Goal: Task Accomplishment & Management: Use online tool/utility

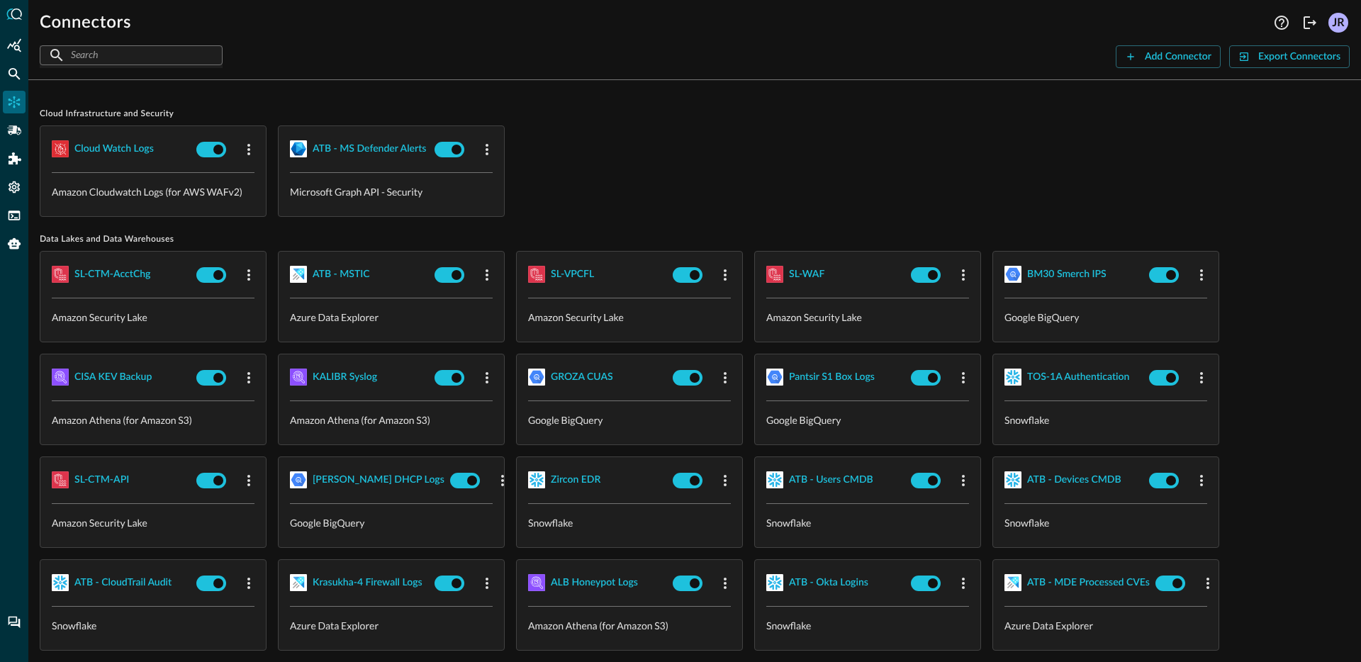
scroll to position [96, 0]
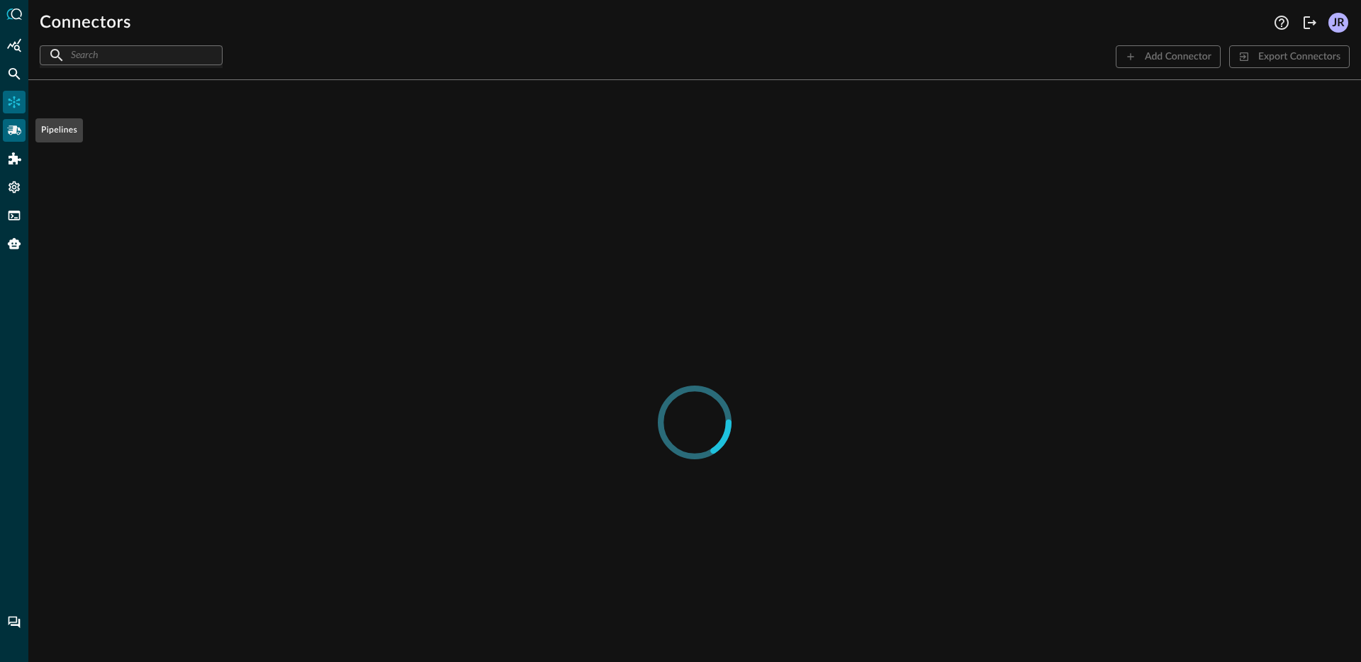
click at [16, 134] on icon "Pipelines" at bounding box center [14, 130] width 14 height 14
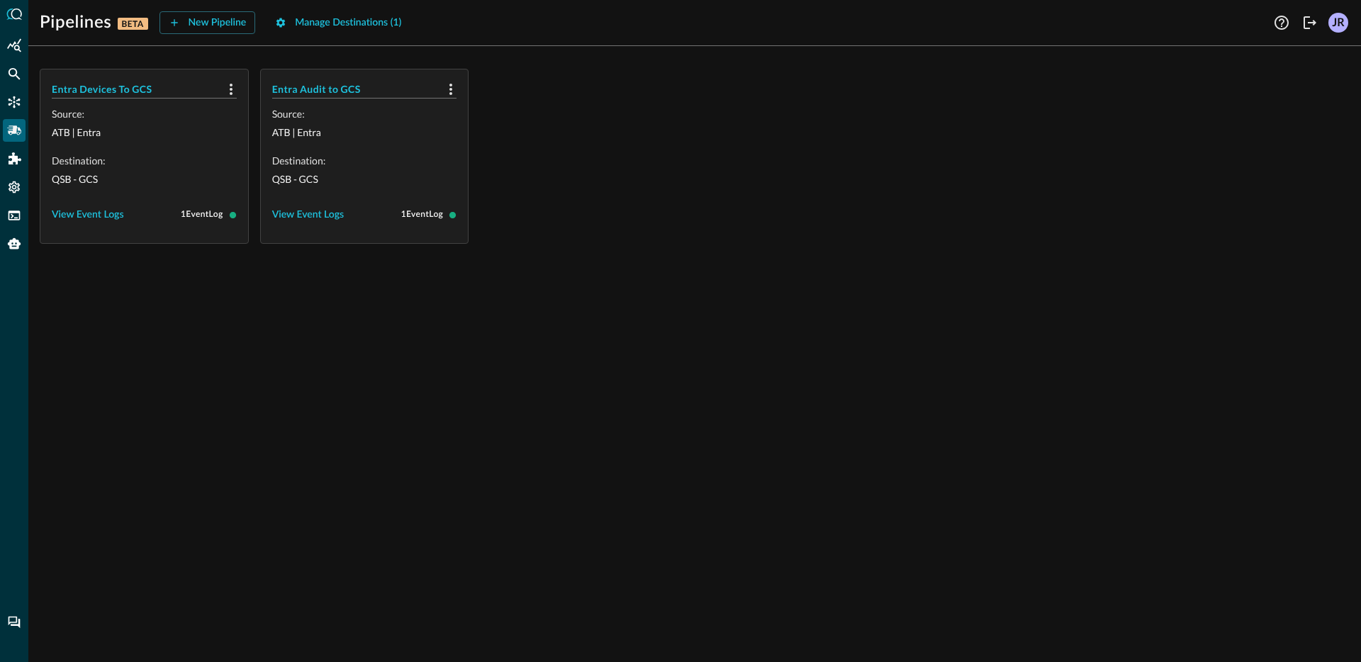
click at [589, 188] on div "Entra Devices To GCS Source: ATB | Entra Destination: QSB - GCS View Event Logs…" at bounding box center [695, 156] width 1310 height 175
click at [763, 157] on div "Entra Devices To GCS Source: ATB | Entra Destination: QSB - GCS View Event Logs…" at bounding box center [695, 156] width 1310 height 175
click at [603, 249] on div "Entra Devices To GCS Source: ATB | Entra Destination: QSB - GCS View Event Logs…" at bounding box center [694, 359] width 1332 height 605
click at [590, 342] on div "Entra Devices To GCS Source: ATB | Entra Destination: QSB - GCS View Event Logs…" at bounding box center [694, 359] width 1332 height 605
click at [619, 121] on div "Entra Devices To GCS Source: ATB | Entra Destination: QSB - GCS View Event Logs…" at bounding box center [695, 156] width 1310 height 175
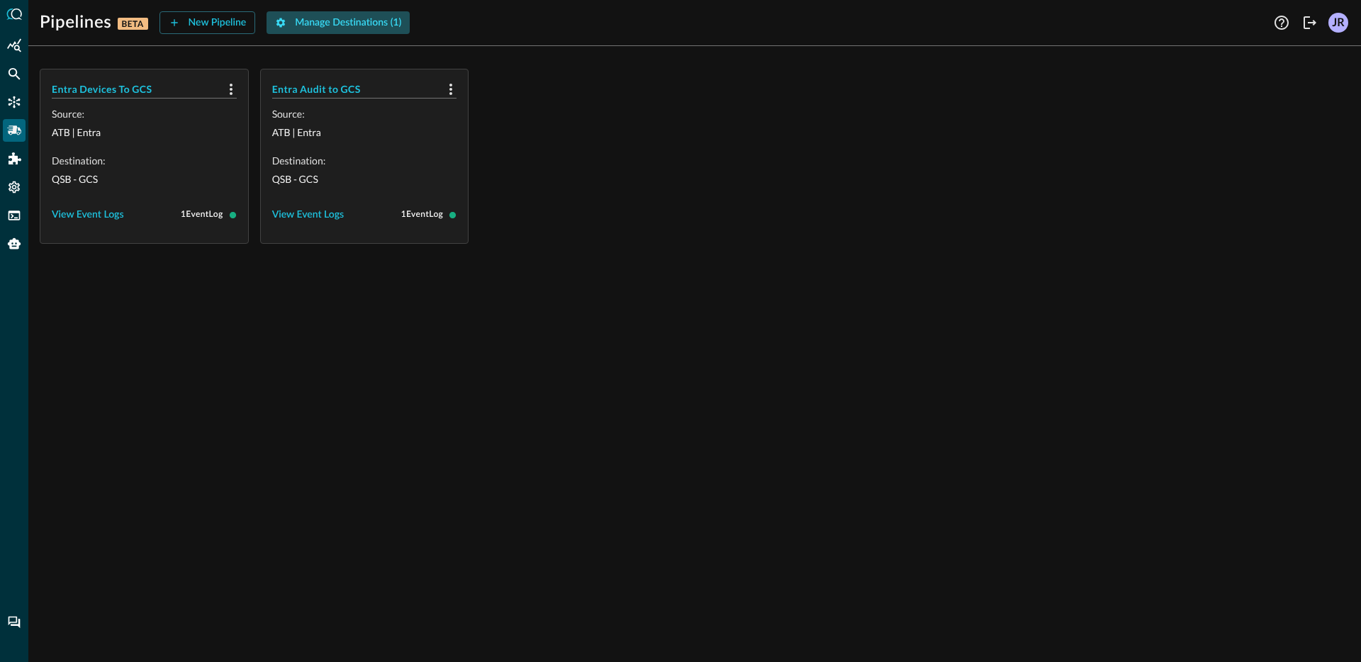
click at [323, 24] on div "Manage Destinations ( 1 )" at bounding box center [348, 23] width 106 height 18
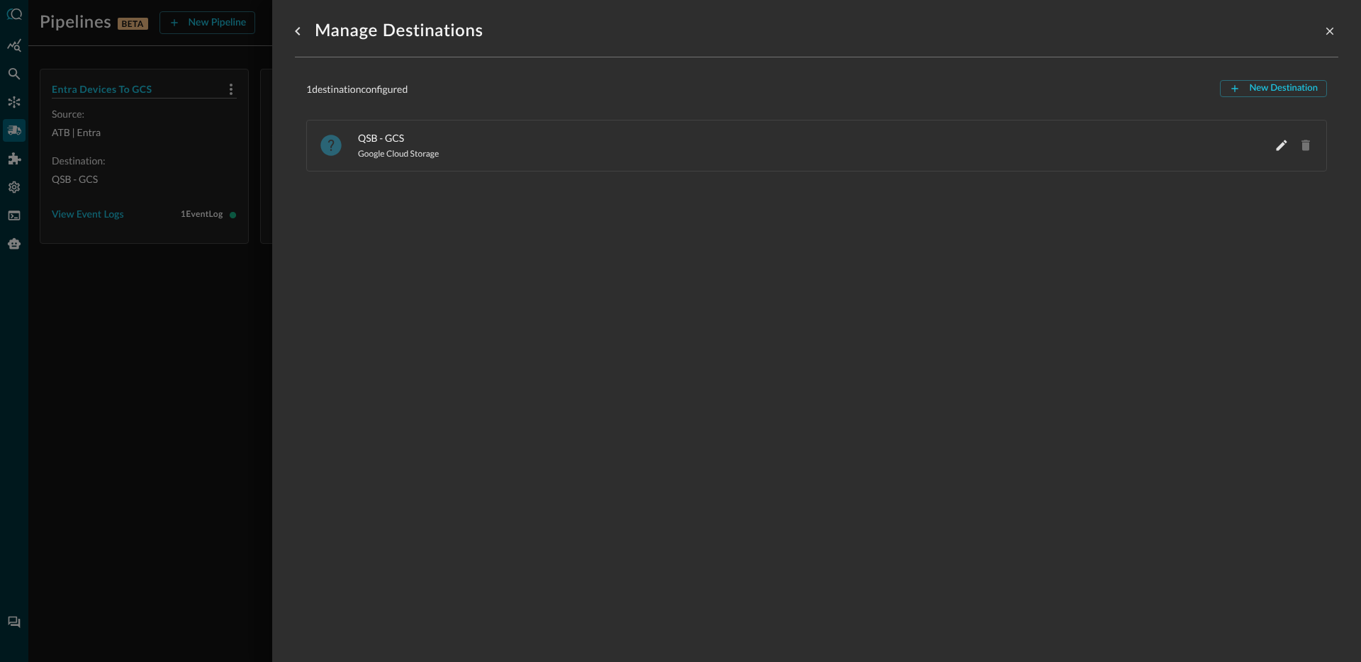
click at [151, 306] on div at bounding box center [680, 331] width 1361 height 662
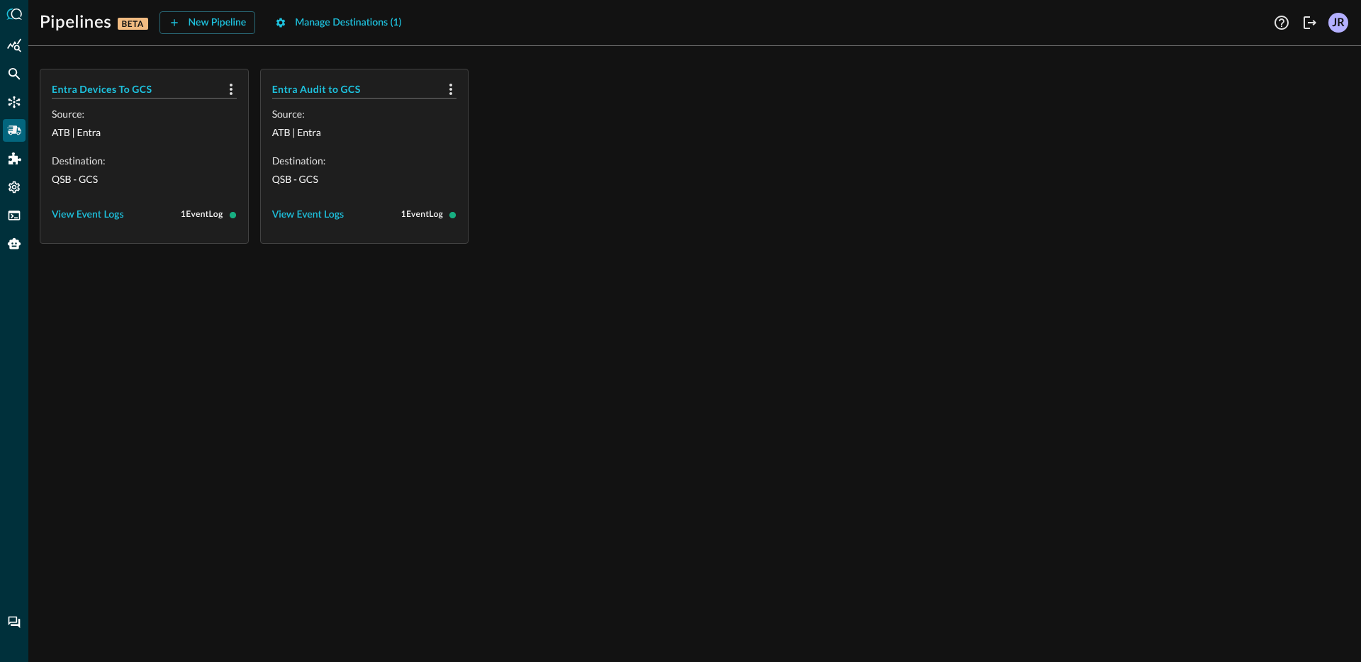
click at [674, 174] on div "Entra Devices To GCS Source: ATB | Entra Destination: QSB - GCS View Event Logs…" at bounding box center [695, 156] width 1310 height 175
click at [342, 22] on div "Manage Destinations ( 1 )" at bounding box center [348, 23] width 106 height 18
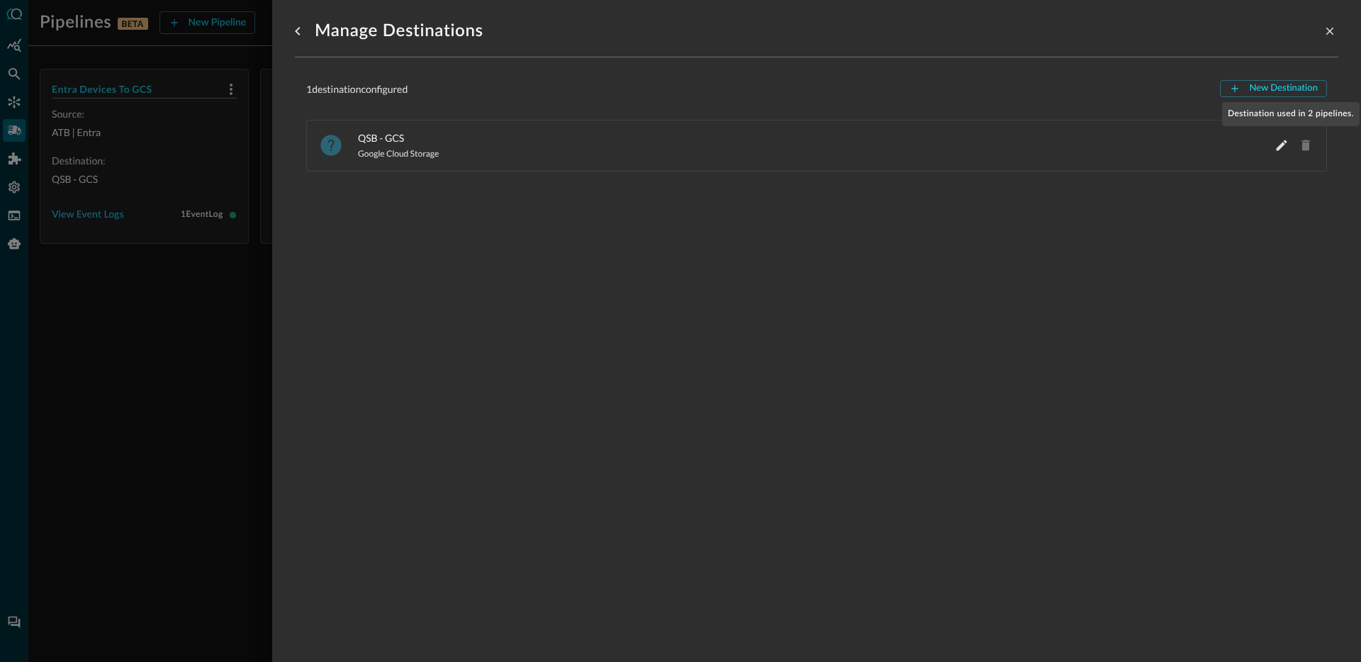
click at [1296, 146] on span "Destination used in 2 pipelines." at bounding box center [1305, 145] width 18 height 18
click at [1045, 242] on div "Manage Destinations 1 destination configured New Destination QSB - GCS Google C…" at bounding box center [816, 322] width 1043 height 645
click at [406, 142] on span "QSB - GCS" at bounding box center [809, 137] width 903 height 15
click at [120, 325] on div at bounding box center [680, 331] width 1361 height 662
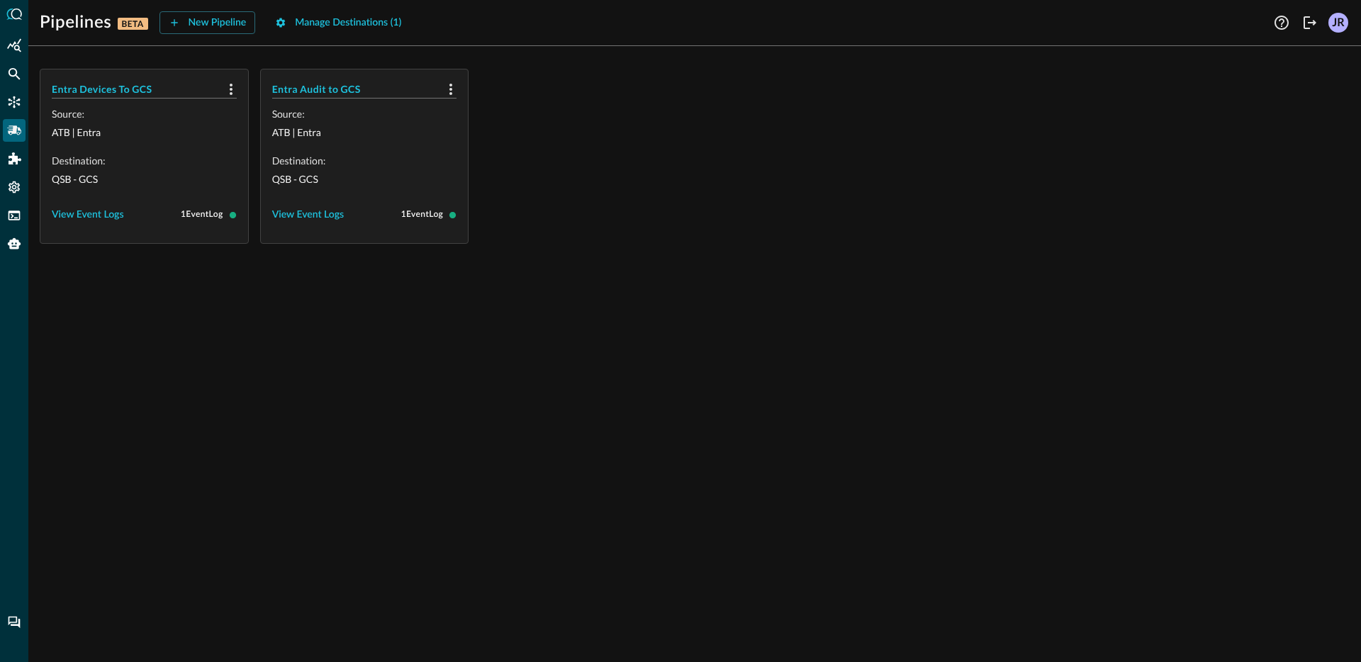
click at [668, 177] on div "Entra Devices To GCS Source: ATB | Entra Destination: QSB - GCS View Event Logs…" at bounding box center [695, 156] width 1310 height 175
click at [451, 88] on icon "button" at bounding box center [450, 89] width 3 height 11
click at [486, 118] on span "Delete" at bounding box center [484, 121] width 31 height 10
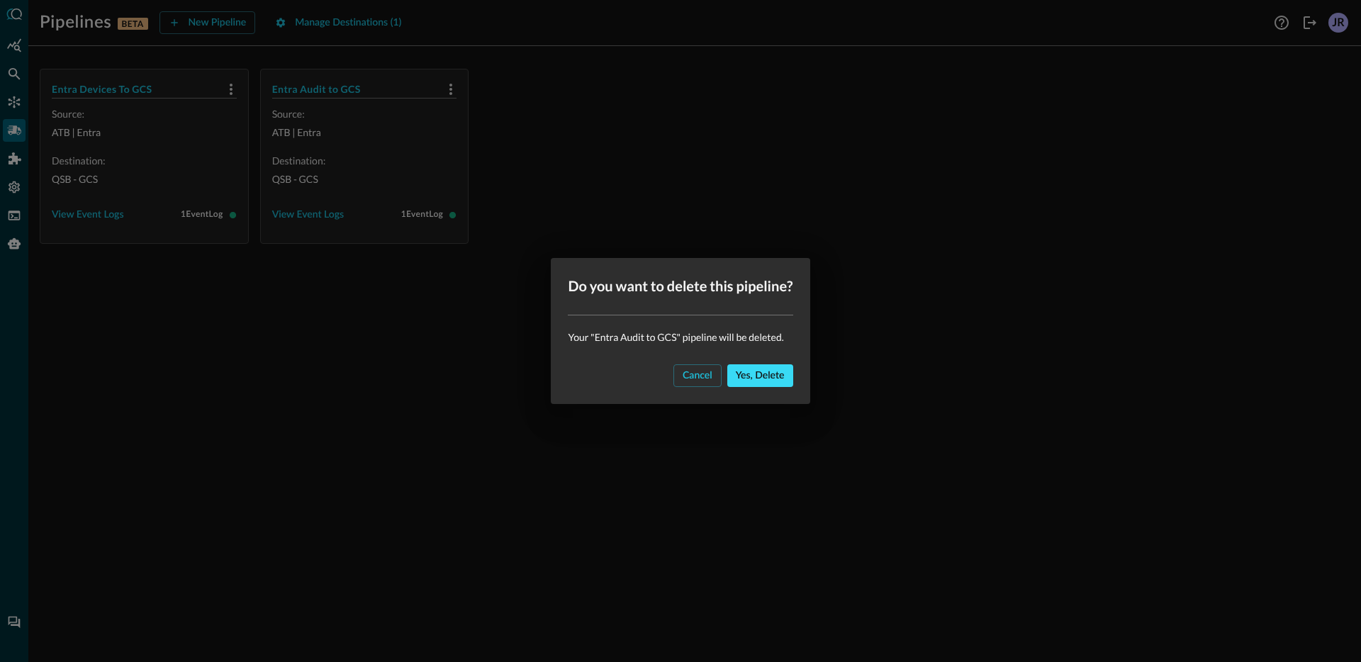
click at [778, 378] on div "Yes, delete" at bounding box center [760, 376] width 49 height 18
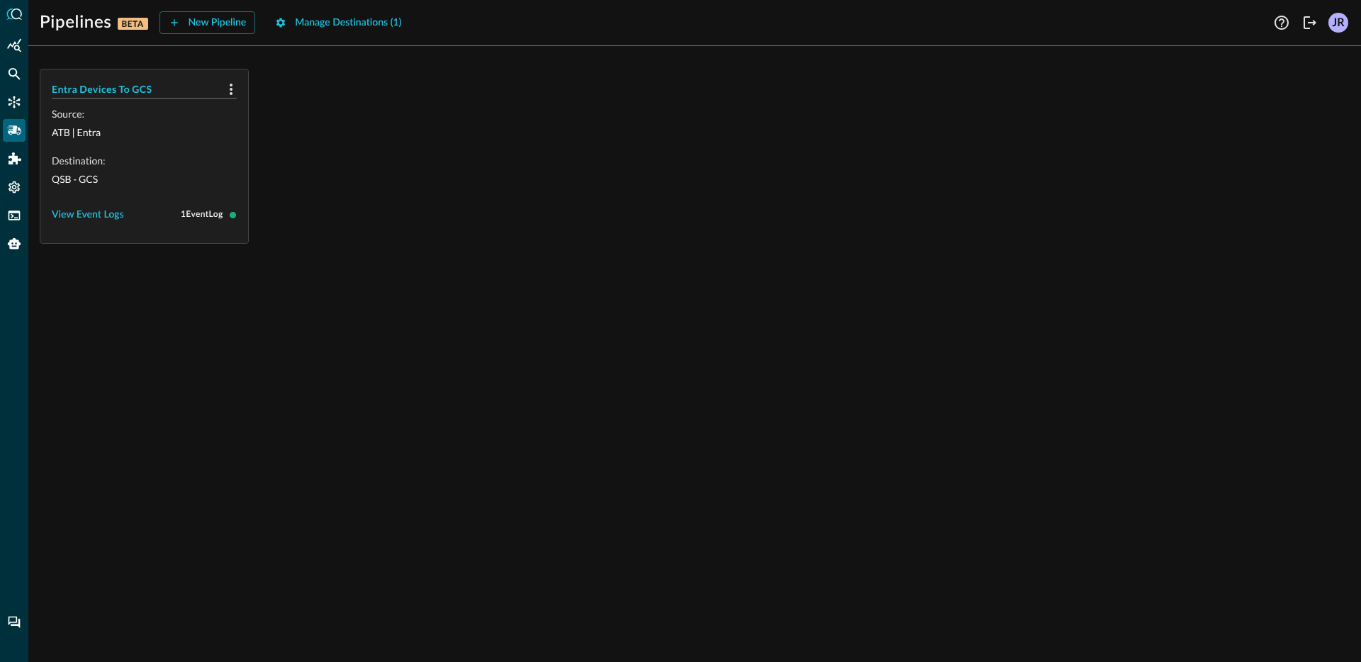
click at [430, 114] on div "Entra Devices To GCS Source: ATB | Entra Destination: QSB - GCS View Event Logs…" at bounding box center [695, 156] width 1310 height 175
click at [446, 237] on div "Entra Devices To GCS Source: ATB | Entra Destination: QSB - GCS View Event Logs…" at bounding box center [695, 156] width 1310 height 175
click at [240, 91] on button "button" at bounding box center [231, 89] width 23 height 23
click at [273, 128] on div "Delete" at bounding box center [264, 121] width 31 height 18
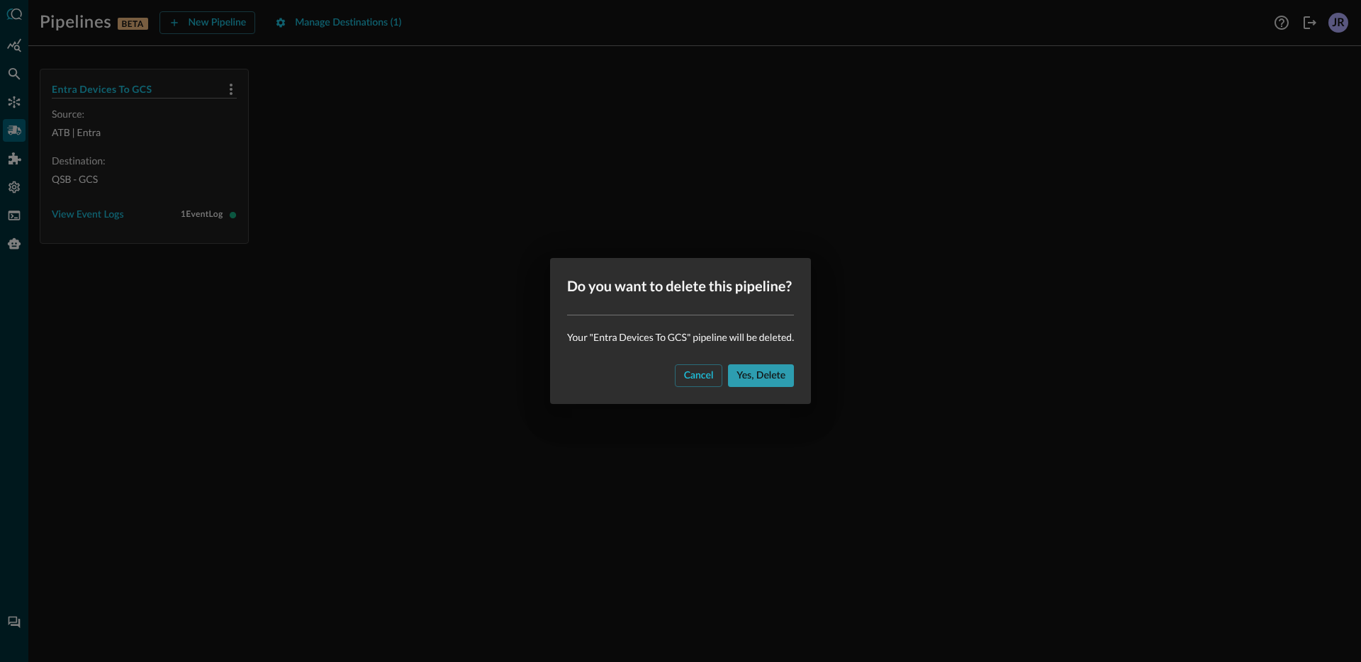
click at [780, 376] on div "Yes, delete" at bounding box center [760, 376] width 49 height 18
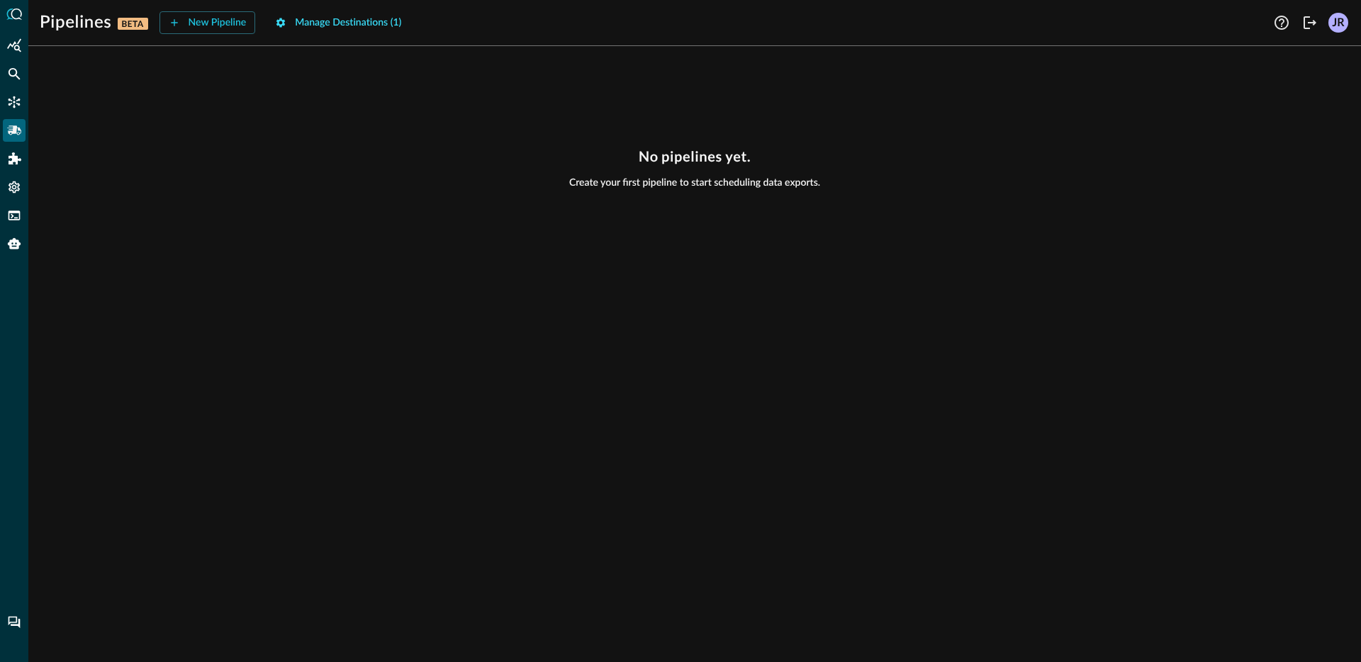
click at [346, 27] on div "Manage Destinations ( 1 )" at bounding box center [348, 23] width 106 height 18
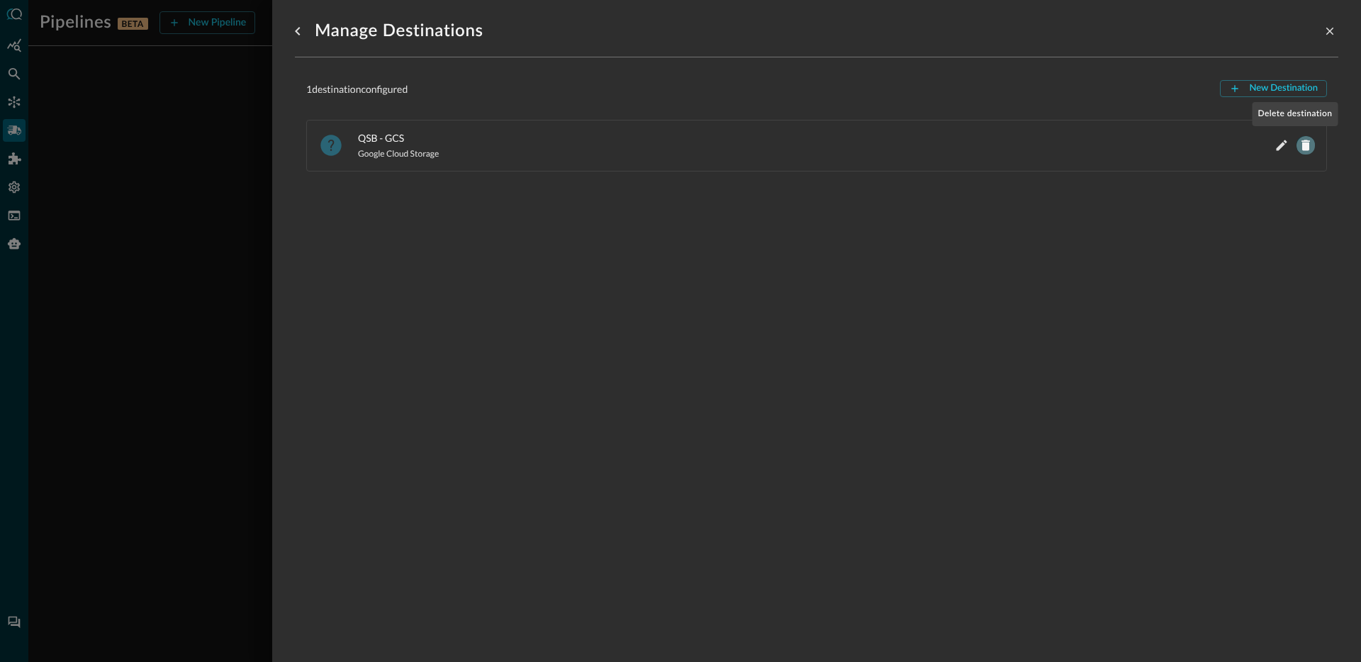
click at [1301, 150] on icon "Delete QSB - GCS" at bounding box center [1305, 145] width 9 height 11
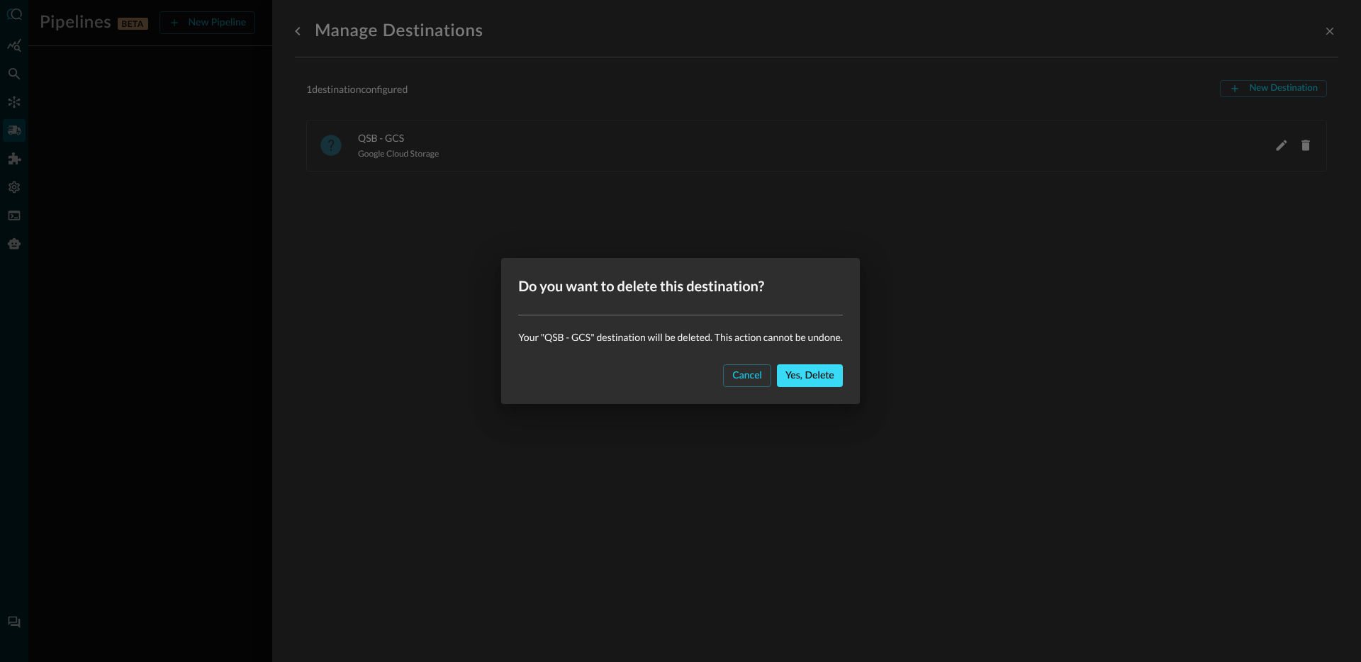
click at [797, 377] on div "Yes, delete" at bounding box center [809, 376] width 49 height 18
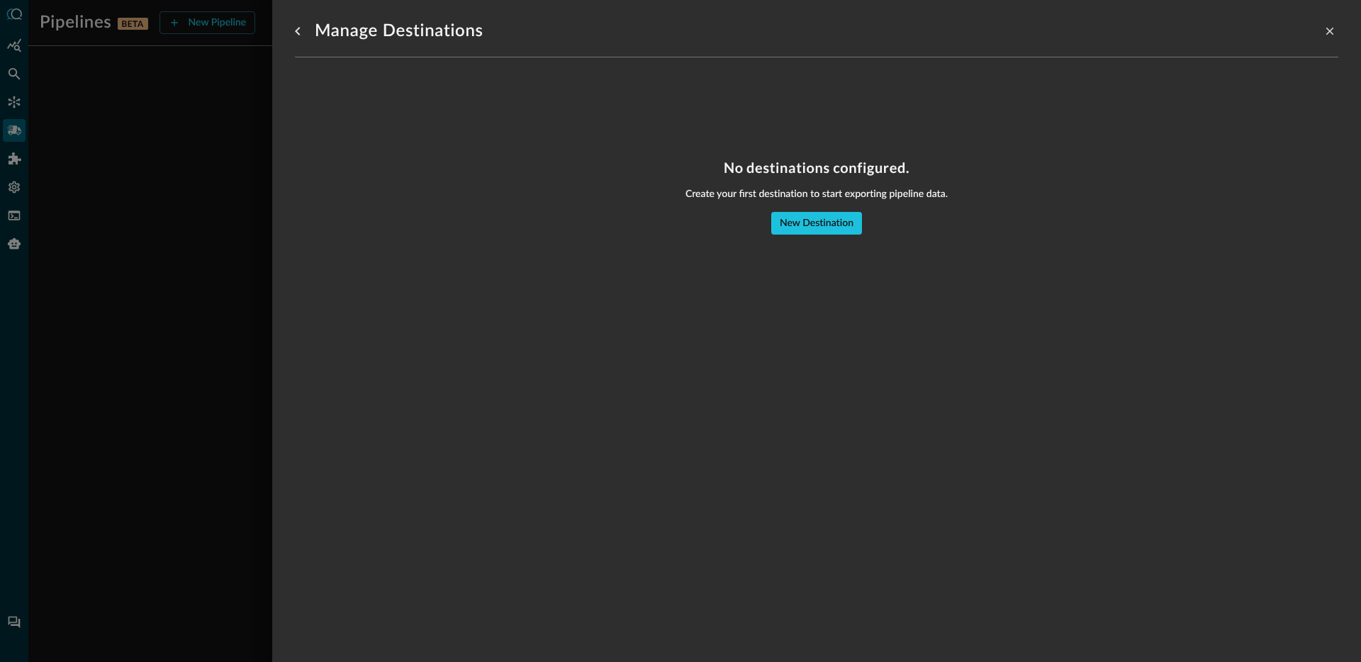
click at [241, 248] on div at bounding box center [680, 331] width 1361 height 662
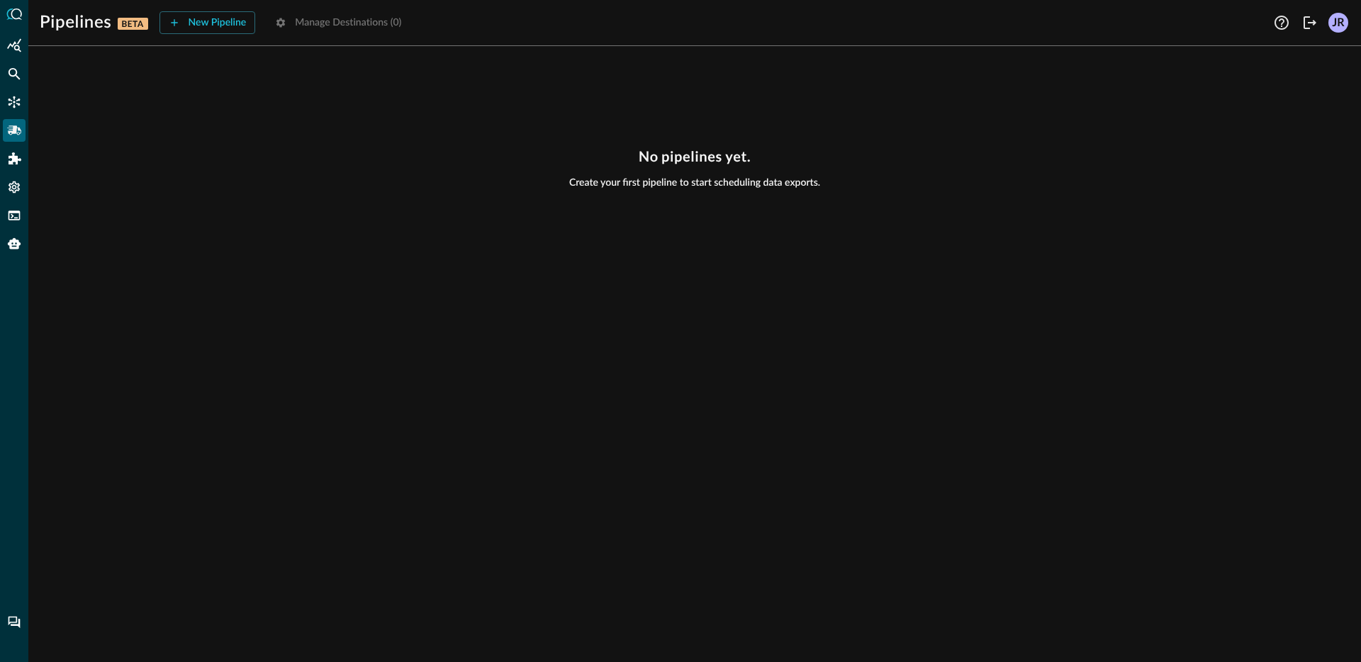
click at [239, 201] on div "No pipelines yet. Create your first pipeline to start scheduling data exports." at bounding box center [694, 359] width 1332 height 605
click at [9, 104] on icon "Connectors" at bounding box center [15, 102] width 12 height 12
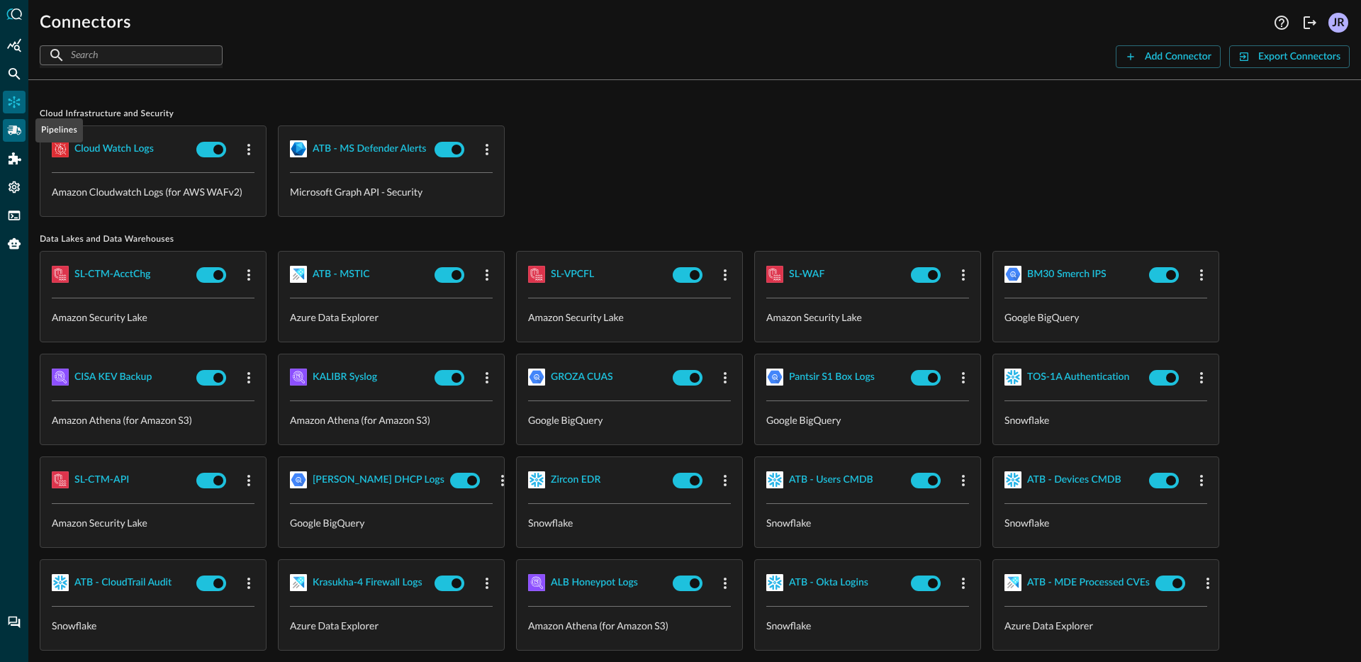
click at [16, 131] on icon "Pipelines" at bounding box center [14, 130] width 14 height 14
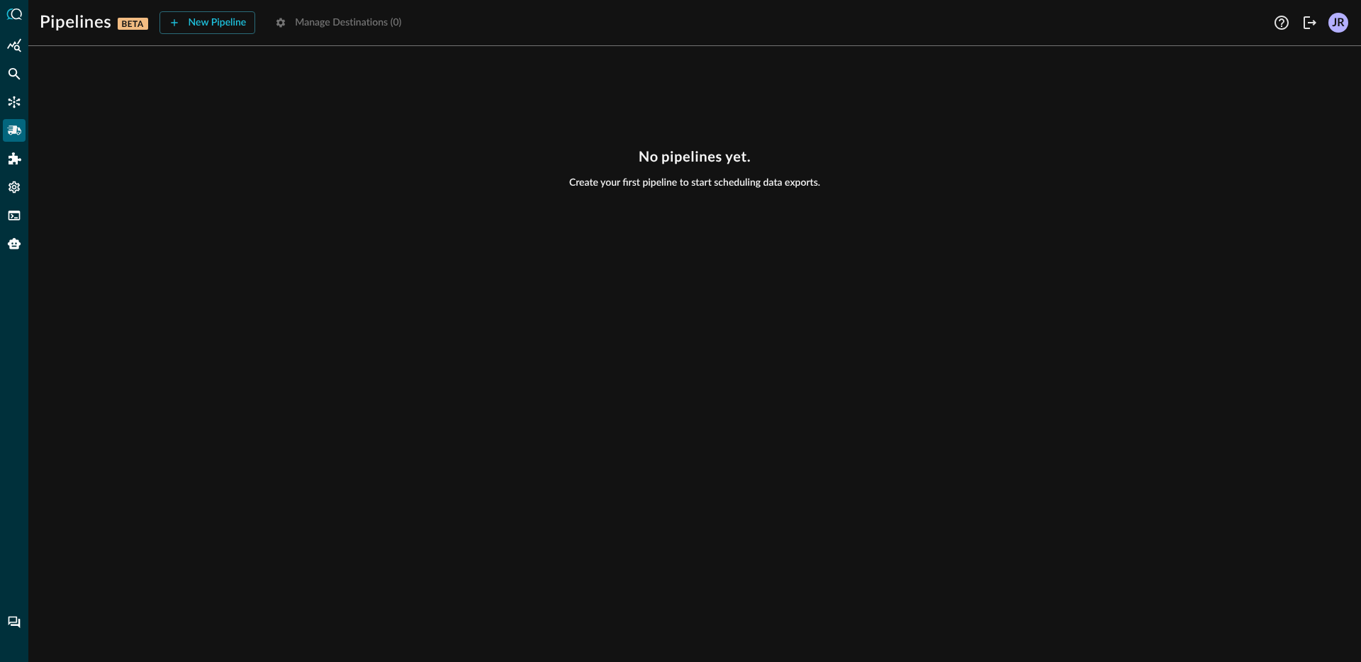
click at [471, 146] on div "No pipelines yet. Create your first pipeline to start scheduling data exports." at bounding box center [694, 359] width 1332 height 605
click at [994, 207] on div "No pipelines yet. Create your first pipeline to start scheduling data exports." at bounding box center [694, 359] width 1332 height 605
click at [350, 23] on div "New Pipeline Manage Destinations ( 0 )" at bounding box center [284, 22] width 251 height 23
click at [349, 118] on div "No pipelines yet. Create your first pipeline to start scheduling data exports." at bounding box center [694, 359] width 1332 height 605
click at [310, 175] on div "No pipelines yet. Create your first pipeline to start scheduling data exports." at bounding box center [695, 168] width 1310 height 41
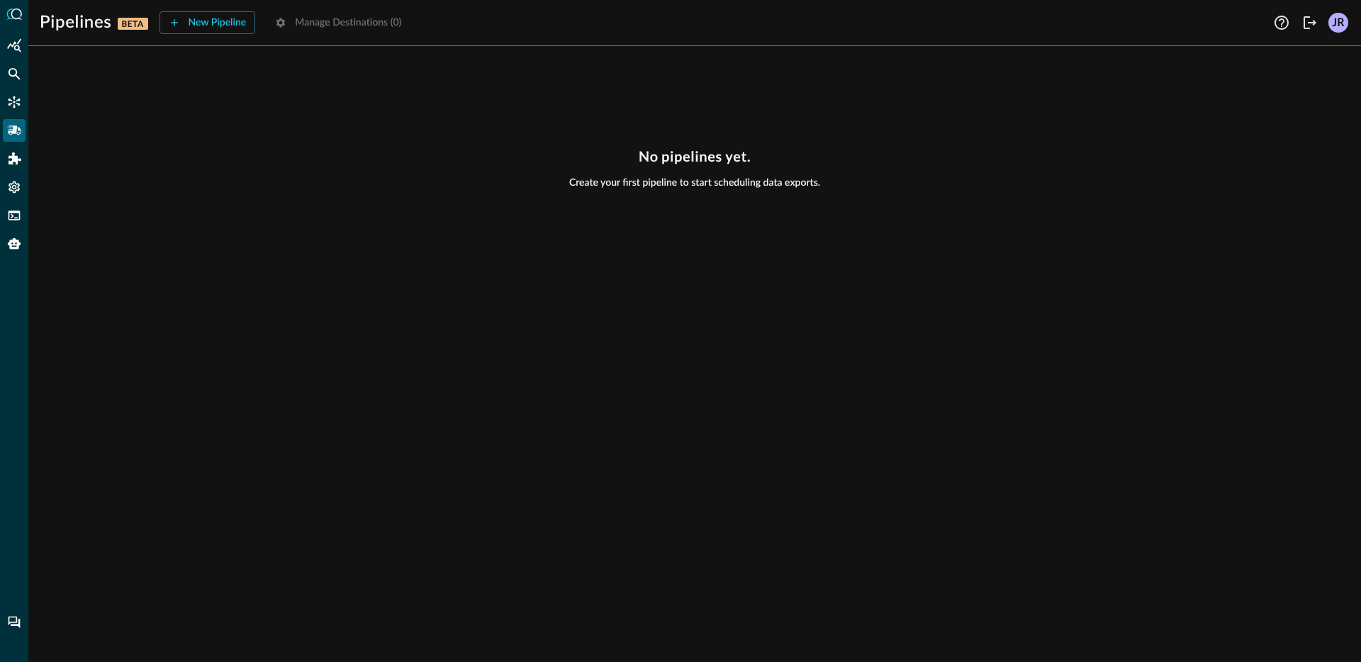
click at [458, 250] on div "No pipelines yet. Create your first pipeline to start scheduling data exports." at bounding box center [694, 359] width 1332 height 605
click at [347, 148] on div "No pipelines yet. Create your first pipeline to start scheduling data exports." at bounding box center [695, 168] width 1310 height 41
click at [198, 25] on div "New Pipeline" at bounding box center [218, 23] width 58 height 18
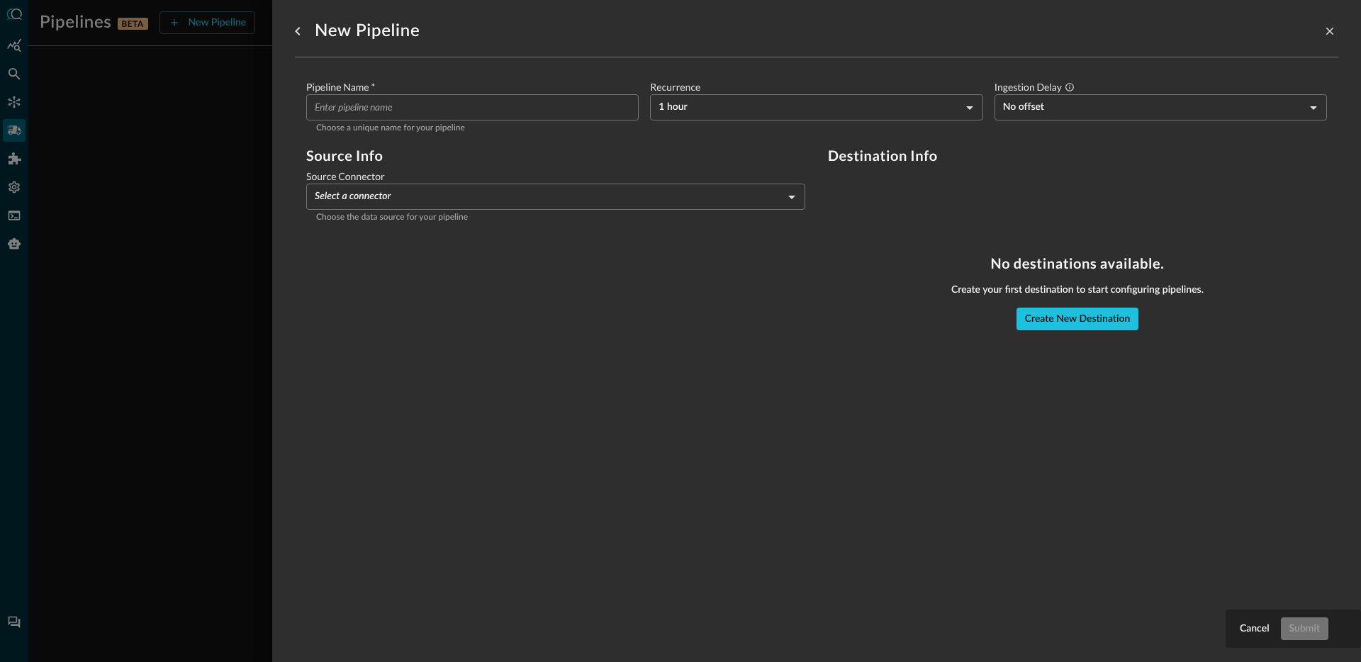
click at [578, 311] on div "Source Info Source Connector Select a connector ​ Choose the data source for yo…" at bounding box center [555, 238] width 499 height 183
click at [1057, 309] on button "Create New Destination" at bounding box center [1077, 319] width 123 height 23
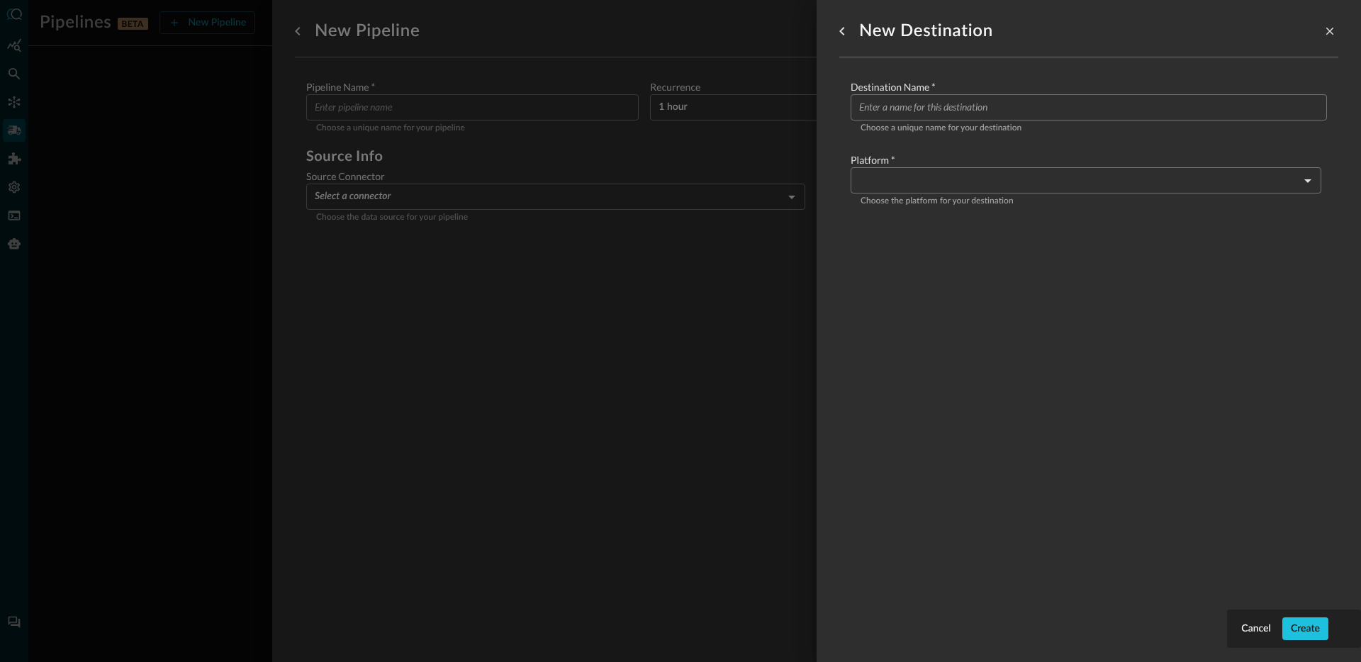
click at [964, 106] on input "Configure pipeline destination" at bounding box center [1093, 107] width 468 height 26
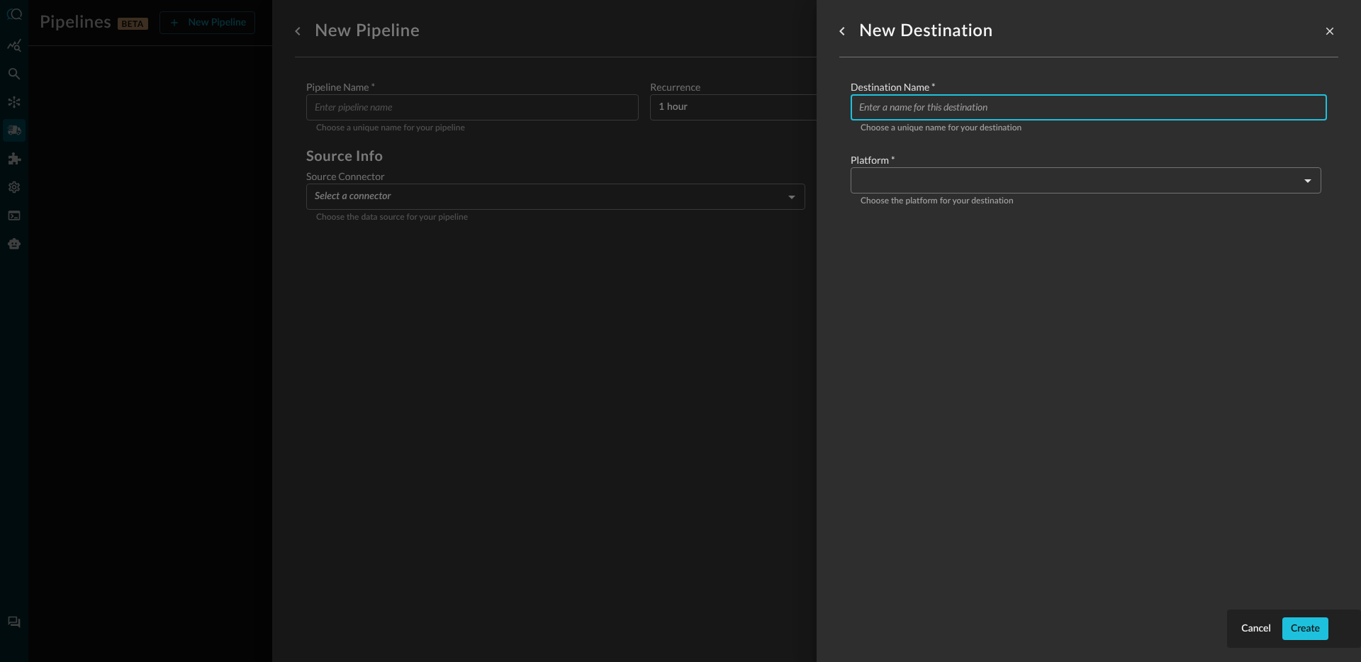
click at [1006, 173] on body "Pipelines BETA New Pipeline Manage Destinations ( 0 ) Help Logout JR No pipelin…" at bounding box center [680, 331] width 1361 height 662
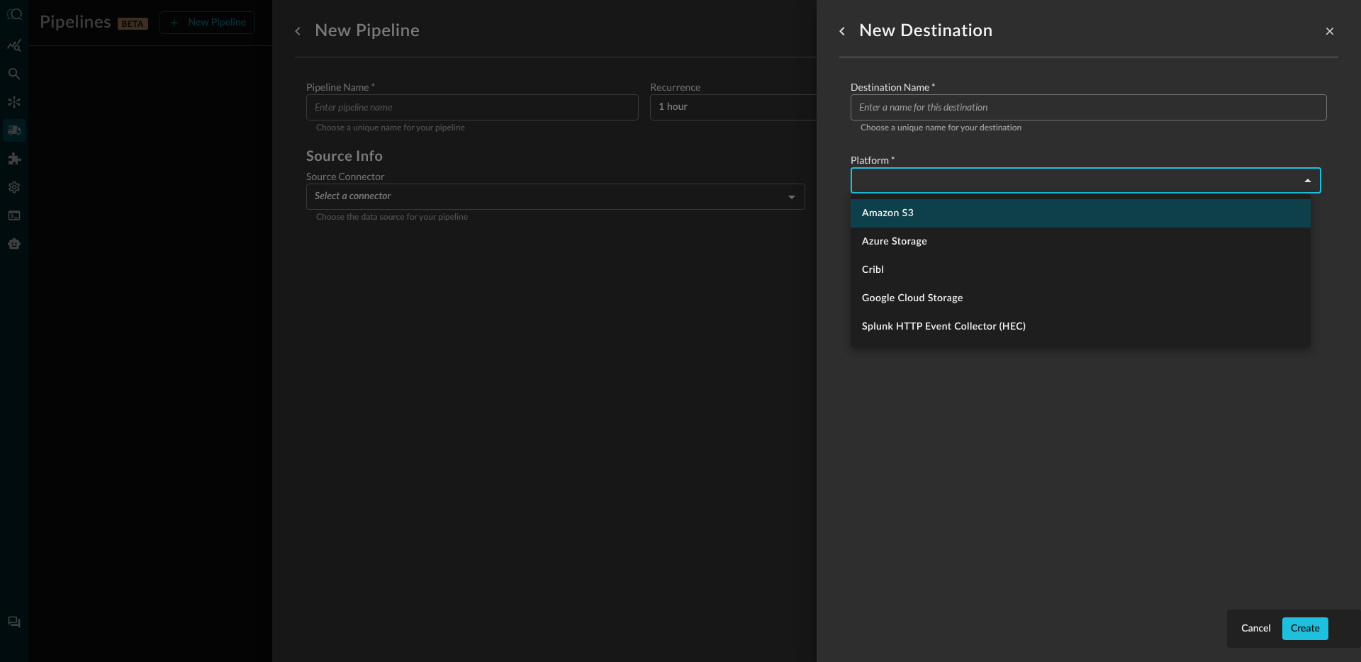
click at [931, 206] on li "Amazon S3" at bounding box center [1081, 213] width 460 height 28
type input "amazon_s3"
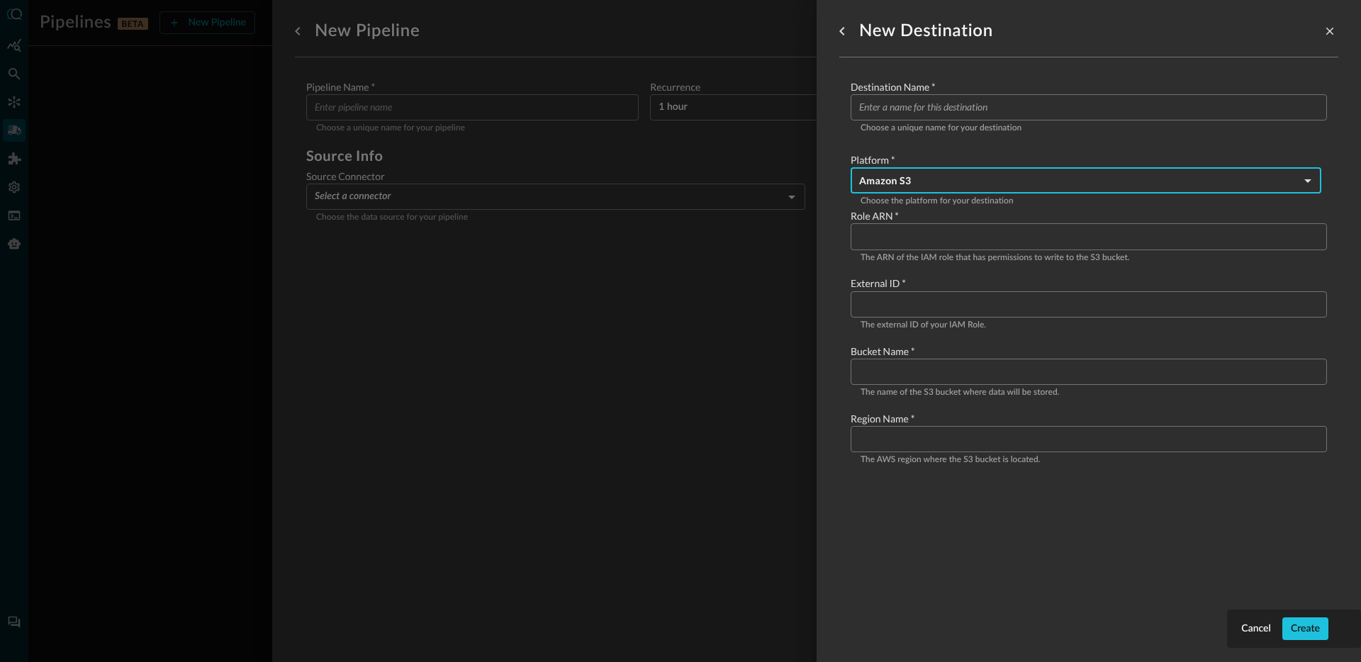
click at [833, 233] on div "Cancel Create New Destination Destination Name   * ​ Choose a unique name for y…" at bounding box center [1088, 331] width 544 height 662
click at [872, 215] on label "Role ARN   *" at bounding box center [1089, 216] width 476 height 14
copy label "Role ARN   *"
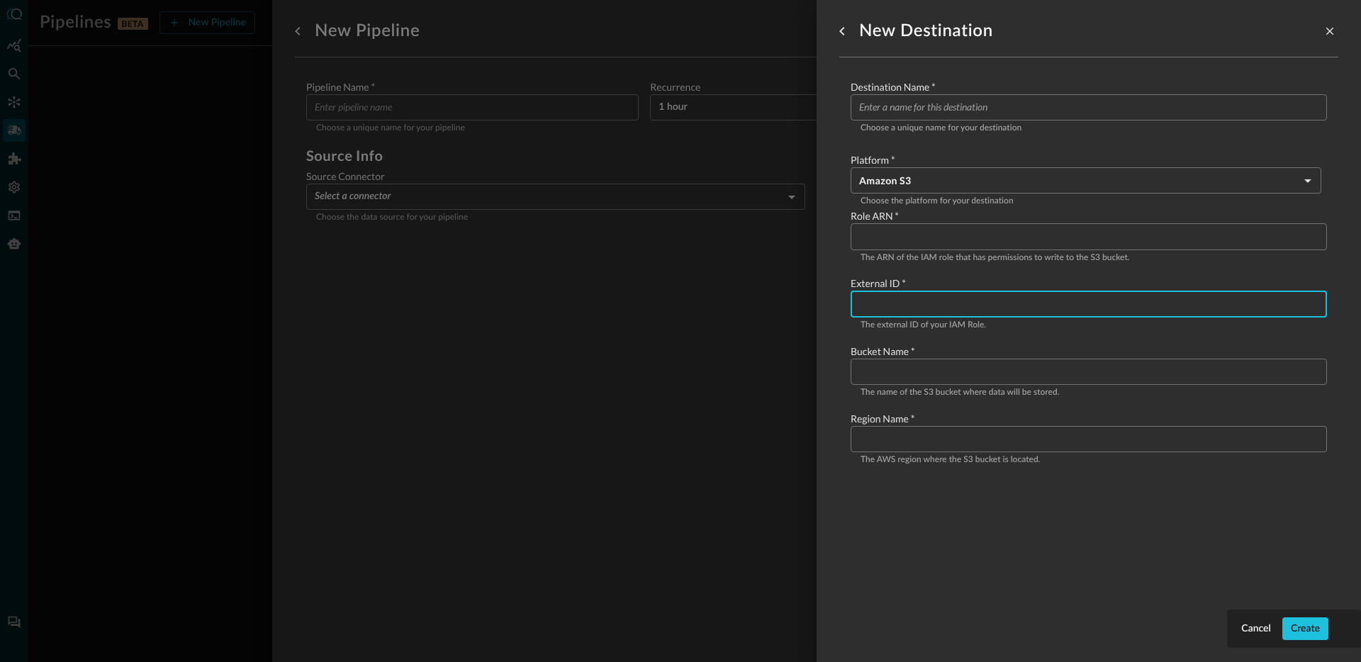
click at [870, 293] on input "Configure pipeline destination" at bounding box center [1093, 304] width 468 height 26
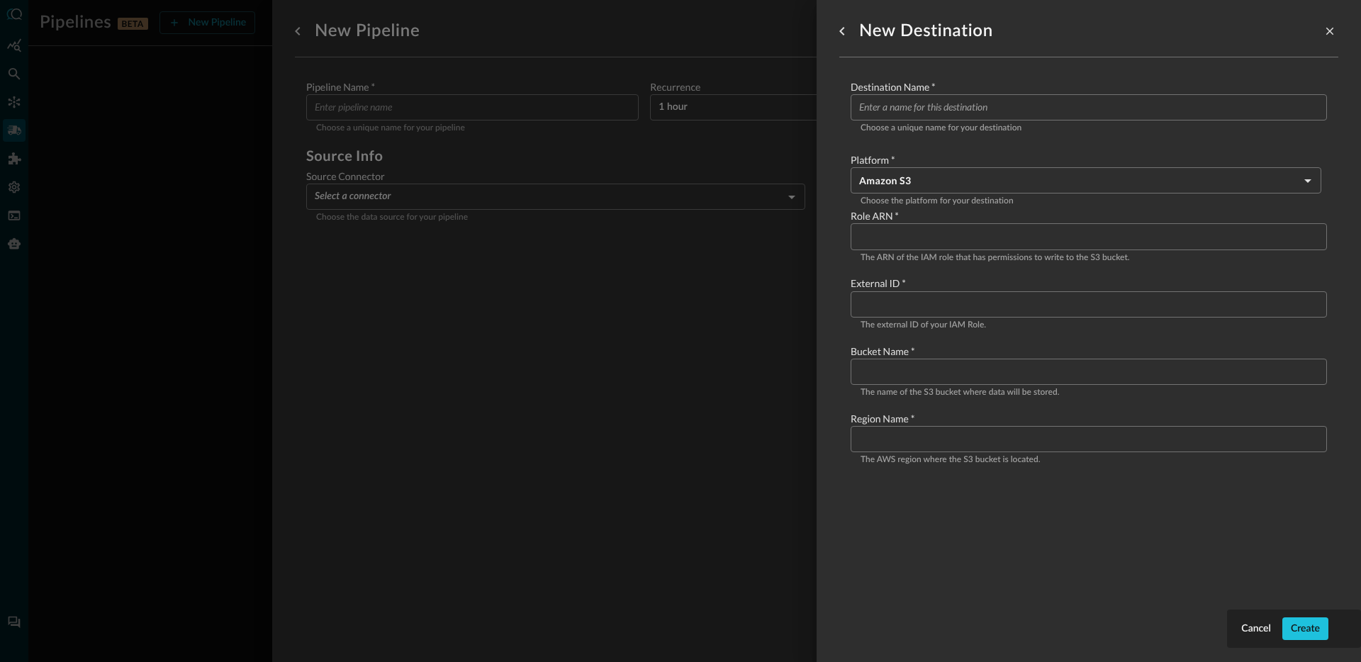
click at [846, 286] on div "Destination Name   * ​ Choose a unique name for your destination Platform   * A…" at bounding box center [1088, 274] width 499 height 410
drag, startPoint x: 849, startPoint y: 284, endPoint x: 899, endPoint y: 286, distance: 49.6
click at [899, 286] on div "Destination Name   * ​ Choose a unique name for your destination Platform   * A…" at bounding box center [1088, 274] width 499 height 410
copy label "External ID"
click at [907, 339] on div "Role ARN   * ​ The ARN of the IAM role that has permissions to write to the S3 …" at bounding box center [1089, 338] width 476 height 259
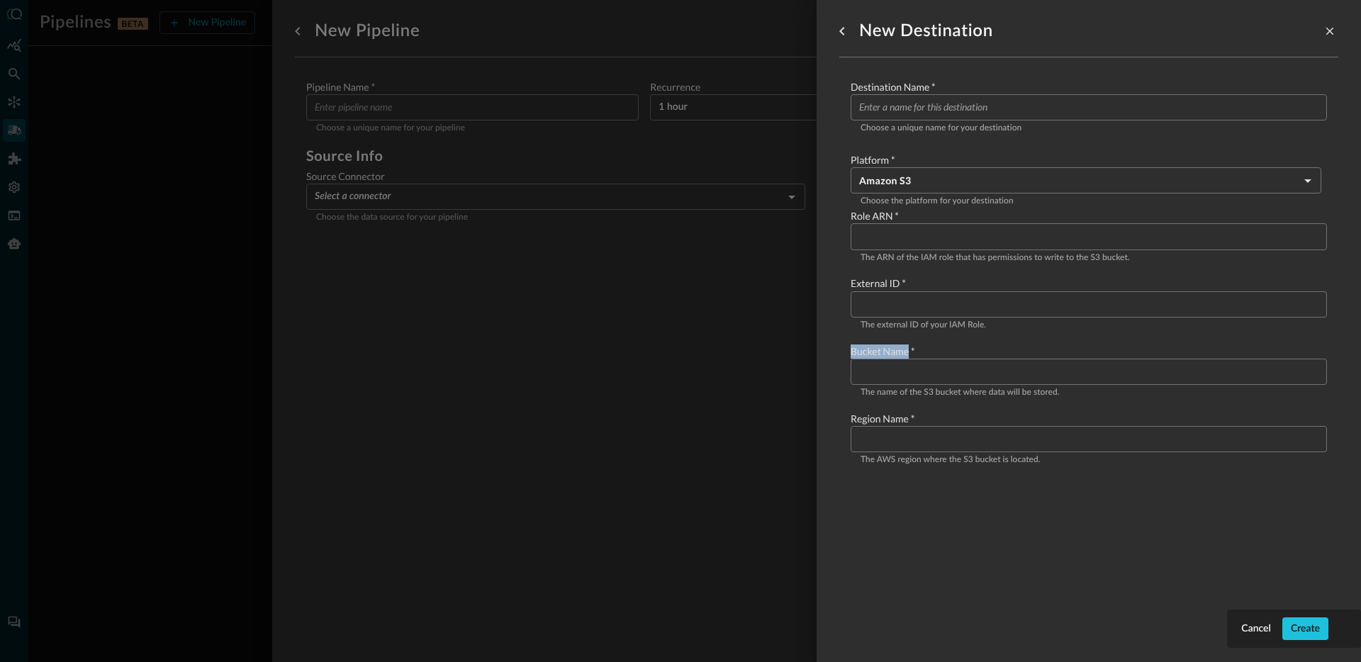
drag, startPoint x: 848, startPoint y: 350, endPoint x: 908, endPoint y: 356, distance: 59.8
click at [908, 356] on div "Destination Name   * ​ Choose a unique name for your destination Platform   * A…" at bounding box center [1088, 274] width 499 height 410
copy label "Bucket Name"
click at [878, 408] on div "Role ARN   * ​ The ARN of the IAM role that has permissions to write to the S3 …" at bounding box center [1089, 338] width 476 height 259
drag, startPoint x: 845, startPoint y: 417, endPoint x: 909, endPoint y: 424, distance: 64.1
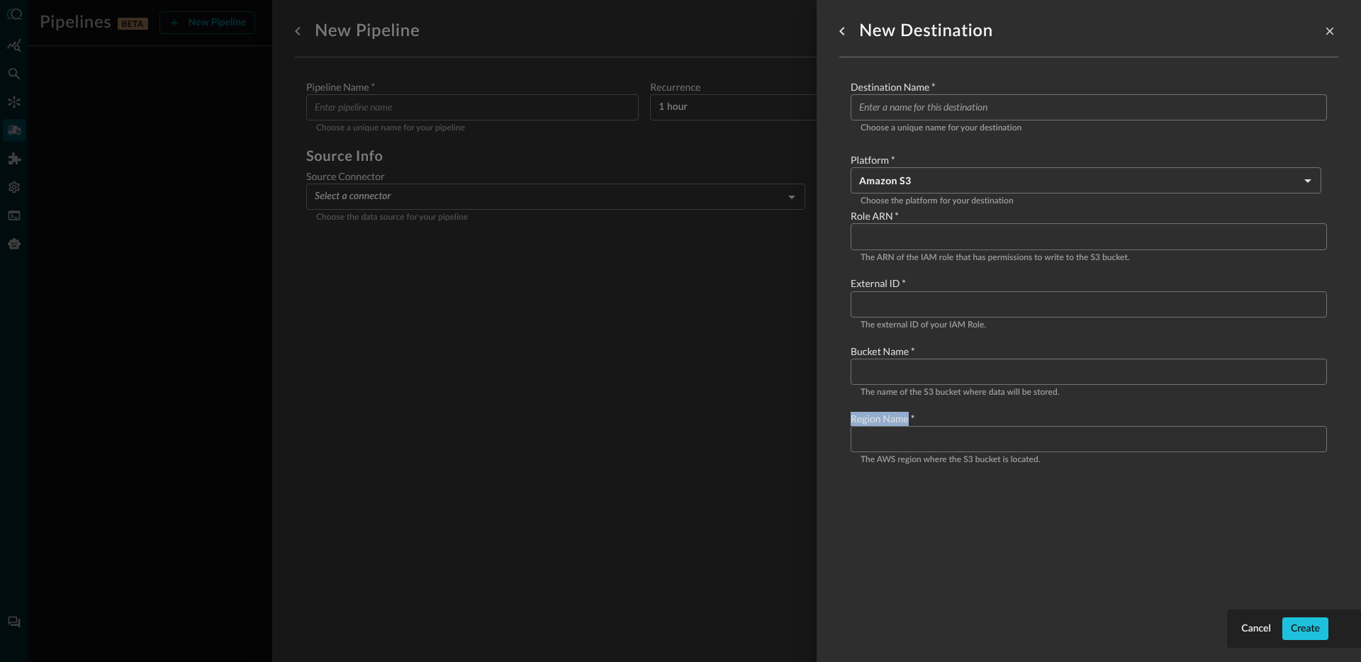
click at [909, 424] on div "Destination Name   * ​ Choose a unique name for your destination Platform   * A…" at bounding box center [1088, 274] width 499 height 410
copy label "Region Name"
click at [938, 241] on input "Configure pipeline destination" at bounding box center [1093, 236] width 468 height 26
paste input "arn:aws:iam::179877429183:role/QSPTesting"
click at [941, 242] on input "arn:aws:iam::179877429183:role/QSPTesting" at bounding box center [1093, 236] width 468 height 26
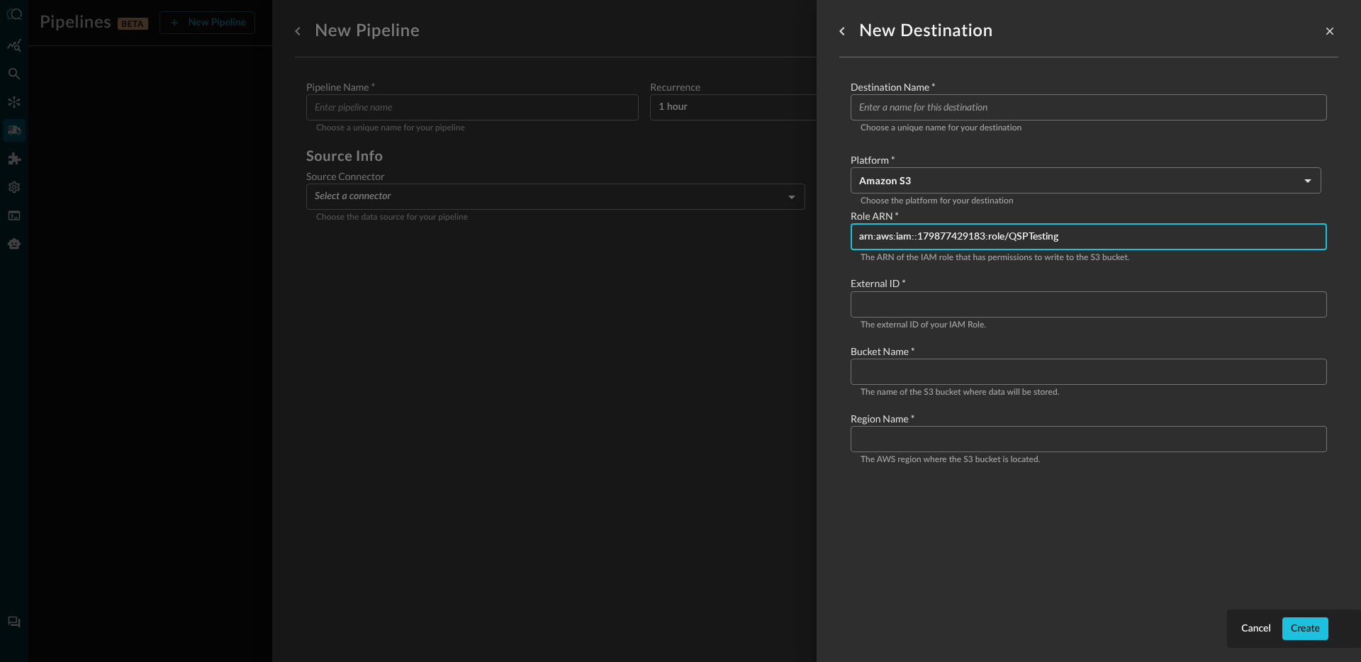
click at [941, 242] on input "arn:aws:iam::179877429183:role/QSPTesting" at bounding box center [1093, 236] width 468 height 26
click at [1033, 235] on input "arn:aws:iam::123123123123:role/QSPTesting" at bounding box center [1093, 236] width 468 height 26
type input "arn:aws:iam::123123123123:role/QSPRole"
click at [982, 305] on input "Configure pipeline destination" at bounding box center [1093, 304] width 468 height 26
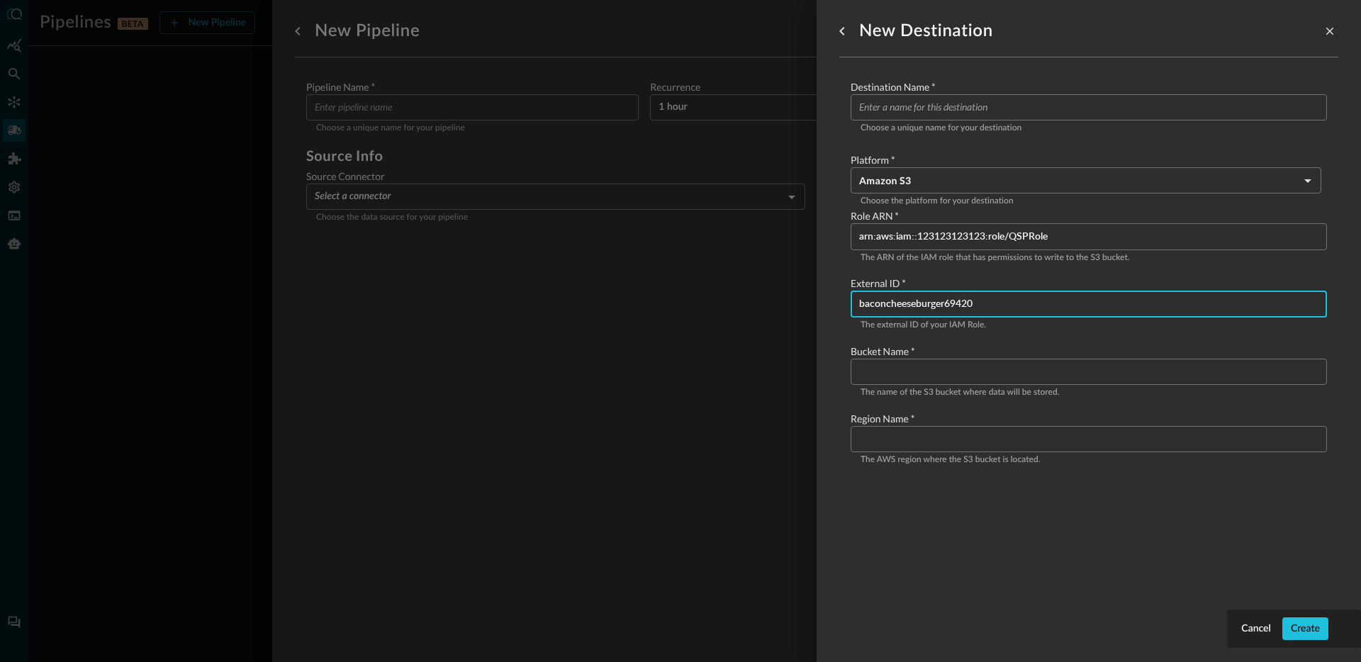
type input "baconcheeseburger69420"
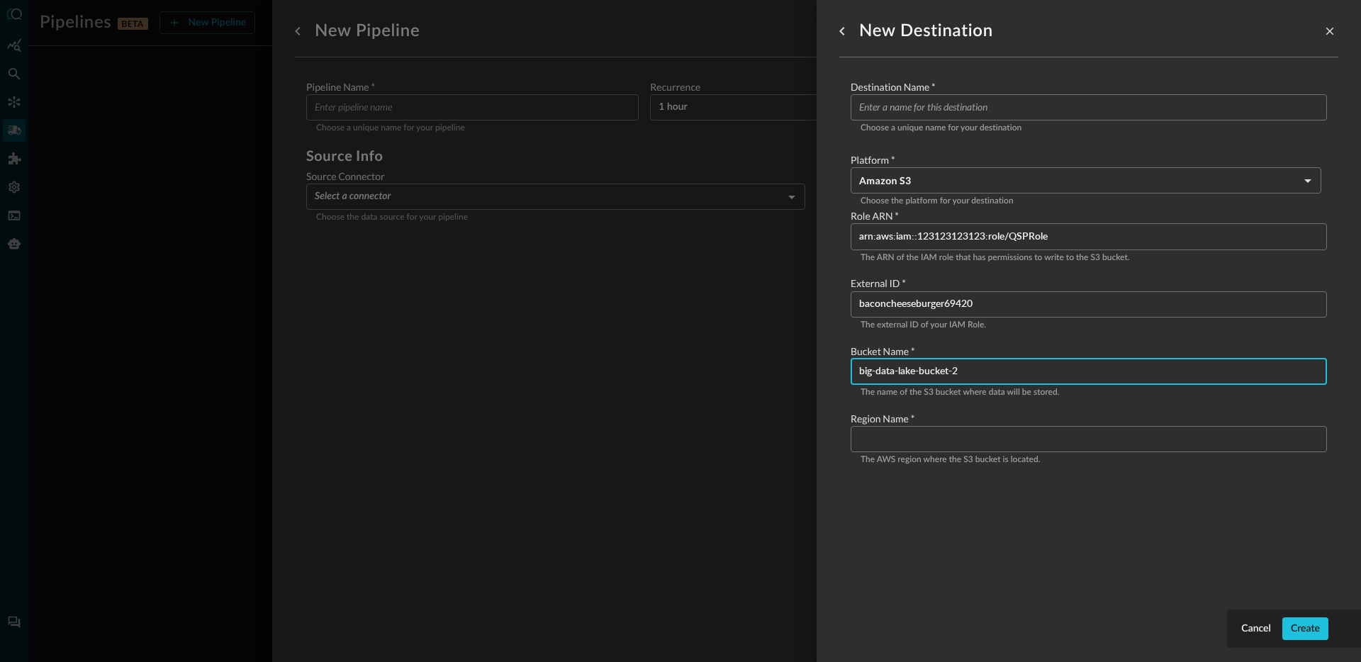
type input "big-data-lake-bucket-2"
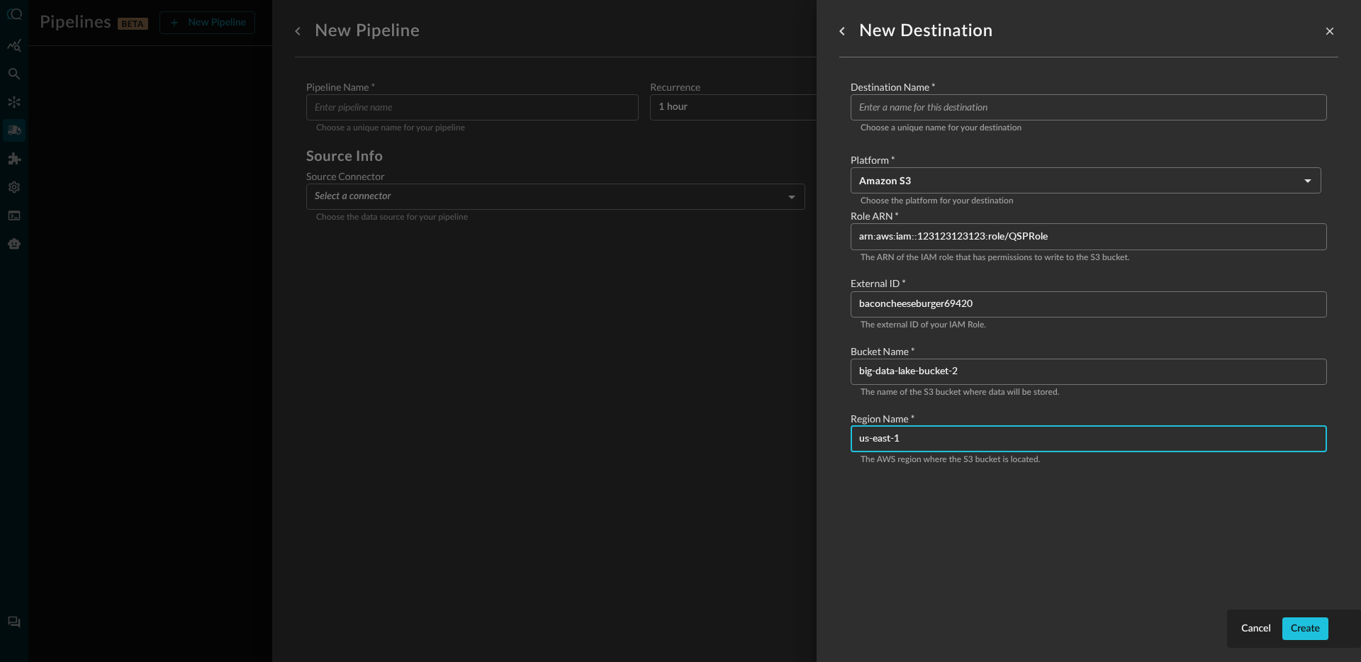
type input "us-east-1"
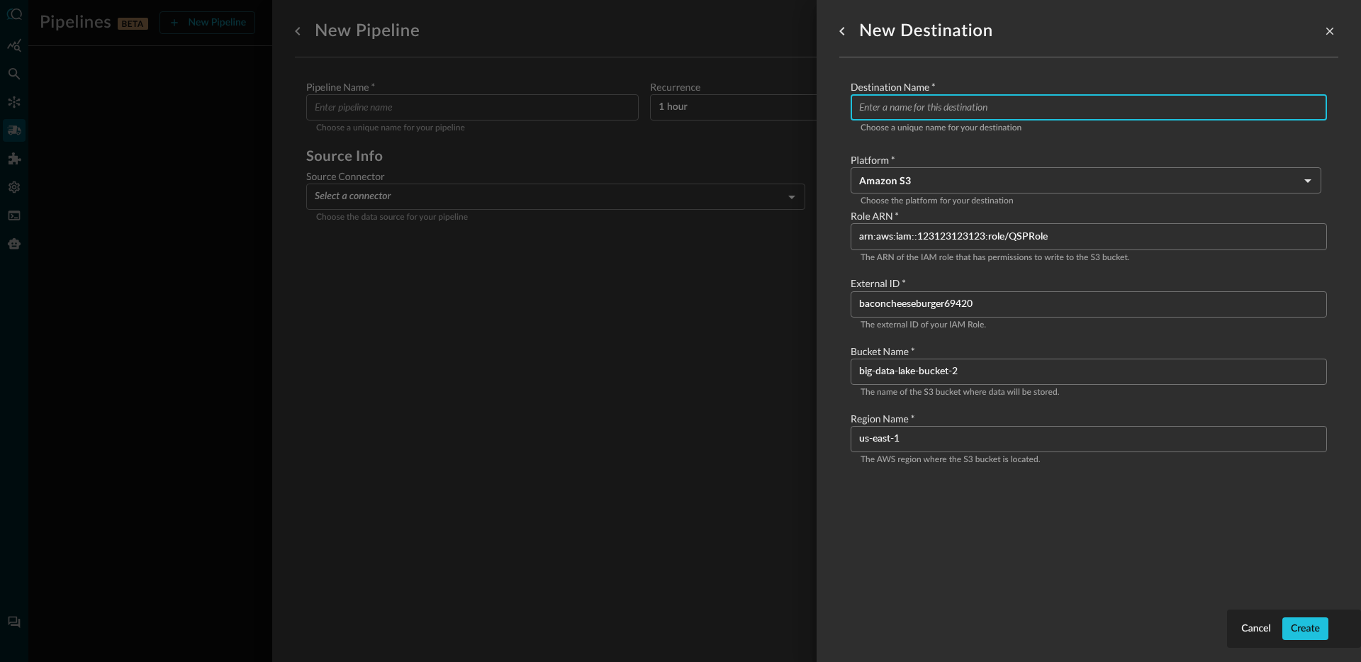
click at [948, 105] on input "Configure pipeline destination" at bounding box center [1093, 107] width 468 height 26
type input "Big Lake 2"
click at [1052, 72] on div "Destination Name   * Big Lake 2 ​ Choose a unique name for your destination Pla…" at bounding box center [1088, 274] width 499 height 410
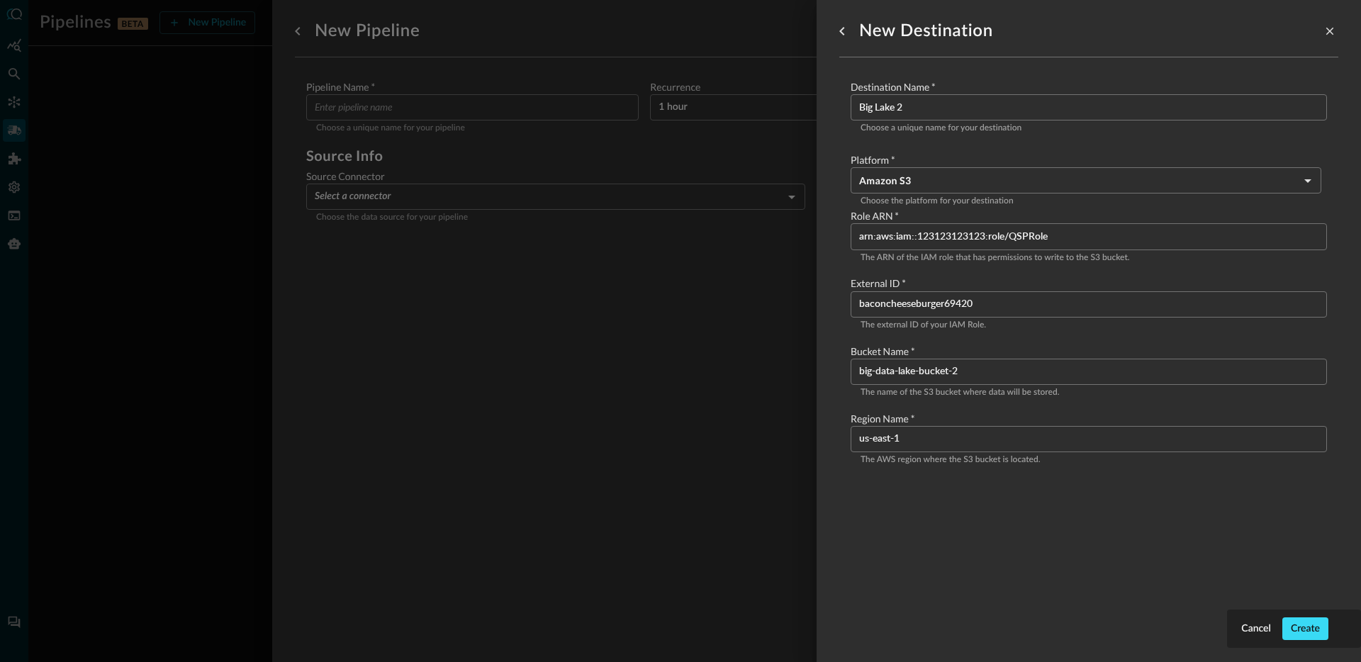
click at [1305, 638] on button "Create" at bounding box center [1305, 628] width 46 height 23
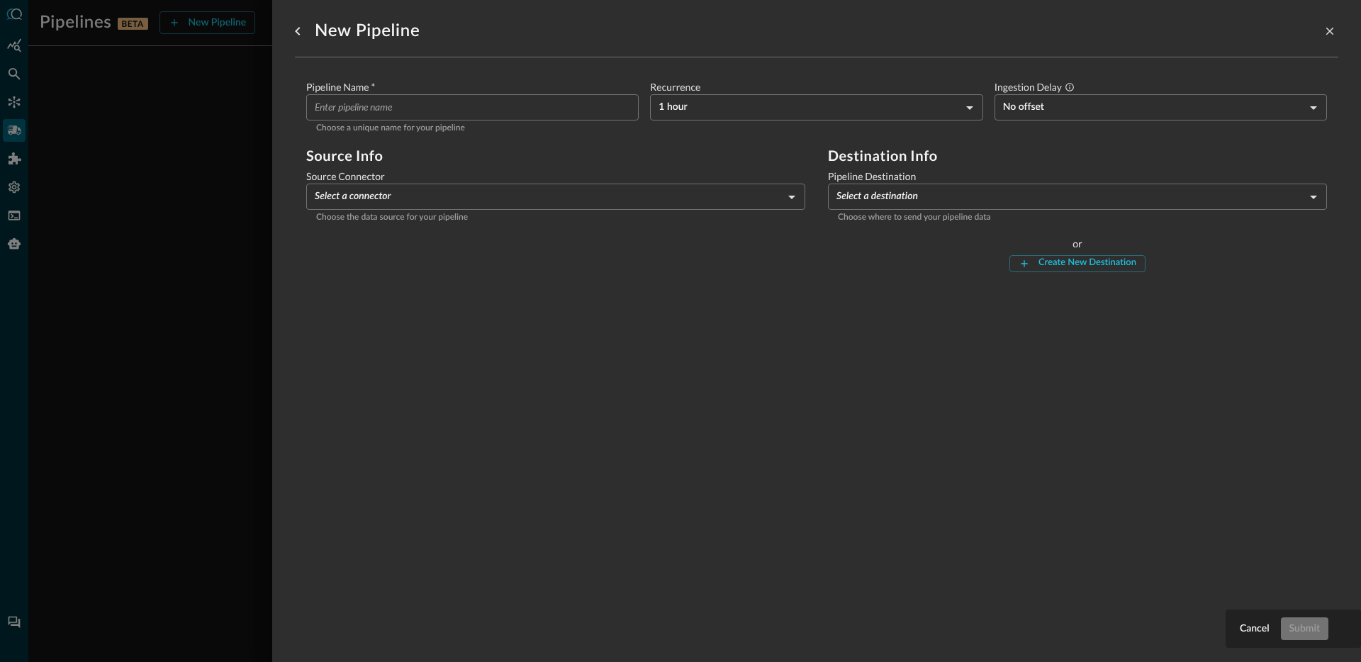
click at [913, 195] on body "Pipelines BETA New Pipeline Manage Destinations ( 1 ) Help Logout JR No pipelin…" at bounding box center [680, 331] width 1361 height 662
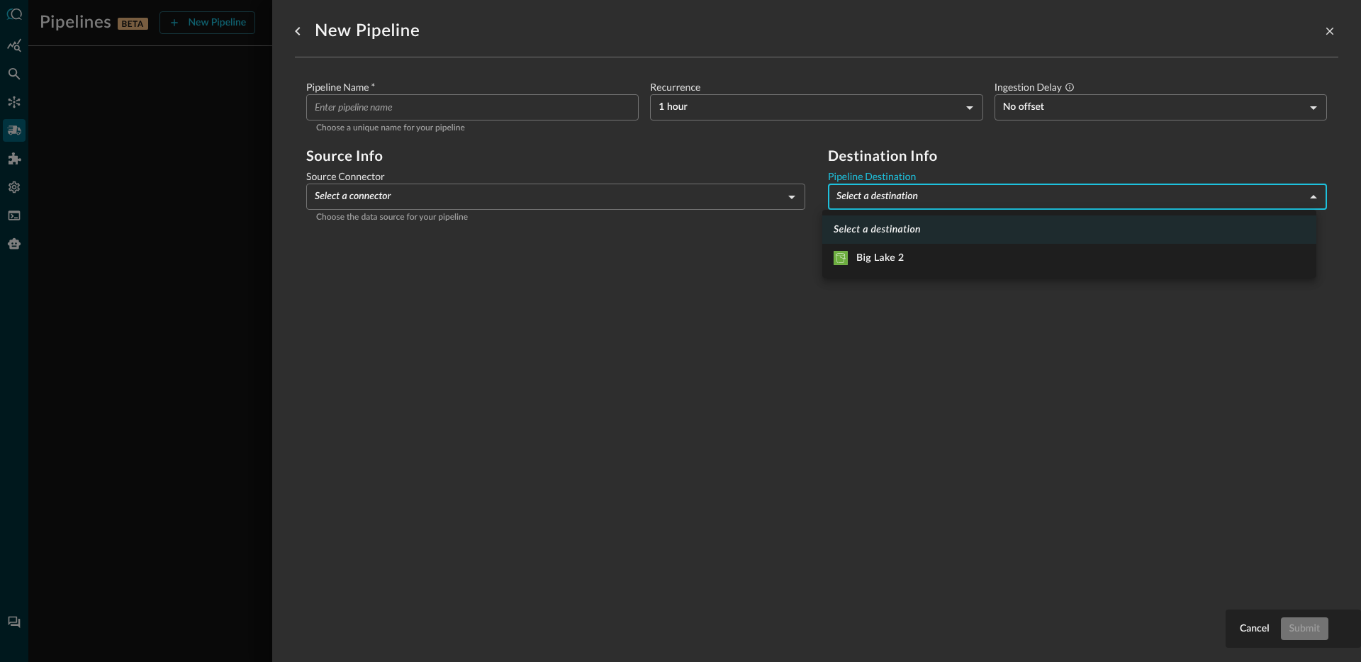
click at [650, 322] on div at bounding box center [680, 331] width 1361 height 662
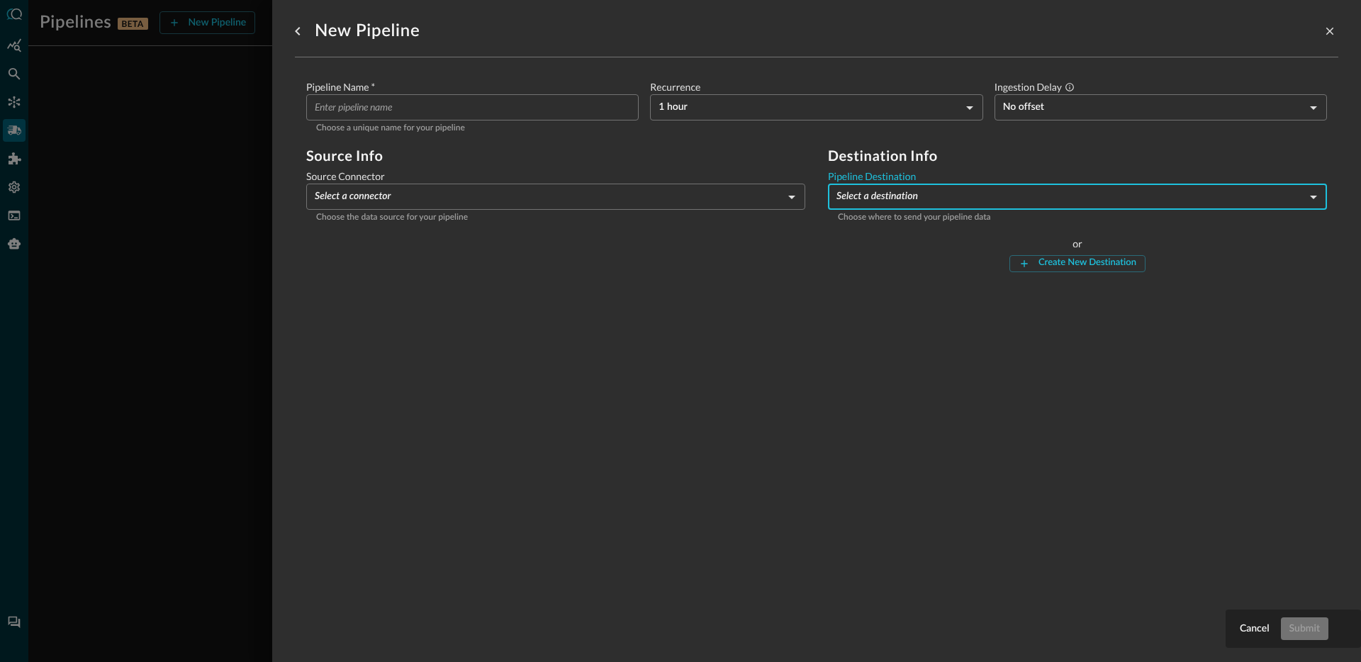
click at [899, 205] on body "Pipelines BETA New Pipeline Manage Destinations ( 1 ) Help Logout JR No pipelin…" at bounding box center [680, 331] width 1361 height 662
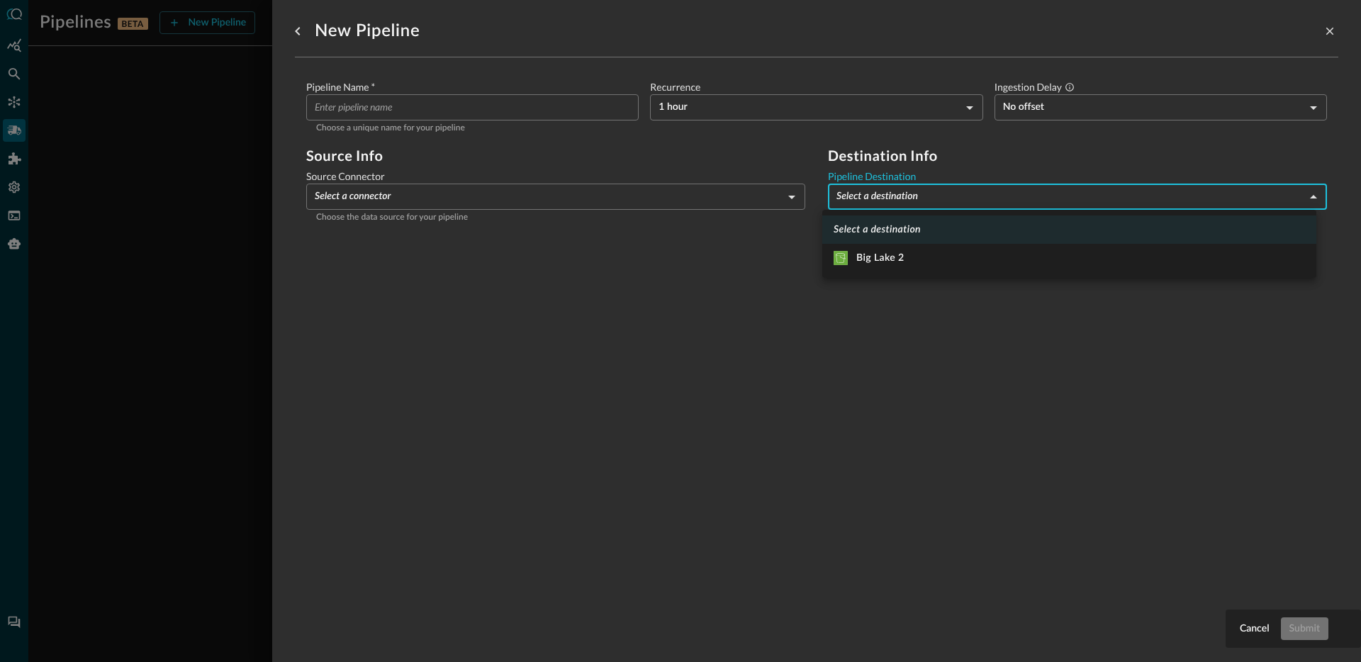
click at [779, 339] on div at bounding box center [680, 331] width 1361 height 662
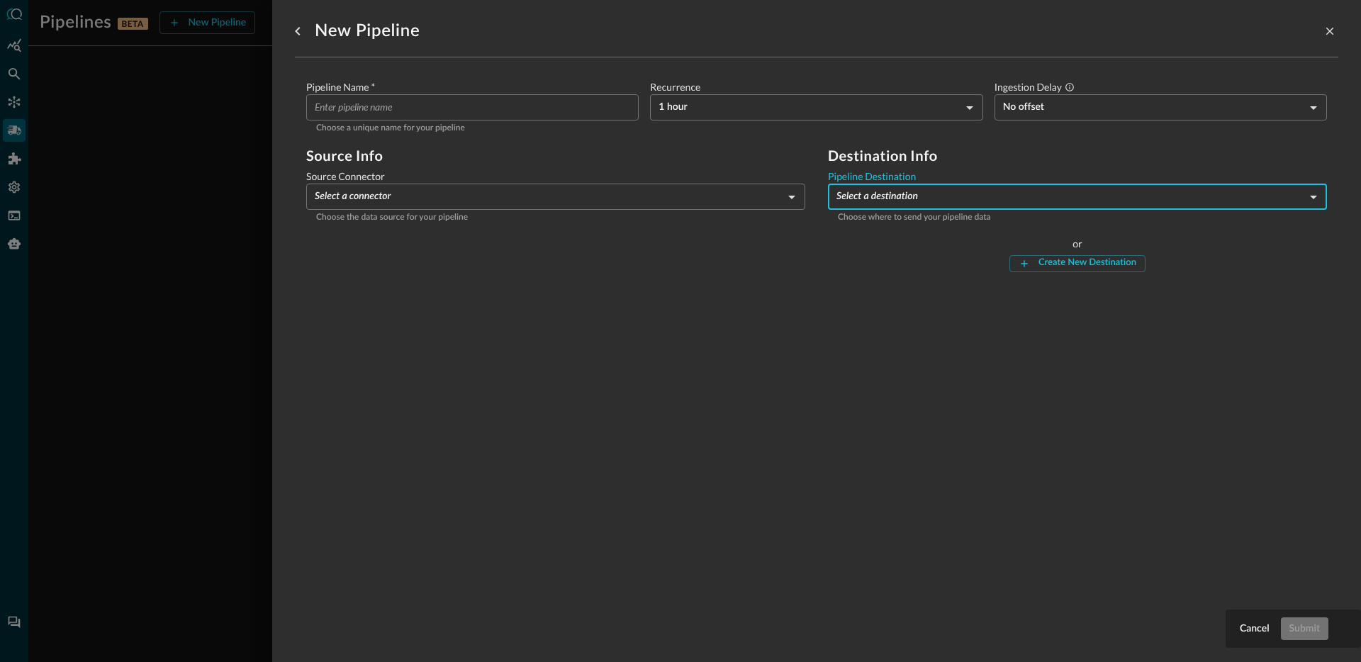
click at [947, 203] on body "Pipelines BETA New Pipeline Manage Destinations ( 1 ) Help Logout JR No pipelin…" at bounding box center [680, 331] width 1361 height 662
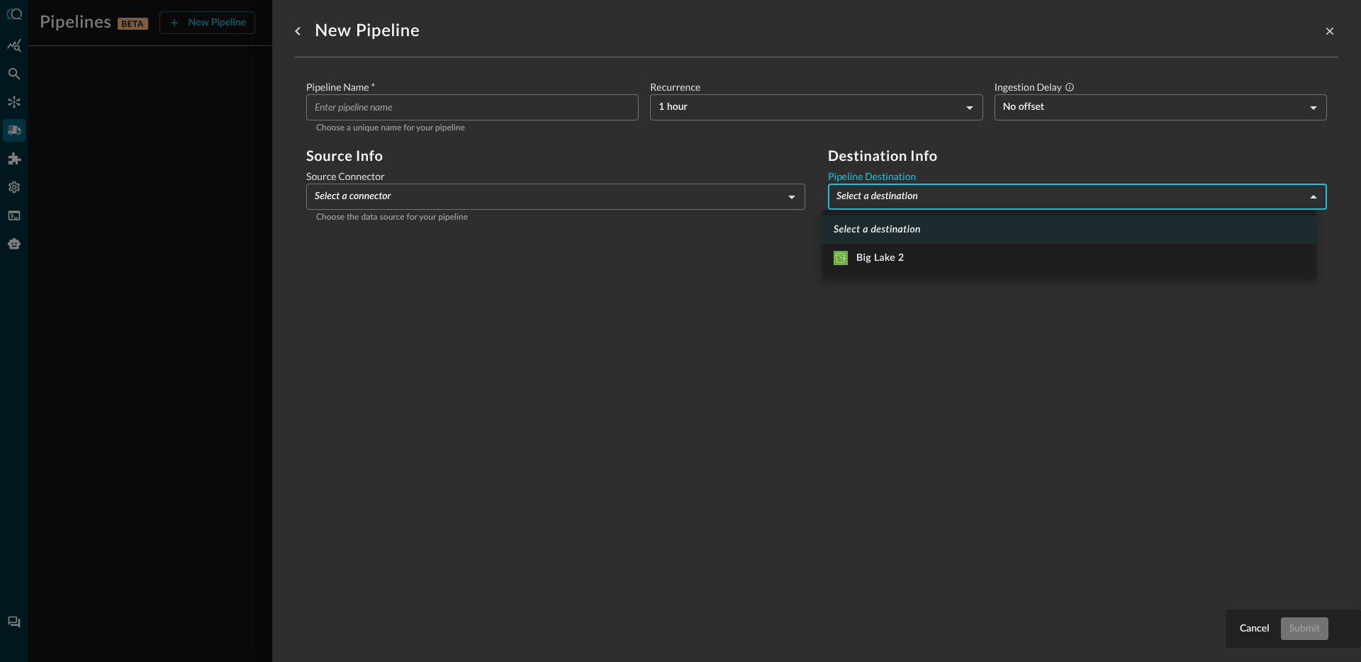
click at [634, 456] on div at bounding box center [680, 331] width 1361 height 662
click at [884, 196] on body "Pipelines BETA New Pipeline Manage Destinations ( 1 ) Help Logout JR No pipelin…" at bounding box center [680, 331] width 1361 height 662
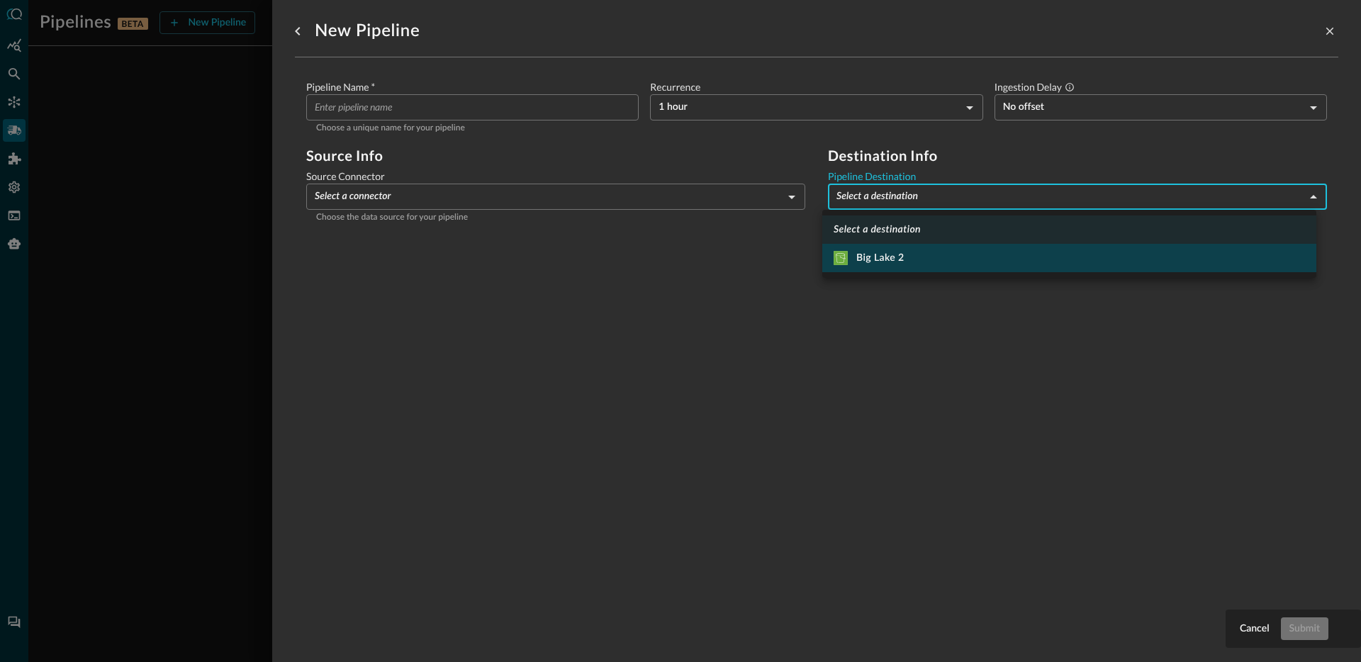
click at [889, 252] on div "Big Lake 2" at bounding box center [868, 258] width 71 height 14
type input "7"
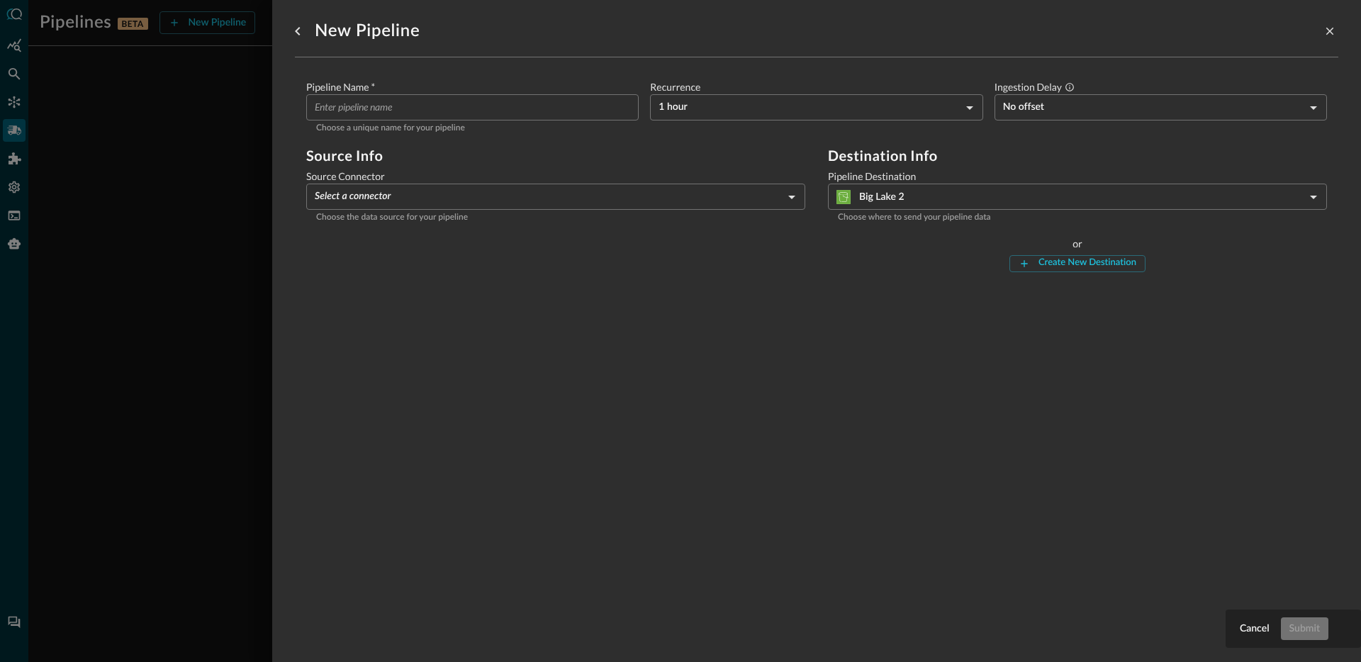
click at [1088, 92] on label "Ingestion Delay" at bounding box center [1160, 87] width 332 height 14
click at [702, 111] on body "Pipelines BETA New Pipeline Manage Destinations ( 1 ) Help Logout JR No pipelin…" at bounding box center [680, 331] width 1361 height 662
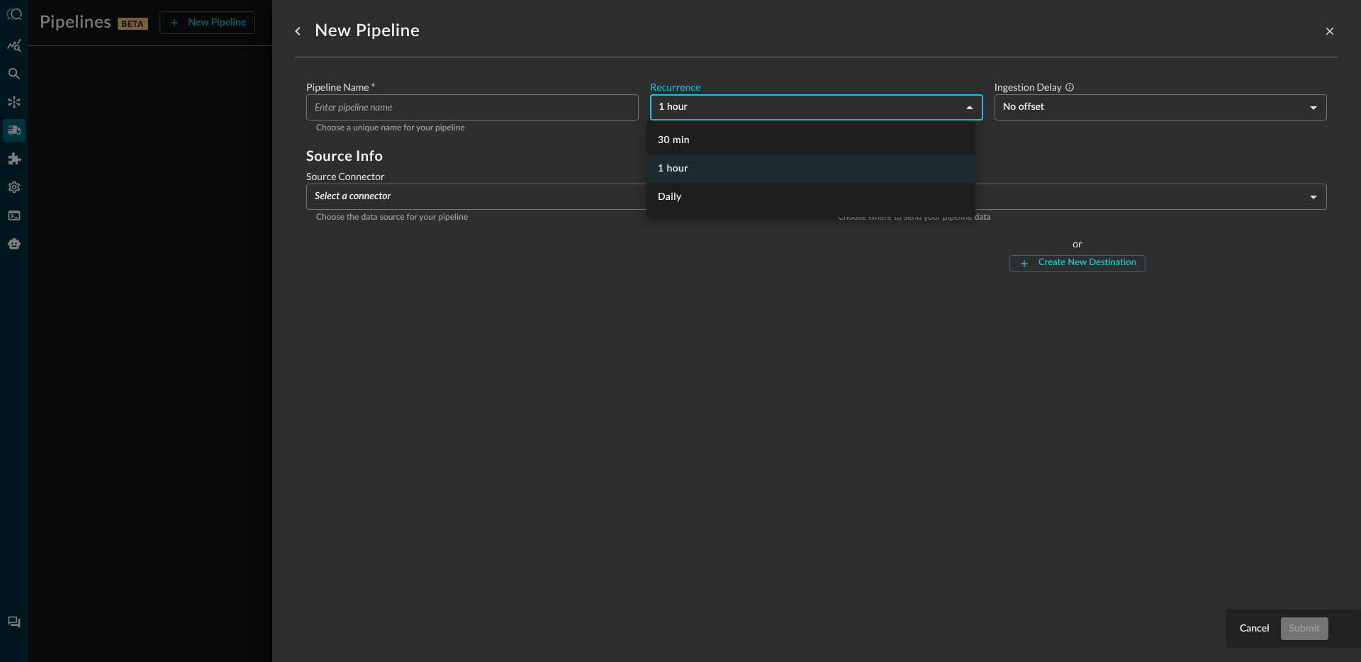
click at [414, 92] on div at bounding box center [680, 331] width 1361 height 662
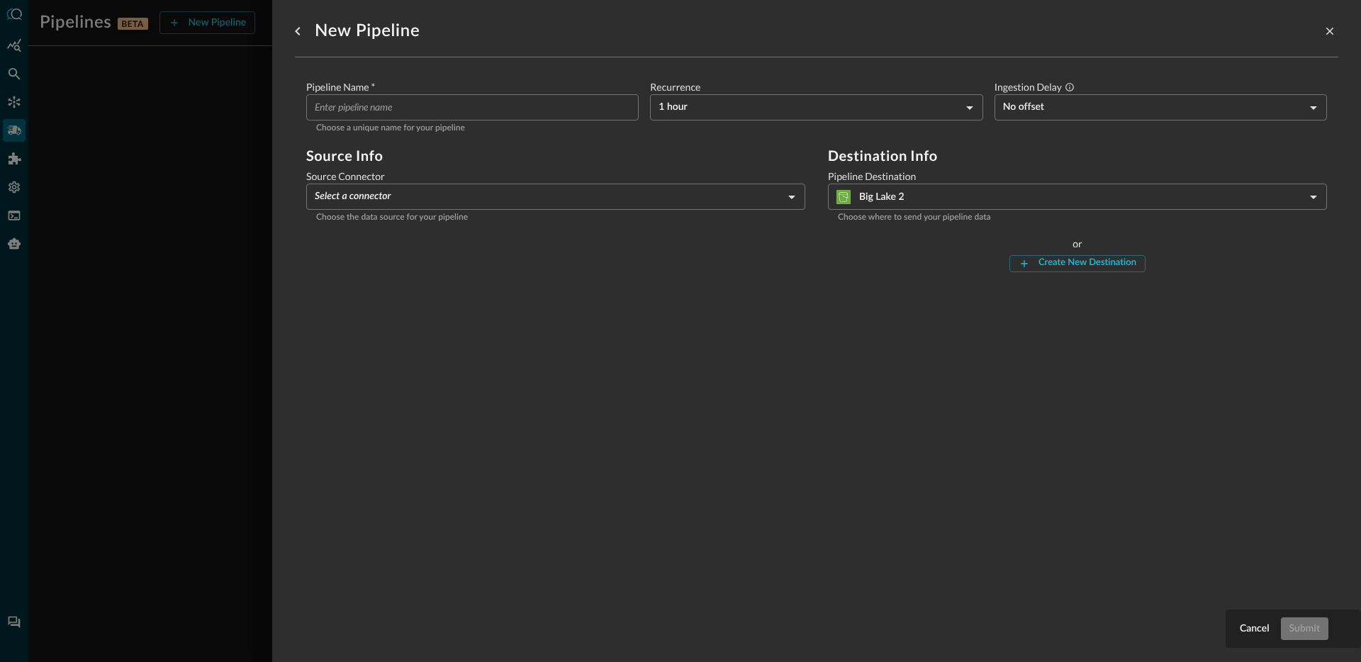
click at [454, 45] on div "New Pipeline" at bounding box center [816, 31] width 1043 height 28
click at [649, 325] on div "New Pipeline Pipeline Name   * ​ Choose a unique name for your pipeline Recurre…" at bounding box center [816, 322] width 1043 height 645
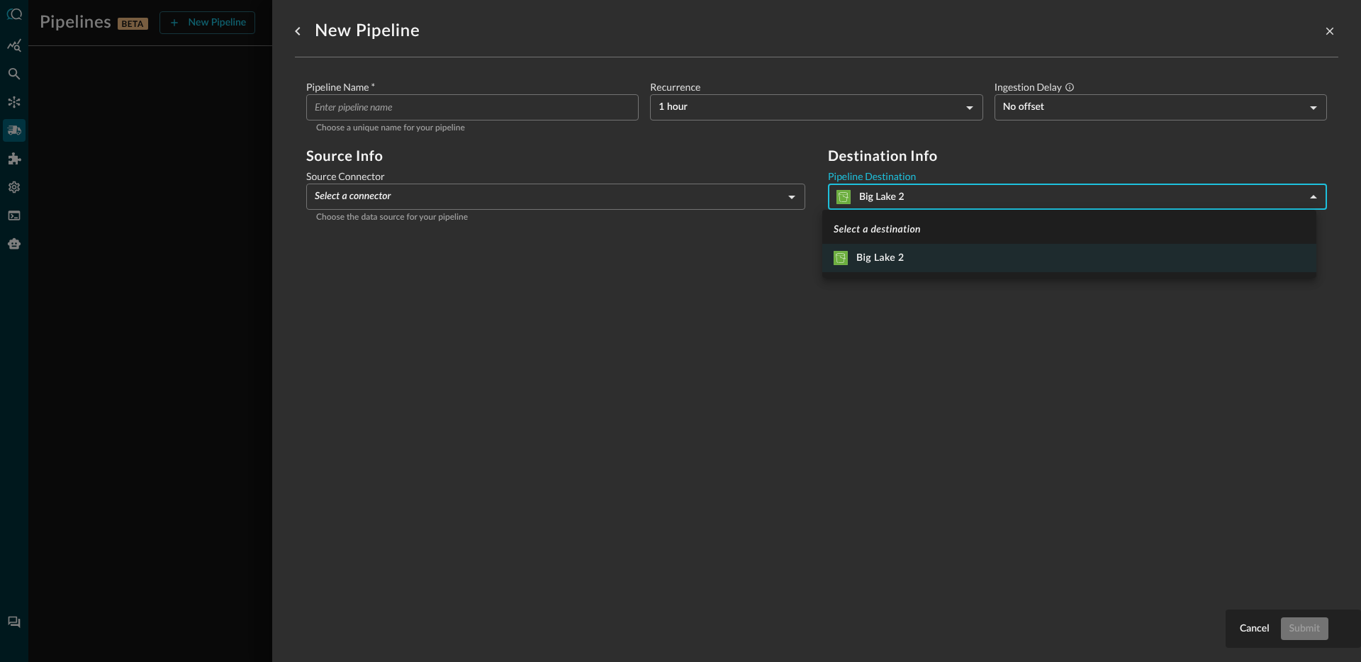
click at [946, 191] on body "Pipelines BETA New Pipeline Manage Destinations ( 1 ) Help Logout JR No pipelin…" at bounding box center [680, 331] width 1361 height 662
click at [667, 359] on div at bounding box center [680, 331] width 1361 height 662
click at [906, 185] on body "Pipelines BETA New Pipeline Manage Destinations ( 1 ) Help Logout JR No pipelin…" at bounding box center [680, 331] width 1361 height 662
click at [921, 161] on div at bounding box center [680, 331] width 1361 height 662
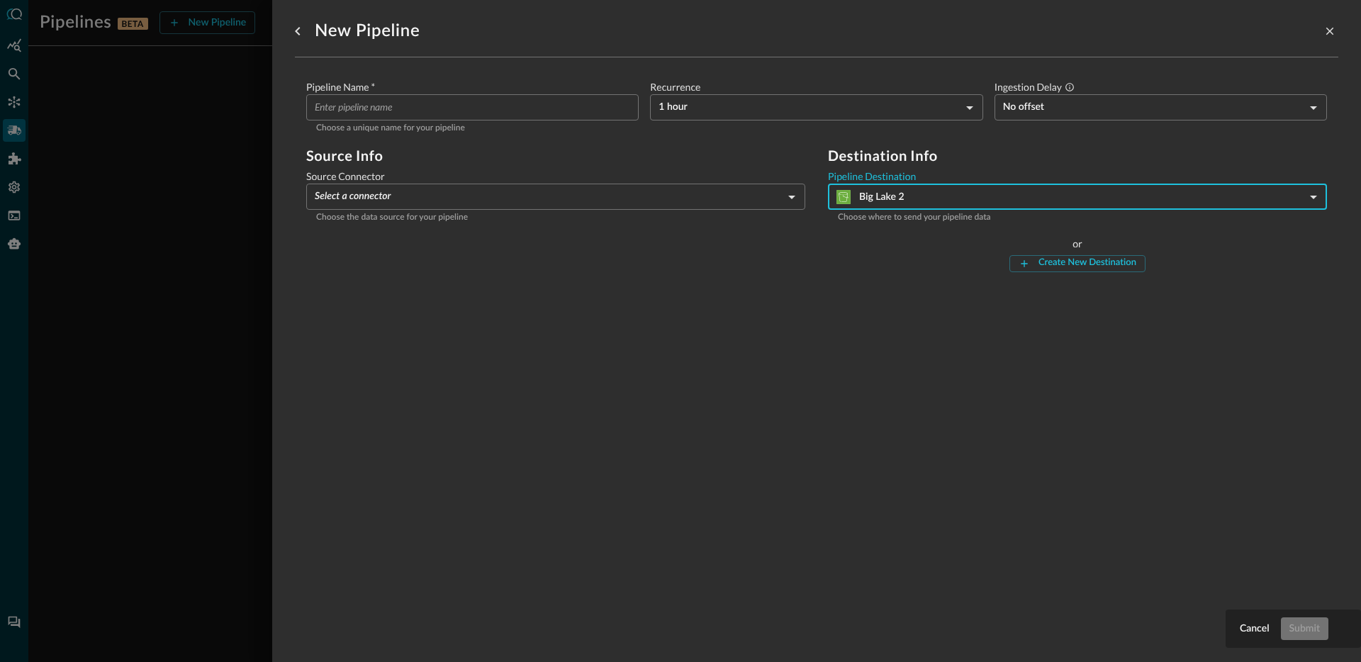
click at [899, 195] on body "Pipelines BETA New Pipeline Manage Destinations ( 1 ) Help Logout JR No pipelin…" at bounding box center [680, 331] width 1361 height 662
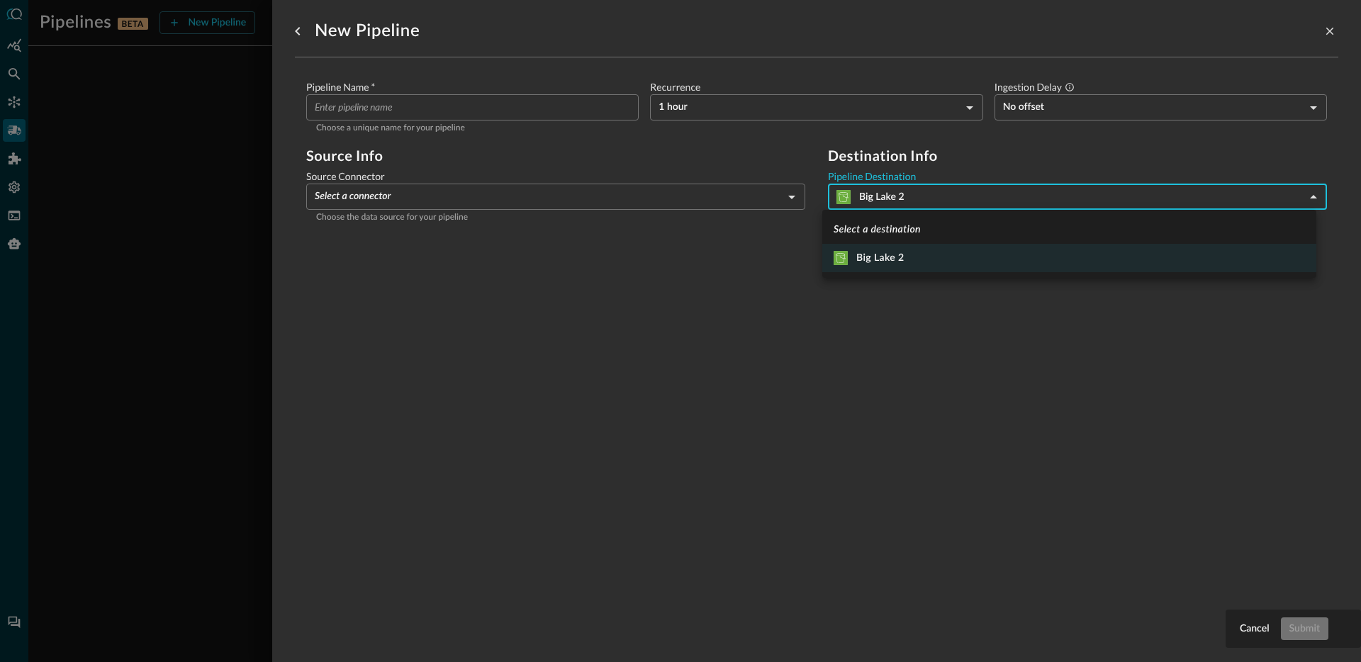
click at [764, 361] on div at bounding box center [680, 331] width 1361 height 662
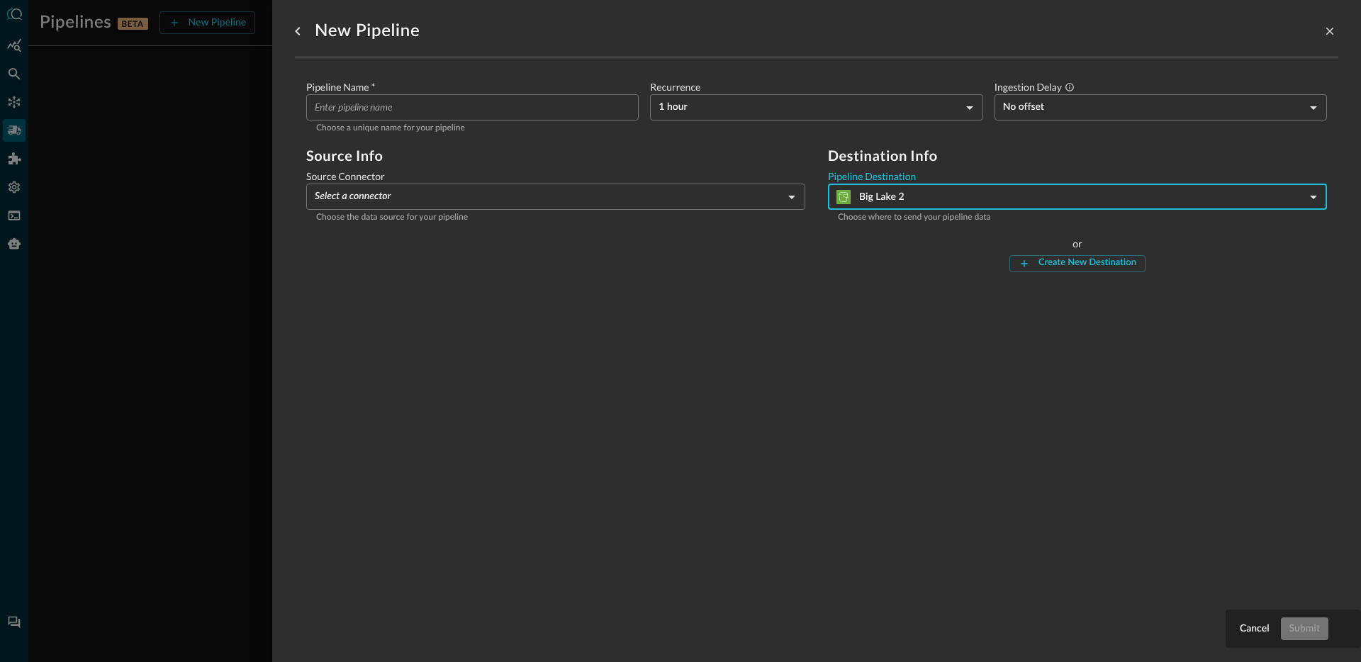
click at [892, 189] on body "Pipelines BETA New Pipeline Manage Destinations ( 1 ) Help Logout JR No pipelin…" at bounding box center [680, 331] width 1361 height 662
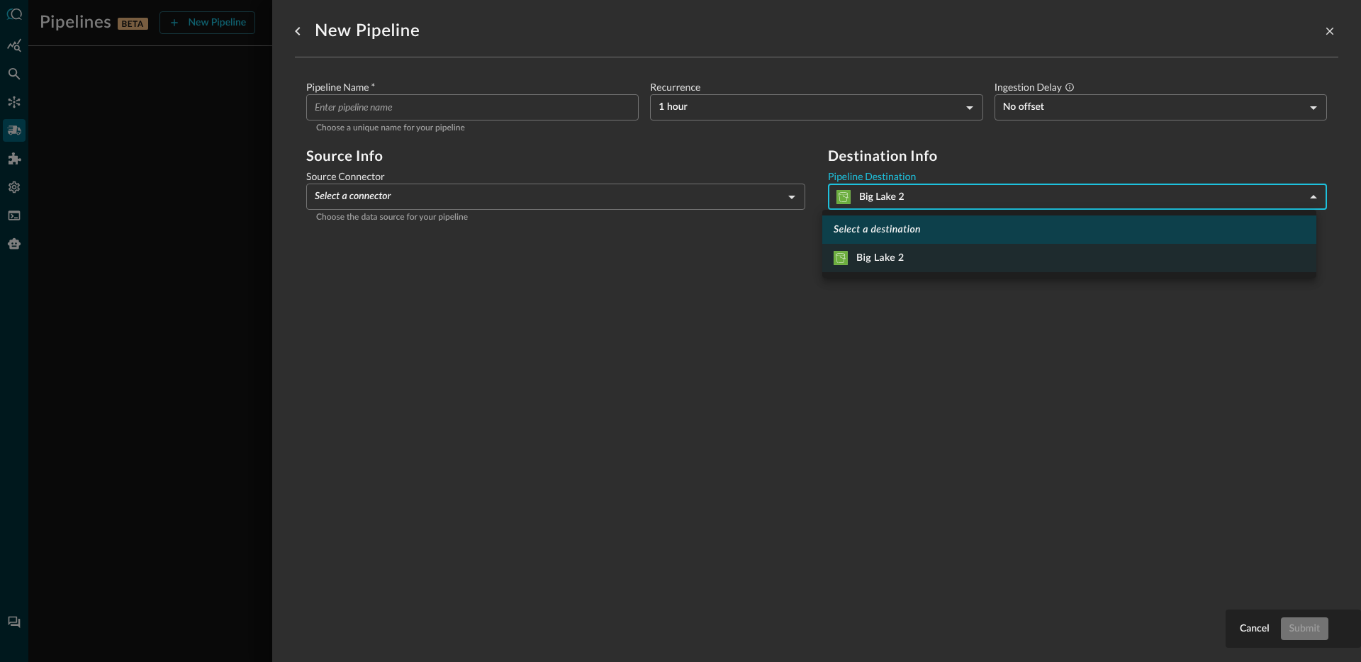
click at [878, 230] on em "Select a destination" at bounding box center [876, 230] width 87 height 10
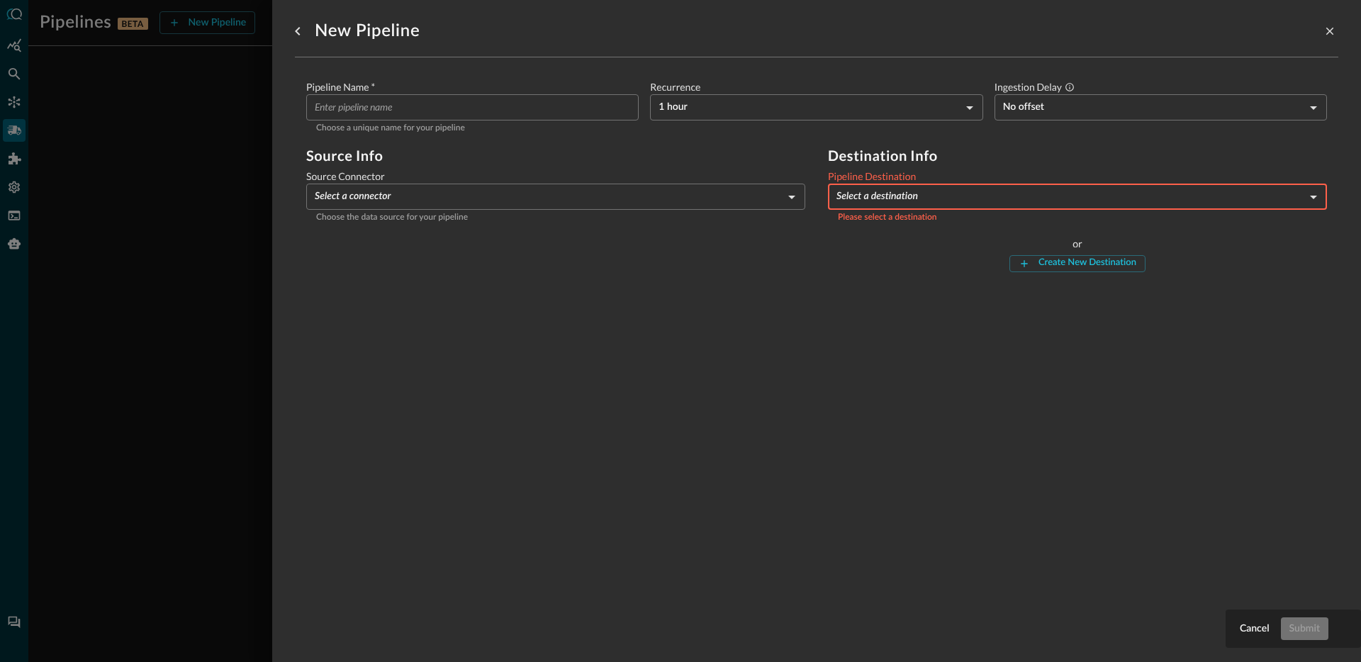
click at [906, 181] on label "Pipeline Destination" at bounding box center [1077, 176] width 499 height 14
click at [880, 195] on body "Pipelines BETA New Pipeline Manage Destinations ( 1 ) Help Logout JR No pipelin…" at bounding box center [680, 331] width 1361 height 662
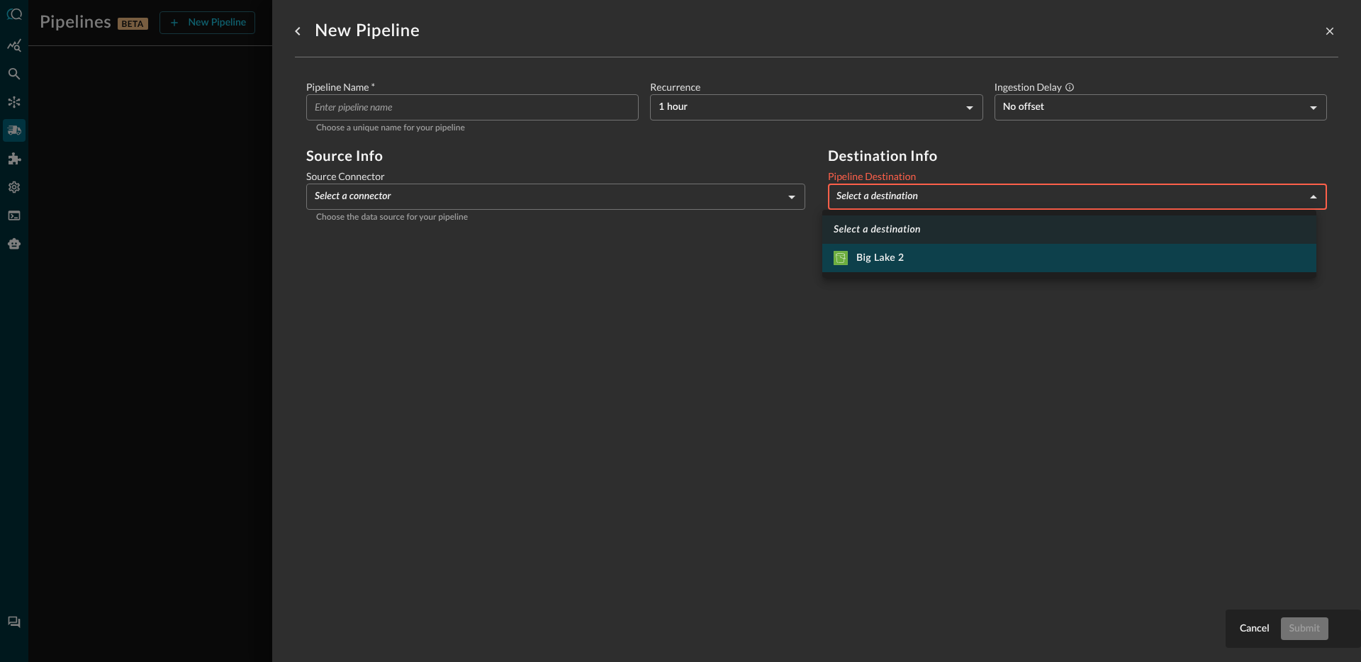
click at [881, 261] on div "Big Lake 2" at bounding box center [868, 258] width 71 height 14
type input "7"
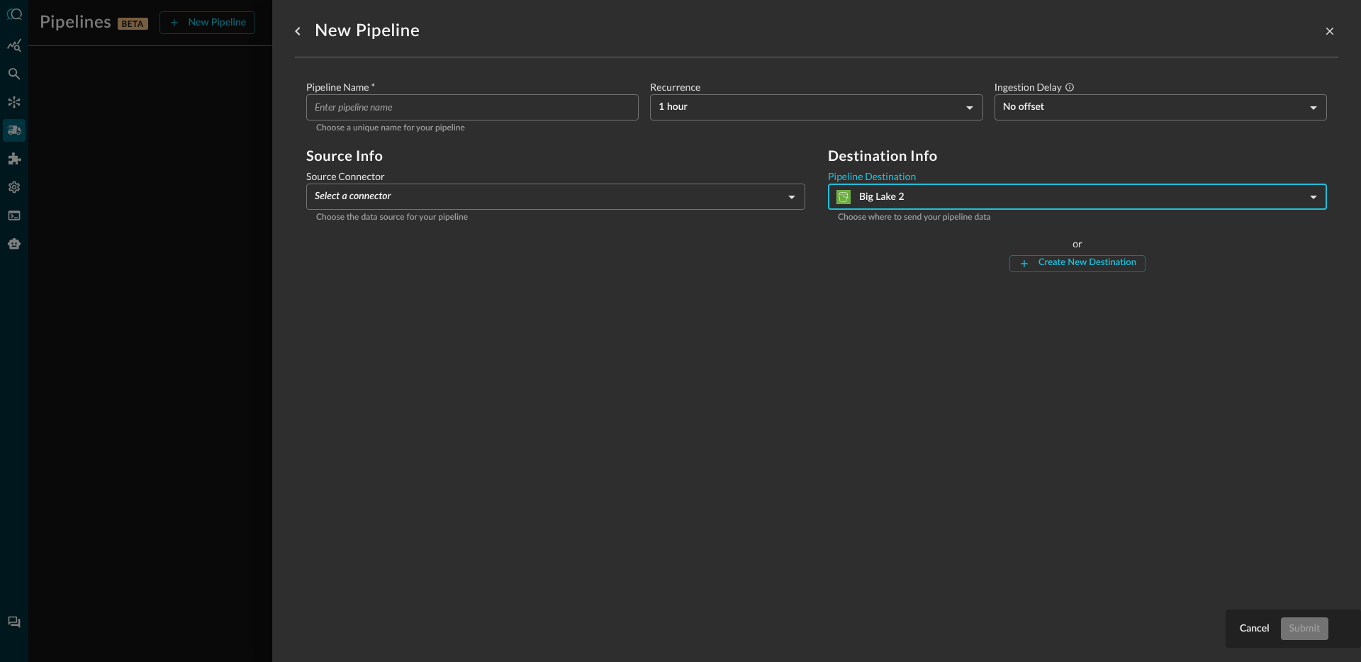
drag, startPoint x: 763, startPoint y: 285, endPoint x: 899, endPoint y: 186, distance: 168.0
click at [763, 285] on div "Pipeline Name   * ​ Choose a unique name for your pipeline Recurrence 1 hour HO…" at bounding box center [816, 181] width 1043 height 249
click at [948, 154] on h2 "Destination Info" at bounding box center [1077, 155] width 499 height 17
click at [624, 475] on div "New Pipeline Pipeline Name   * ​ Choose a unique name for your pipeline Recurre…" at bounding box center [816, 322] width 1043 height 645
click at [1332, 33] on div "Cancel Submit New Pipeline Pipeline Name   * ​ Choose a unique name for your pi…" at bounding box center [816, 331] width 1089 height 662
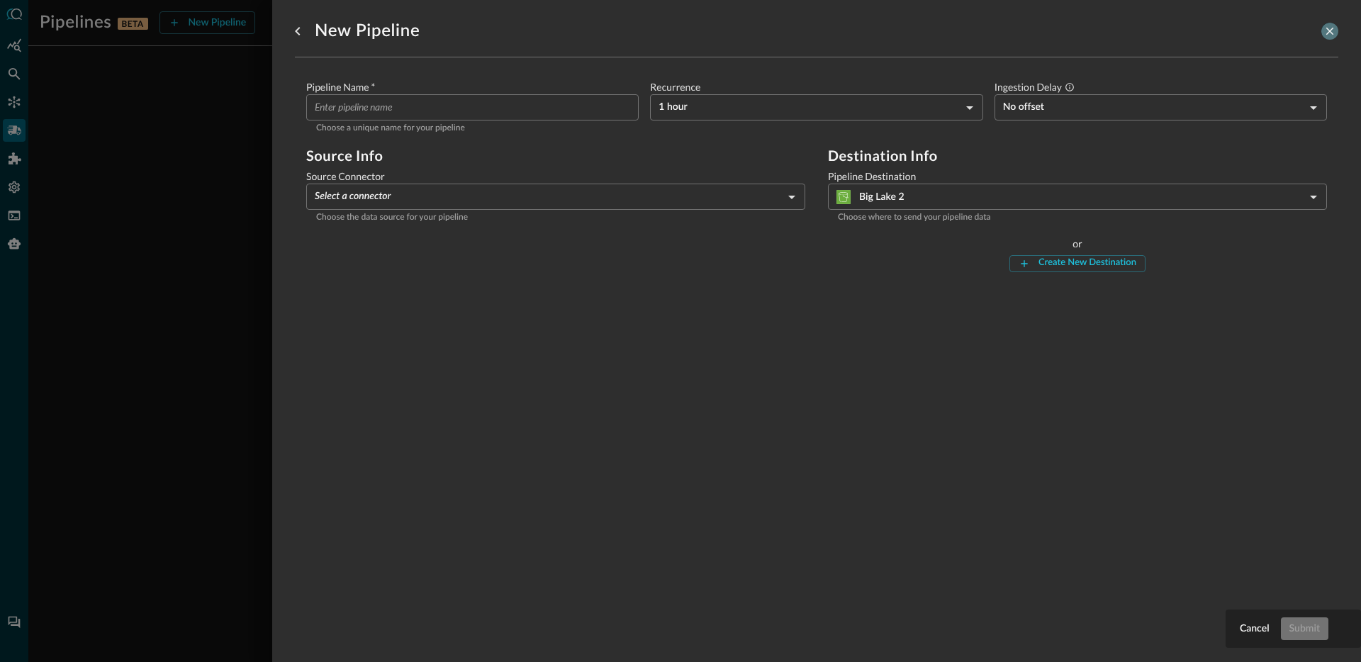
click at [1323, 33] on icon "close-drawer" at bounding box center [1329, 31] width 13 height 13
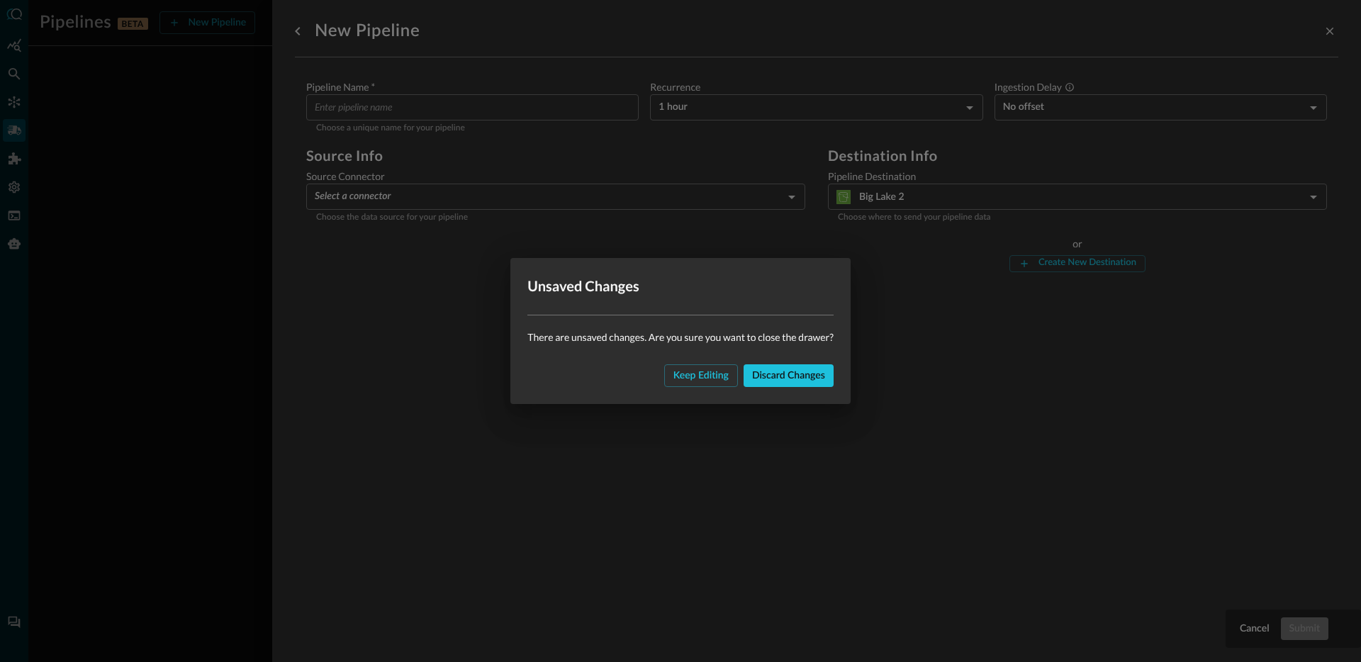
click at [273, 177] on div "Unsaved Changes There are unsaved changes. Are you sure you want to close the d…" at bounding box center [680, 331] width 1361 height 662
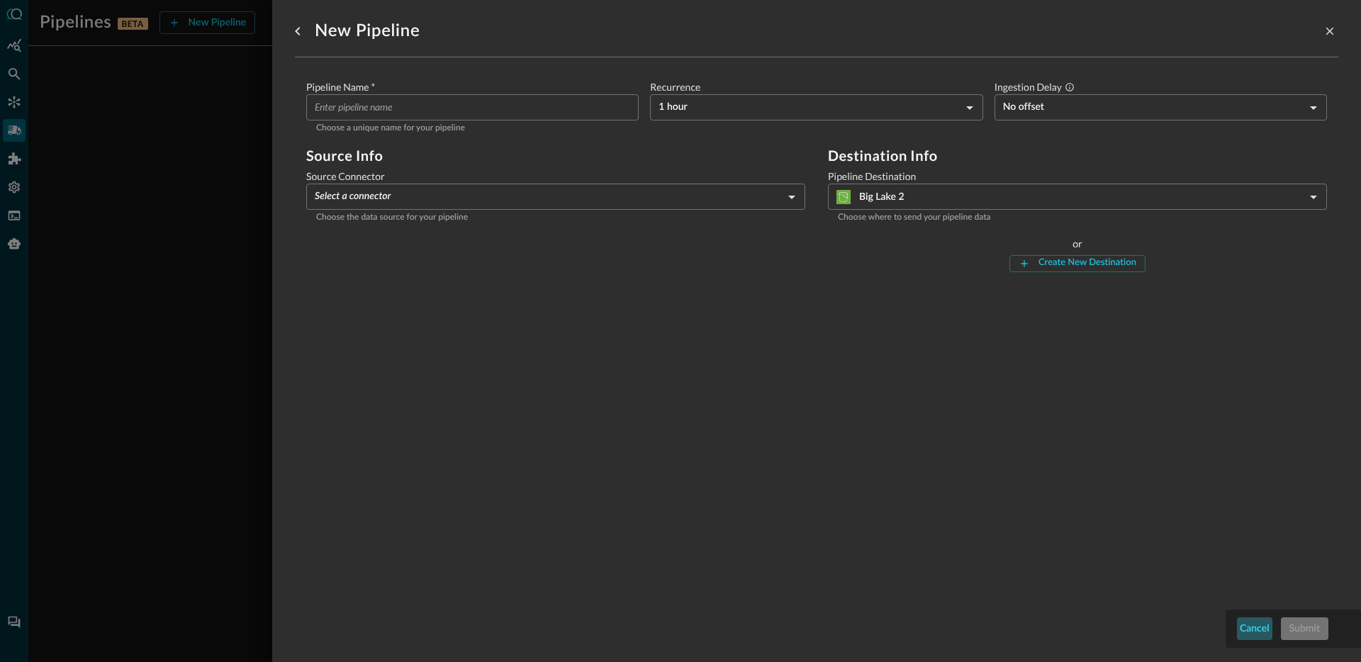
click at [1257, 636] on div "Cancel" at bounding box center [1255, 629] width 30 height 18
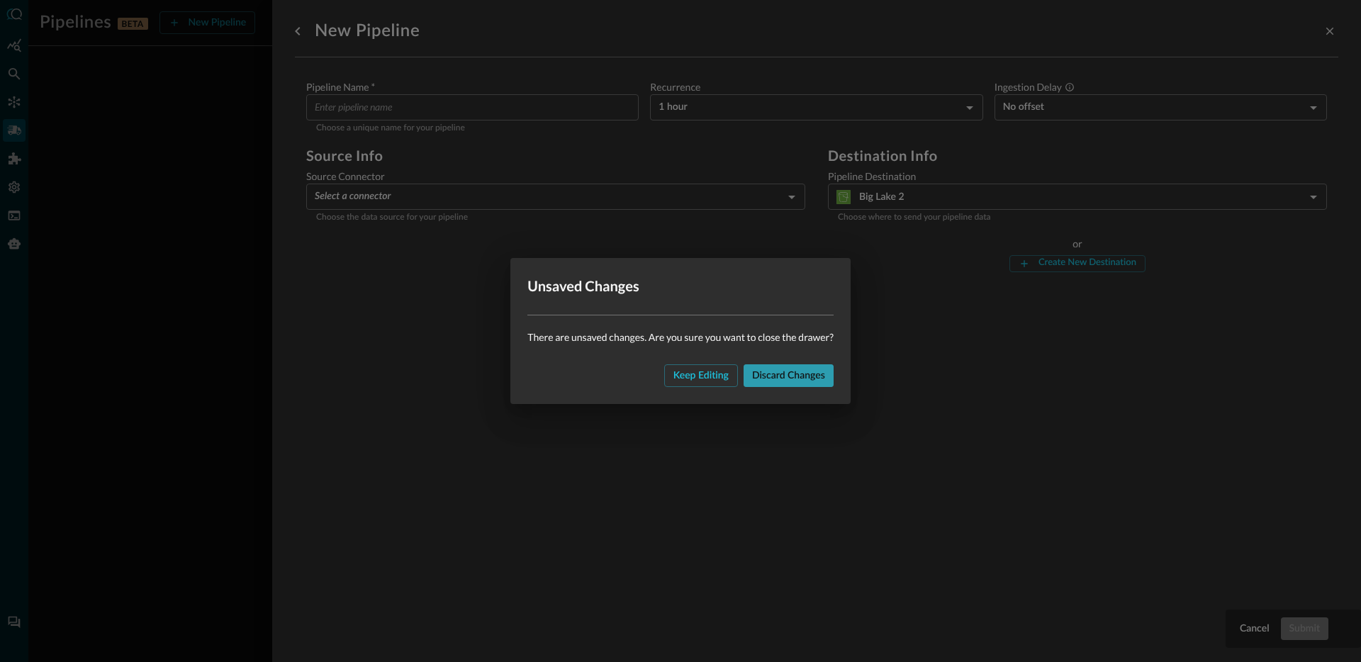
click at [804, 376] on div "Discard changes" at bounding box center [788, 376] width 73 height 18
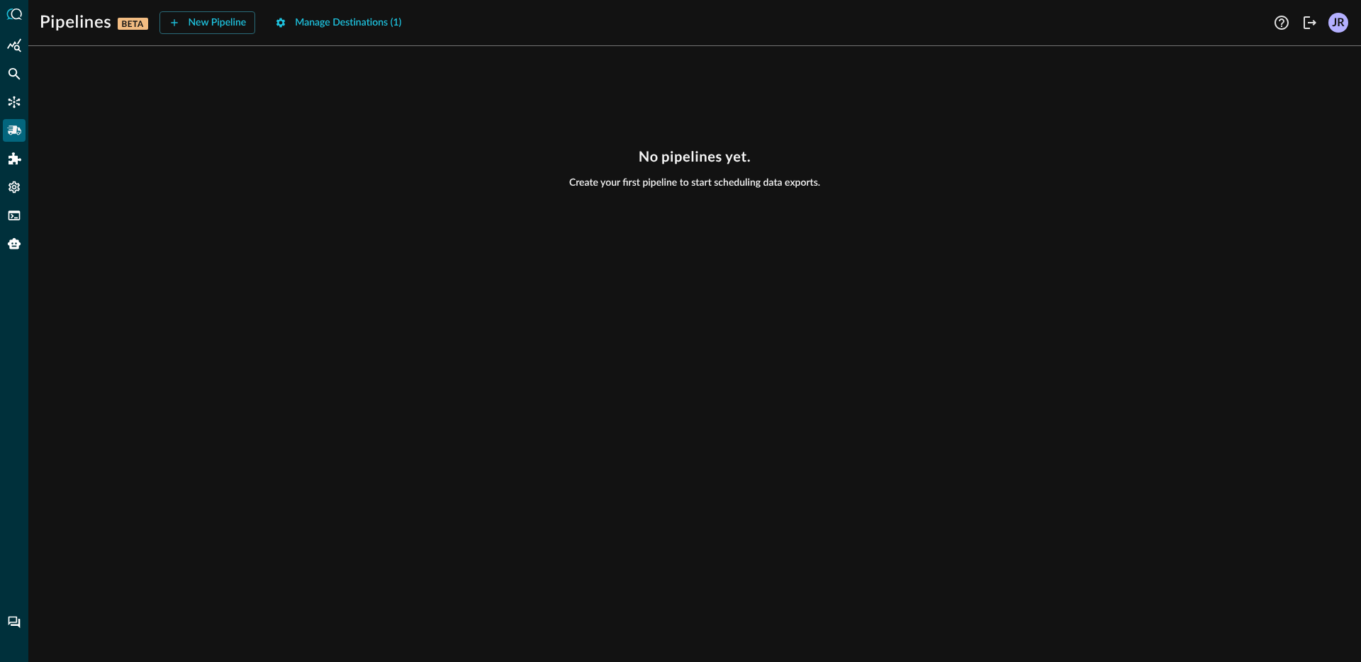
click at [424, 224] on div "No pipelines yet. Create your first pipeline to start scheduling data exports." at bounding box center [694, 359] width 1332 height 605
click at [350, 22] on div "Manage Destinations ( 1 )" at bounding box center [348, 23] width 106 height 18
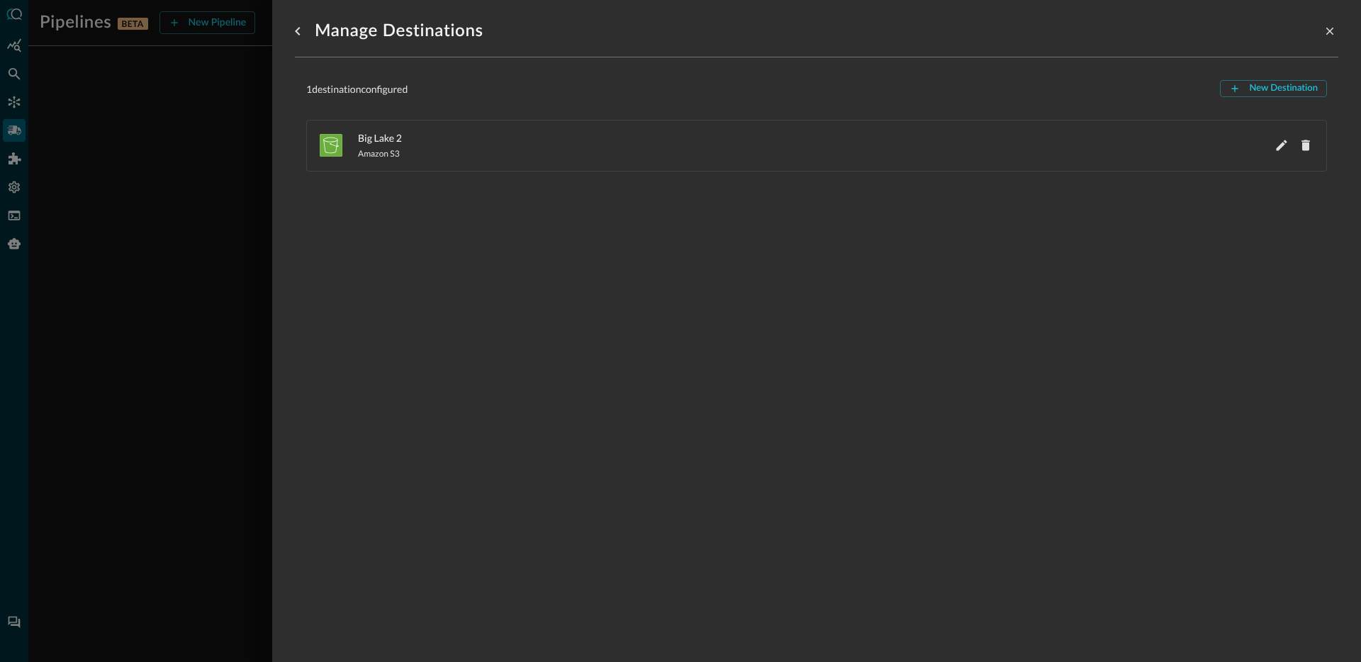
drag, startPoint x: 880, startPoint y: 297, endPoint x: 1174, endPoint y: 114, distance: 346.3
click at [880, 297] on div "Manage Destinations 1 destination configured New Destination Big Lake 2 Amazon …" at bounding box center [816, 322] width 1043 height 645
click at [1233, 91] on button "New Destination" at bounding box center [1273, 88] width 107 height 17
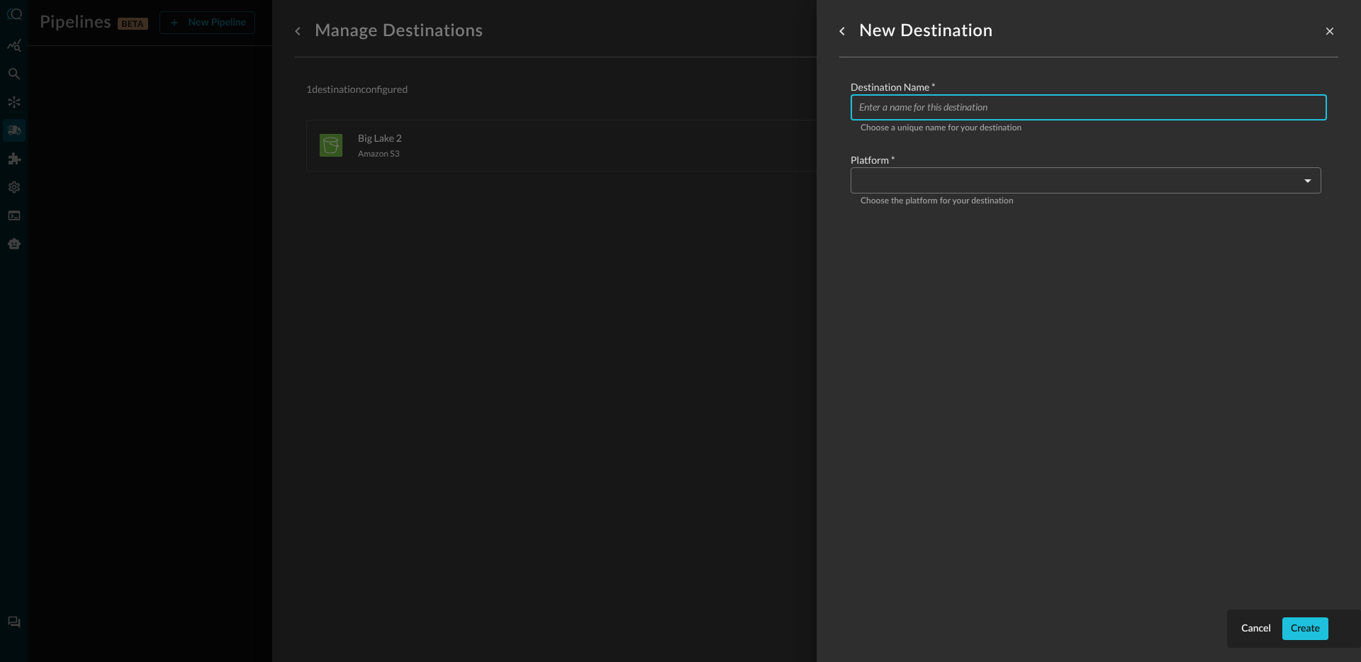
click at [973, 111] on input "Configure pipeline destination" at bounding box center [1093, 107] width 468 height 26
click at [629, 293] on div at bounding box center [680, 331] width 1361 height 662
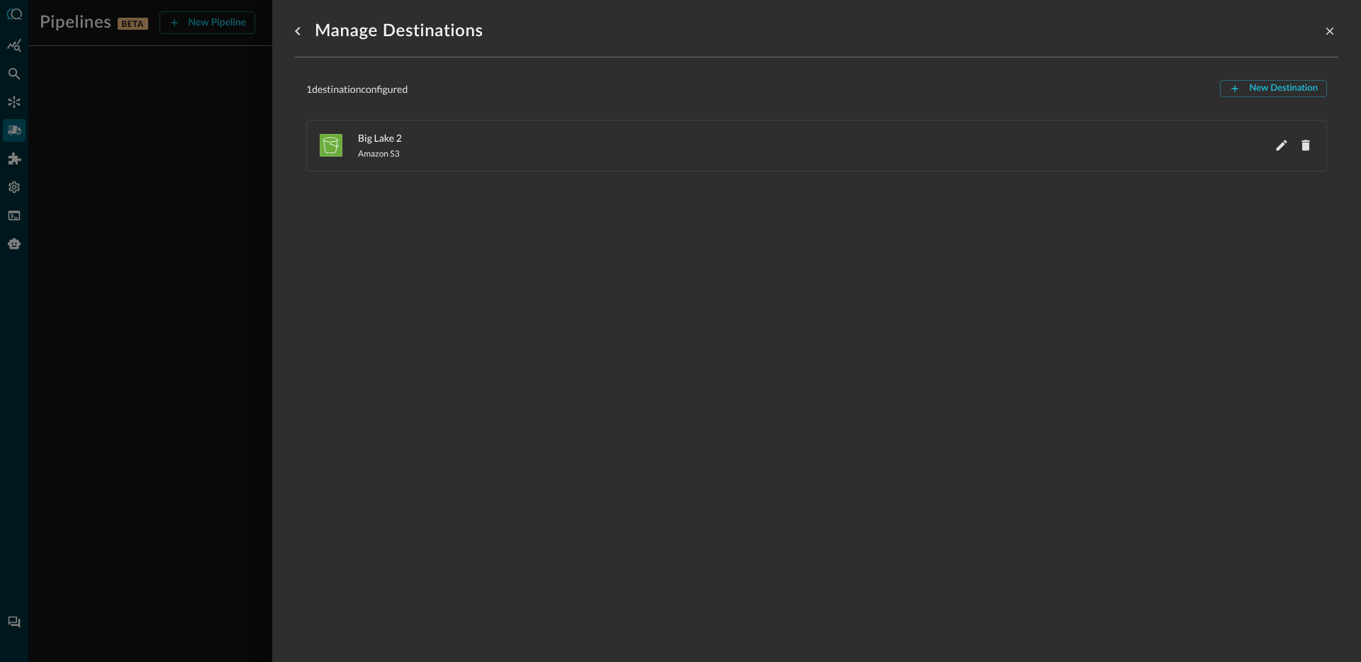
click at [181, 164] on div at bounding box center [680, 331] width 1361 height 662
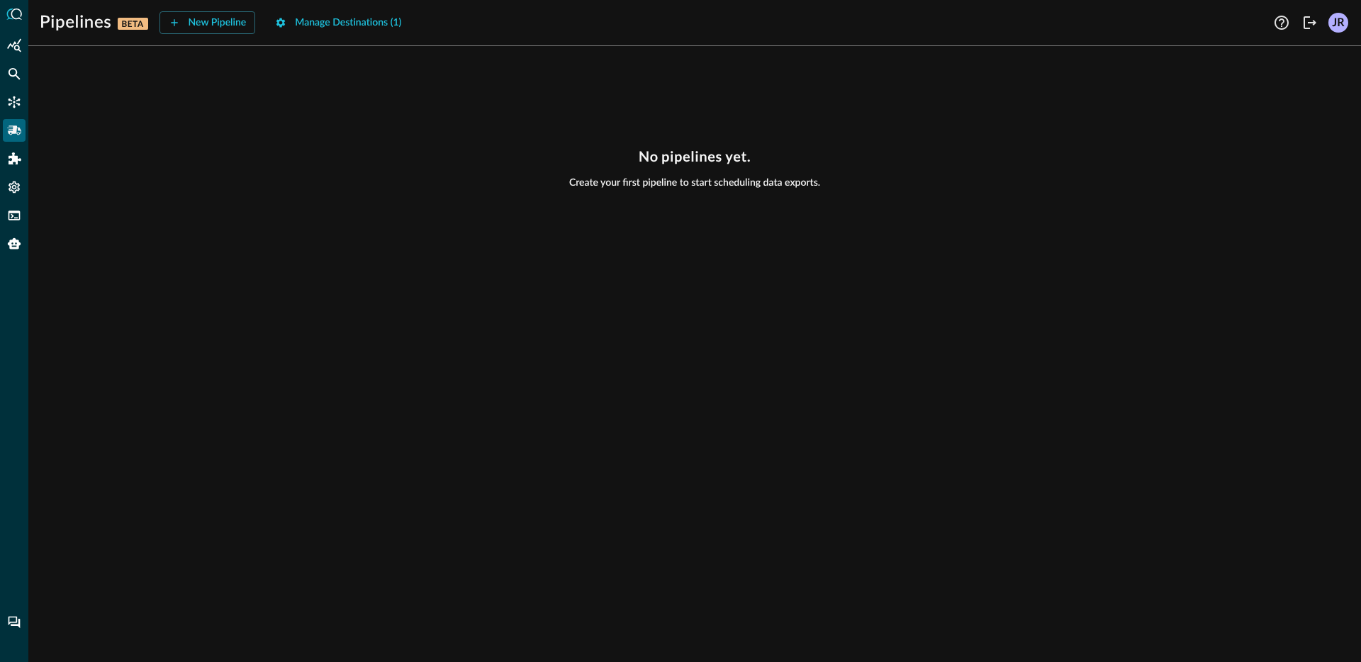
click at [516, 262] on div "No pipelines yet. Create your first pipeline to start scheduling data exports." at bounding box center [694, 359] width 1332 height 605
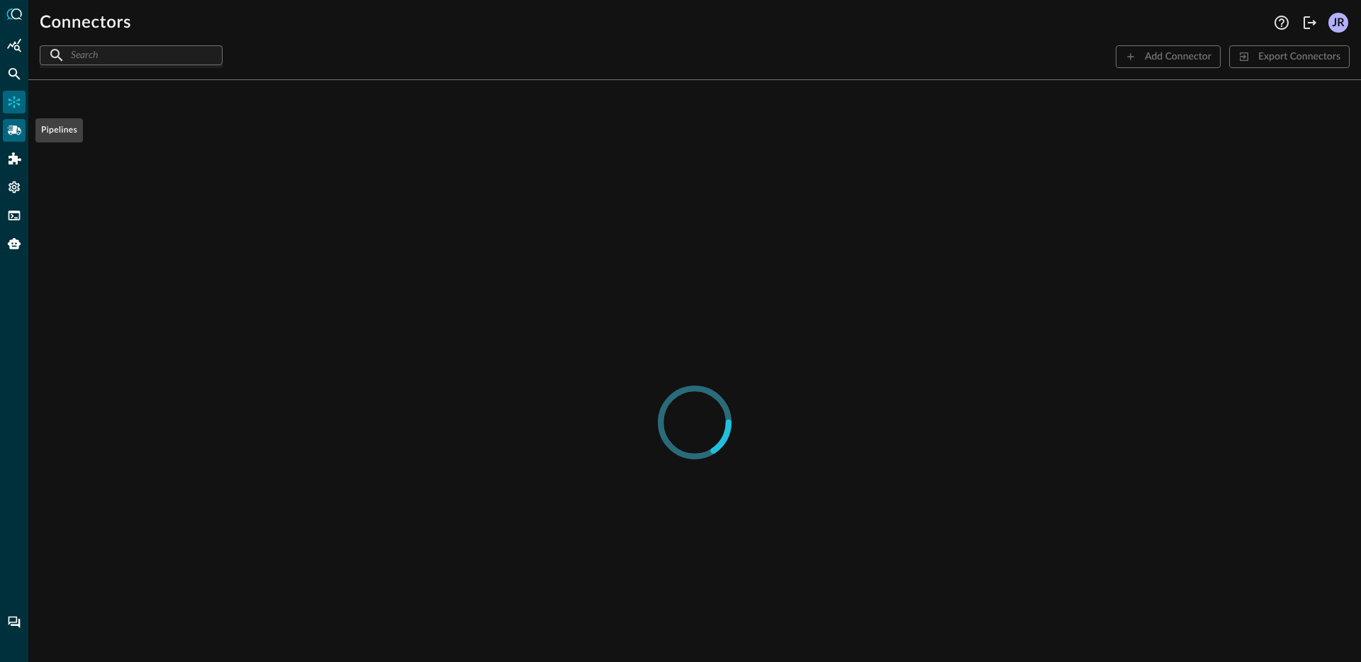
click at [18, 135] on icon "Pipelines" at bounding box center [14, 129] width 14 height 9
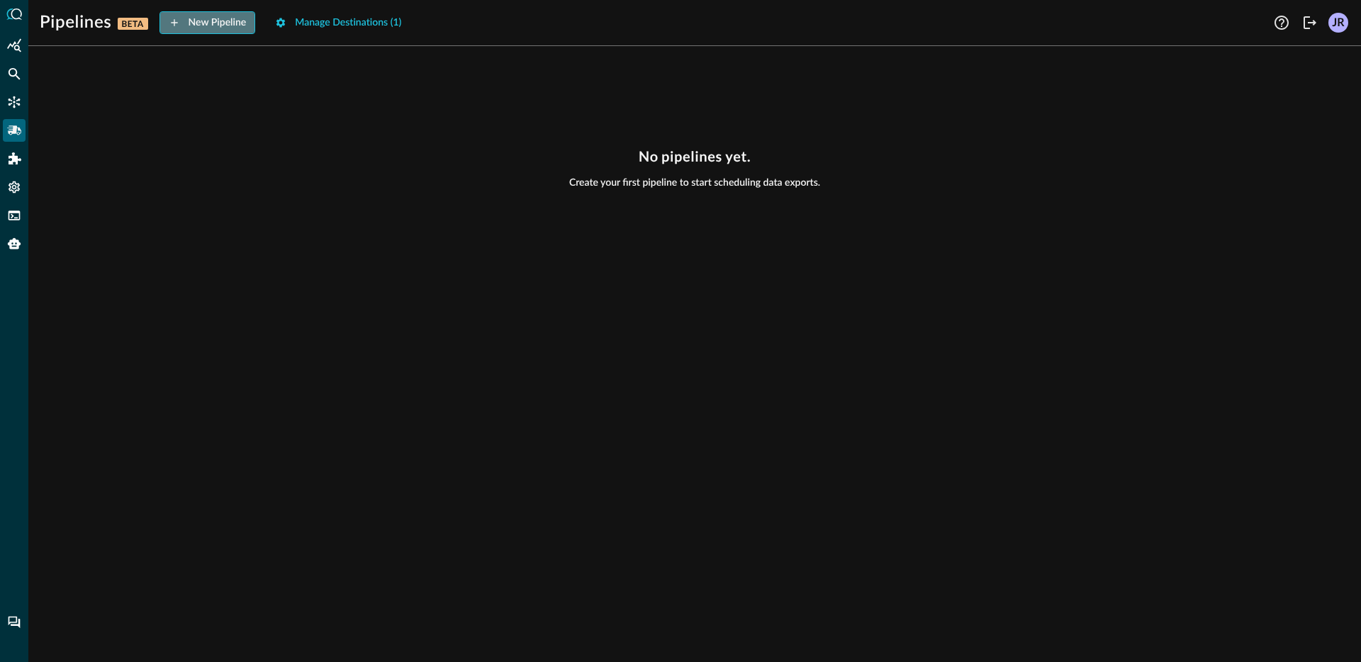
click at [220, 26] on div "New Pipeline" at bounding box center [218, 23] width 58 height 18
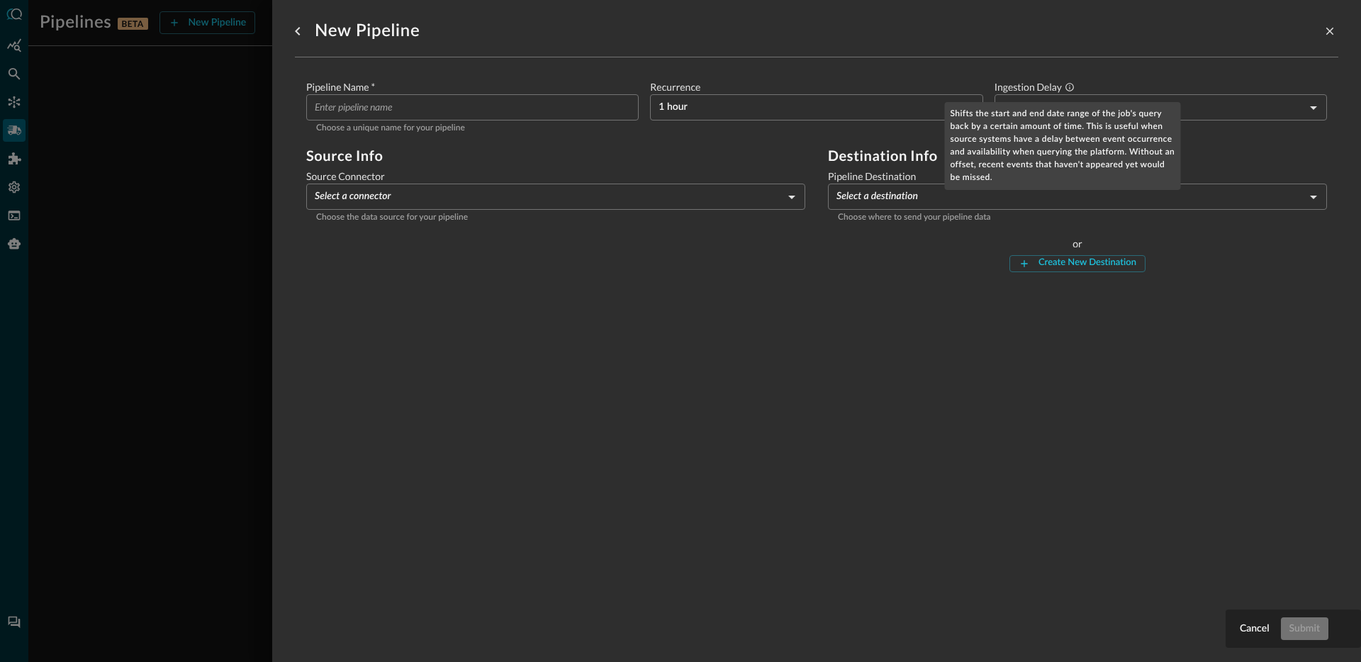
click at [1052, 116] on div "Shifts the start and end date range of the job's query back by a certain amount…" at bounding box center [1063, 146] width 236 height 88
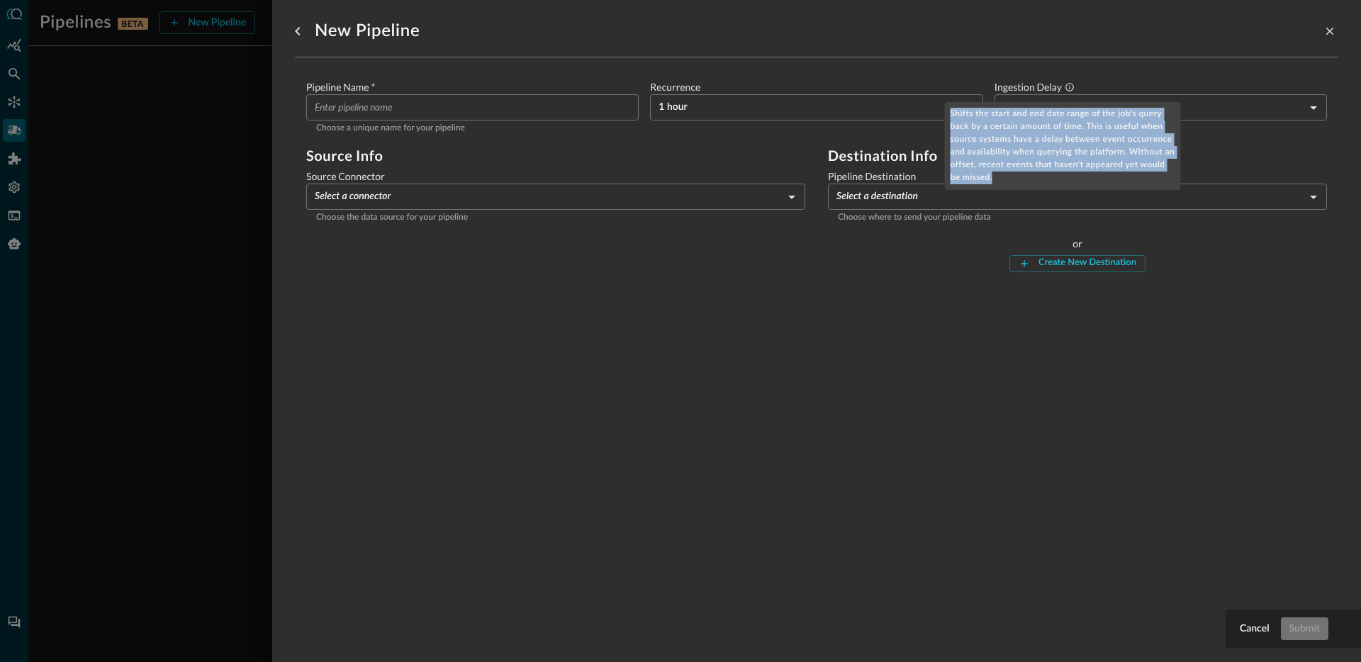
click at [1052, 116] on div "Shifts the start and end date range of the job's query back by a certain amount…" at bounding box center [1063, 146] width 236 height 88
copy div "Shifts the start and end date range of the job's query back by a certain amount…"
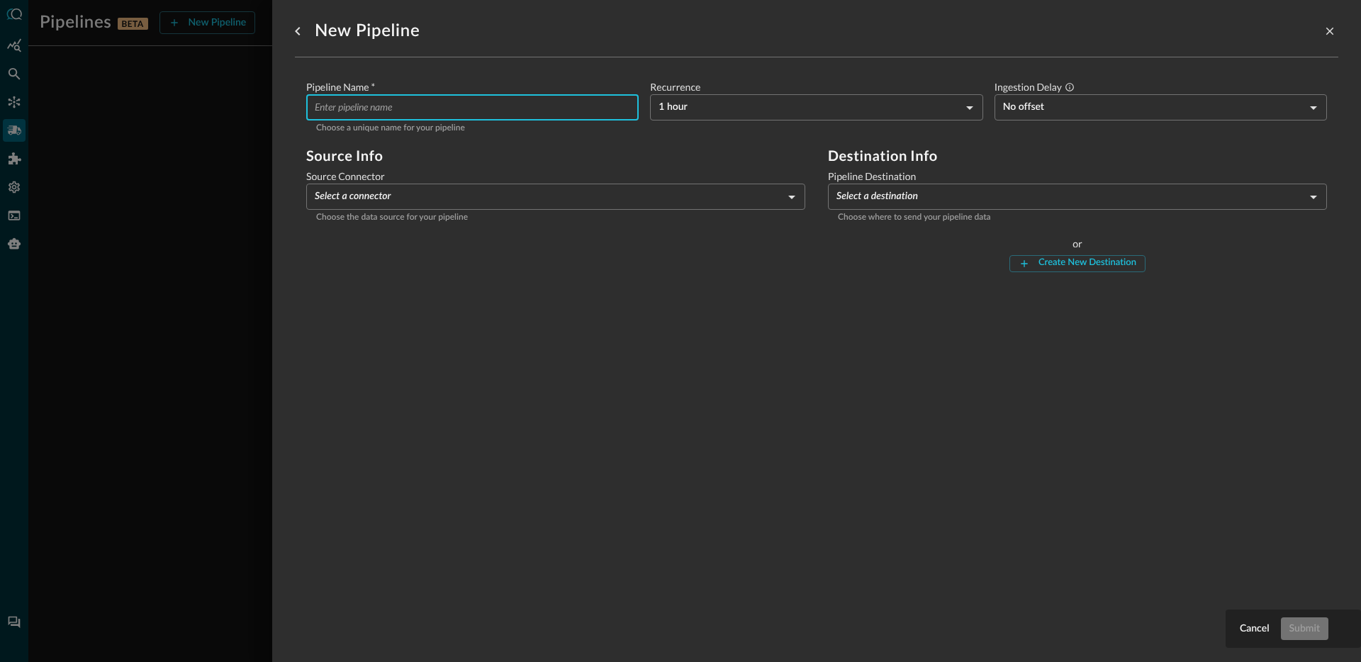
click at [454, 103] on input "Pipeline Name   *" at bounding box center [477, 107] width 324 height 26
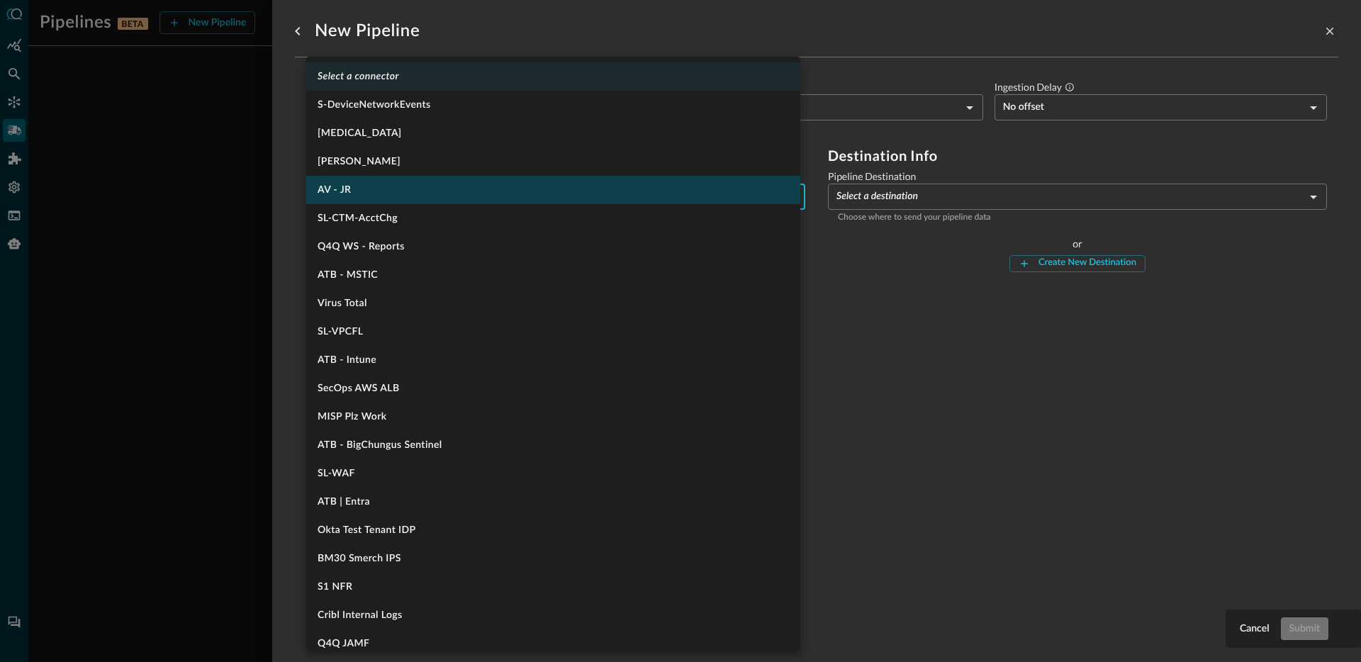
click at [377, 192] on body "Pipelines BETA New Pipeline Manage Destinations ( 1 ) Help Logout JR No pipelin…" at bounding box center [680, 331] width 1361 height 662
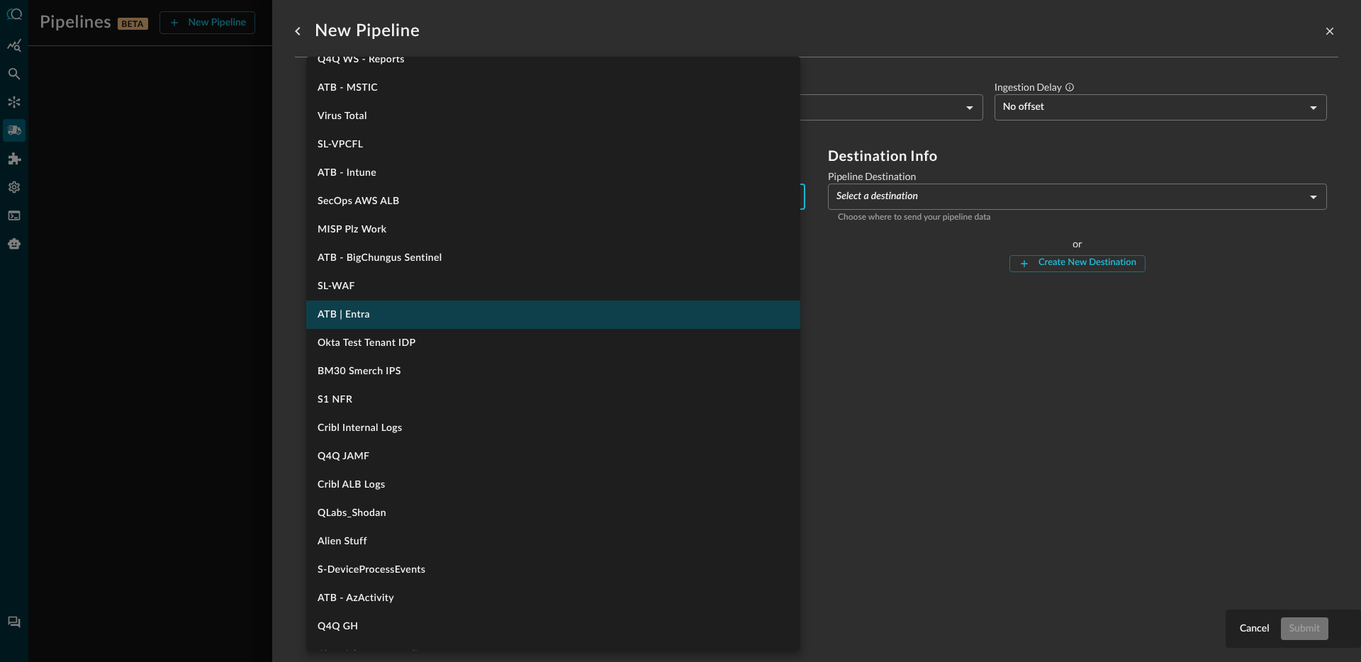
scroll to position [188, 0]
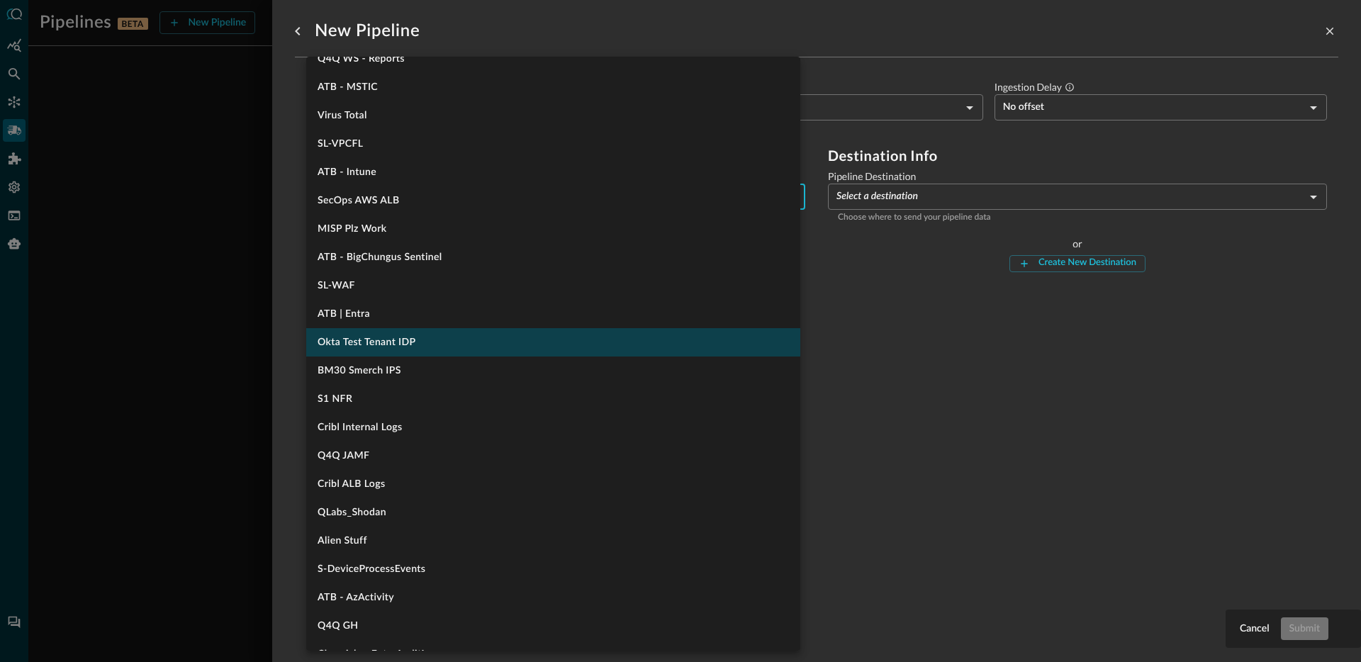
click at [440, 345] on li "Okta Test Tenant IDP" at bounding box center [553, 342] width 494 height 28
type input "800"
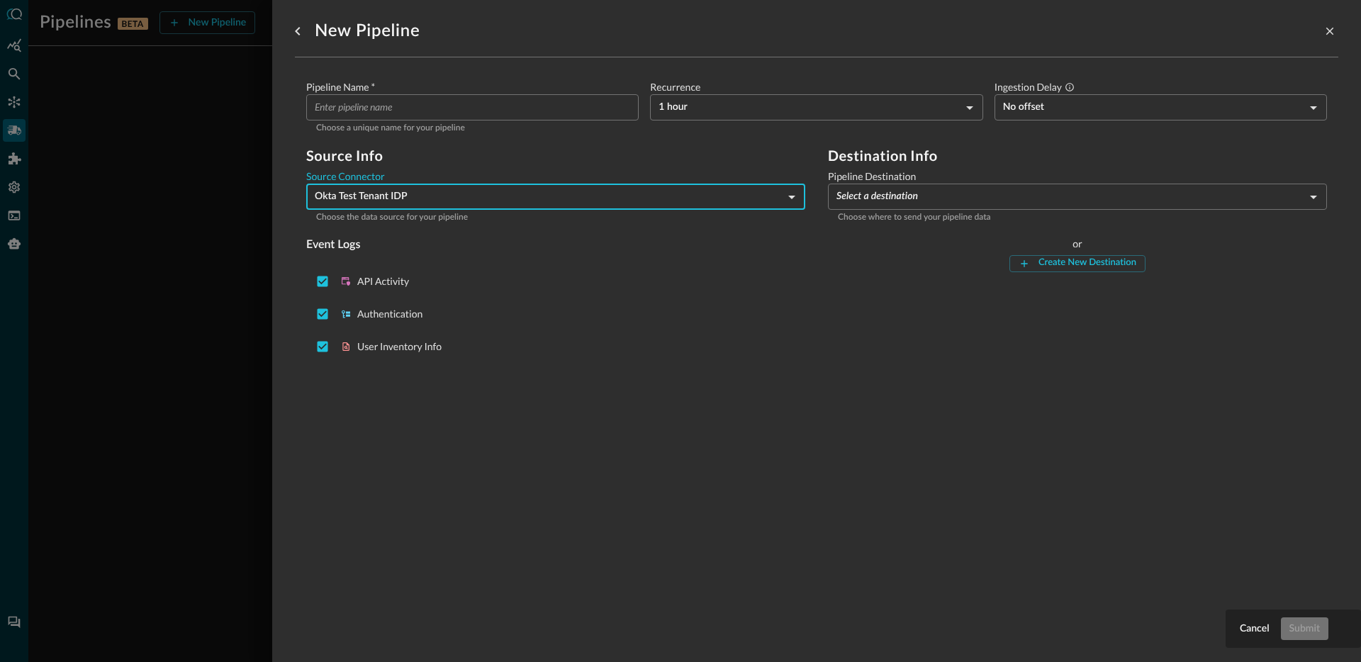
click at [524, 434] on div "New Pipeline Pipeline Name   * ​ Choose a unique name for your pipeline Recurre…" at bounding box center [816, 322] width 1043 height 645
click at [427, 112] on input "Pipeline Name   *" at bounding box center [477, 107] width 324 height 26
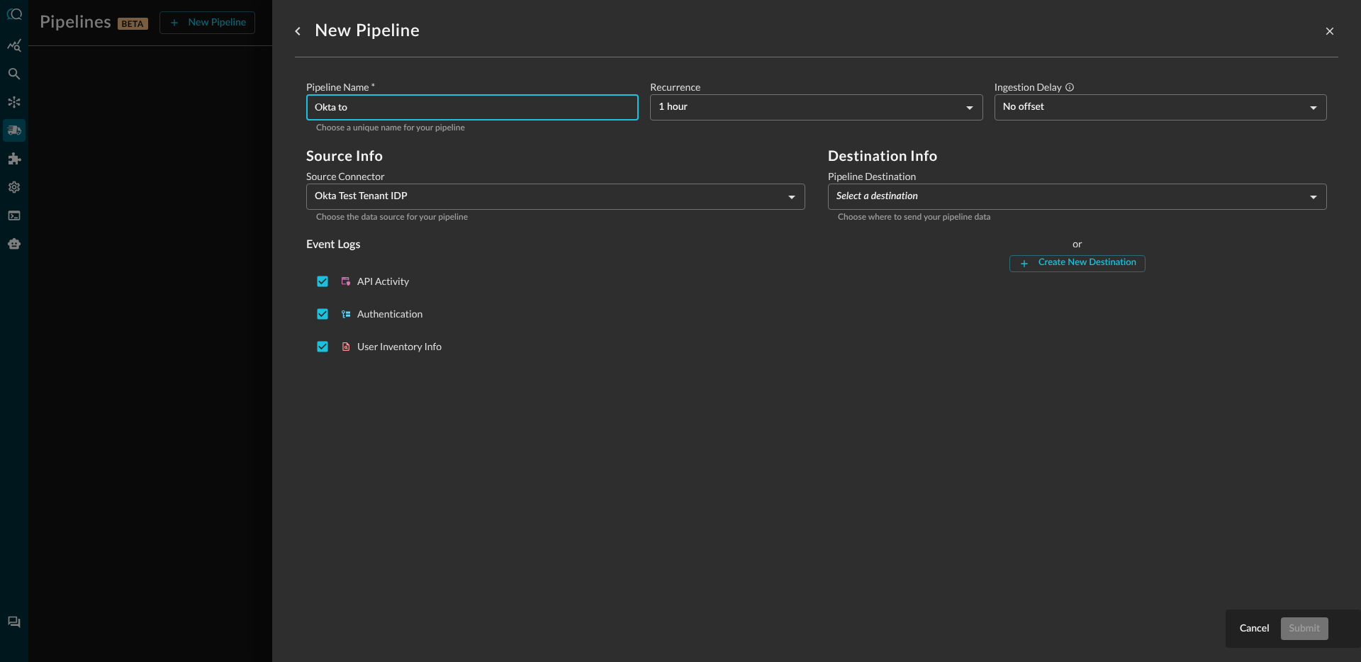
type input "Okta to"
click at [852, 174] on label "Pipeline Destination" at bounding box center [1077, 176] width 499 height 14
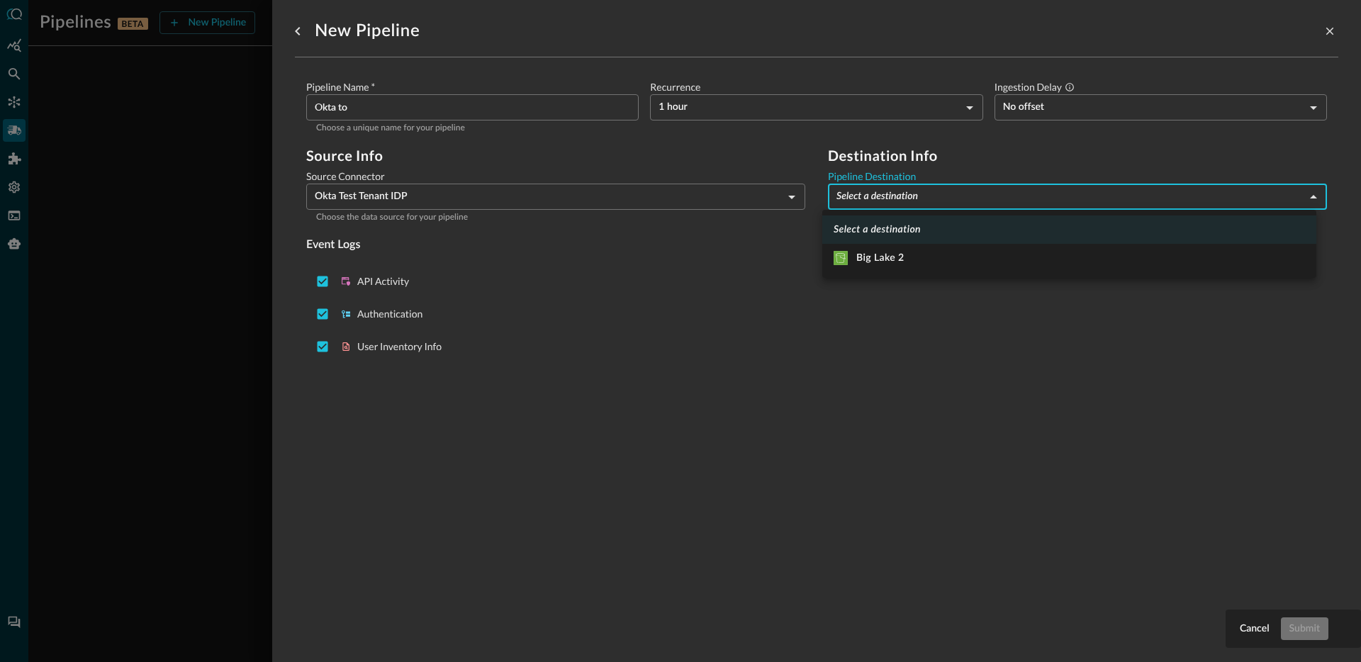
click at [865, 190] on body "Pipelines BETA New Pipeline Manage Destinations ( 1 ) Help Logout JR No pipelin…" at bounding box center [680, 331] width 1361 height 662
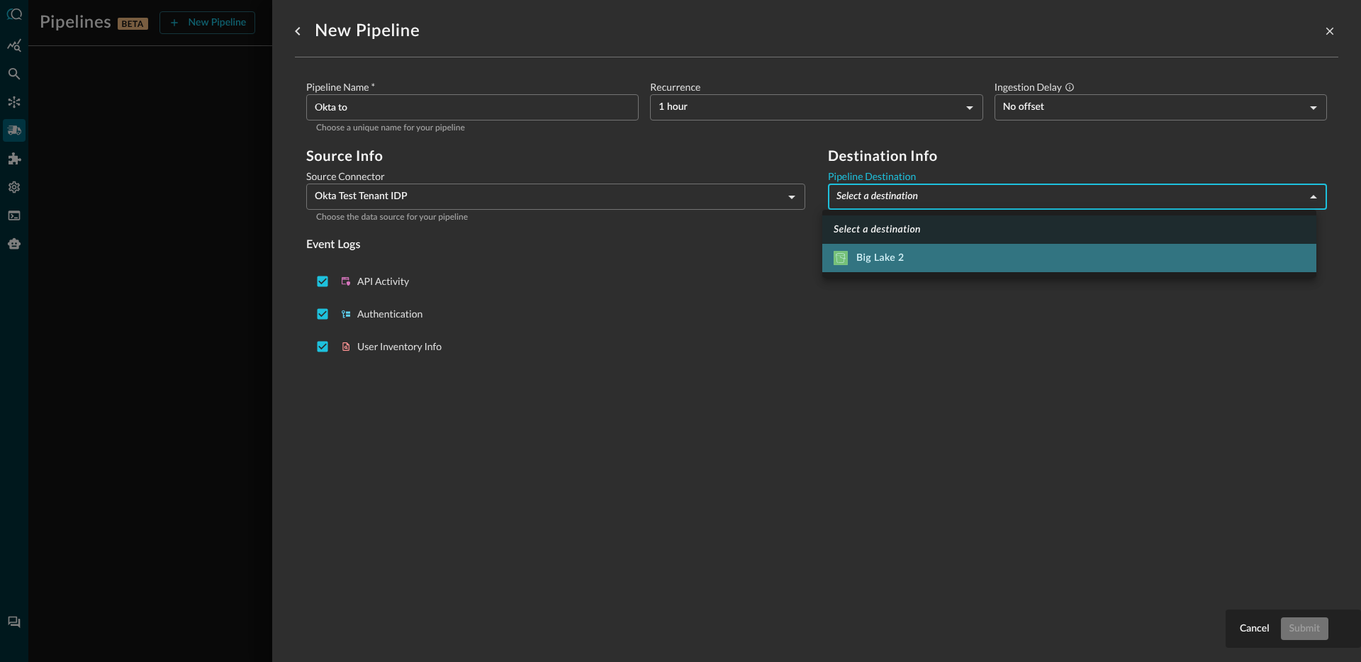
click at [877, 259] on div "Big Lake 2" at bounding box center [868, 258] width 71 height 14
type input "7"
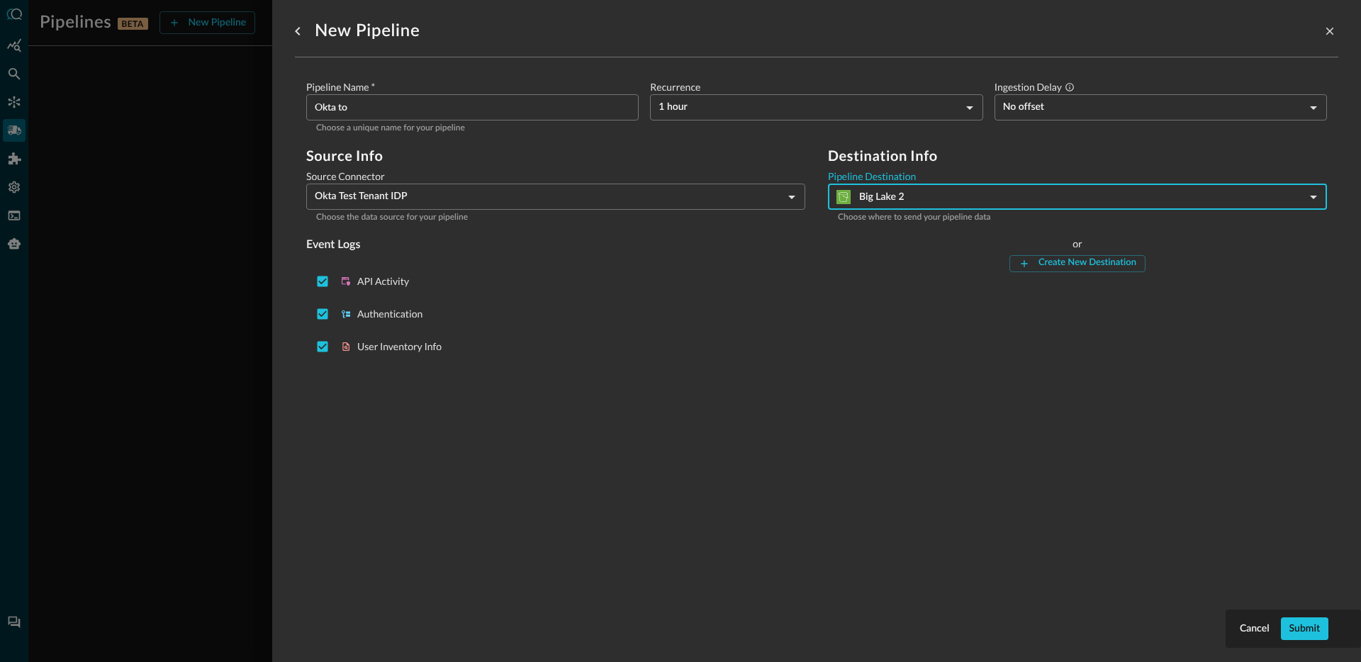
click at [427, 101] on input "Okta to" at bounding box center [477, 107] width 324 height 26
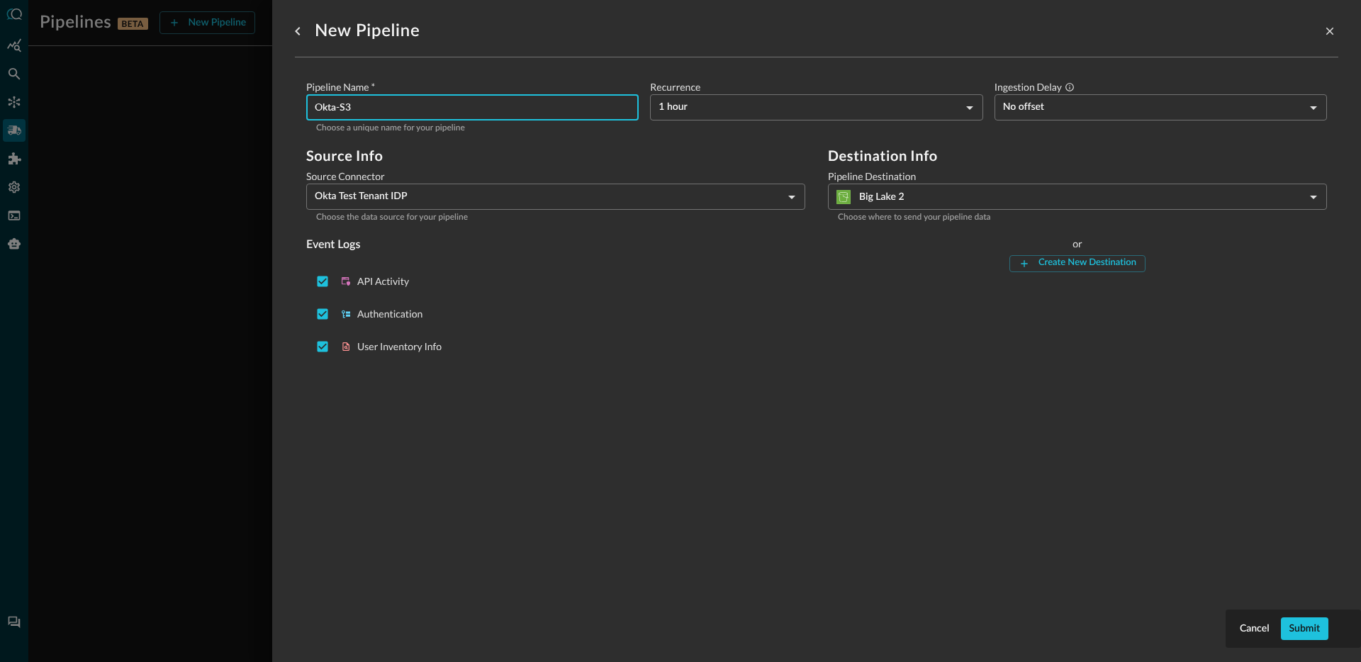
type input "Okta-S3"
click at [571, 158] on h2 "Source Info" at bounding box center [555, 155] width 499 height 17
click at [908, 113] on body "Pipelines BETA New Pipeline Manage Destinations ( 1 ) Help Logout JR No pipelin…" at bounding box center [680, 331] width 1361 height 662
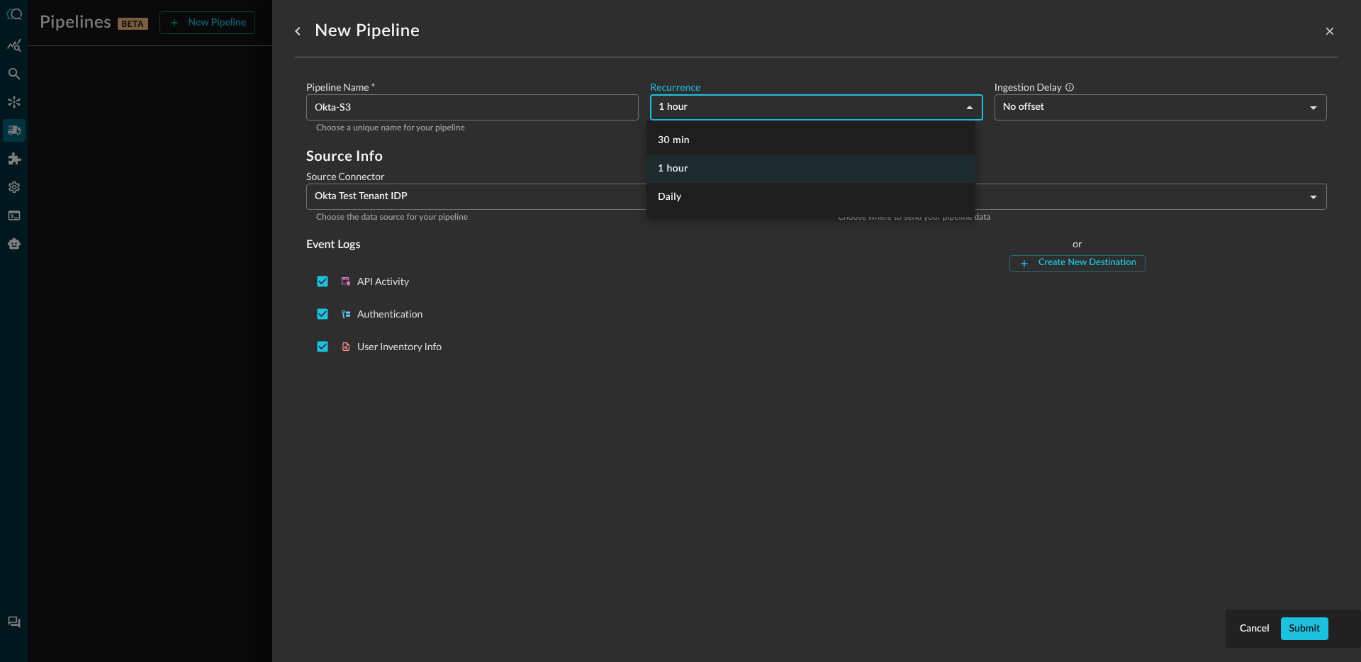
click at [1062, 109] on div at bounding box center [680, 331] width 1361 height 662
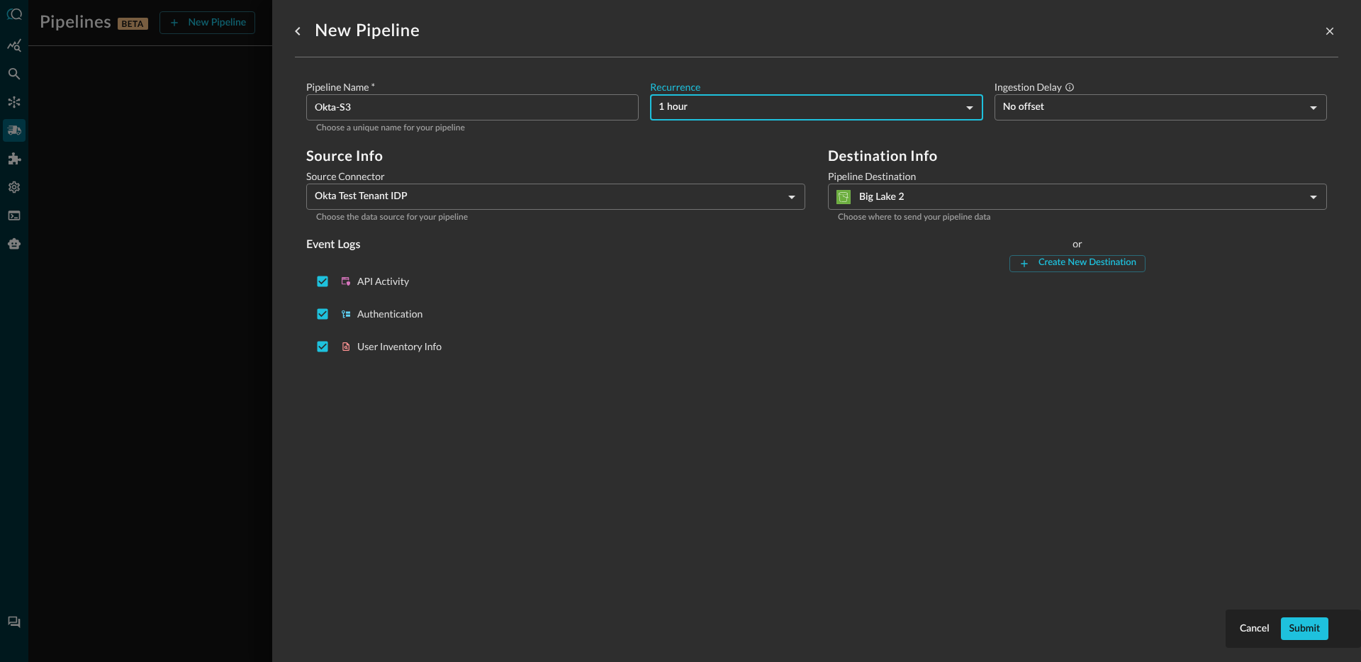
click at [1062, 111] on body "Pipelines BETA New Pipeline Manage Destinations ( 1 ) Help Logout JR No pipelin…" at bounding box center [680, 331] width 1361 height 662
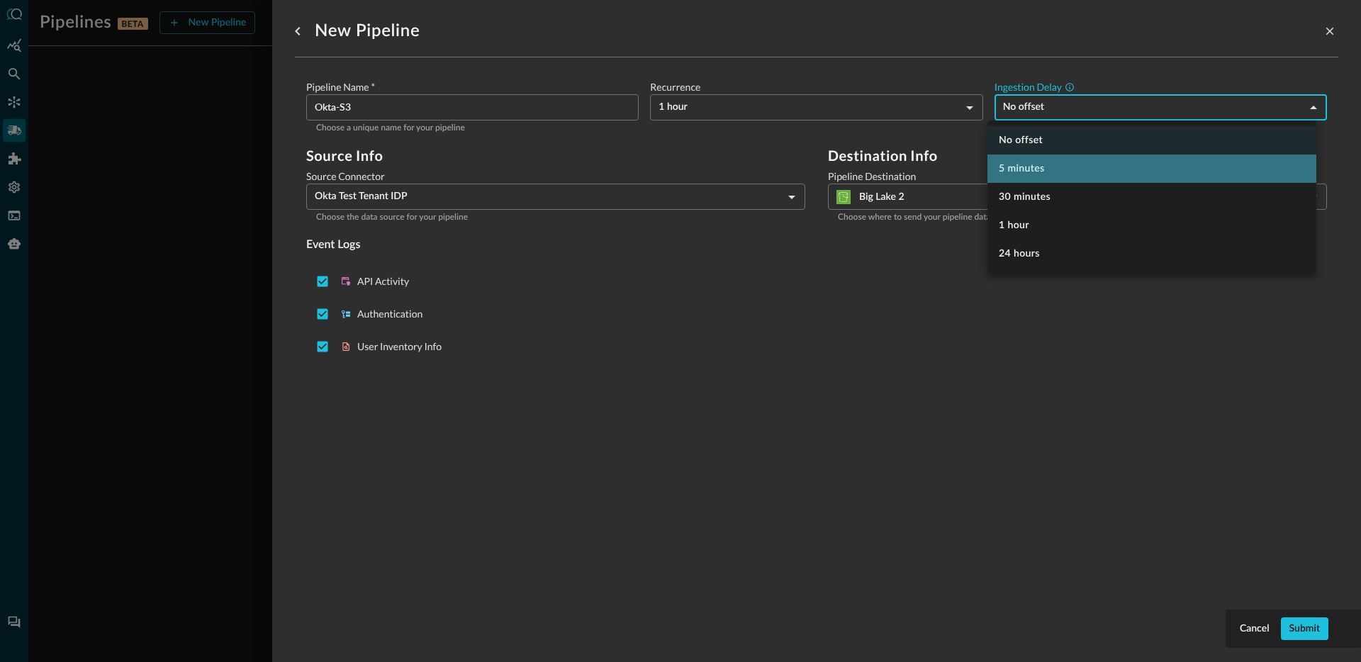
click at [1046, 164] on li "5 minutes" at bounding box center [1151, 169] width 329 height 28
type input "300"
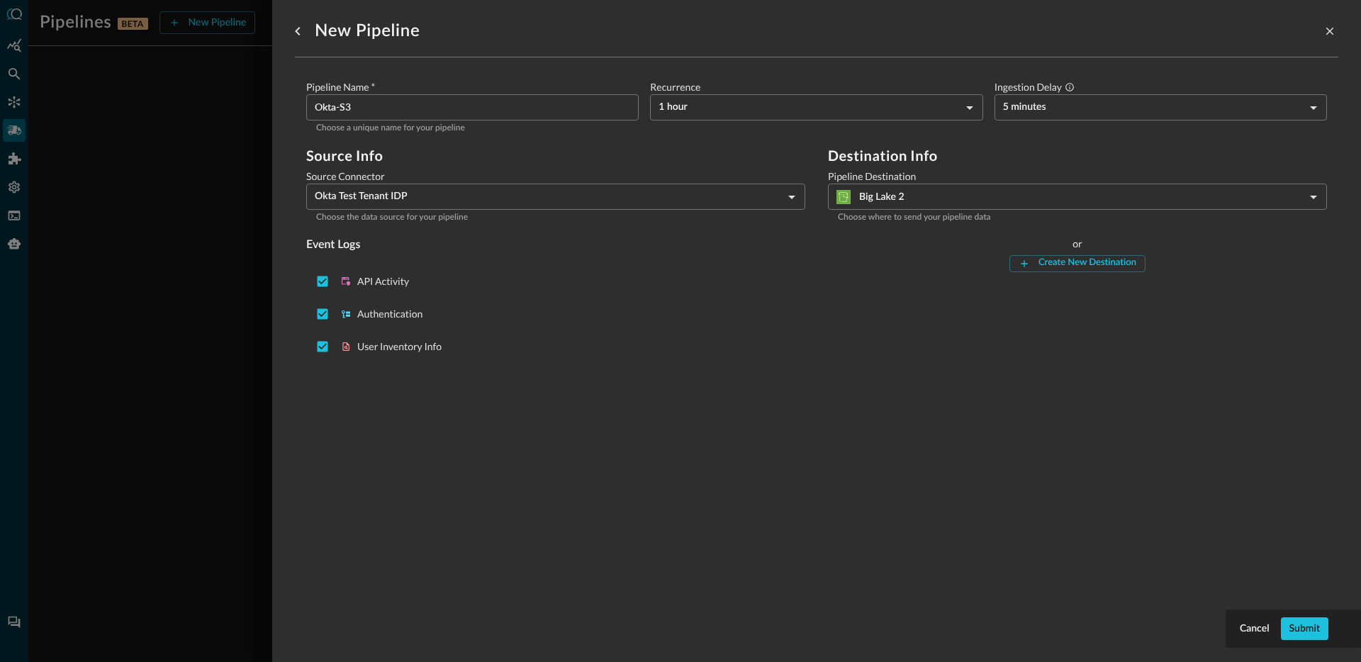
drag, startPoint x: 860, startPoint y: 331, endPoint x: 738, endPoint y: 259, distance: 141.7
click at [860, 331] on div "Destination Info Pipeline Destination [GEOGRAPHIC_DATA] 2 7 ​ Choose where to s…" at bounding box center [1077, 257] width 499 height 221
click at [697, 104] on body "Pipelines BETA New Pipeline Manage Destinations ( 1 ) Help Logout JR No pipelin…" at bounding box center [680, 331] width 1361 height 662
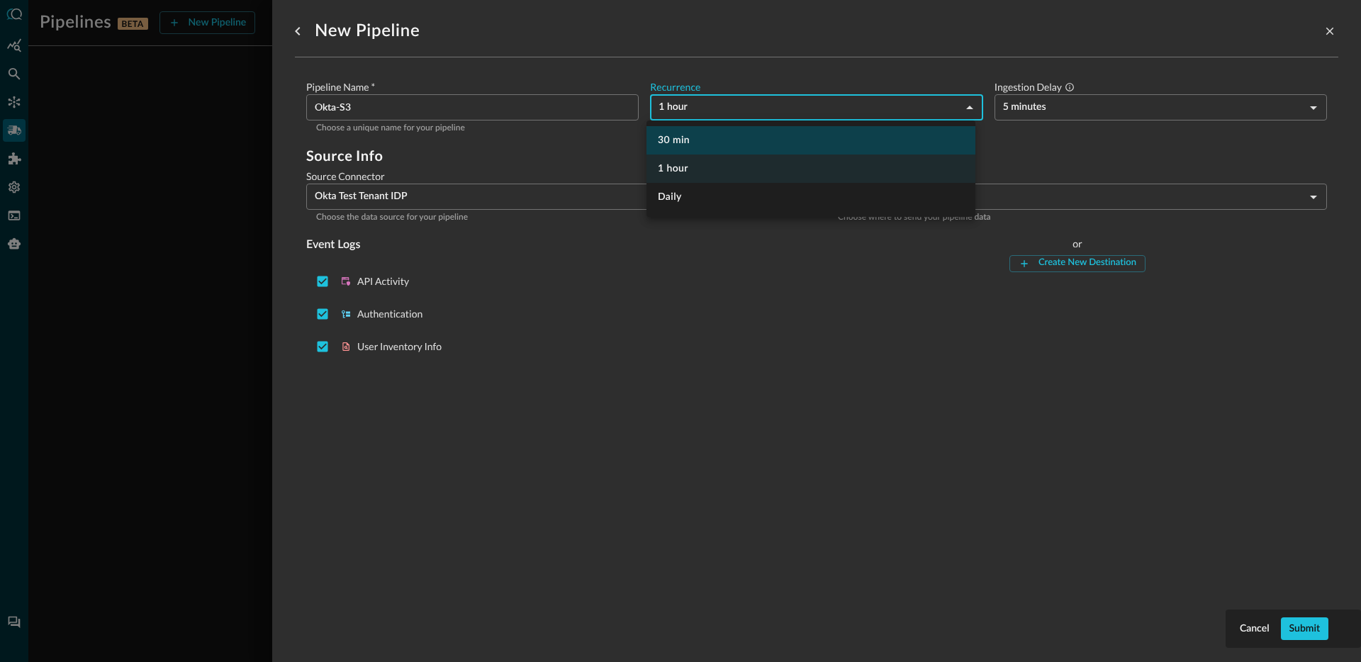
click at [707, 138] on li "30 min" at bounding box center [810, 140] width 329 height 28
type input "MINS_30"
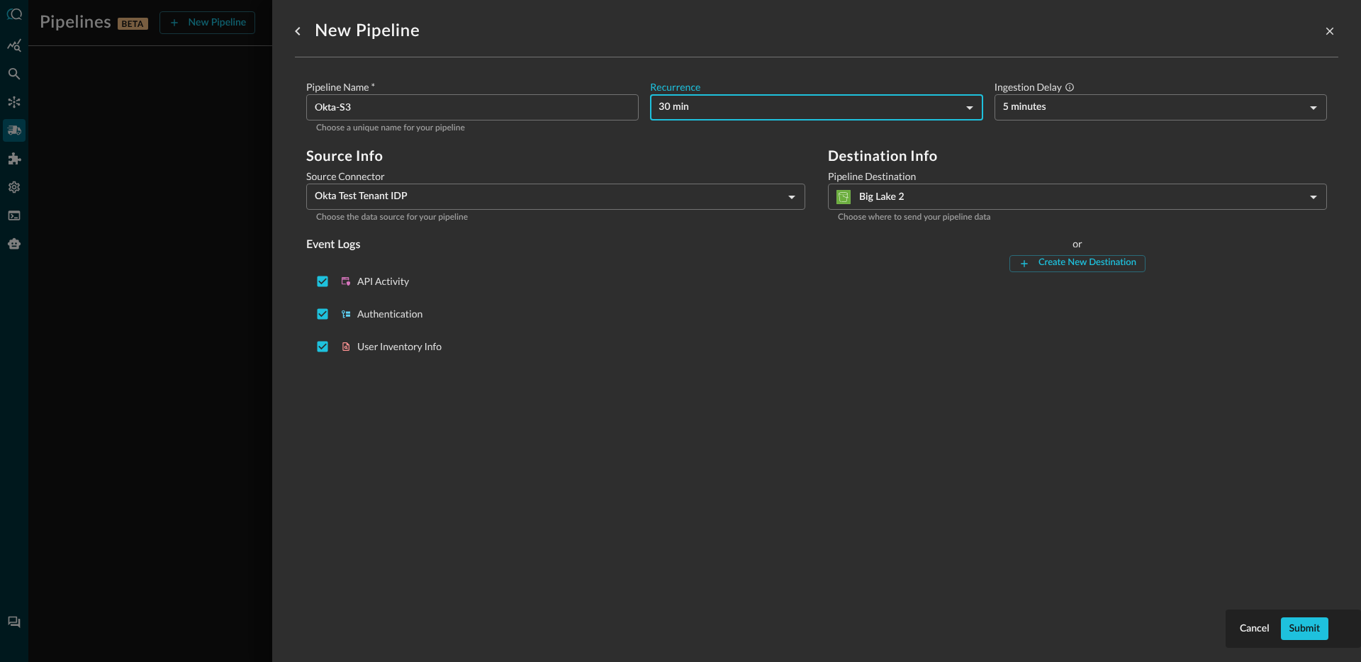
click at [632, 142] on form "Pipeline Name   * Okta-S3 ​ Choose a unique name for your pipeline Recurrence 3…" at bounding box center [816, 224] width 1021 height 288
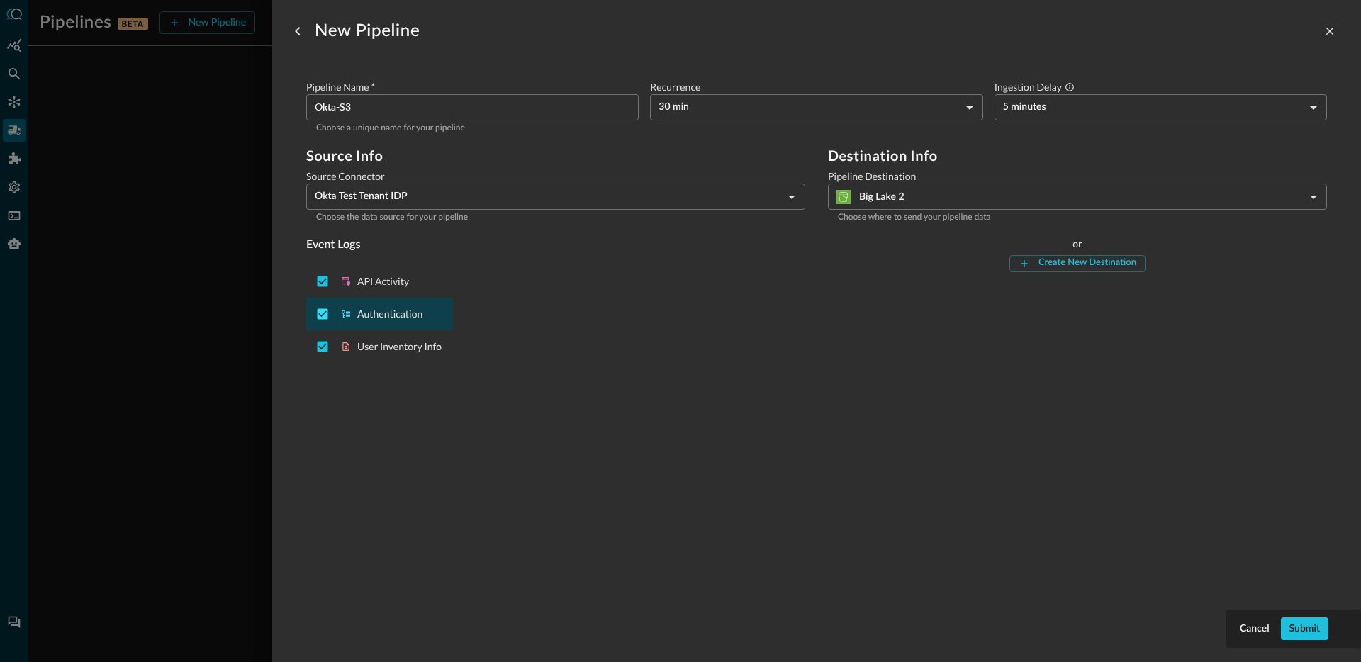
click at [325, 318] on input "Deselect Authentication event type" at bounding box center [322, 314] width 27 height 27
checkbox input "false"
click at [367, 375] on main "Pipeline Name   * Okta-S3 ​ Choose a unique name for your pipeline Recurrence 3…" at bounding box center [816, 224] width 1043 height 311
click at [325, 284] on input "Deselect API Activity event type" at bounding box center [322, 281] width 27 height 27
checkbox input "false"
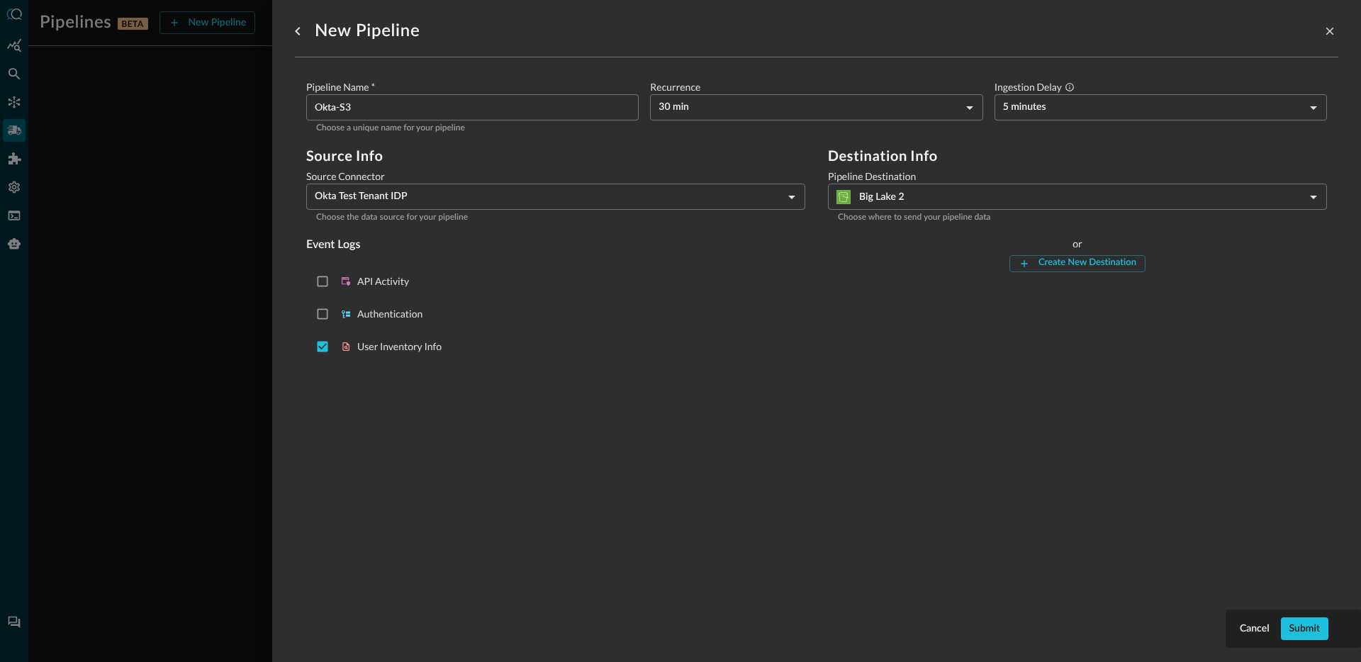
click at [336, 106] on input "Okta-S3" at bounding box center [477, 107] width 324 height 26
type input "Okta-Users-S3"
click at [1304, 632] on div "Submit" at bounding box center [1304, 629] width 30 height 18
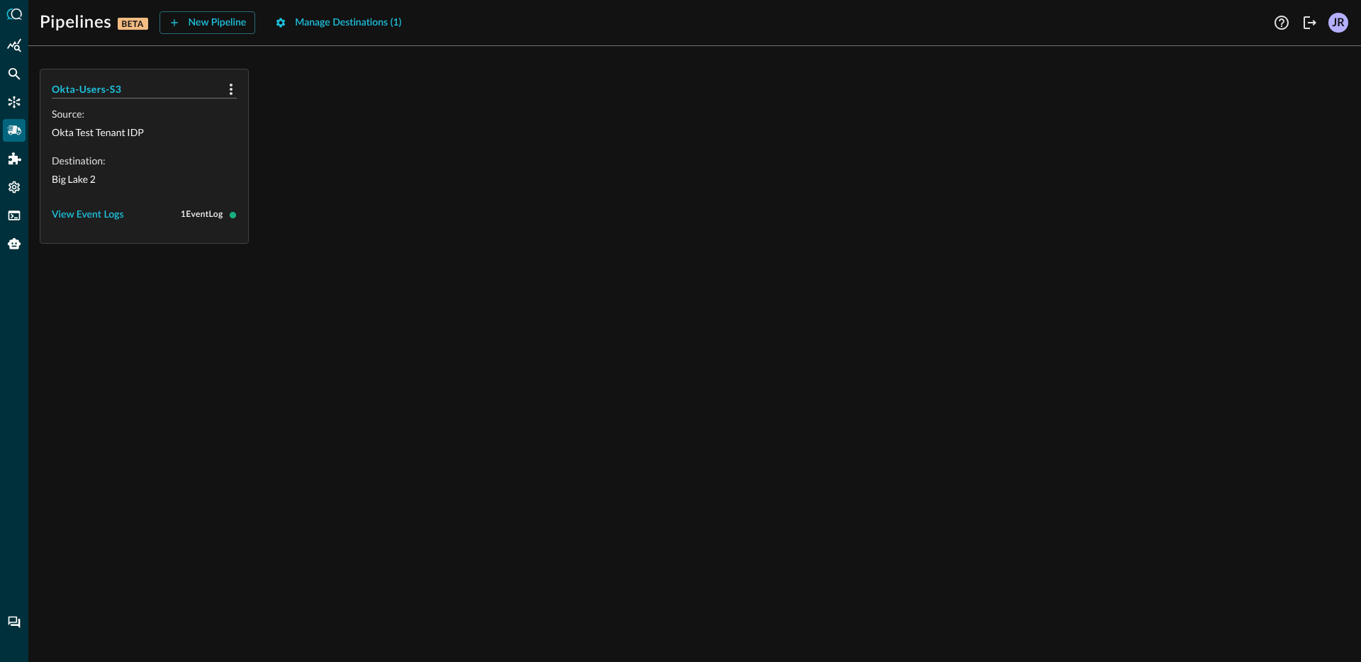
click at [286, 127] on div "Okta-Users-S3 Source: Okta Test Tenant IDP Destination: [GEOGRAPHIC_DATA] 2 Vie…" at bounding box center [695, 156] width 1310 height 175
click at [96, 218] on div "View Event Logs" at bounding box center [88, 215] width 72 height 18
click at [327, 272] on div "Okta-Users-S3 Source: Okta Test Tenant IDP Destination: Big Lake 2 Event Logs U…" at bounding box center [695, 177] width 1310 height 217
click at [230, 82] on icon "button" at bounding box center [231, 89] width 17 height 17
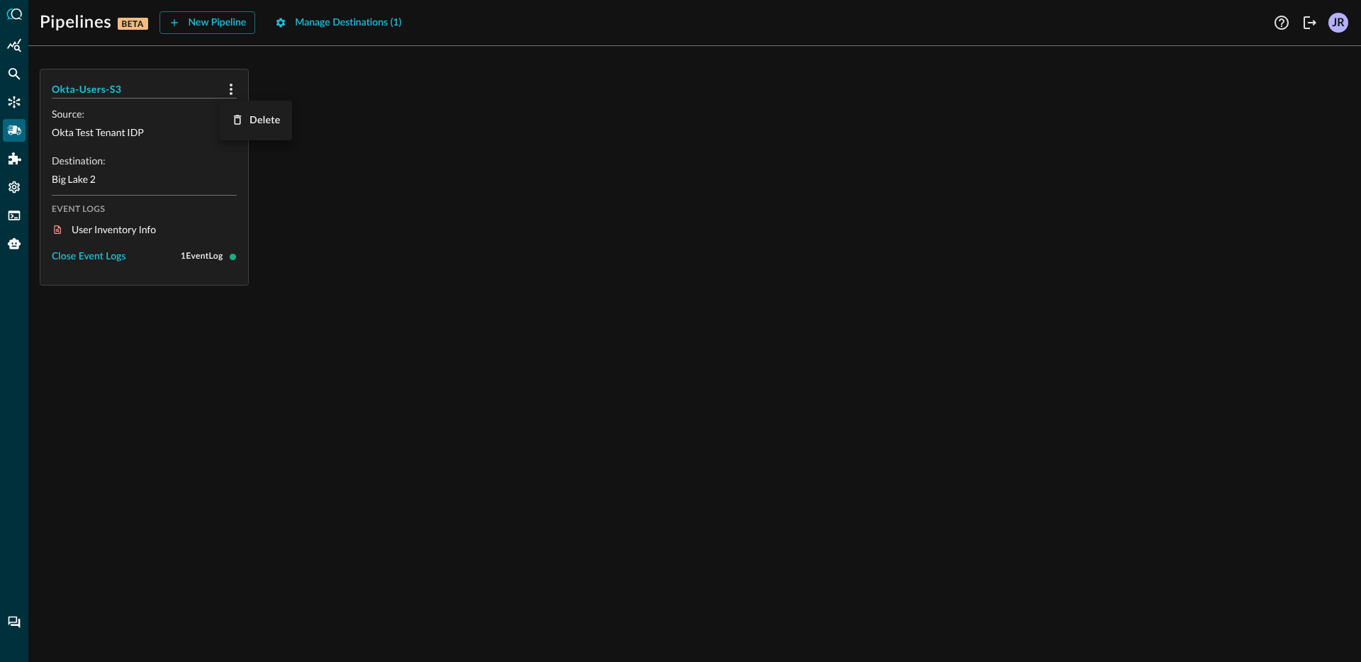
click at [514, 151] on div at bounding box center [680, 331] width 1361 height 662
click at [16, 77] on icon "Federated Search" at bounding box center [14, 74] width 14 height 14
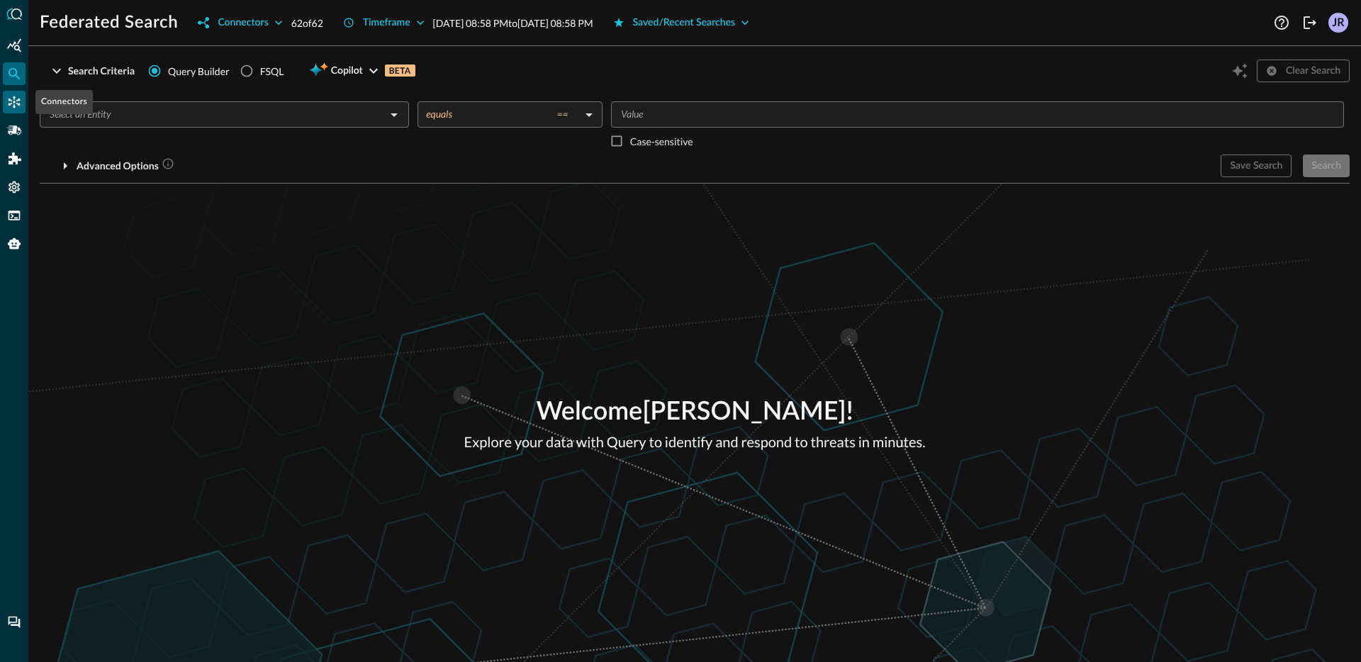
click at [11, 103] on icon "Connectors" at bounding box center [14, 102] width 14 height 14
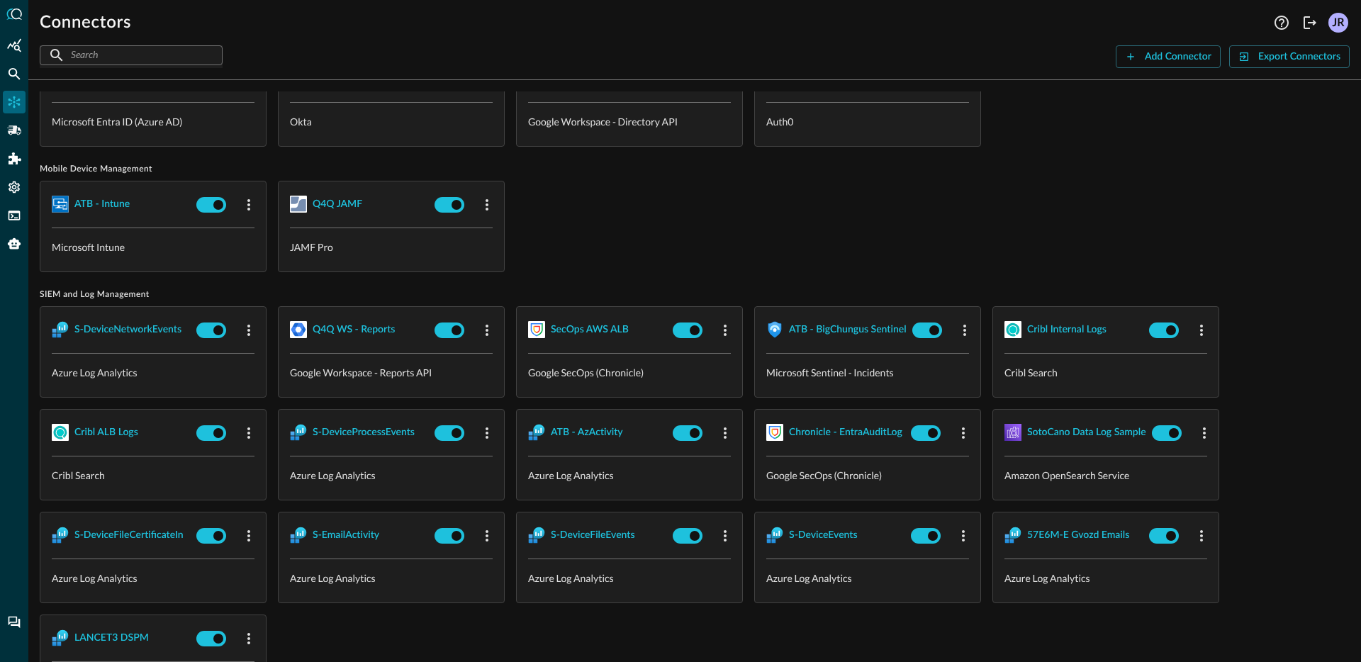
scroll to position [979, 0]
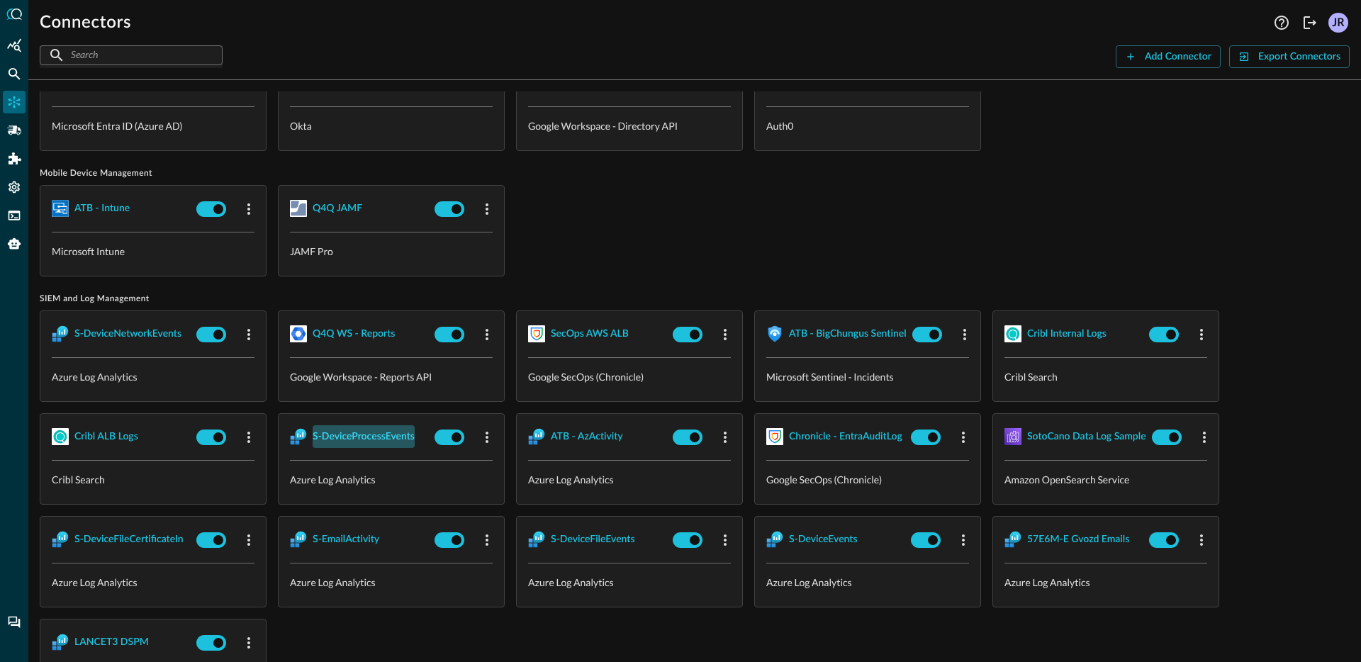
click at [357, 432] on div "S-DeviceProcessEvents" at bounding box center [364, 437] width 102 height 18
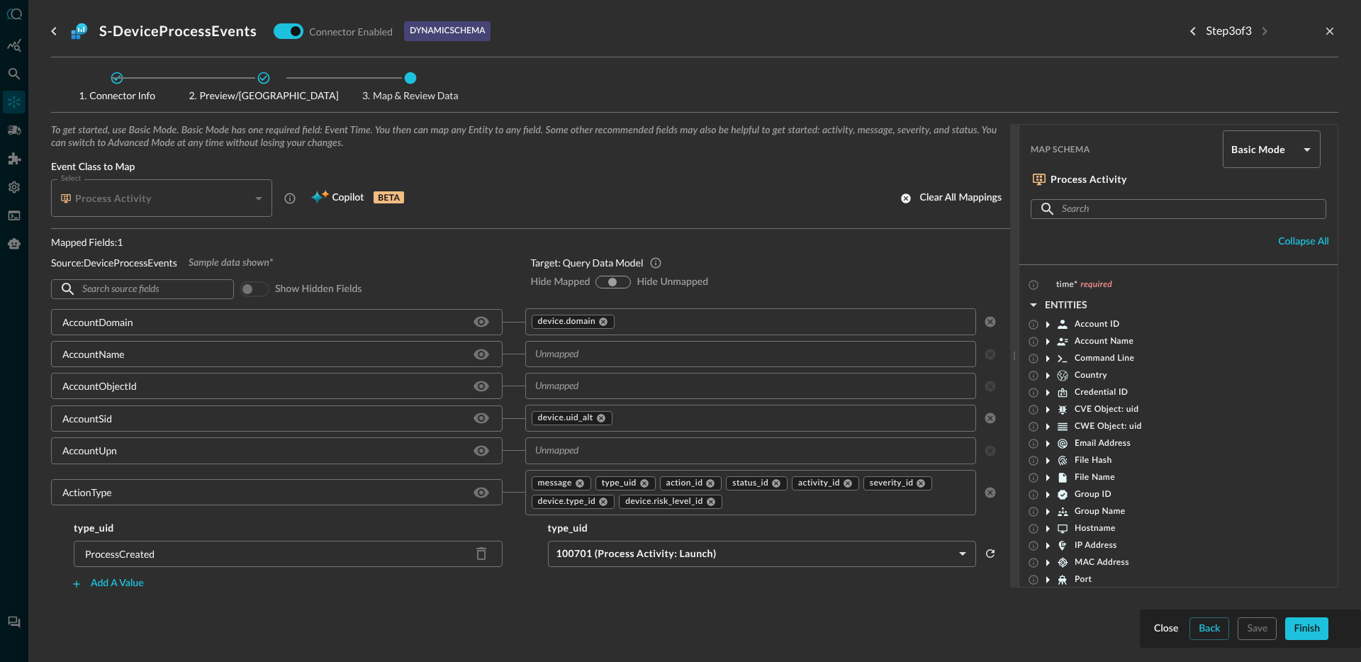
click at [196, 33] on h3 "S-DeviceProcessEvents" at bounding box center [177, 31] width 157 height 17
copy h3 "DeviceProcessEvents"
click at [902, 196] on button "Clear all mappings" at bounding box center [951, 198] width 118 height 23
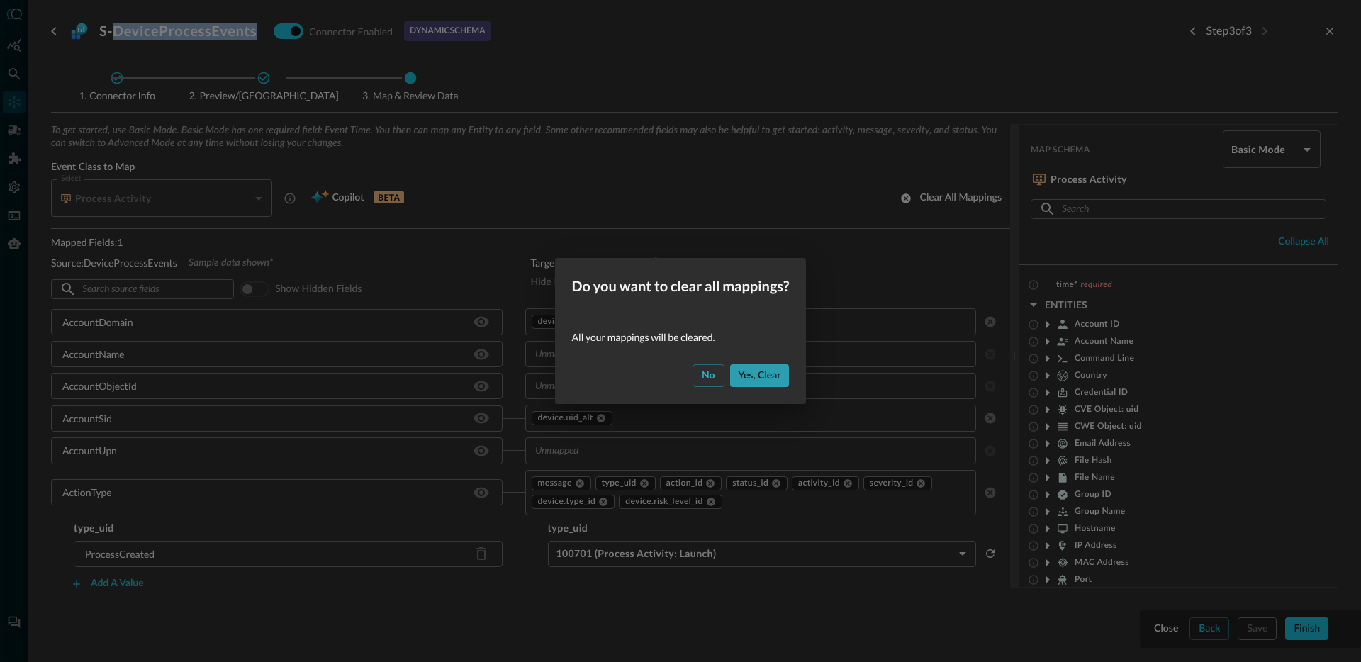
click at [773, 369] on div "Yes, clear" at bounding box center [760, 376] width 43 height 18
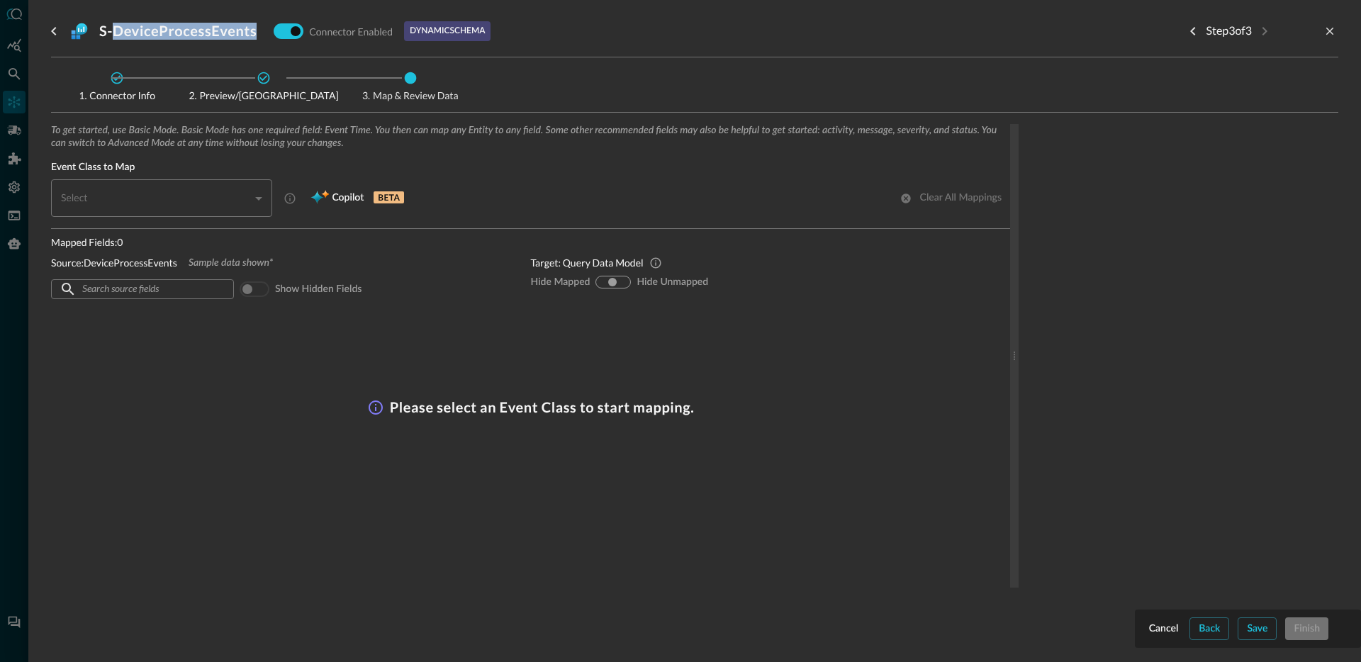
click at [219, 203] on div "​" at bounding box center [166, 198] width 213 height 38
click at [229, 196] on div "​" at bounding box center [166, 198] width 213 height 38
click at [232, 198] on div "​" at bounding box center [166, 198] width 213 height 38
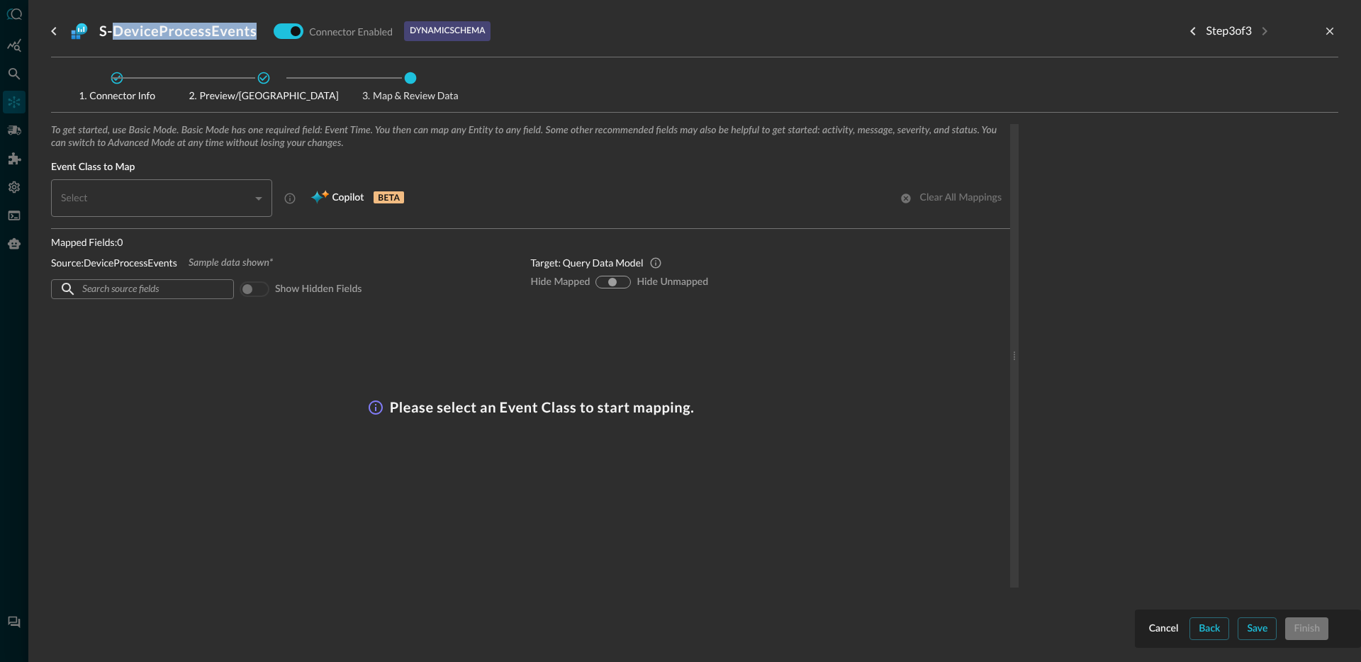
click at [232, 198] on div "​" at bounding box center [166, 198] width 213 height 38
drag, startPoint x: 232, startPoint y: 198, endPoint x: 262, endPoint y: 205, distance: 30.6
click at [233, 198] on div "​" at bounding box center [166, 198] width 213 height 38
click at [1257, 627] on div "To get started, use Basic Mode. Basic Mode has one required field: Event Time. …" at bounding box center [694, 378] width 1287 height 509
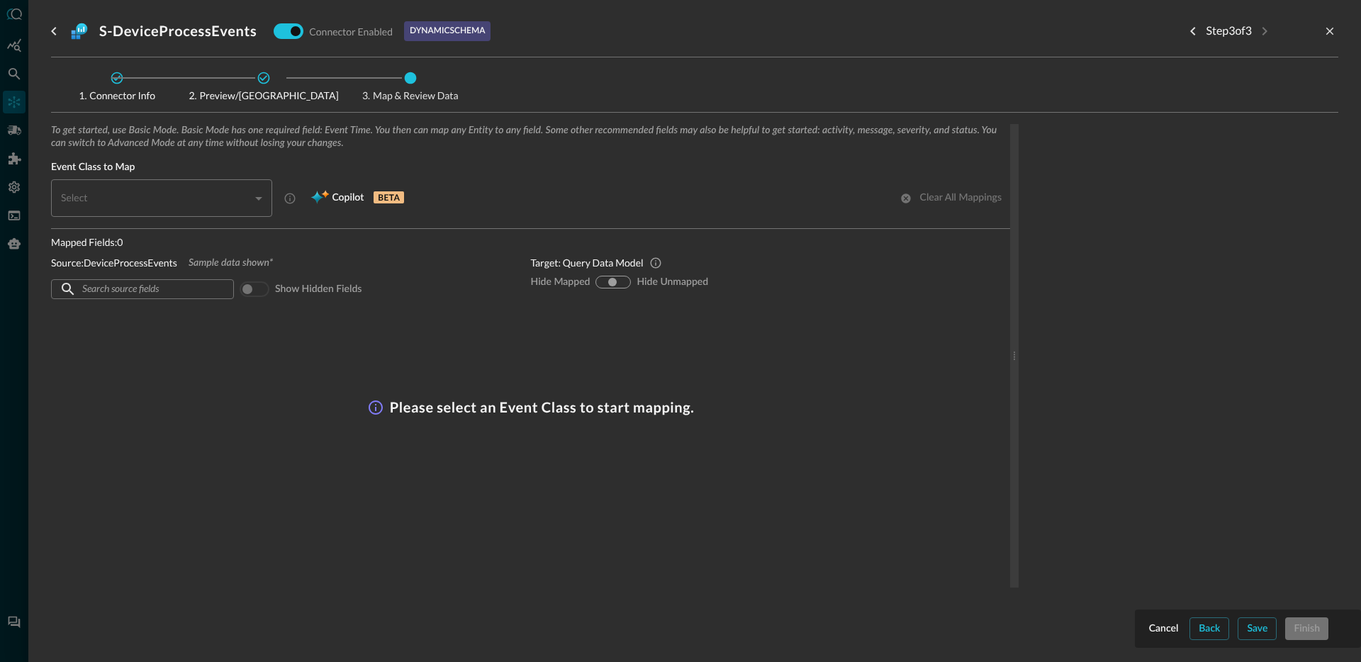
click at [230, 192] on div "​" at bounding box center [166, 198] width 213 height 38
click at [1324, 35] on icon "close-drawer" at bounding box center [1329, 31] width 13 height 13
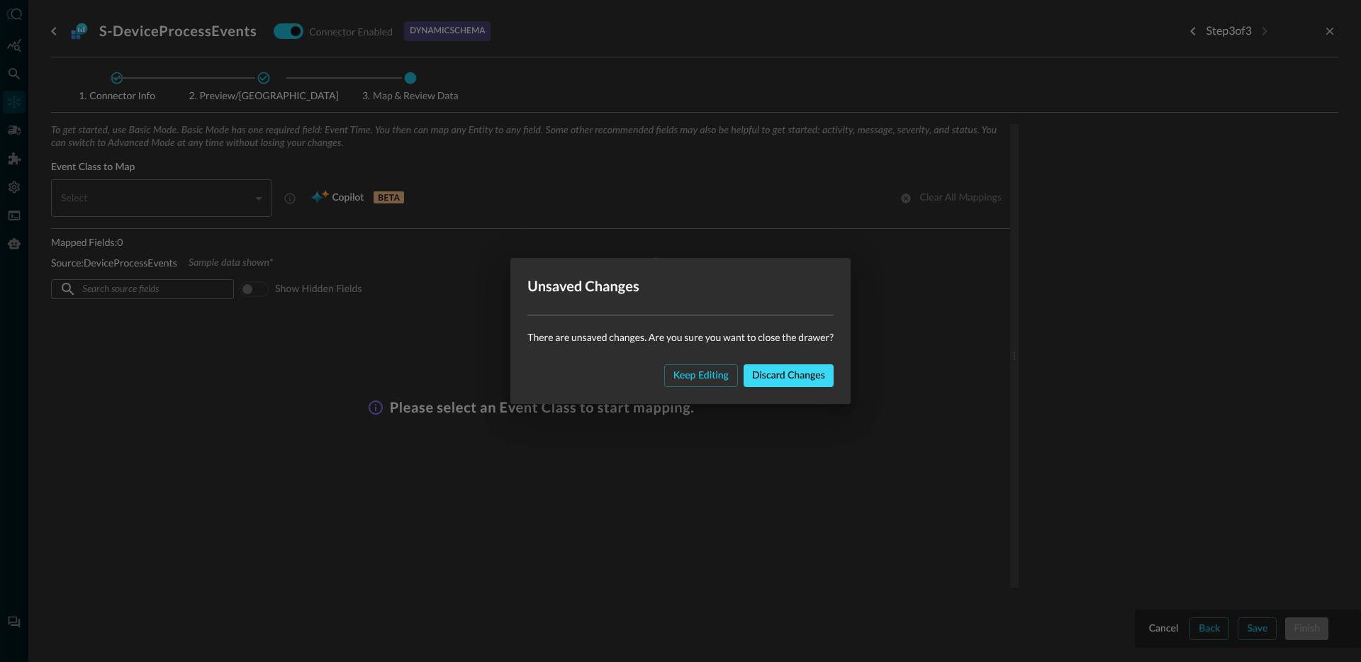
click at [779, 382] on div "Discard changes" at bounding box center [788, 376] width 73 height 18
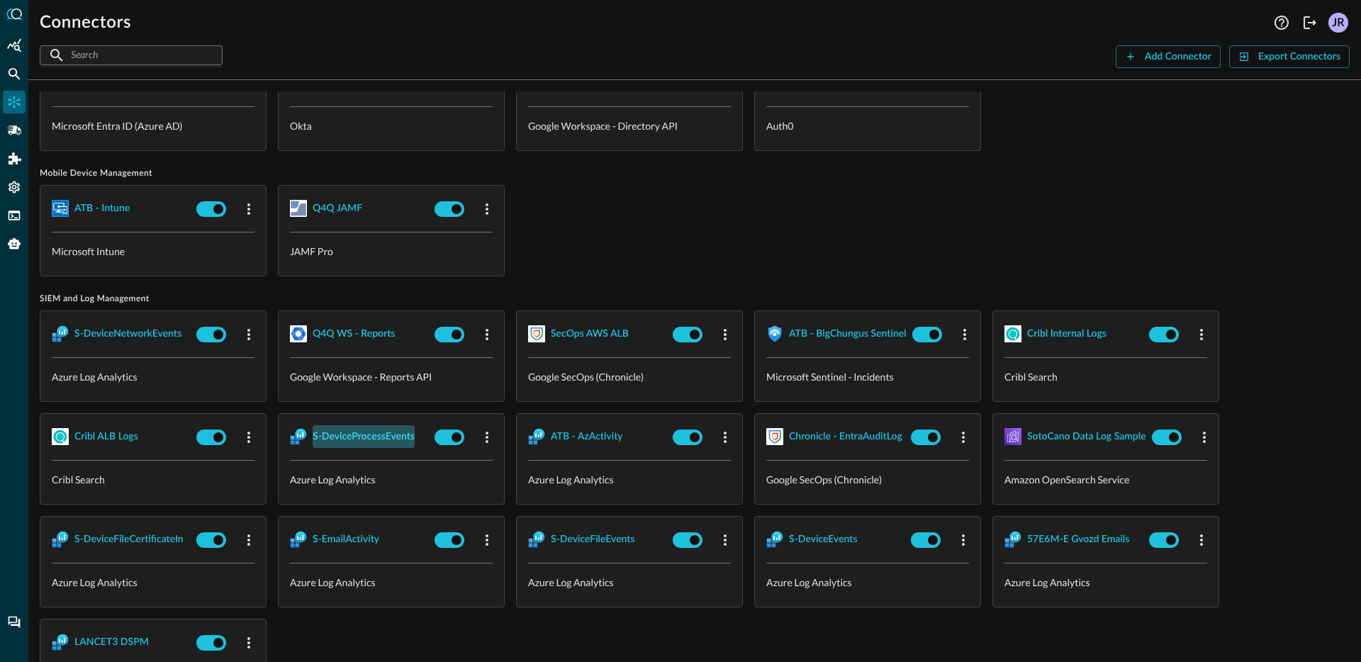
click at [382, 433] on div "S-DeviceProcessEvents" at bounding box center [364, 437] width 102 height 18
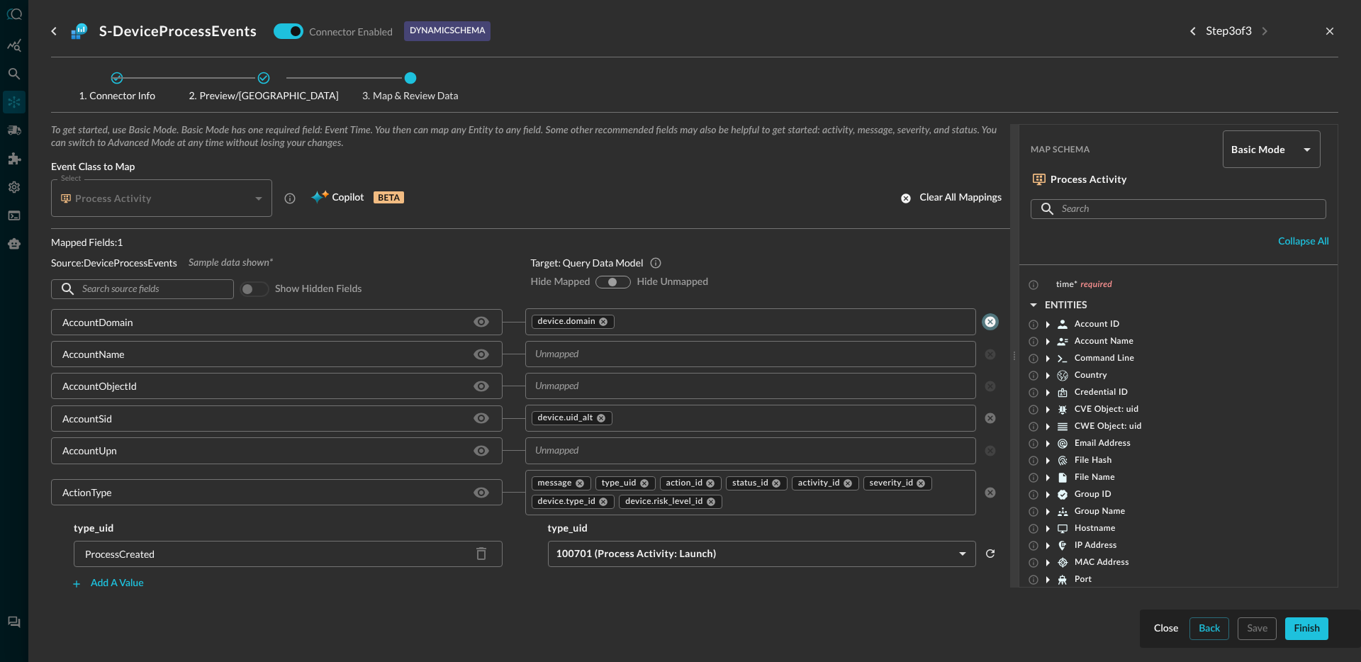
click at [985, 323] on icon "clear selected values" at bounding box center [990, 322] width 11 height 11
click at [617, 325] on input "text" at bounding box center [739, 322] width 420 height 18
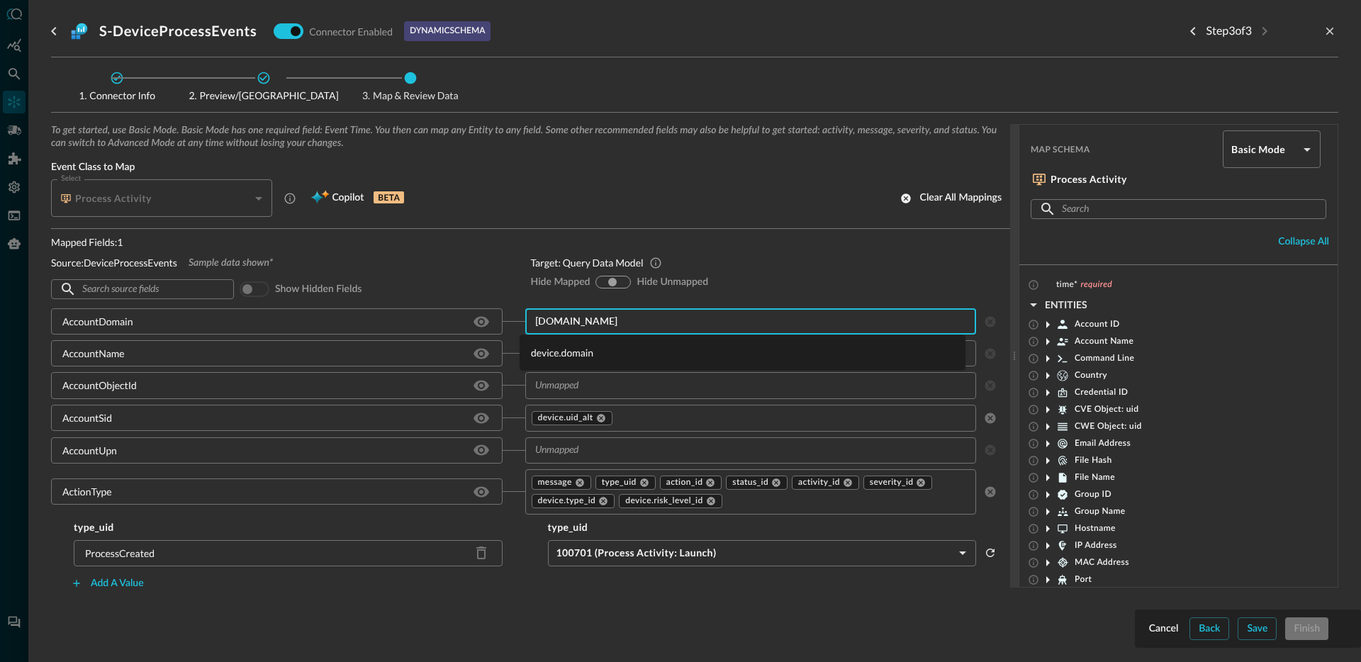
type input "device.dom"
click at [566, 353] on li "device.domain" at bounding box center [743, 352] width 446 height 23
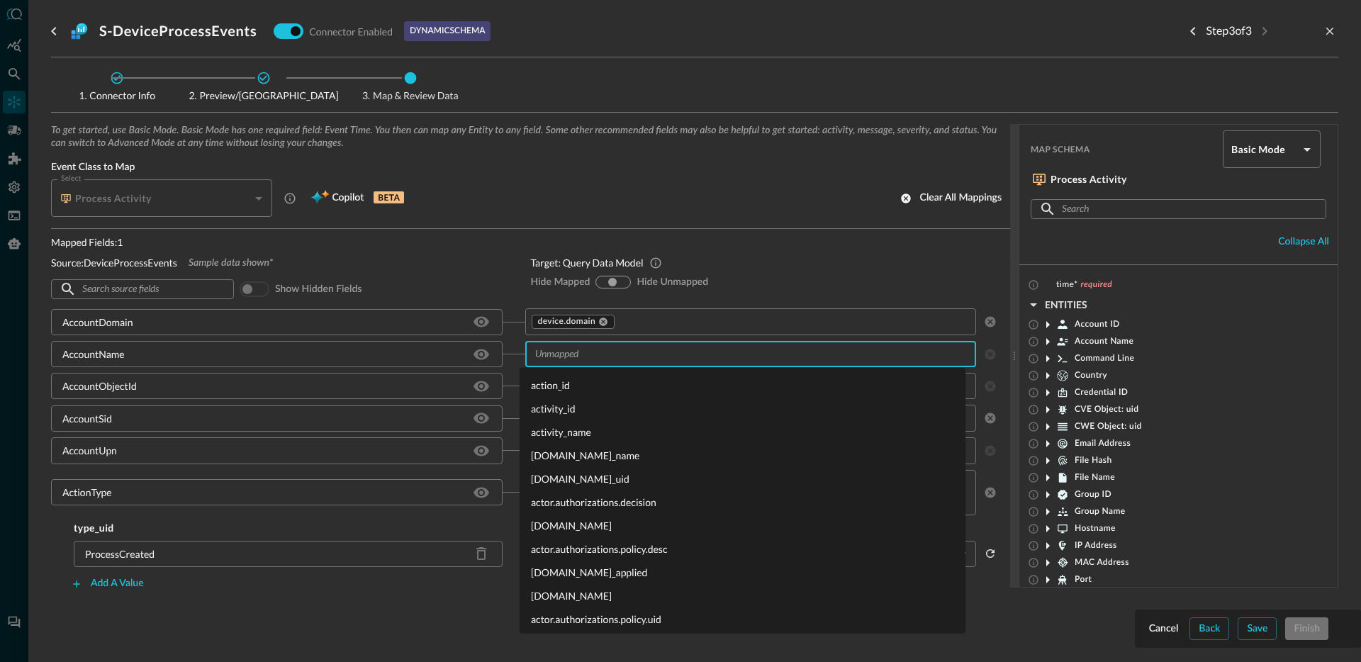
click at [581, 357] on input "text" at bounding box center [739, 354] width 420 height 18
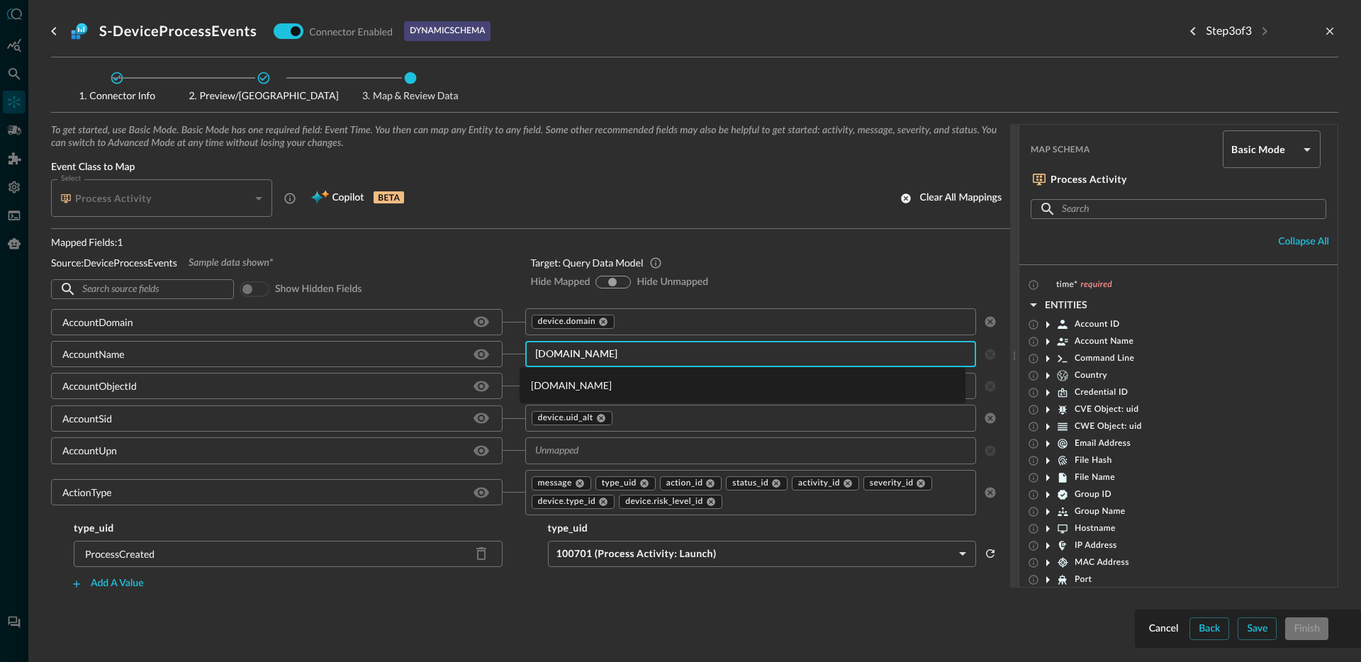
type input "device.owner.nam"
click at [597, 388] on li "[DOMAIN_NAME]" at bounding box center [743, 385] width 446 height 23
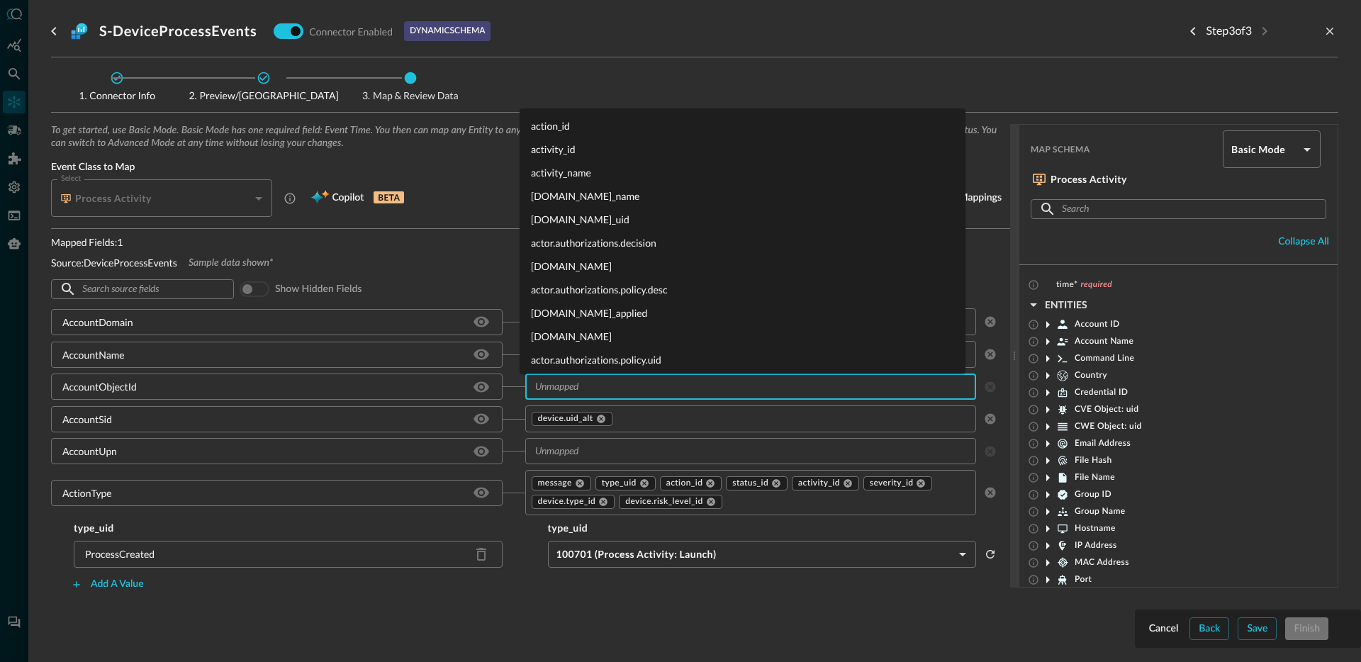
click at [612, 383] on input "text" at bounding box center [739, 387] width 420 height 18
type input "device.owner.u"
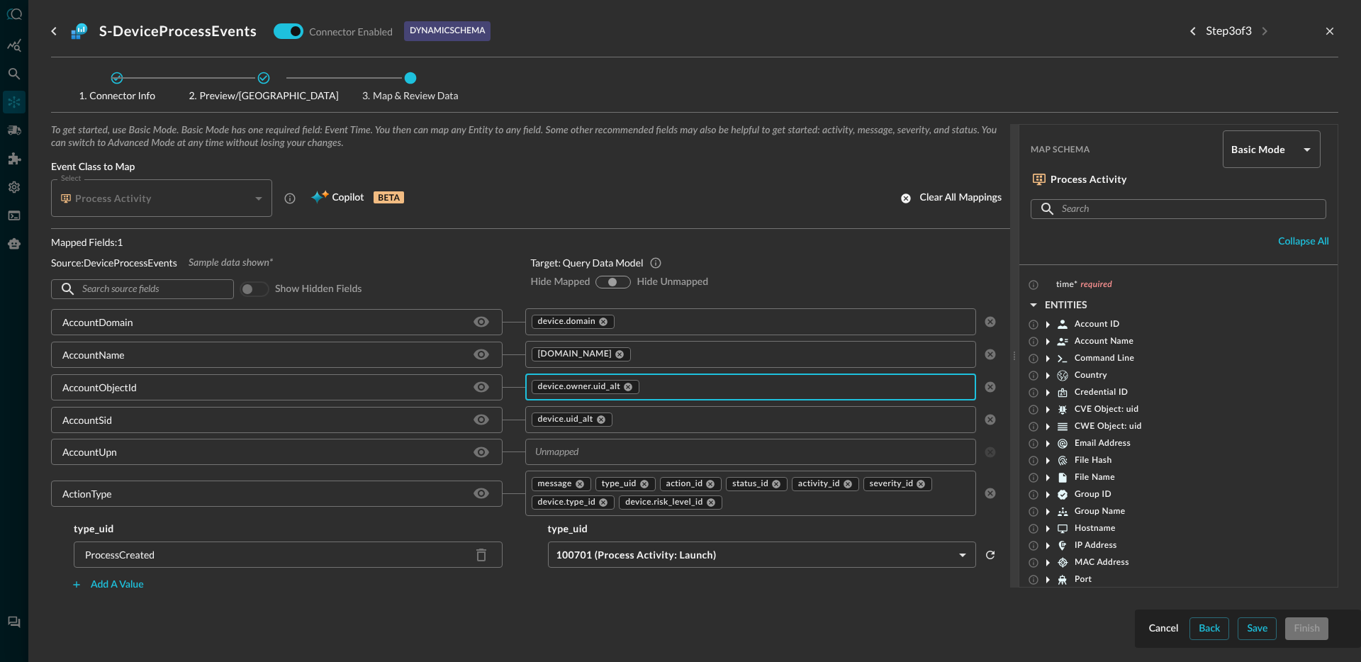
click at [596, 419] on icon at bounding box center [601, 420] width 10 height 10
click at [595, 421] on input "text" at bounding box center [739, 419] width 420 height 18
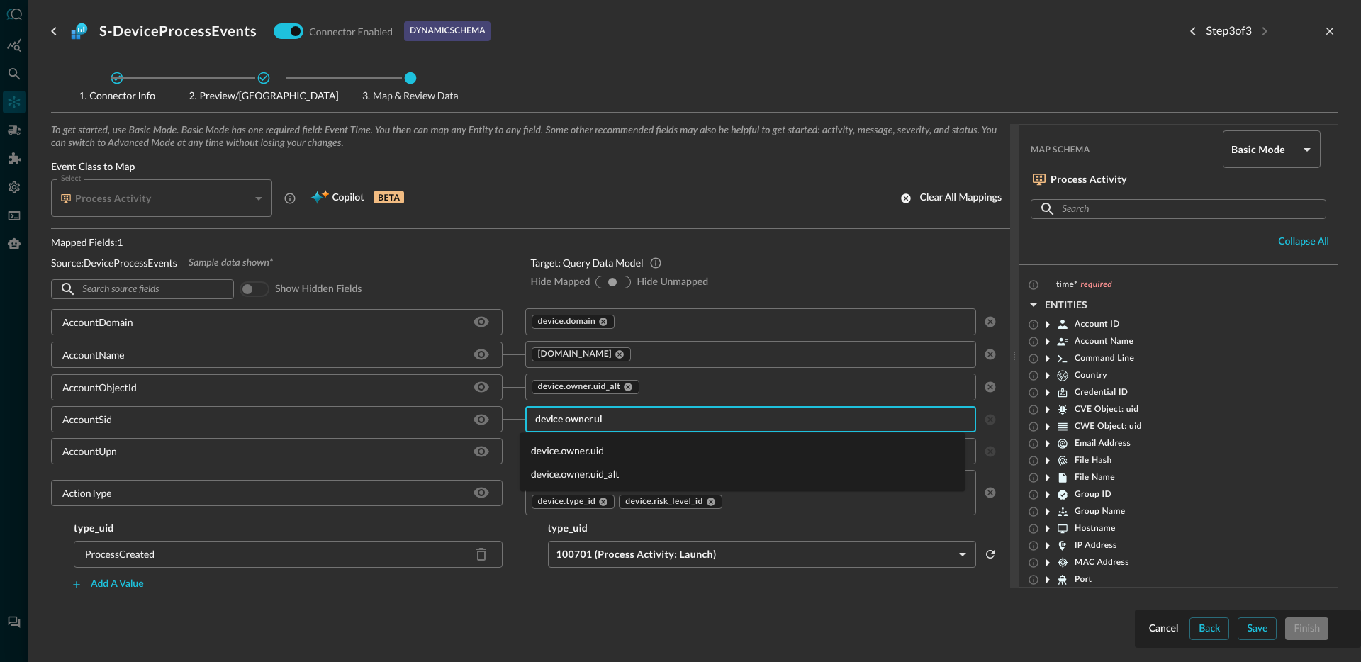
type input "device.owner.uid"
click at [592, 448] on li "device.owner.uid" at bounding box center [743, 450] width 446 height 23
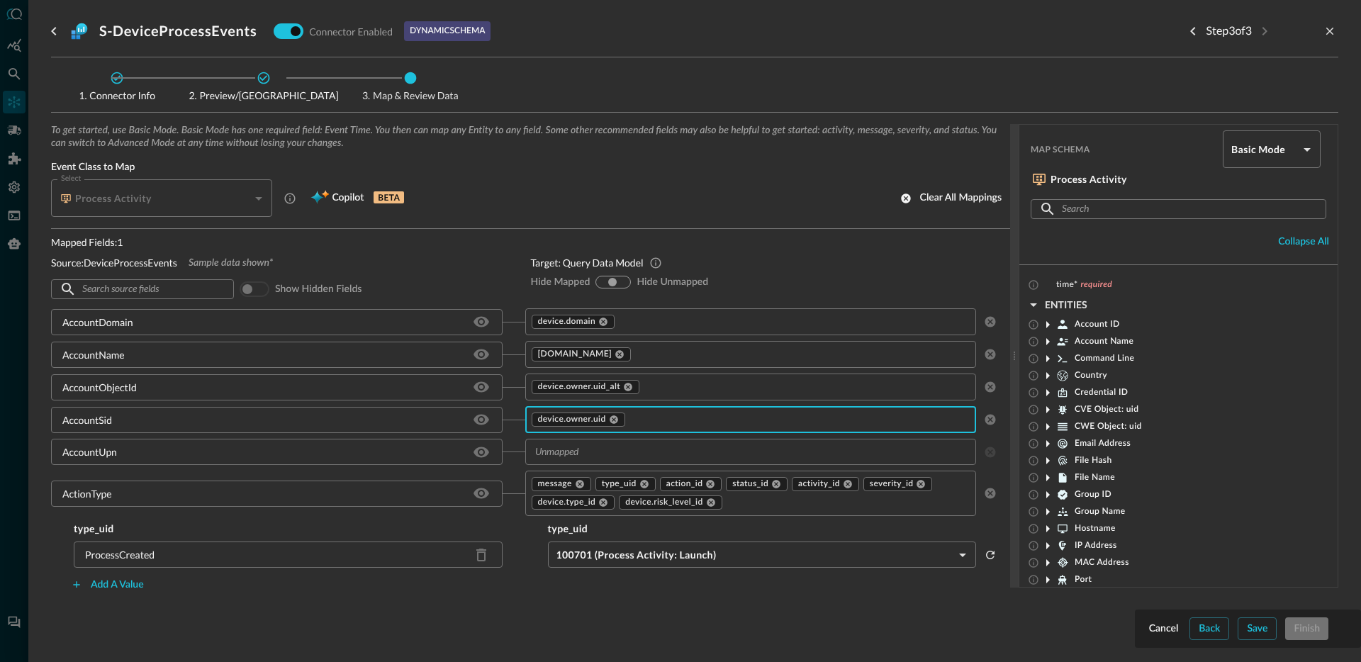
click at [597, 449] on input "text" at bounding box center [739, 452] width 420 height 18
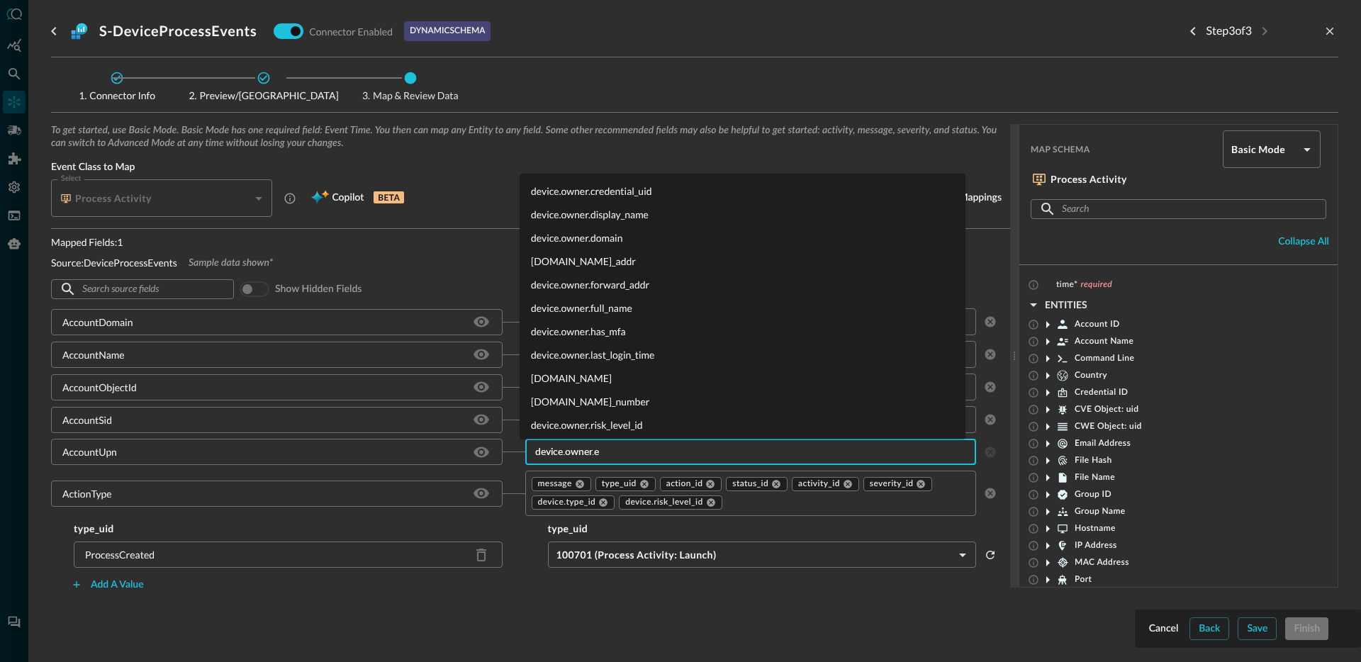
type input "device.owner.em"
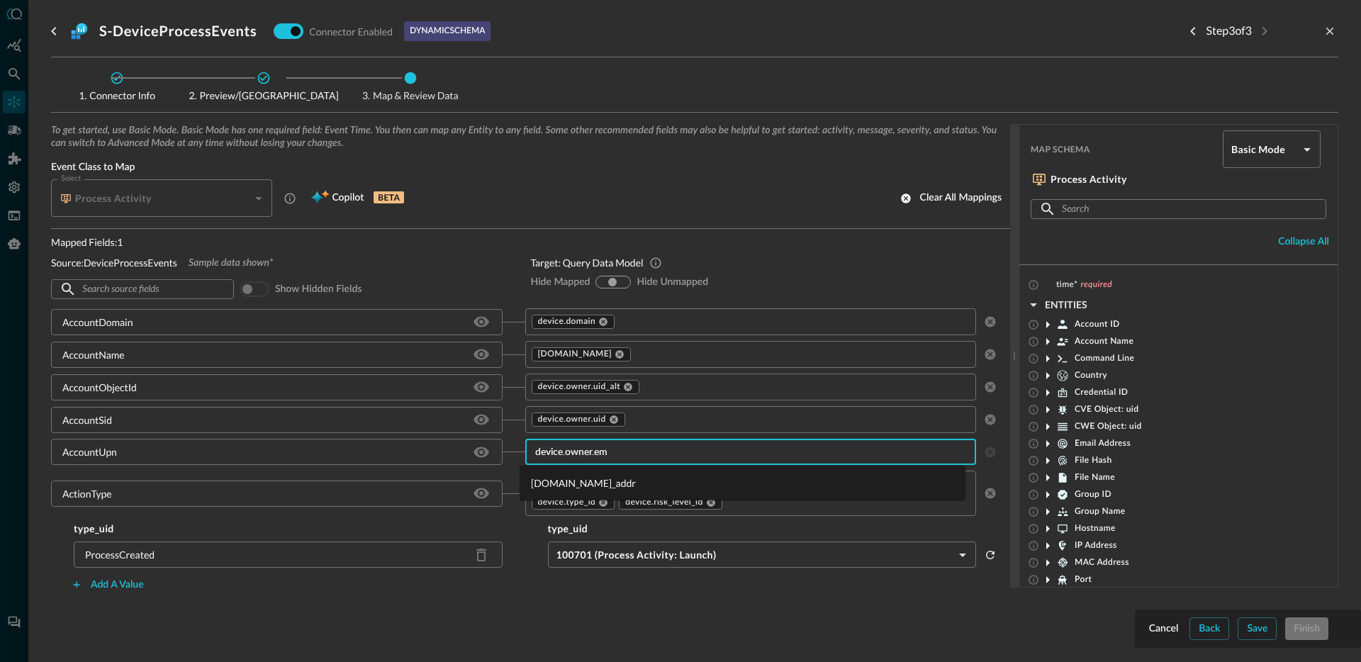
click at [590, 474] on li "[DOMAIN_NAME]_addr" at bounding box center [743, 482] width 446 height 23
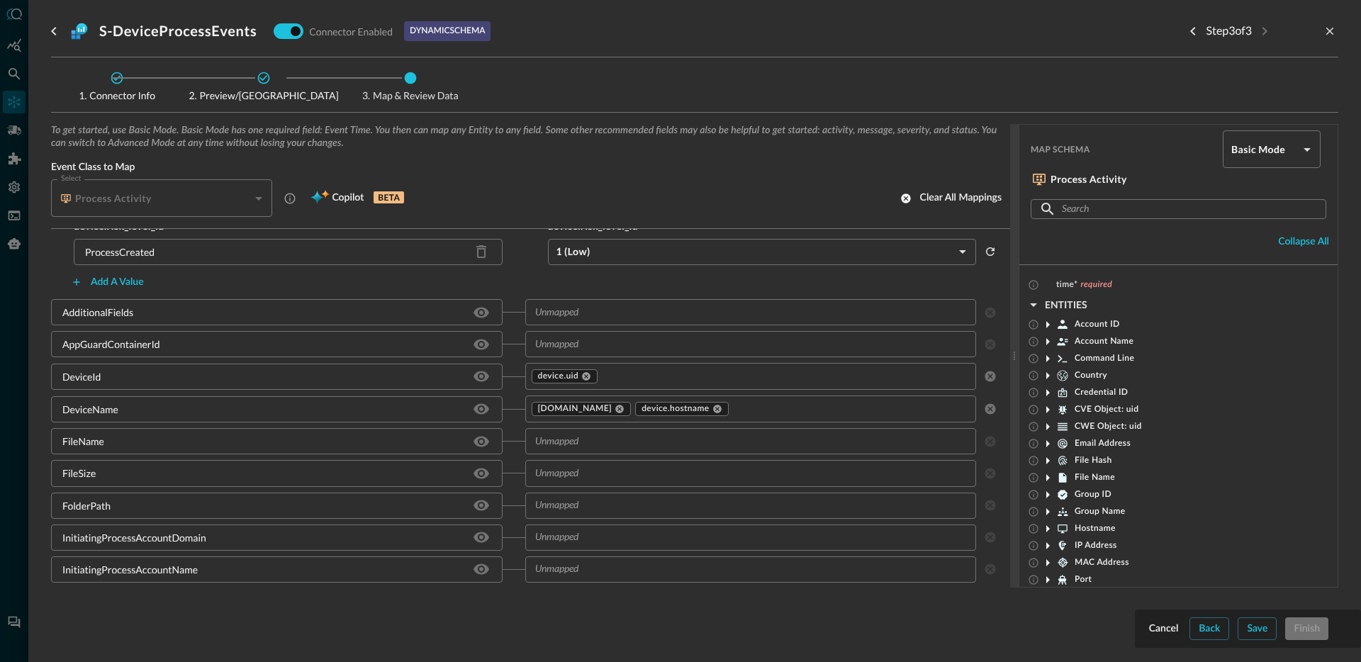
scroll to position [786, 0]
click at [478, 314] on icon "Hide/Show source field" at bounding box center [481, 310] width 16 height 11
click at [120, 313] on div "AppGuardContainerId" at bounding box center [111, 310] width 98 height 15
copy div "AppGuardContainerId"
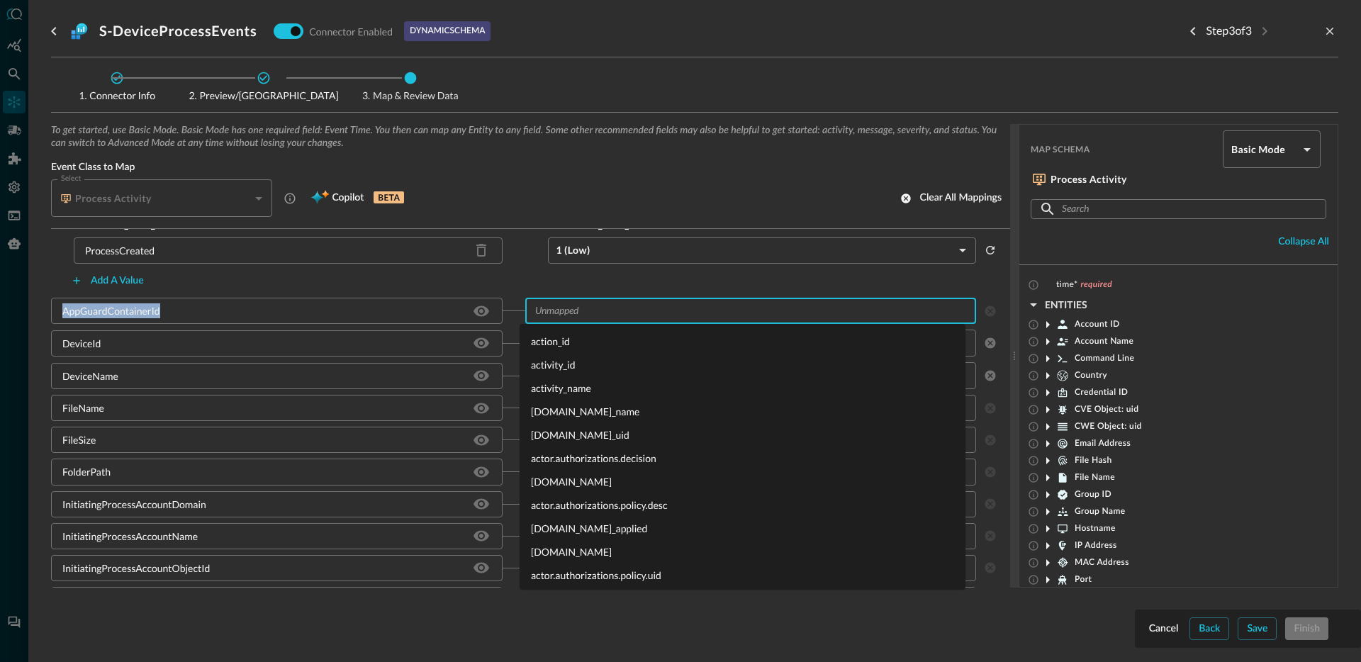
click at [597, 310] on input "text" at bounding box center [739, 311] width 420 height 18
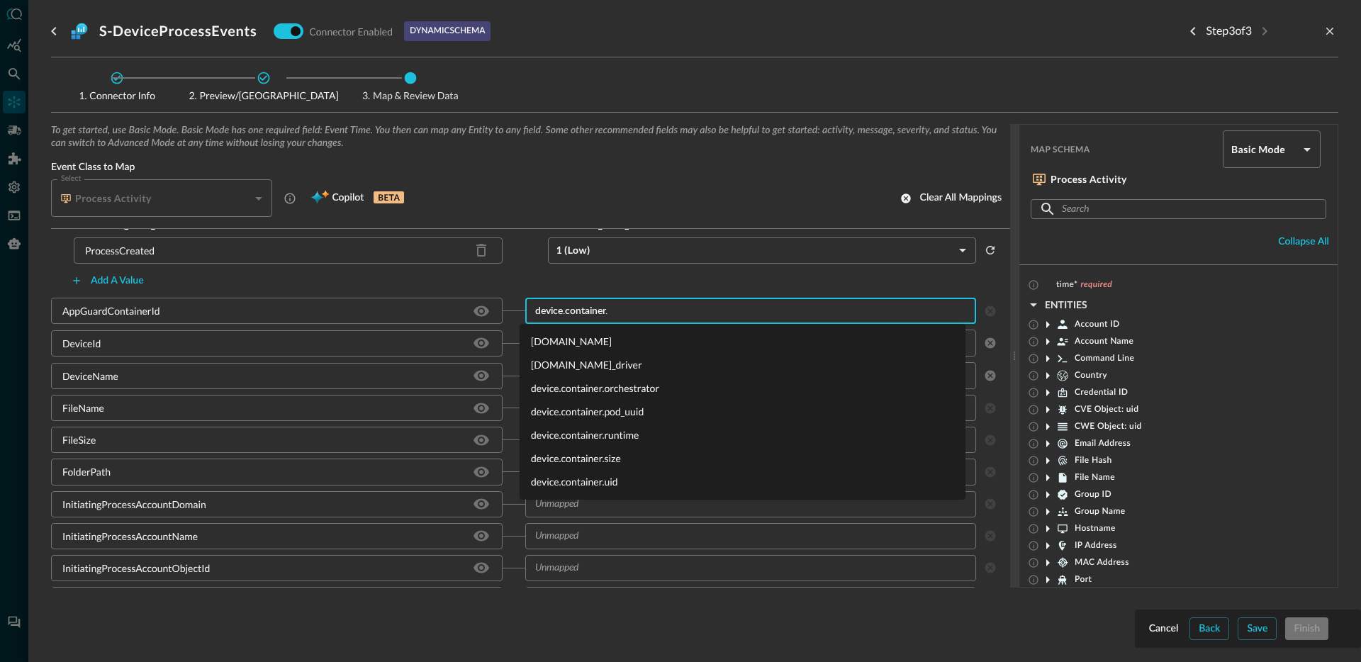
type input "device.container.u"
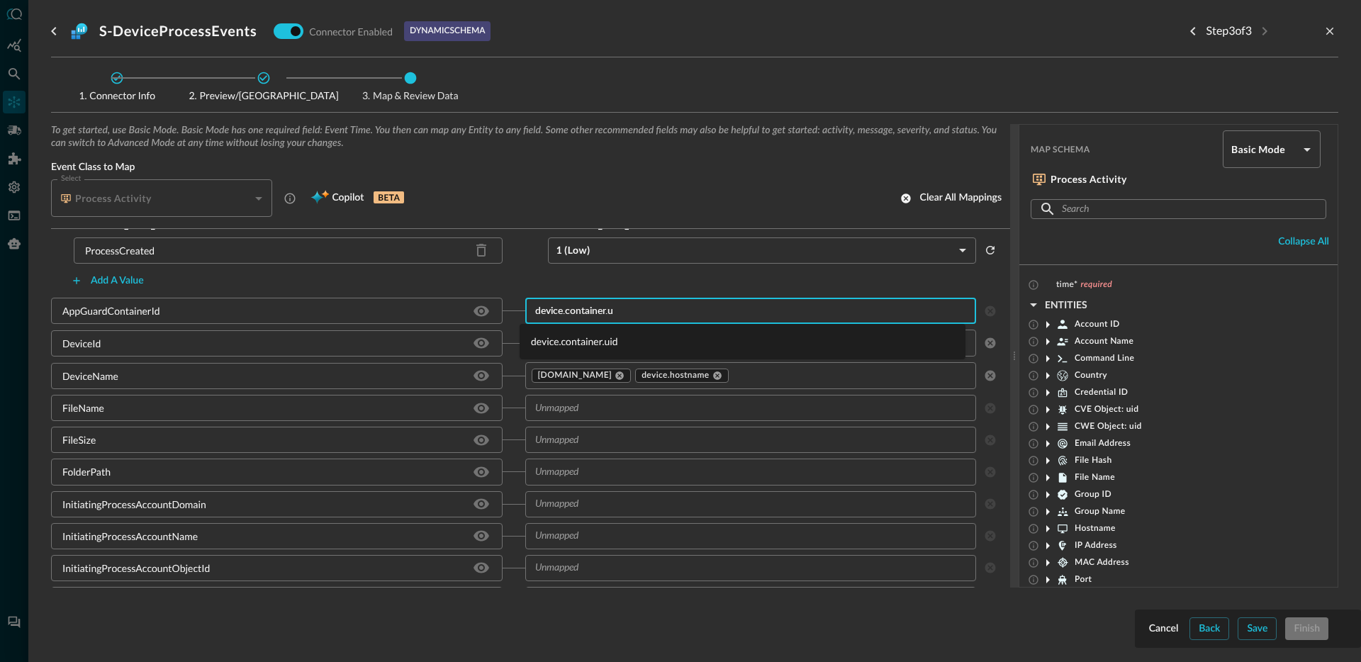
click at [561, 336] on li "device.container.uid" at bounding box center [743, 341] width 446 height 23
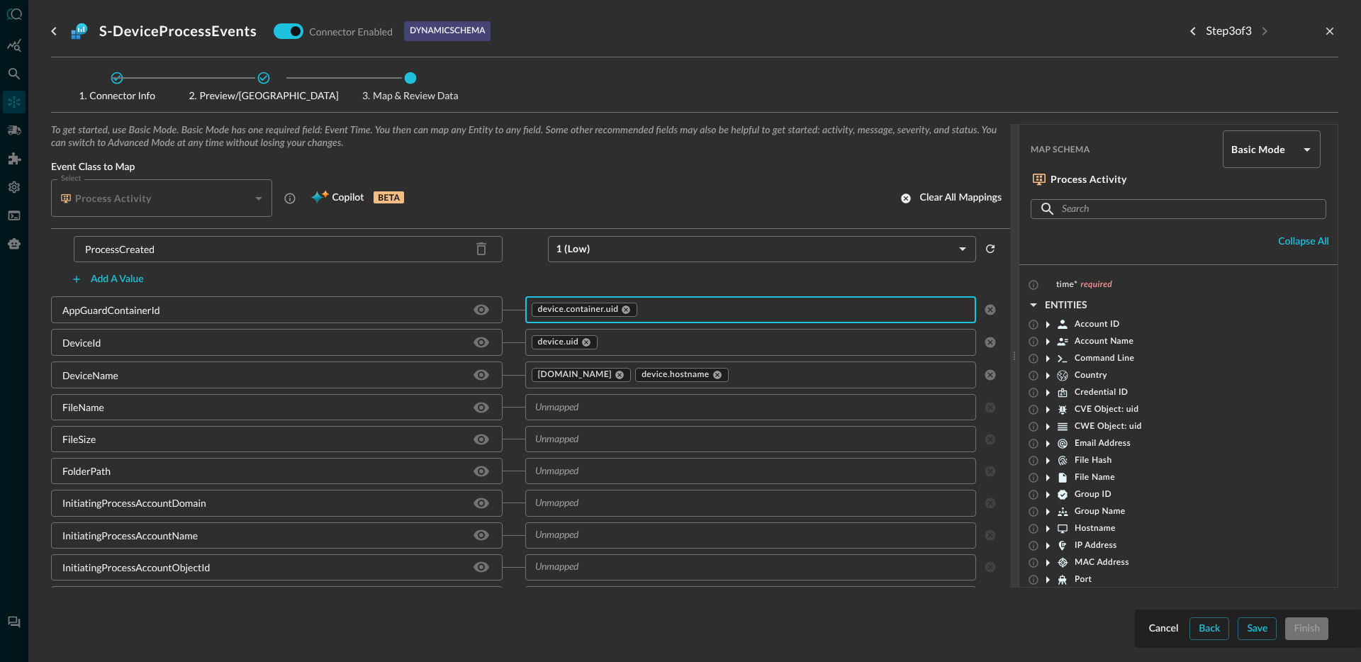
scroll to position [790, 0]
click at [615, 373] on icon at bounding box center [619, 372] width 9 height 9
click at [600, 411] on input "text" at bounding box center [739, 404] width 420 height 18
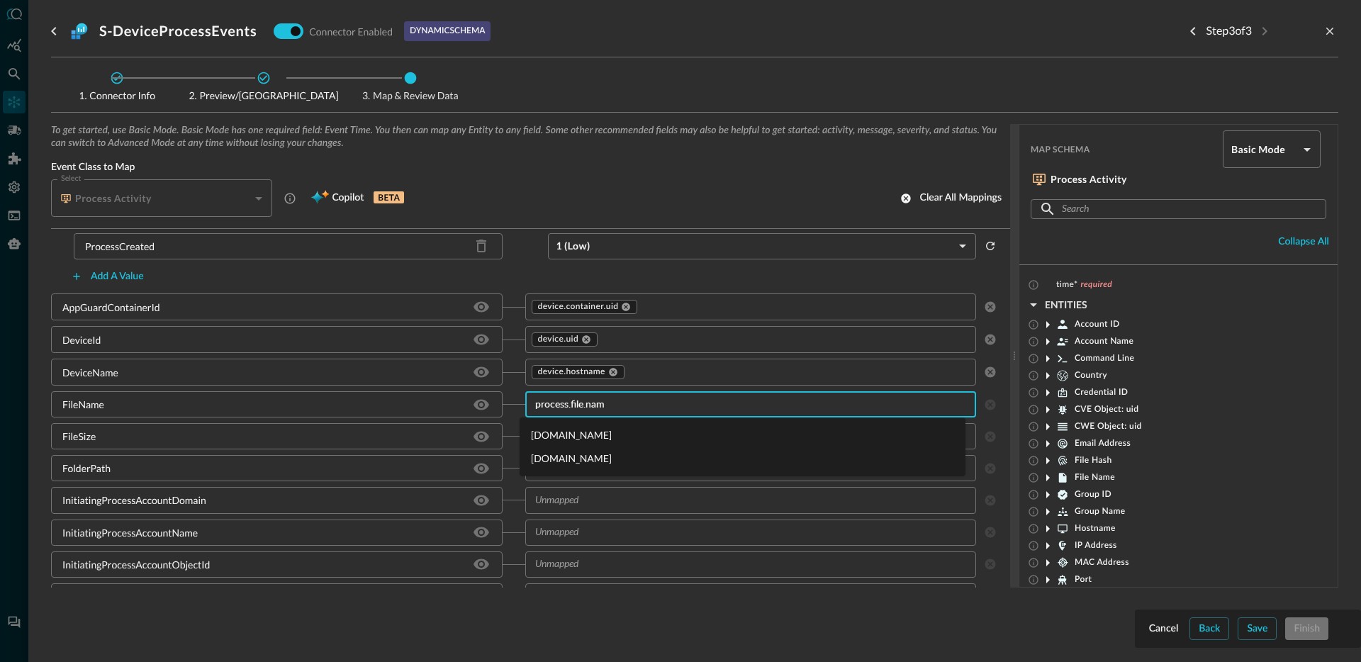
type input "[DOMAIN_NAME]"
click at [595, 456] on li "[DOMAIN_NAME]" at bounding box center [743, 458] width 446 height 23
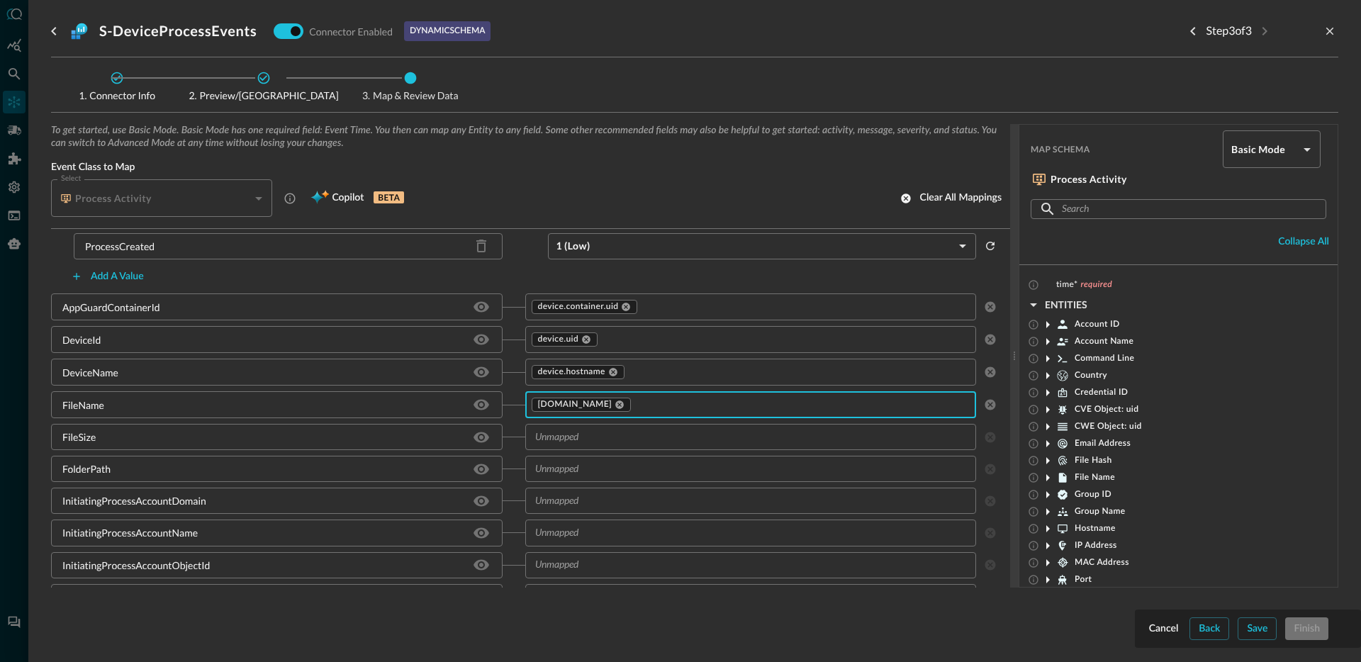
click at [580, 439] on input "text" at bounding box center [739, 437] width 420 height 18
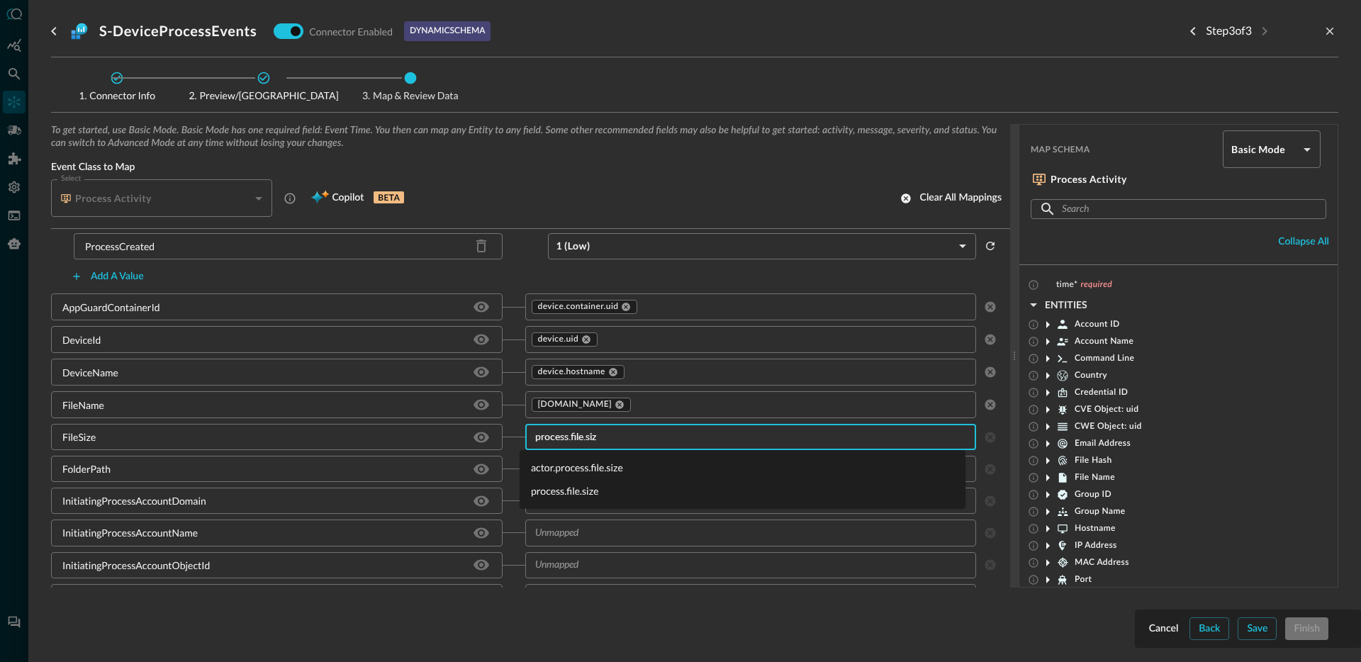
type input "process.file.size"
click at [585, 489] on li "process.file.size" at bounding box center [743, 490] width 446 height 23
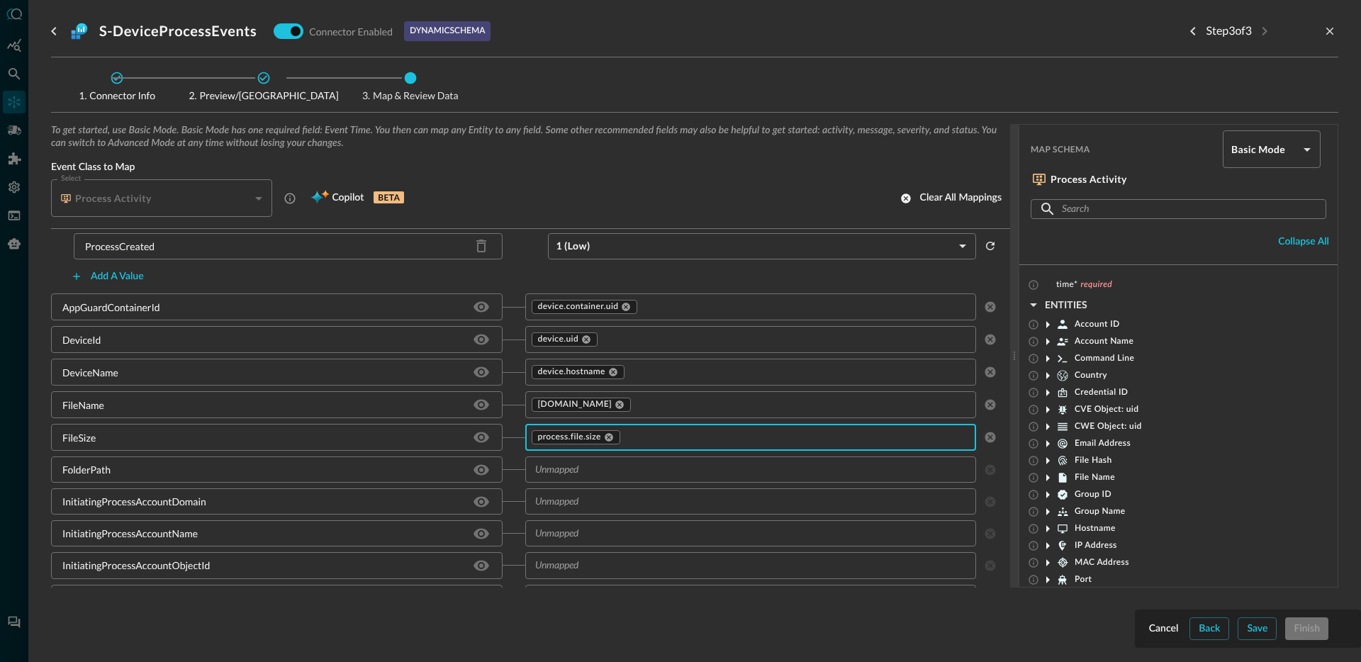
click at [585, 470] on input "text" at bounding box center [739, 470] width 420 height 18
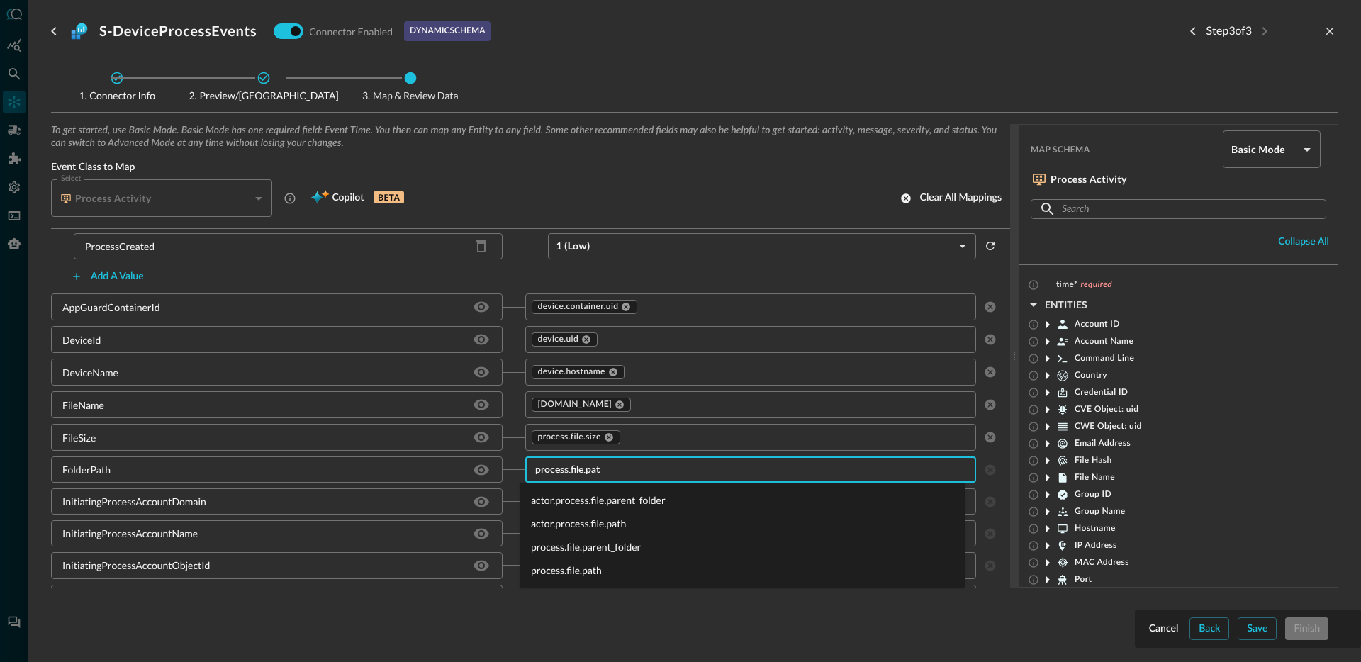
type input "process.file.path"
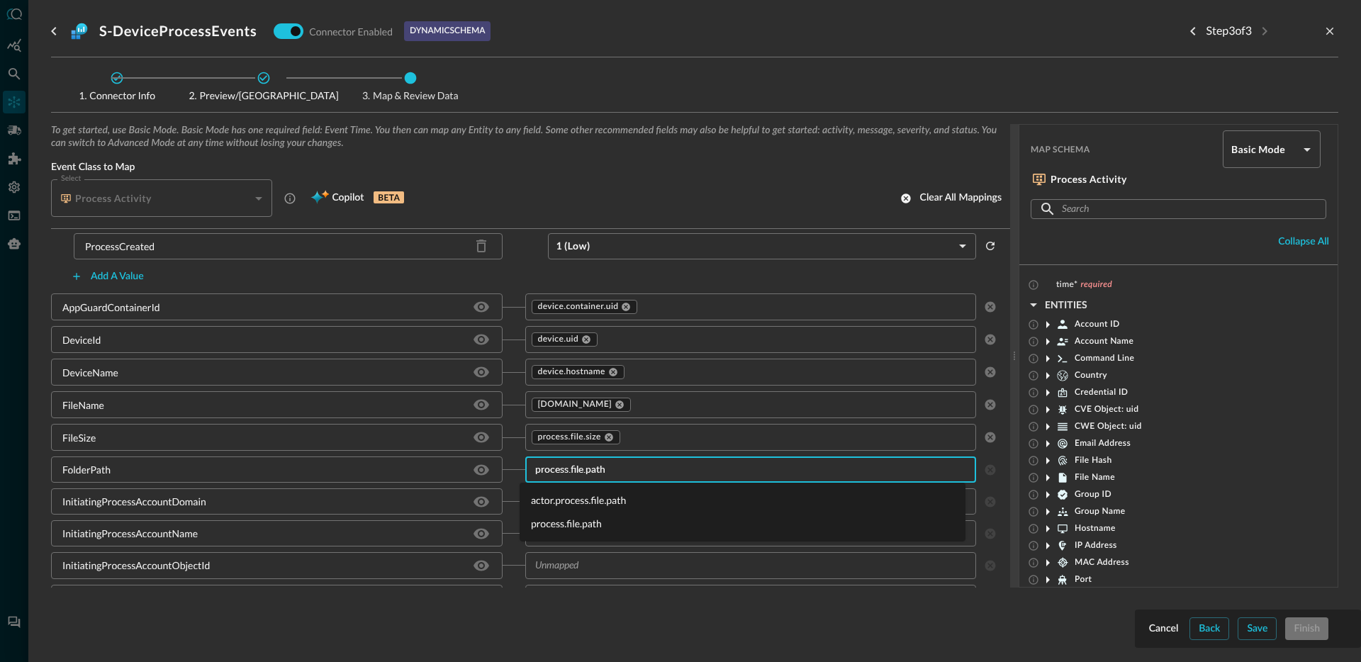
click at [578, 522] on li "process.file.path" at bounding box center [743, 523] width 446 height 23
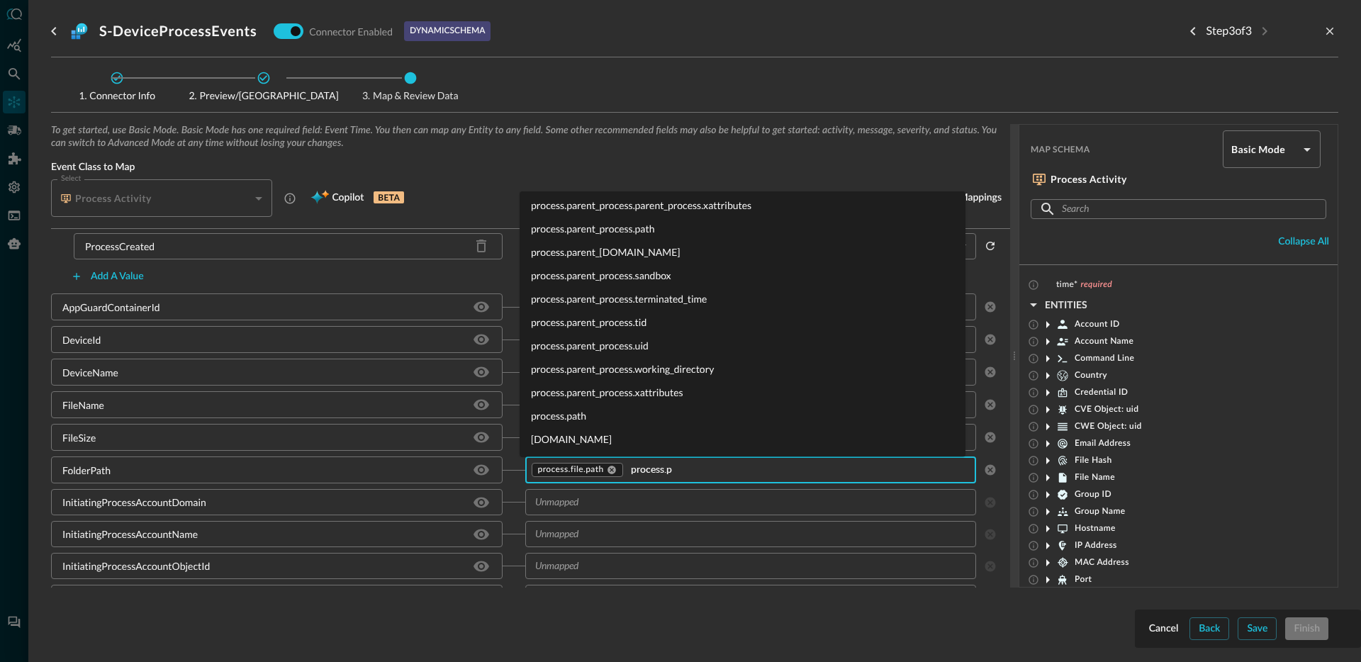
scroll to position [0, 0]
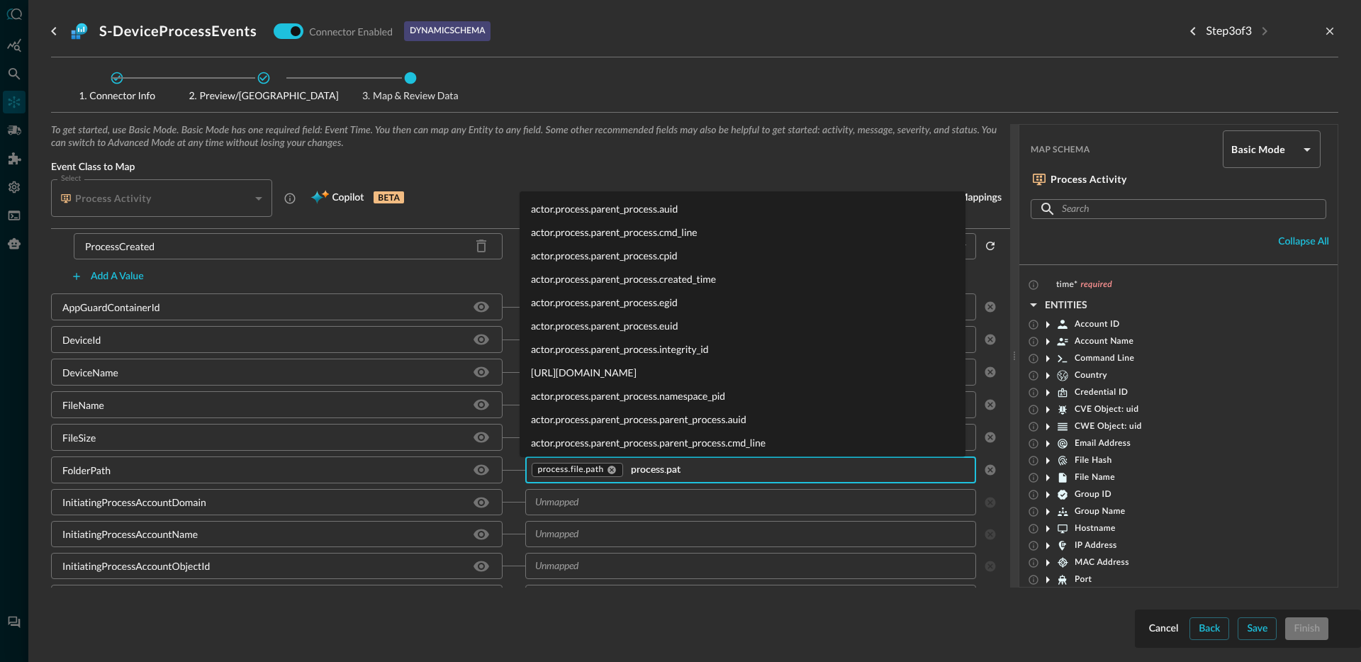
type input "process.path"
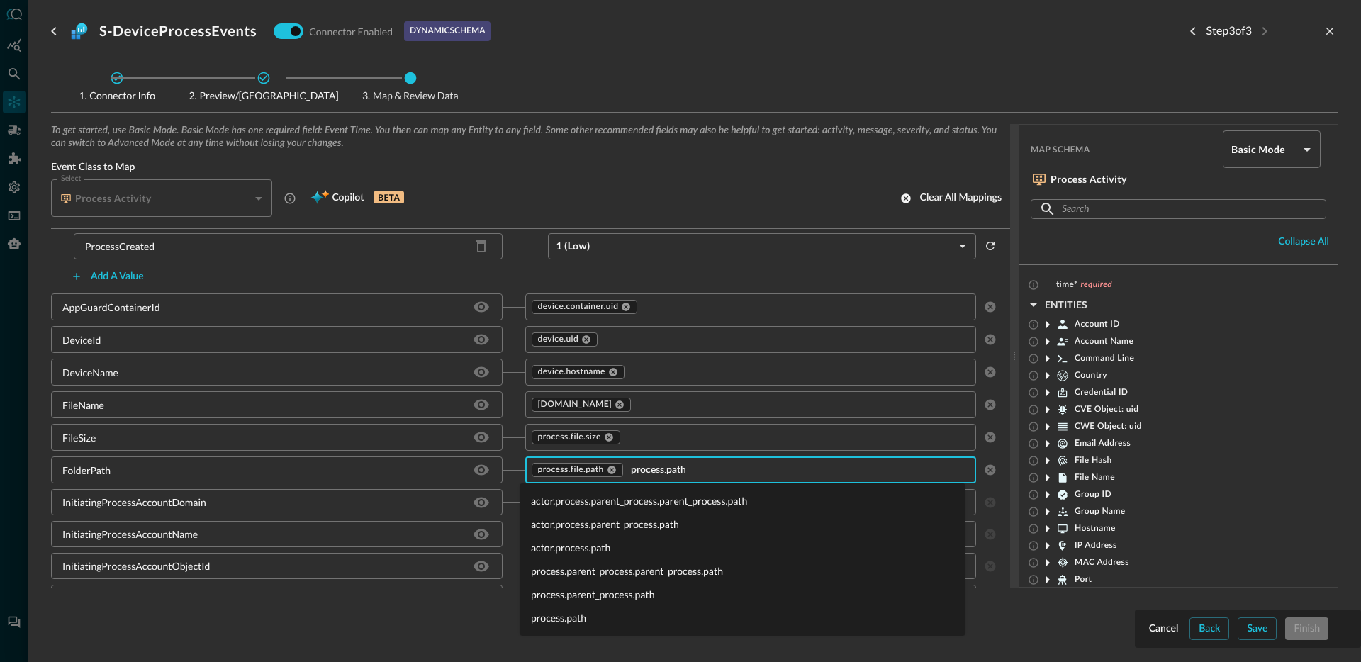
click at [600, 620] on li "process.path" at bounding box center [743, 617] width 446 height 23
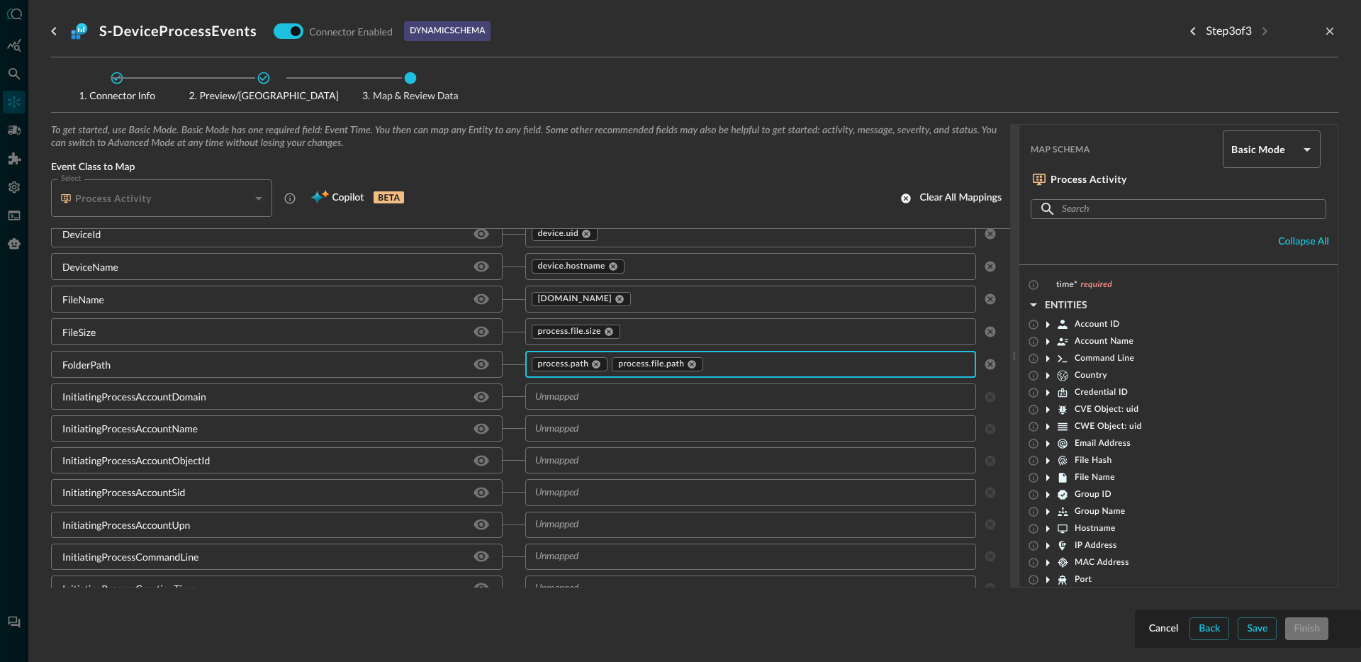
scroll to position [896, 0]
click at [172, 391] on div "InitiatingProcessAccountDomain" at bounding box center [134, 396] width 144 height 15
copy div "InitiatingProcessAccountDomain"
click at [157, 440] on div "InitiatingProcessAccountName" at bounding box center [276, 428] width 451 height 26
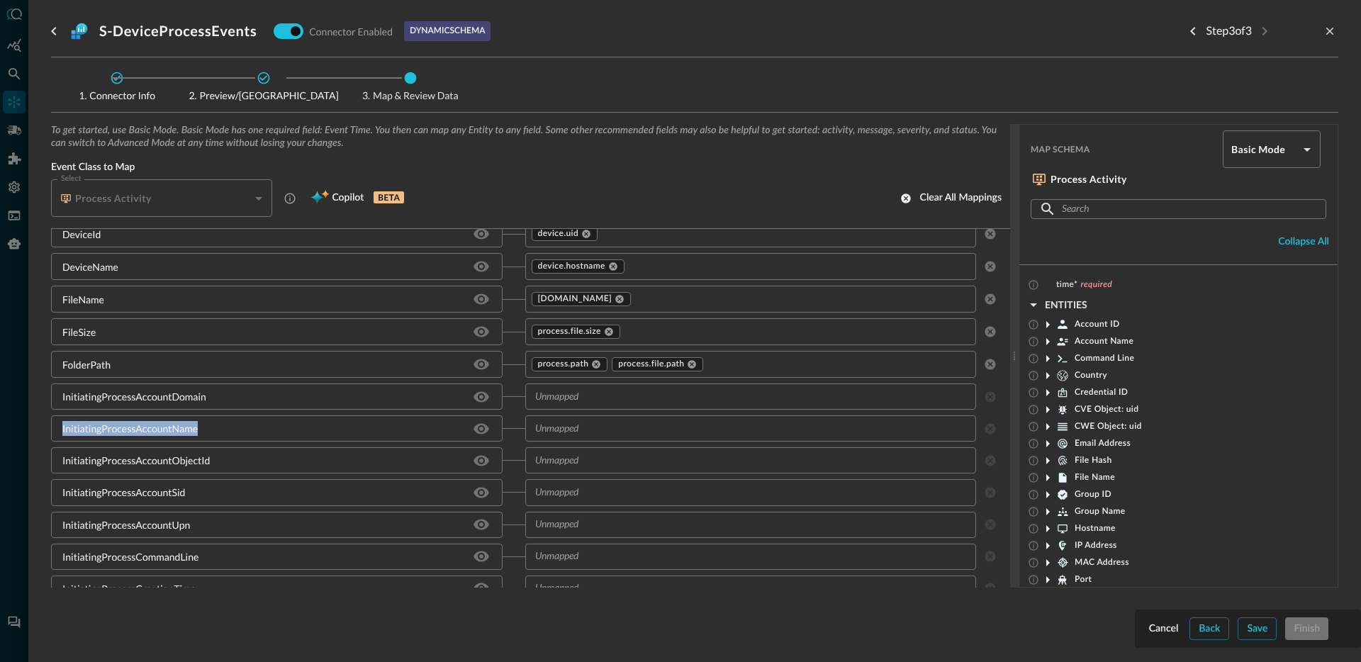
click at [157, 440] on div "InitiatingProcessAccountName" at bounding box center [276, 428] width 451 height 26
click at [157, 436] on div "InitiatingProcessAccountName" at bounding box center [276, 428] width 451 height 26
click at [158, 430] on div "InitiatingProcessAccountName" at bounding box center [129, 428] width 135 height 15
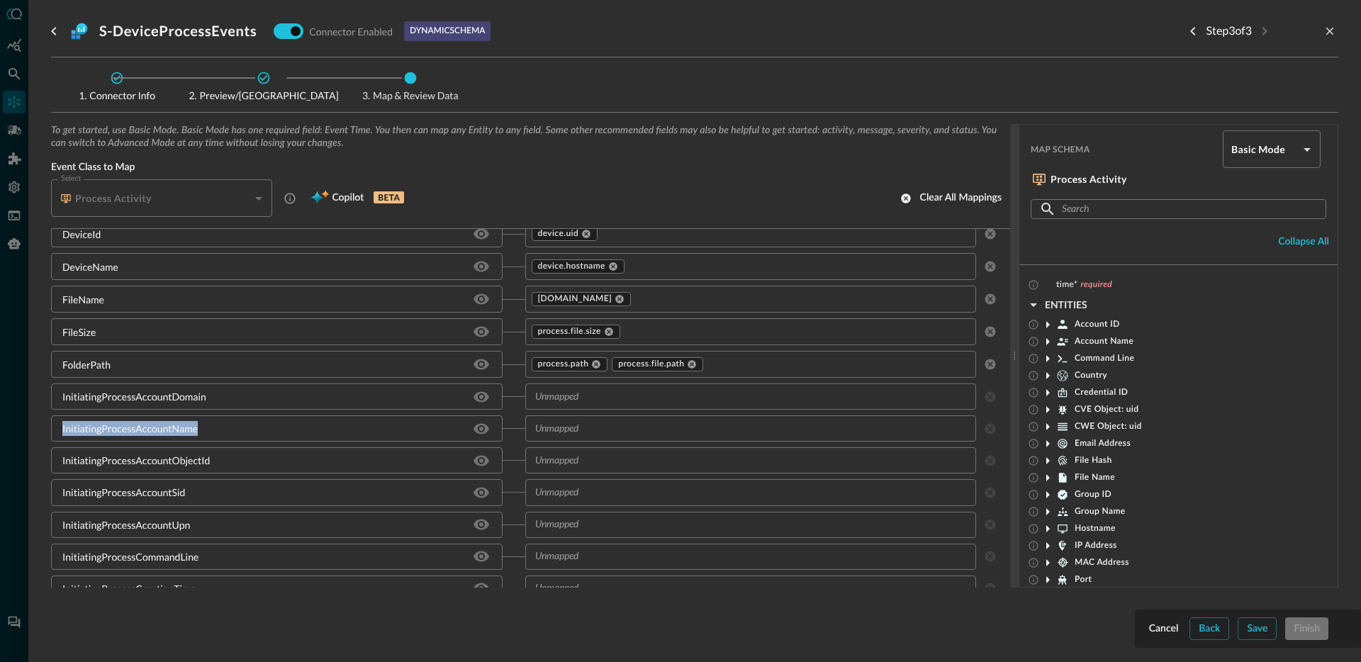
copy div "InitiatingProcessAccountName"
click at [157, 466] on div "InitiatingProcessAccountObjectId" at bounding box center [135, 460] width 147 height 15
copy div "InitiatingProcessAccountObjectId"
click at [147, 497] on div "InitiatingProcessAccountSid" at bounding box center [123, 492] width 123 height 15
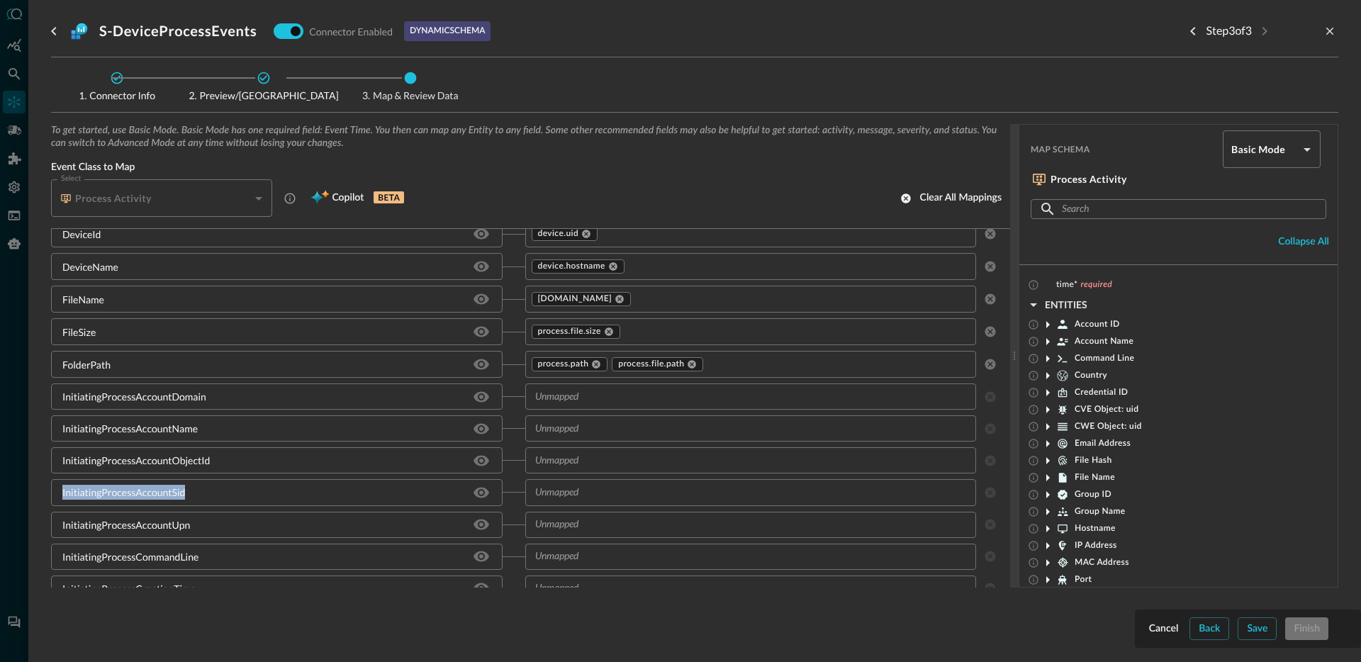
click at [147, 497] on div "InitiatingProcessAccountSid" at bounding box center [123, 492] width 123 height 15
copy div "InitiatingProcessAccountSid"
click at [138, 524] on div "InitiatingProcessAccountUpn" at bounding box center [126, 524] width 128 height 15
copy div "InitiatingProcessAccountUpn"
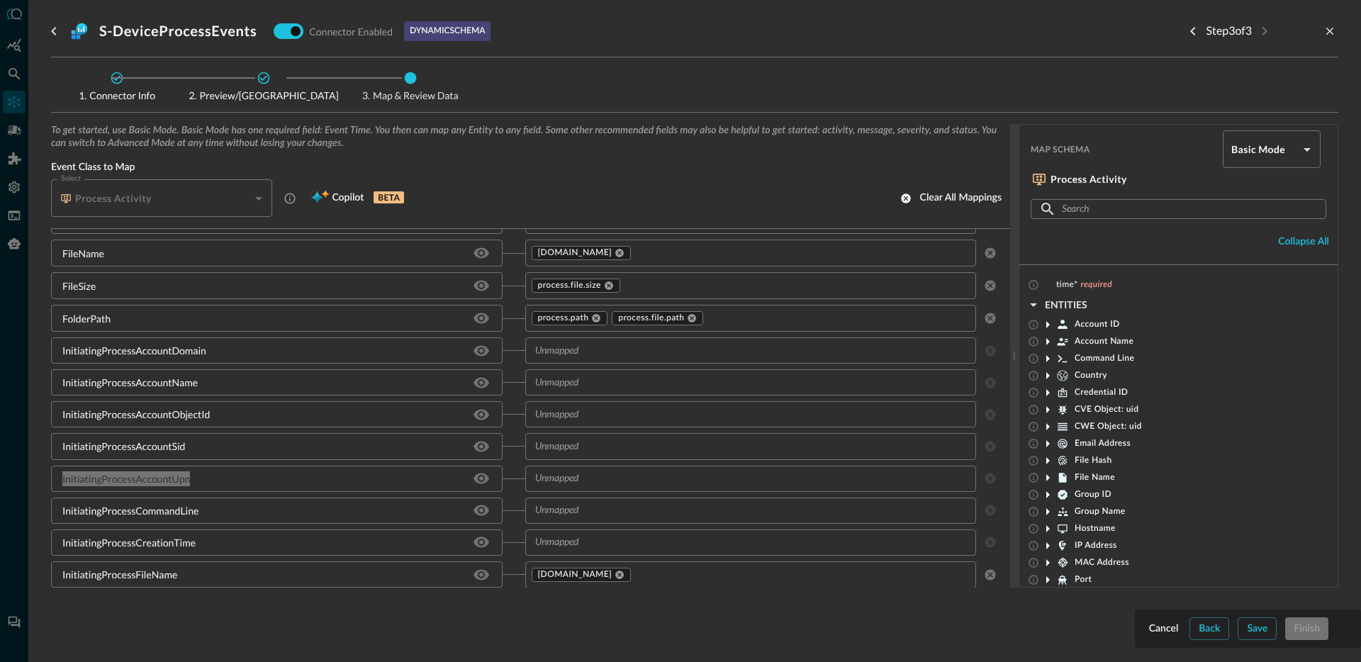
scroll to position [906, 0]
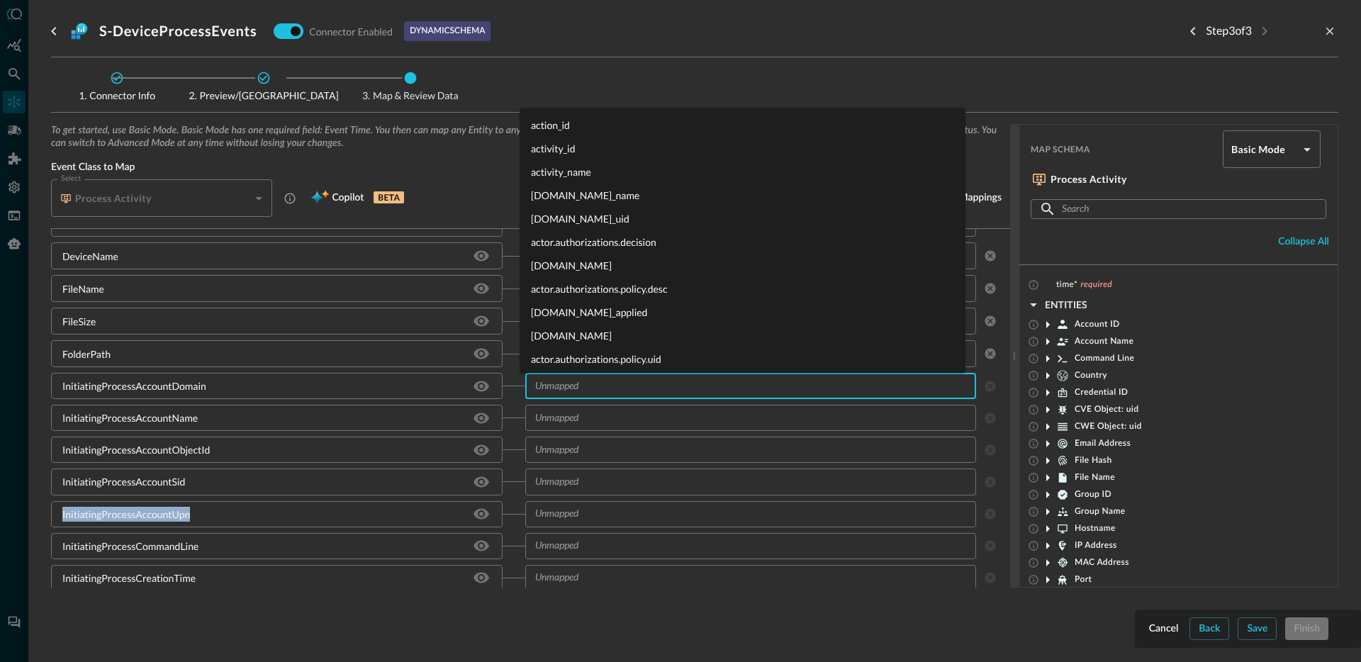
click at [597, 388] on input "text" at bounding box center [739, 386] width 420 height 18
type input "domain"
click at [624, 168] on li "actor.process.user.domain" at bounding box center [743, 171] width 446 height 23
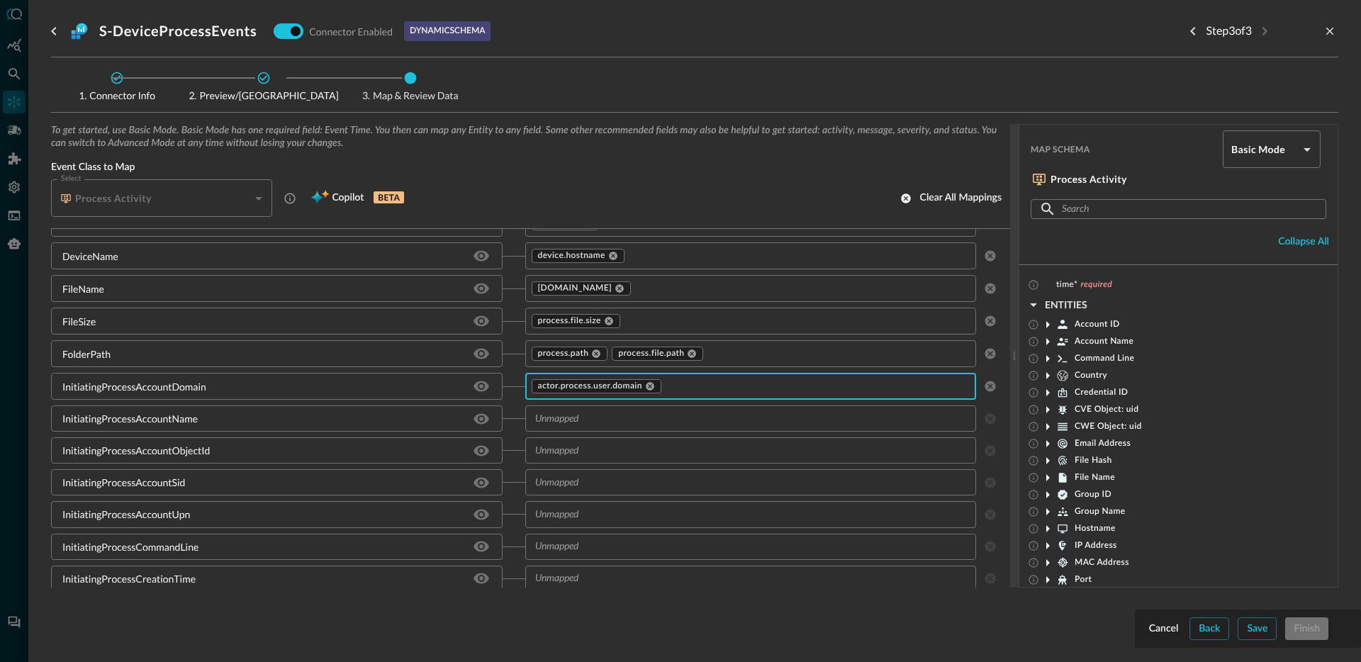
click at [593, 426] on input "text" at bounding box center [739, 419] width 420 height 18
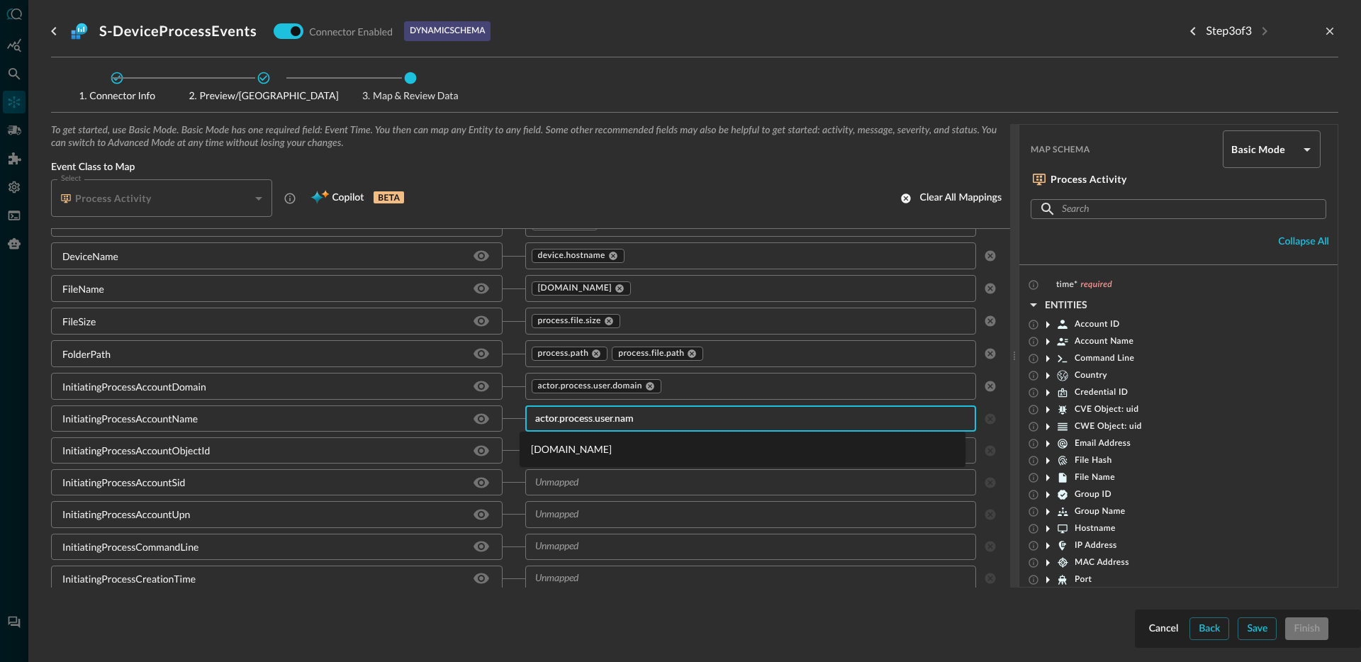
type input "[DOMAIN_NAME]"
click at [597, 449] on li "[DOMAIN_NAME]" at bounding box center [743, 448] width 446 height 23
click at [612, 445] on input "text" at bounding box center [739, 451] width 420 height 18
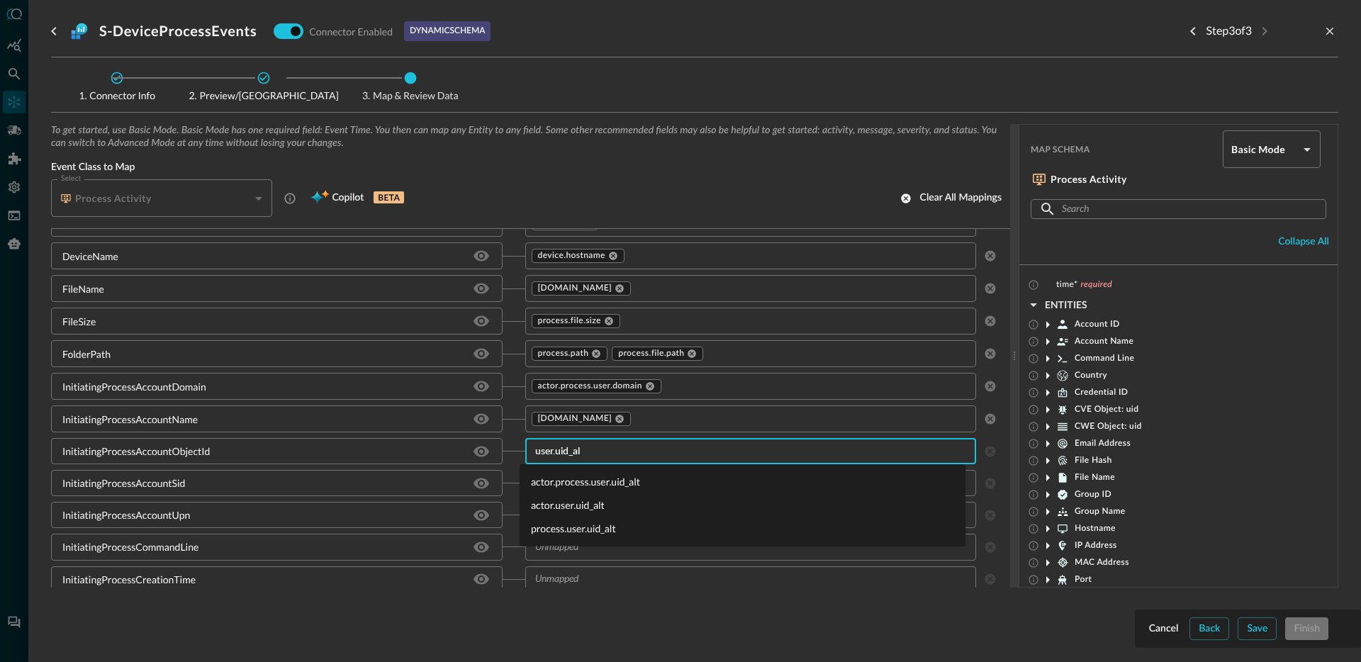
type input "user.uid_alt"
click at [567, 483] on li "actor.process.user.uid_alt" at bounding box center [743, 481] width 446 height 23
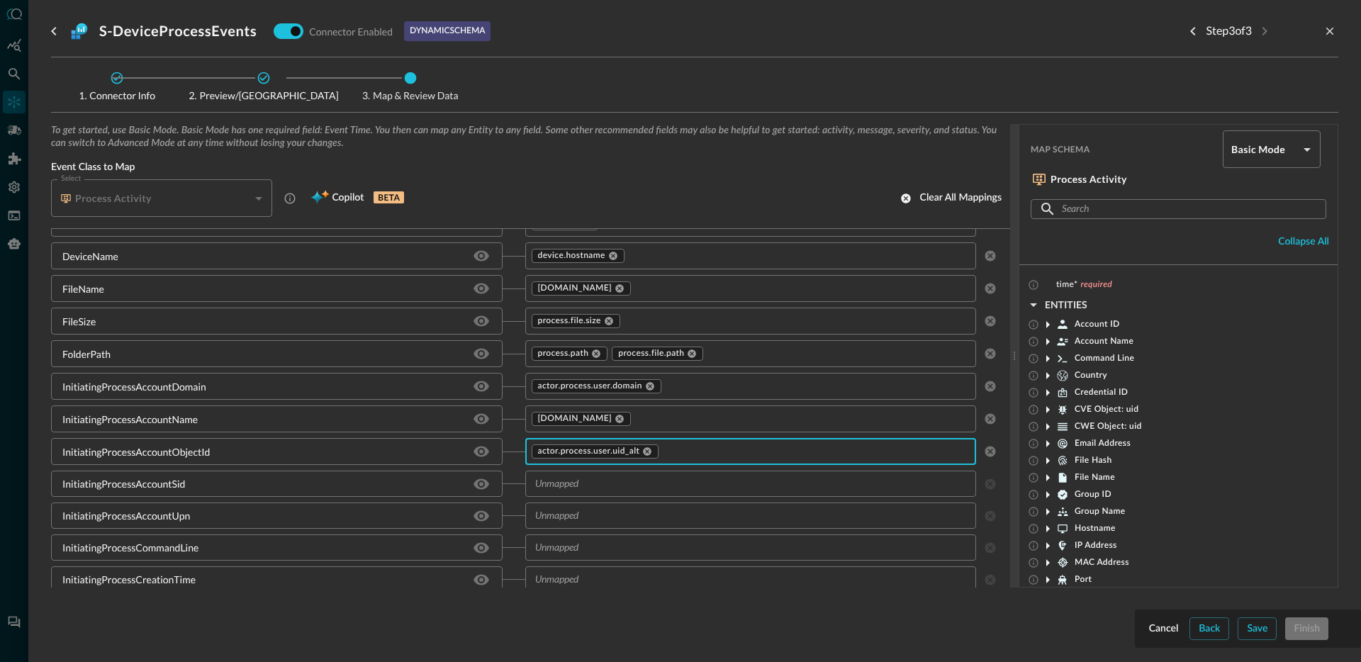
click at [600, 484] on input "text" at bounding box center [739, 484] width 420 height 18
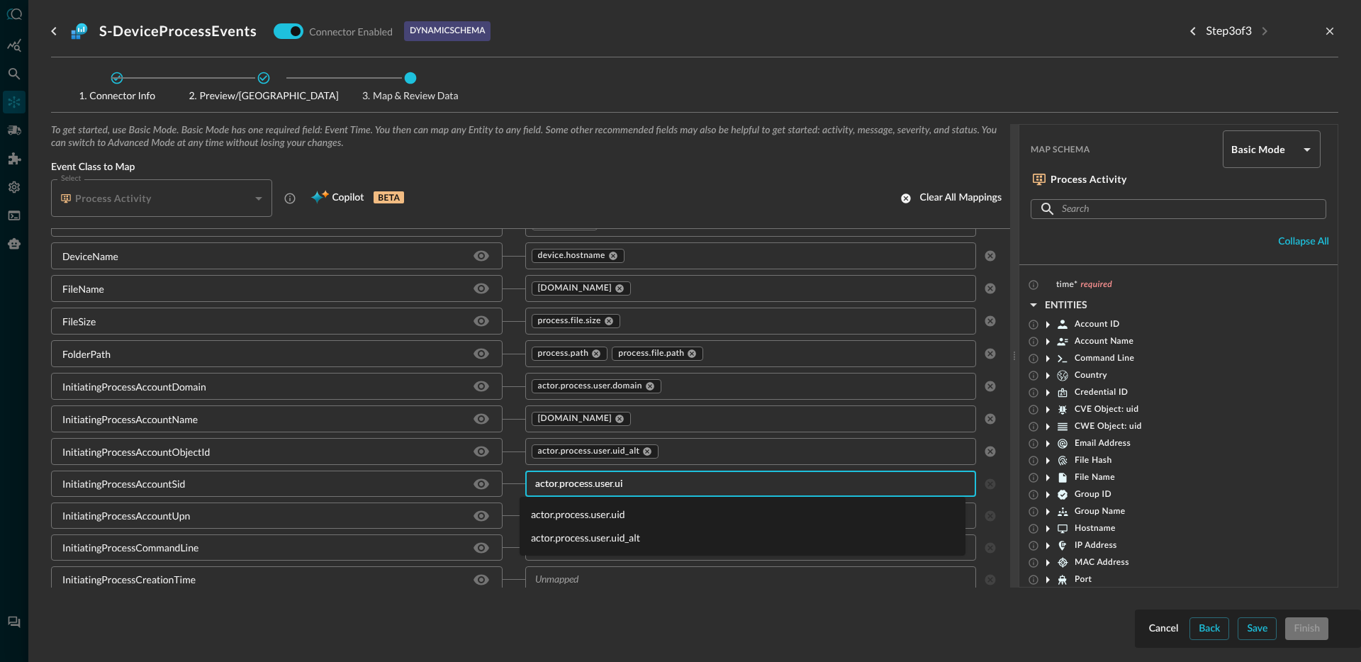
type input "actor.process.user.uid"
click at [593, 508] on li "actor.process.user.uid" at bounding box center [743, 514] width 446 height 23
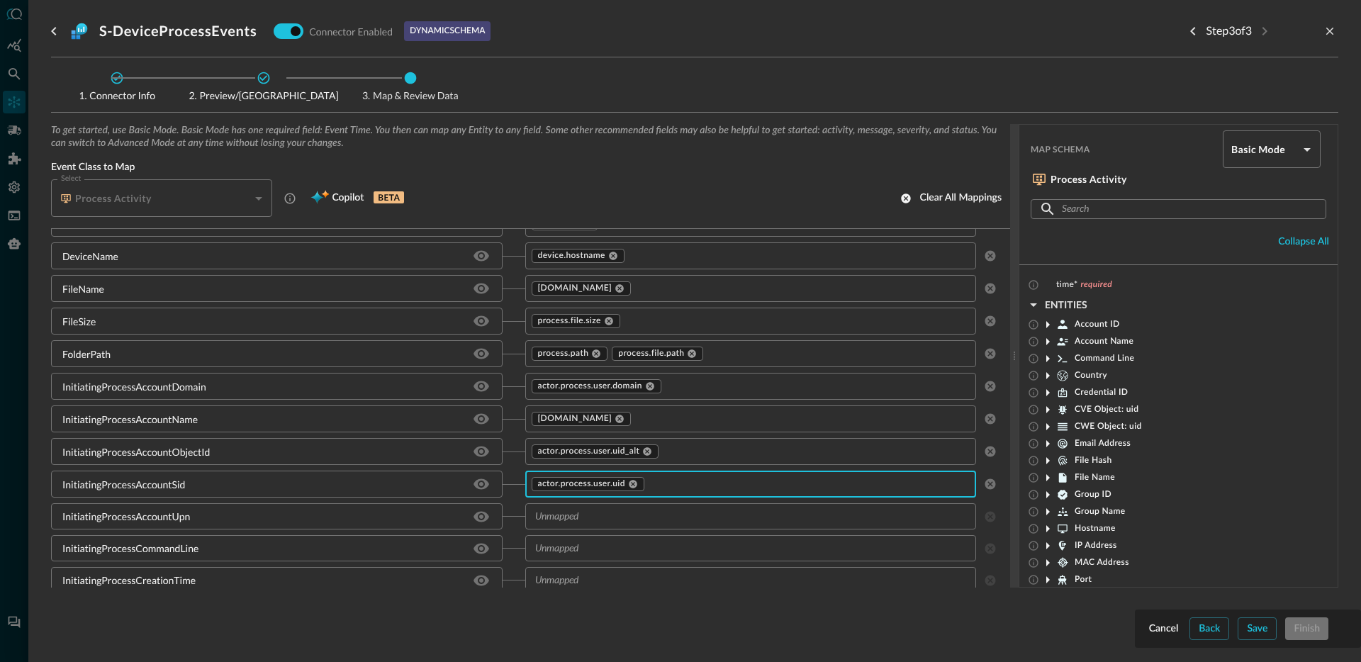
click at [587, 513] on input "text" at bounding box center [739, 516] width 420 height 18
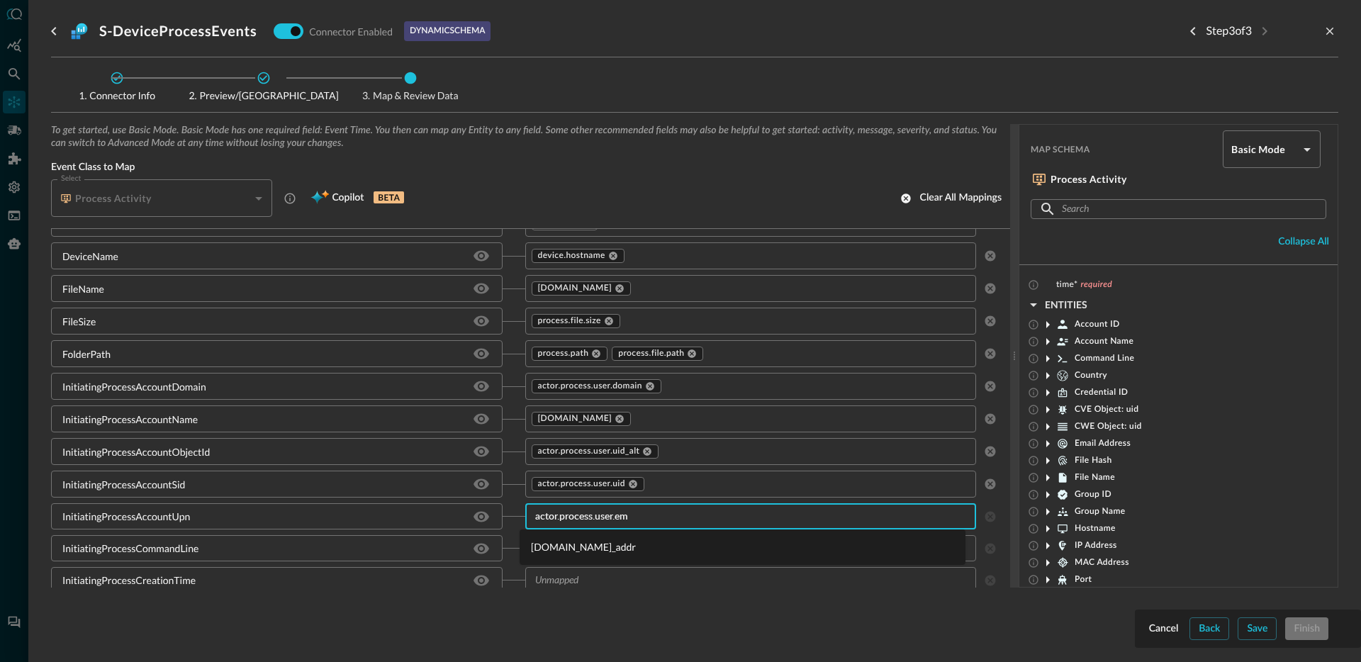
type input "actor.process.user.ema"
click at [589, 551] on li "[DOMAIN_NAME]_addr" at bounding box center [743, 546] width 446 height 23
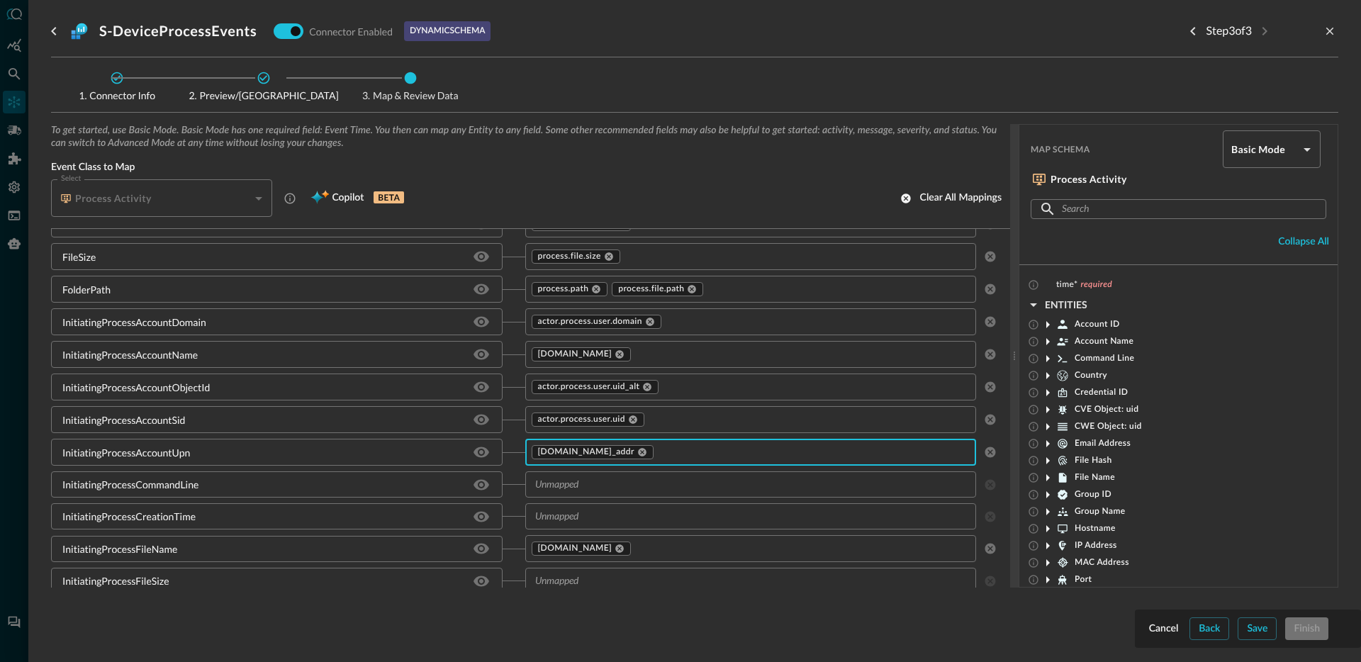
scroll to position [977, 0]
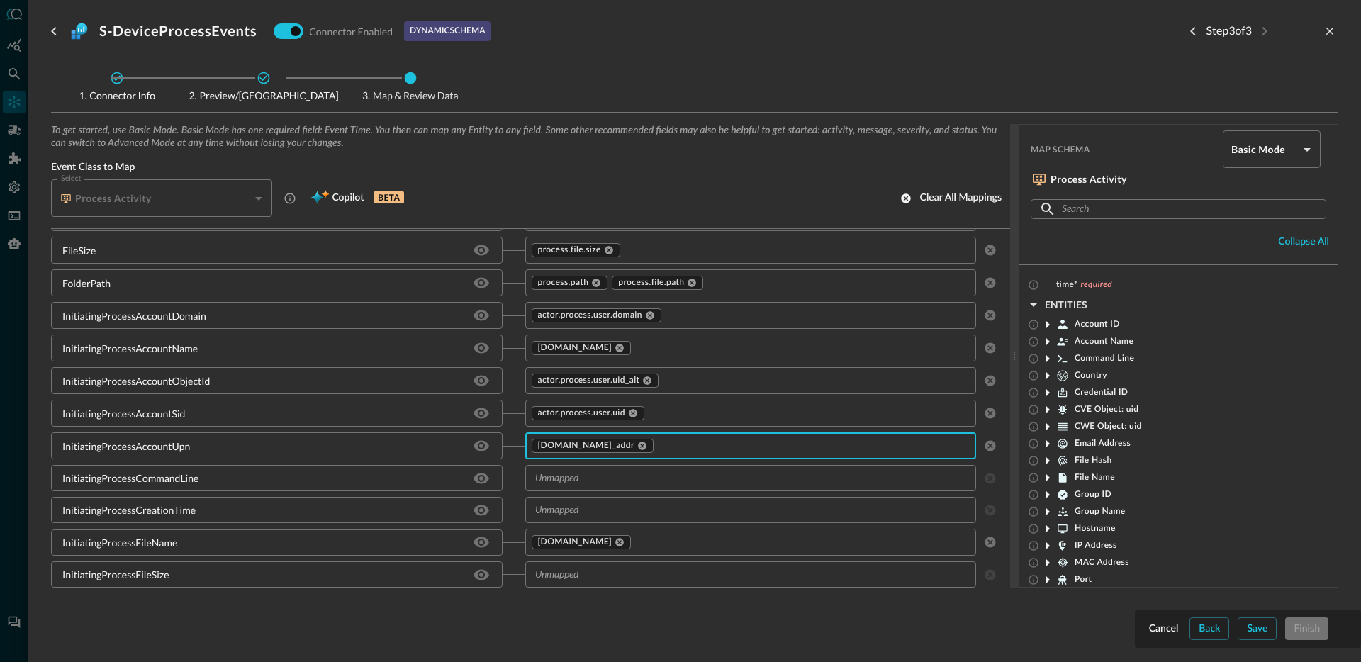
click at [575, 482] on input "text" at bounding box center [739, 478] width 420 height 18
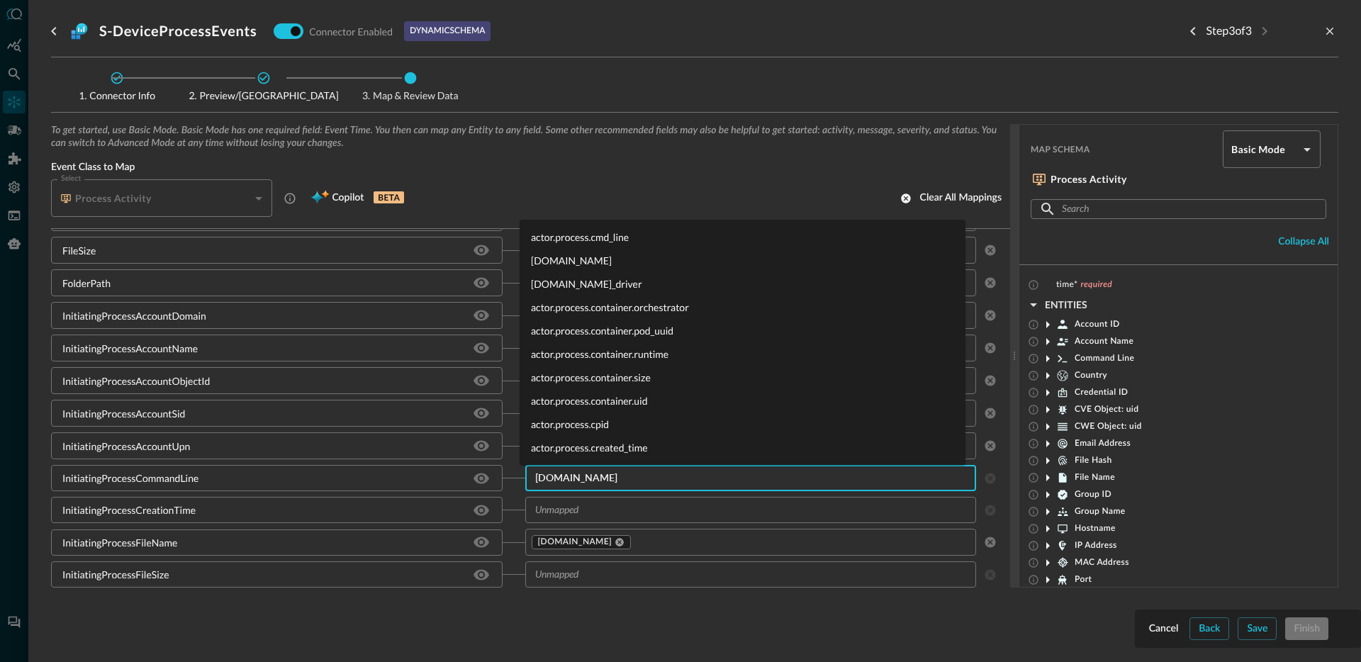
type input "actor.process.cmd"
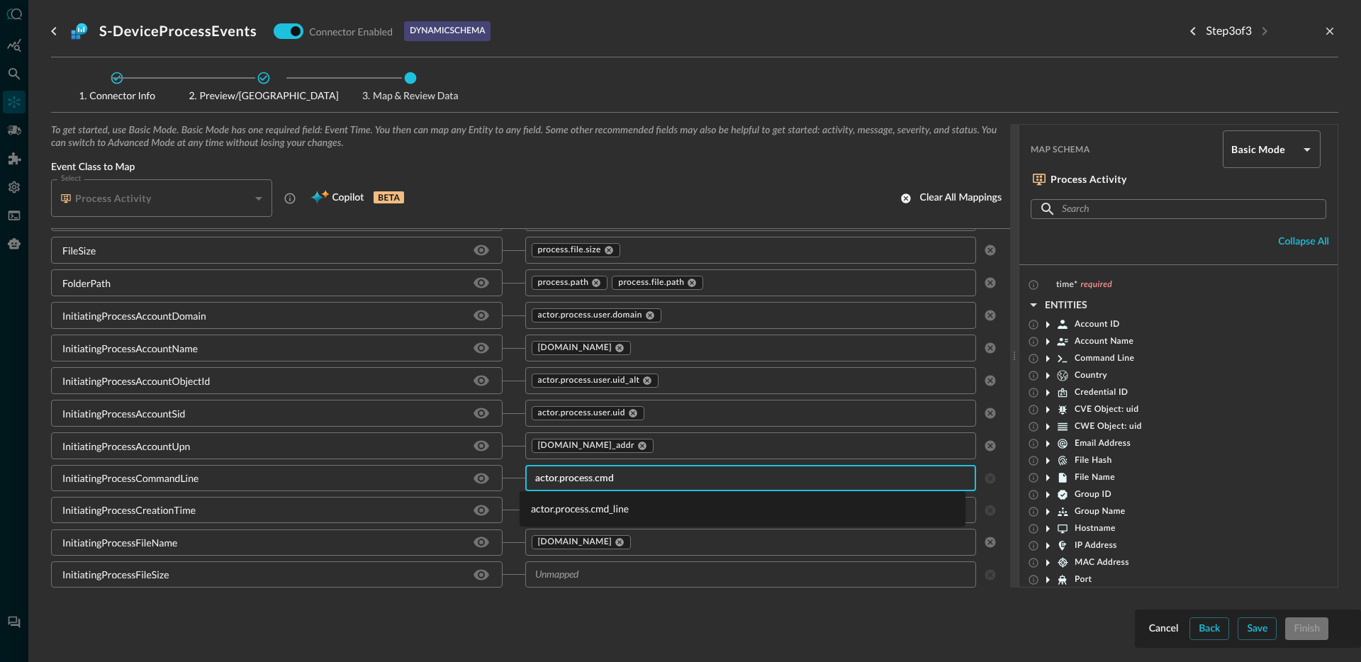
click at [576, 509] on li "actor.process.cmd_line" at bounding box center [743, 508] width 446 height 23
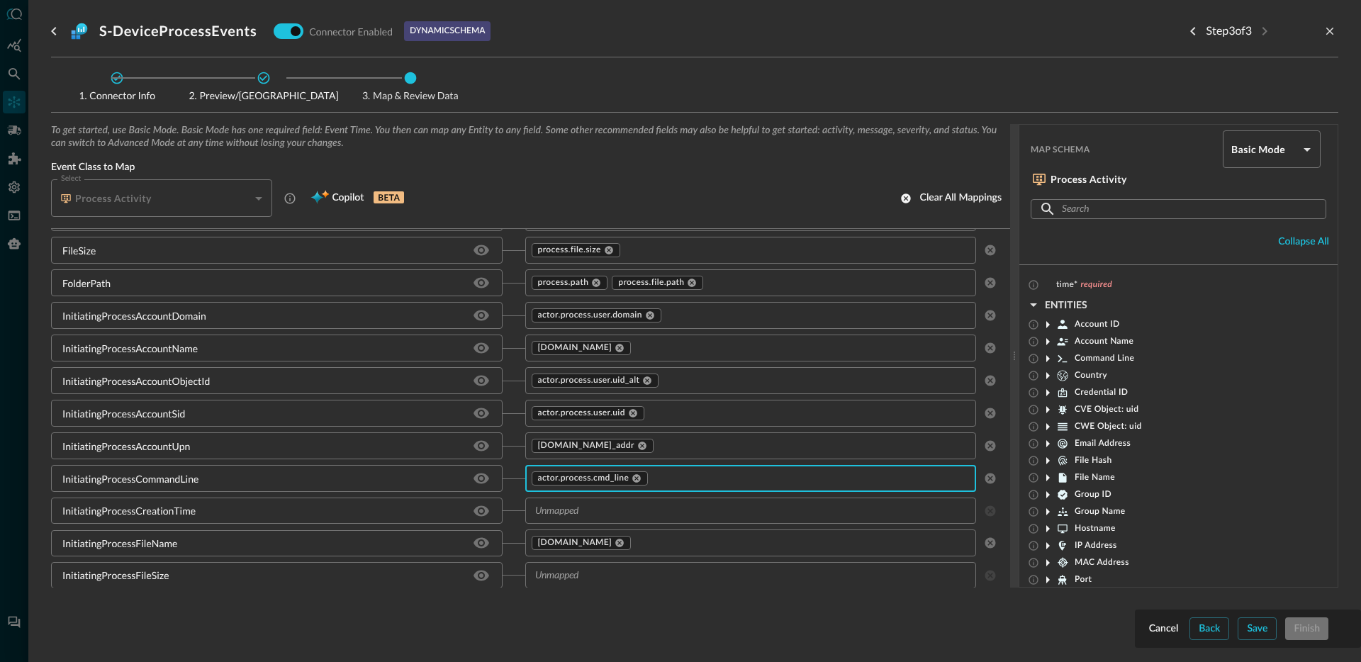
click at [639, 517] on input "text" at bounding box center [739, 511] width 420 height 18
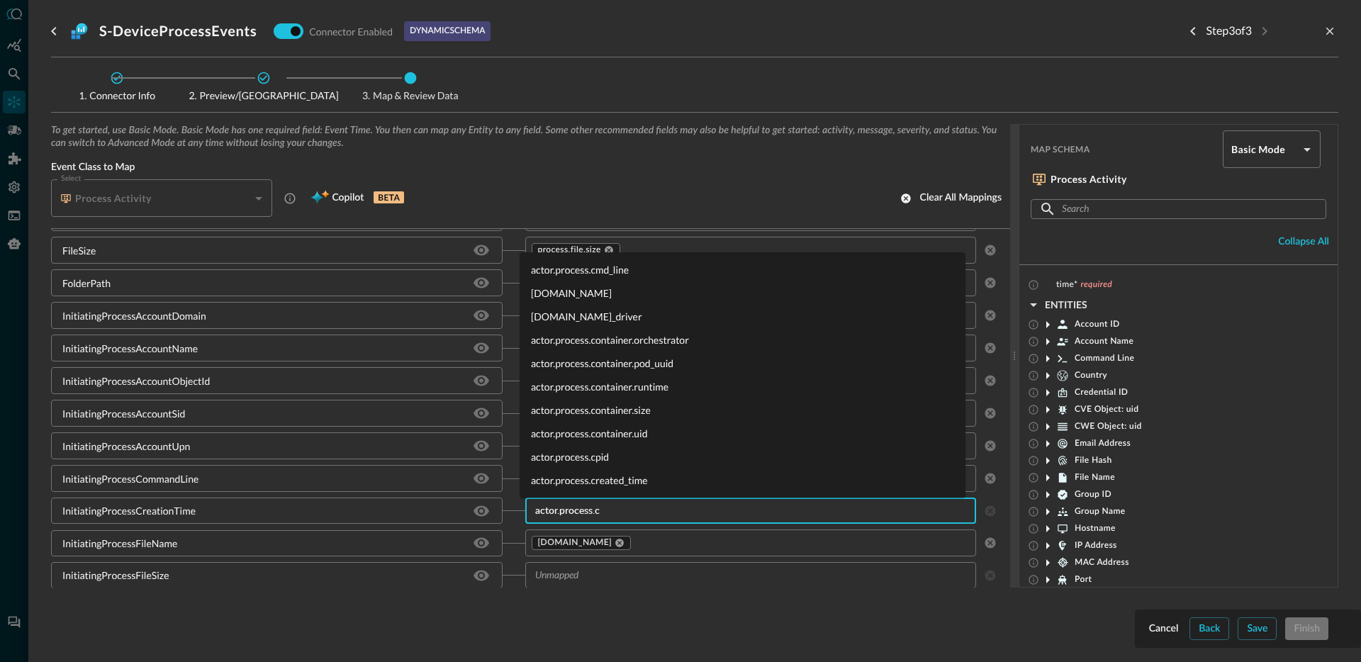
type input "[DOMAIN_NAME]"
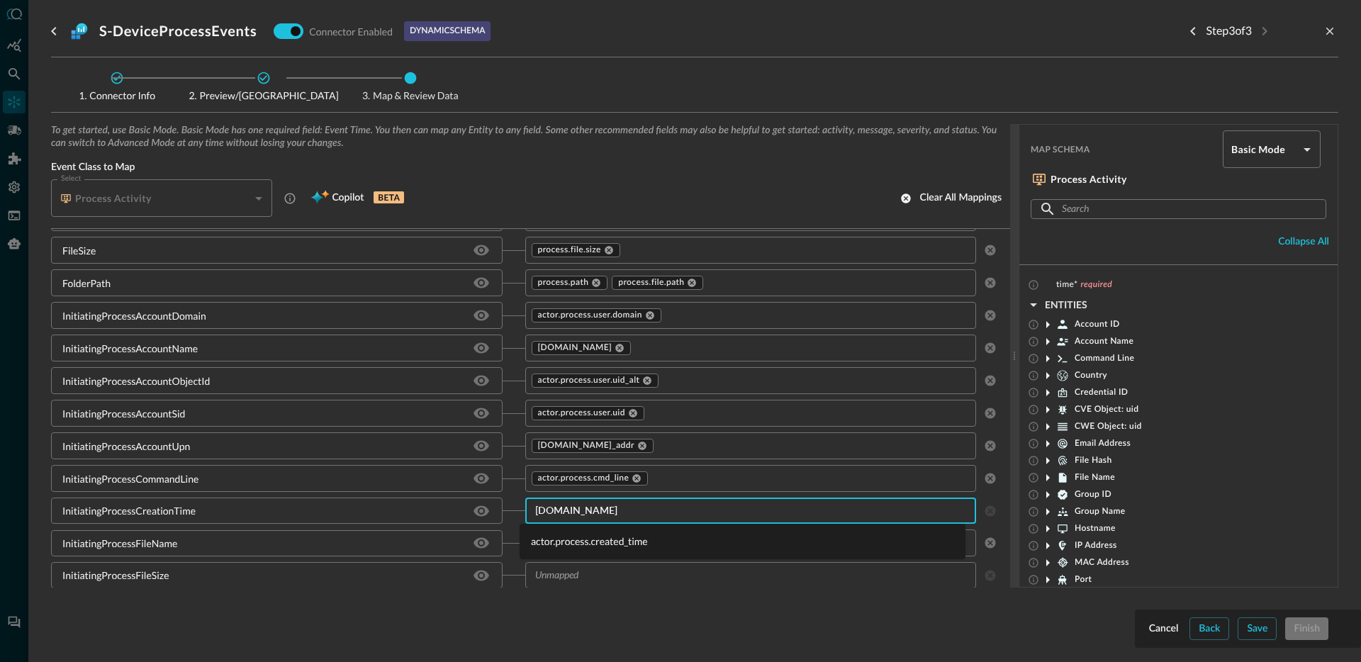
click at [626, 536] on li "actor.process.created_time" at bounding box center [743, 540] width 446 height 23
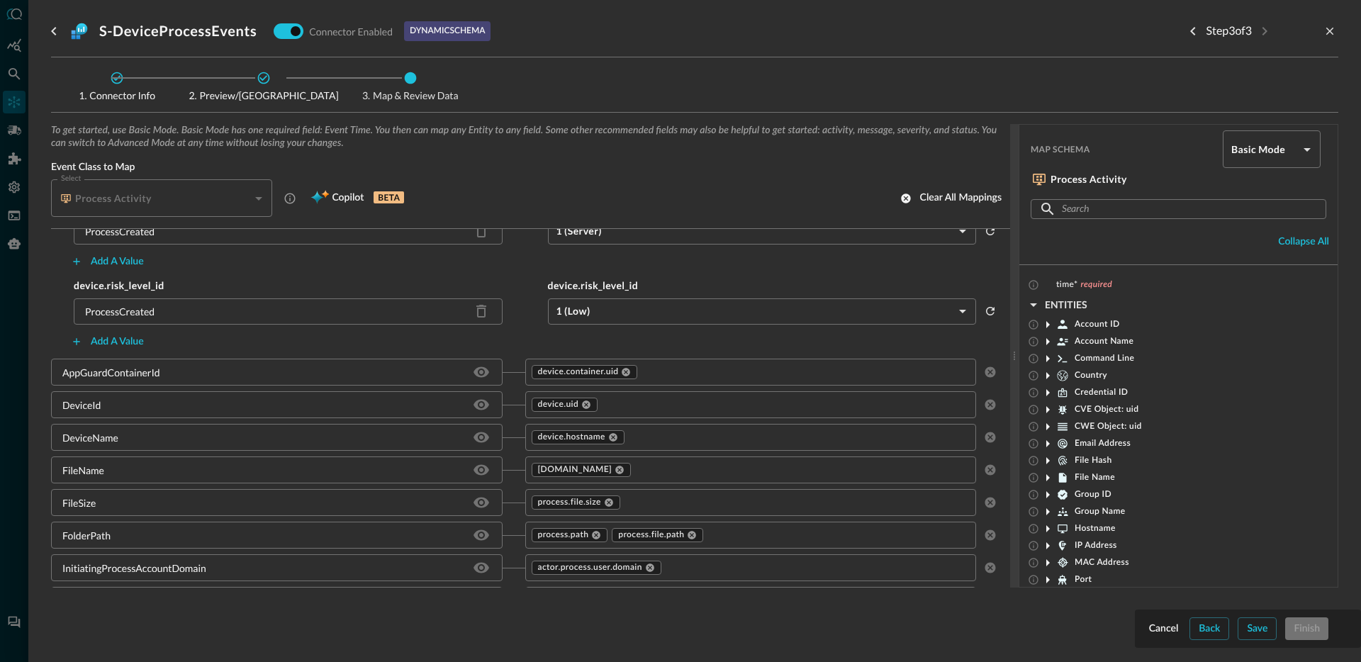
scroll to position [758, 0]
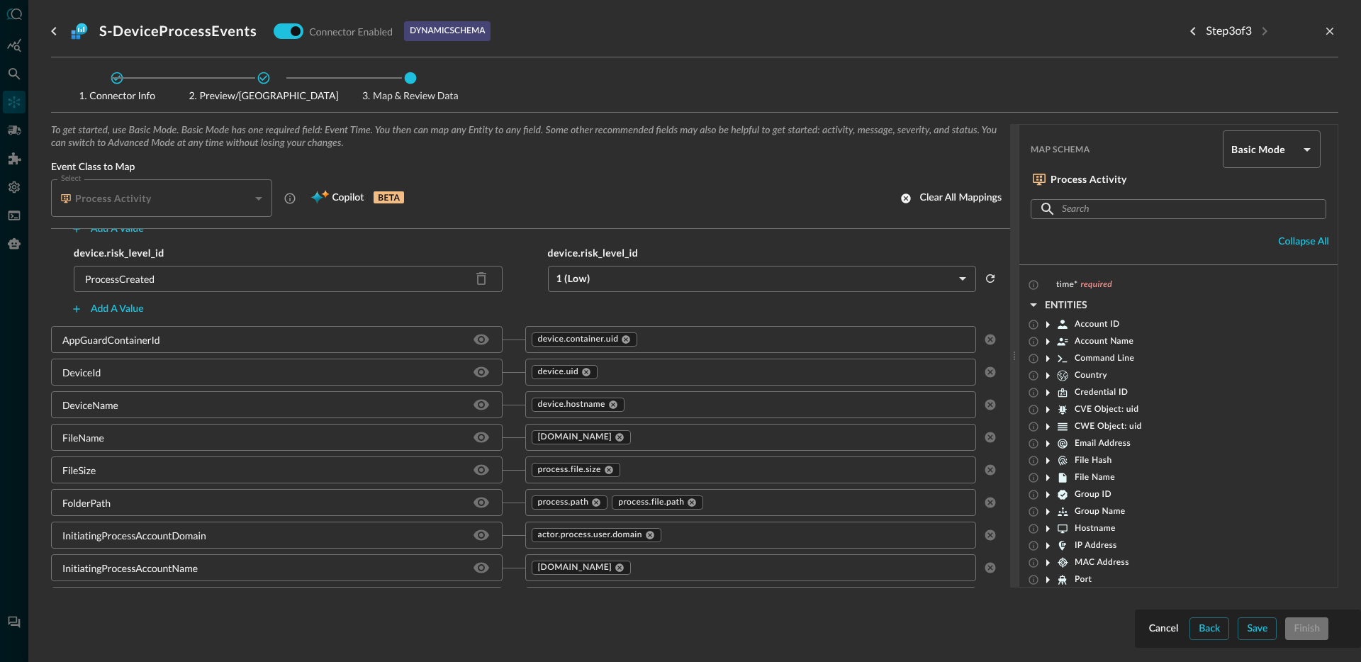
click at [665, 442] on input "text" at bounding box center [790, 437] width 315 height 18
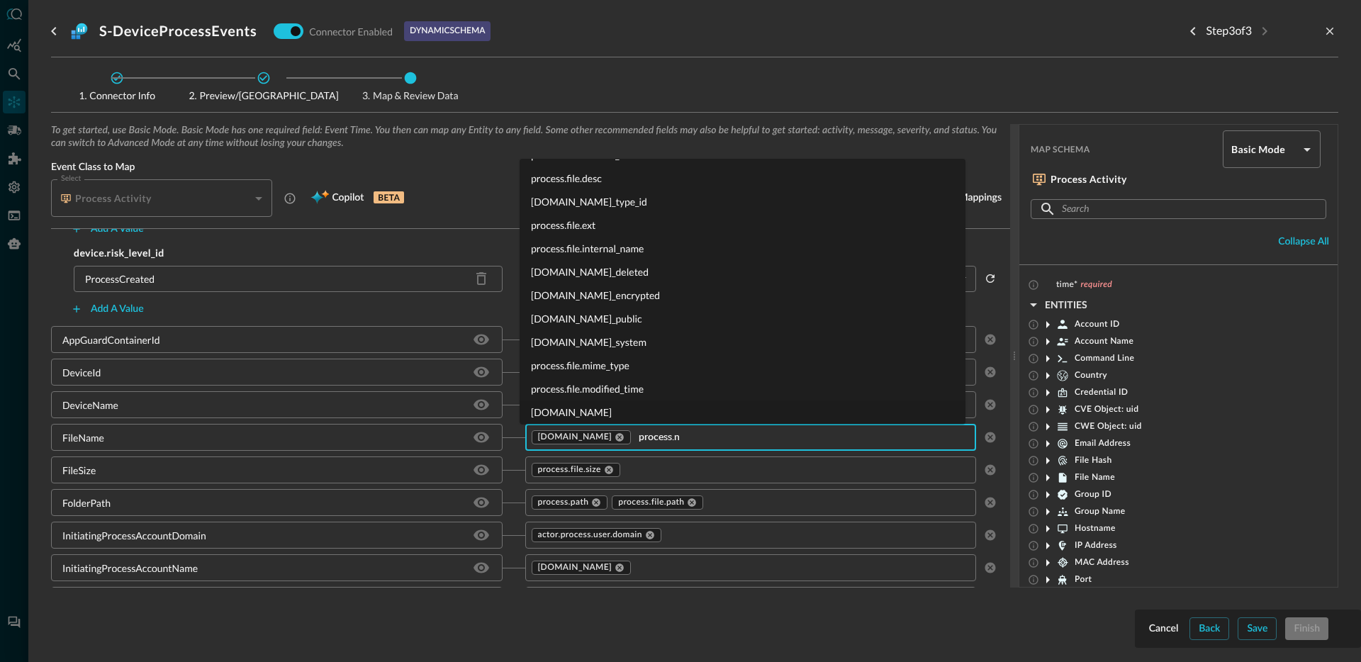
scroll to position [0, 0]
type input "[DOMAIN_NAME]"
click at [585, 318] on li "[DOMAIN_NAME]" at bounding box center [743, 316] width 446 height 23
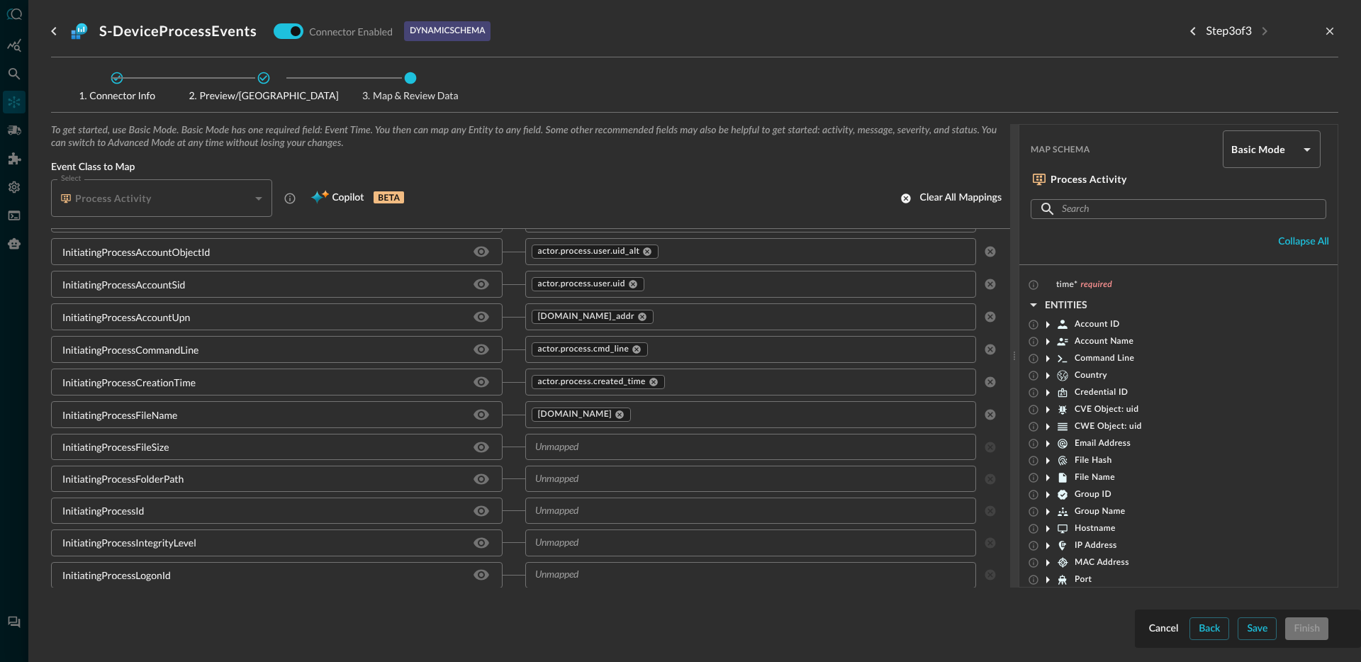
scroll to position [1109, 0]
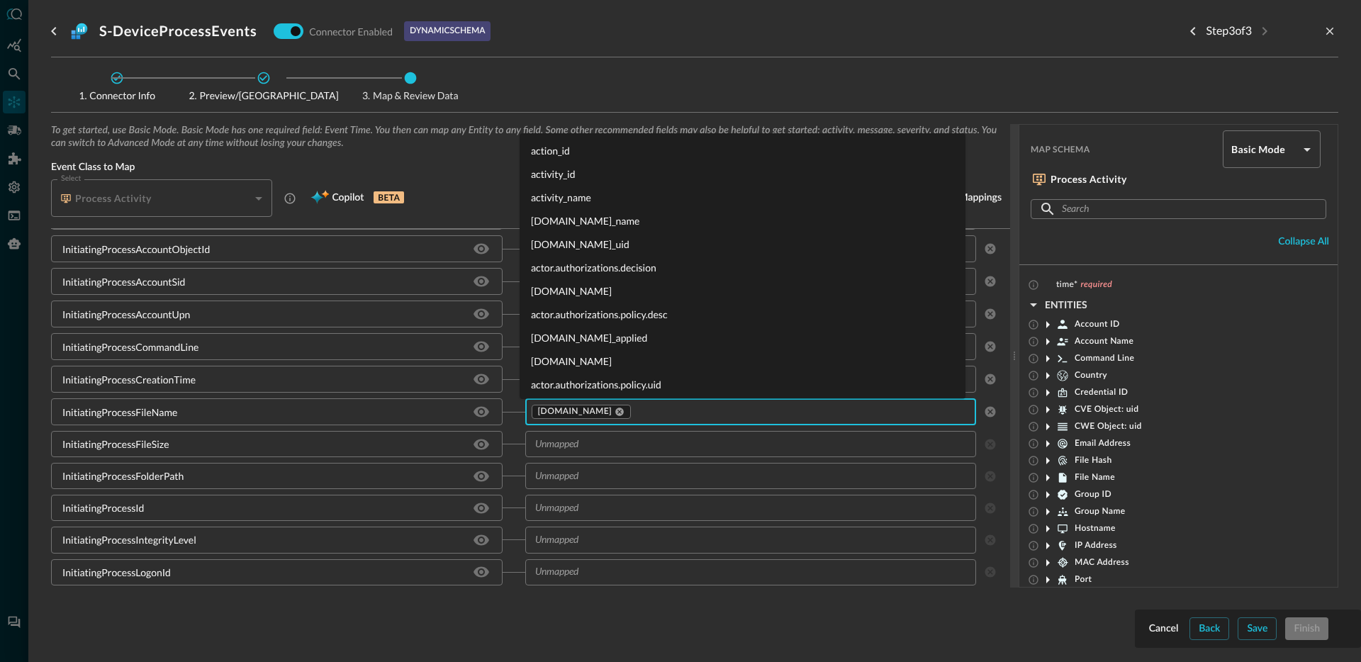
click at [657, 416] on input "text" at bounding box center [790, 412] width 315 height 18
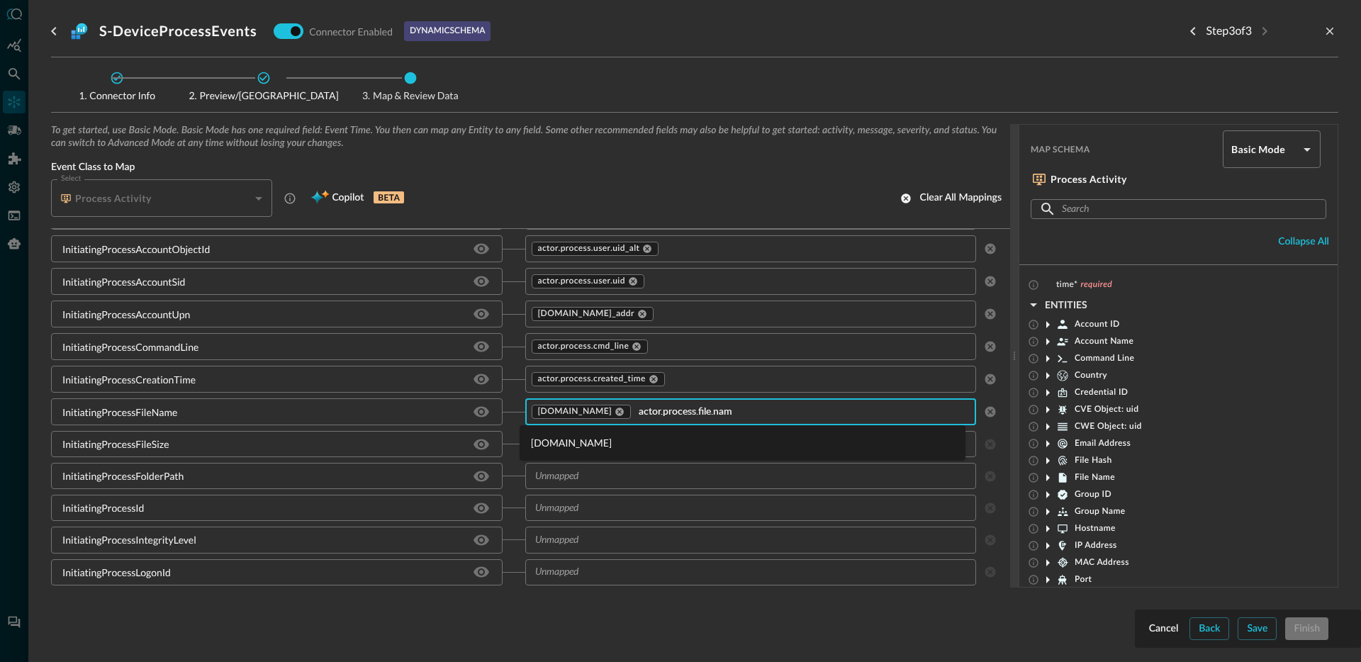
type input "[DOMAIN_NAME]"
click at [624, 444] on li "[DOMAIN_NAME]" at bounding box center [743, 442] width 446 height 23
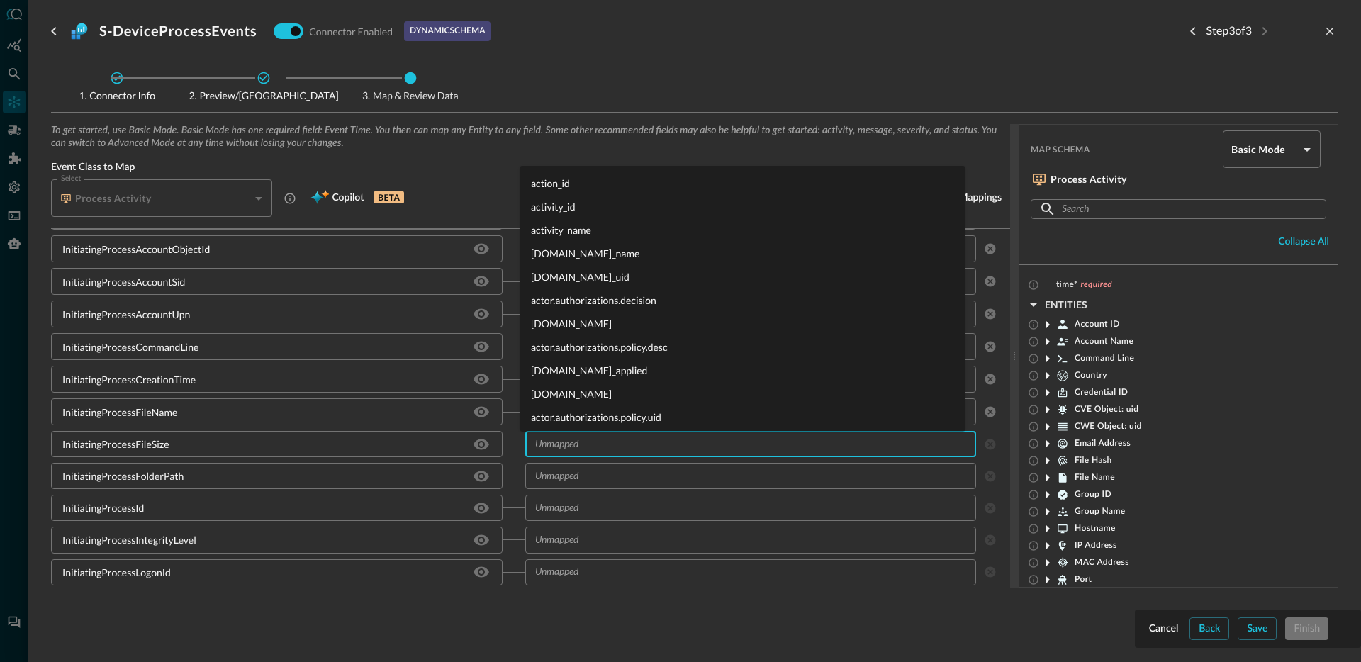
click at [610, 444] on input "text" at bounding box center [739, 444] width 420 height 18
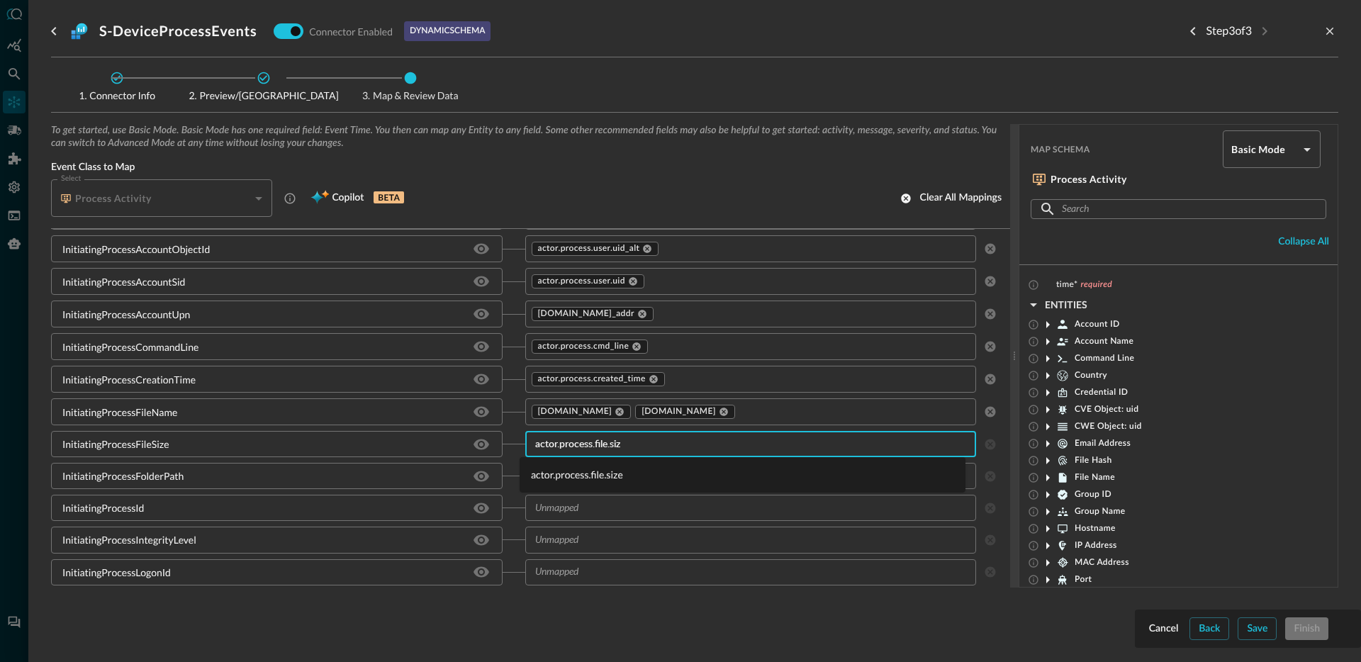
type input "actor.process.file.size"
click at [602, 470] on li "actor.process.file.size" at bounding box center [743, 474] width 446 height 23
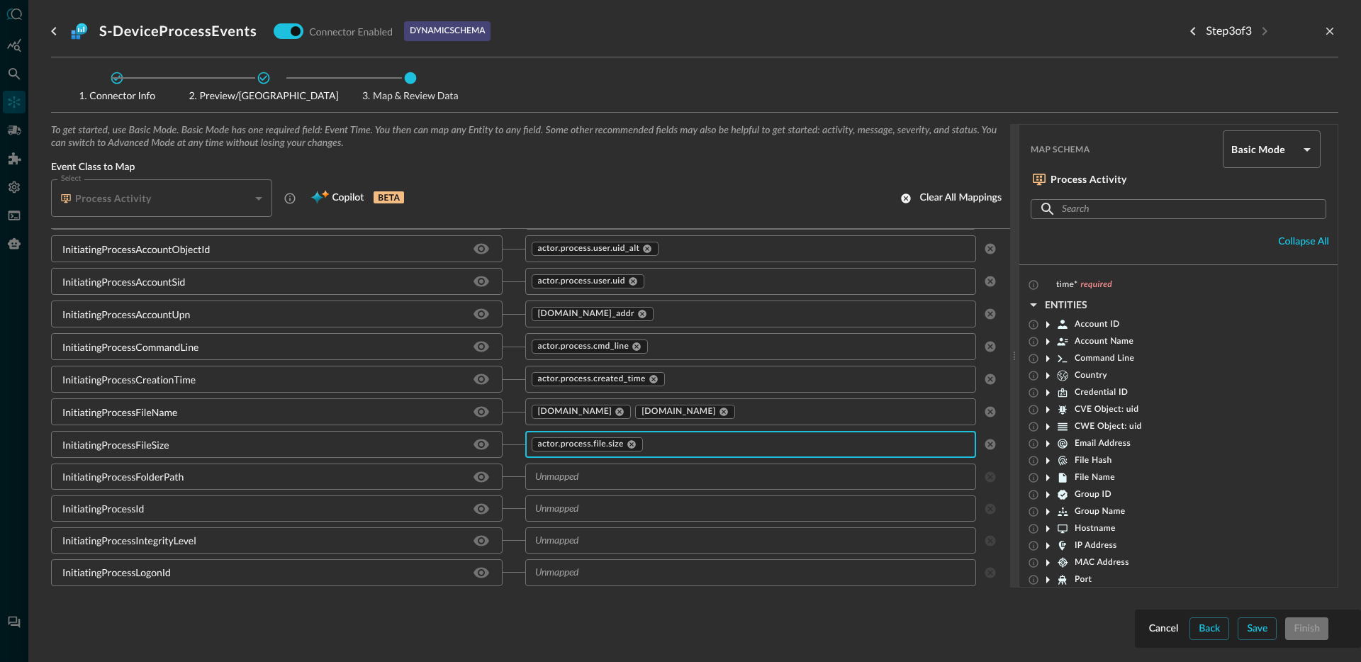
click at [658, 479] on input "text" at bounding box center [739, 477] width 420 height 18
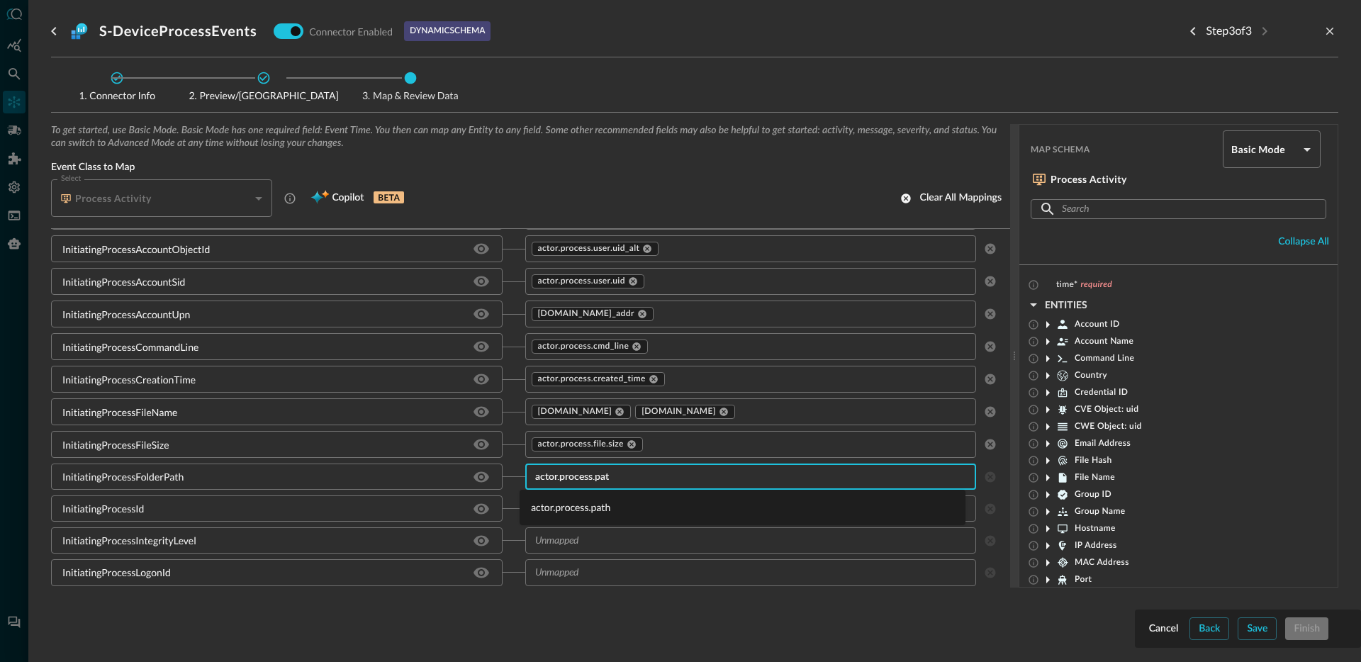
type input "actor.process.path"
click at [647, 508] on li "actor.process.path" at bounding box center [743, 506] width 446 height 23
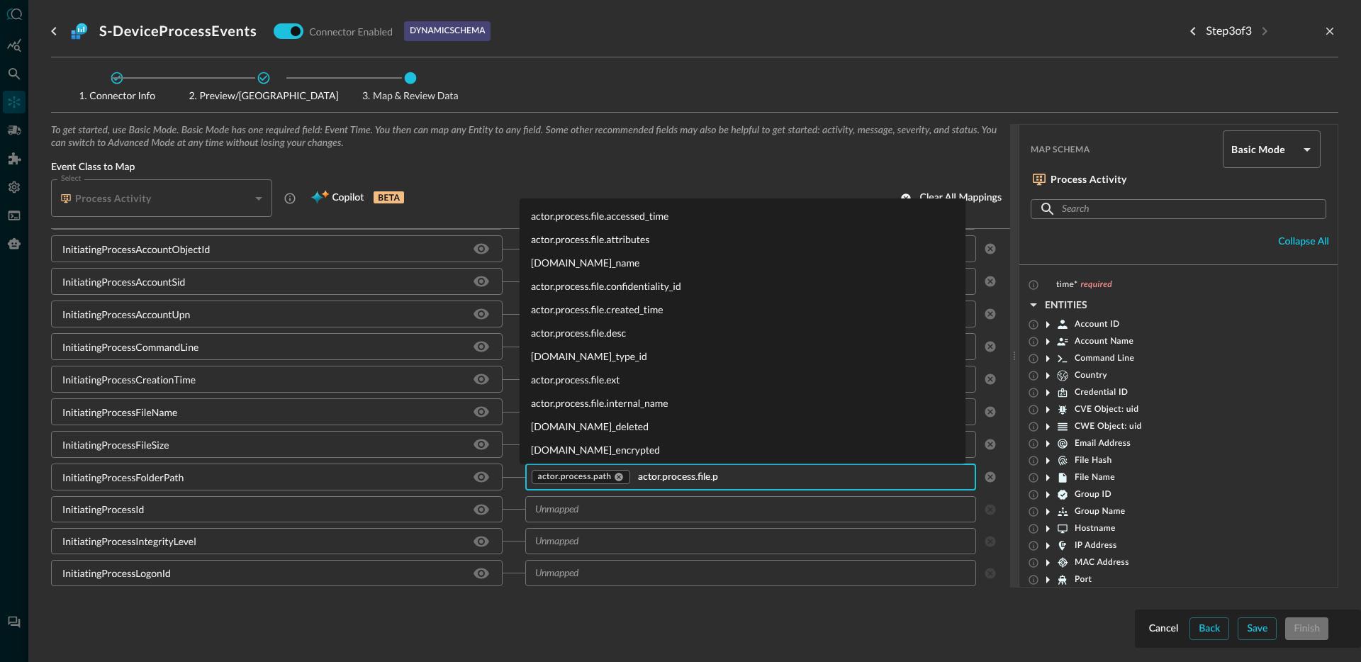
type input "[DOMAIN_NAME]"
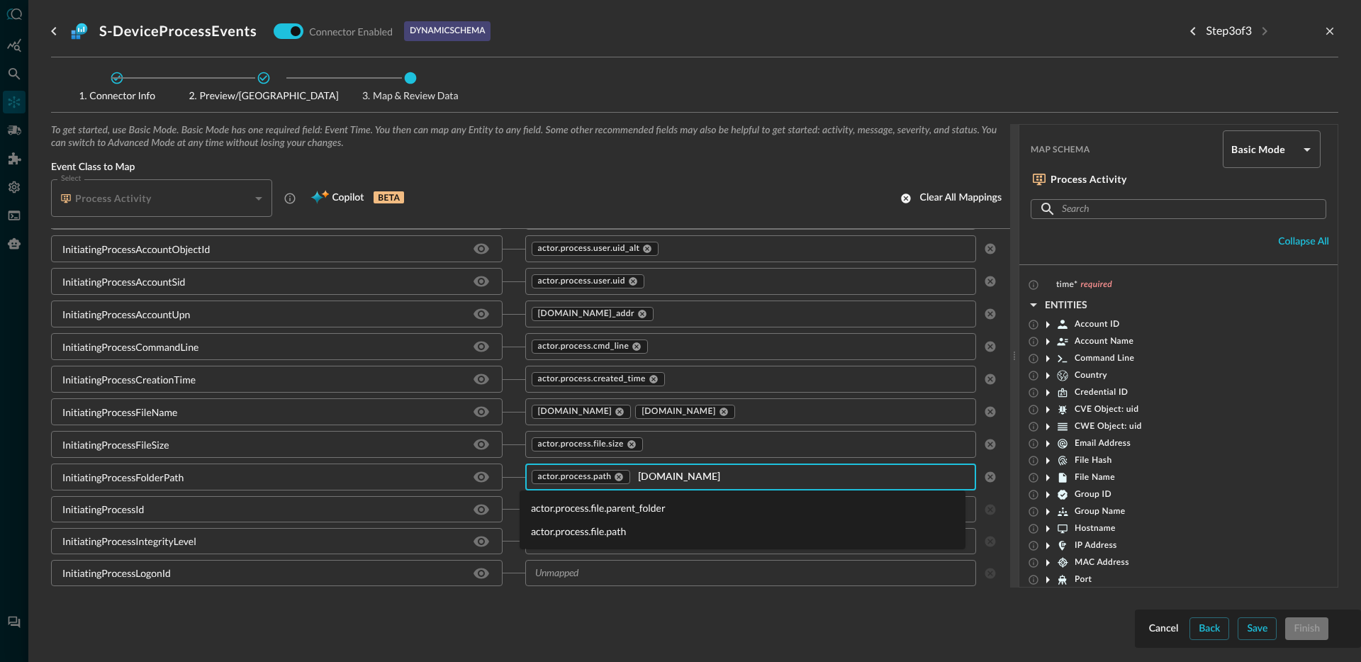
click at [608, 535] on li "actor.process.file.path" at bounding box center [743, 531] width 446 height 23
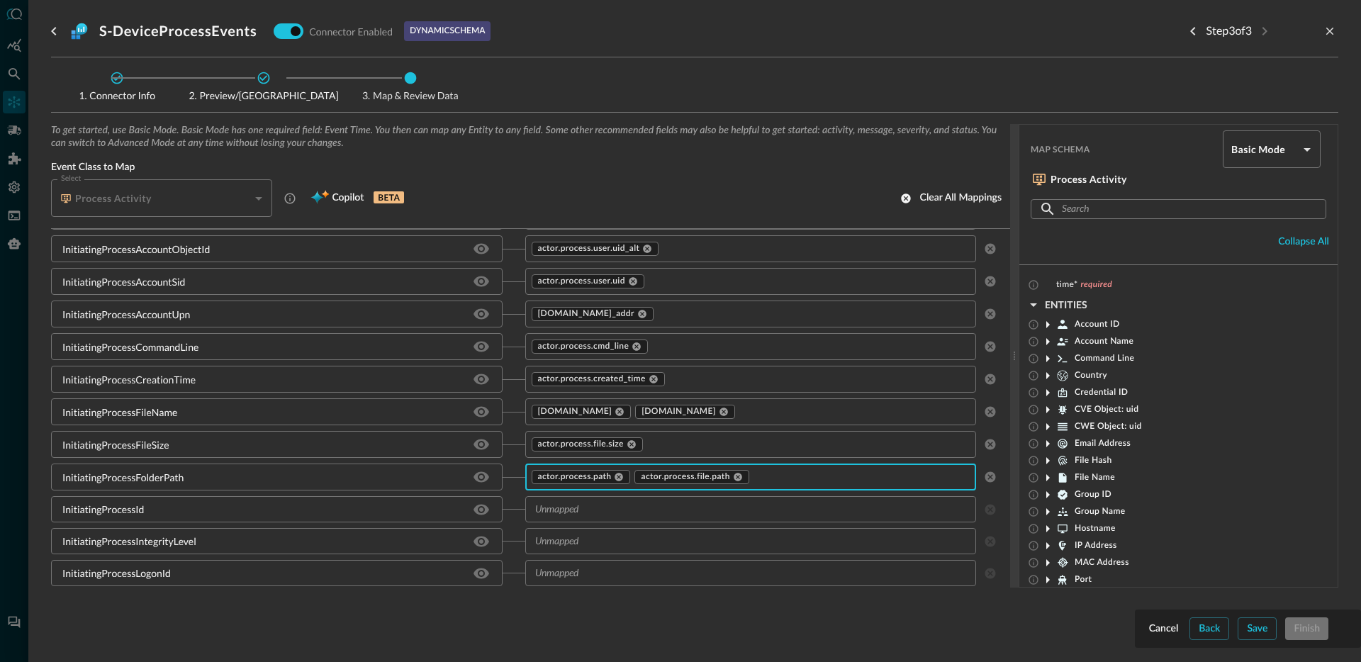
click at [614, 510] on input "text" at bounding box center [739, 509] width 420 height 18
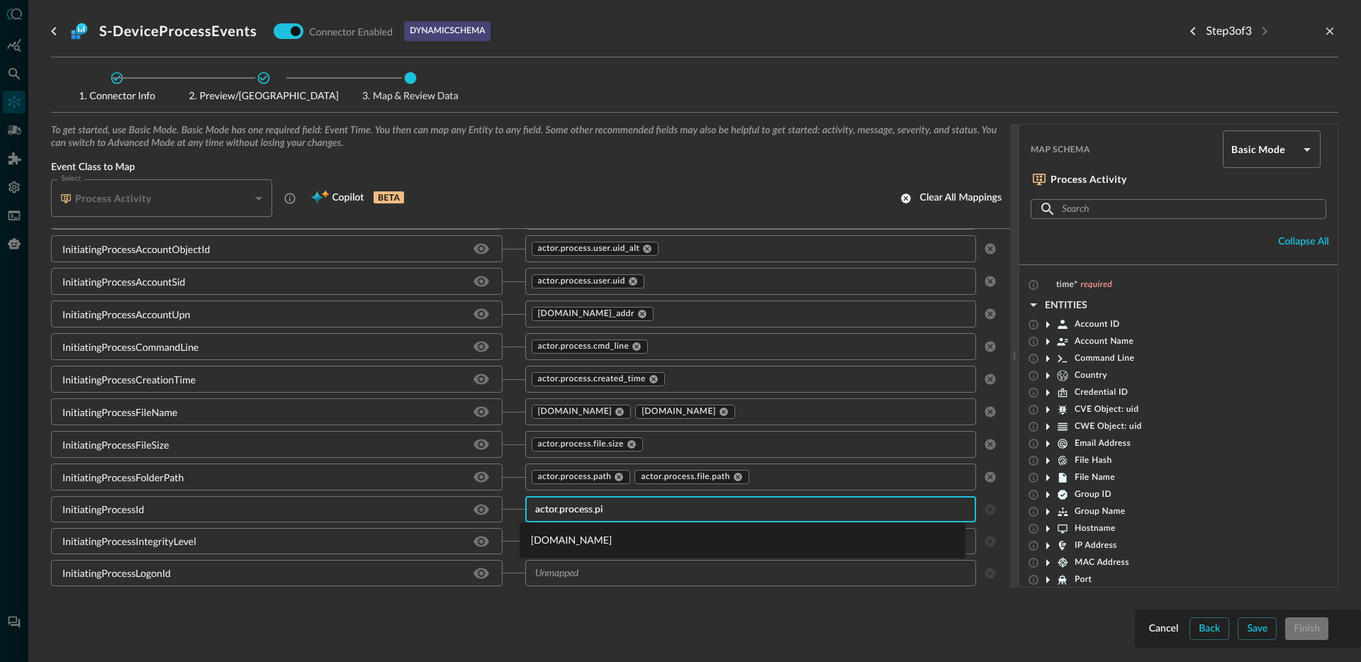
type input "[DOMAIN_NAME]"
click at [600, 539] on li "[DOMAIN_NAME]" at bounding box center [743, 539] width 446 height 23
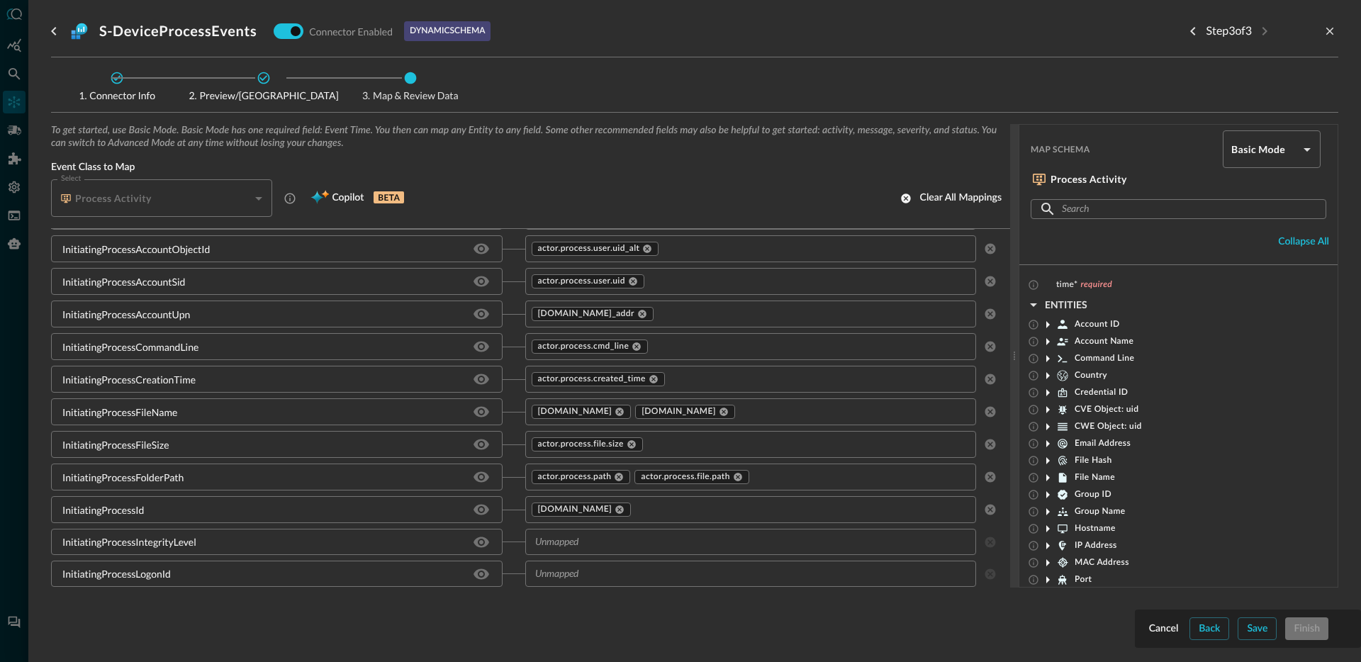
click at [172, 540] on div "InitiatingProcessIntegrityLevel" at bounding box center [129, 541] width 134 height 15
click at [172, 539] on div "InitiatingProcessIntegrityLevel" at bounding box center [129, 541] width 134 height 15
copy div "InitiatingProcessIntegrityLevel"
click at [152, 568] on div "InitiatingProcessLogonId" at bounding box center [116, 573] width 108 height 15
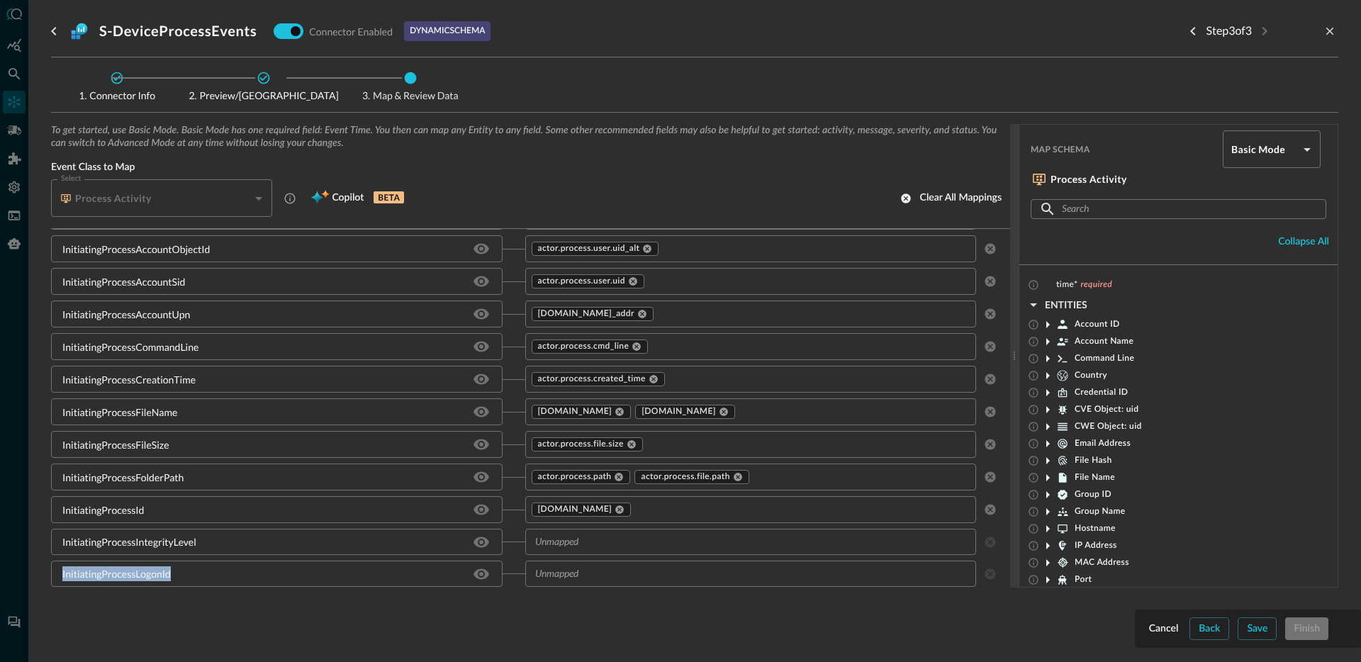
copy div "InitiatingProcessLogonId"
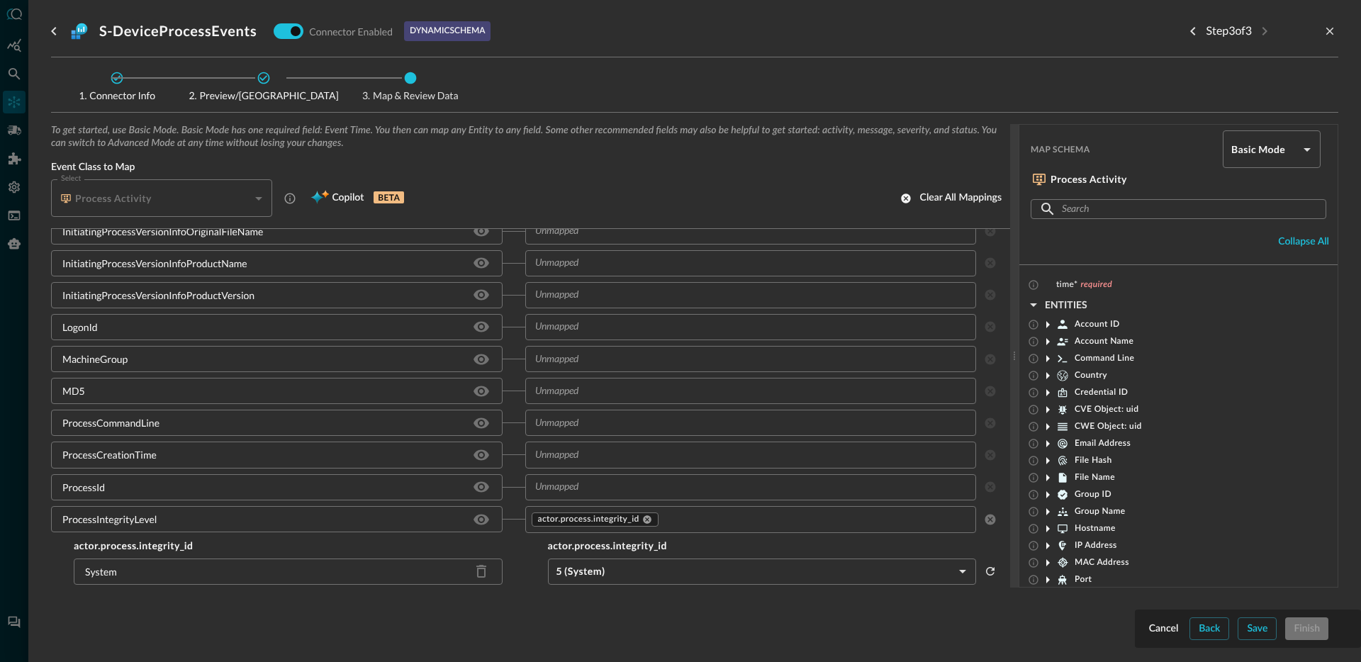
scroll to position [1856, 0]
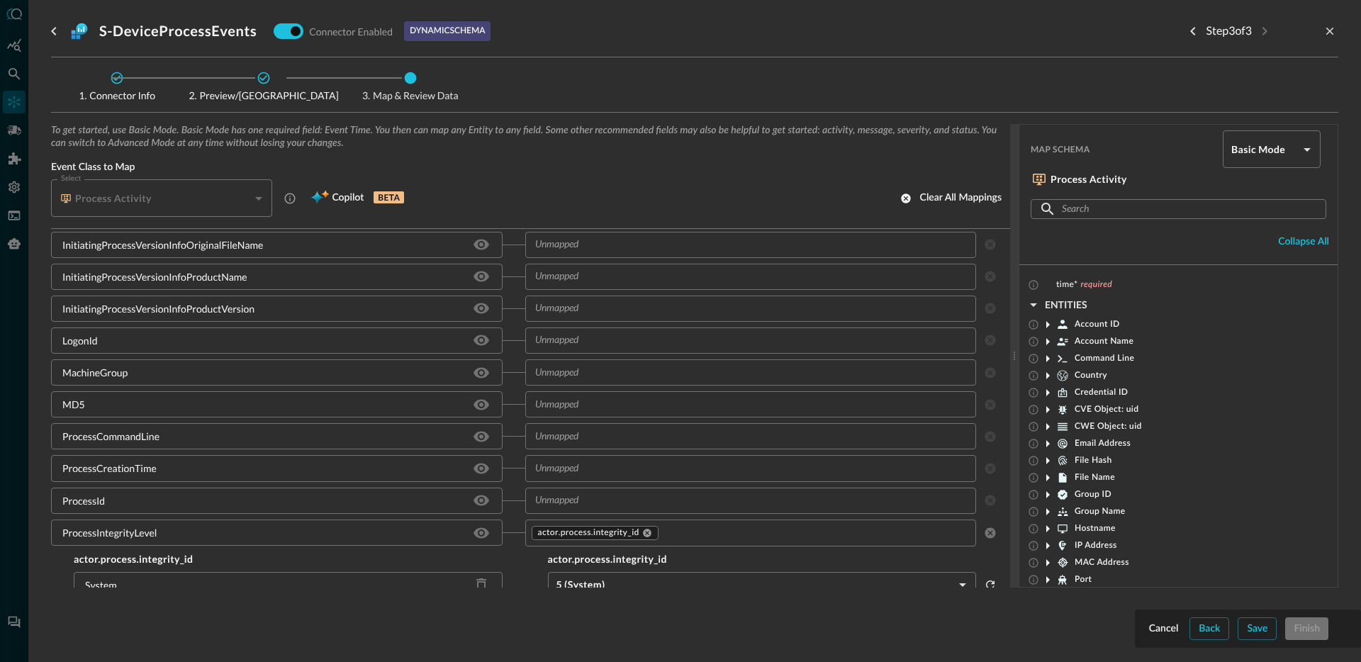
click at [644, 339] on input "text" at bounding box center [739, 341] width 420 height 18
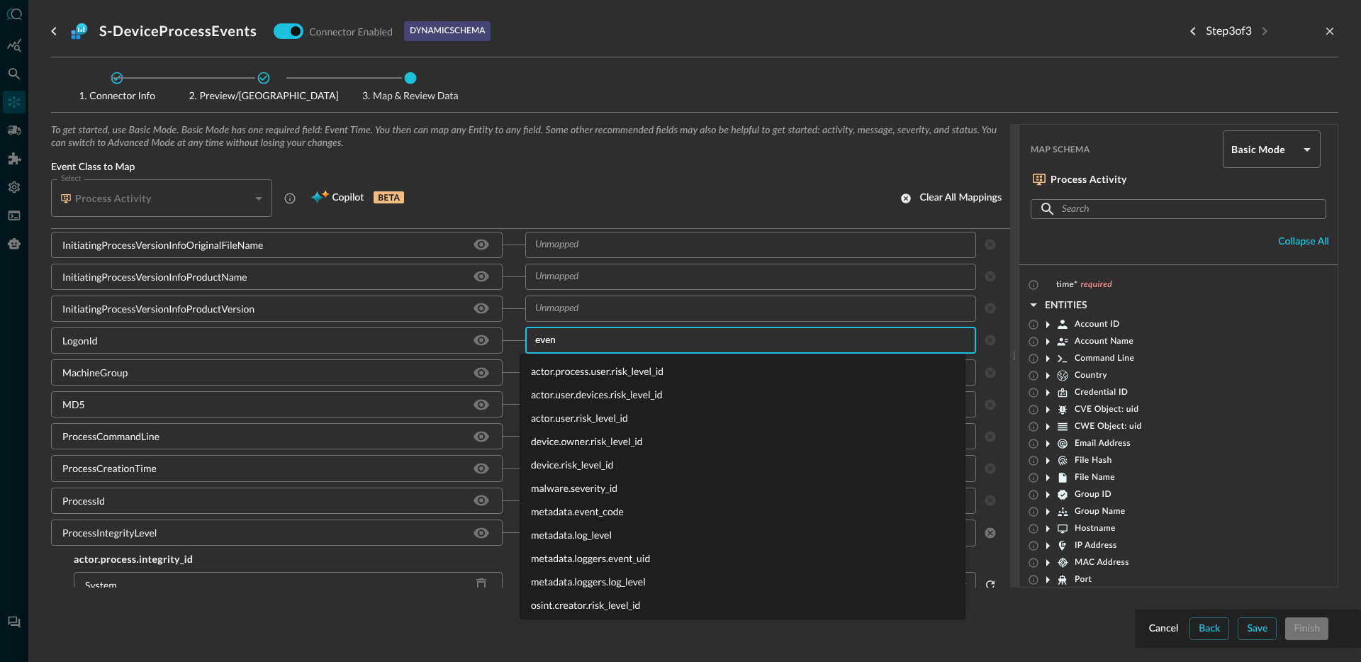
type input "event"
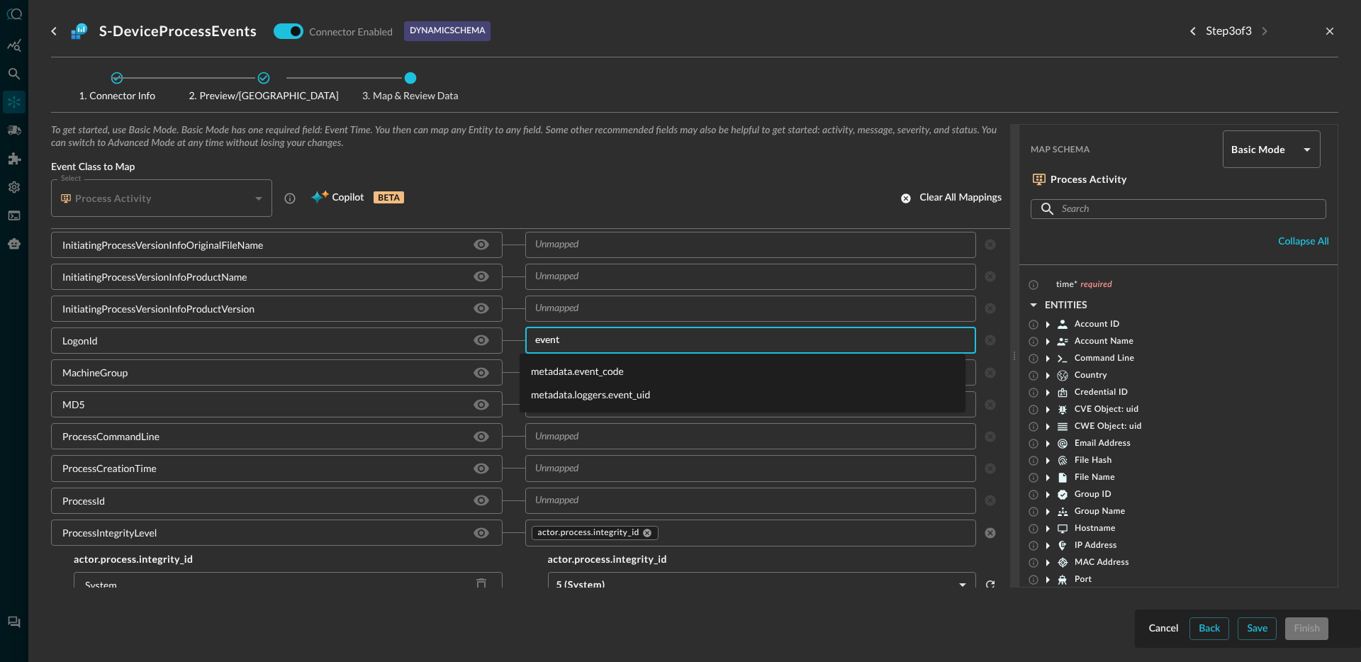
click at [635, 373] on li "metadata.event_code" at bounding box center [743, 370] width 446 height 23
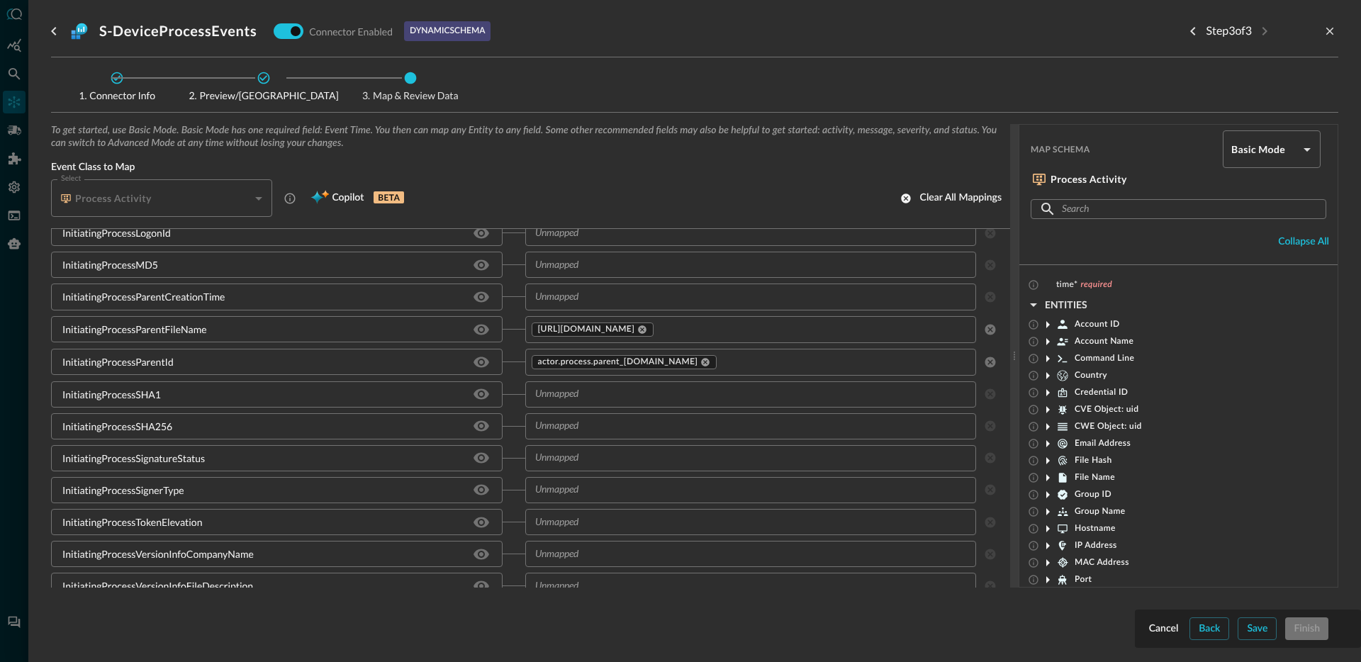
scroll to position [1283, 0]
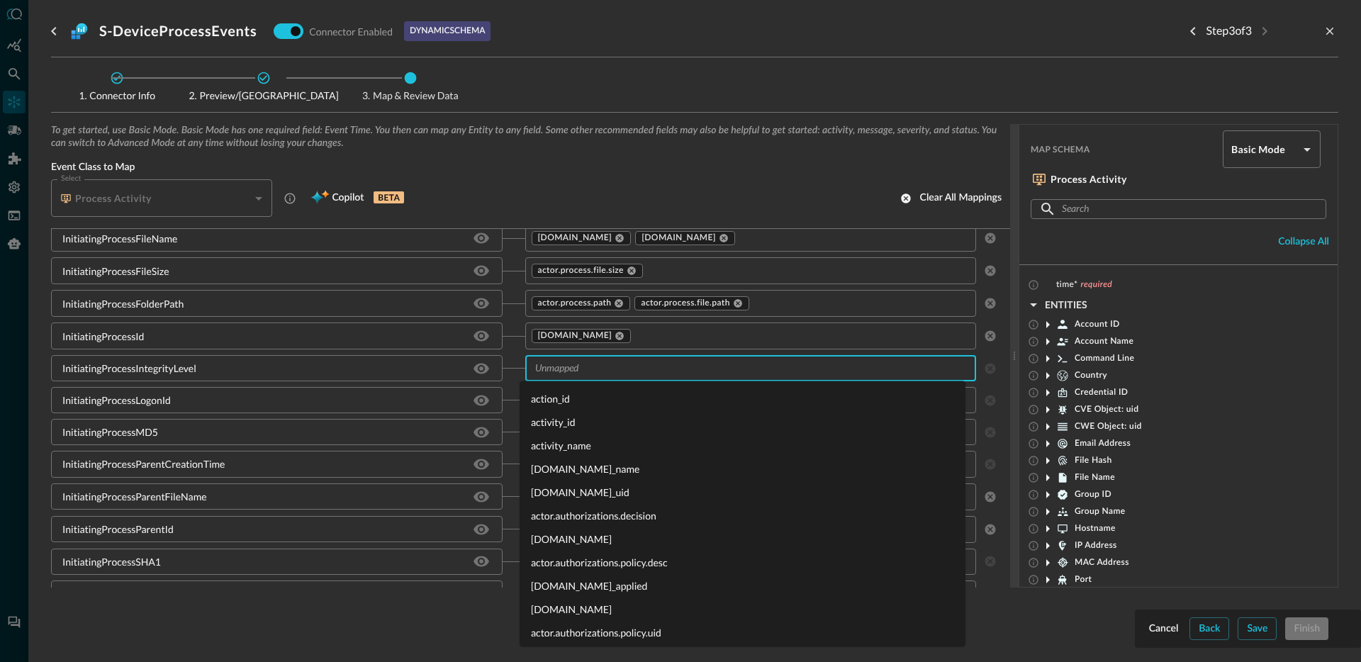
click at [578, 374] on input "text" at bounding box center [739, 368] width 420 height 18
type input "[DOMAIN_NAME]"
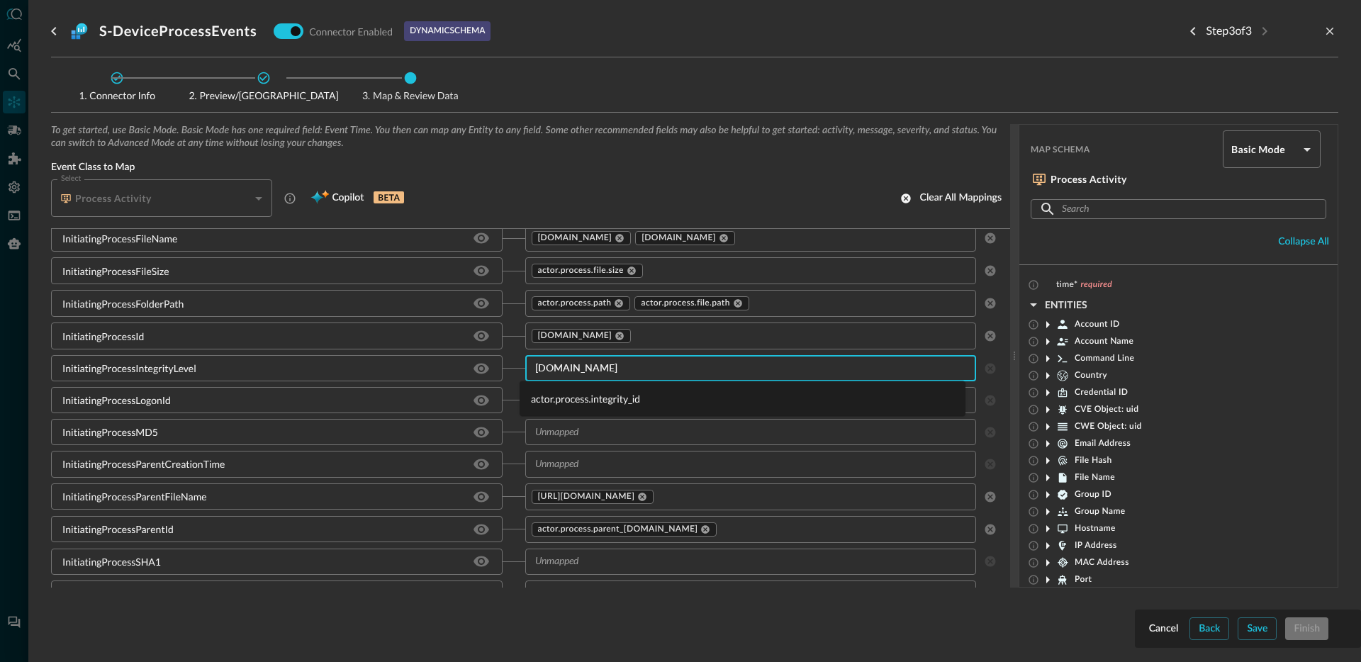
click at [572, 401] on li "actor.process.integrity_id" at bounding box center [743, 398] width 446 height 23
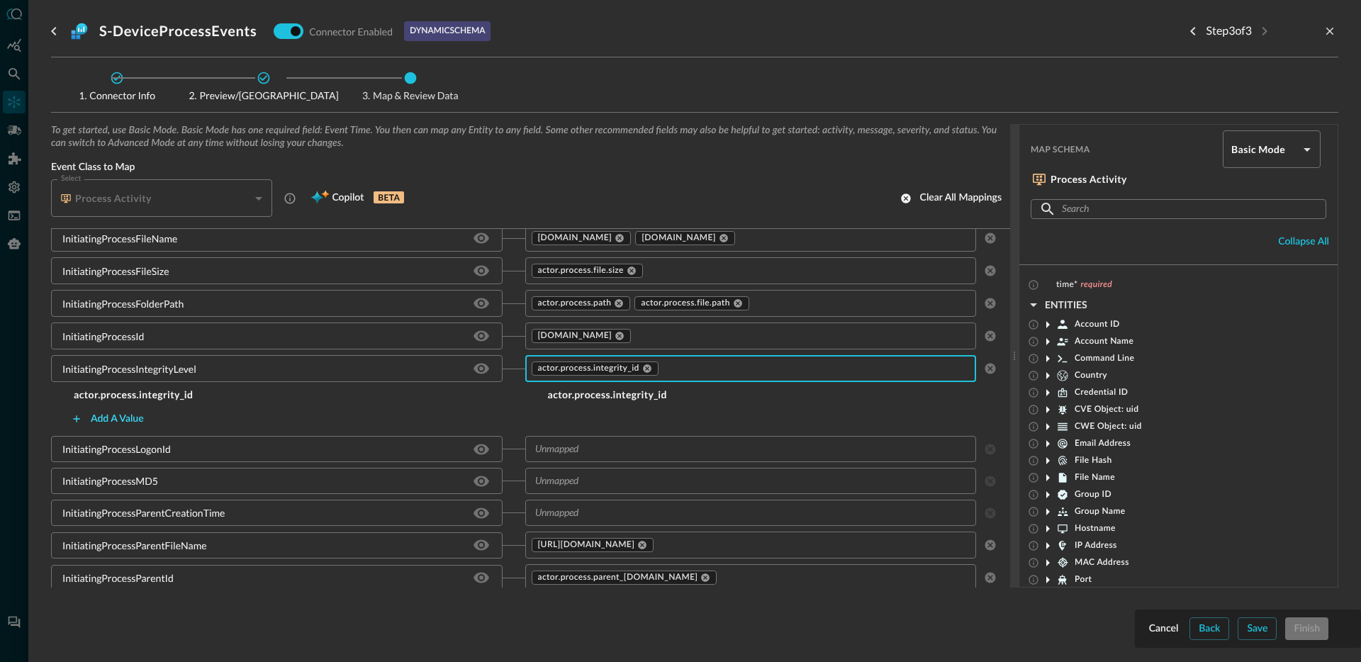
click at [123, 412] on div "Add a value" at bounding box center [117, 419] width 53 height 18
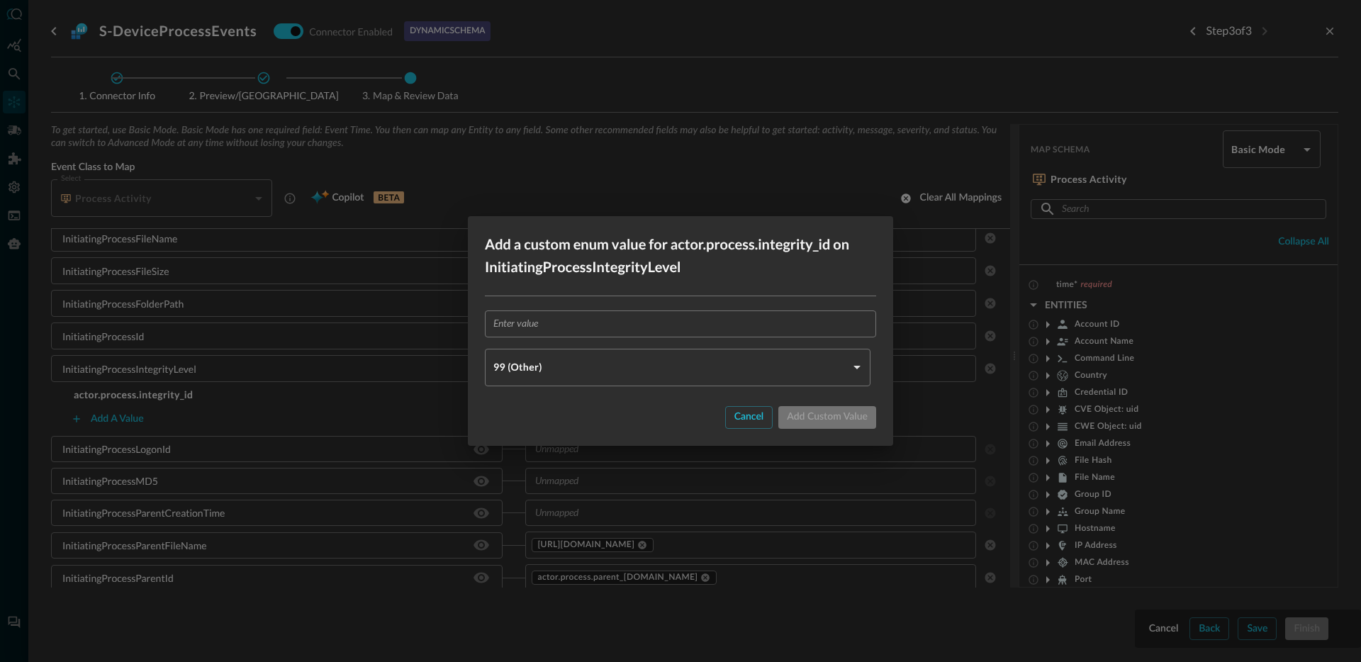
click at [581, 326] on input "text" at bounding box center [684, 323] width 383 height 26
type input "High"
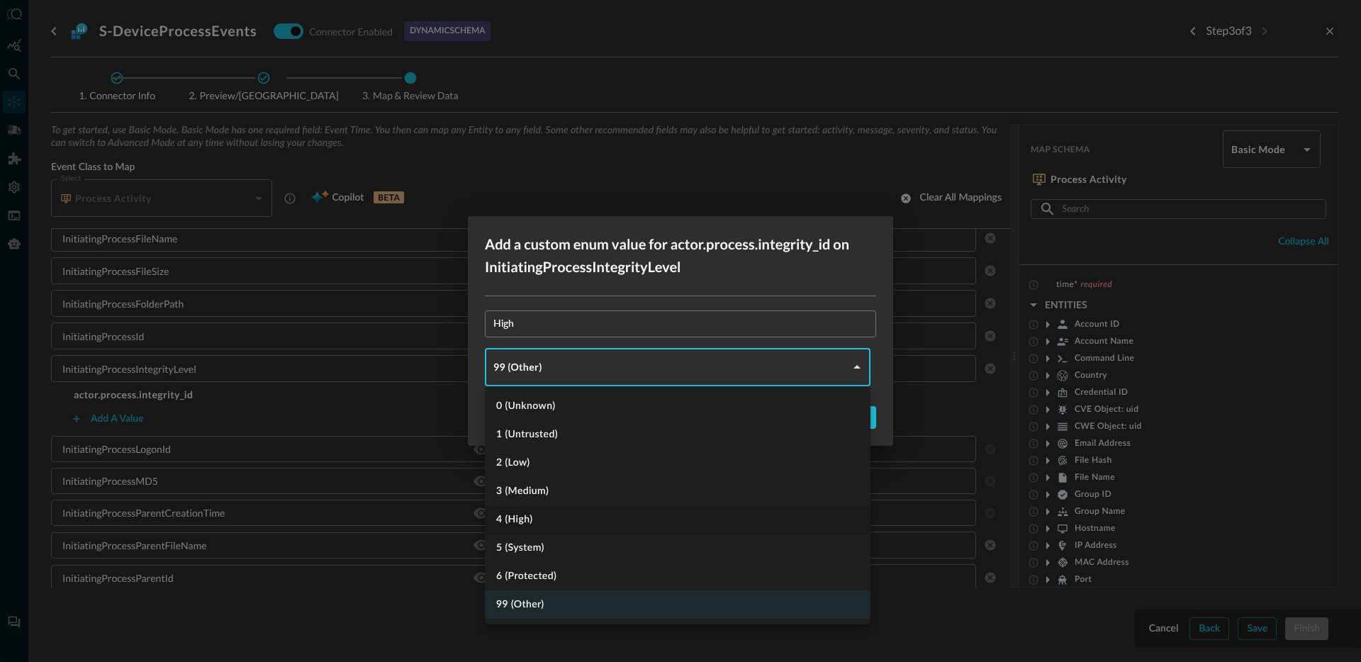
type input "HIGH"
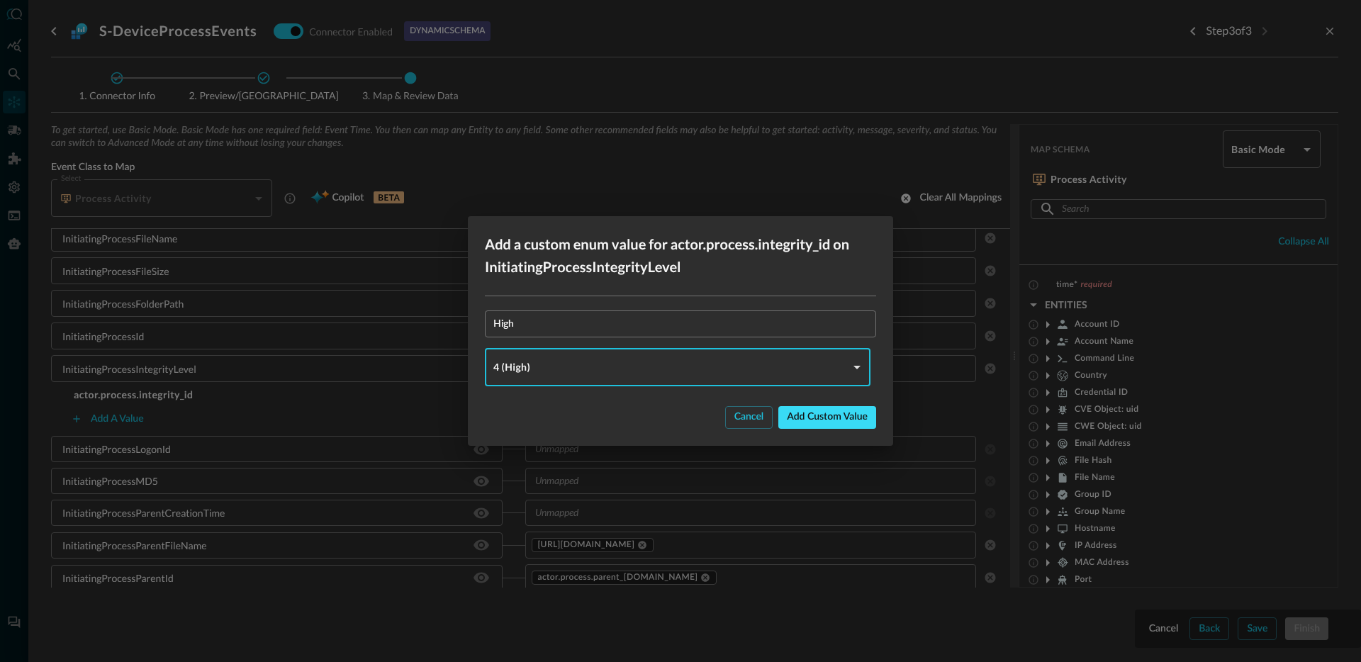
click at [809, 413] on div "Add custom value" at bounding box center [827, 417] width 81 height 18
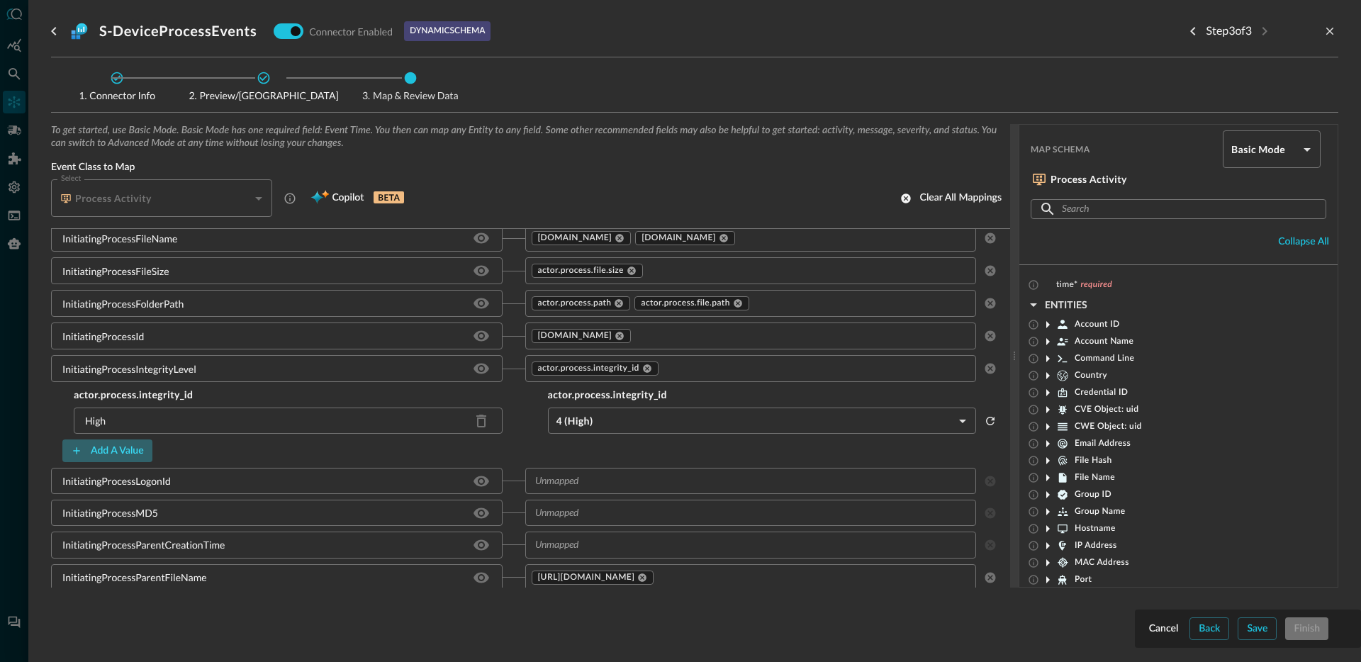
click at [100, 451] on div "Add a value" at bounding box center [117, 451] width 53 height 18
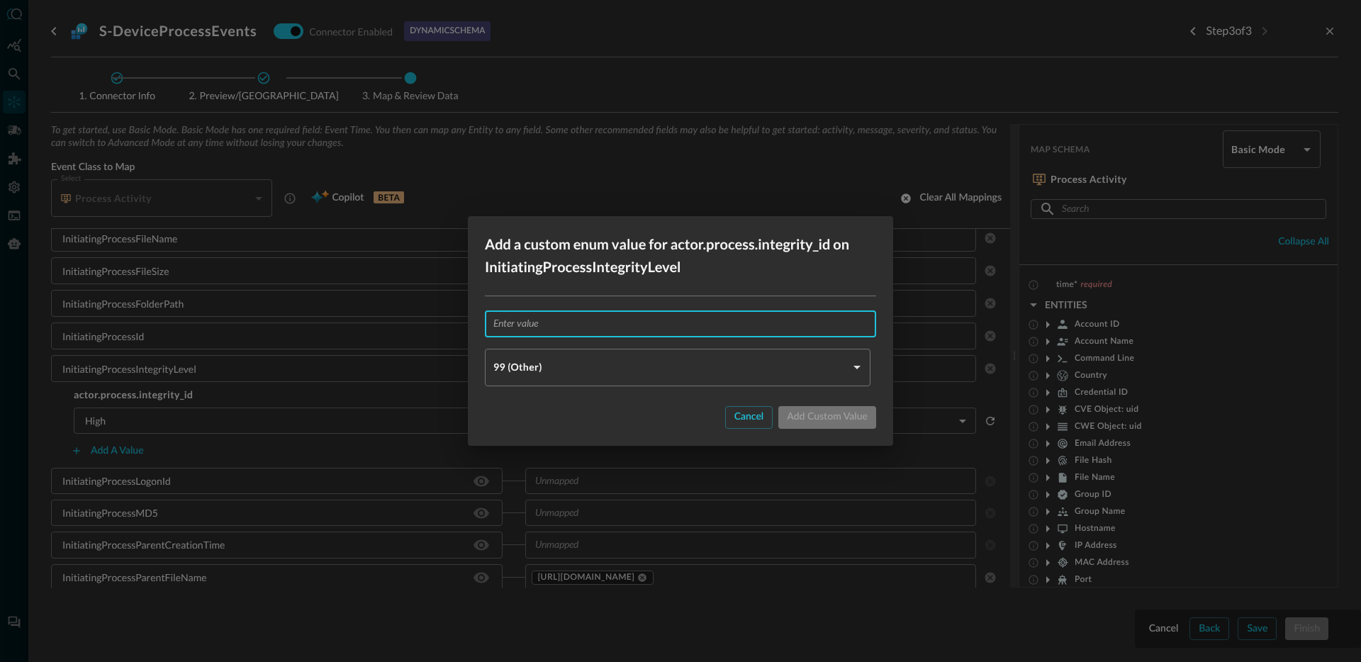
click at [595, 322] on input "text" at bounding box center [684, 323] width 383 height 26
type input "System"
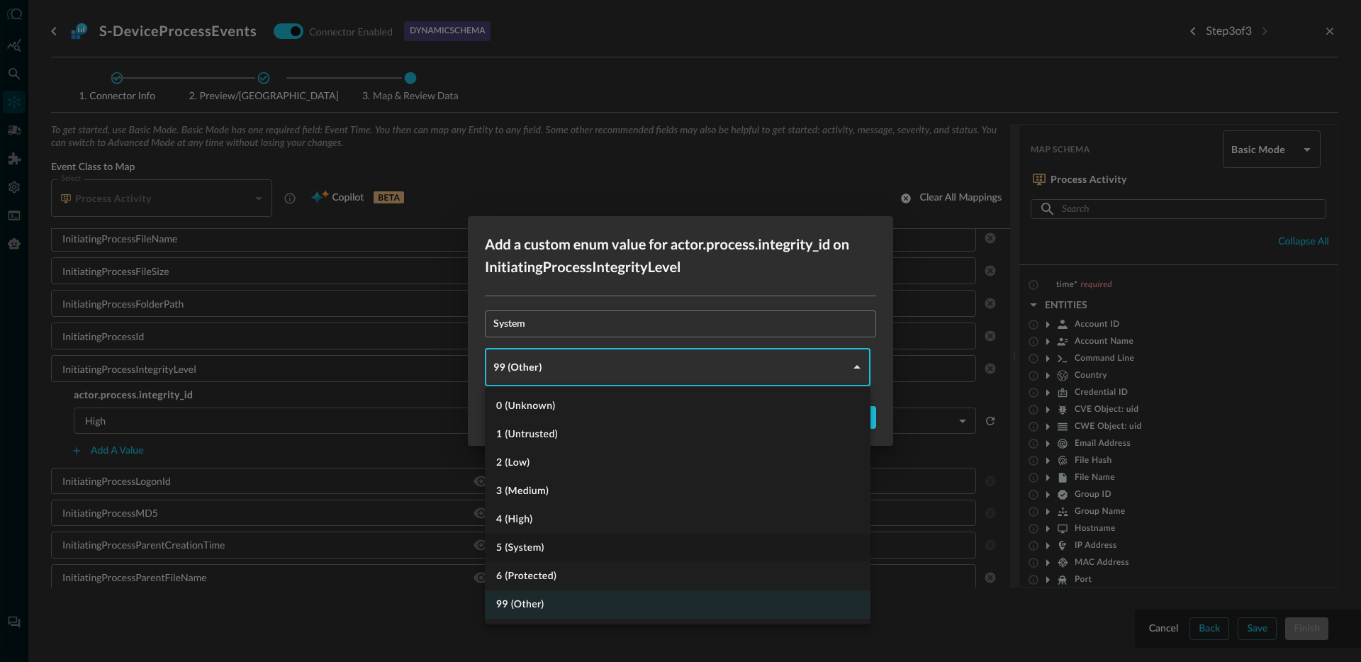
type input "SYSTEM"
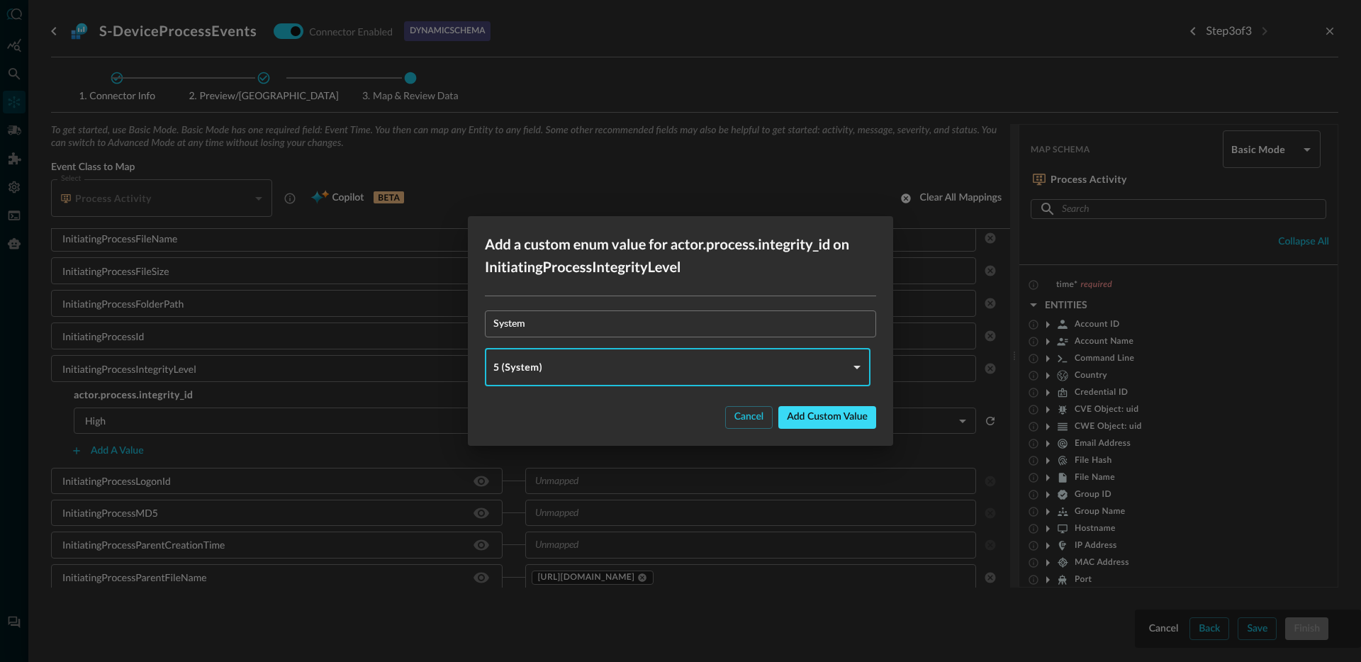
click at [834, 410] on div "Add custom value" at bounding box center [827, 417] width 81 height 18
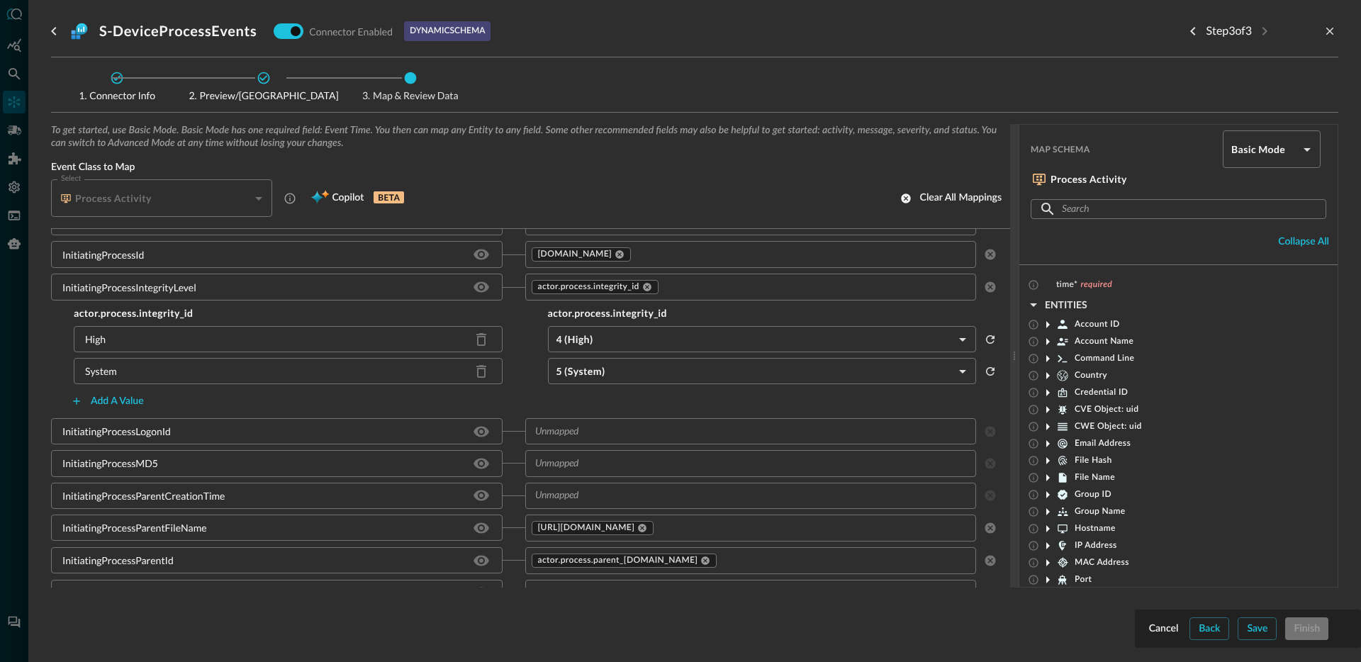
scroll to position [1366, 0]
click at [604, 426] on input "text" at bounding box center [739, 430] width 420 height 18
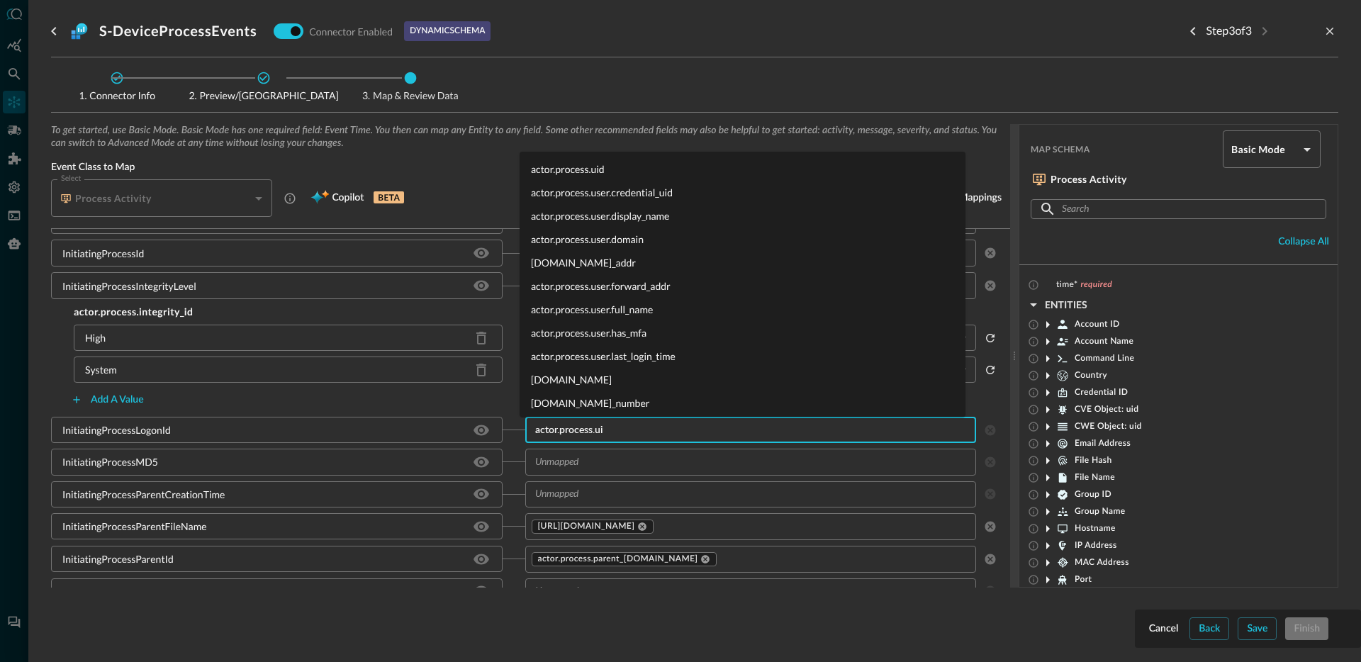
type input "actor.process.uid"
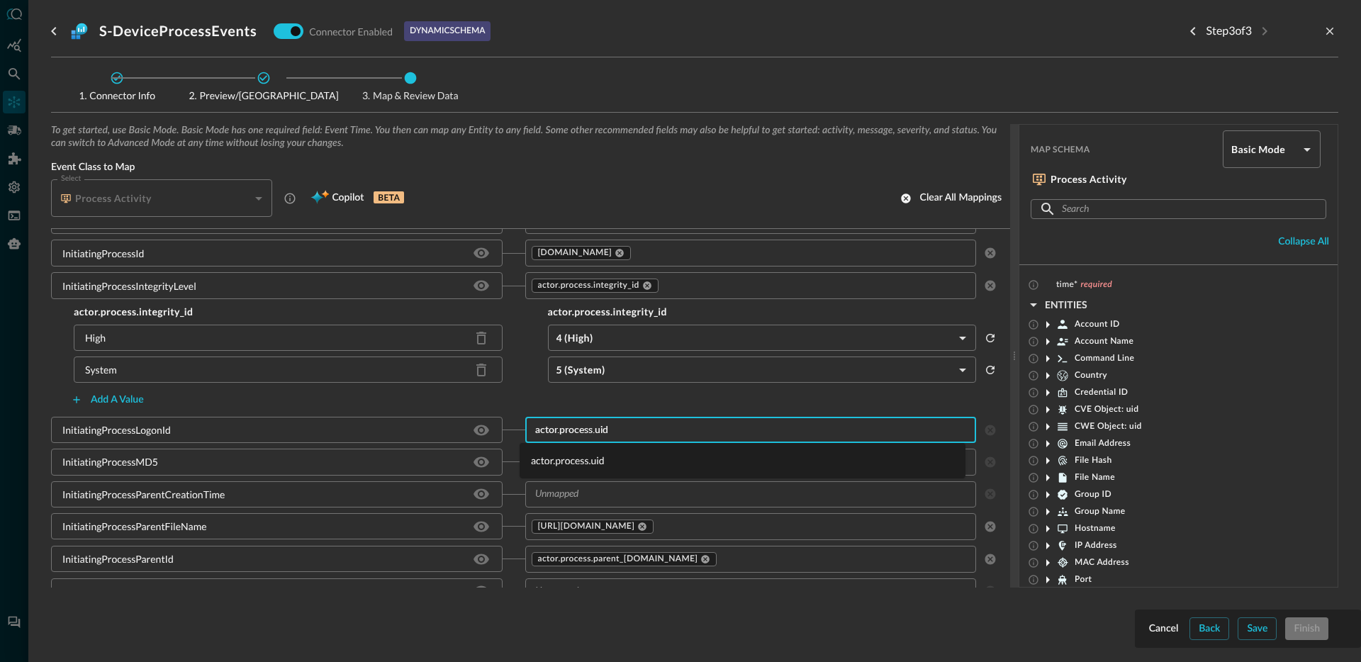
click at [597, 461] on li "actor.process.uid" at bounding box center [743, 460] width 446 height 23
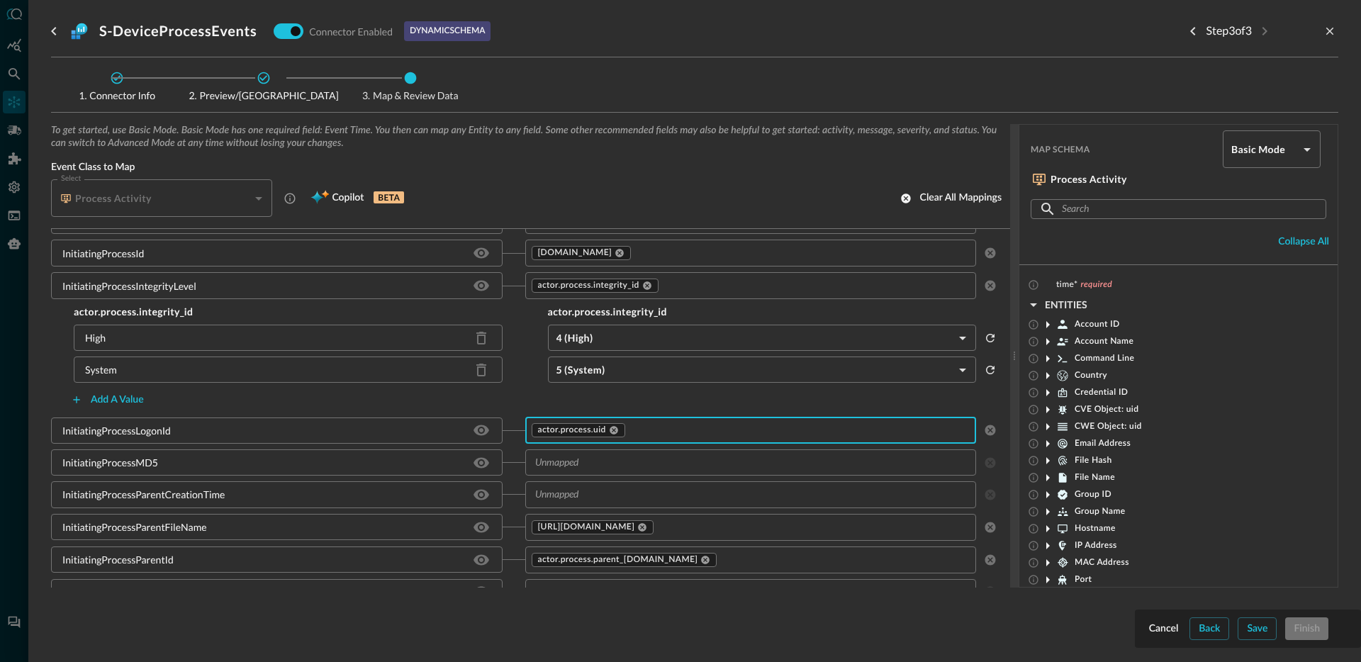
click at [615, 463] on input "text" at bounding box center [739, 463] width 420 height 18
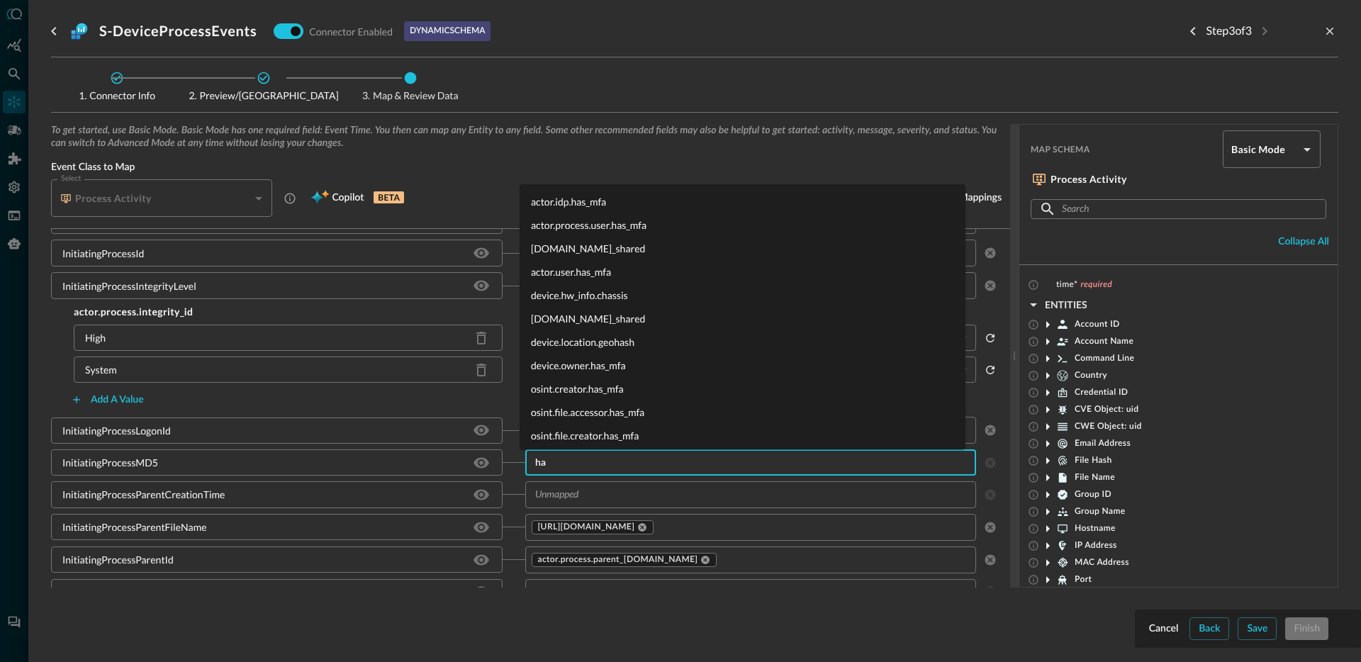
type input "h"
type input "actor.process.file."
click at [674, 321] on li "[DOMAIN_NAME]_descriptor" at bounding box center [743, 316] width 446 height 23
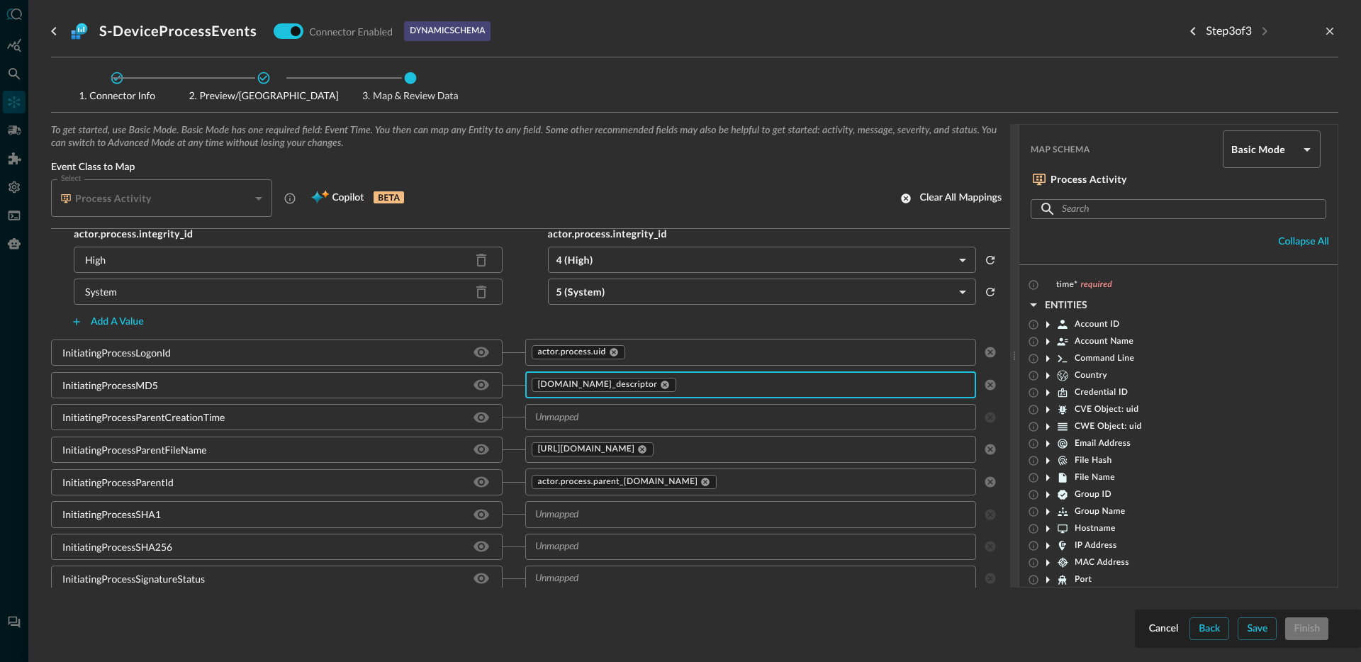
scroll to position [1458, 0]
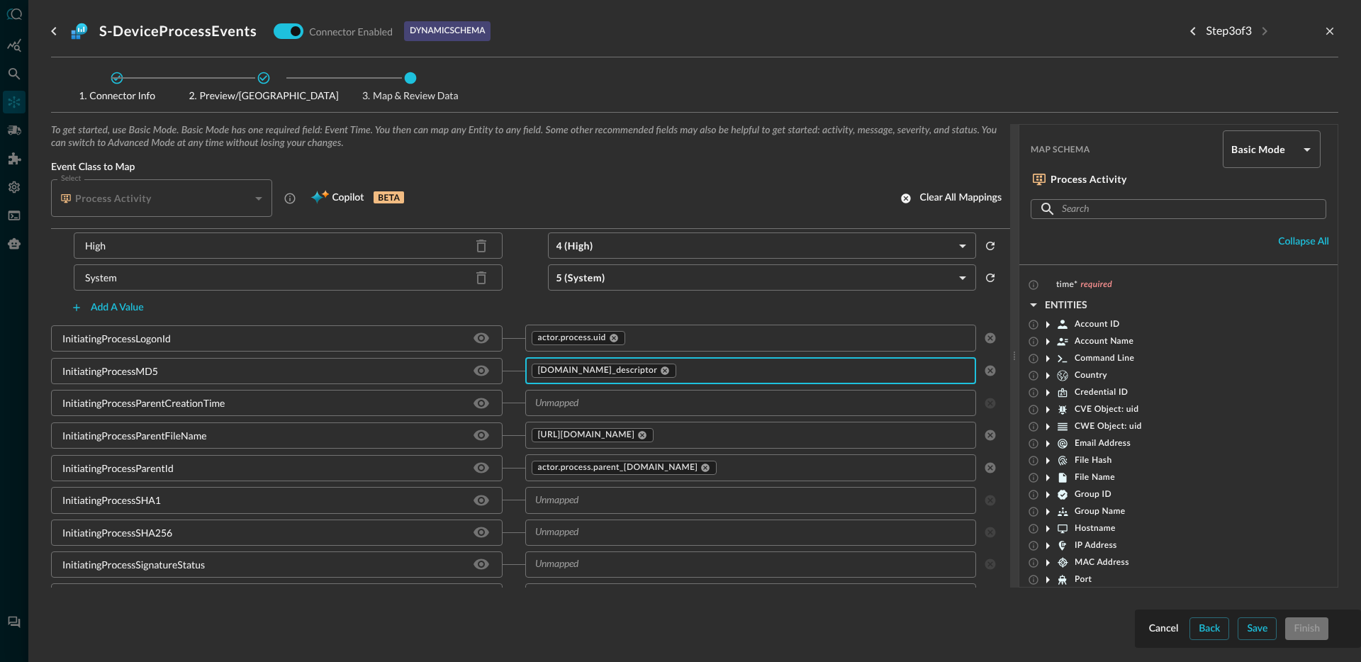
click at [590, 400] on input "text" at bounding box center [739, 403] width 420 height 18
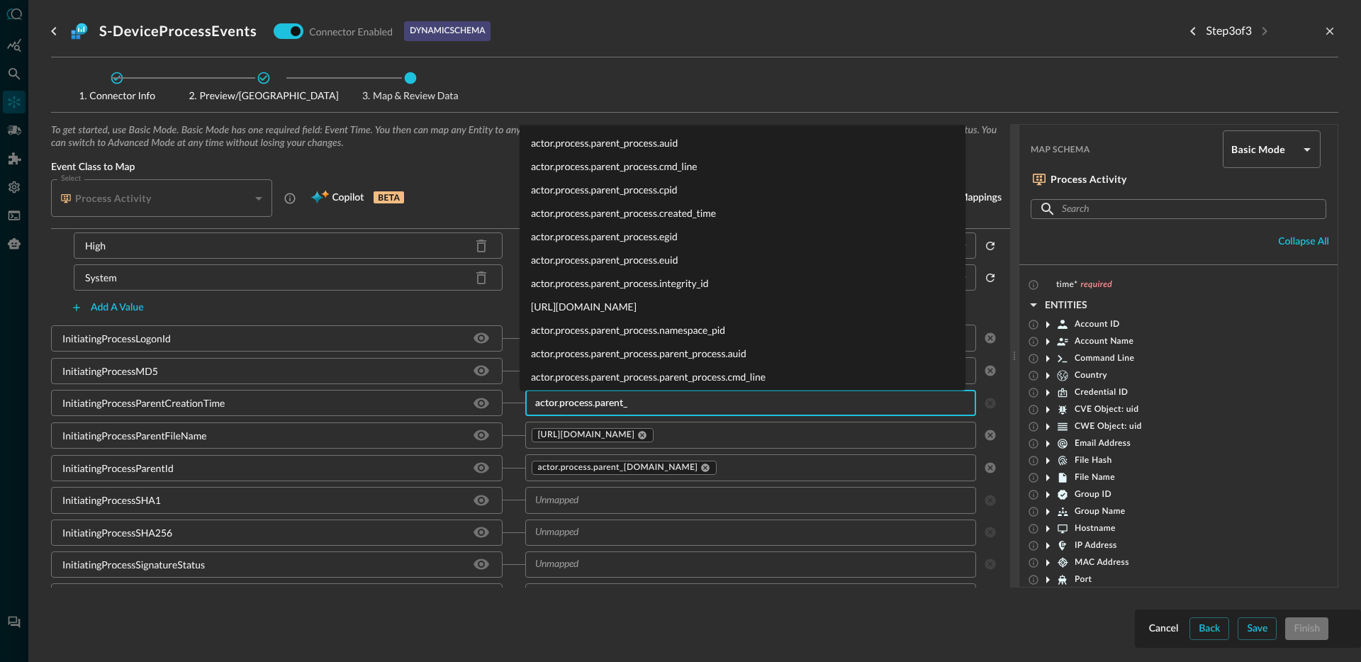
type input "actor.process.parent_p"
click at [668, 214] on li "actor.process.parent_process.created_time" at bounding box center [743, 212] width 446 height 23
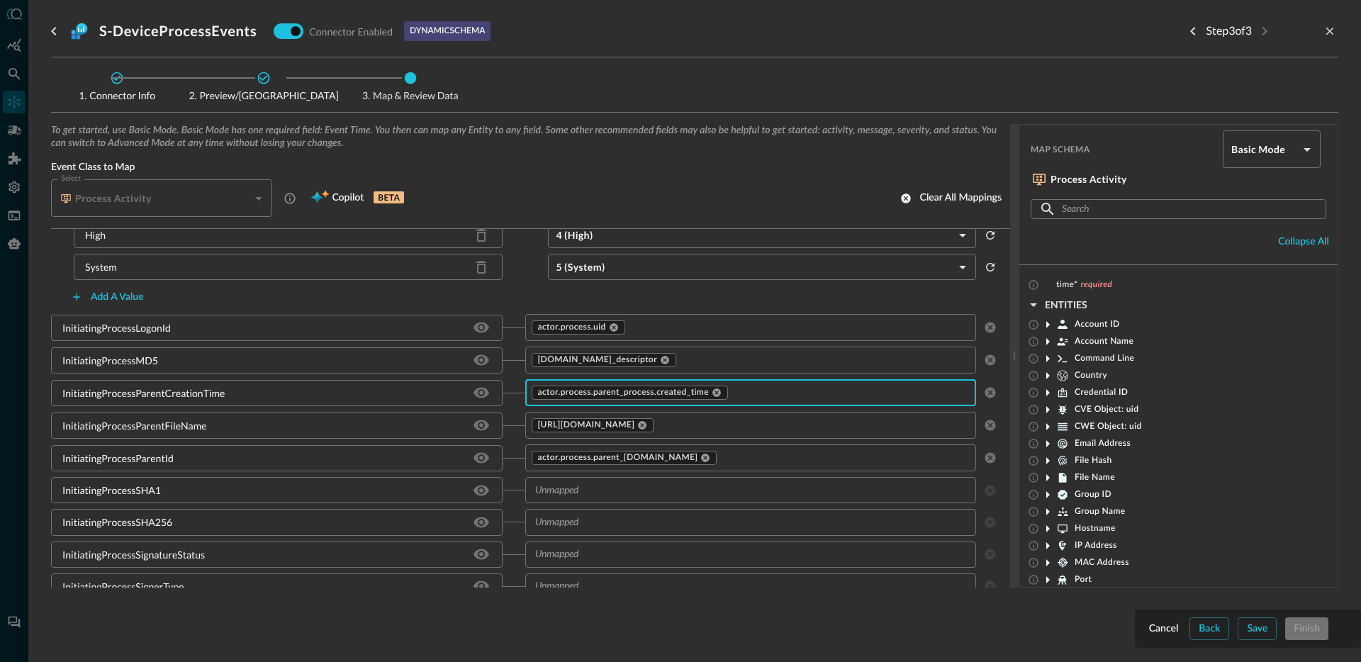
scroll to position [1484, 0]
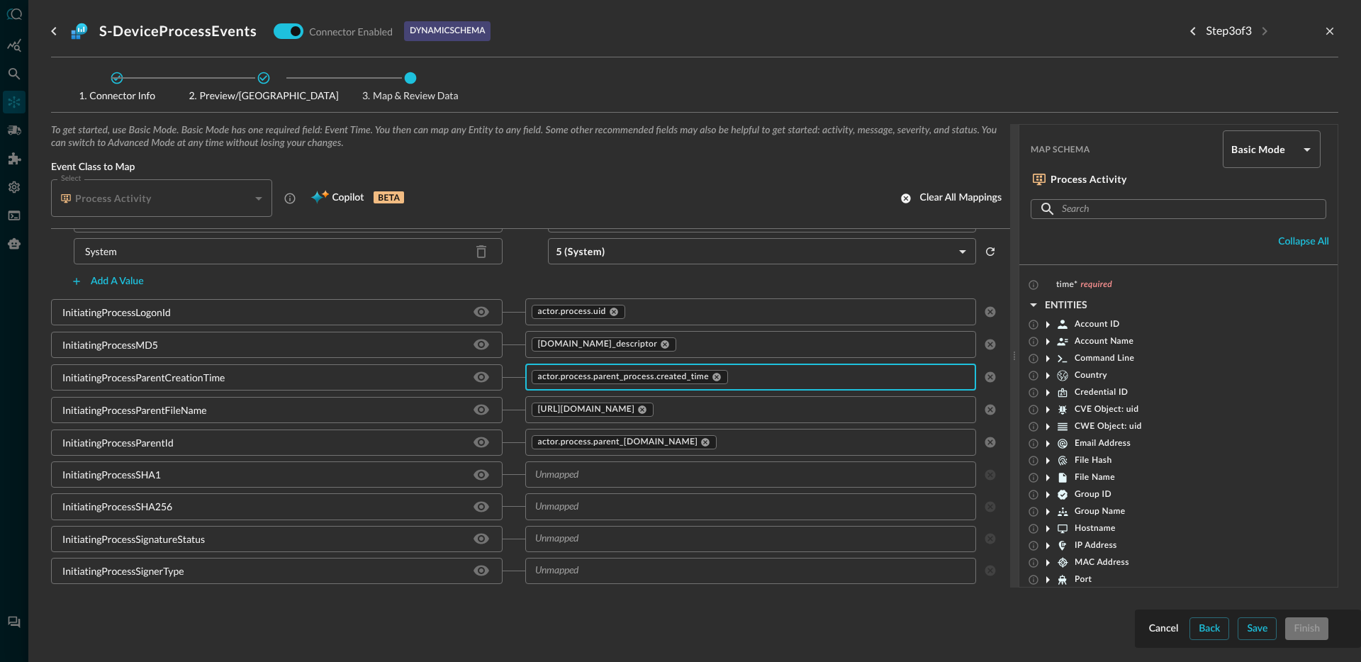
click at [776, 410] on input "text" at bounding box center [802, 410] width 293 height 18
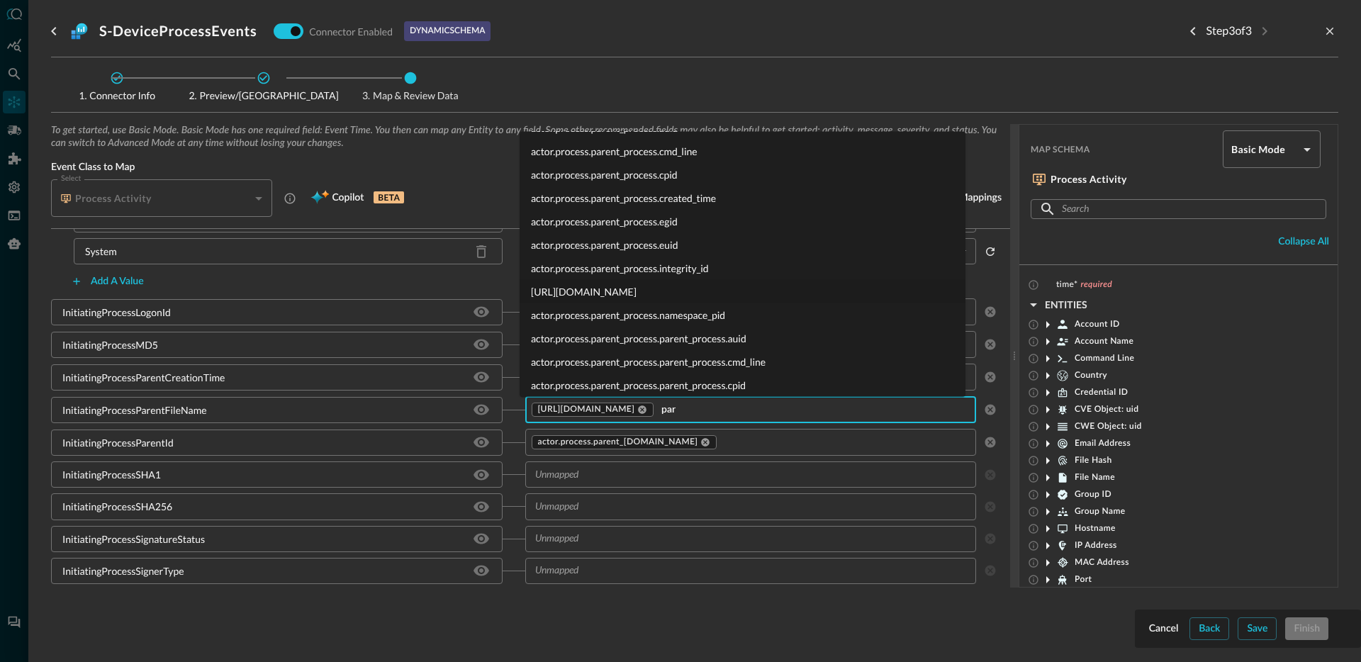
scroll to position [0, 0]
type input "p"
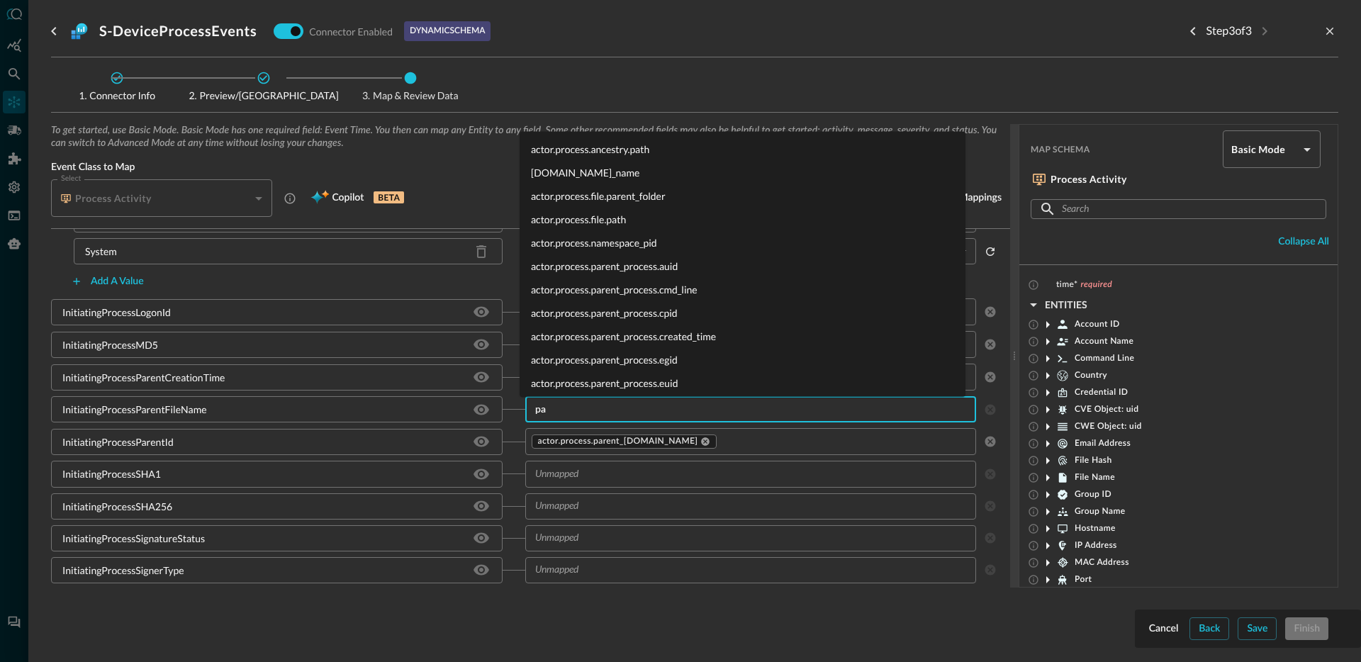
type input "p"
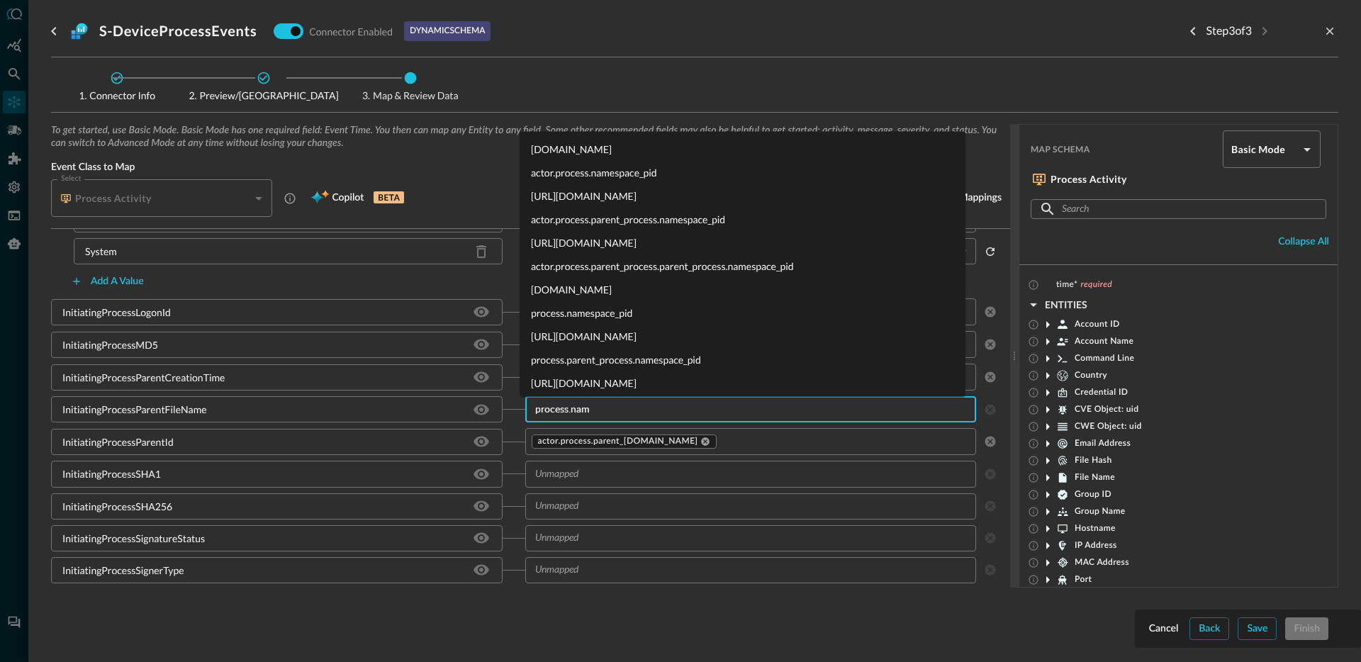
type input "[DOMAIN_NAME]"
click at [642, 198] on li "[URL][DOMAIN_NAME]" at bounding box center [743, 195] width 446 height 23
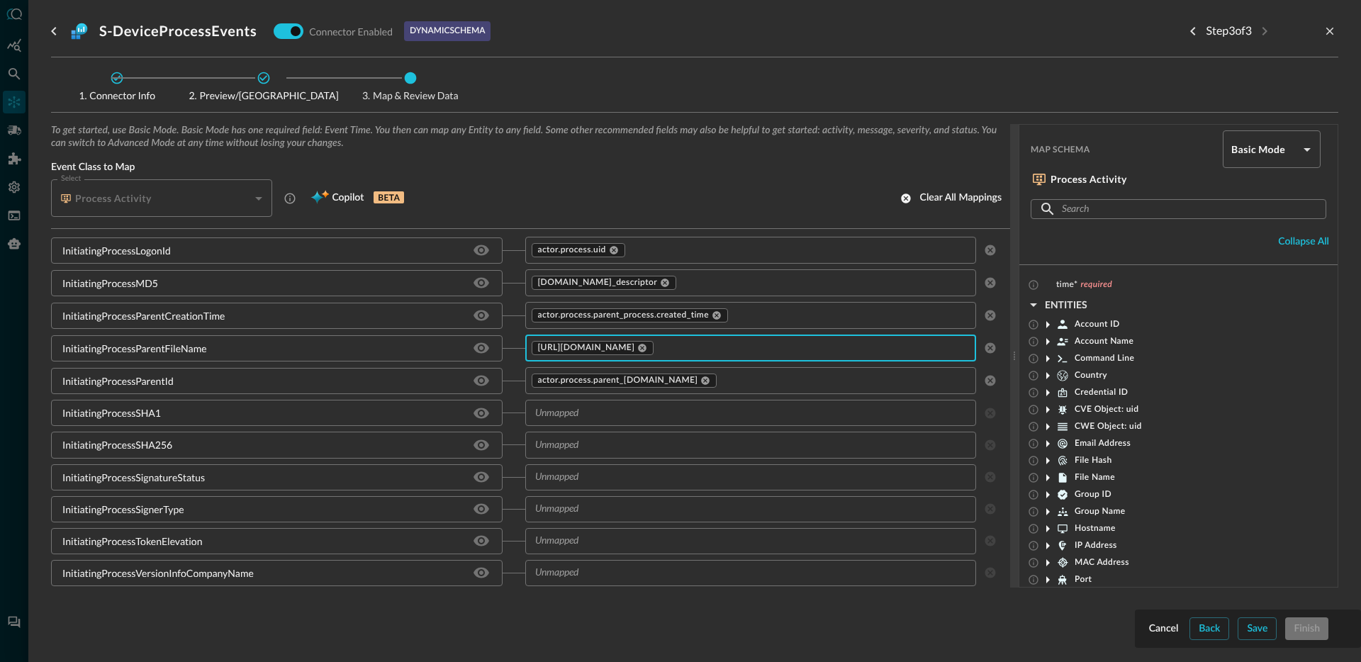
scroll to position [1545, 0]
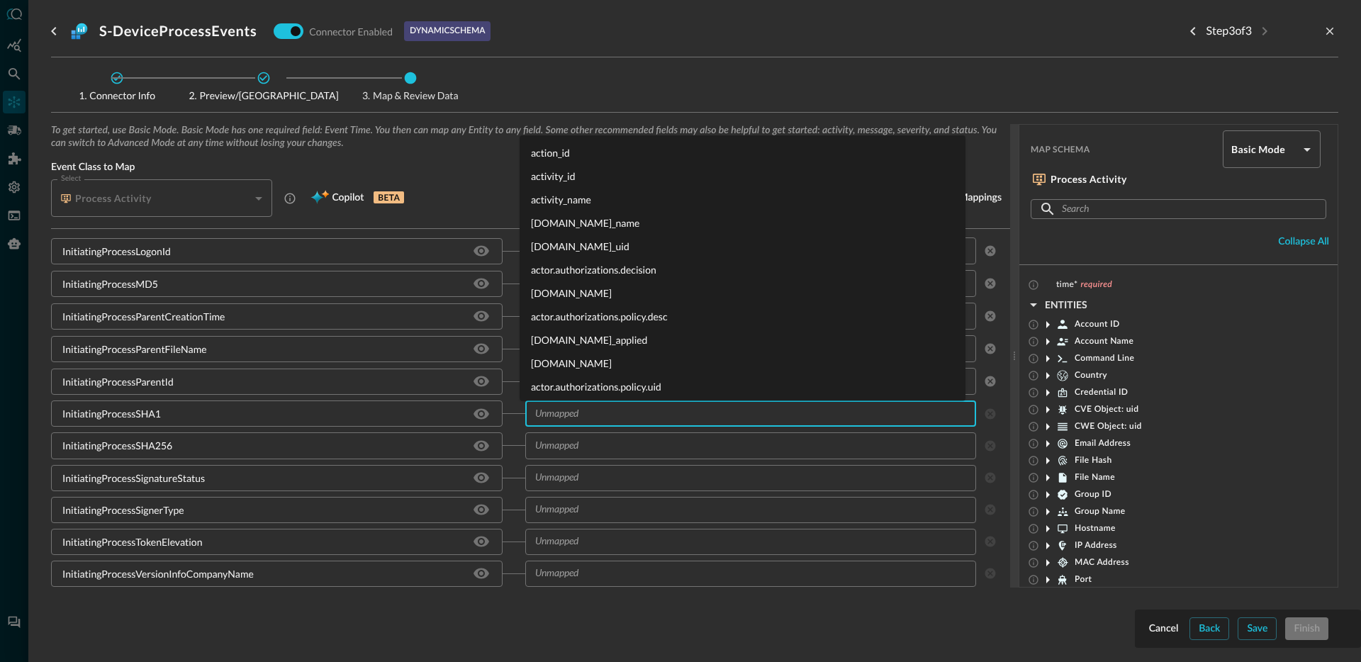
click at [601, 415] on input "text" at bounding box center [739, 414] width 420 height 18
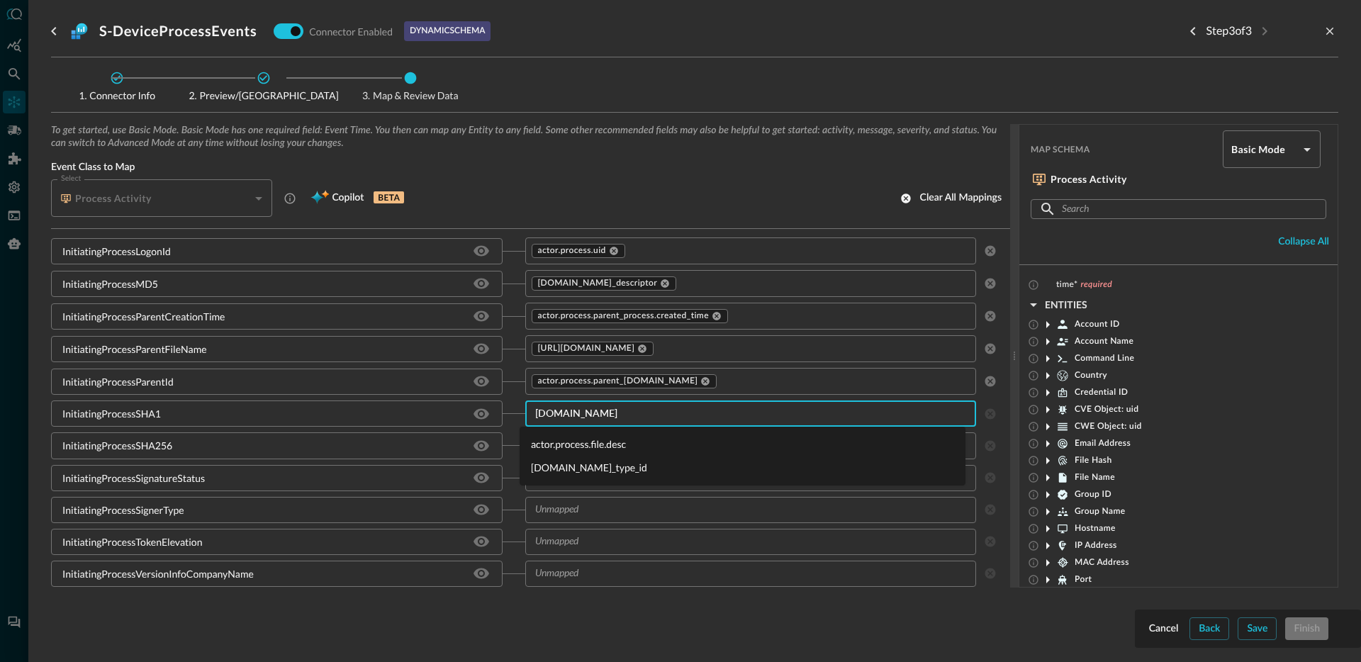
type input "actor.process.file.des"
click at [592, 447] on li "actor.process.file.desc" at bounding box center [743, 443] width 446 height 23
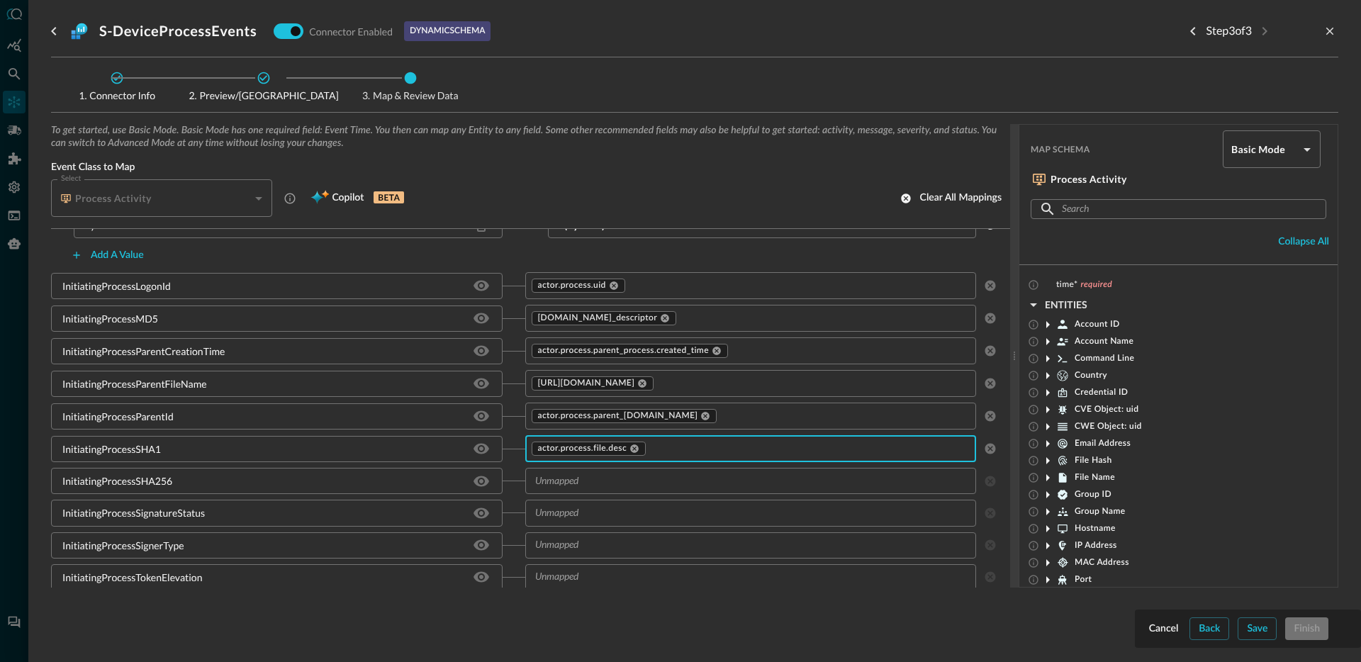
scroll to position [1586, 0]
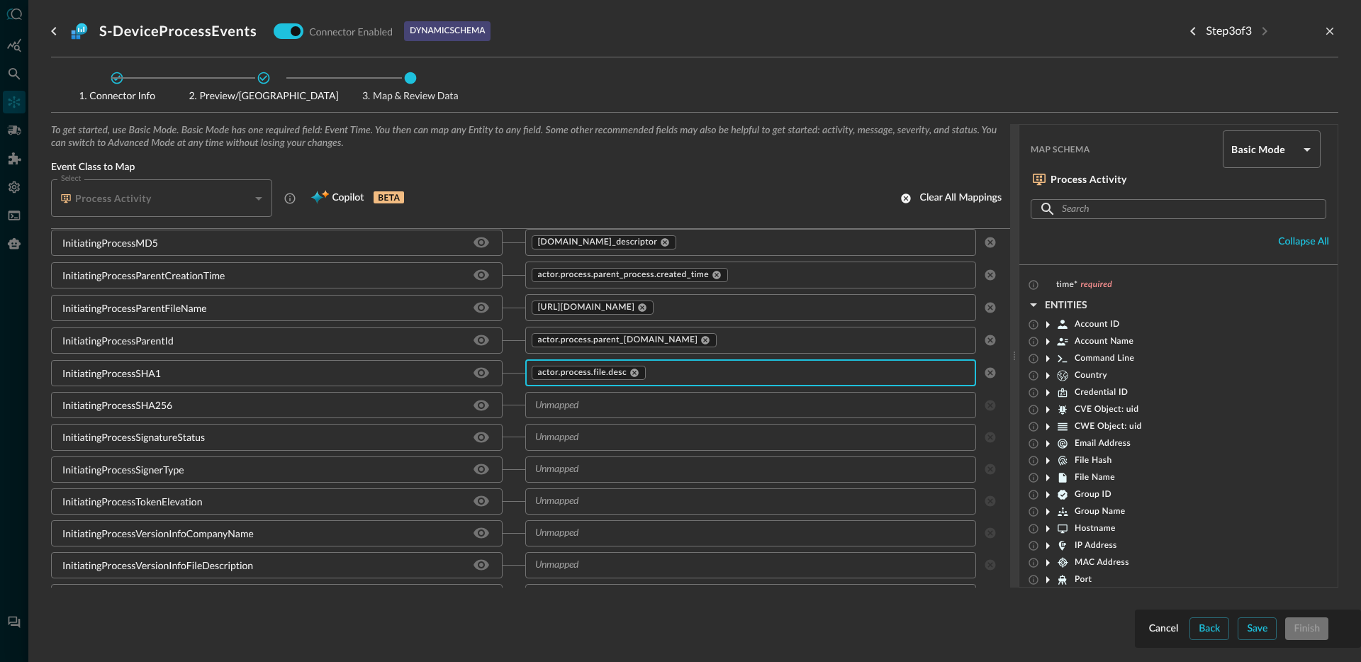
click at [600, 410] on input "text" at bounding box center [739, 405] width 420 height 18
click at [505, 422] on div "AccountDomain device.domain ​ AccountName [DOMAIN_NAME] ​ AccountObjectId devic…" at bounding box center [530, 66] width 959 height 2689
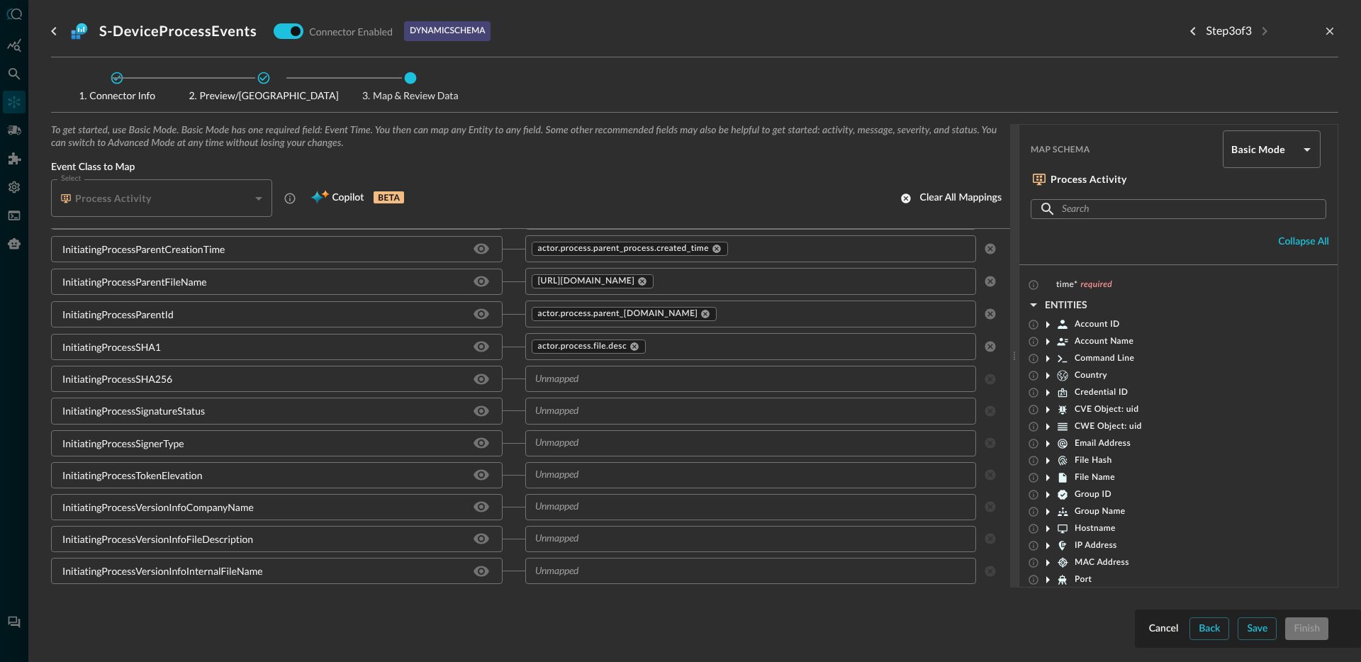
scroll to position [1613, 0]
click at [168, 412] on div "InitiatingProcessSignatureStatus" at bounding box center [133, 410] width 142 height 15
click at [145, 433] on div "InitiatingProcessSignerType" at bounding box center [276, 443] width 451 height 26
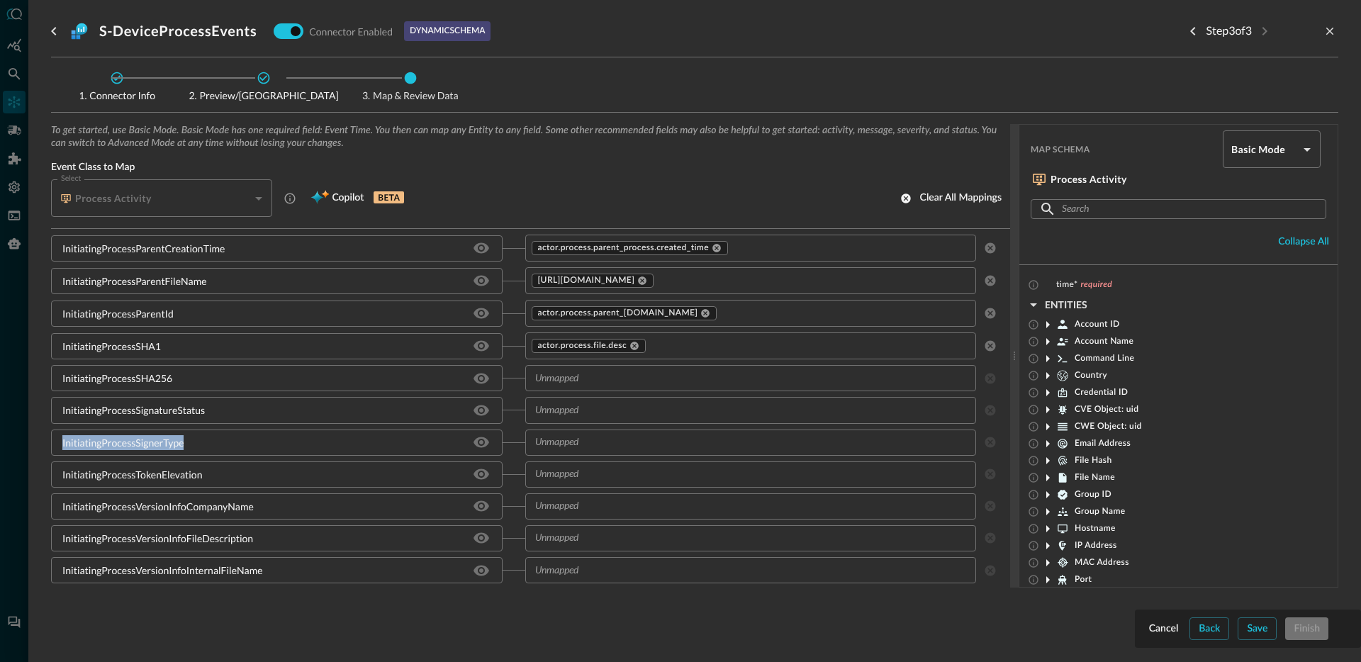
click at [136, 473] on div "InitiatingProcessTokenElevation" at bounding box center [132, 474] width 140 height 15
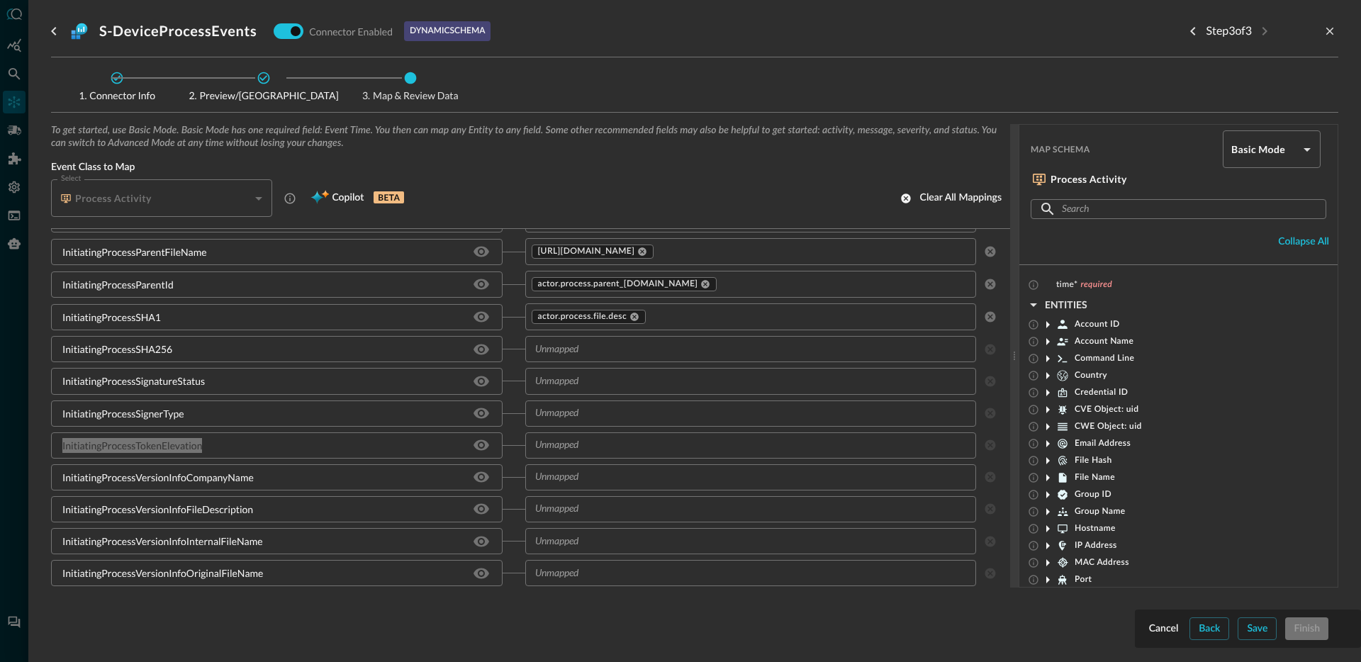
scroll to position [1644, 0]
click at [610, 444] on input "text" at bounding box center [739, 444] width 420 height 18
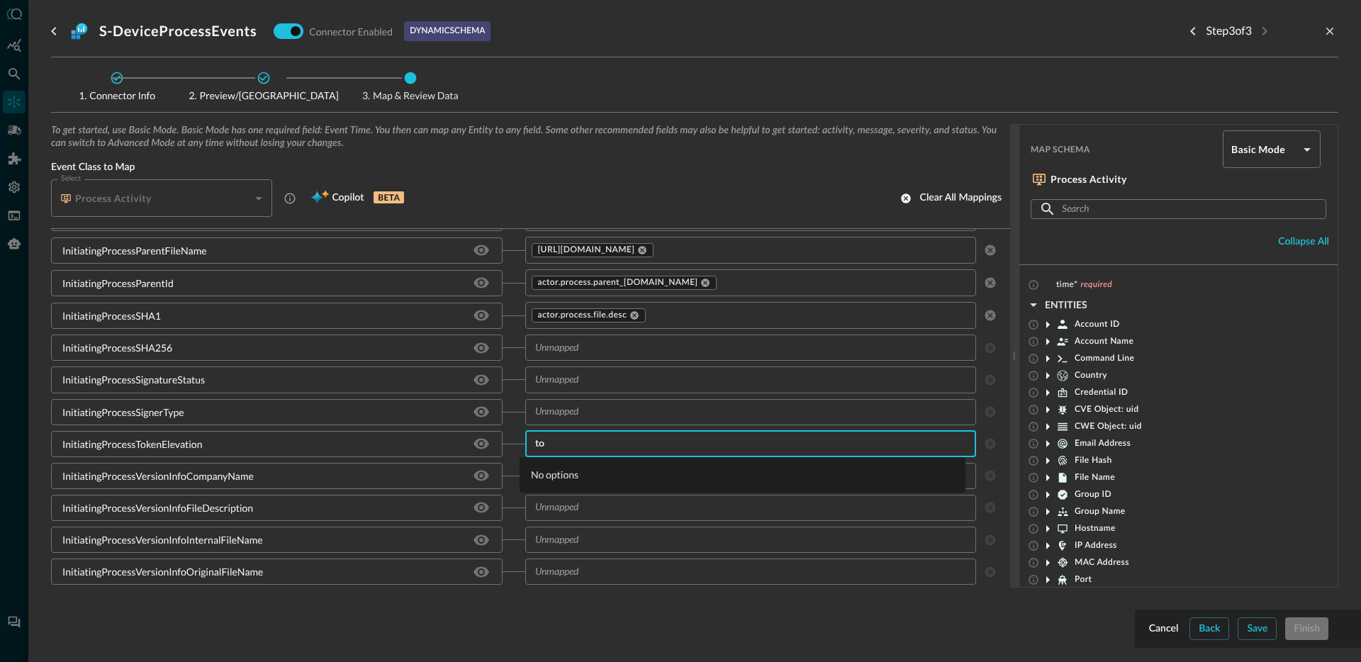
type input "t"
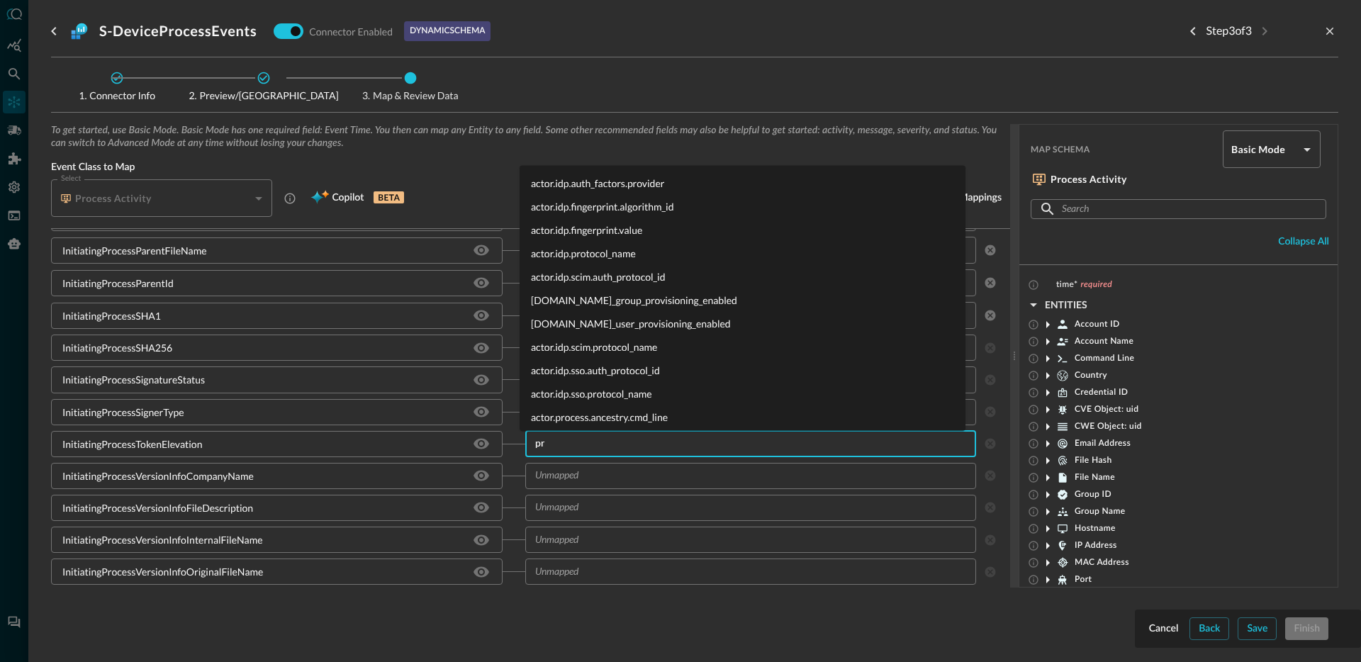
type input "p"
click at [435, 415] on div "InitiatingProcessSignerType" at bounding box center [276, 412] width 451 height 26
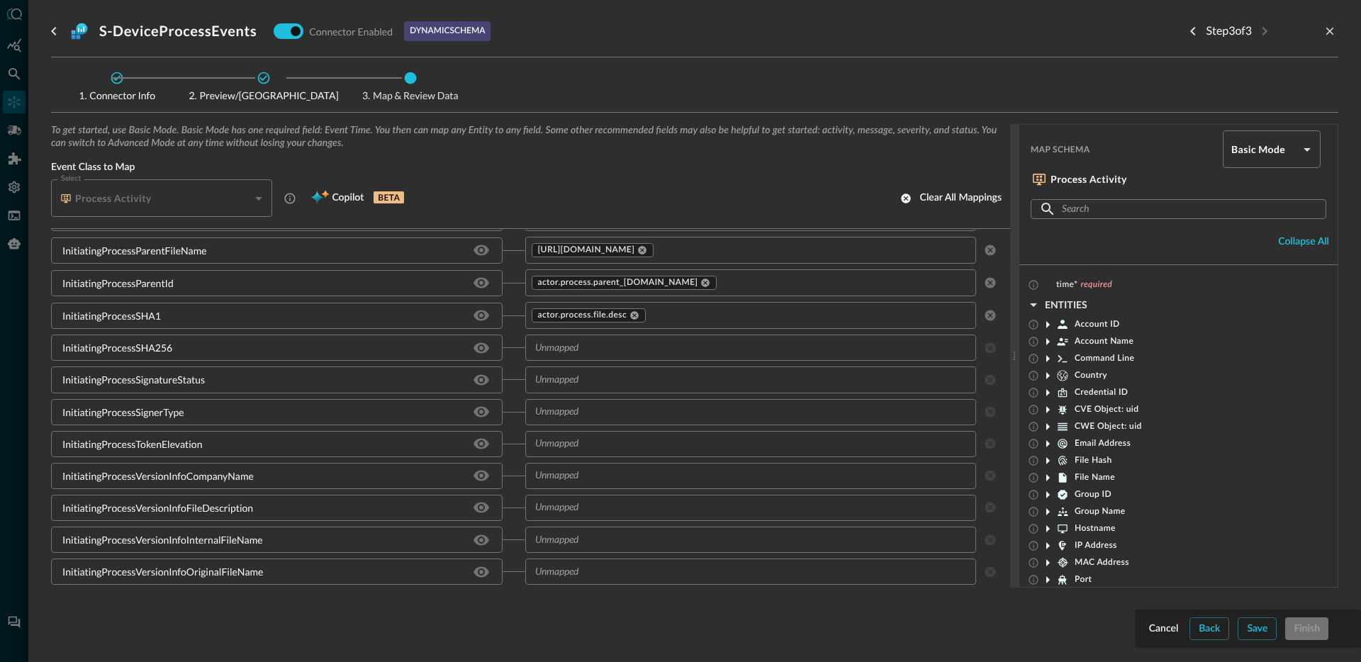
click at [597, 415] on input "text" at bounding box center [739, 412] width 420 height 18
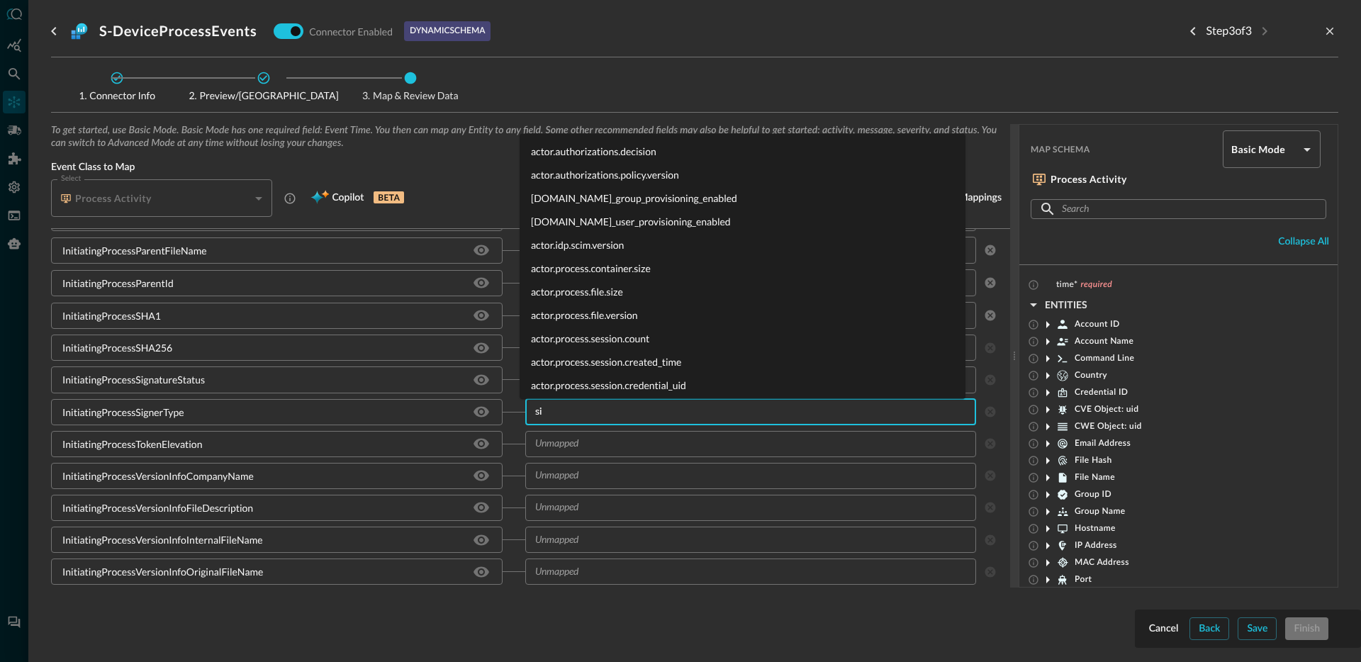
type input "s"
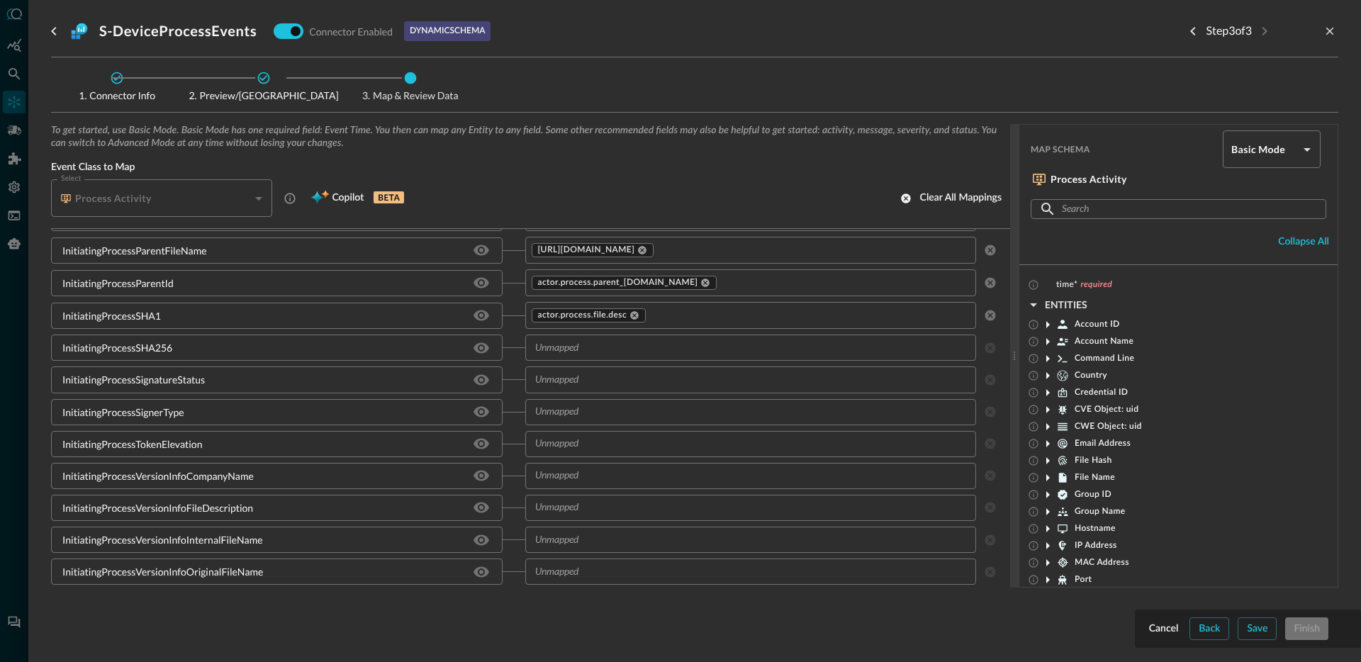
click at [514, 451] on div "InitiatingProcessTokenElevation" at bounding box center [288, 444] width 474 height 26
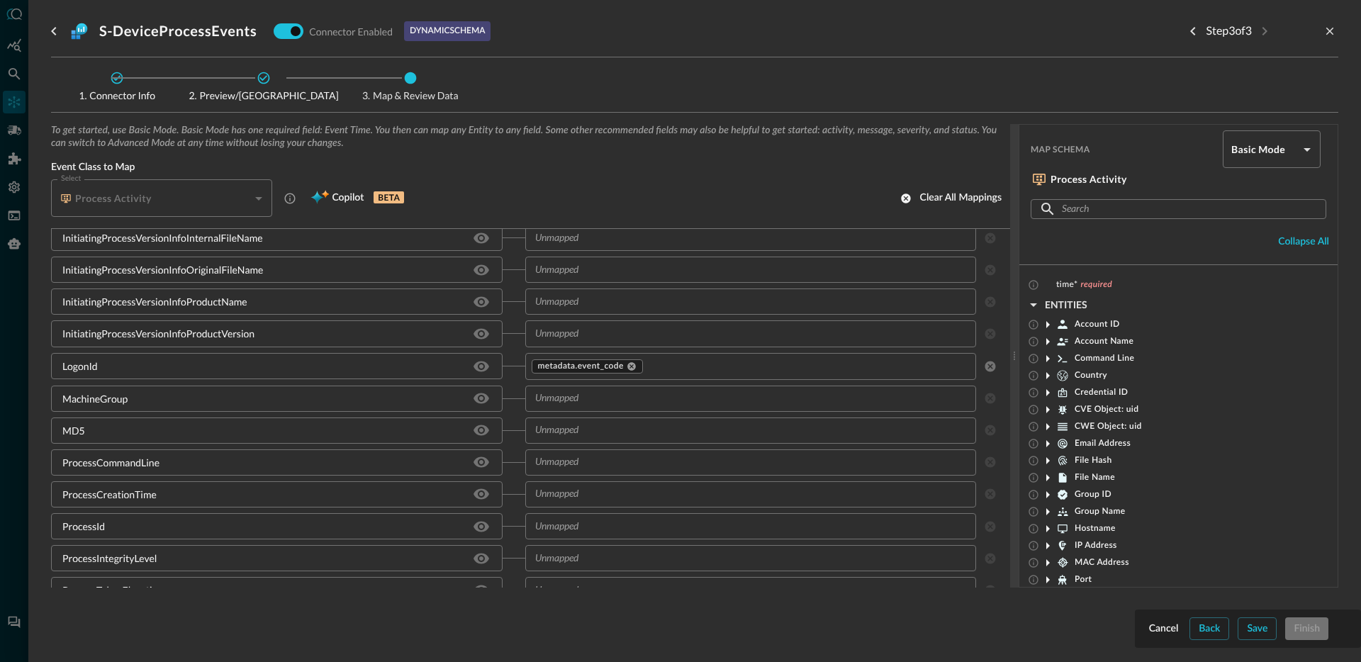
scroll to position [1966, 0]
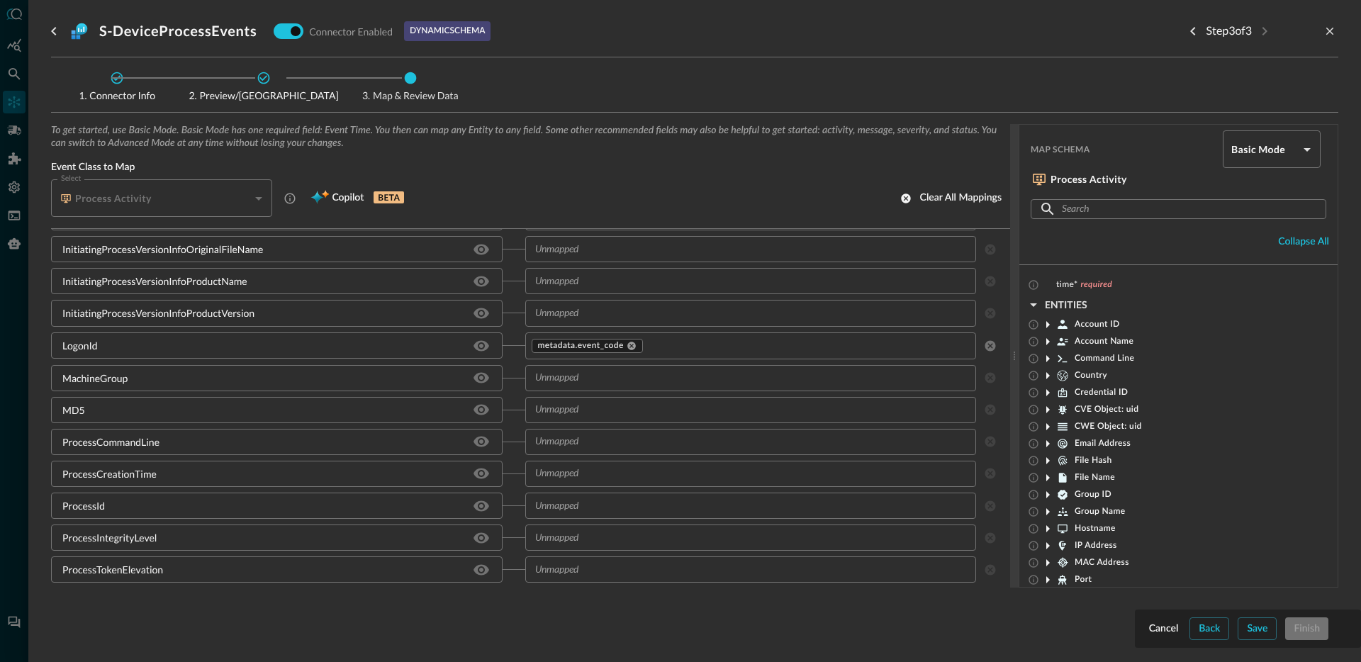
click at [595, 383] on input "text" at bounding box center [739, 378] width 420 height 18
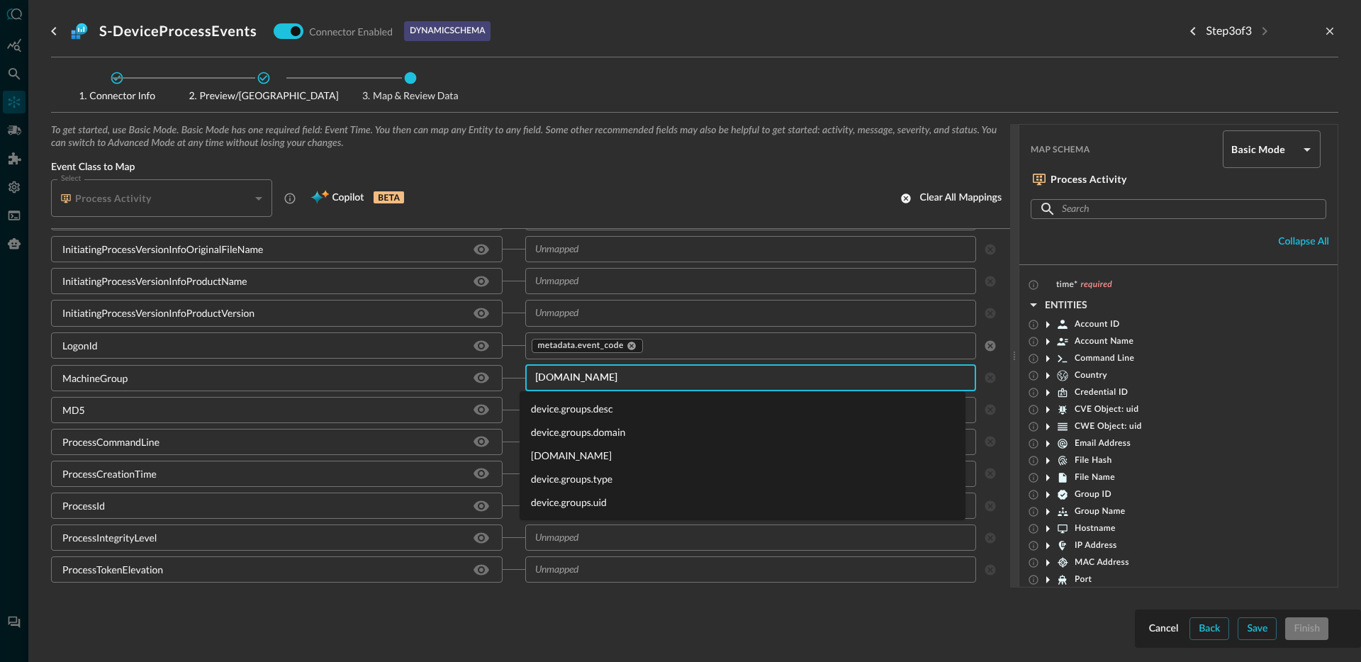
type input "device.gro"
click at [617, 464] on li "[DOMAIN_NAME]" at bounding box center [743, 455] width 446 height 23
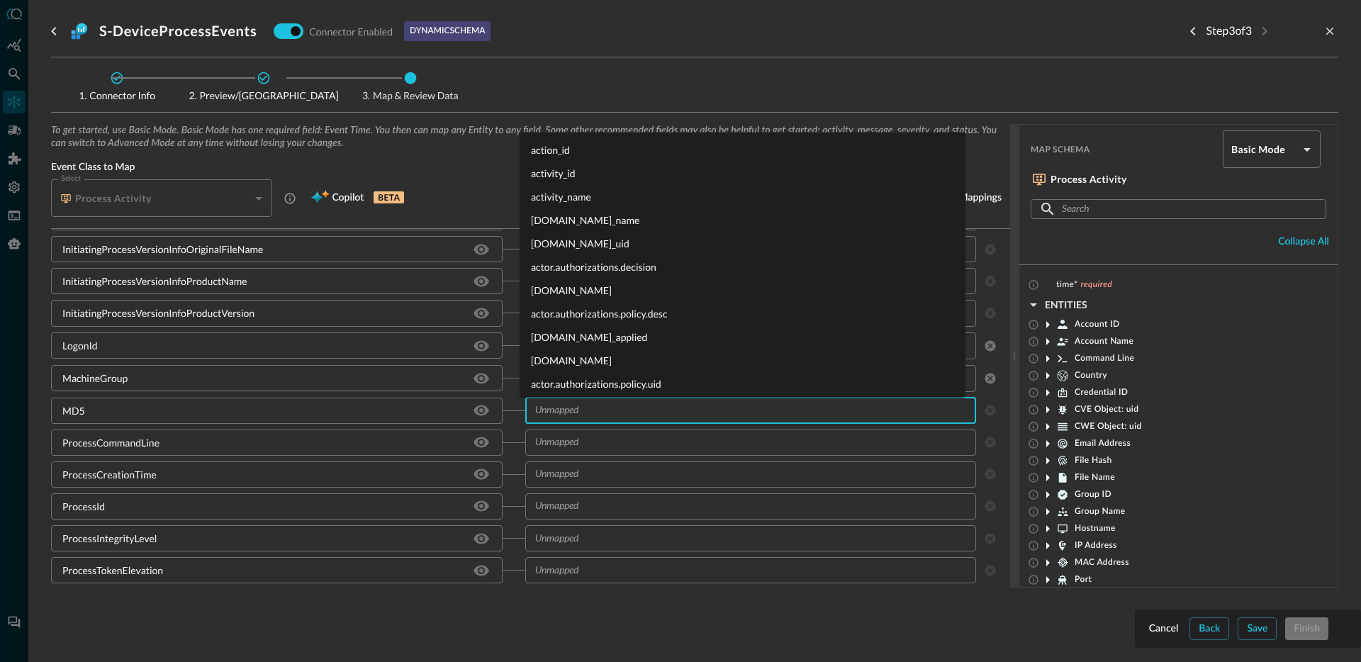
click at [618, 416] on input "text" at bounding box center [739, 411] width 420 height 18
type input "o"
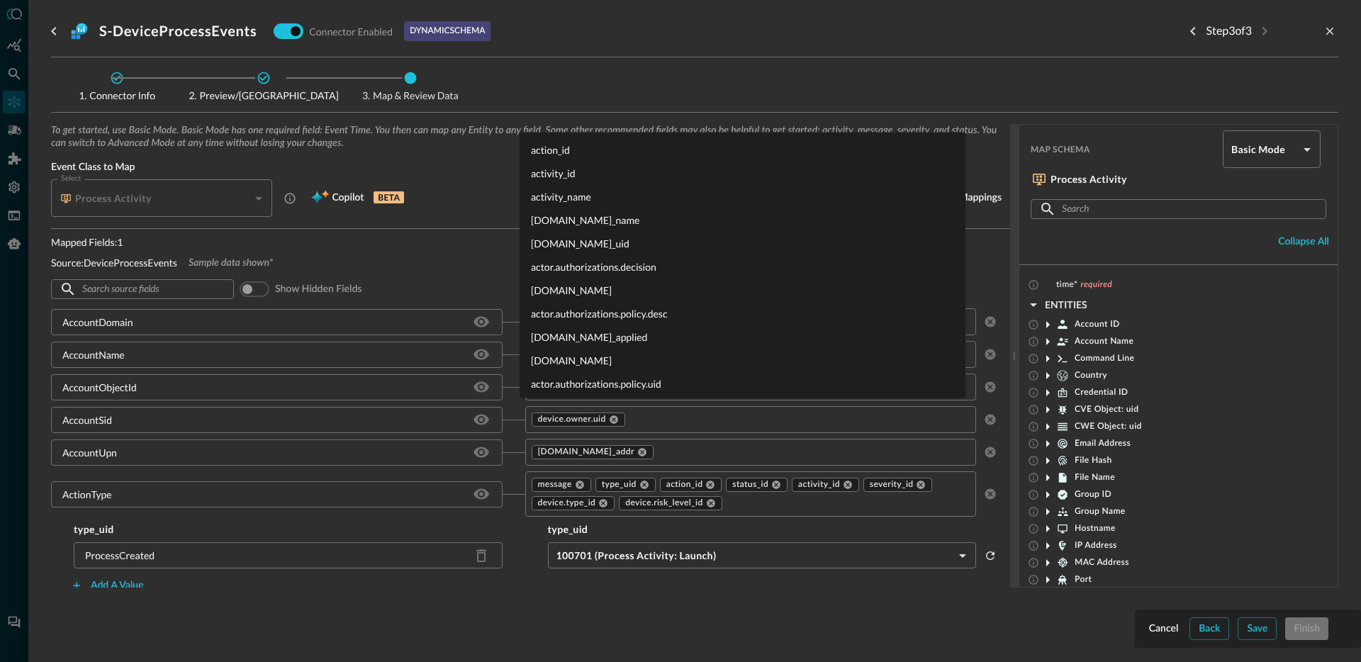
scroll to position [1966, 0]
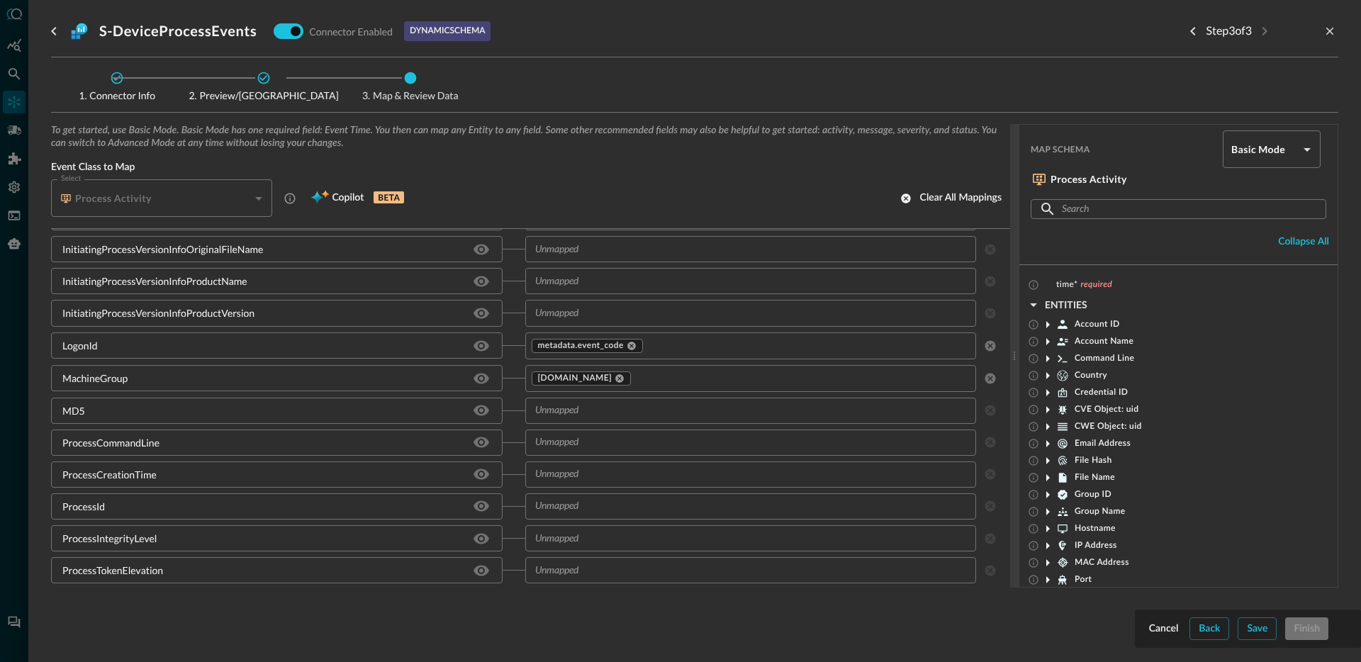
click at [510, 434] on div "ProcessCommandLine" at bounding box center [288, 443] width 474 height 26
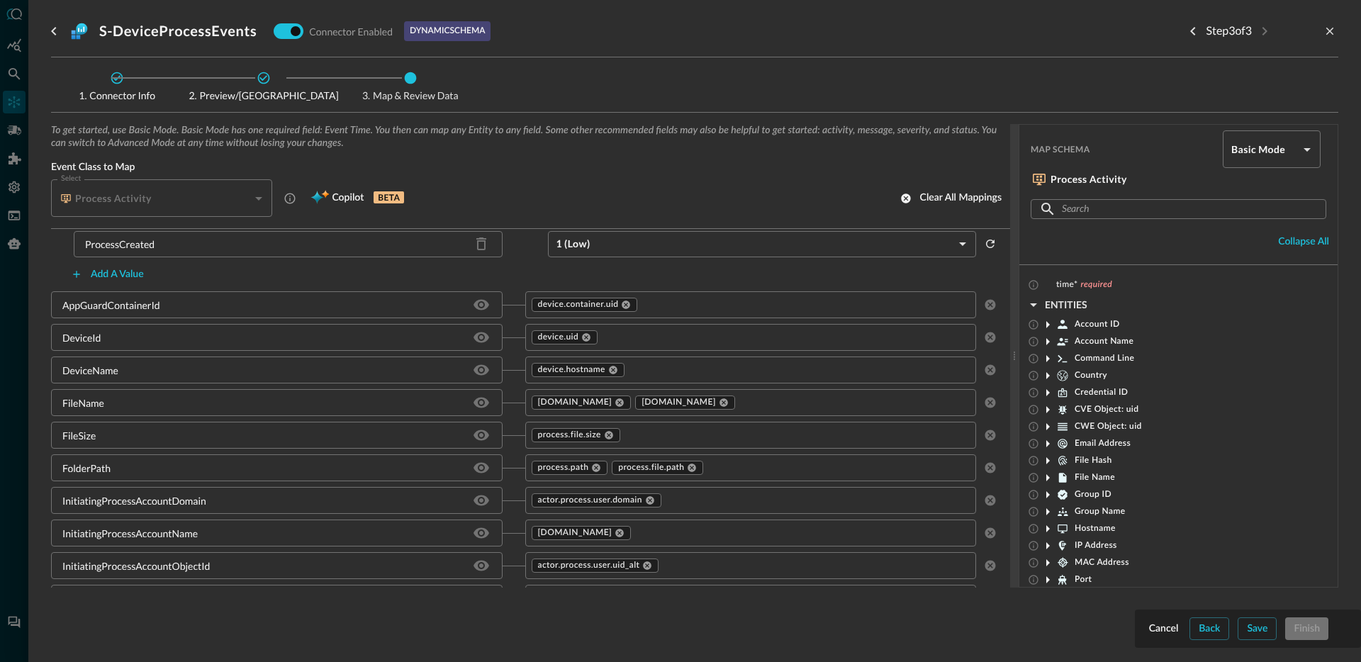
scroll to position [803, 0]
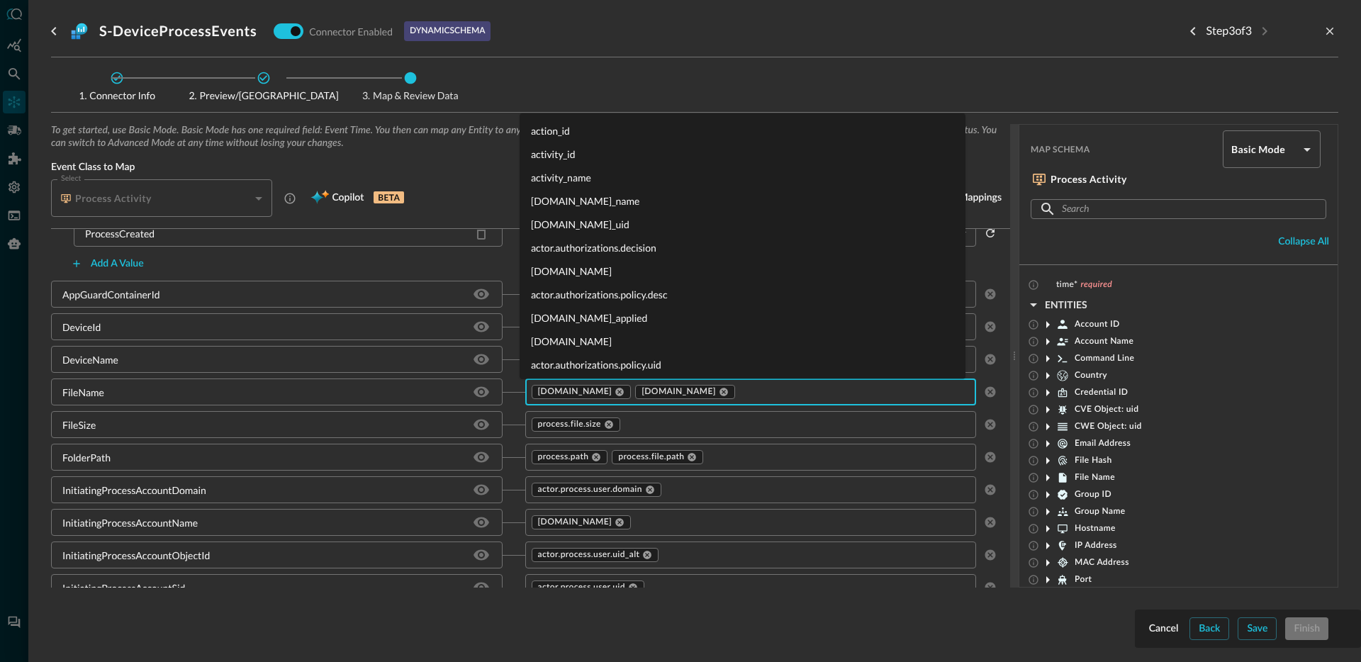
click at [787, 393] on input "text" at bounding box center [842, 392] width 211 height 18
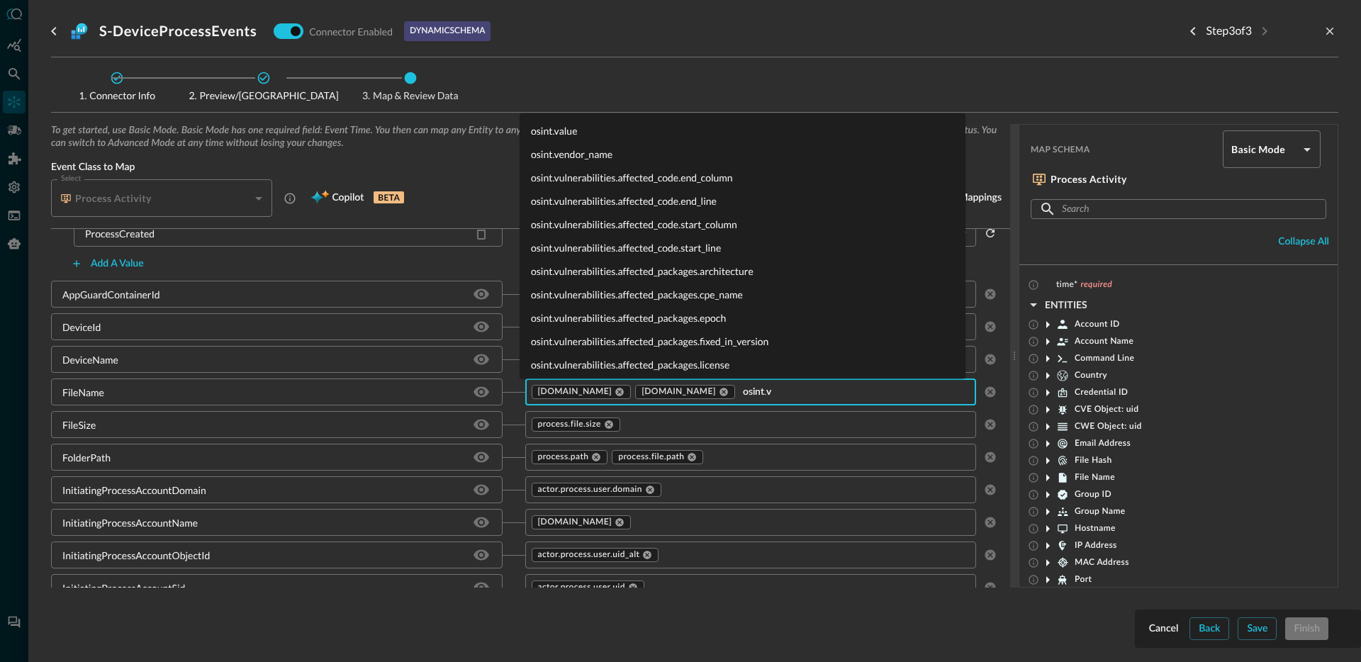
type input "[DOMAIN_NAME]"
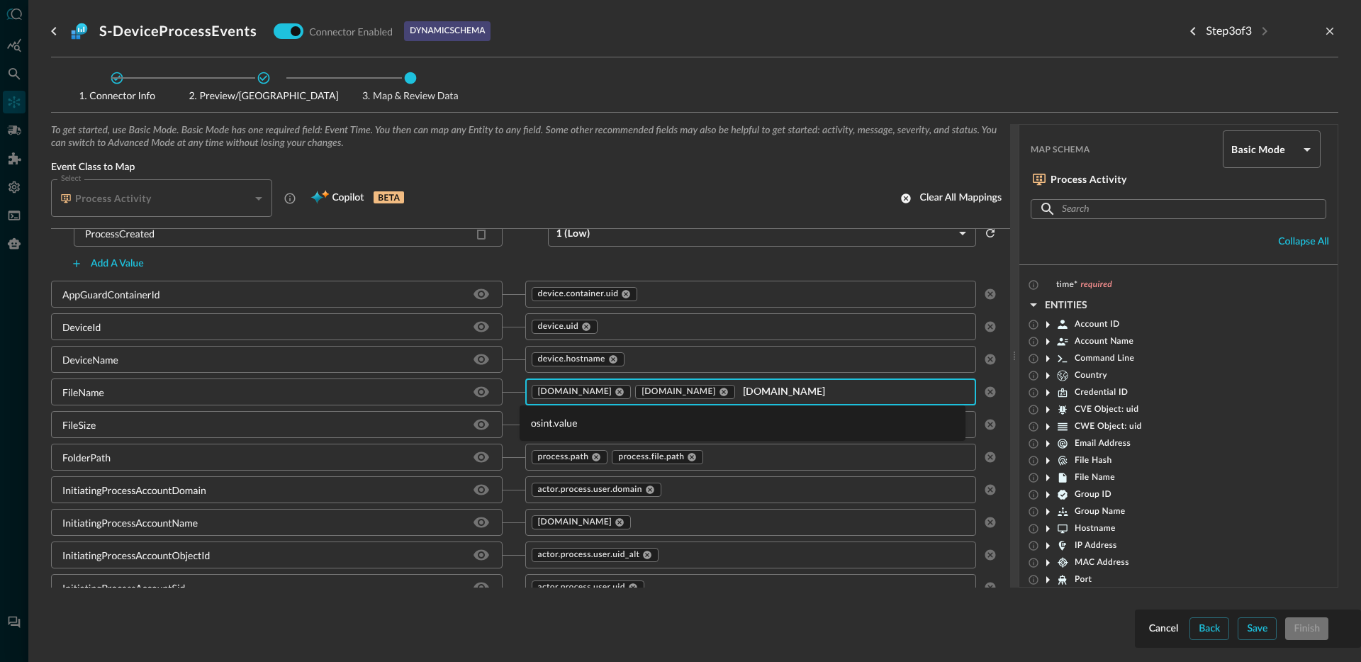
click at [602, 417] on li "osint.value" at bounding box center [743, 422] width 446 height 23
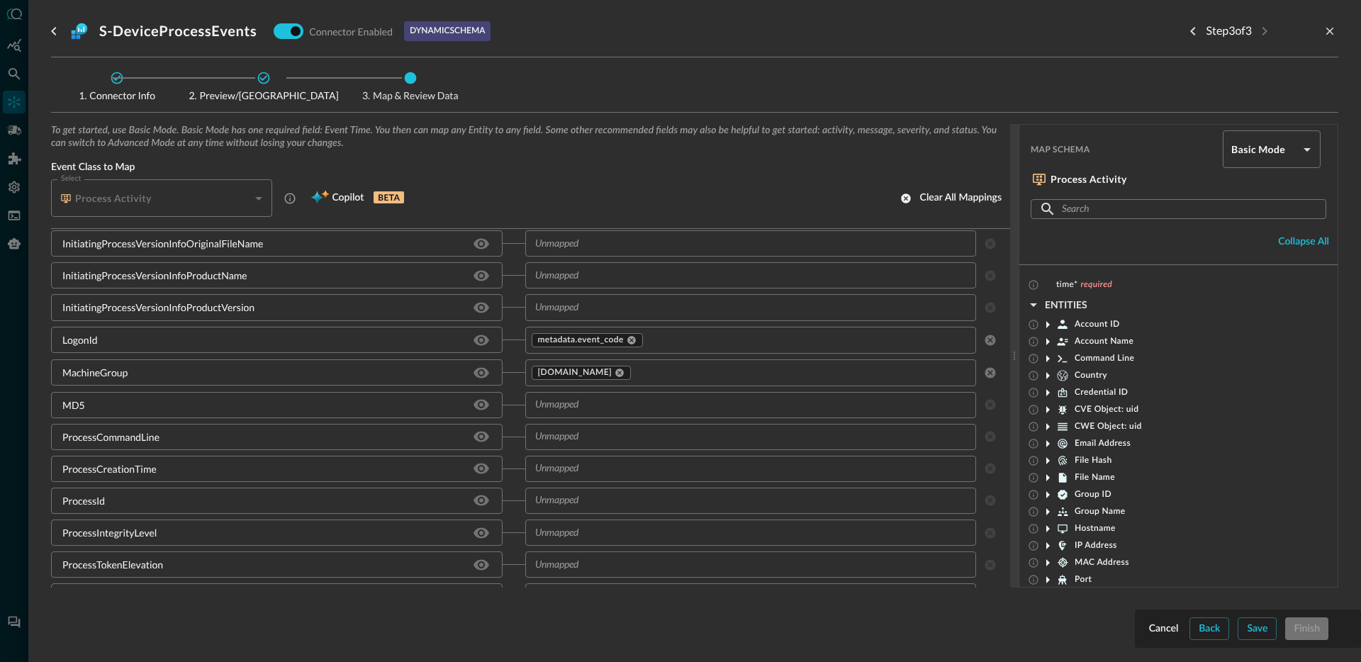
scroll to position [2009, 0]
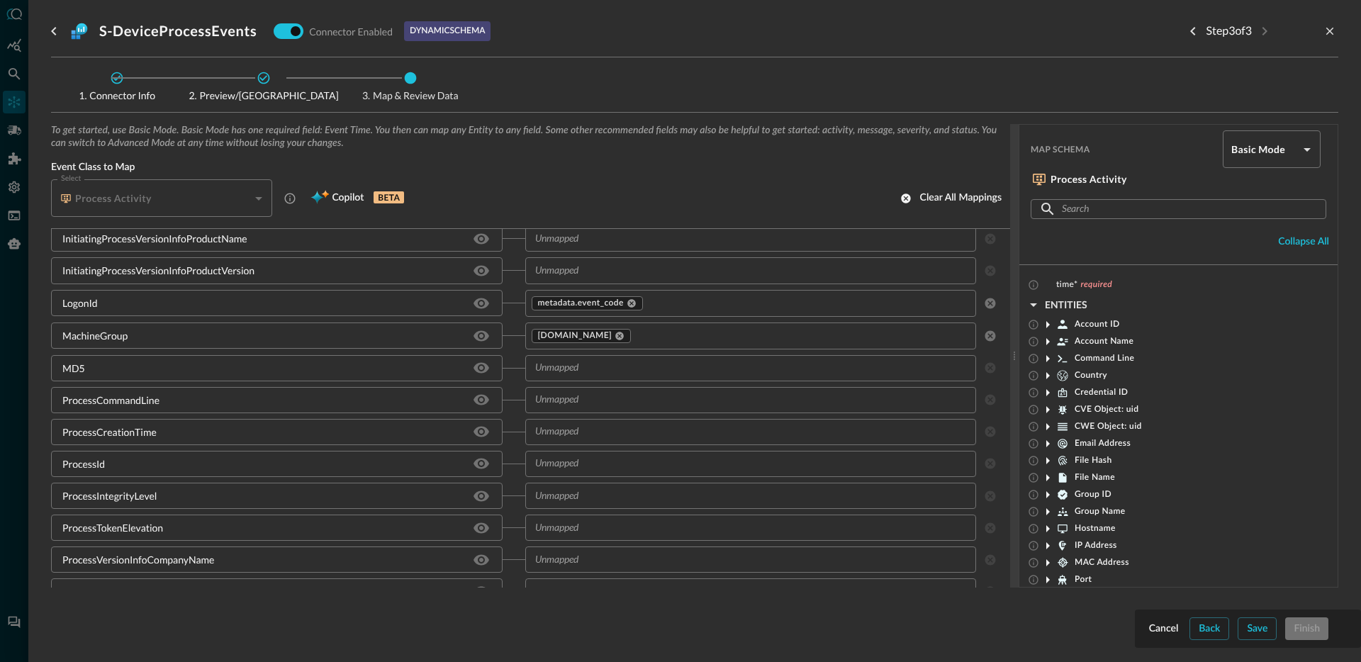
click at [612, 364] on input "text" at bounding box center [739, 368] width 420 height 18
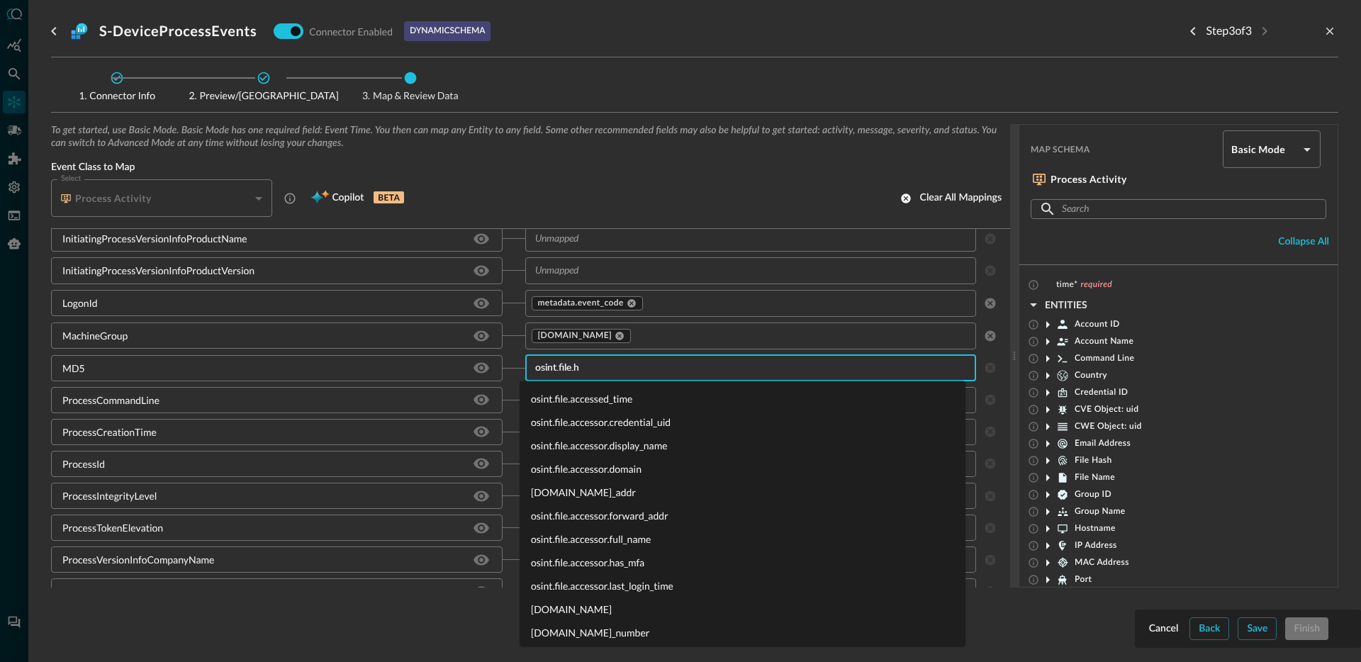
type input "osint.file.ha"
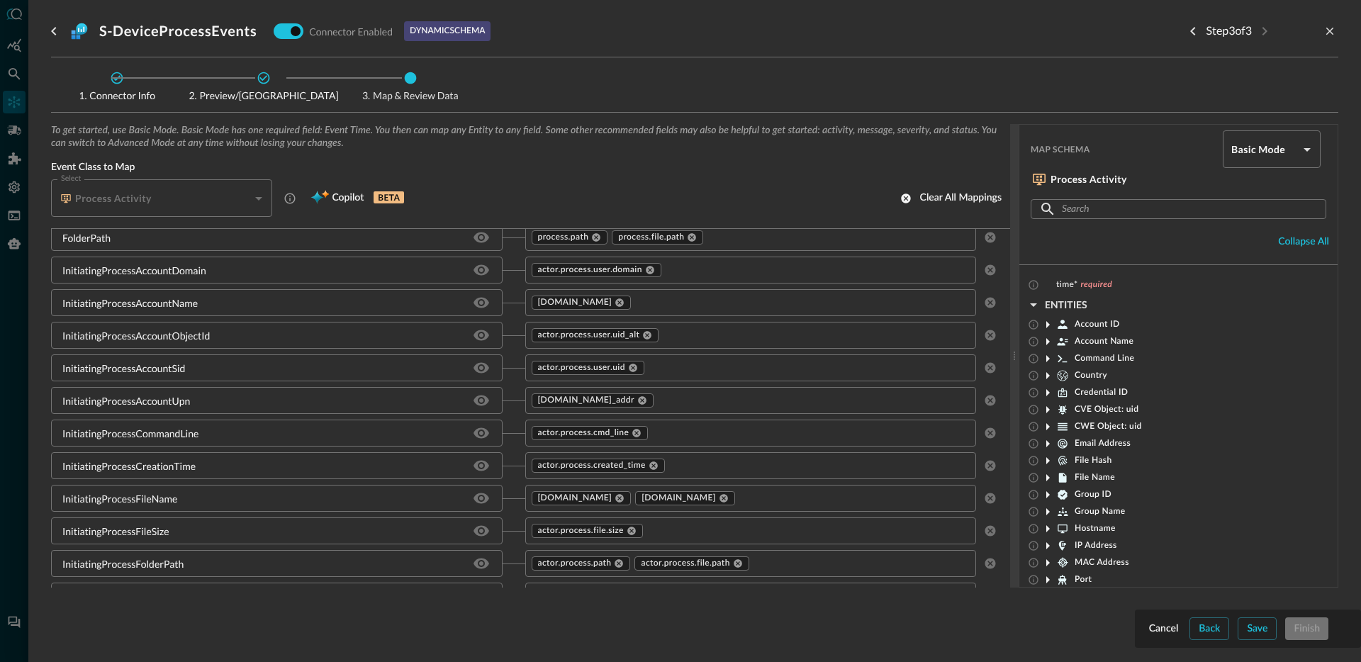
scroll to position [589, 0]
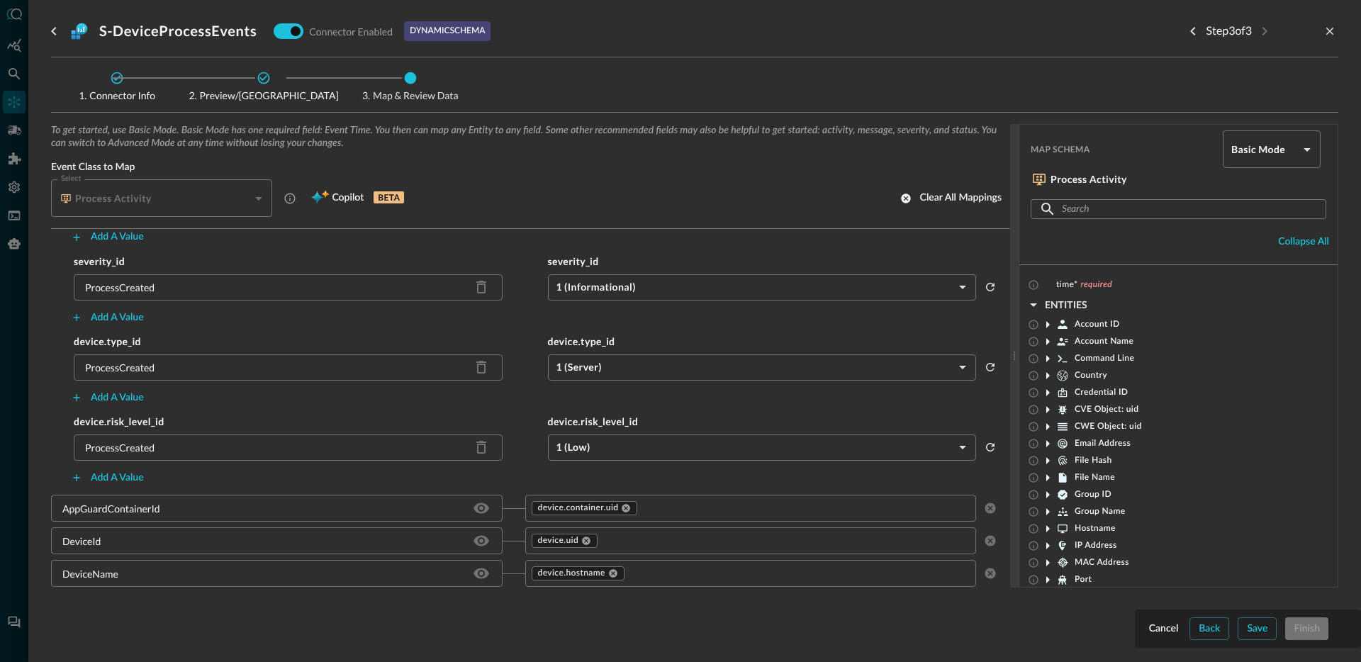
click at [135, 453] on div "ProcessCreated" at bounding box center [119, 447] width 69 height 15
copy div "ProcessCreated"
click at [135, 473] on div "Add a value" at bounding box center [117, 478] width 53 height 18
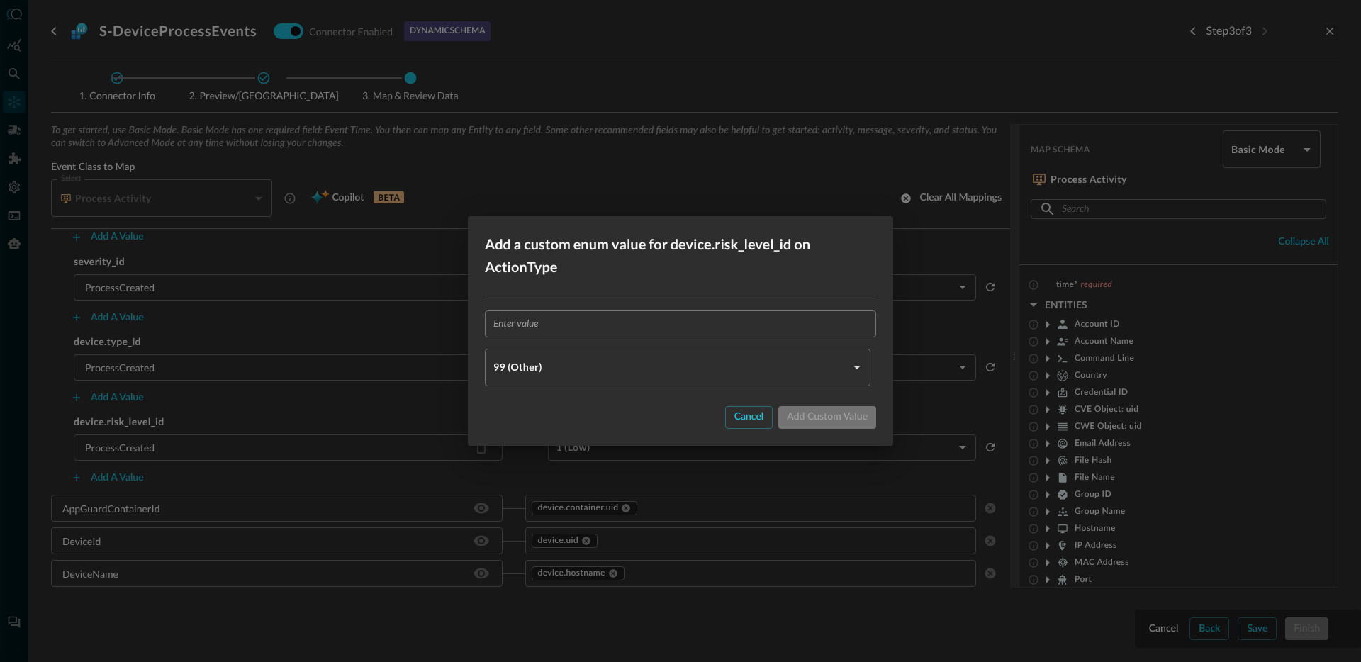
click at [636, 324] on input "text" at bounding box center [684, 323] width 383 height 26
click at [736, 420] on div "Cancel" at bounding box center [749, 417] width 30 height 18
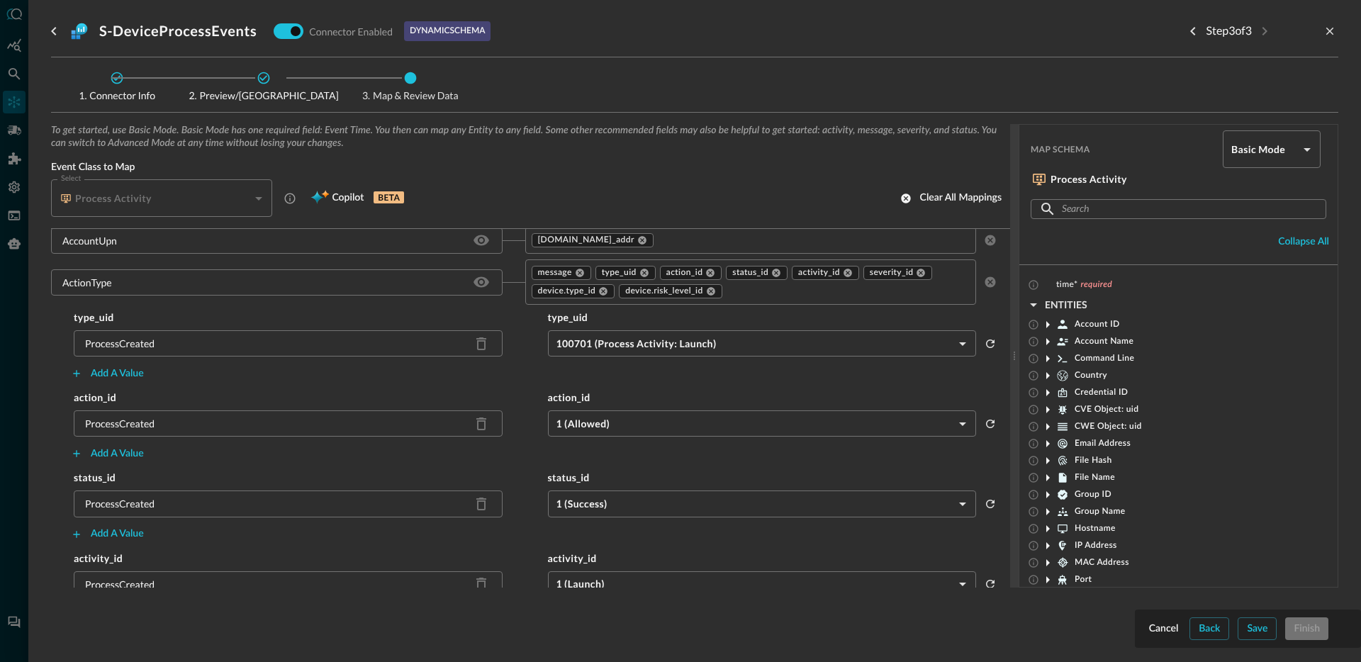
scroll to position [94, 0]
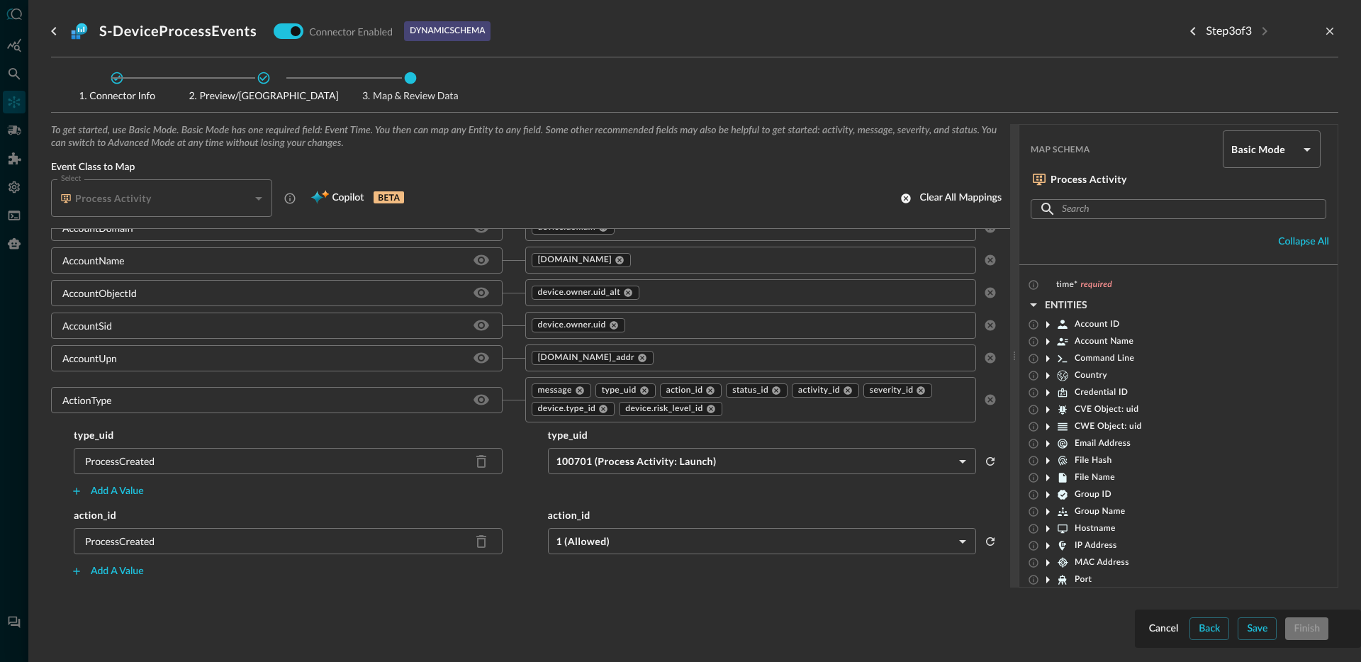
click at [746, 410] on input "text" at bounding box center [836, 409] width 224 height 18
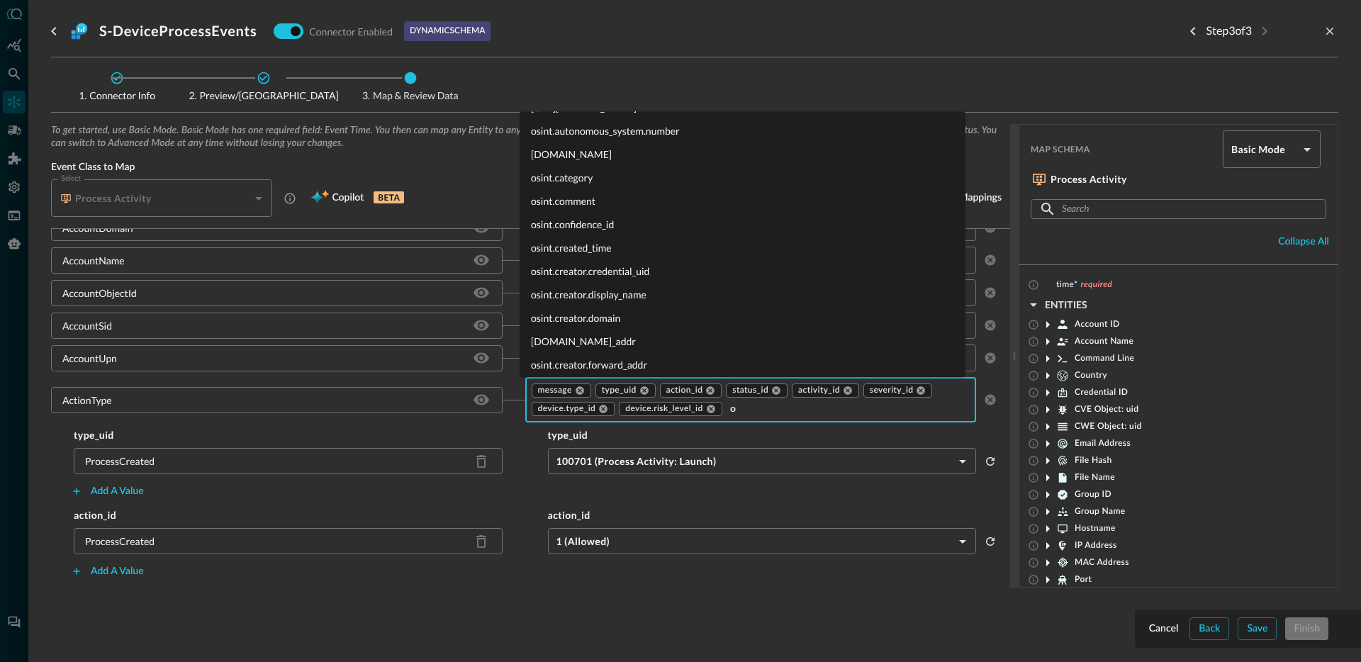
scroll to position [0, 0]
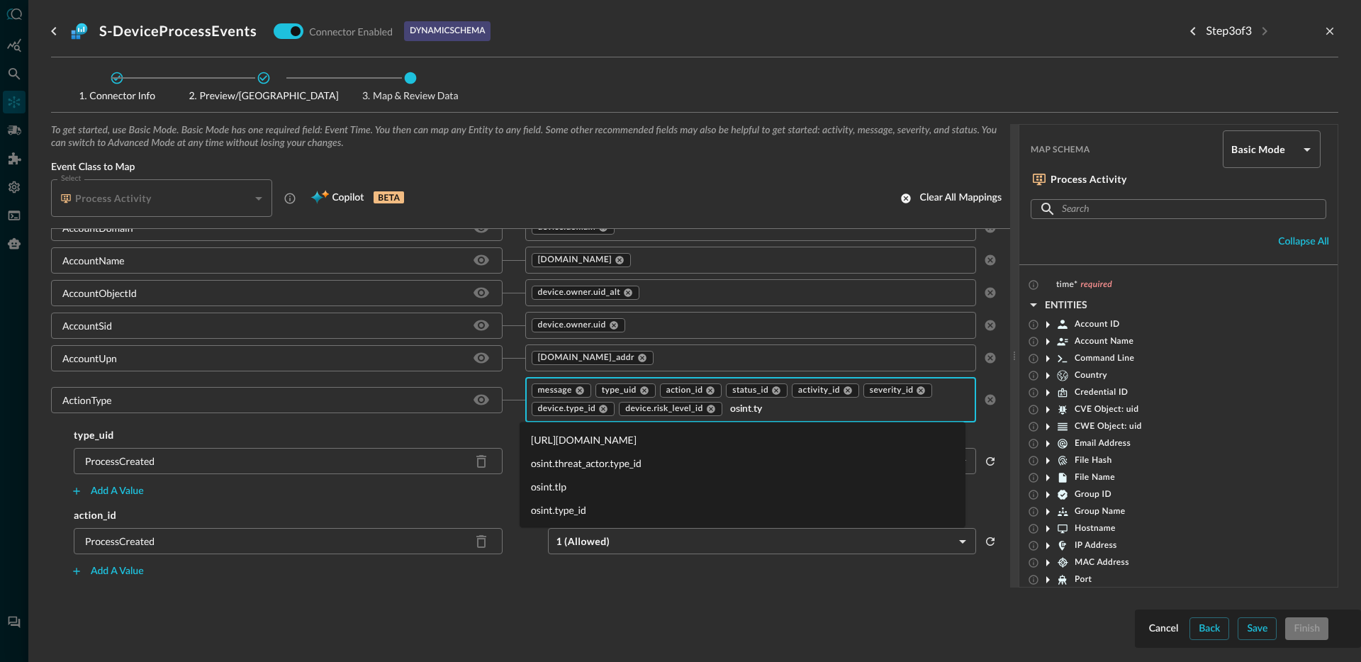
type input "osint.typ"
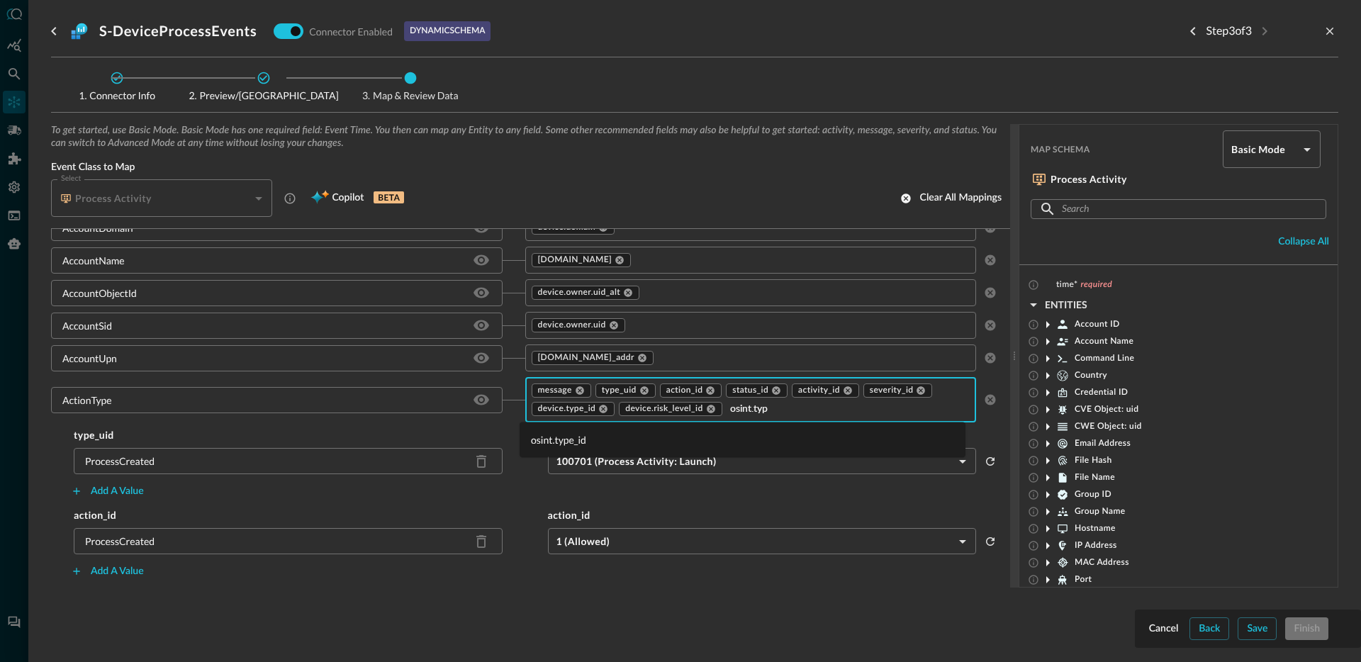
click at [665, 435] on li "osint.type_id" at bounding box center [743, 439] width 446 height 23
type input "hashes.a"
click at [655, 439] on li "osint.file.hashes.algorithm_id" at bounding box center [743, 439] width 446 height 23
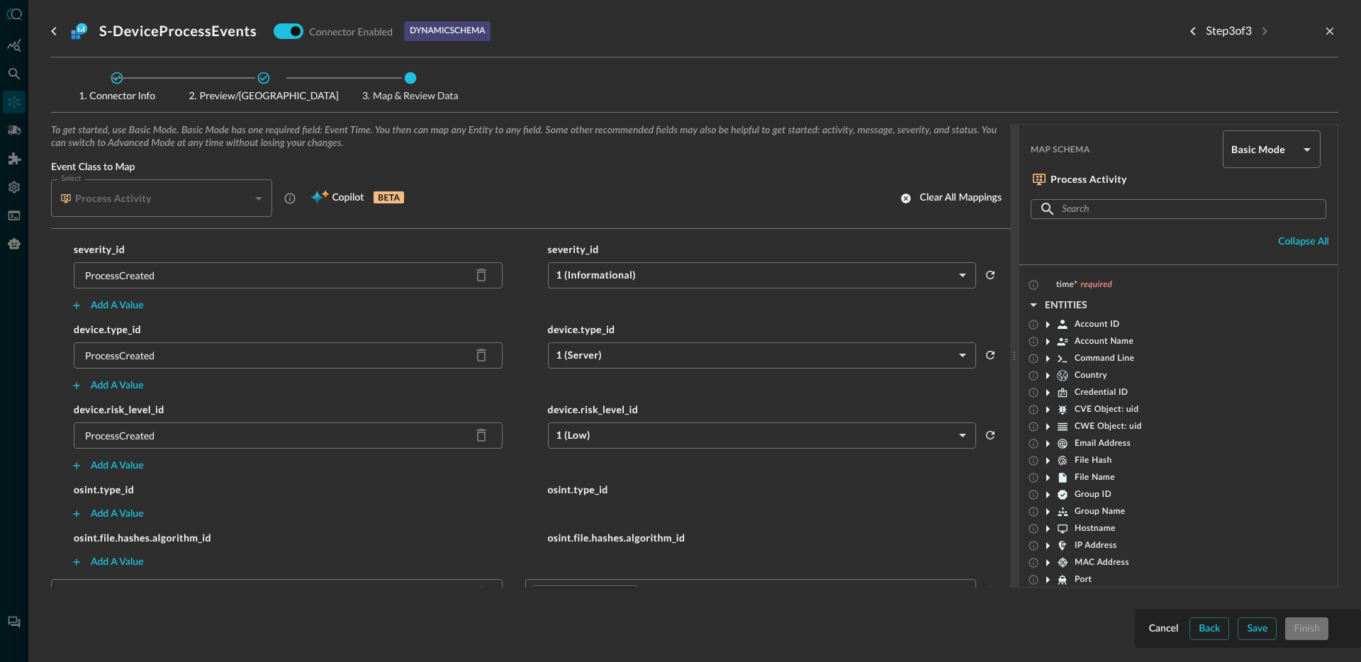
scroll to position [742, 0]
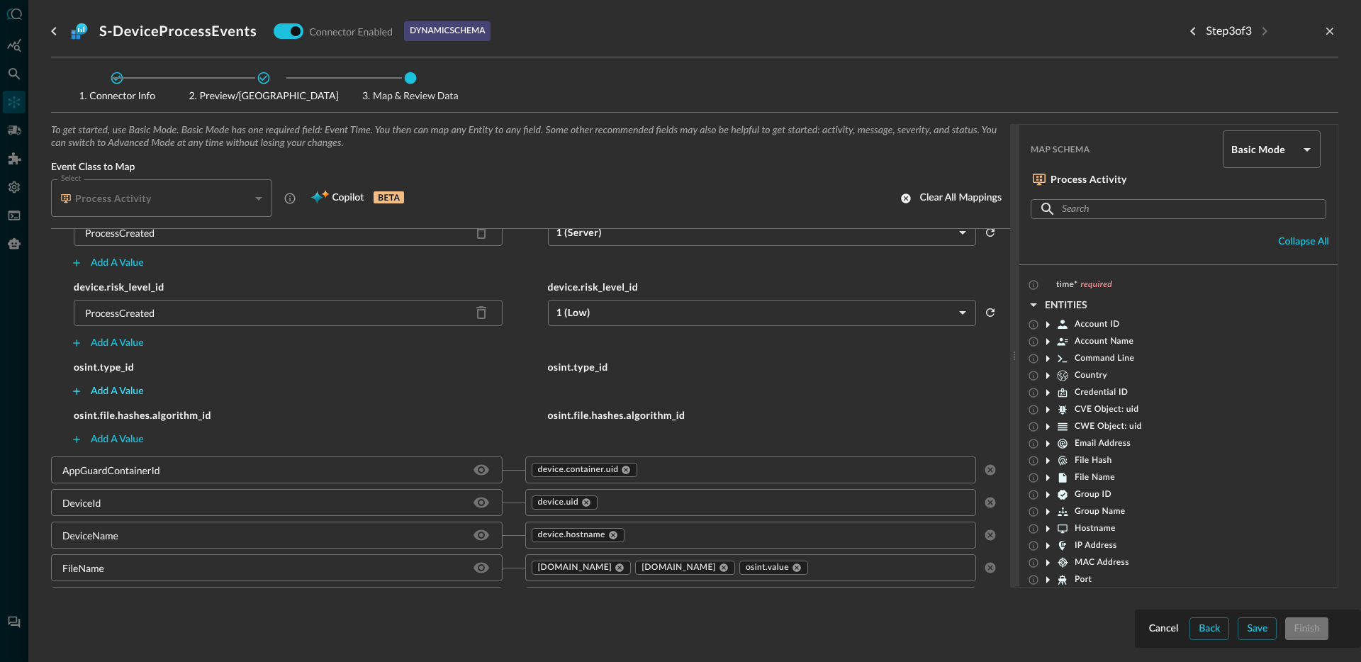
click at [122, 388] on div "Add a value" at bounding box center [117, 392] width 53 height 18
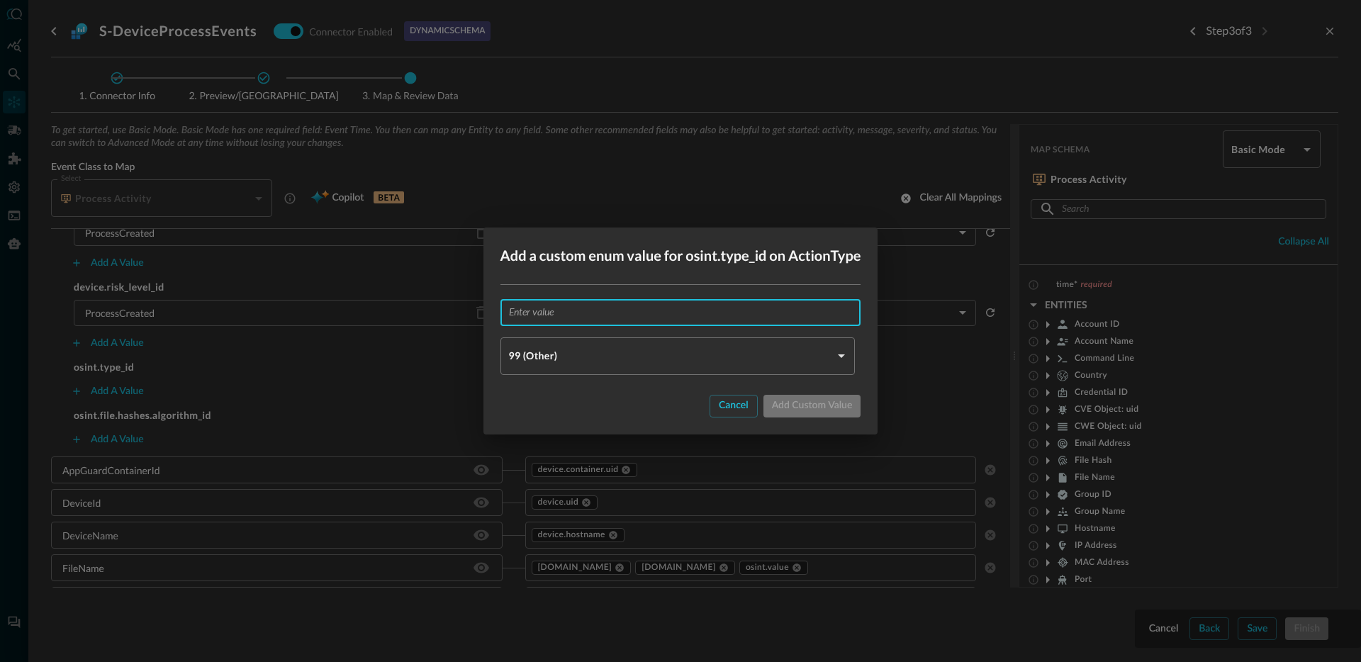
click at [581, 320] on input "text" at bounding box center [685, 312] width 352 height 26
paste input "ProcessCreated"
type input "ProcessCreated"
click at [572, 361] on body "Connectors Help Logout JR ​ ​ Add Connector Export Connectors Cloud Infrastruct…" at bounding box center [680, 331] width 1361 height 662
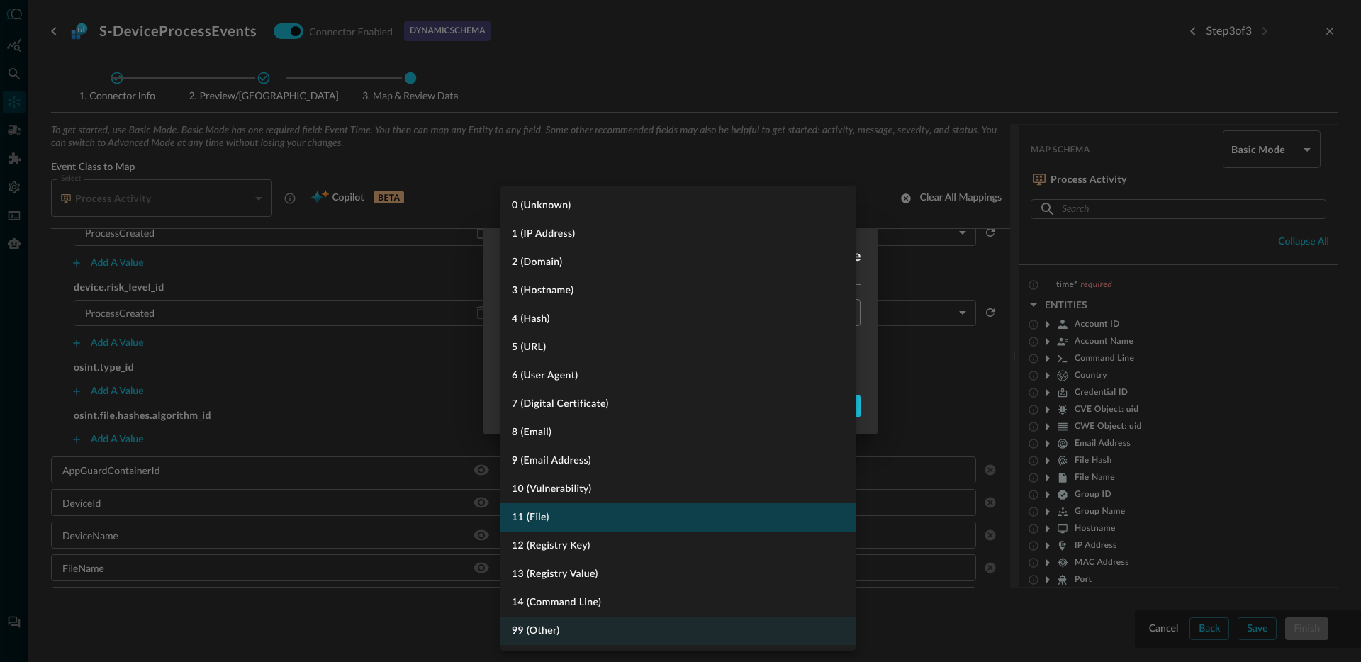
click at [600, 512] on li "11 (File)" at bounding box center [677, 517] width 355 height 28
type input "FILE"
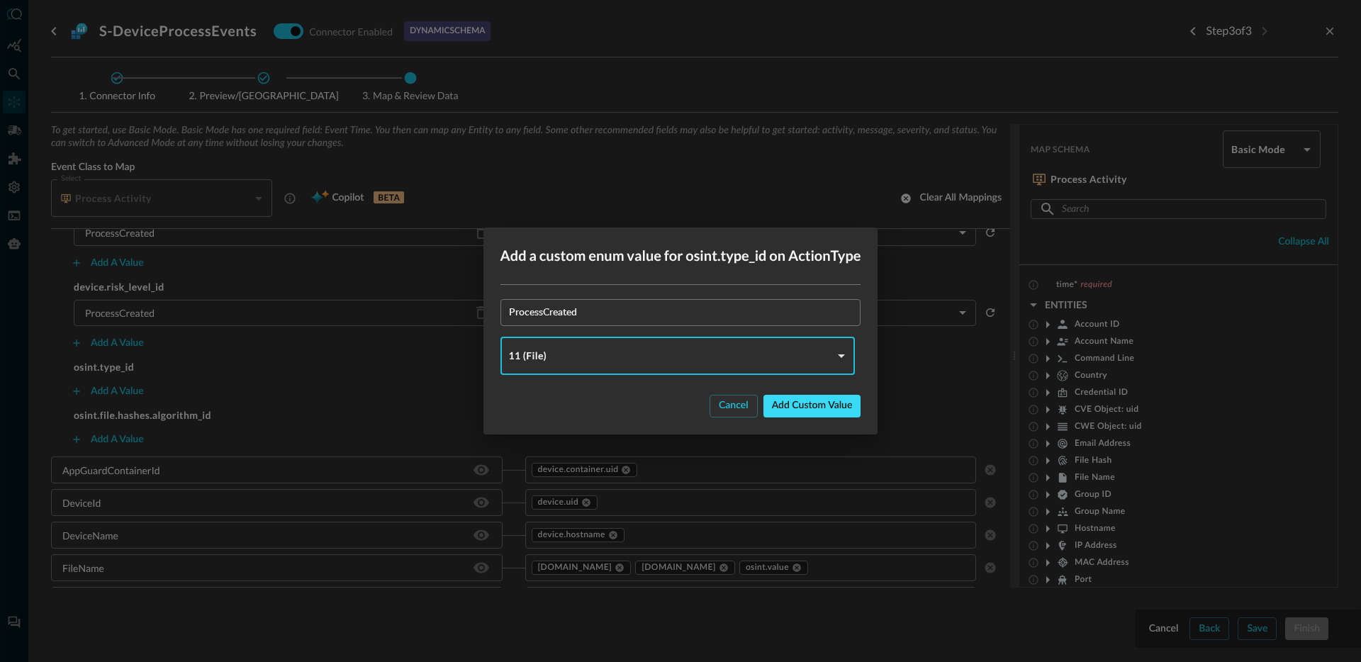
click at [795, 408] on div "Add custom value" at bounding box center [812, 406] width 81 height 18
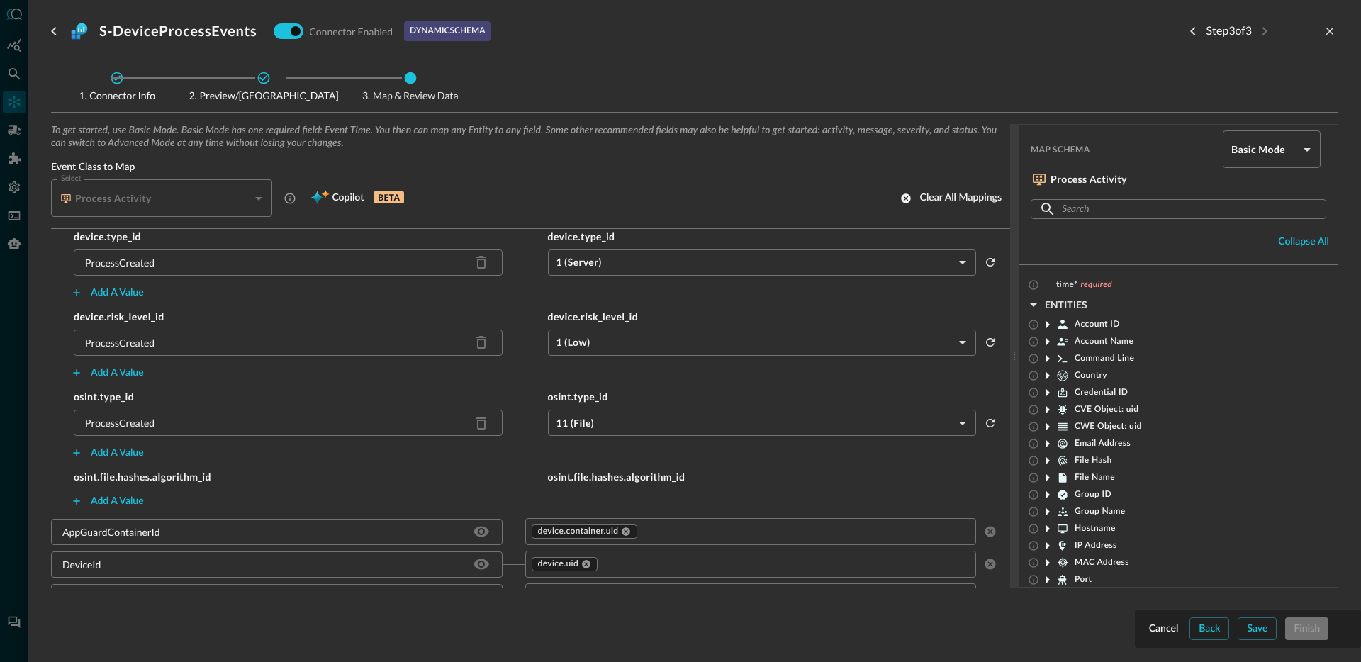
scroll to position [713, 0]
click at [127, 507] on div "Add a value" at bounding box center [117, 501] width 53 height 18
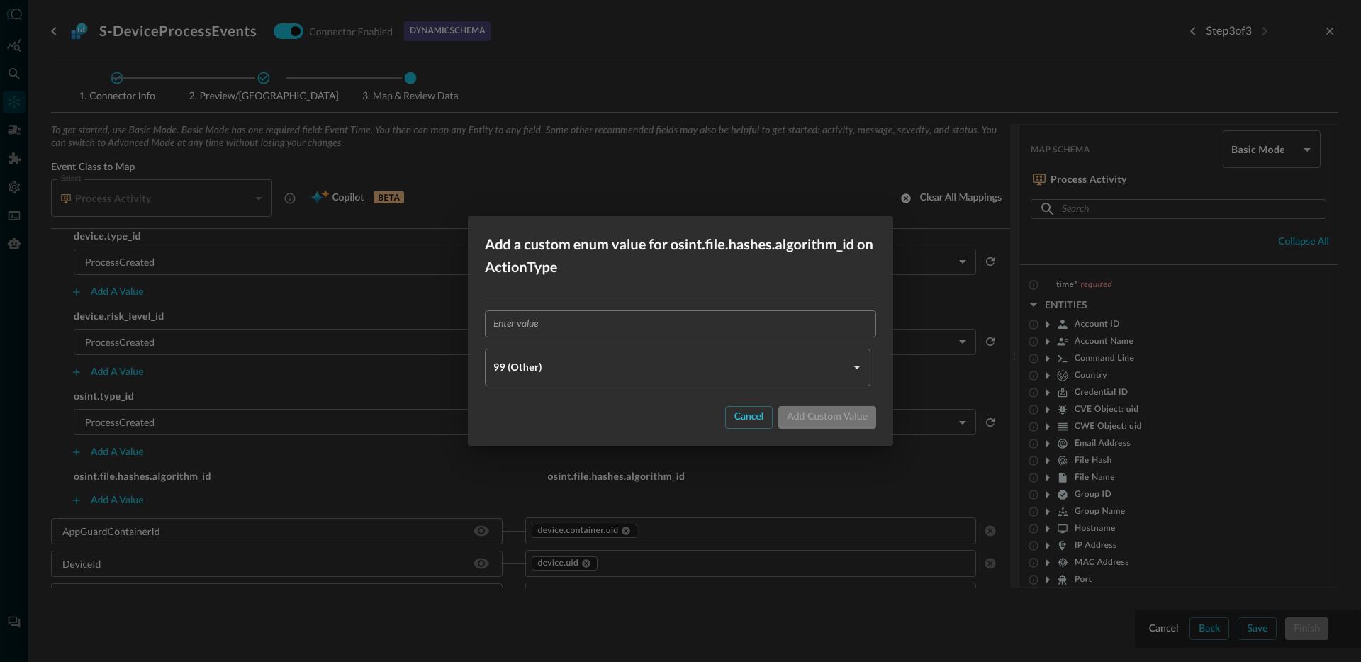
click at [557, 343] on div "​ 99 (Other) OTHER ​" at bounding box center [680, 347] width 391 height 75
click at [565, 332] on input "text" at bounding box center [684, 323] width 383 height 26
paste input "ProcessCreated"
type input "ProcessCreated"
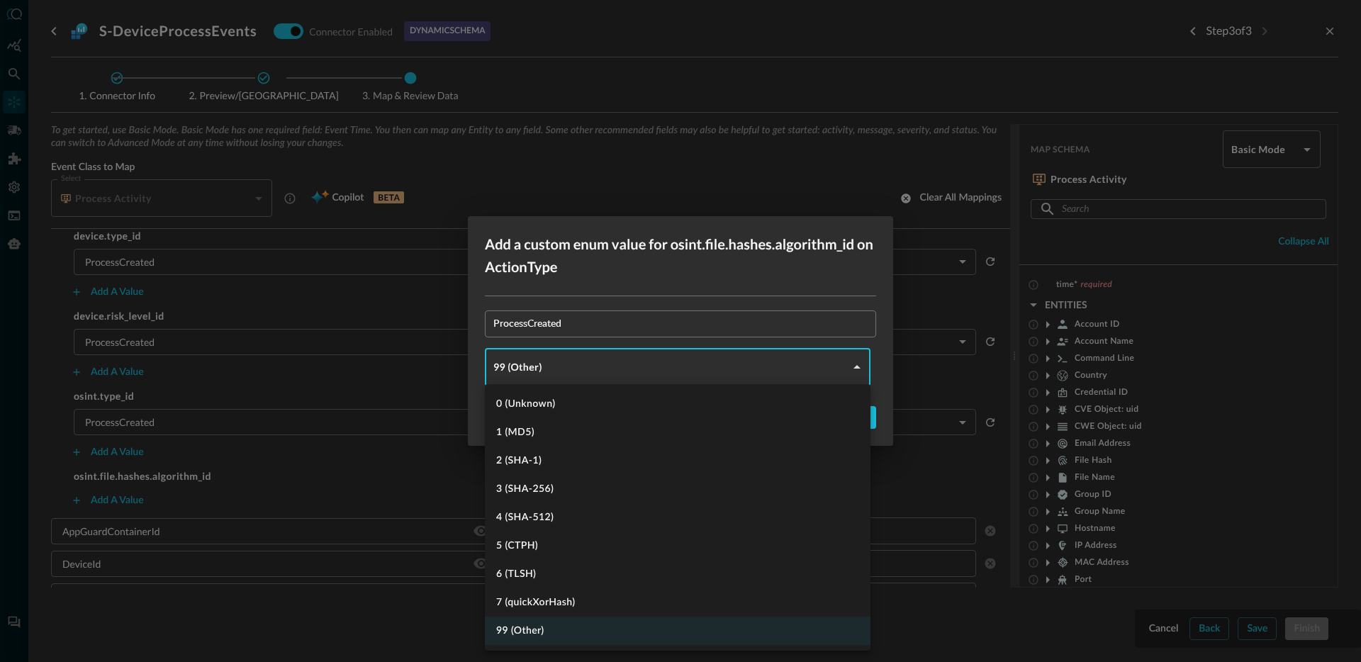
click at [549, 367] on body "Connectors Help Logout JR ​ ​ Add Connector Export Connectors Cloud Infrastruct…" at bounding box center [680, 331] width 1361 height 662
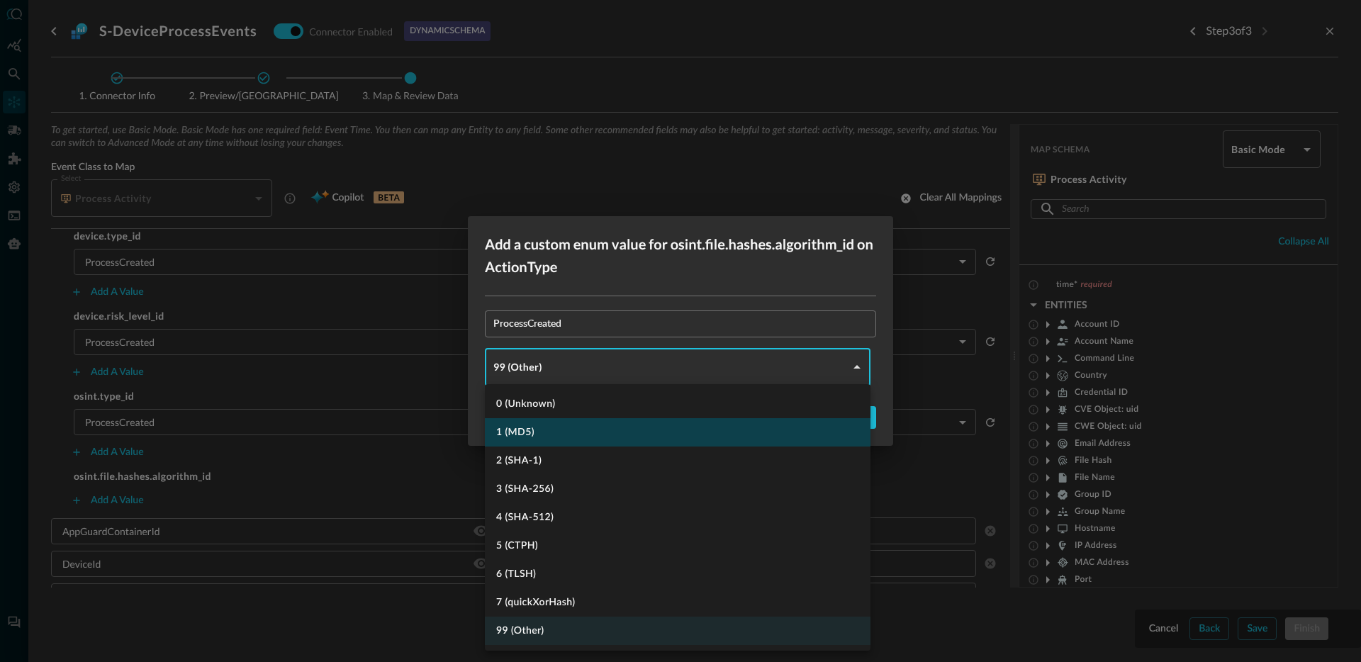
click at [550, 433] on li "1 (MD5)" at bounding box center [678, 432] width 386 height 28
type input "MD_5"
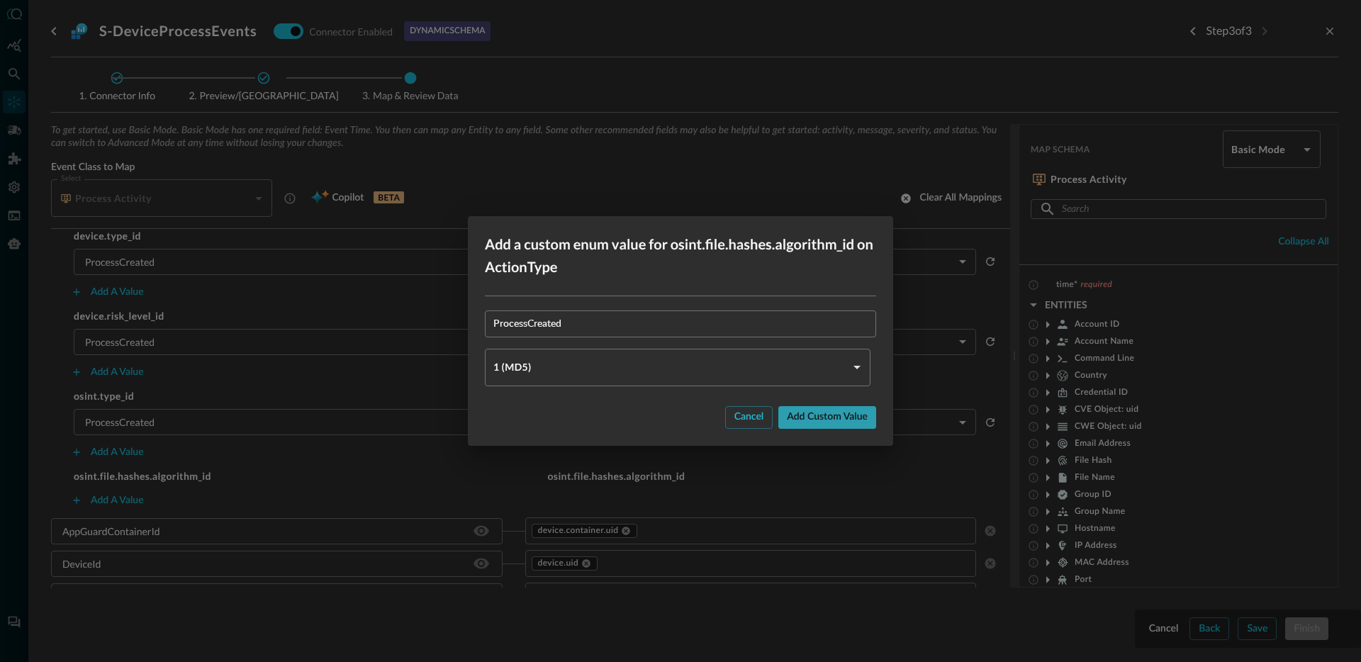
click at [851, 415] on div "Add custom value" at bounding box center [827, 417] width 81 height 18
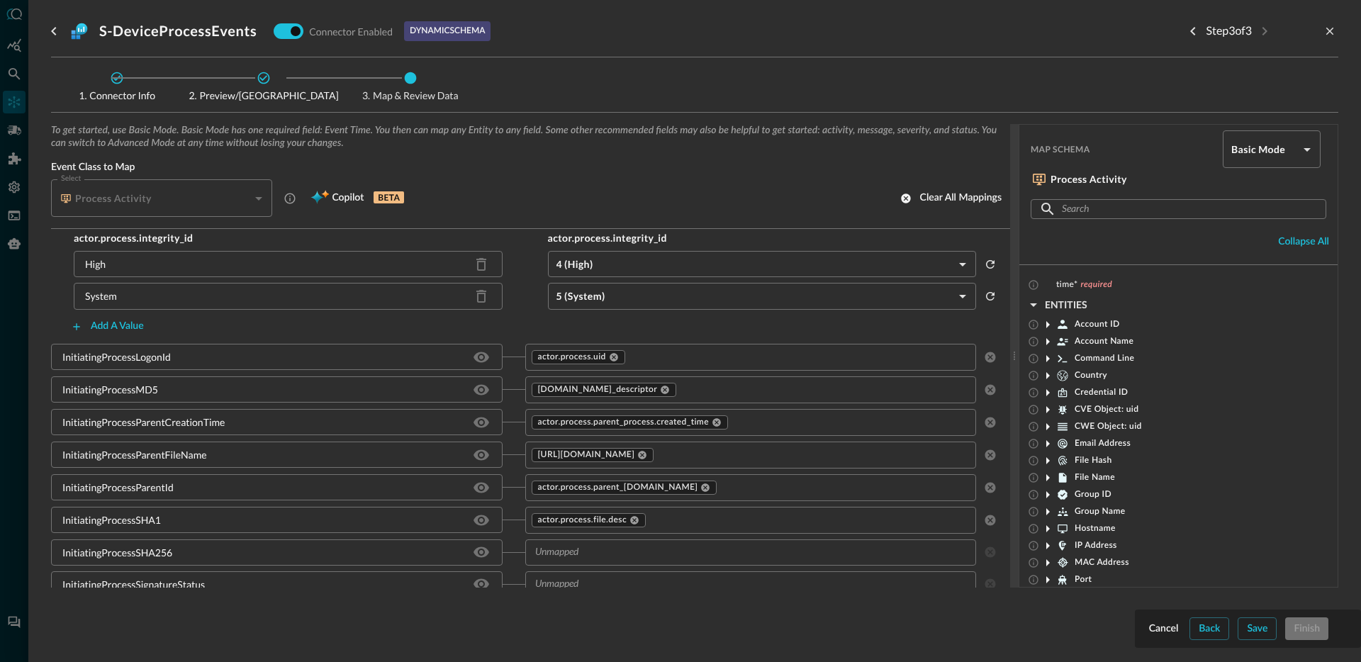
scroll to position [1859, 0]
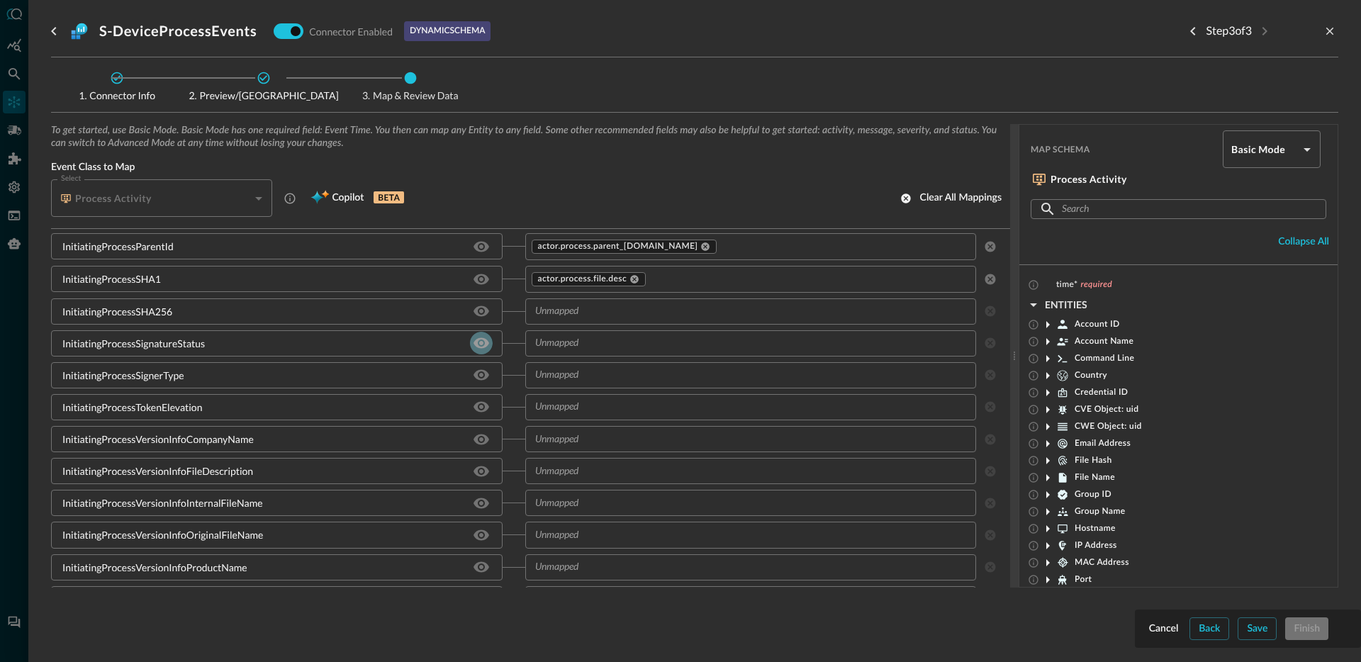
click at [475, 344] on icon "Hide/Show source field" at bounding box center [481, 343] width 16 height 11
click at [476, 344] on icon "Hide/Show source field" at bounding box center [481, 343] width 16 height 11
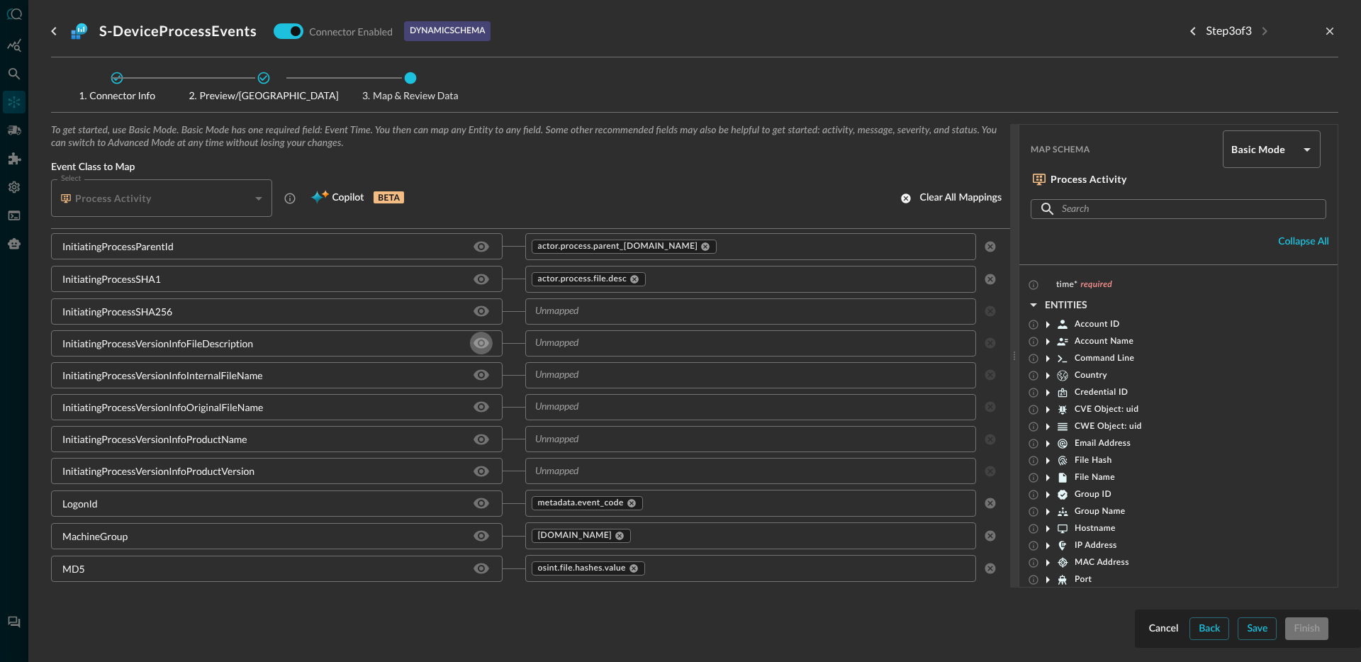
click at [476, 344] on icon "Hide/Show source field" at bounding box center [481, 343] width 16 height 11
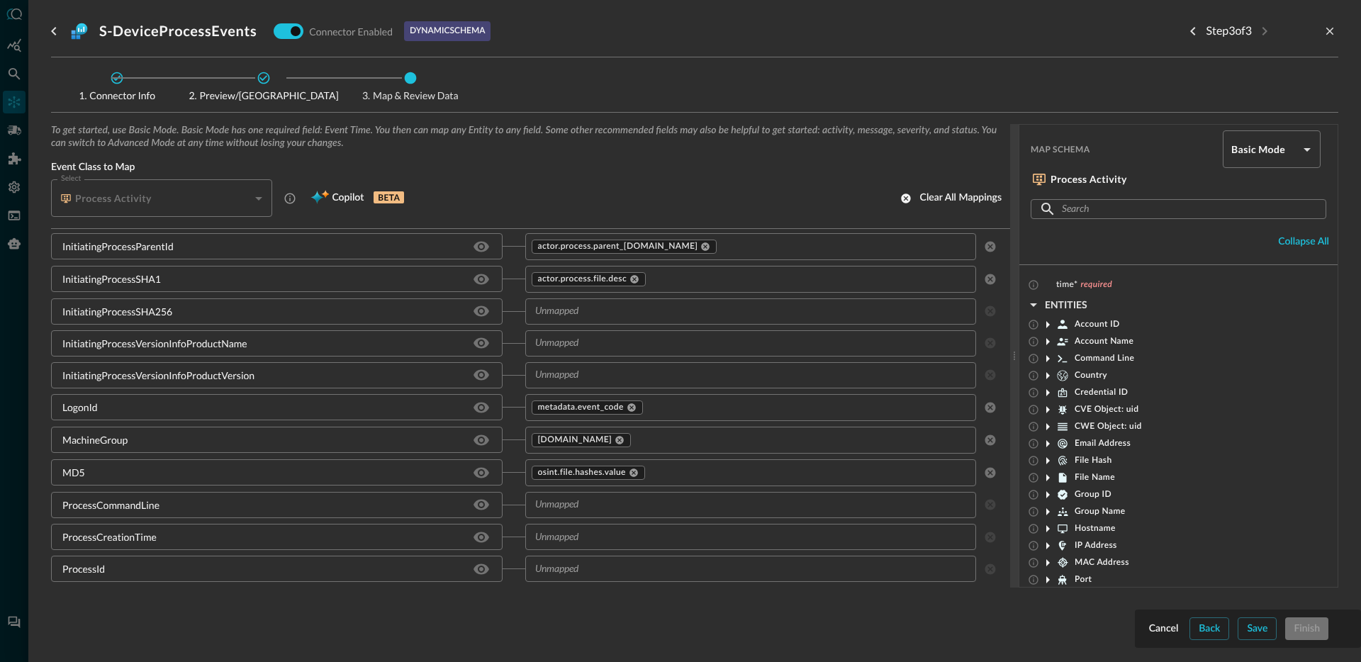
click at [476, 344] on icon "Hide/Show source field" at bounding box center [481, 343] width 16 height 11
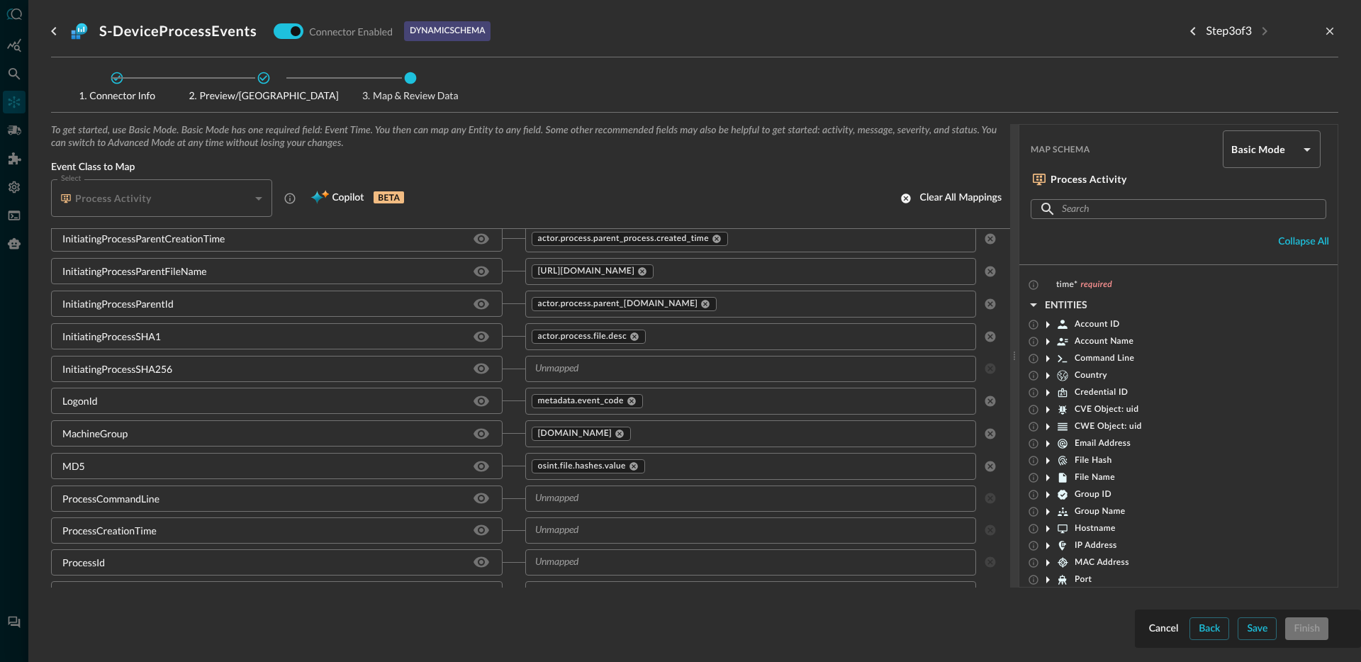
scroll to position [1739, 0]
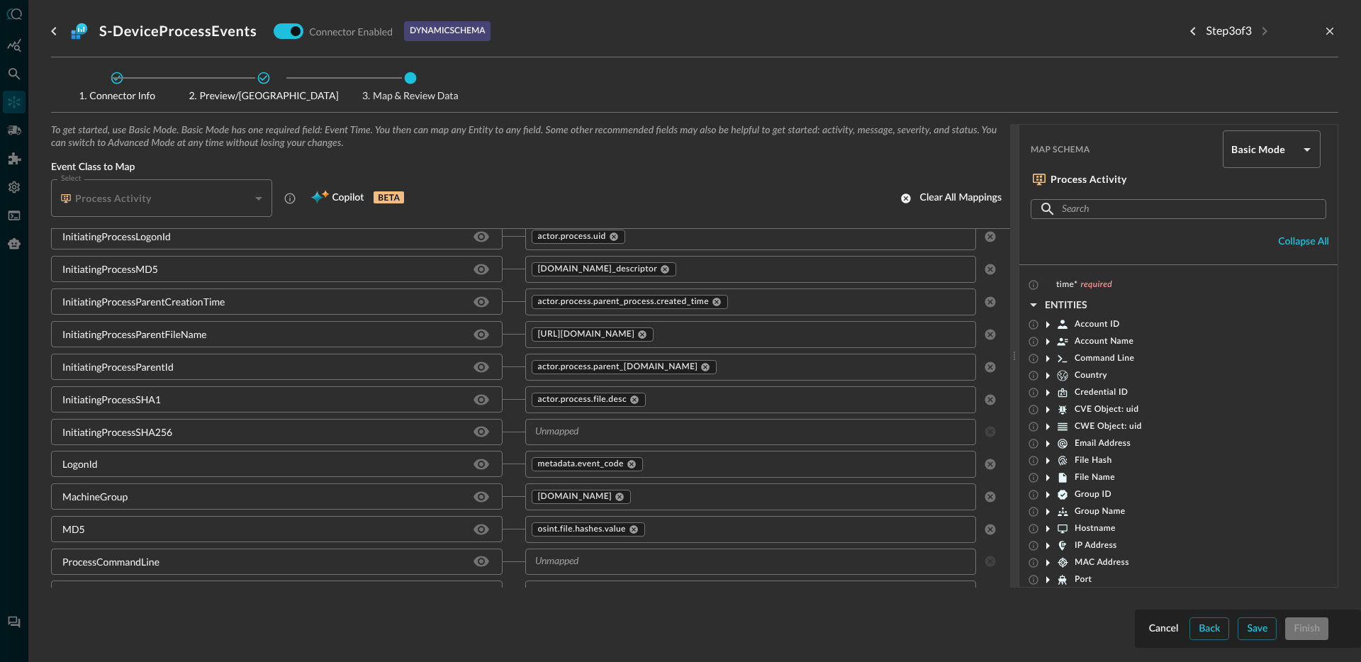
click at [612, 440] on div "​" at bounding box center [750, 432] width 451 height 26
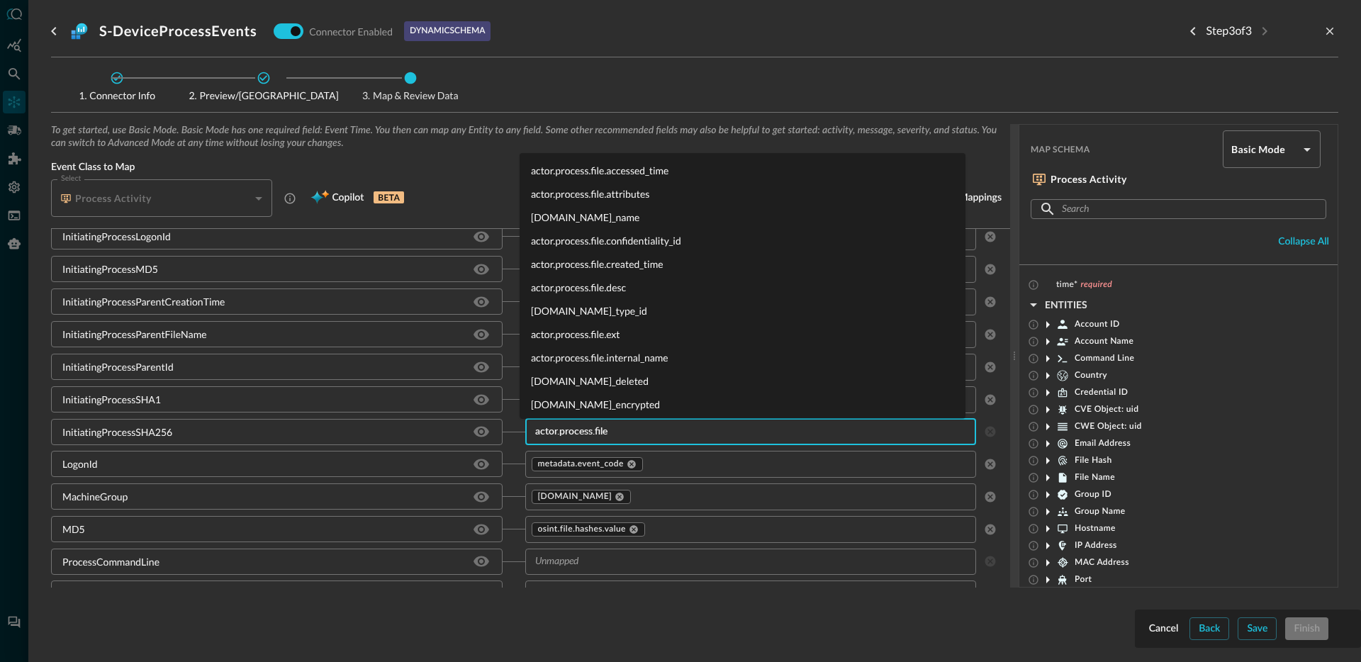
type input "actor.process.file."
click at [635, 290] on li "actor.process.file.mime_type" at bounding box center [743, 291] width 446 height 23
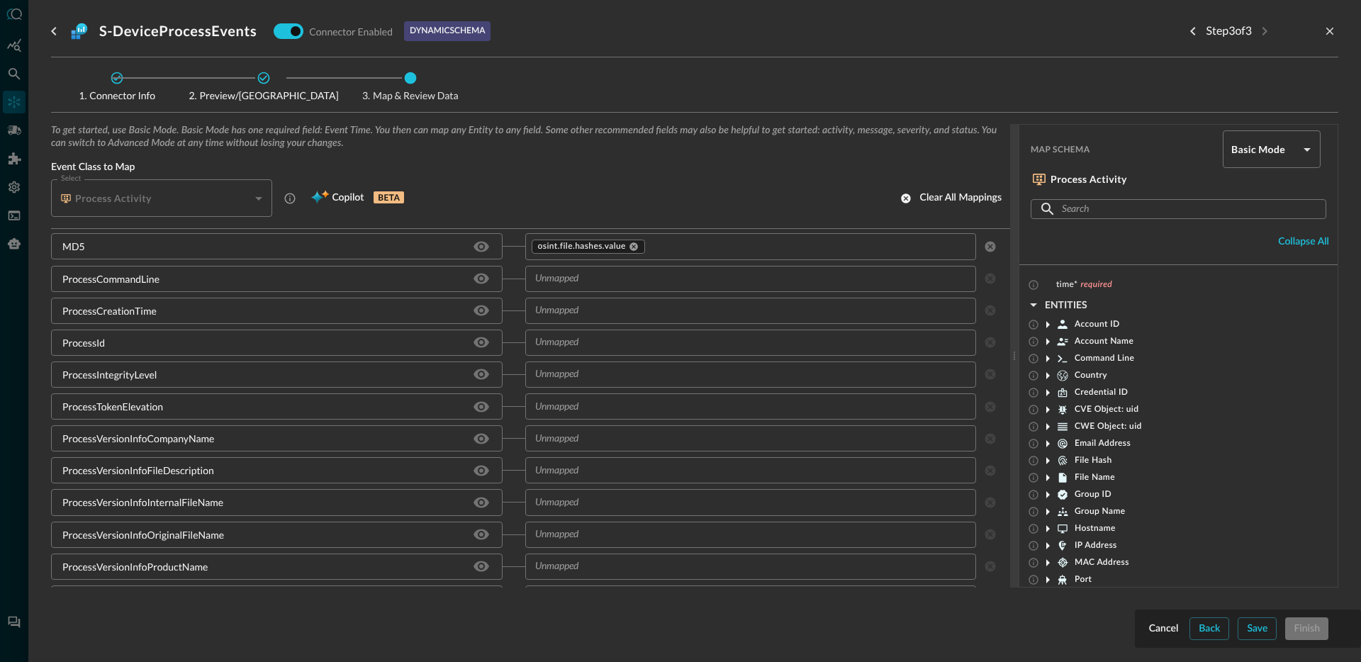
scroll to position [2029, 0]
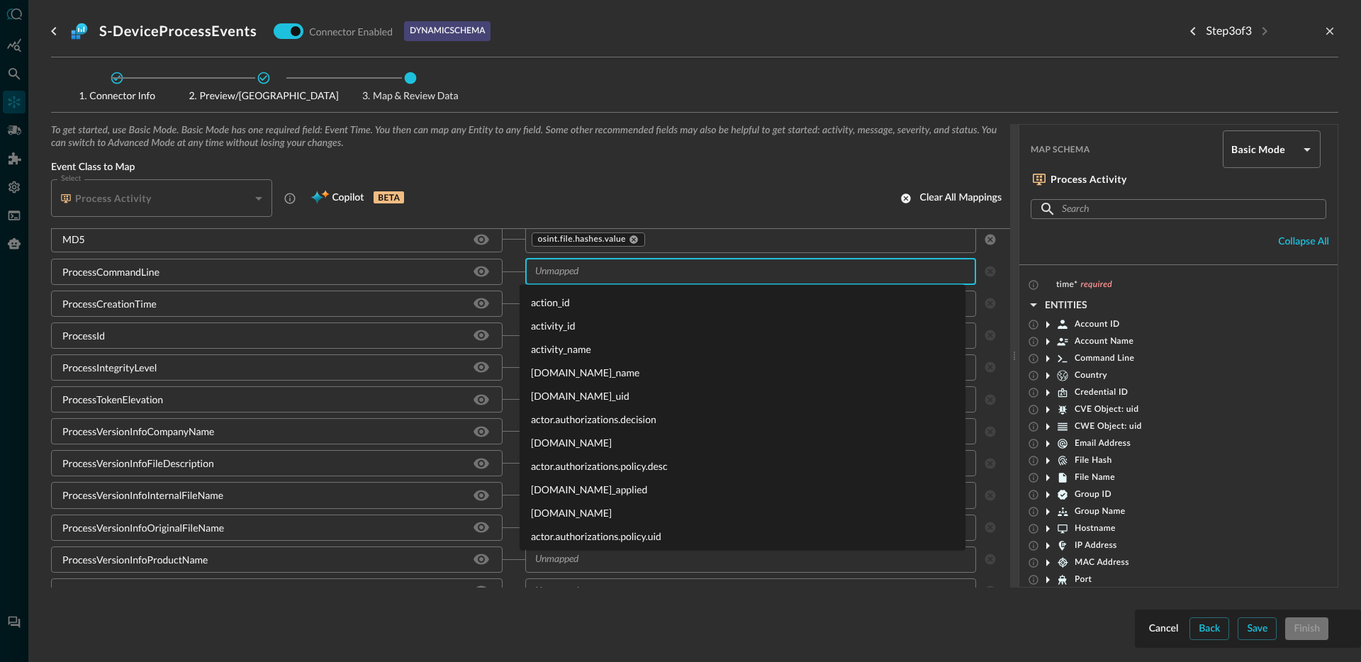
click at [600, 279] on input "text" at bounding box center [739, 272] width 420 height 18
type input "process.cm"
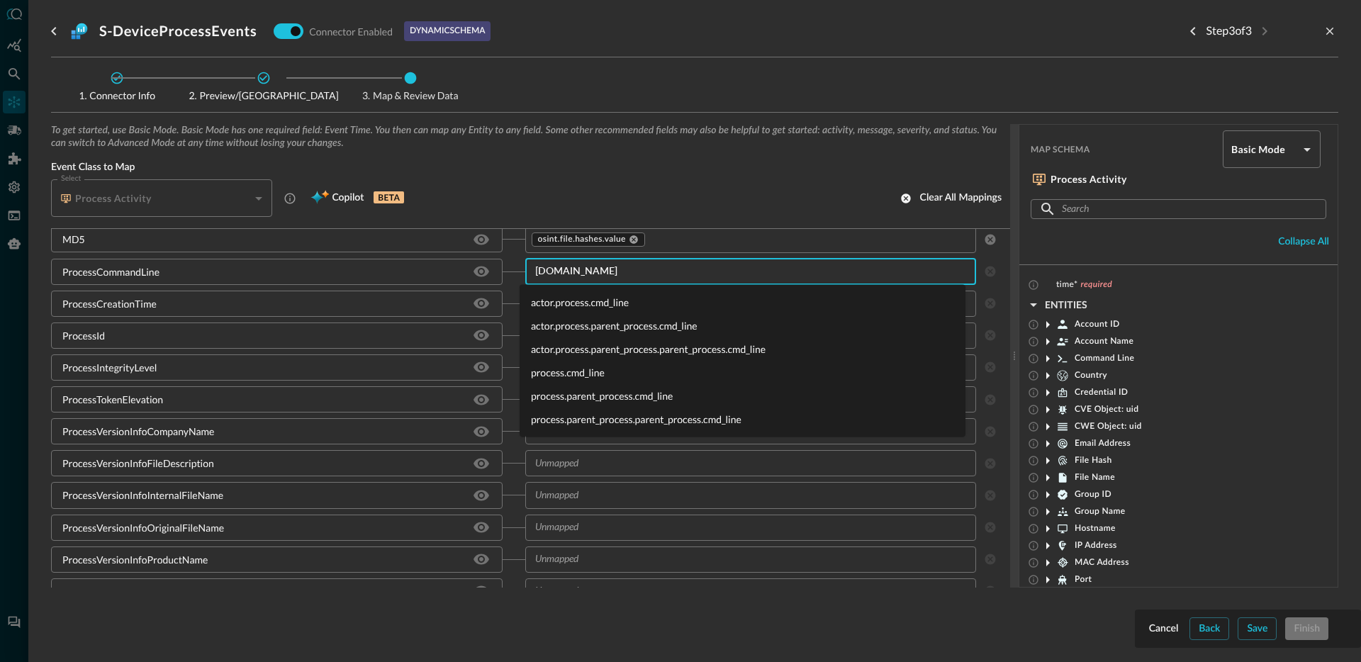
click at [593, 304] on li "actor.process.cmd_line" at bounding box center [743, 302] width 446 height 23
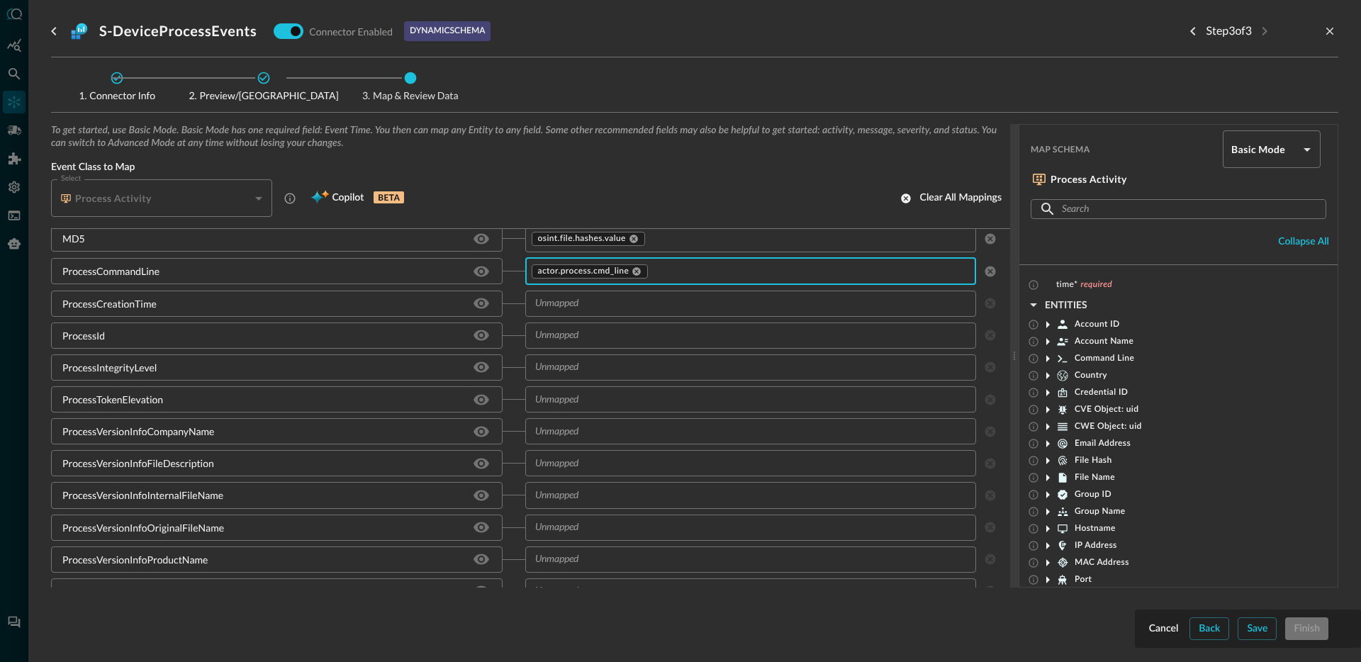
scroll to position [2028, 0]
click at [617, 307] on input "text" at bounding box center [739, 305] width 420 height 18
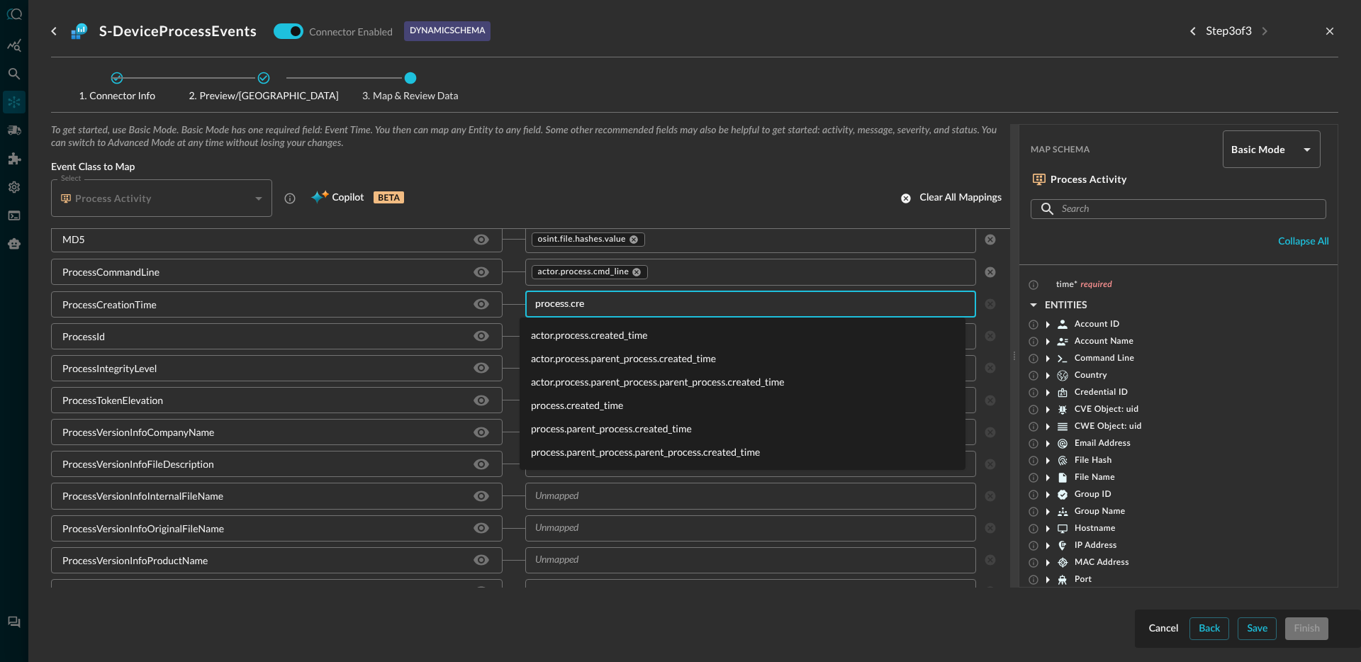
type input "process.crea"
click at [653, 330] on li "actor.process.created_time" at bounding box center [743, 334] width 446 height 23
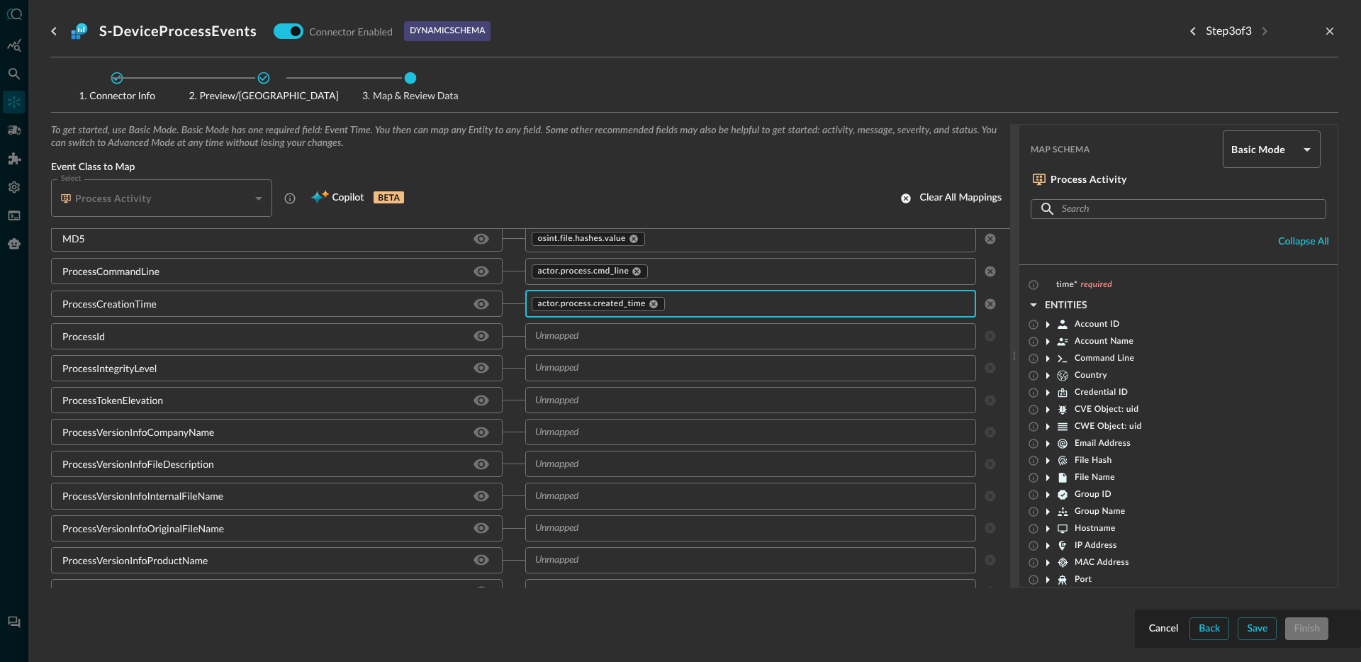
scroll to position [2028, 0]
click at [618, 343] on input "text" at bounding box center [739, 337] width 420 height 18
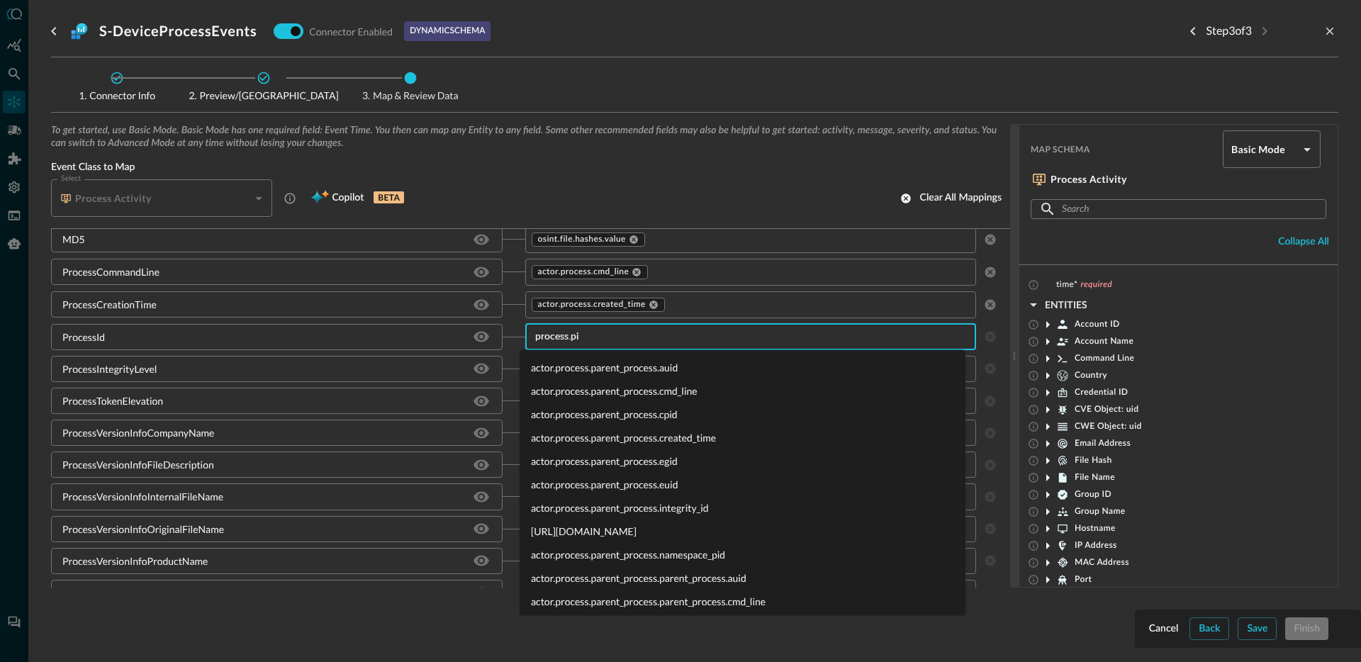
type input "[DOMAIN_NAME]"
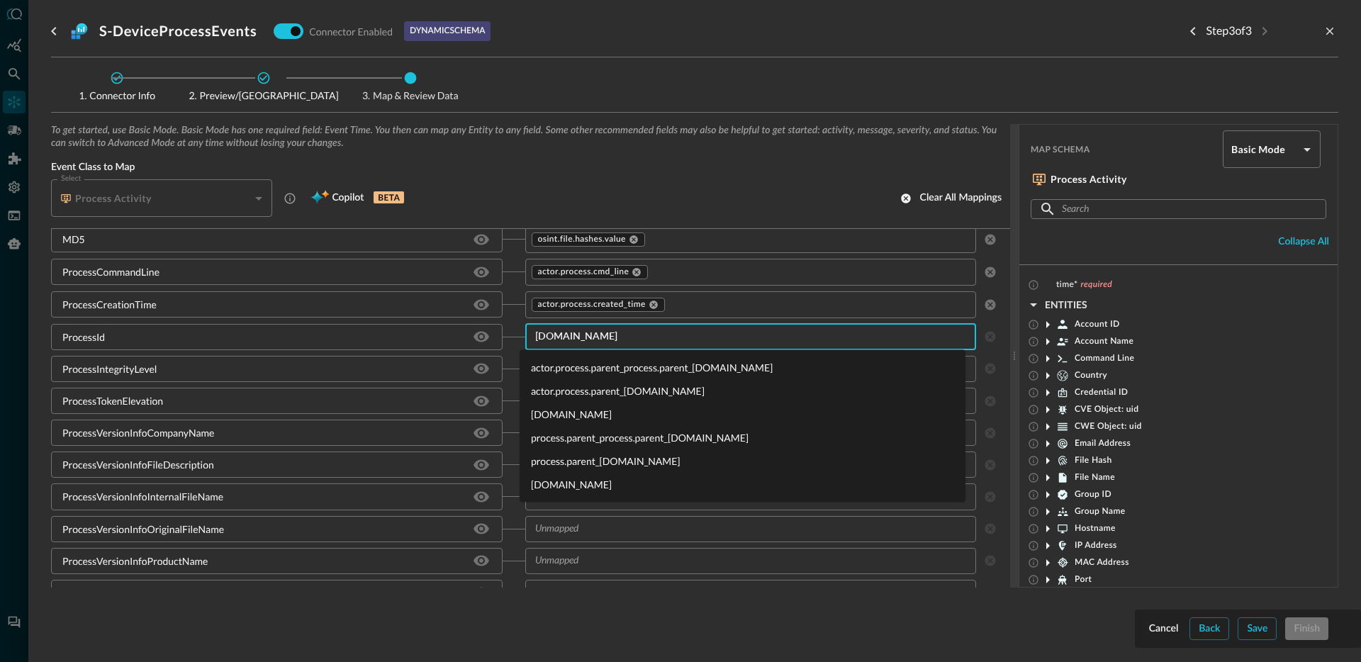
click at [570, 484] on li "[DOMAIN_NAME]" at bounding box center [743, 484] width 446 height 23
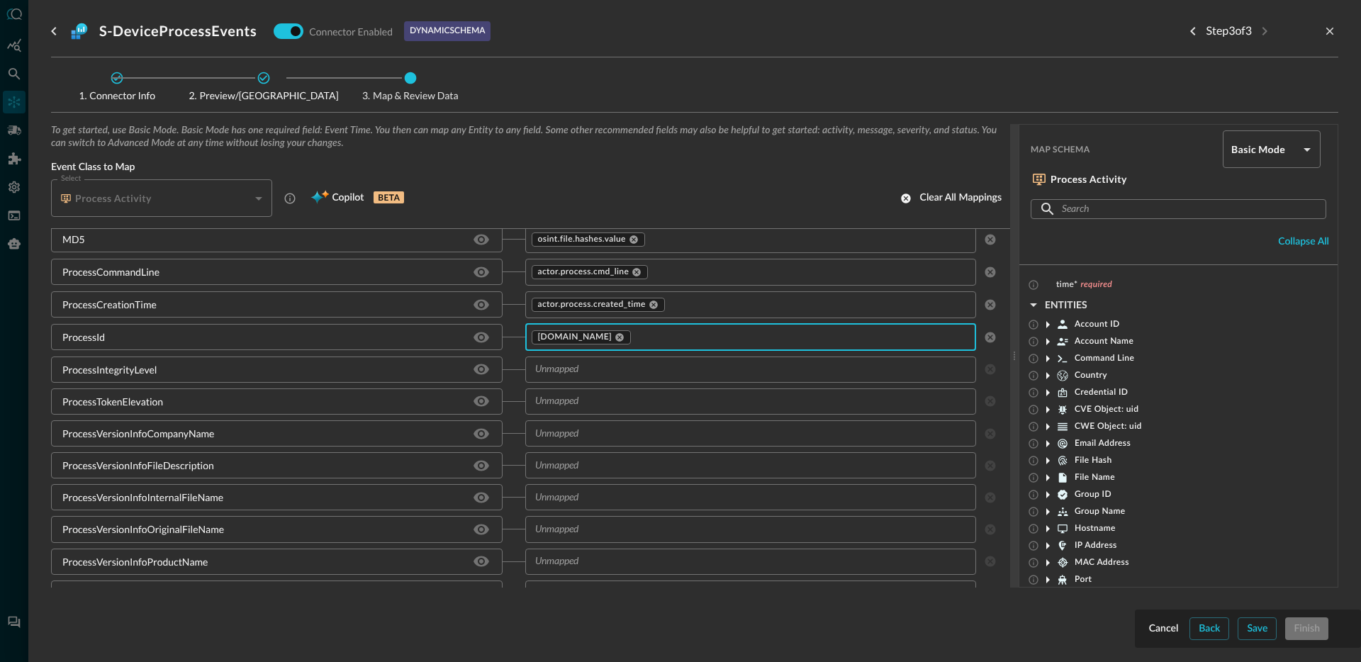
click at [593, 371] on input "text" at bounding box center [739, 370] width 420 height 18
click at [125, 362] on div "ProcessIntegrityLevel" at bounding box center [109, 369] width 94 height 15
copy div "ProcessIntegrityLevel"
click at [583, 366] on input "text" at bounding box center [739, 370] width 420 height 18
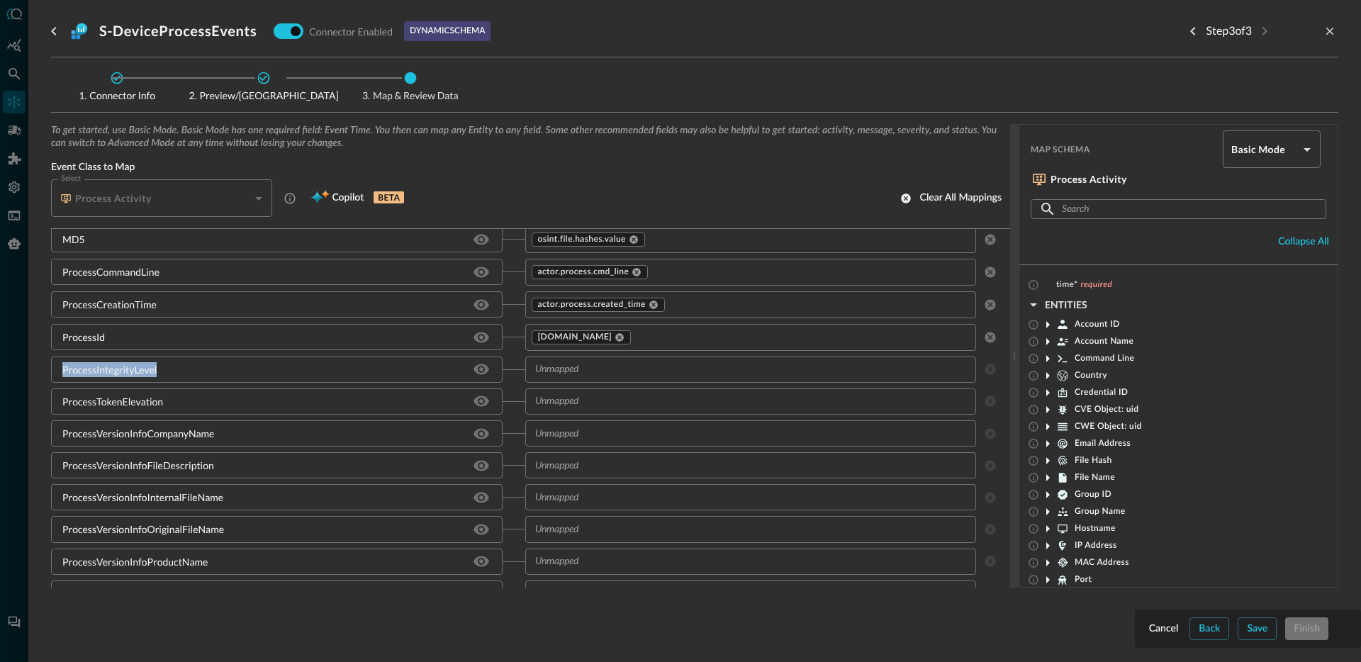
click at [583, 366] on input "text" at bounding box center [739, 370] width 420 height 18
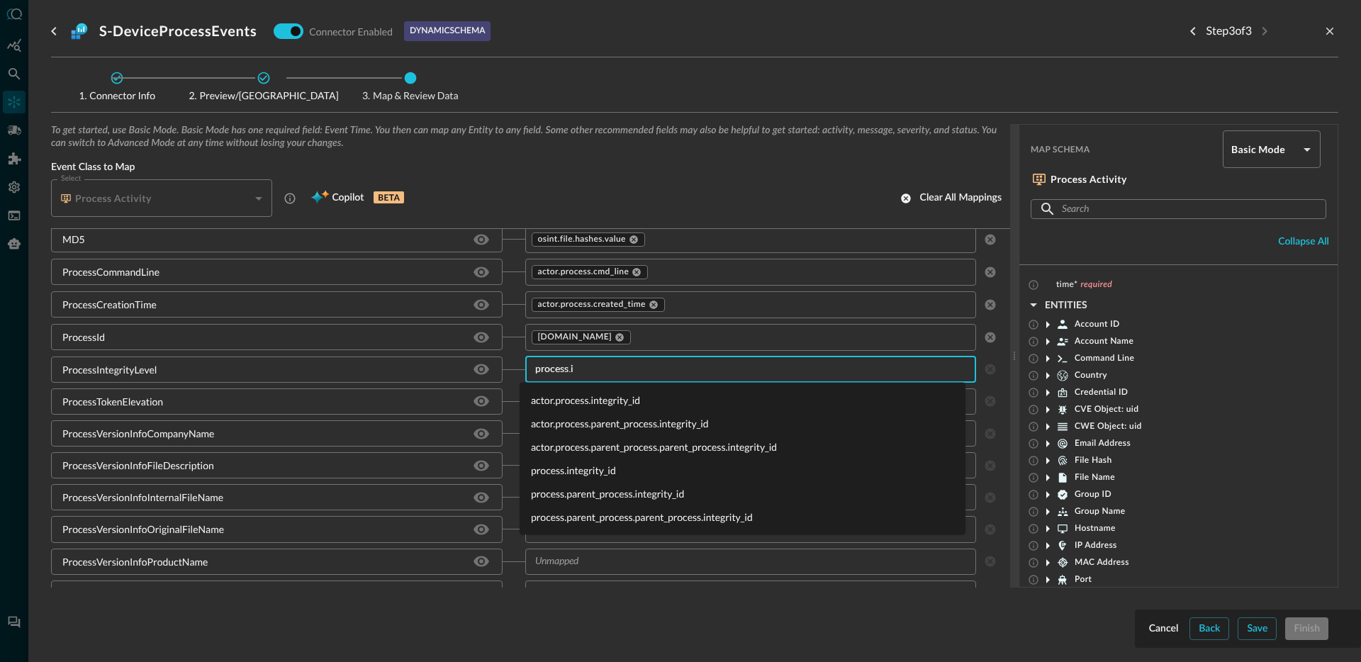
type input "process.in"
click at [576, 472] on li "process.integrity_id" at bounding box center [743, 470] width 446 height 23
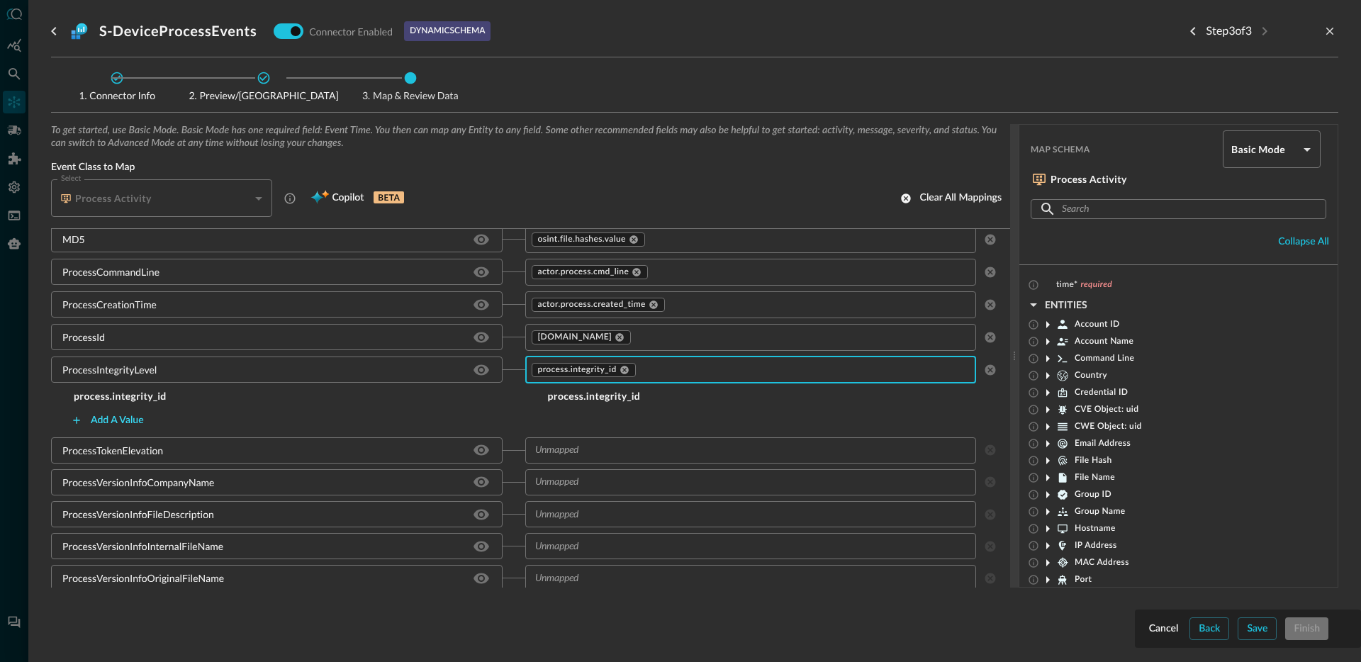
click at [120, 419] on div "Add a value" at bounding box center [117, 421] width 53 height 18
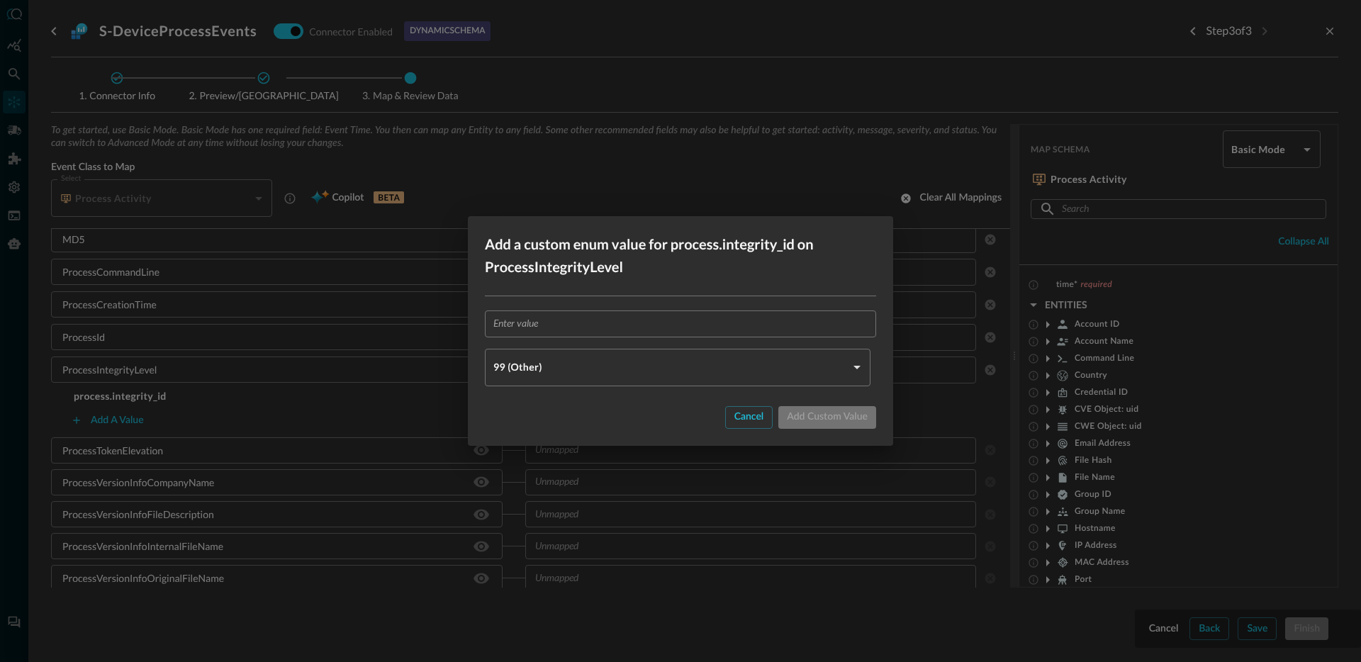
click at [578, 328] on input "text" at bounding box center [684, 323] width 383 height 26
paste input "System"
type input "System"
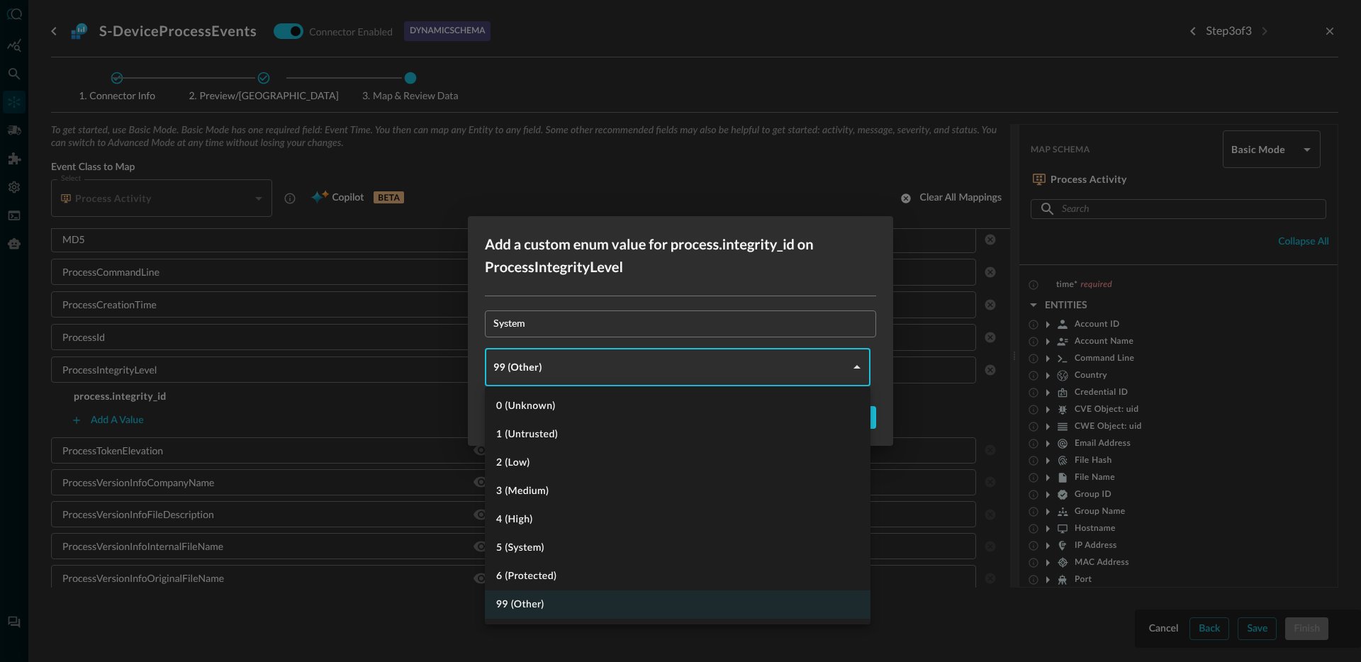
click at [539, 371] on body "Connectors Help Logout JR ​ ​ Add Connector Export Connectors Cloud Infrastruct…" at bounding box center [680, 331] width 1361 height 662
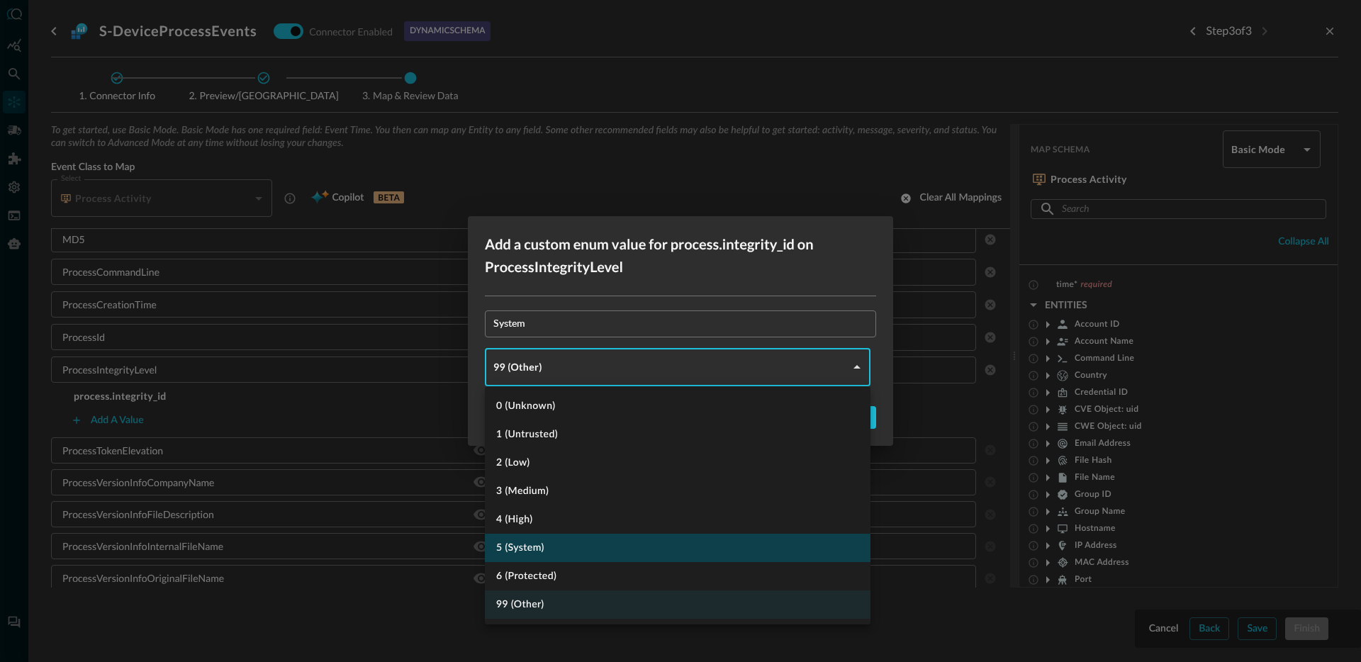
drag, startPoint x: 542, startPoint y: 549, endPoint x: 549, endPoint y: 544, distance: 9.1
click at [542, 549] on li "5 (System)" at bounding box center [678, 548] width 386 height 28
type input "SYSTEM"
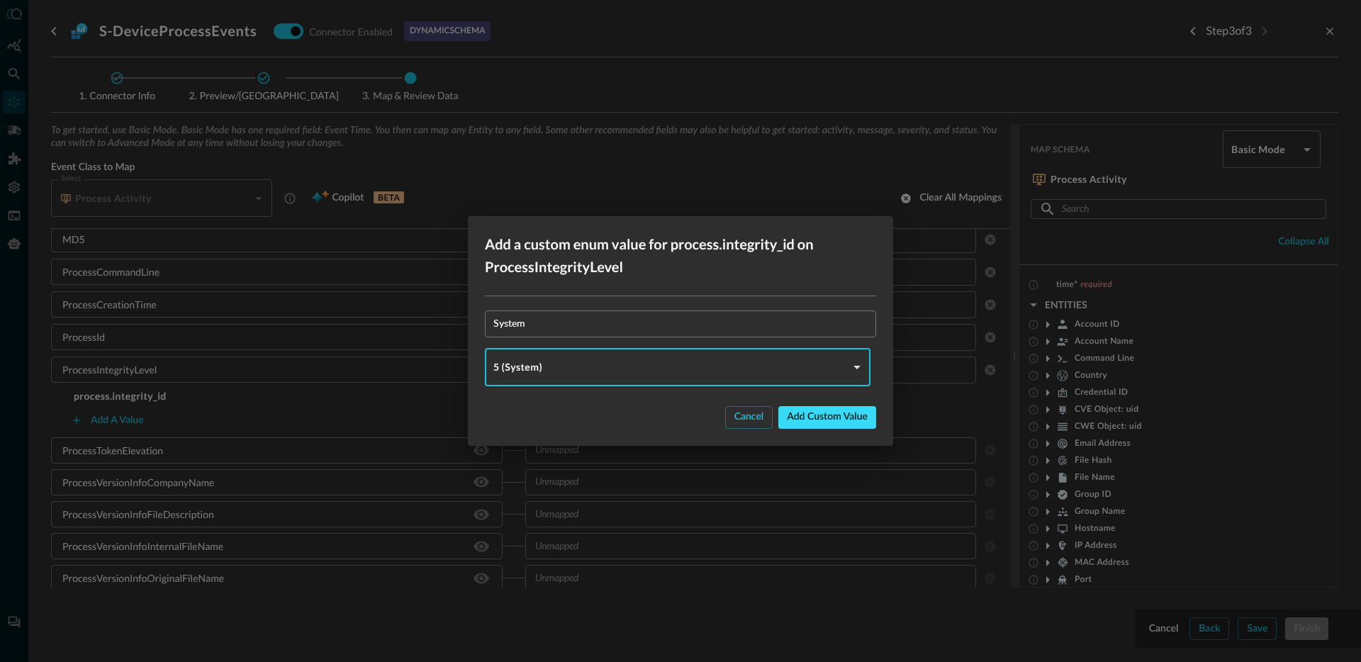
click at [815, 419] on div "Add custom value" at bounding box center [827, 417] width 81 height 18
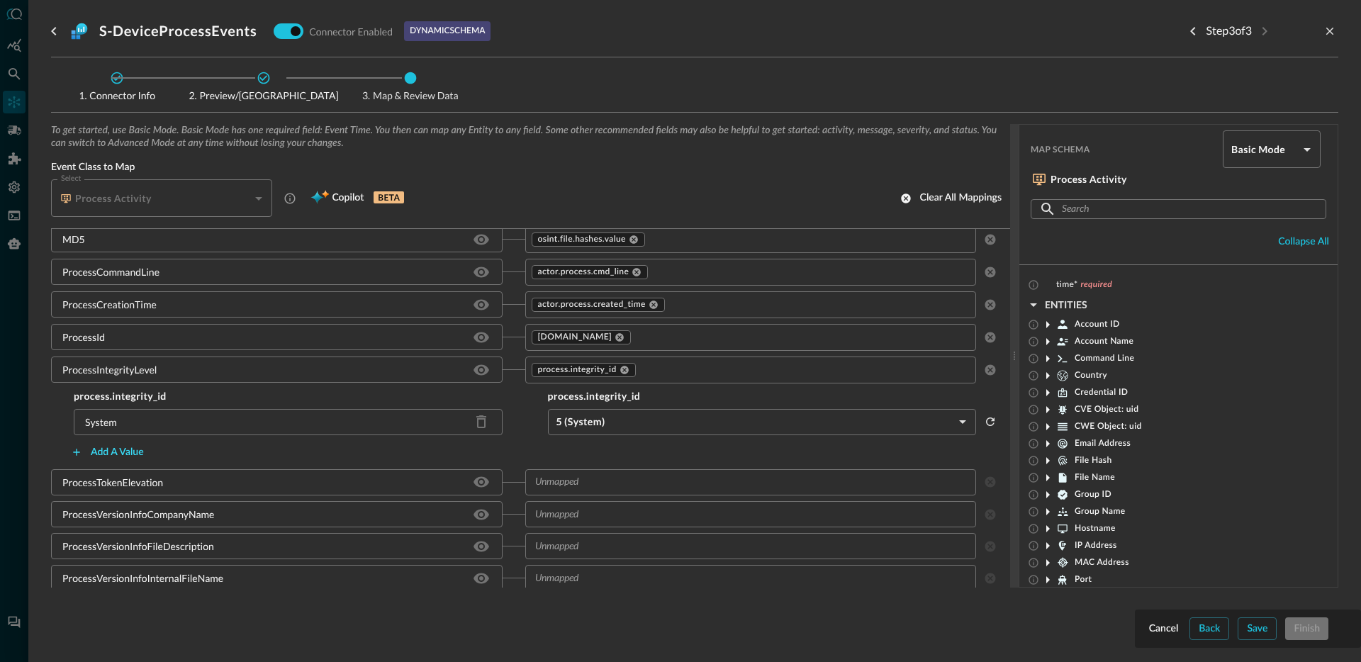
click at [129, 454] on div "Add a value" at bounding box center [117, 453] width 53 height 18
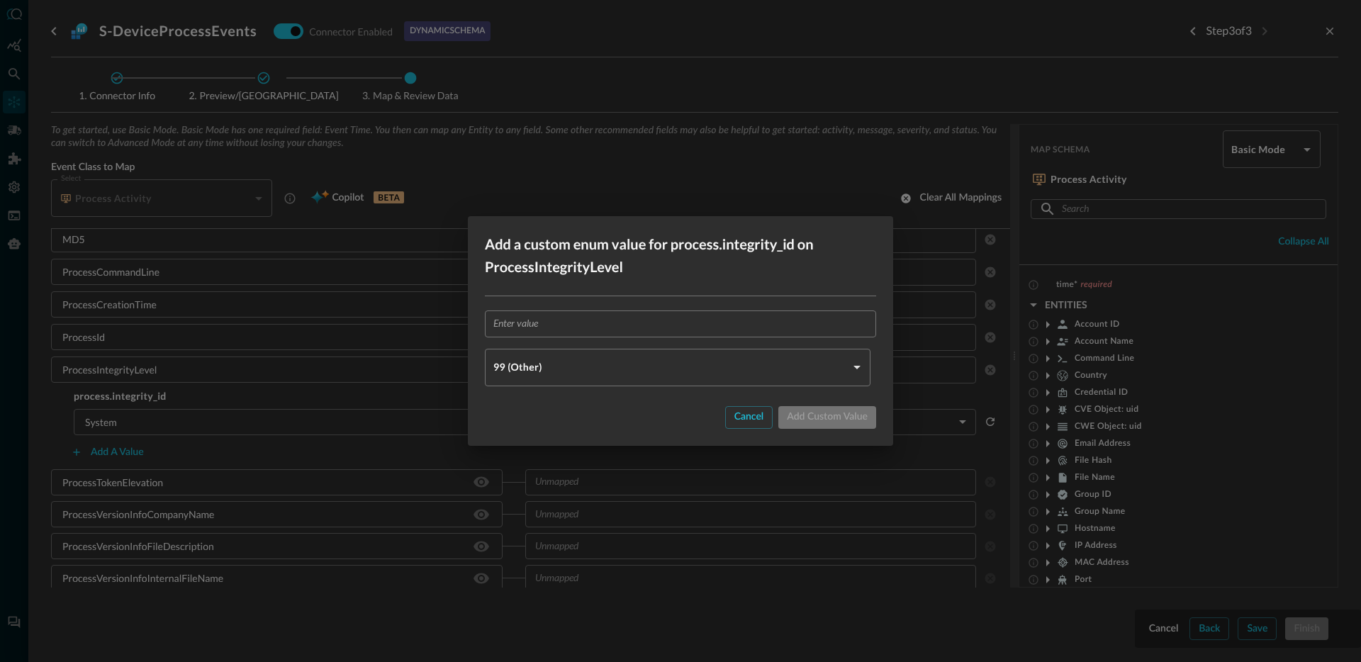
click at [612, 328] on input "text" at bounding box center [684, 323] width 383 height 26
paste input "Low"
type input "Low"
click at [573, 361] on body "Connectors Help Logout JR ​ ​ Add Connector Export Connectors Cloud Infrastruct…" at bounding box center [680, 331] width 1361 height 662
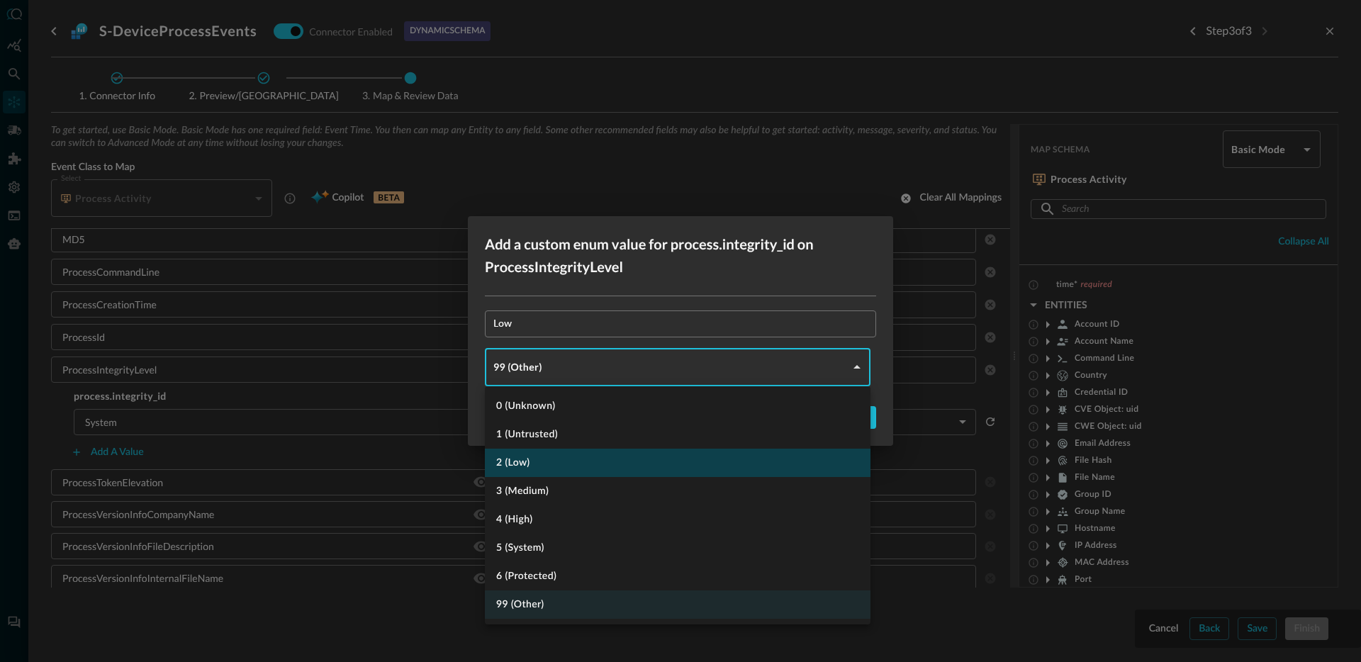
click at [524, 470] on li "2 (Low)" at bounding box center [678, 463] width 386 height 28
type input "LOW"
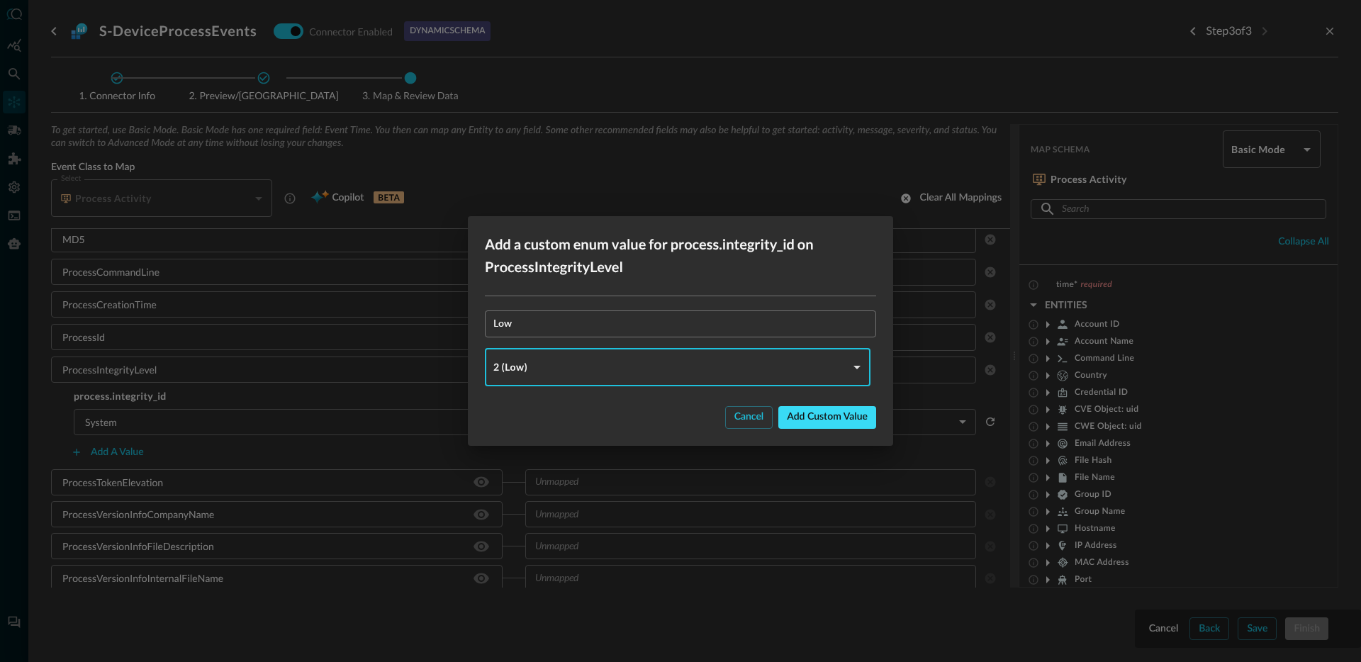
click at [851, 417] on div "Add custom value" at bounding box center [827, 417] width 81 height 18
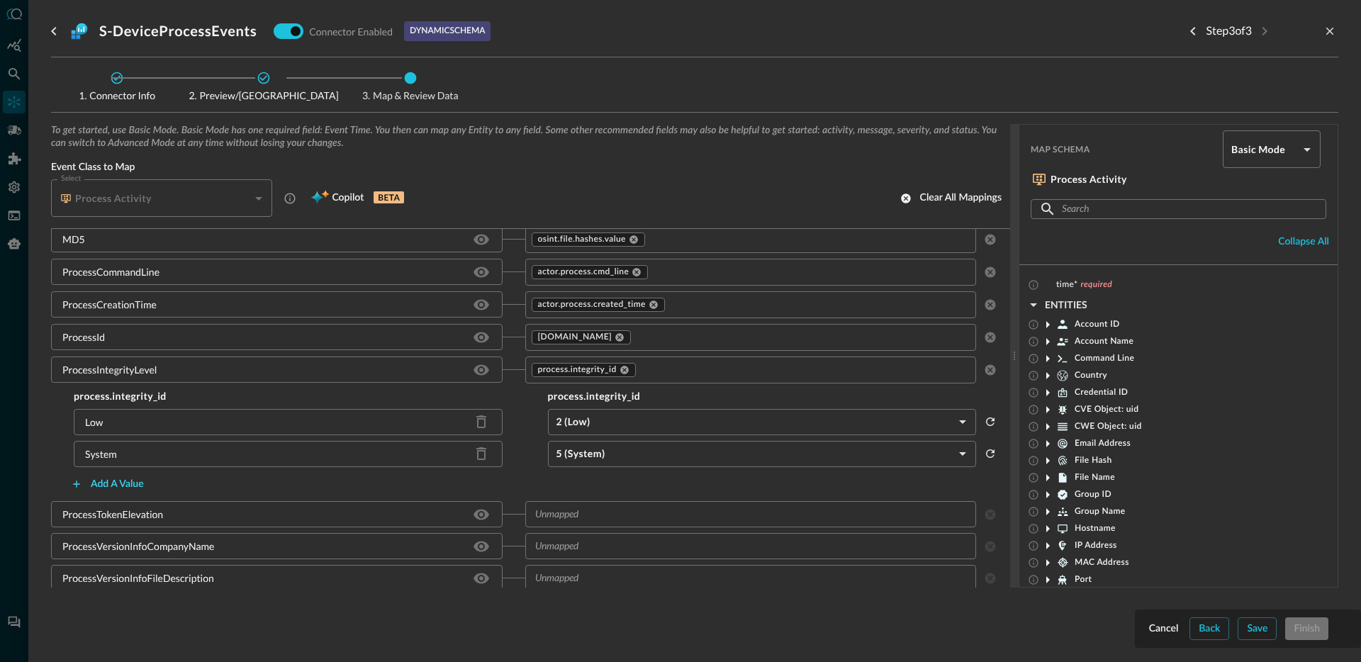
click at [118, 488] on div "Add a value" at bounding box center [117, 485] width 53 height 18
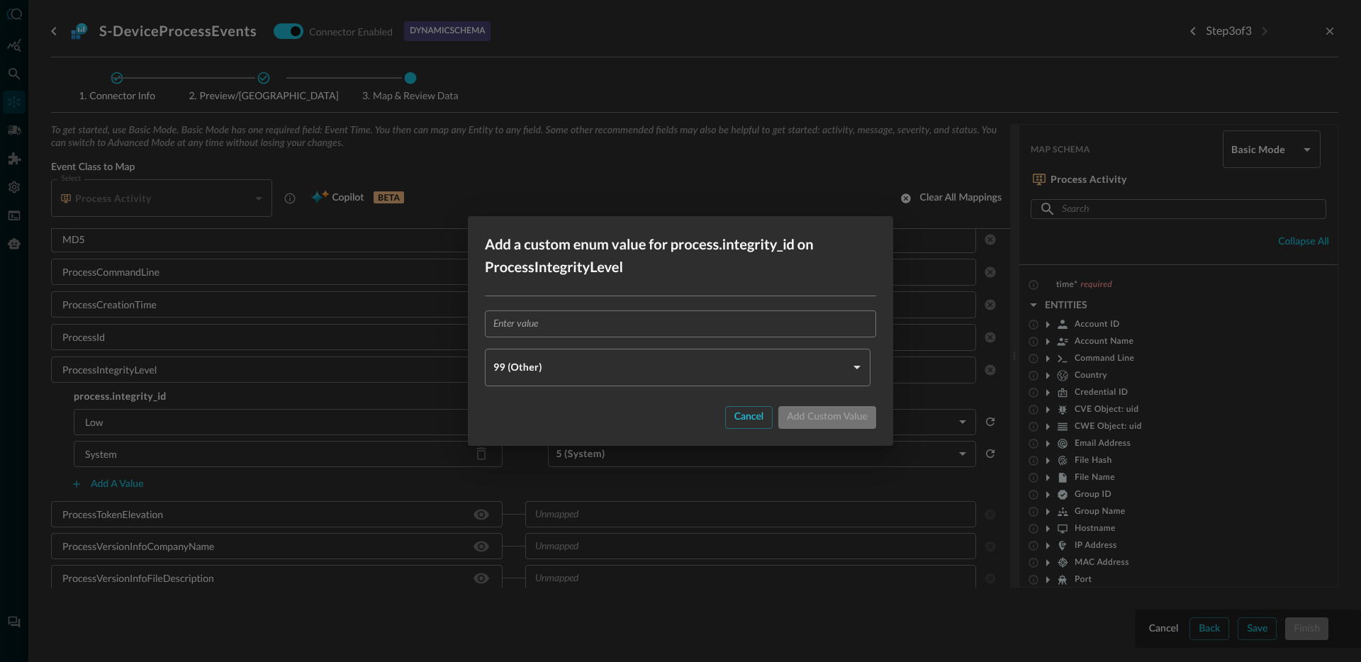
click at [561, 332] on input "text" at bounding box center [684, 323] width 383 height 26
paste input "High"
type input "High"
click at [544, 372] on body "Connectors Help Logout JR ​ ​ Add Connector Export Connectors Cloud Infrastruct…" at bounding box center [680, 331] width 1361 height 662
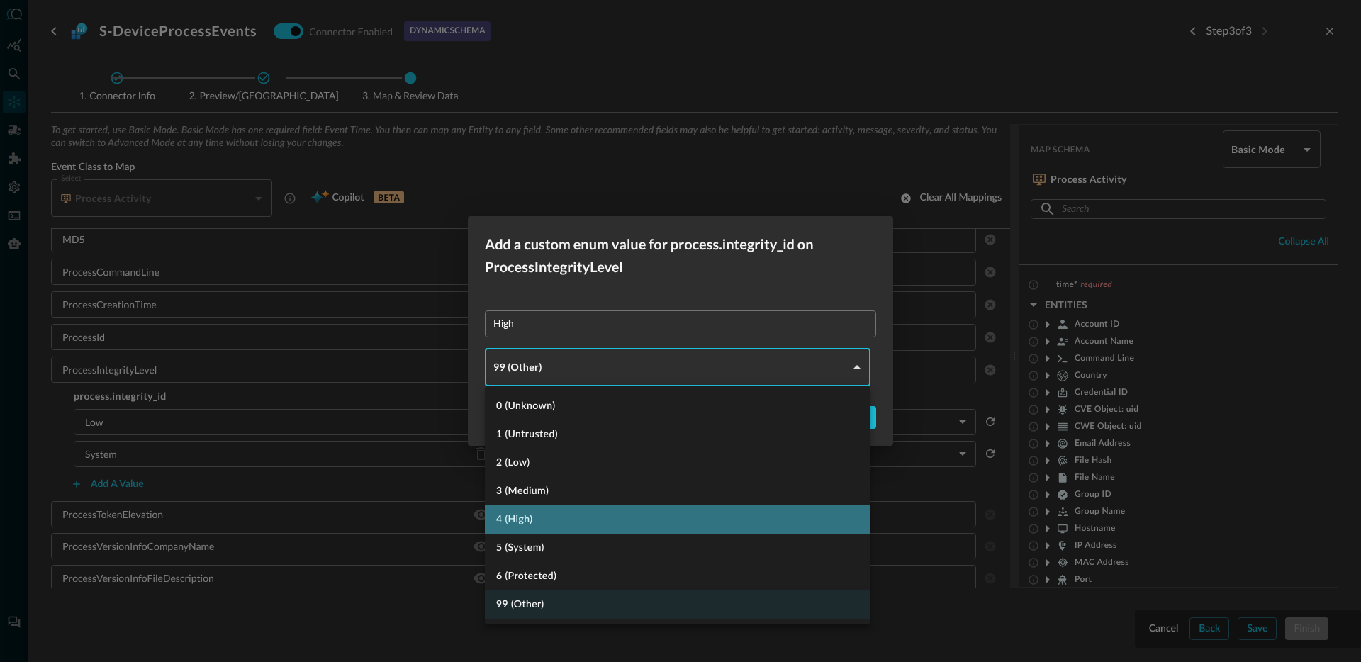
click at [558, 528] on li "4 (High)" at bounding box center [678, 519] width 386 height 28
type input "HIGH"
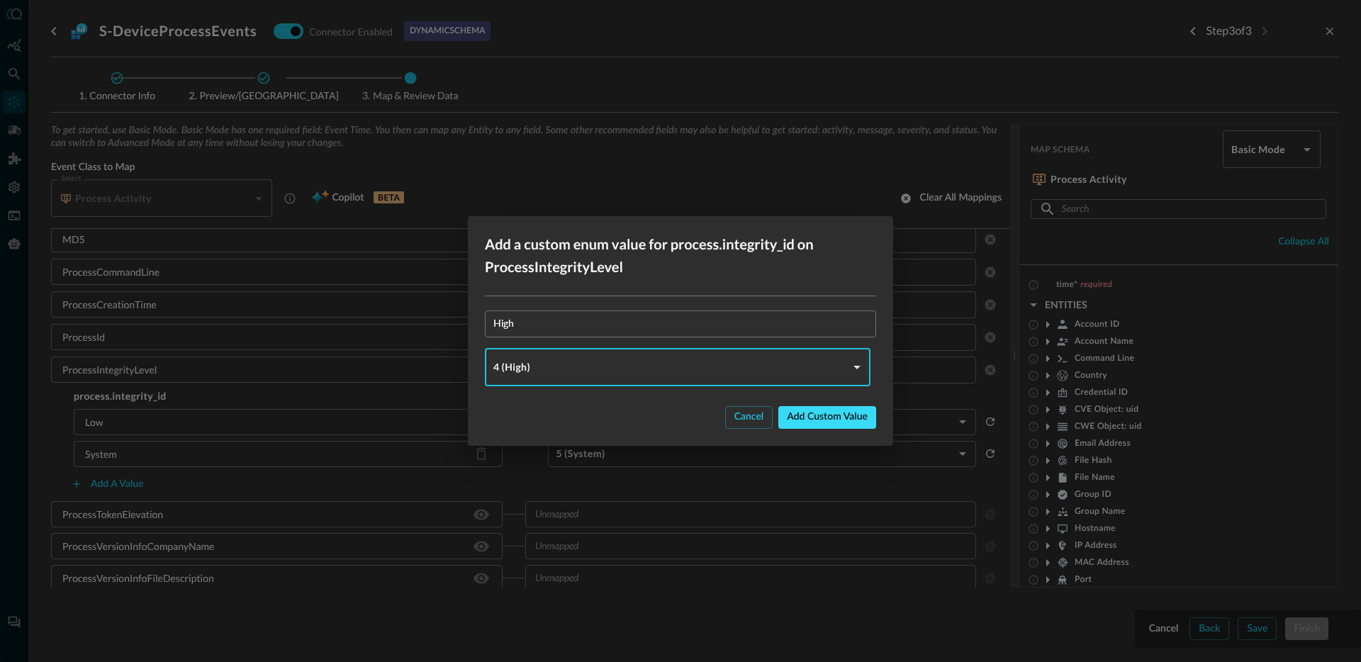
click at [830, 410] on div "Add custom value" at bounding box center [827, 417] width 81 height 18
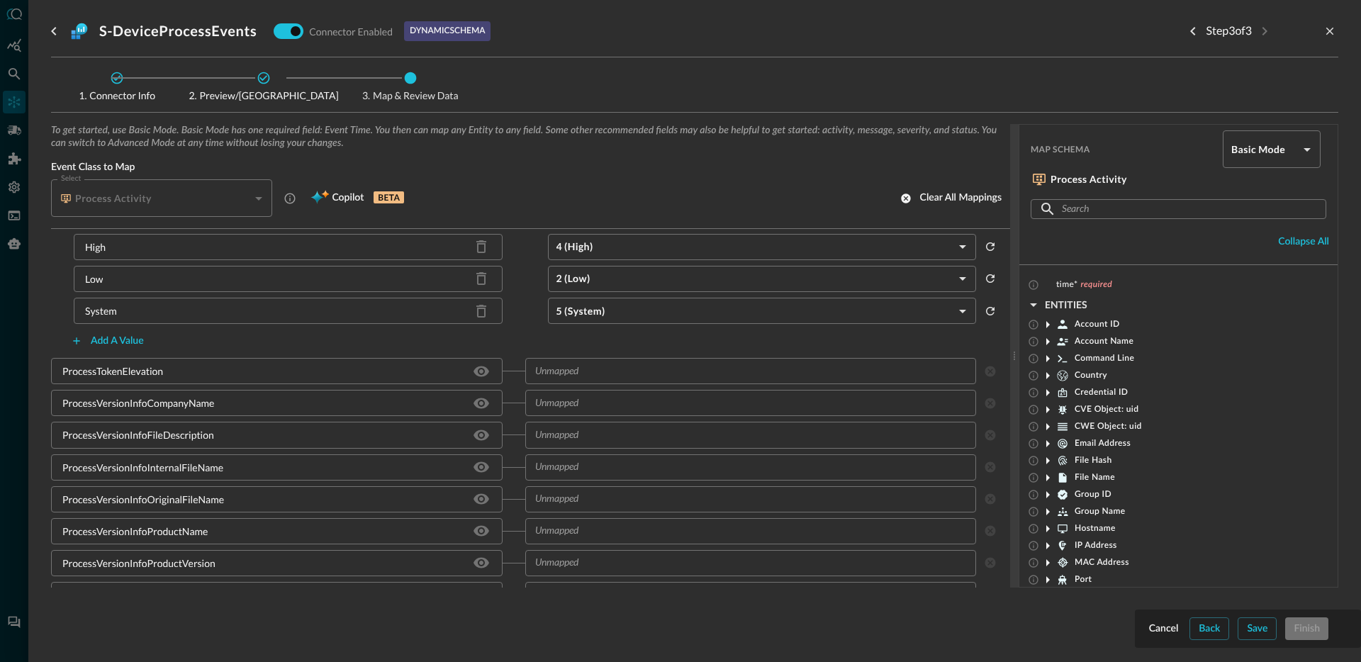
scroll to position [2214, 0]
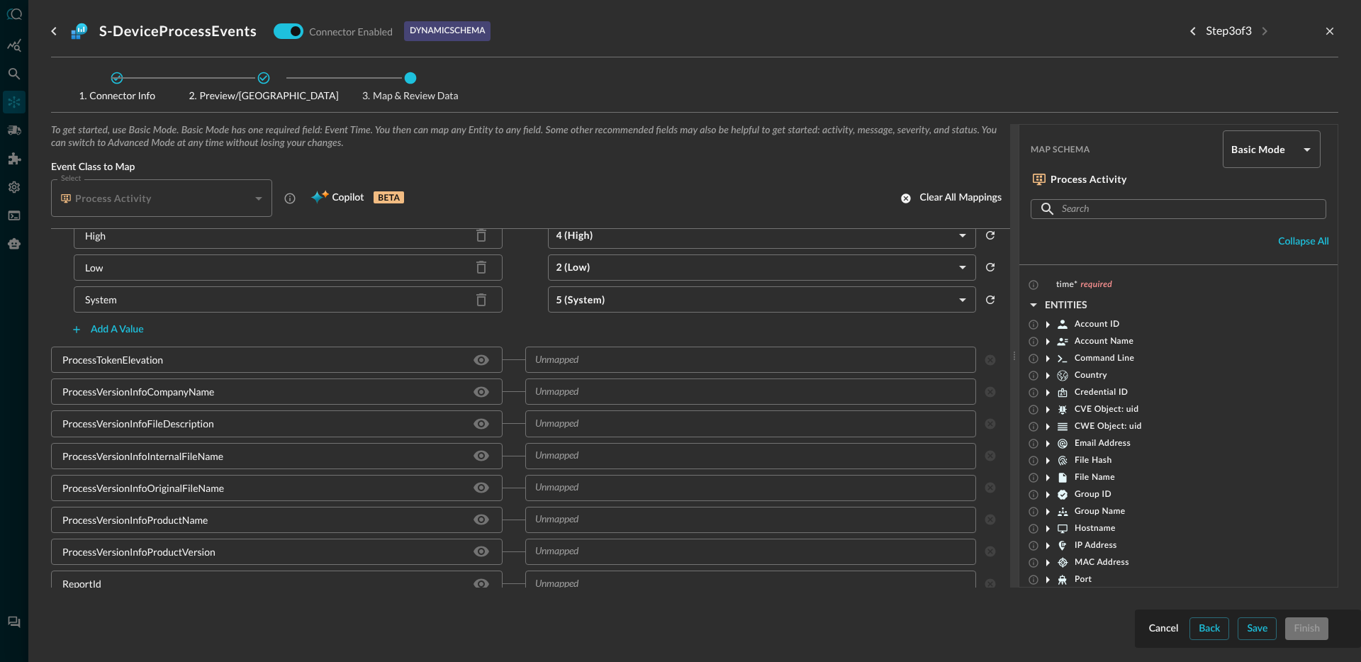
click at [597, 368] on input "text" at bounding box center [739, 360] width 420 height 18
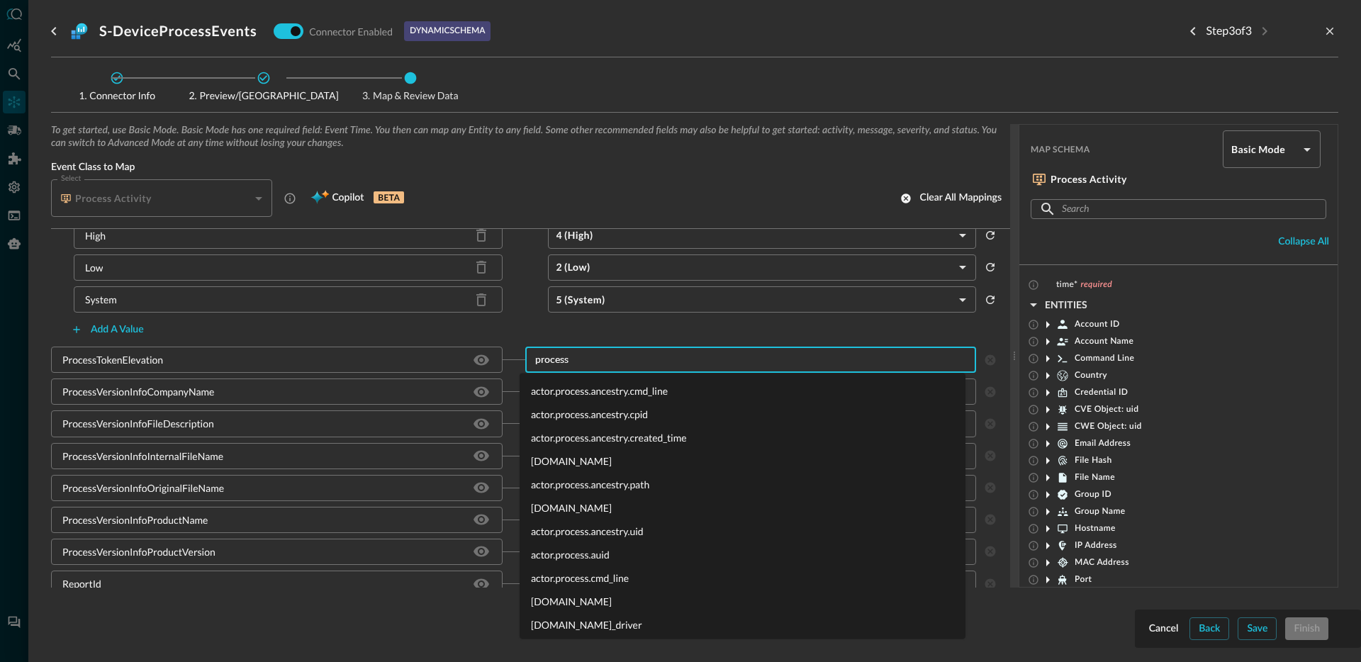
type input "process."
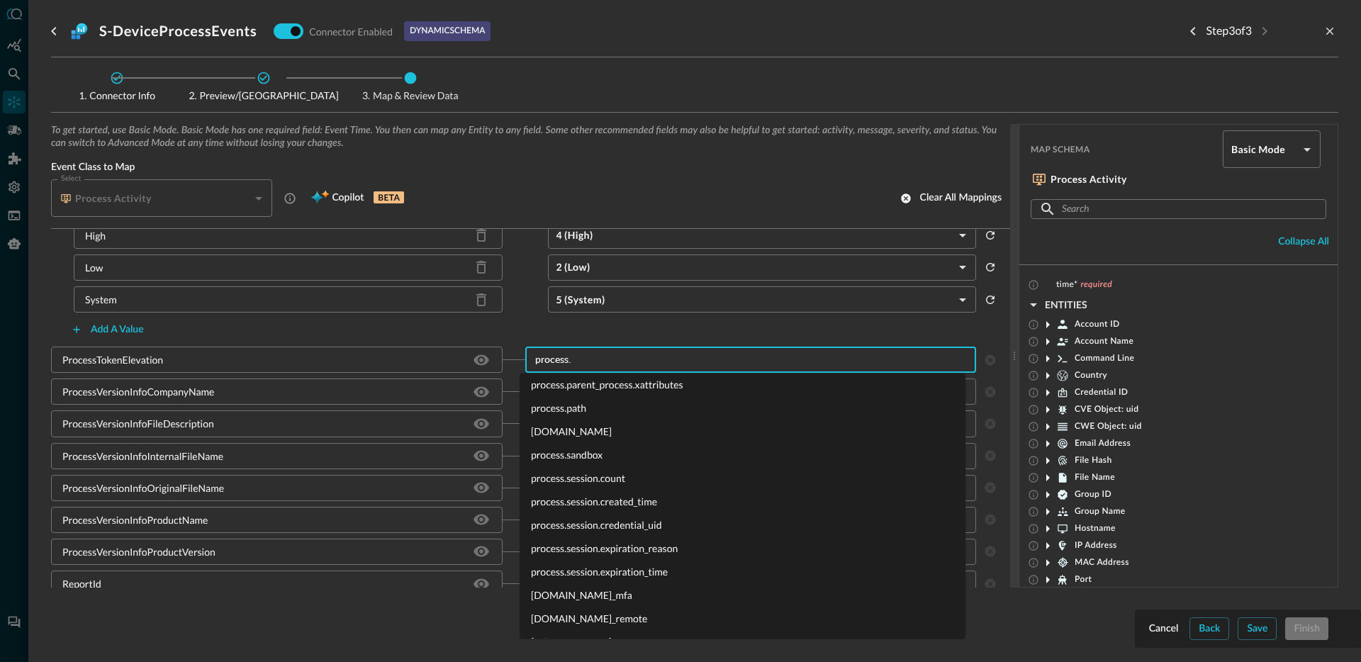
scroll to position [5070, 0]
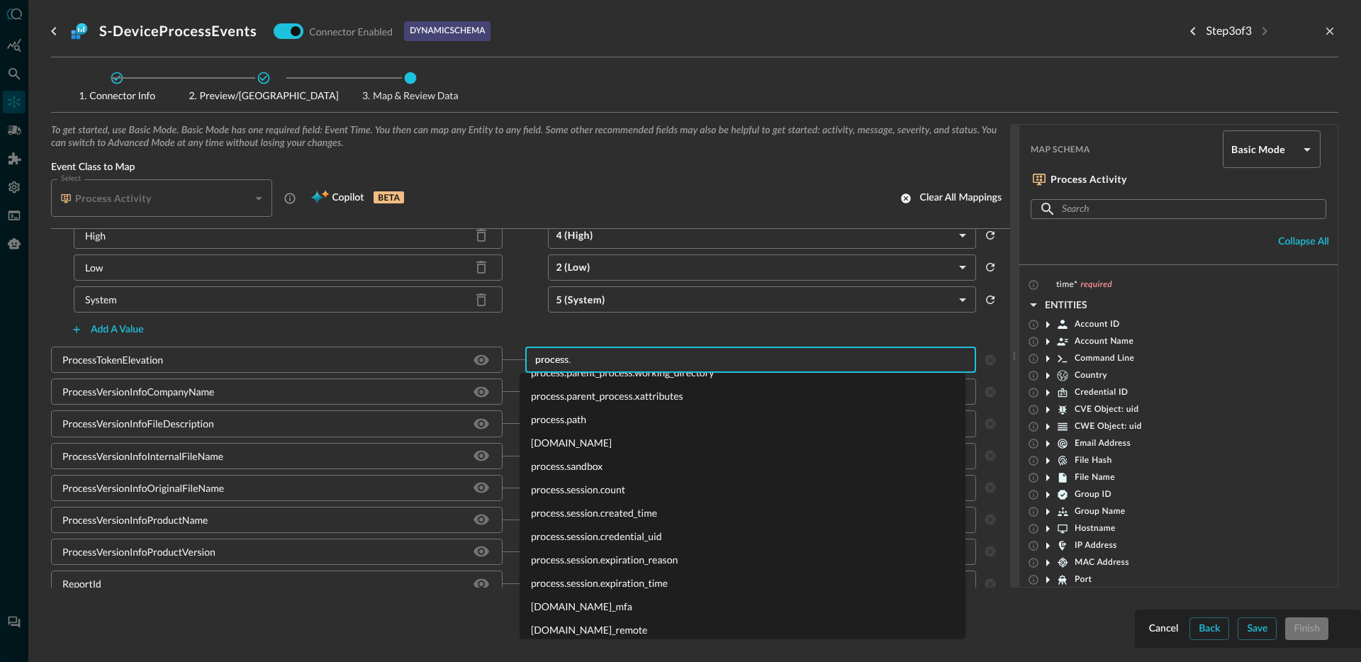
click at [606, 470] on li "process.sandbox" at bounding box center [743, 466] width 446 height 23
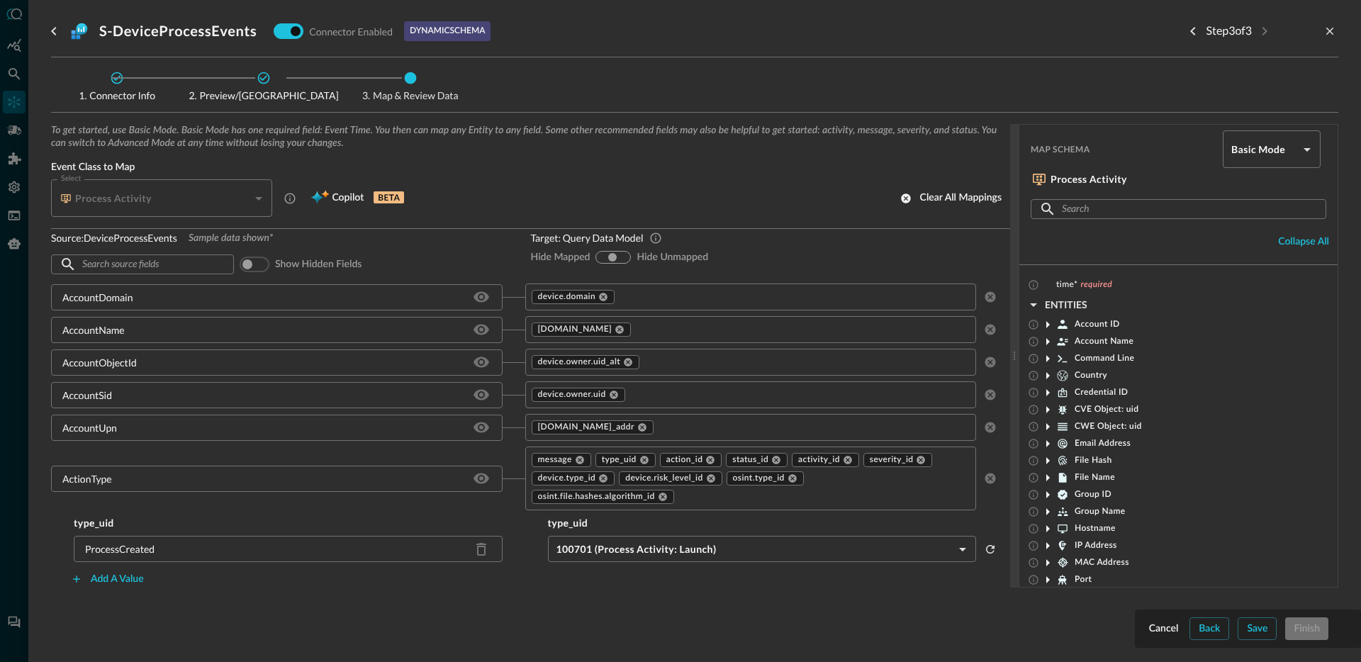
scroll to position [0, 0]
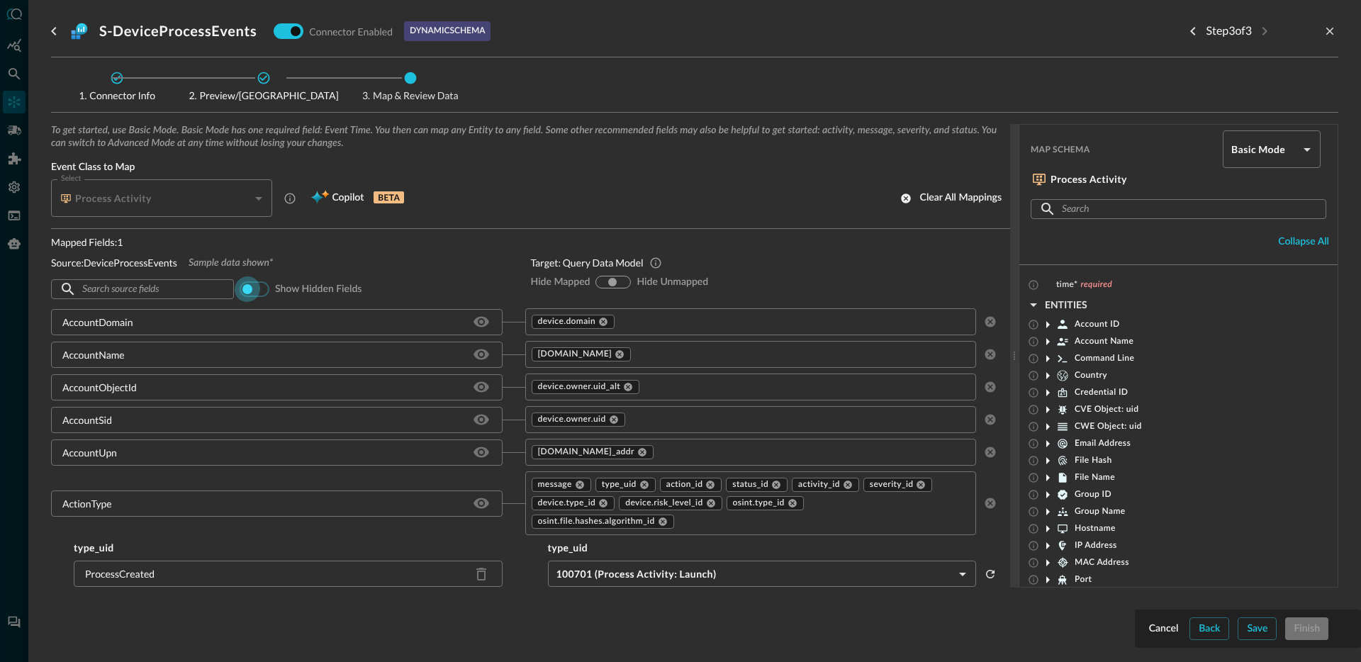
click at [241, 284] on input "checkbox" at bounding box center [247, 289] width 79 height 26
checkbox input "true"
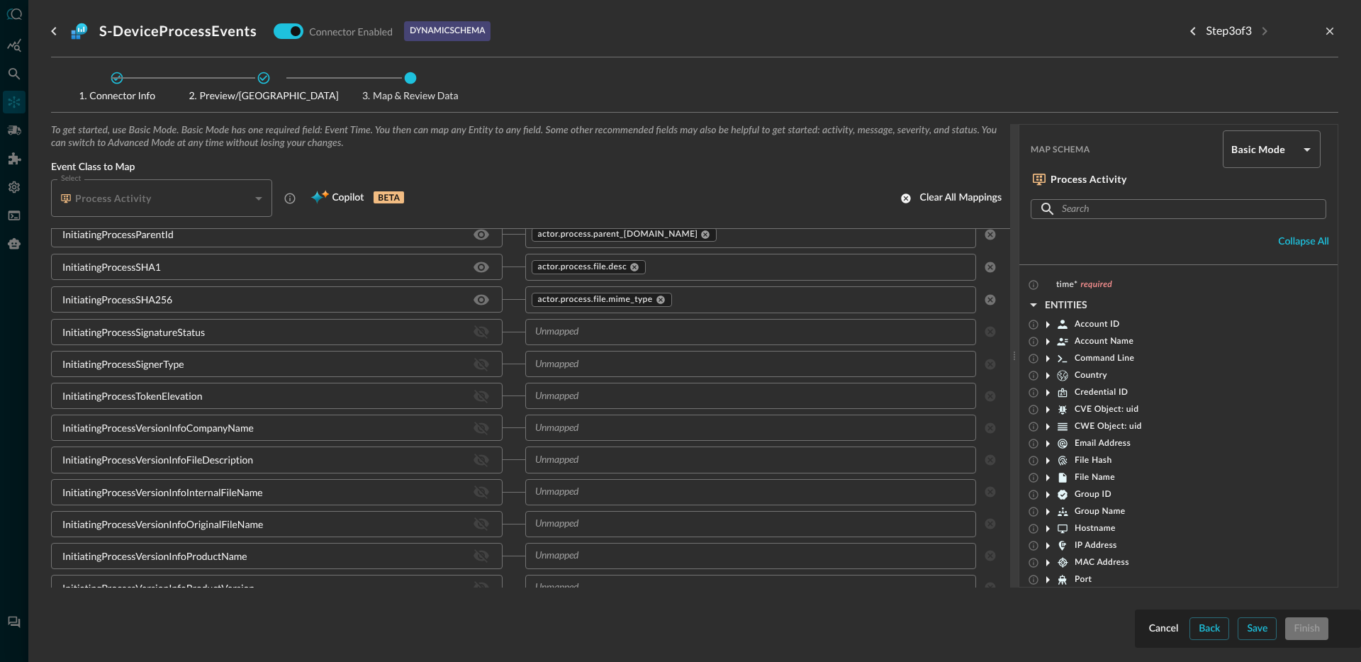
scroll to position [1844, 0]
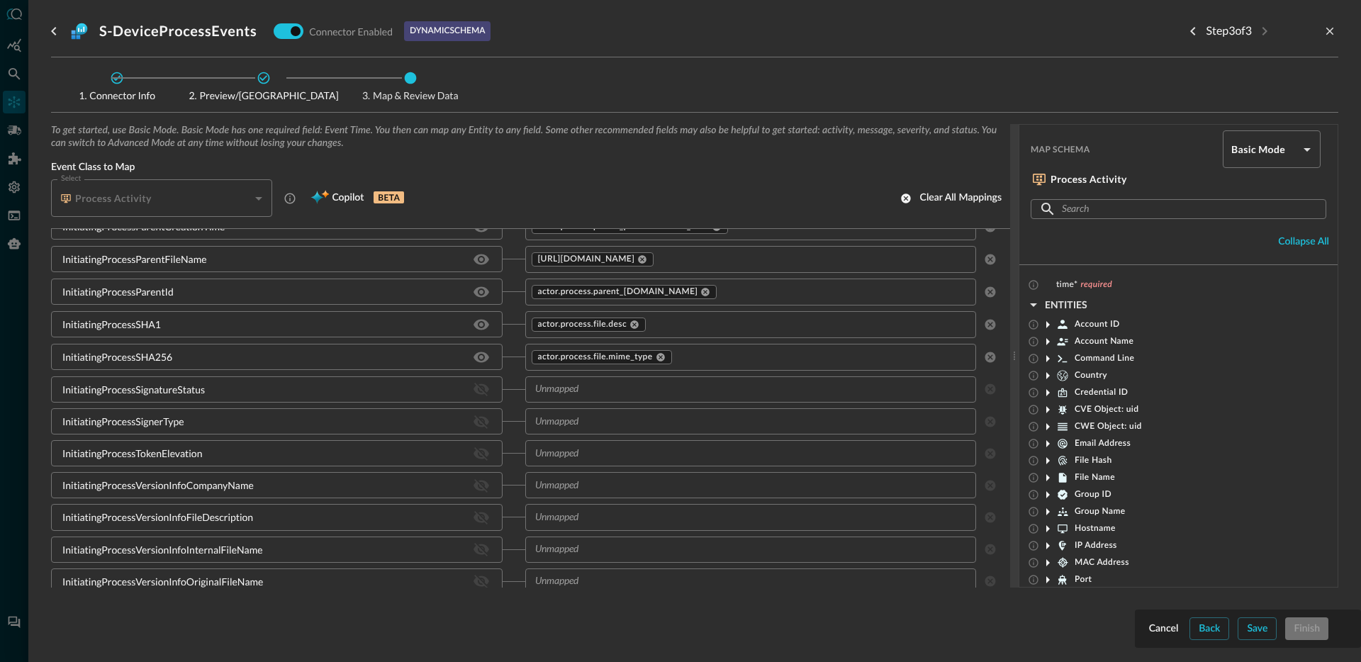
click at [644, 422] on input "text" at bounding box center [739, 421] width 420 height 18
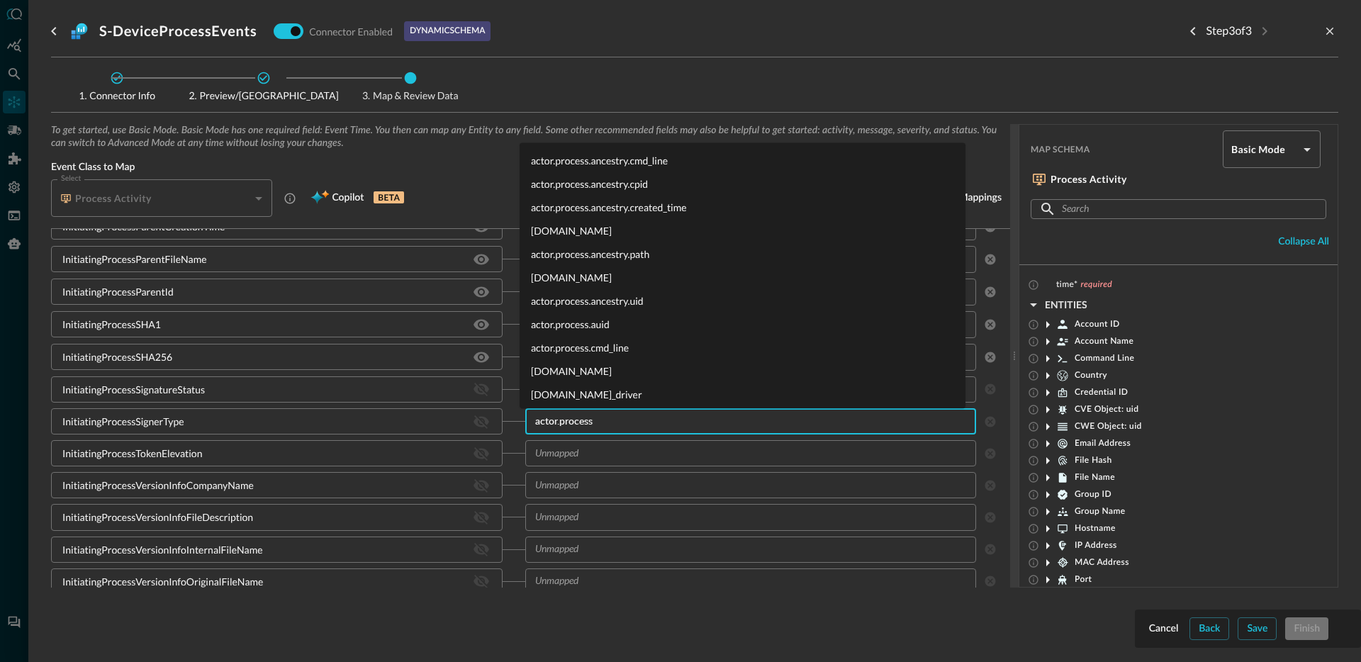
type input "actor.process."
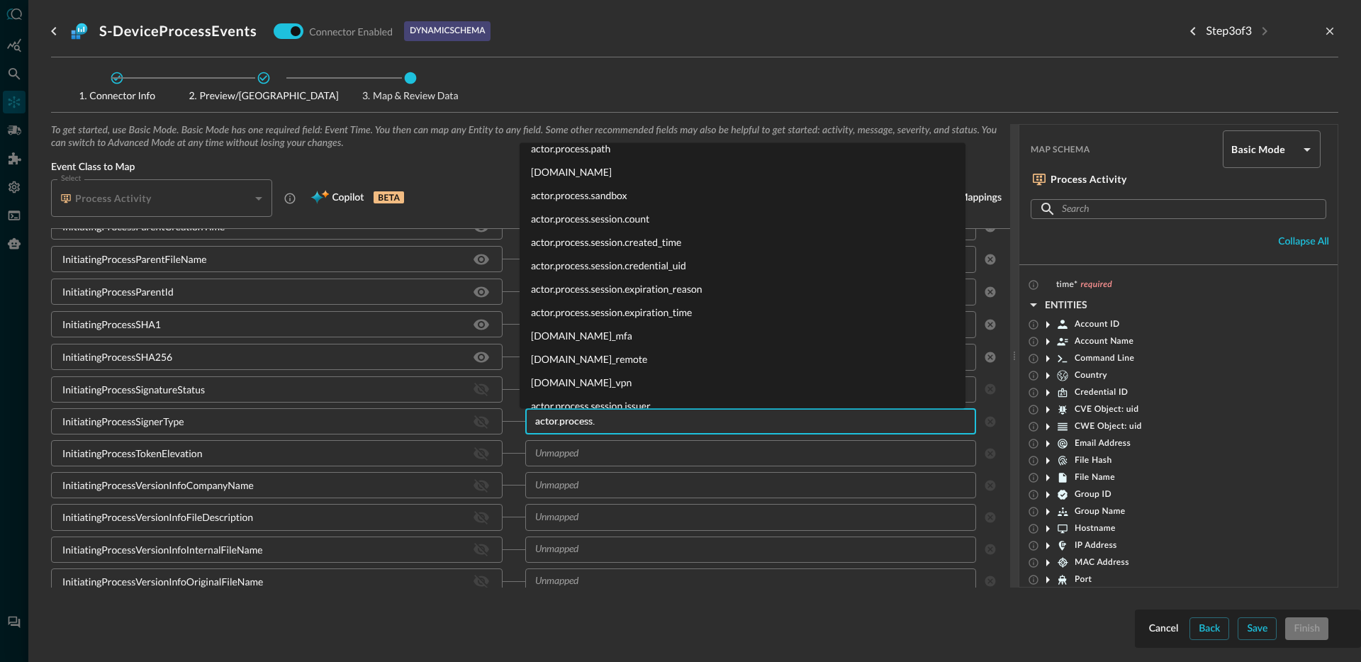
scroll to position [2031, 0]
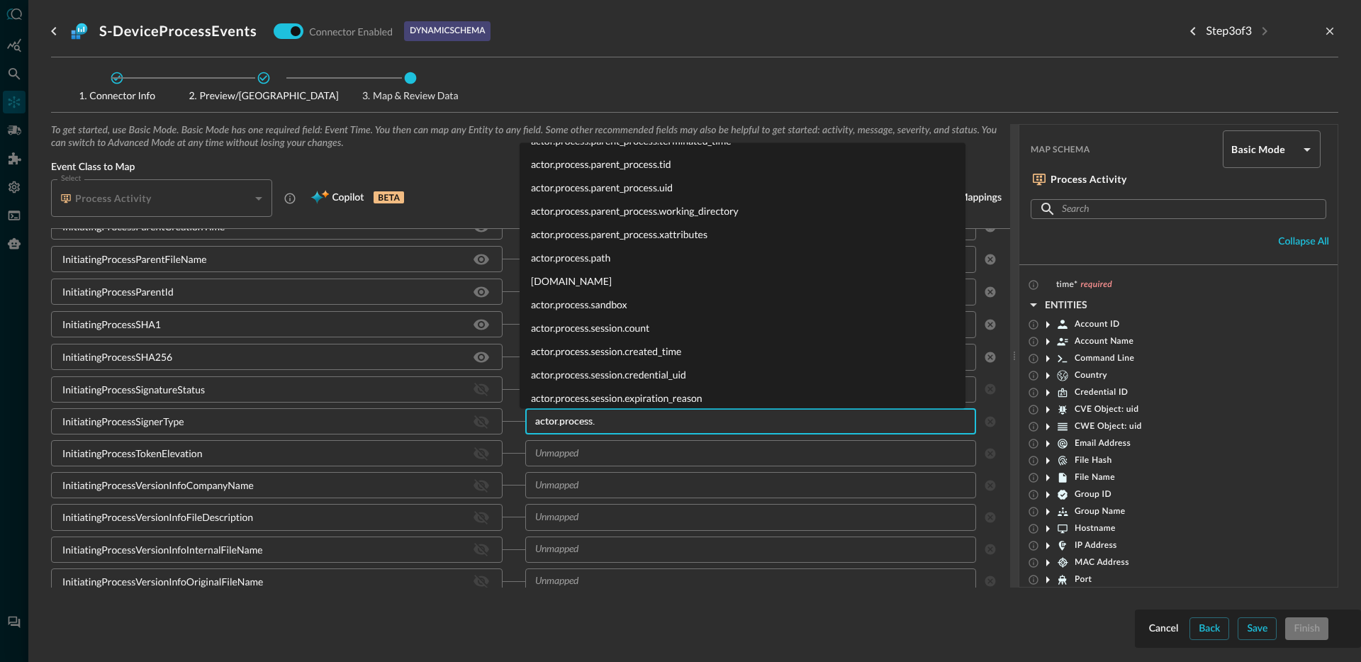
click at [605, 308] on li "actor.process.sandbox" at bounding box center [743, 304] width 446 height 23
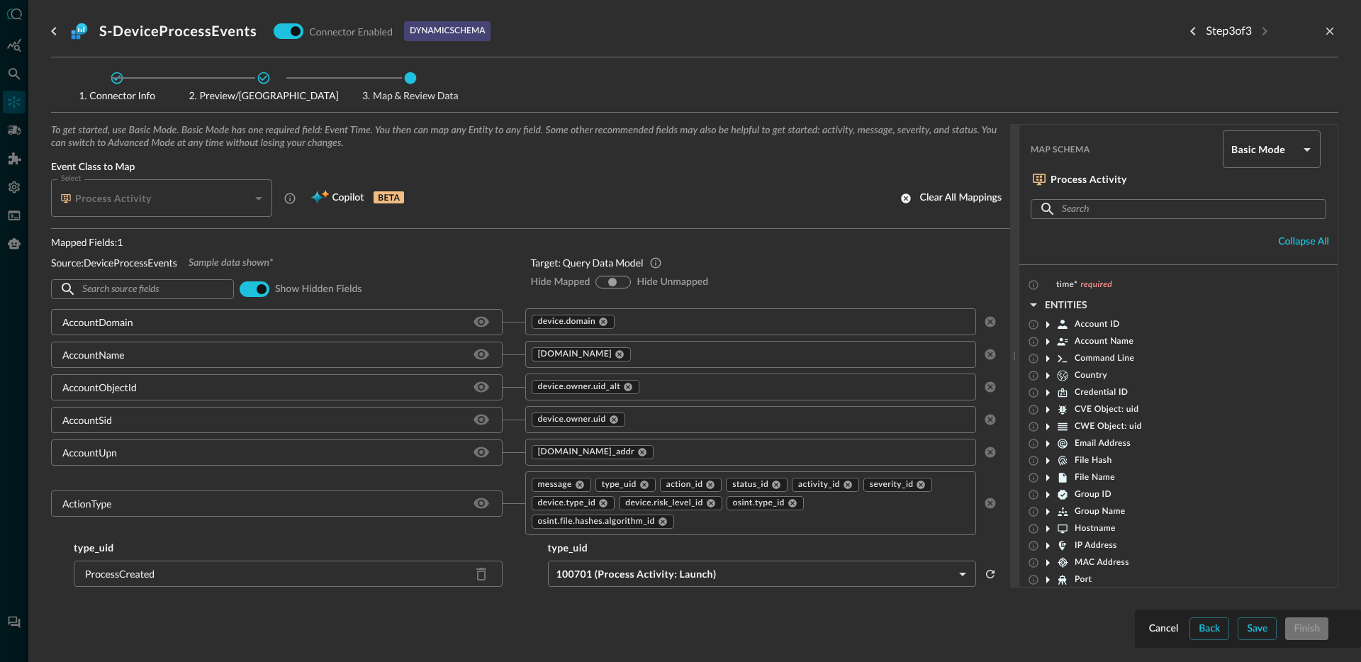
scroll to position [0, 0]
click at [243, 288] on input "checkbox" at bounding box center [261, 289] width 79 height 26
click at [237, 290] on input "checkbox" at bounding box center [247, 289] width 79 height 26
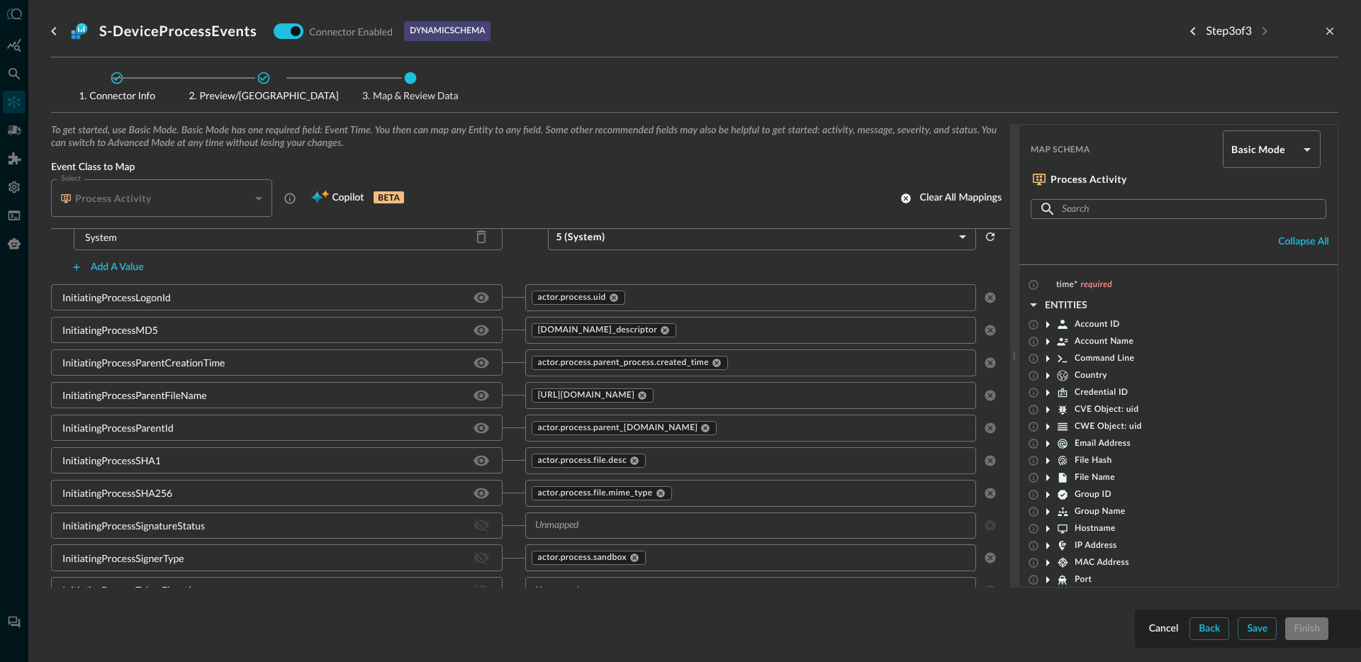
scroll to position [1734, 0]
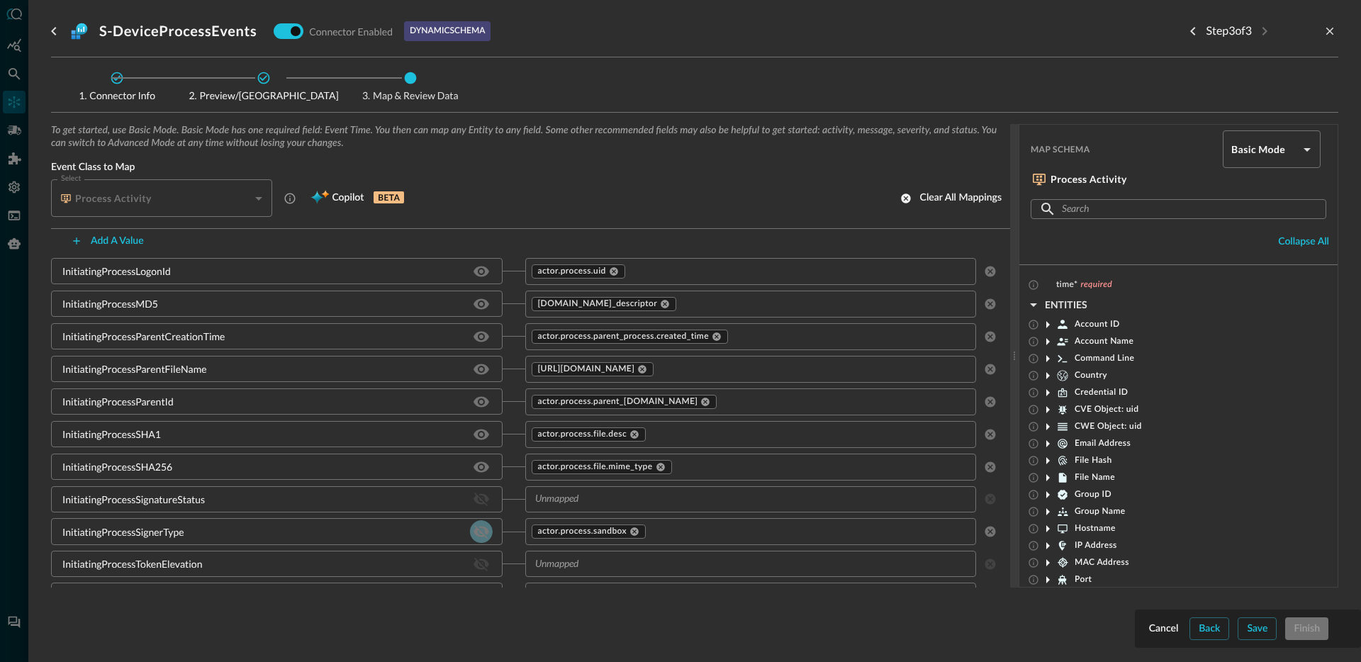
click at [475, 535] on icon "Hide/Show source field" at bounding box center [481, 531] width 16 height 13
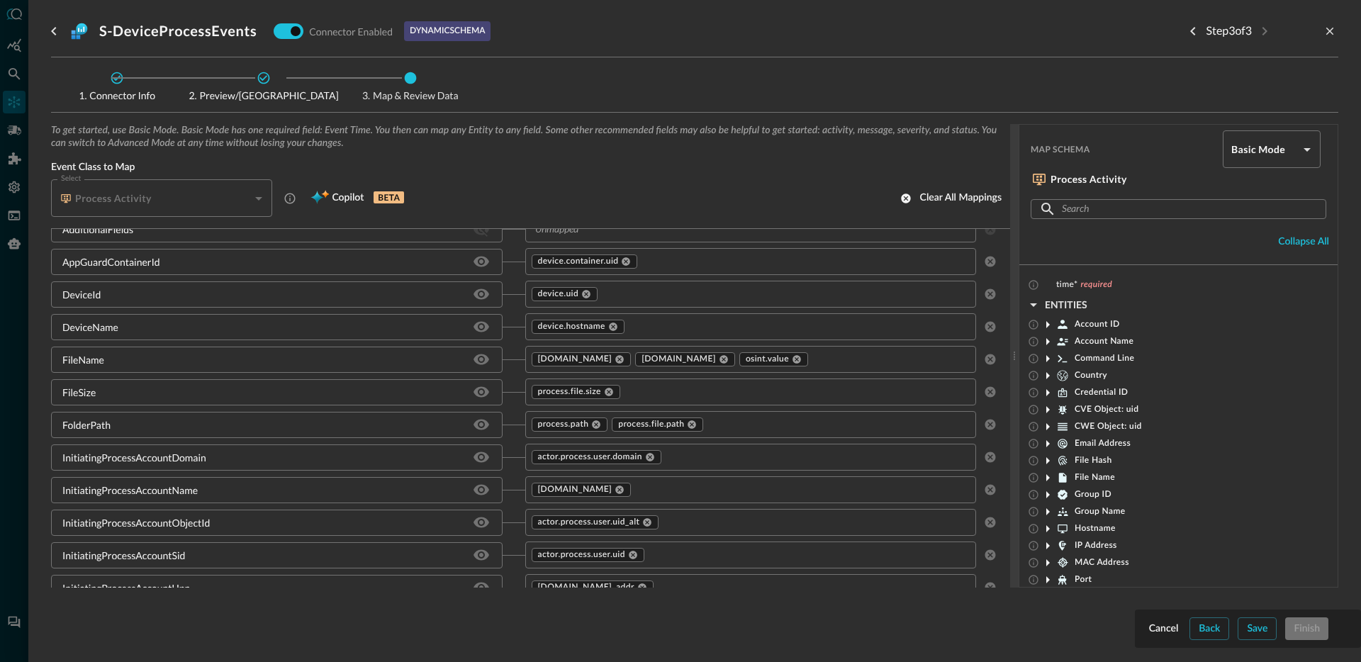
scroll to position [0, 0]
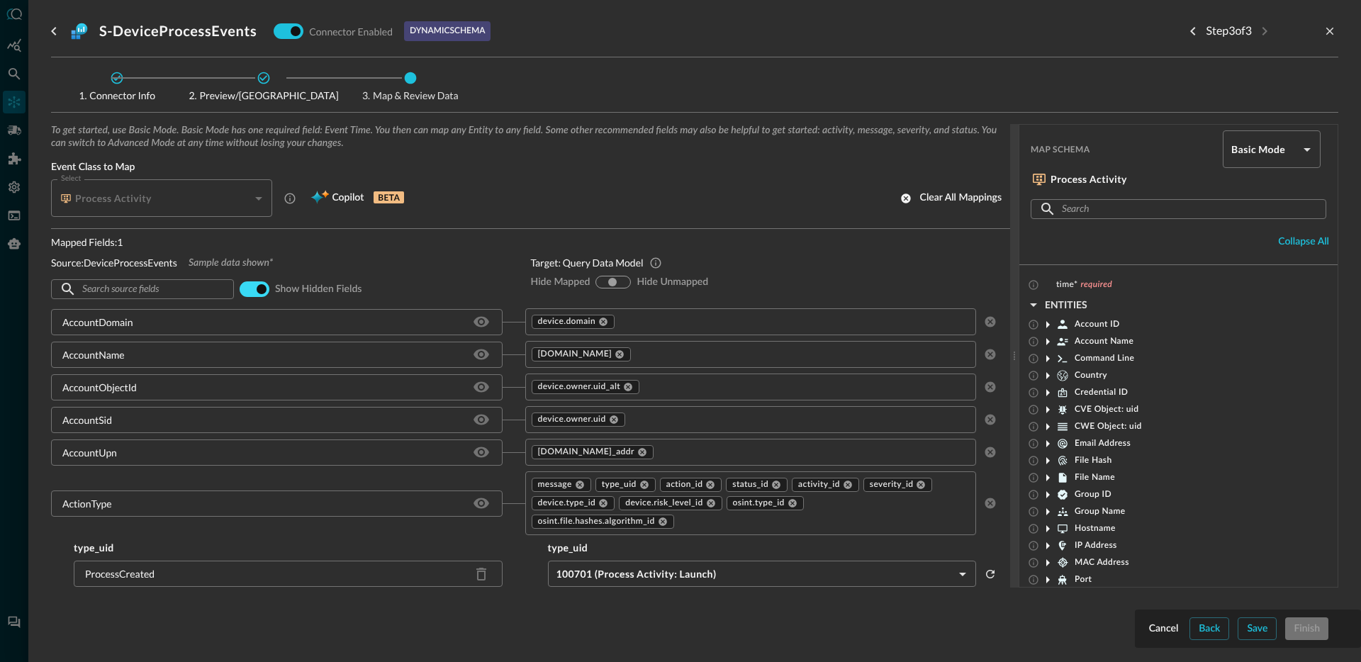
click at [260, 289] on input "checkbox" at bounding box center [261, 289] width 79 height 26
checkbox input "false"
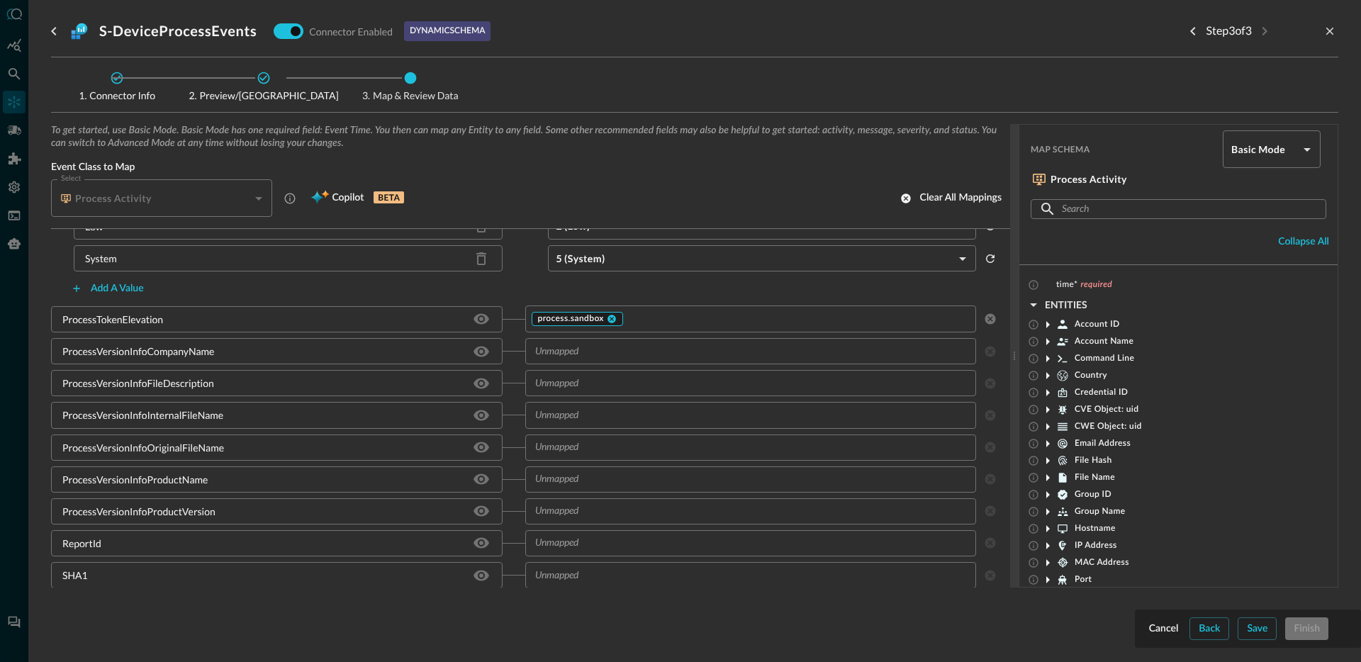
scroll to position [2249, 0]
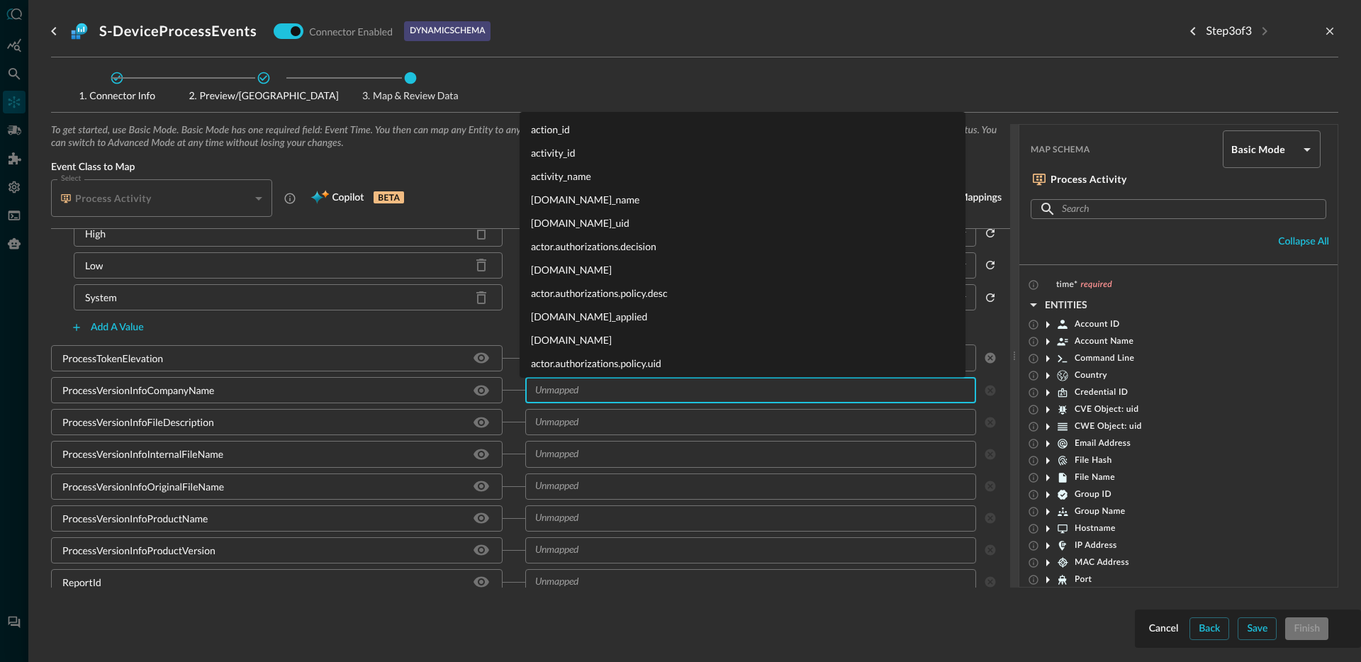
click at [599, 391] on input "text" at bounding box center [739, 390] width 420 height 18
type input "process.file.co"
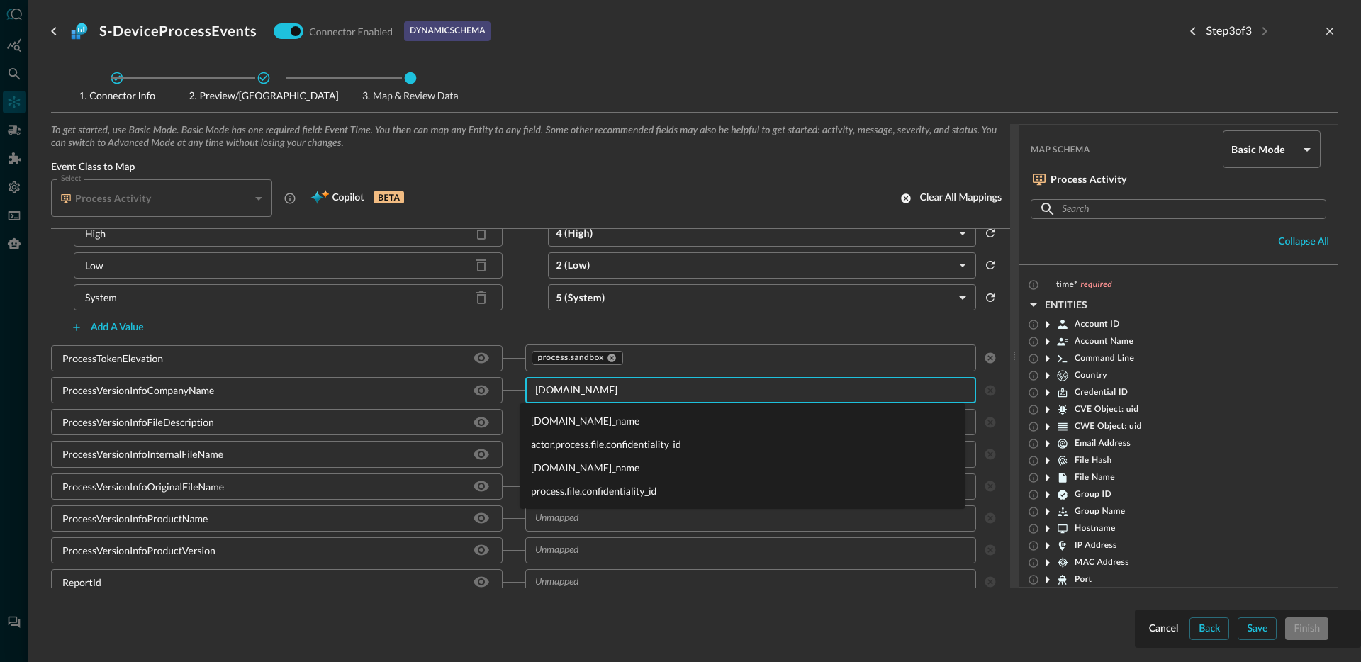
click at [606, 417] on li "[DOMAIN_NAME]_name" at bounding box center [743, 420] width 446 height 23
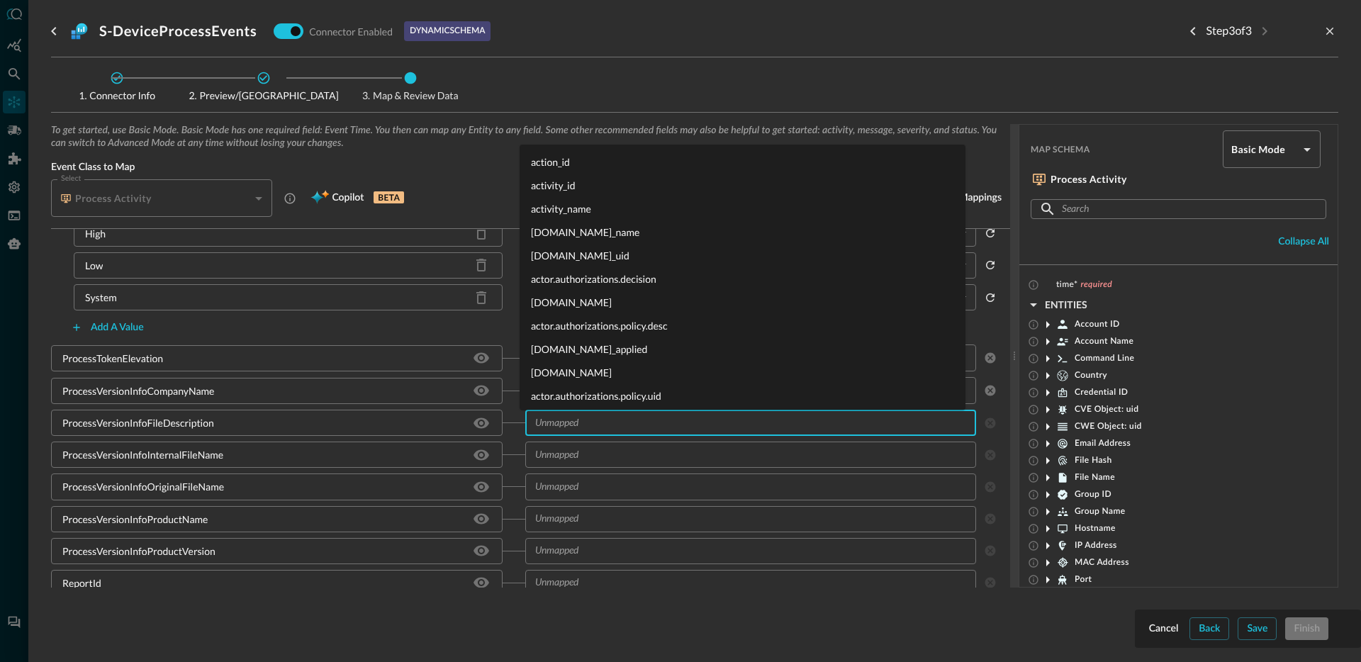
click at [604, 422] on input "text" at bounding box center [739, 423] width 420 height 18
type input "process.file.d"
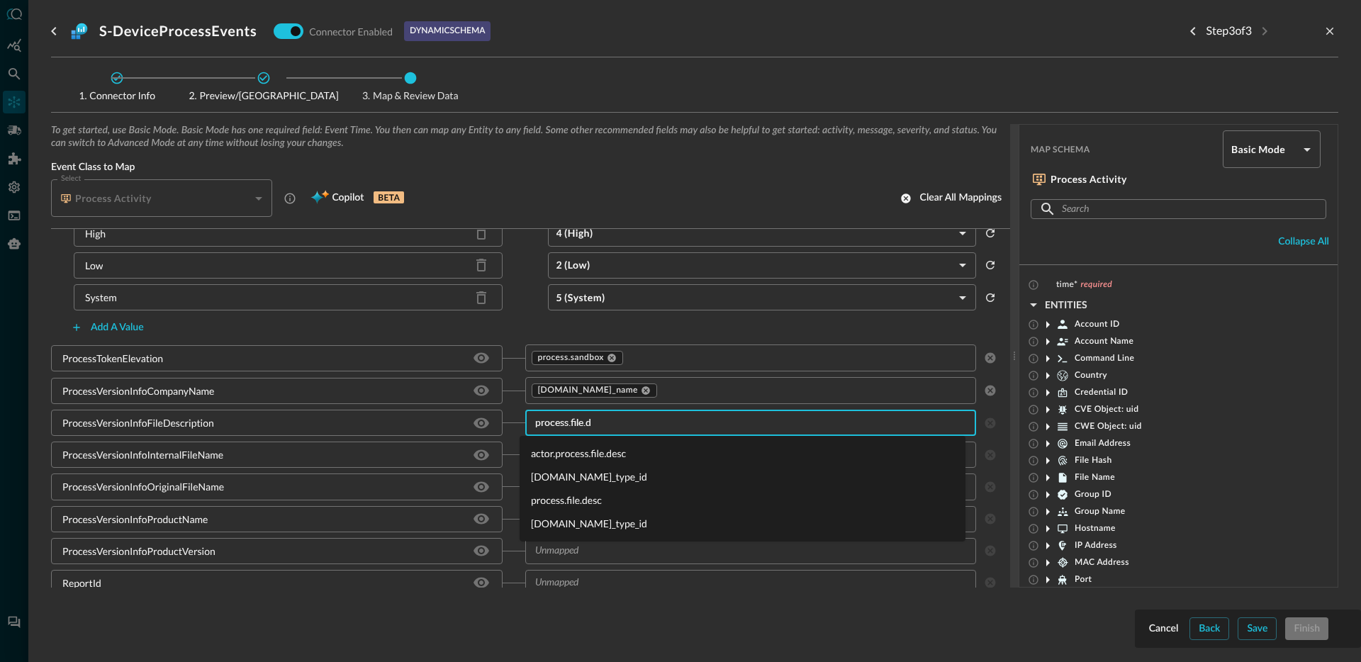
click at [599, 454] on li "actor.process.file.desc" at bounding box center [743, 453] width 446 height 23
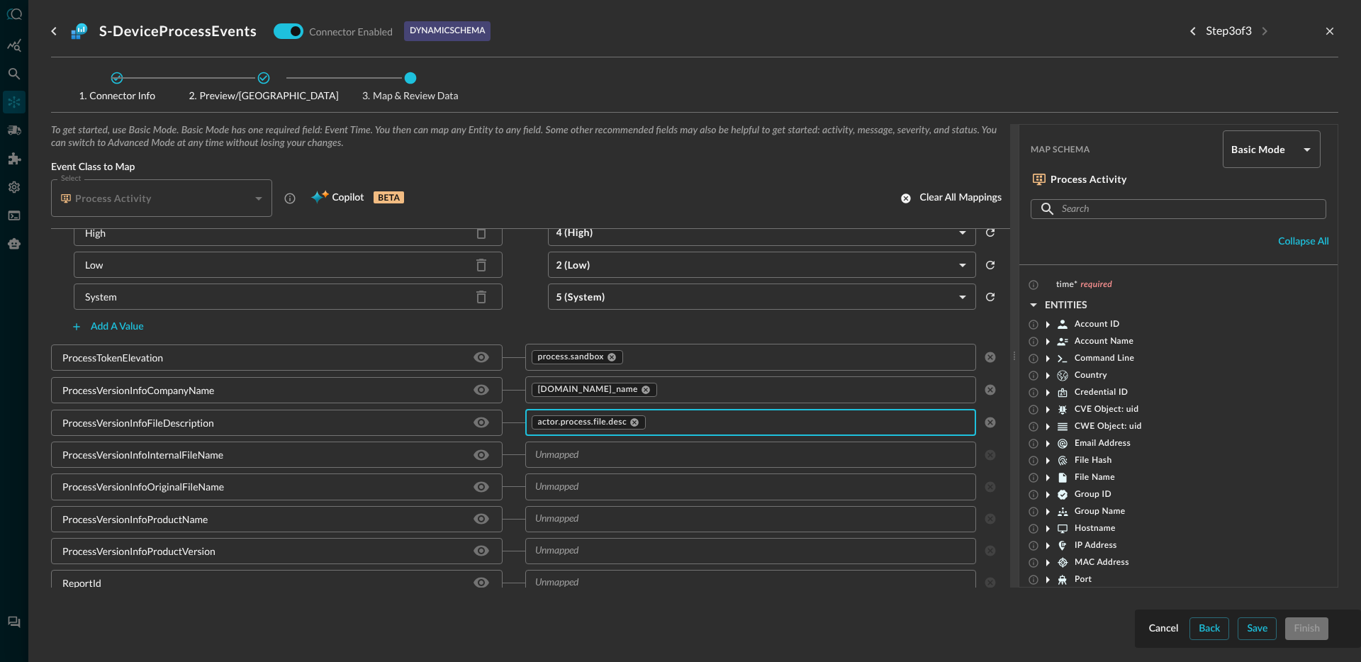
scroll to position [2248, 0]
click at [123, 418] on div "ProcessVersionInfoFileDescription" at bounding box center [138, 423] width 152 height 15
copy div "ProcessVersionInfoFileDescription"
click at [651, 392] on icon at bounding box center [646, 391] width 10 height 10
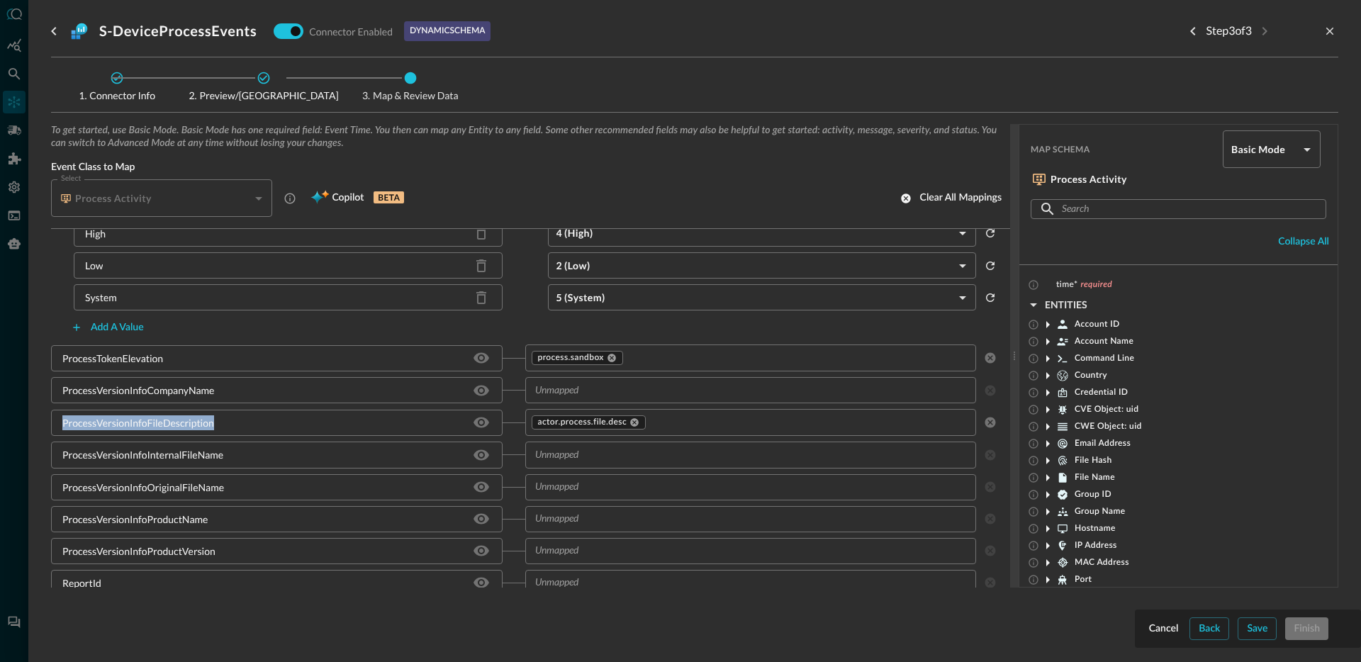
click at [673, 395] on input "text" at bounding box center [739, 390] width 420 height 18
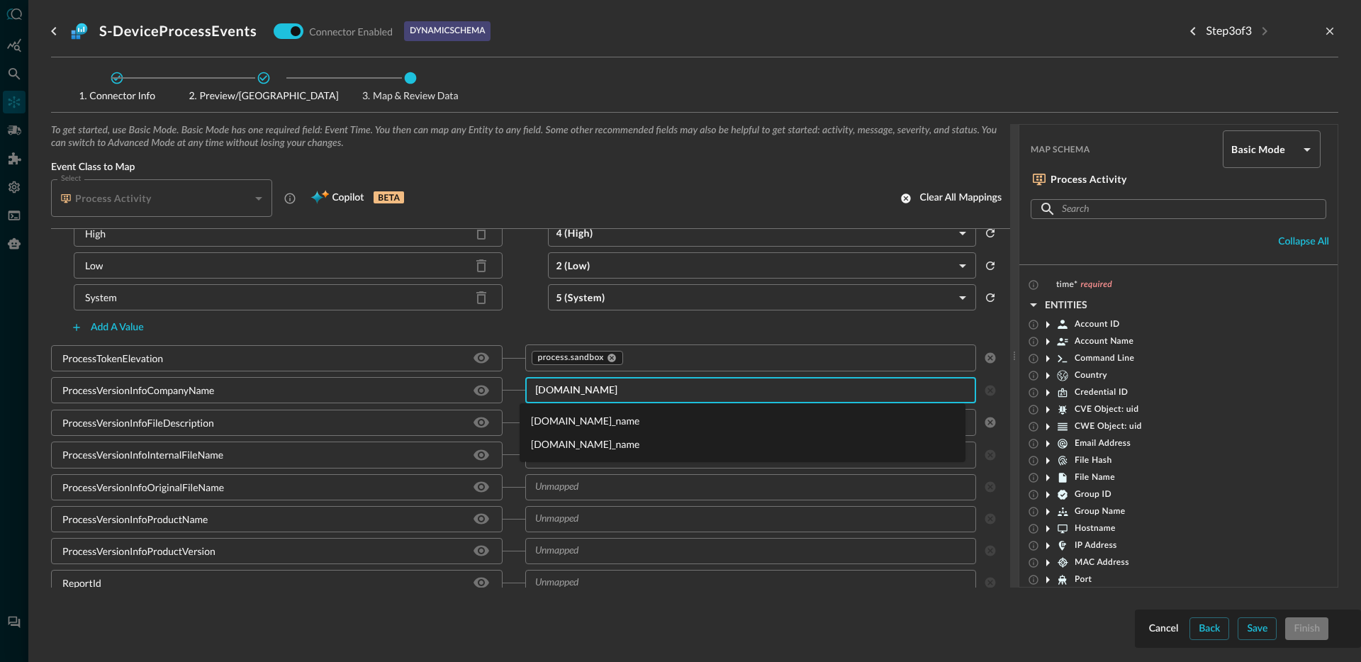
type input "process.file.comp"
click at [595, 449] on li "[DOMAIN_NAME]_name" at bounding box center [743, 443] width 446 height 23
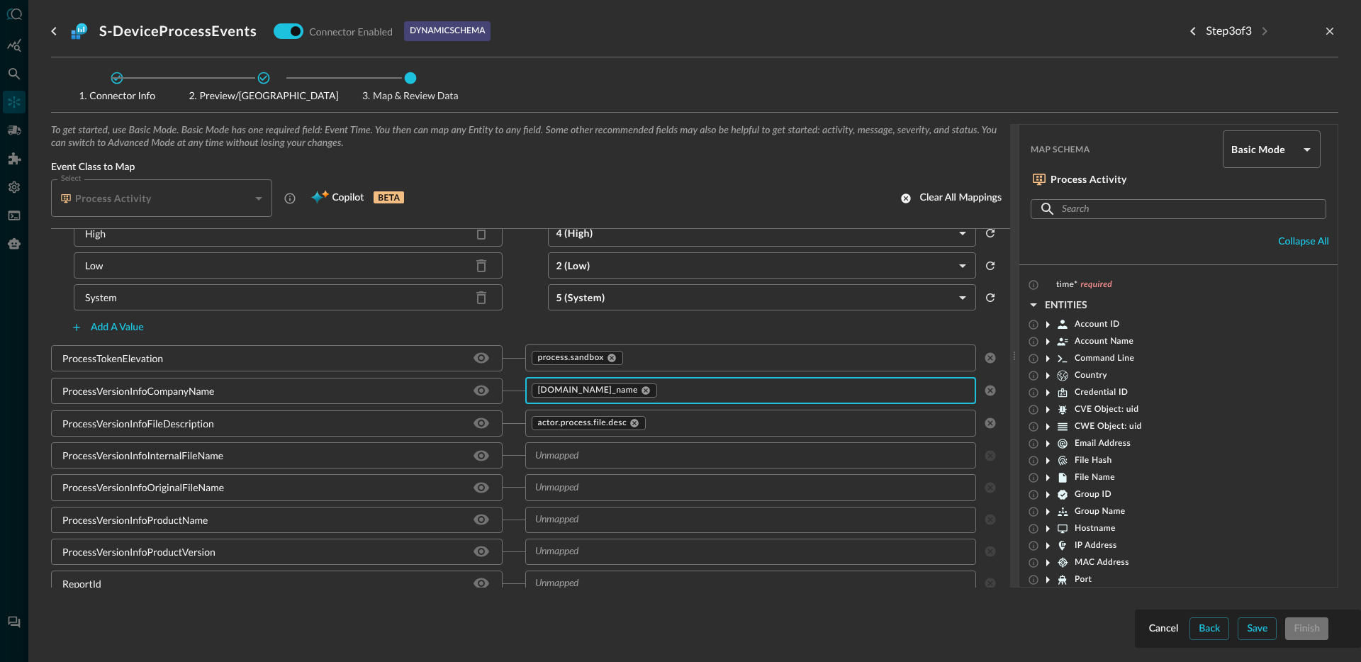
click at [186, 426] on div "ProcessVersionInfoFileDescription" at bounding box center [138, 423] width 152 height 15
copy div "ProcessVersionInfoFileDescription"
click at [635, 425] on div "actor.process.file.desc" at bounding box center [589, 423] width 115 height 14
click at [636, 426] on div "actor.process.file.desc" at bounding box center [589, 423] width 115 height 14
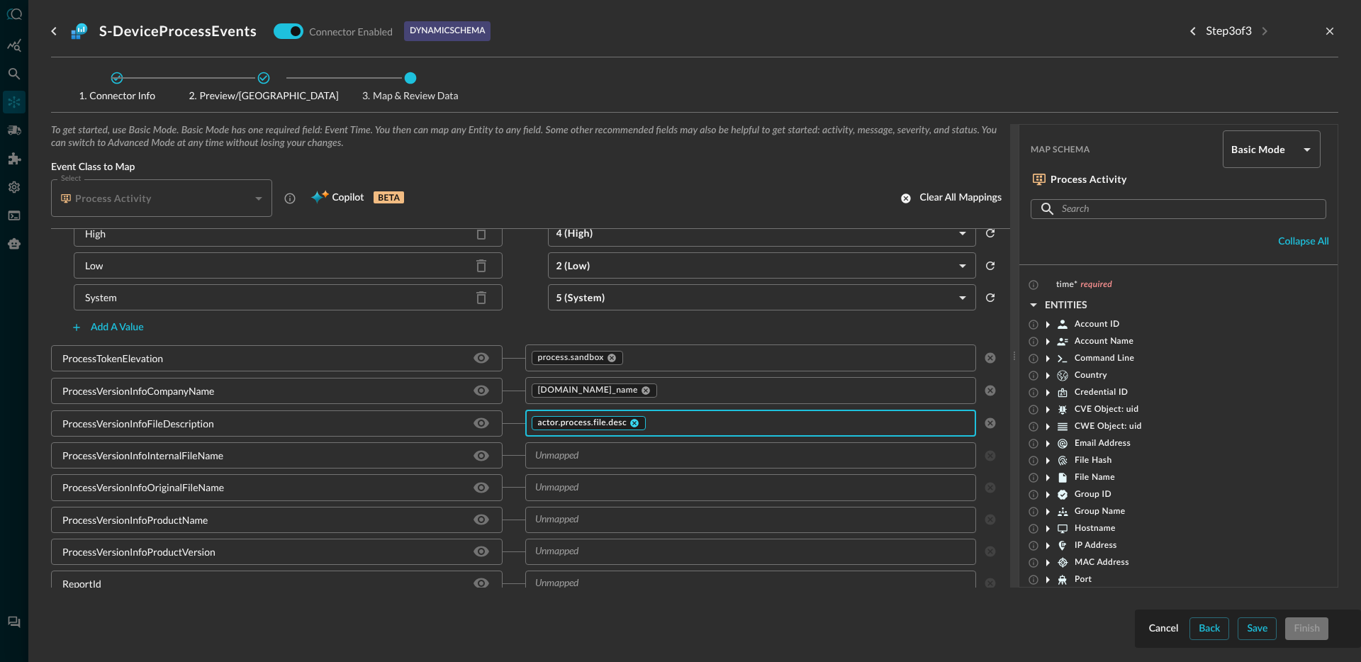
click at [633, 425] on icon at bounding box center [634, 423] width 10 height 10
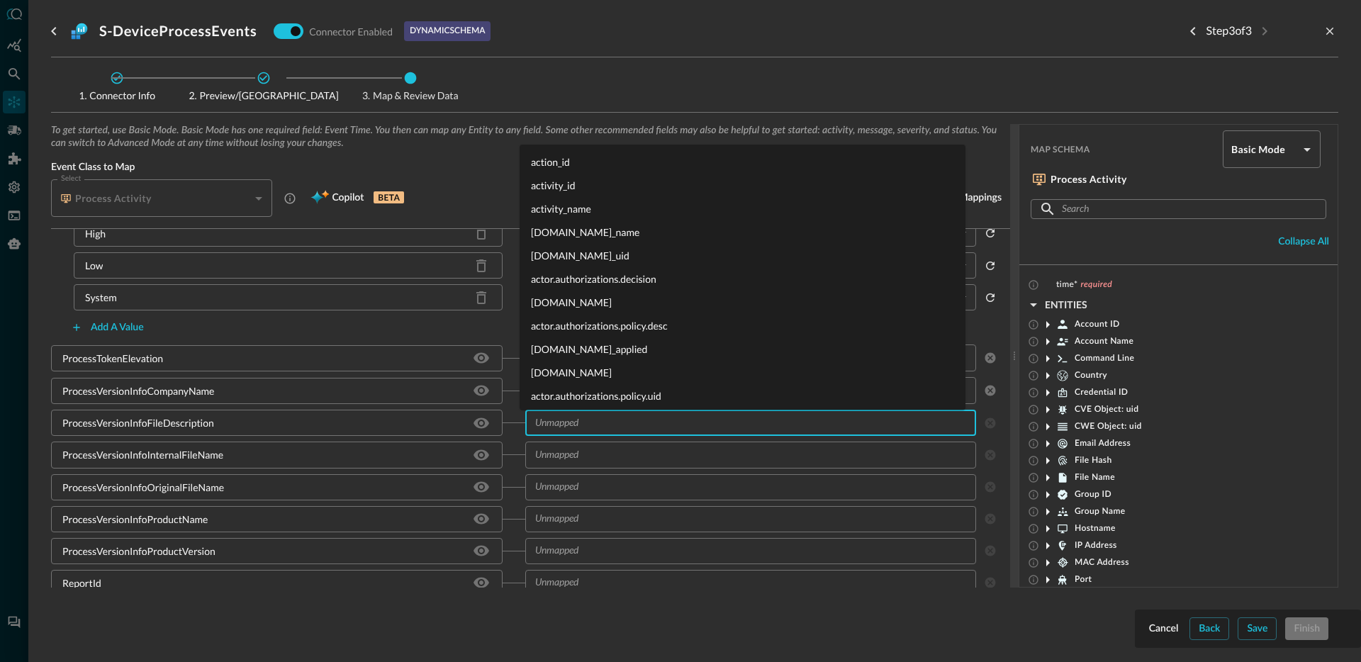
click at [635, 427] on input "text" at bounding box center [739, 423] width 420 height 18
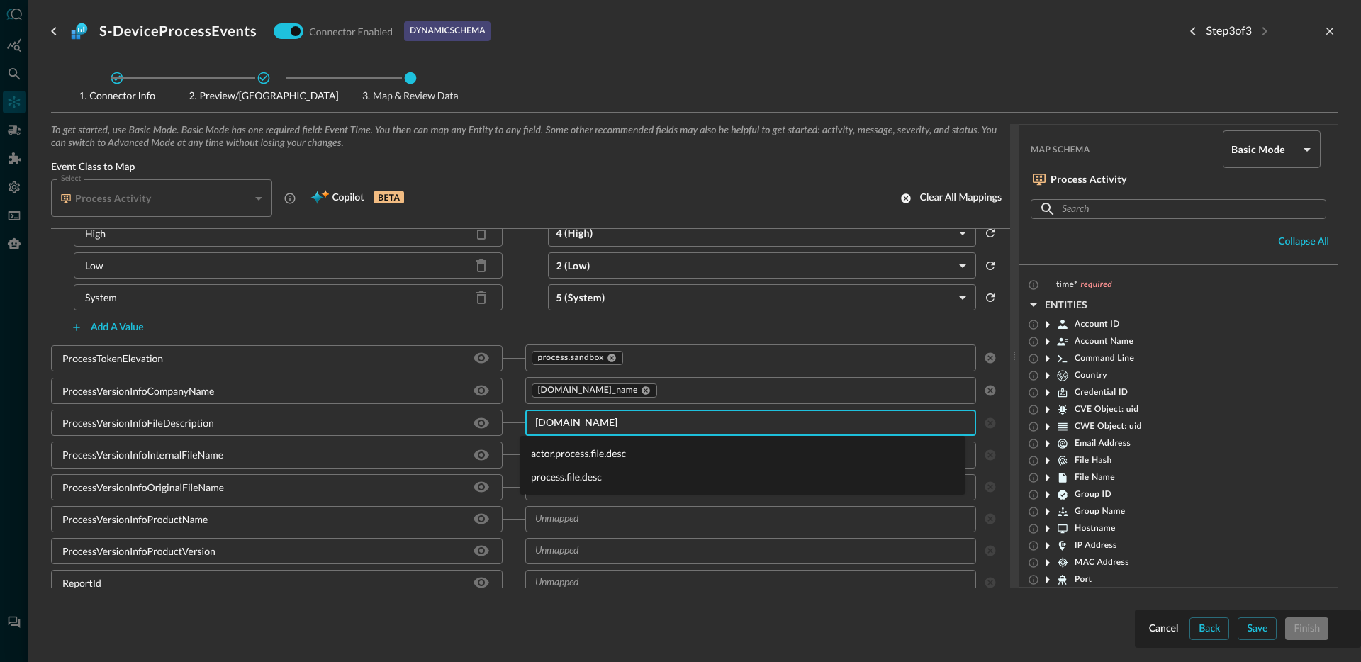
type input "process.file.des"
click at [602, 478] on li "process.file.desc" at bounding box center [743, 476] width 446 height 23
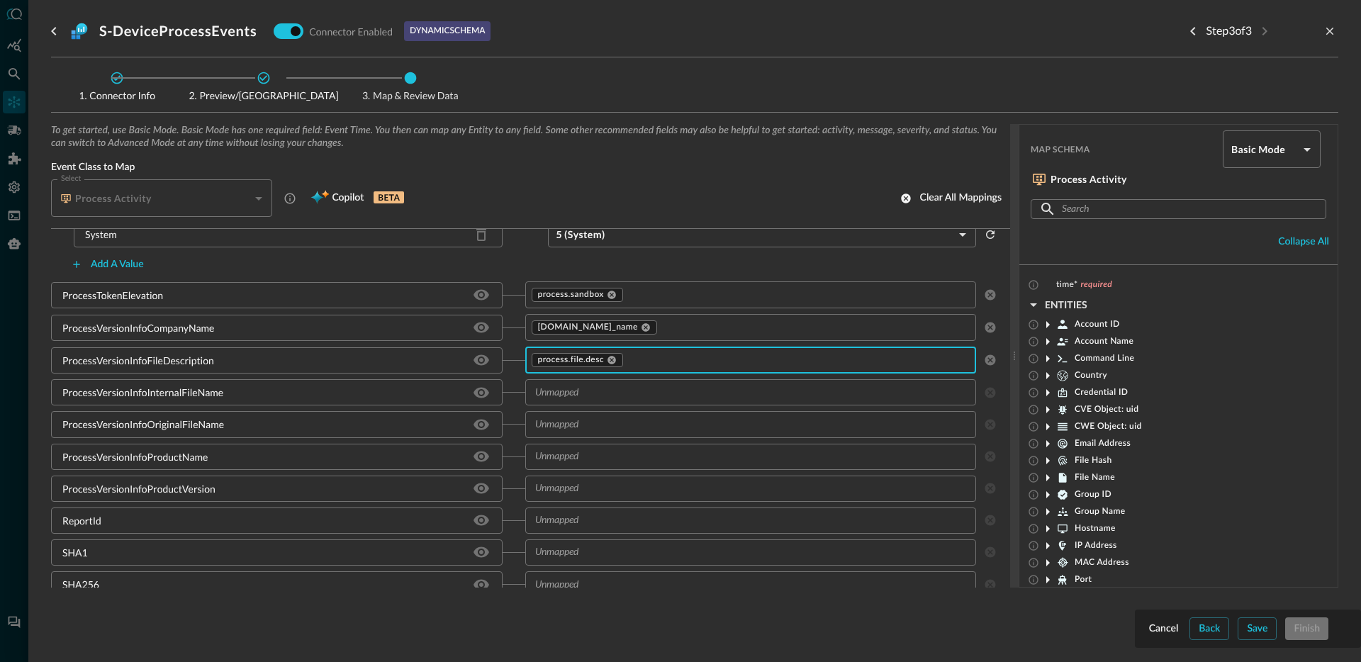
scroll to position [2340, 0]
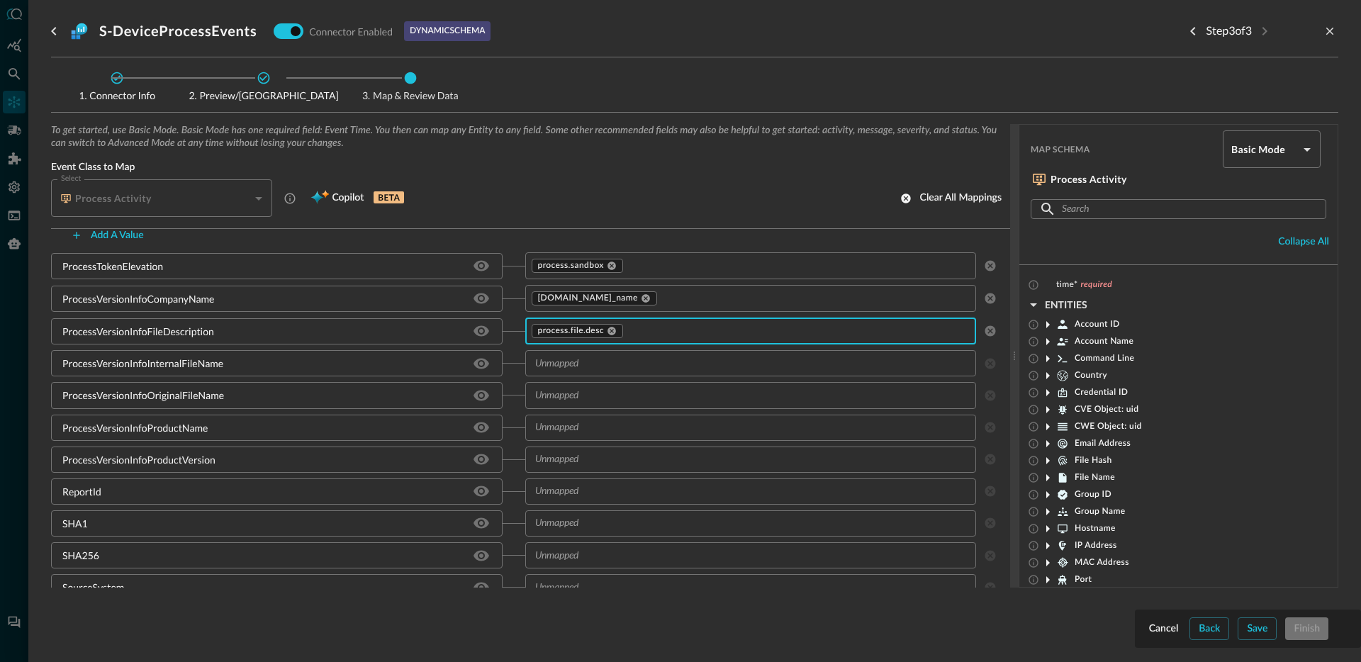
click at [571, 366] on input "text" at bounding box center [739, 363] width 420 height 18
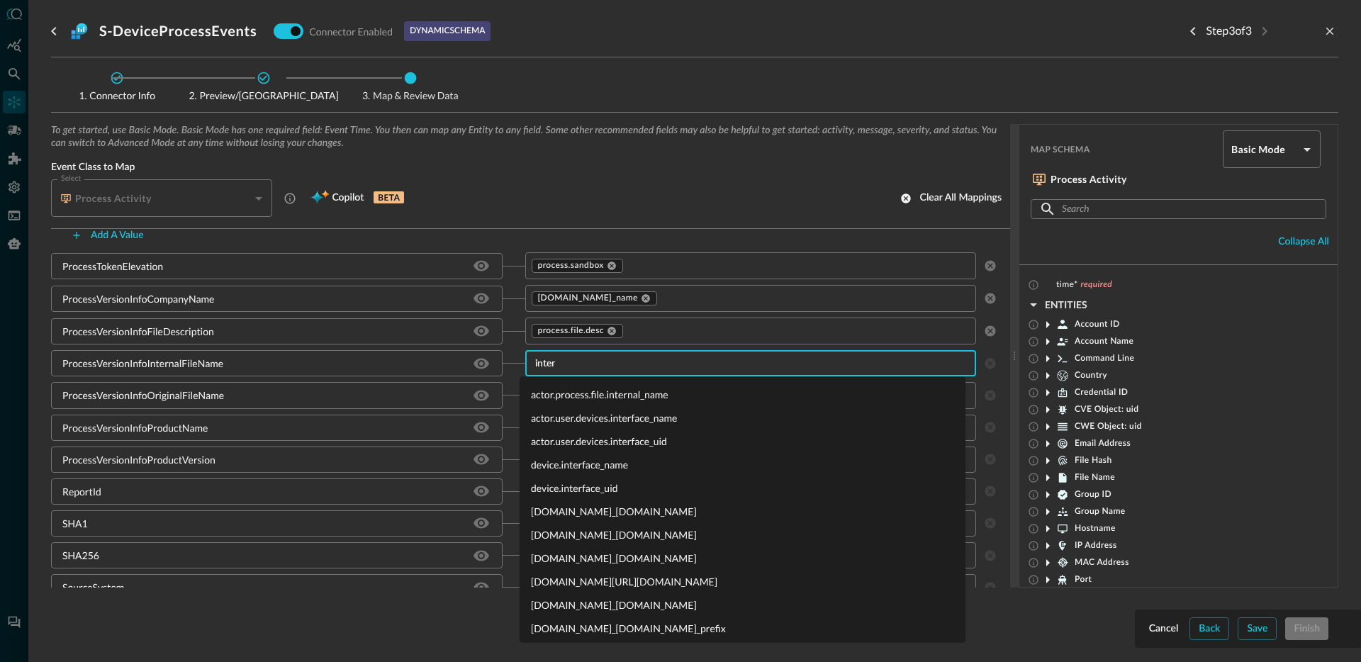
type input "intern"
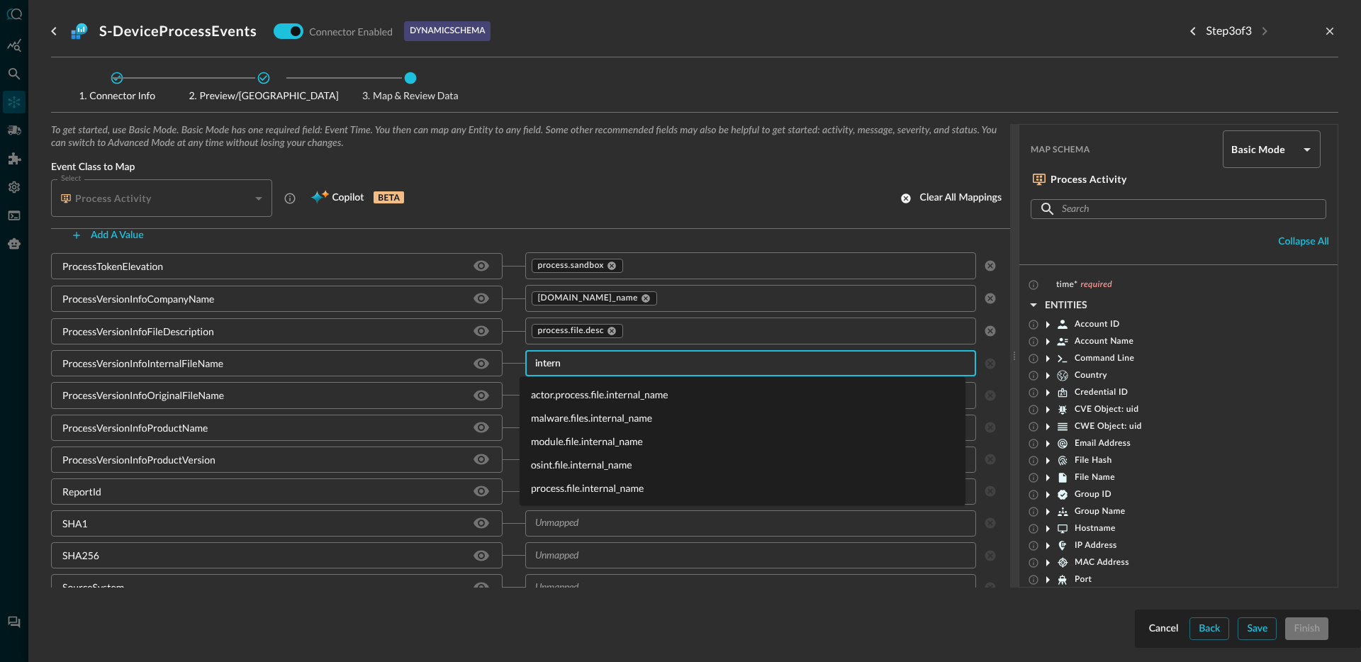
click at [600, 485] on li "process.file.internal_name" at bounding box center [743, 487] width 446 height 23
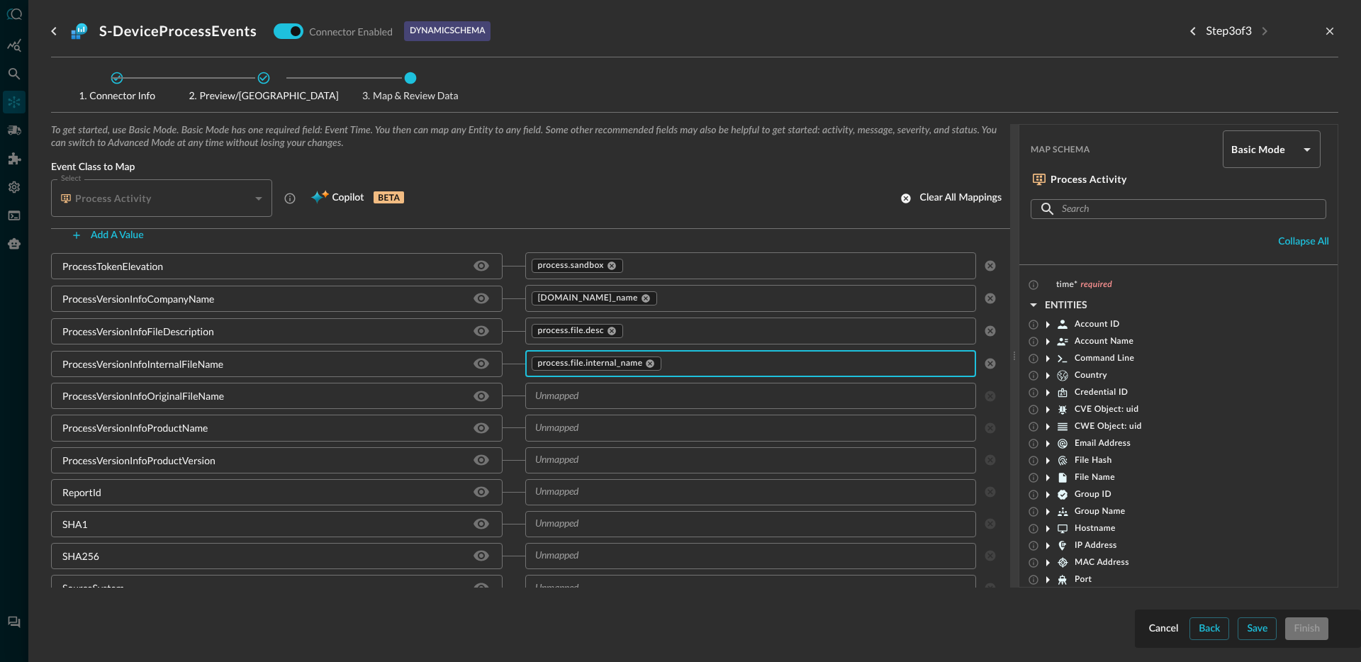
click at [588, 399] on input "text" at bounding box center [739, 396] width 420 height 18
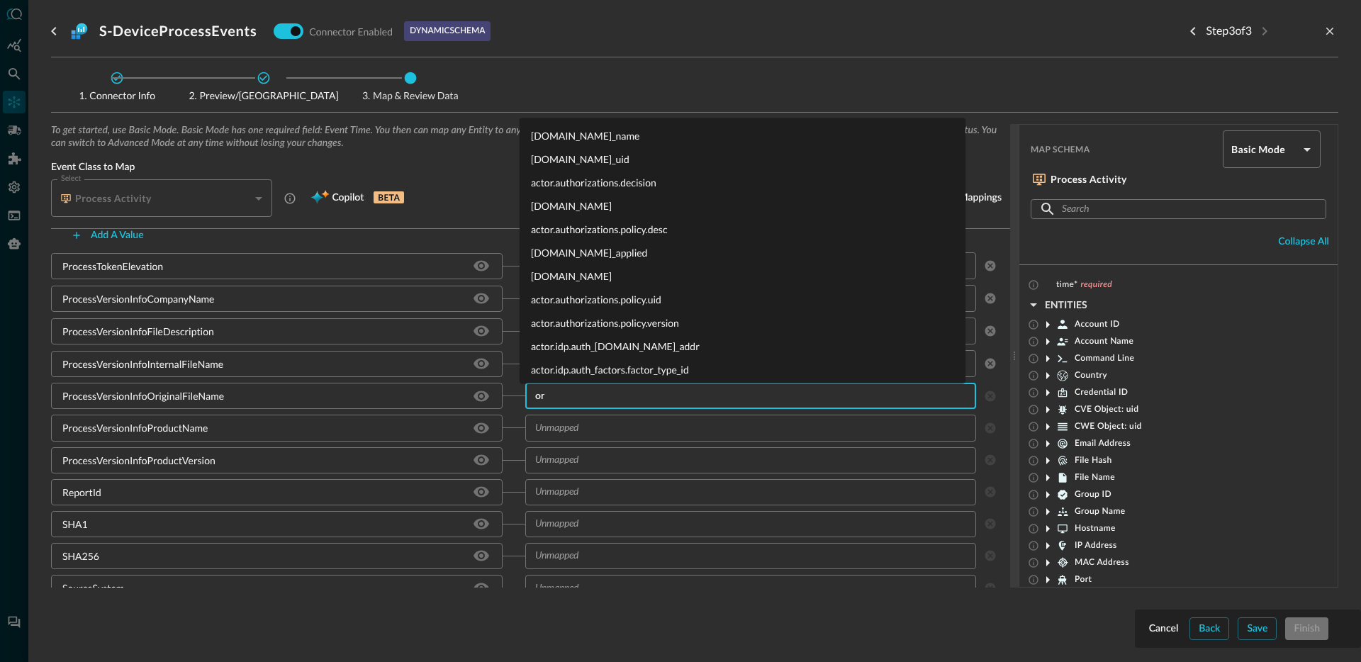
type input "o"
click at [380, 393] on div "ProcessVersionInfoOriginalFileName" at bounding box center [276, 396] width 451 height 26
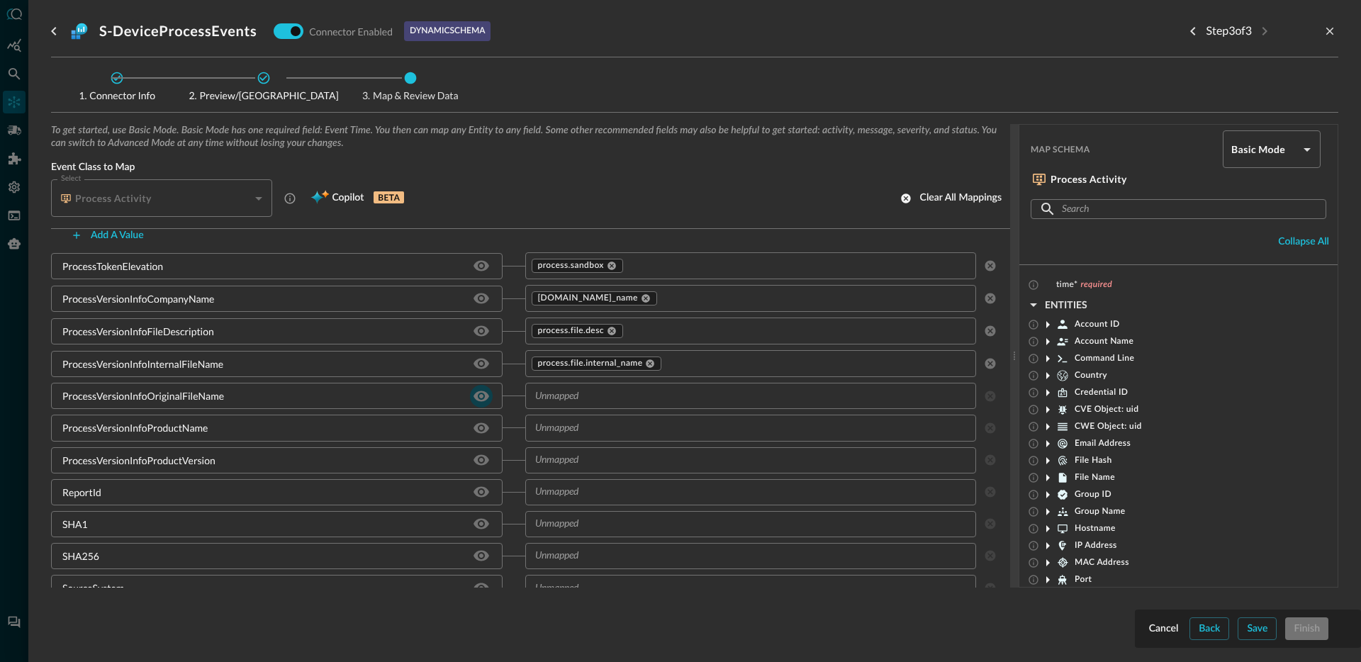
click at [481, 395] on icon "Hide/Show source field" at bounding box center [481, 396] width 16 height 11
click at [616, 403] on input "text" at bounding box center [739, 396] width 420 height 18
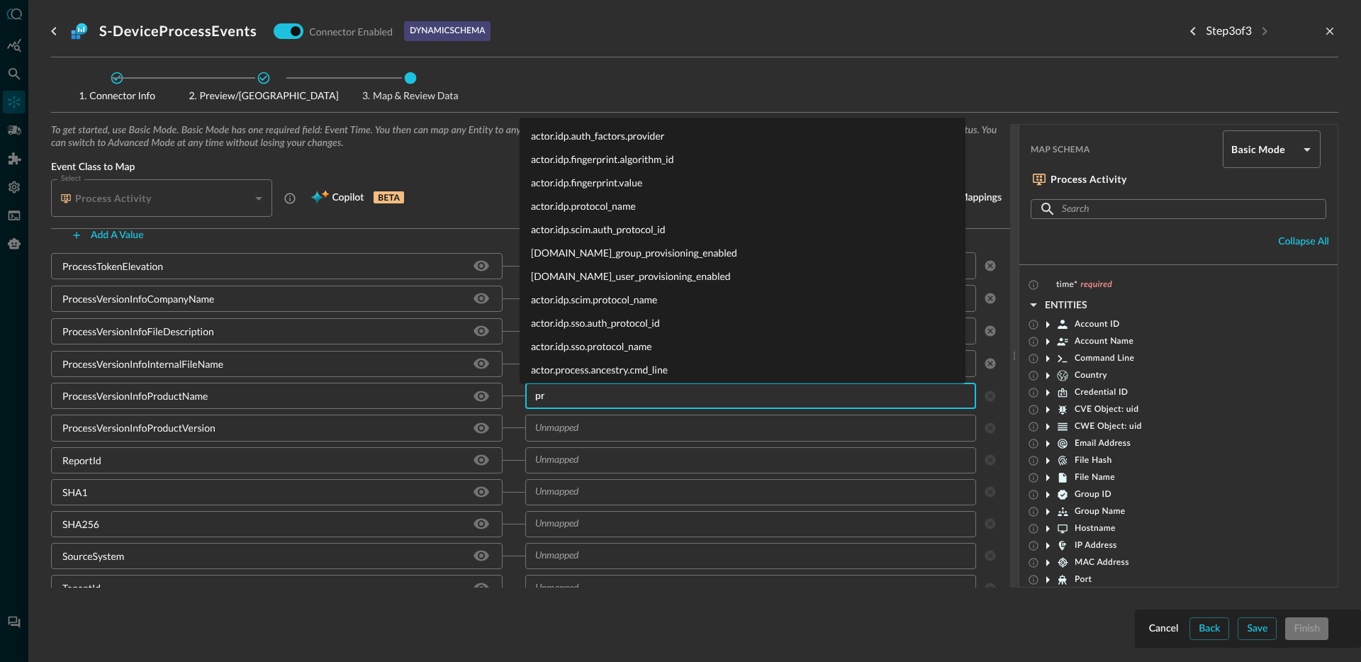
type input "p"
click at [391, 403] on div "ProcessVersionInfoProductName" at bounding box center [276, 396] width 451 height 26
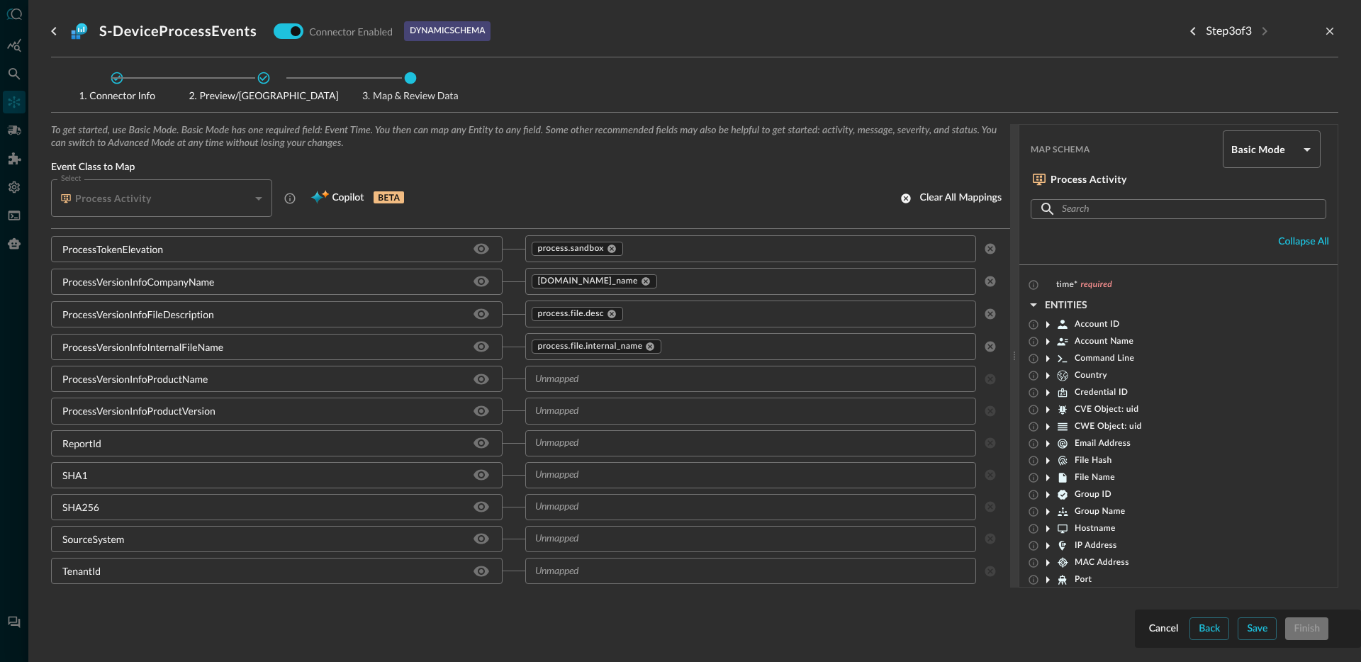
scroll to position [2357, 0]
click at [478, 381] on icon "Hide/Show source field" at bounding box center [481, 379] width 16 height 11
click at [615, 376] on input "text" at bounding box center [739, 379] width 420 height 18
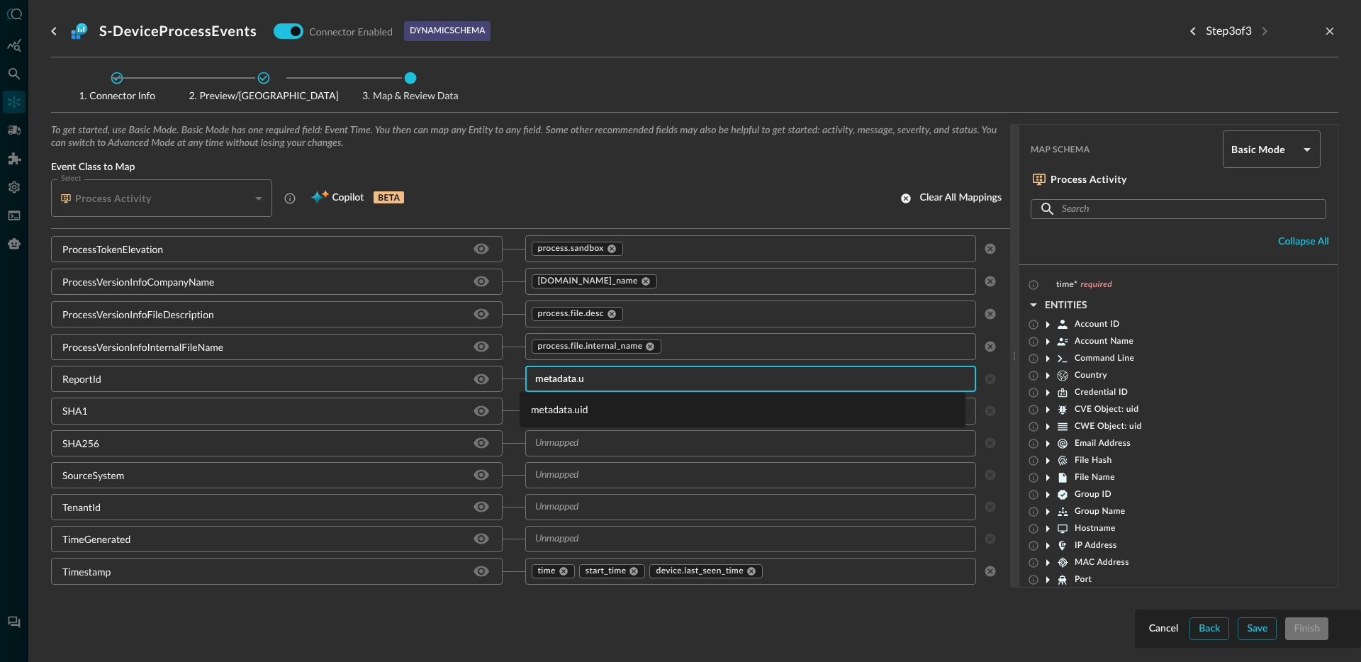
type input "metadata.ui"
click at [602, 414] on li "metadata.uid" at bounding box center [743, 409] width 446 height 23
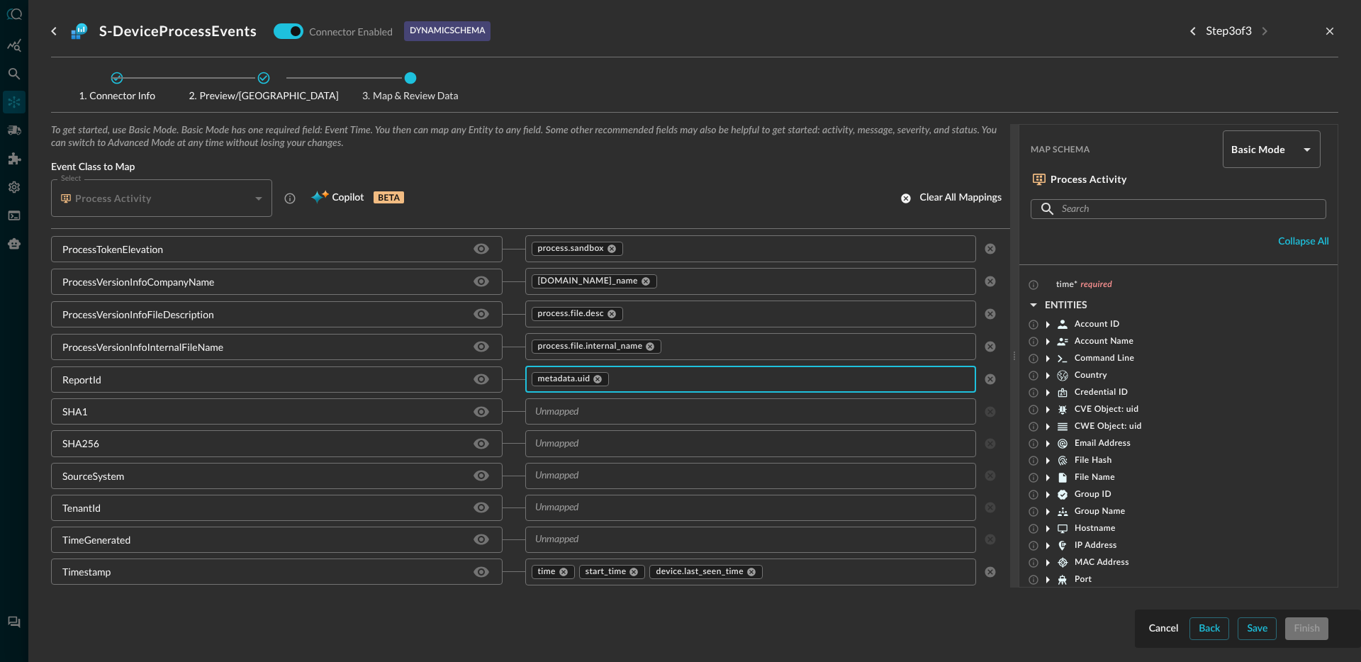
click at [581, 417] on input "text" at bounding box center [739, 412] width 420 height 18
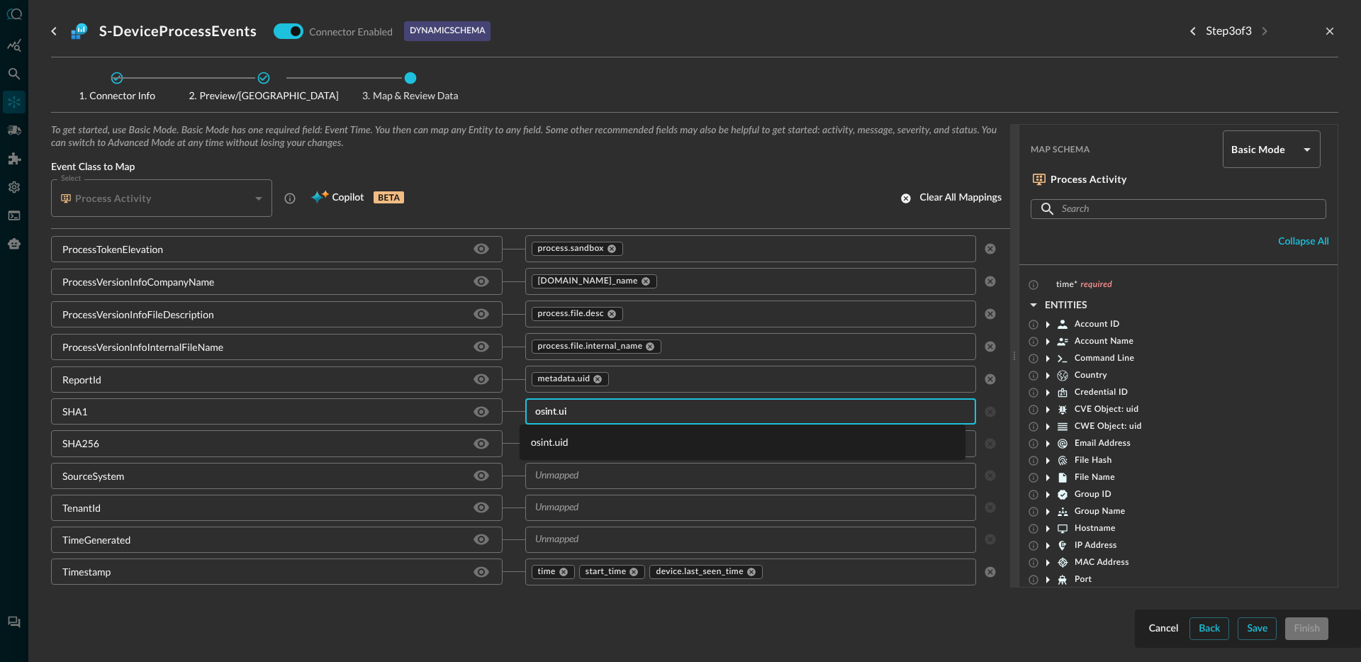
type input "osint.uid"
click at [571, 447] on li "osint.uid" at bounding box center [743, 441] width 446 height 23
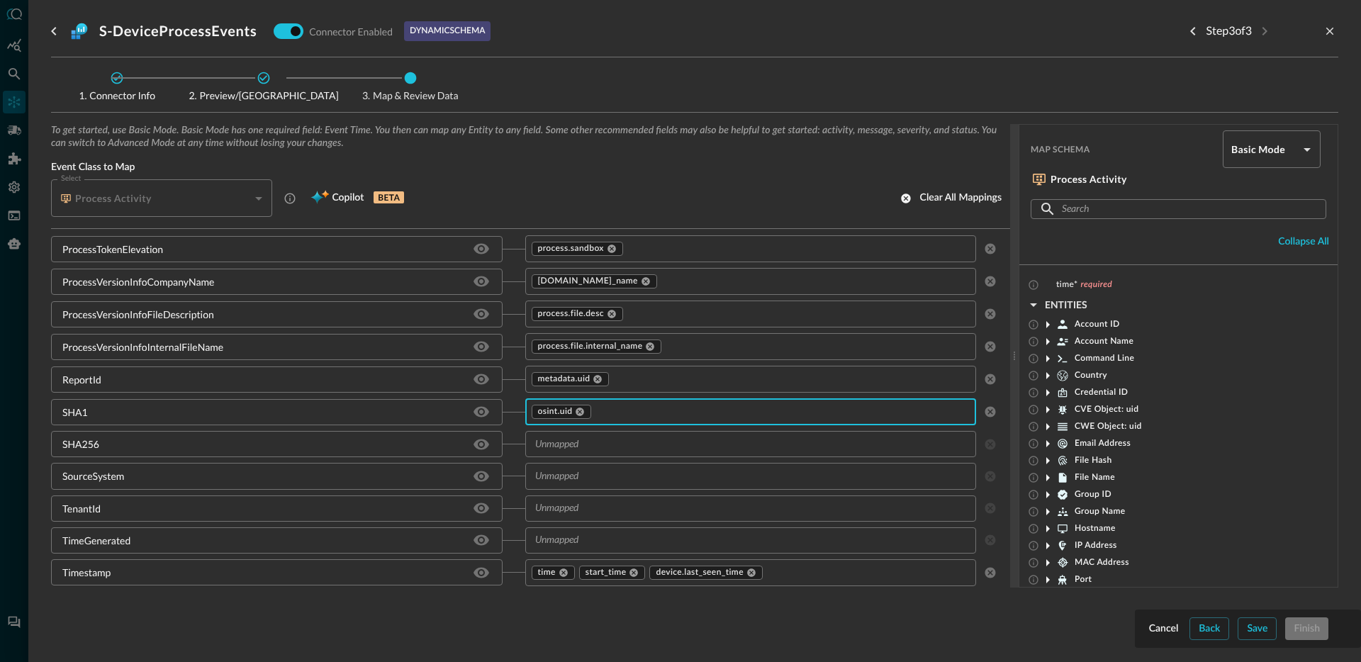
click at [626, 439] on input "text" at bounding box center [739, 444] width 420 height 18
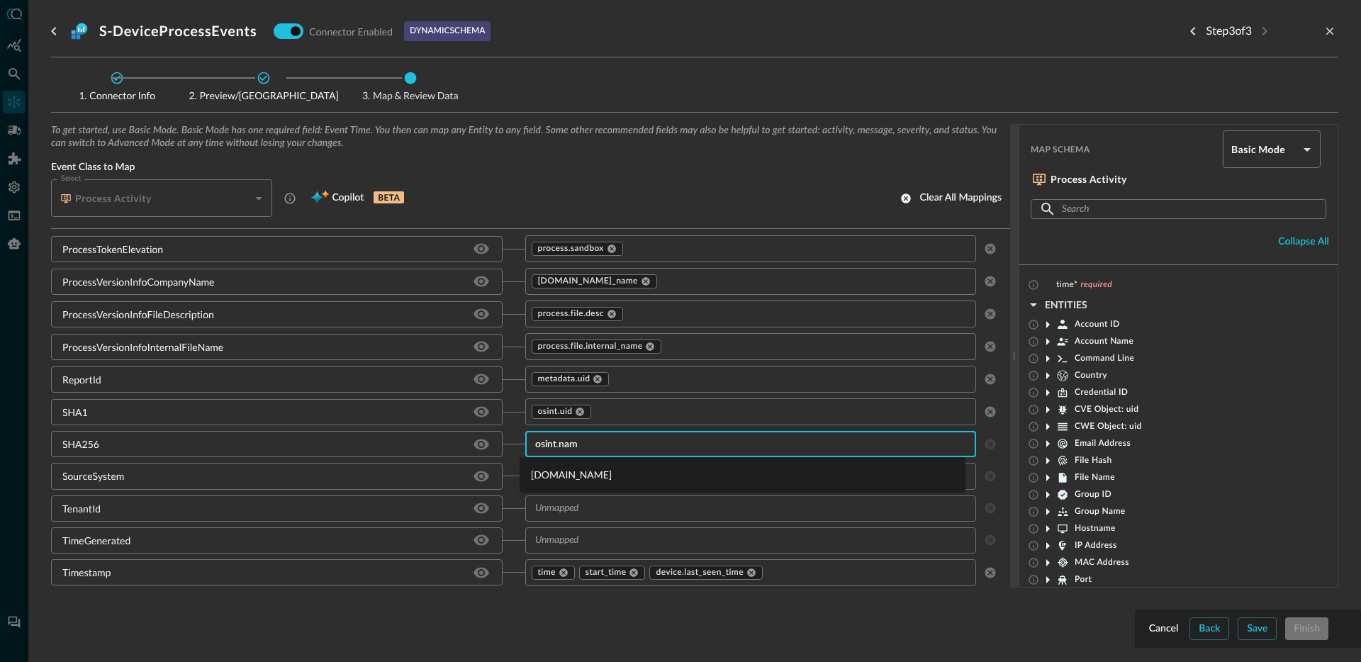
type input "[DOMAIN_NAME]"
click at [598, 473] on li "[DOMAIN_NAME]" at bounding box center [743, 474] width 446 height 23
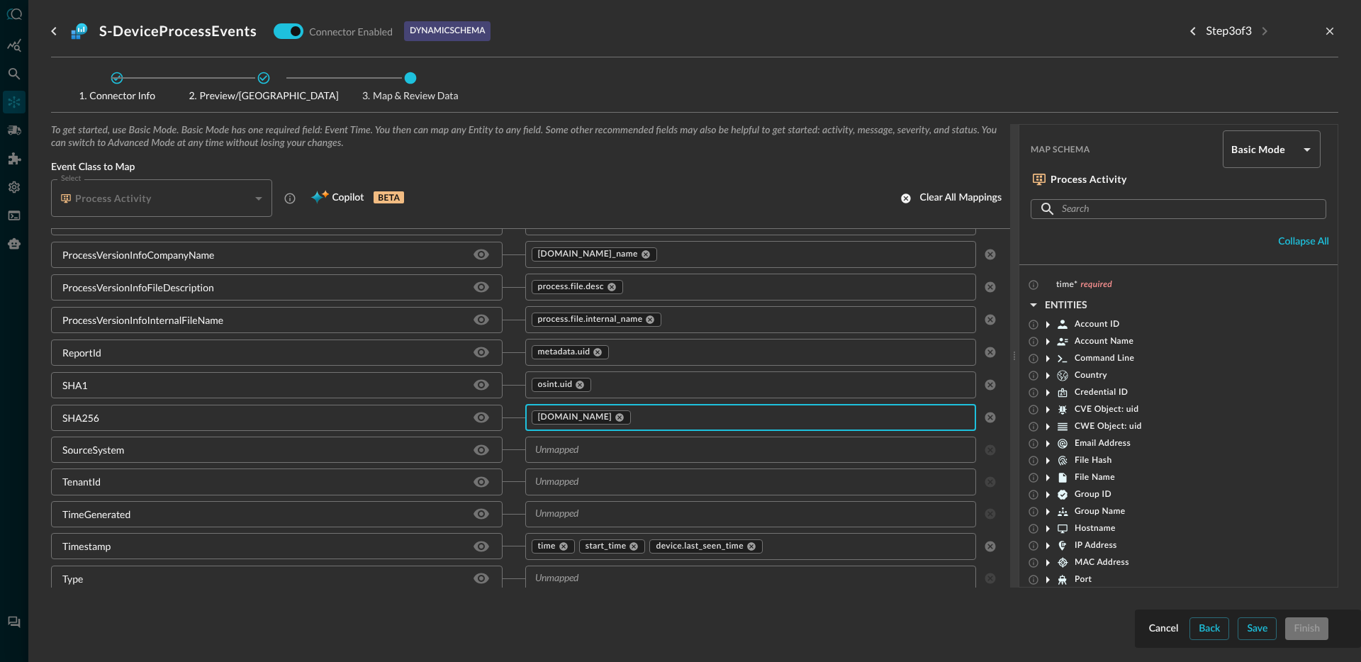
scroll to position [2389, 0]
click at [116, 449] on div "SourceSystem" at bounding box center [93, 445] width 62 height 15
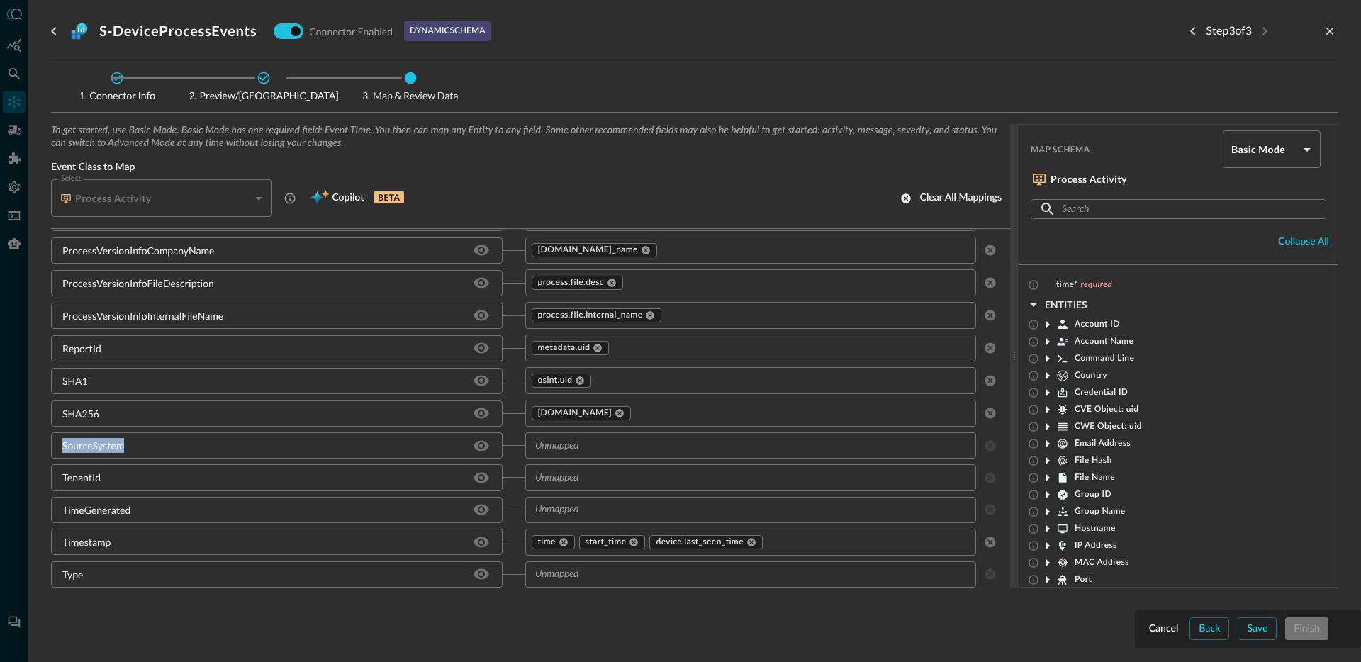
copy div "SourceSystem"
click at [473, 447] on icon "Hide/Show source field" at bounding box center [481, 445] width 17 height 17
click at [473, 422] on icon "Hide/Show source field" at bounding box center [481, 413] width 17 height 17
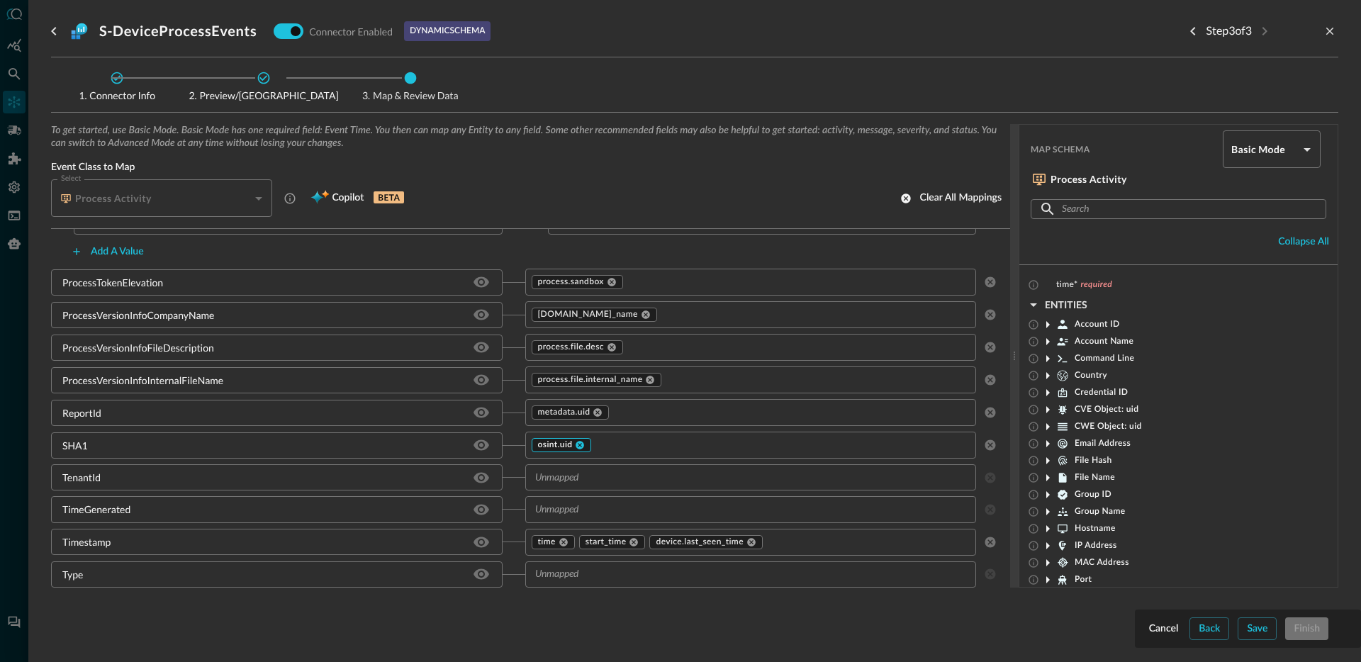
scroll to position [2324, 0]
click at [563, 451] on div "osint.uid" at bounding box center [562, 445] width 60 height 14
click at [557, 471] on input "text" at bounding box center [739, 477] width 420 height 18
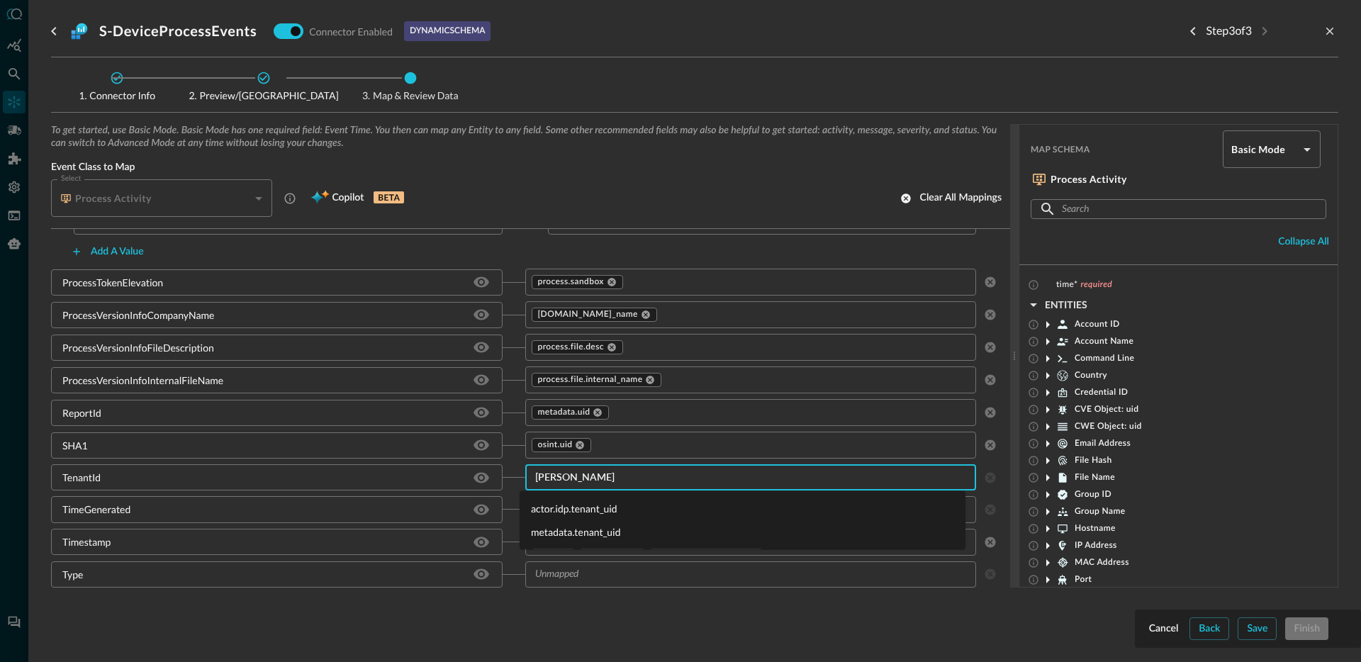
type input "tenan"
click at [575, 534] on li "metadata.tenant_uid" at bounding box center [743, 531] width 446 height 23
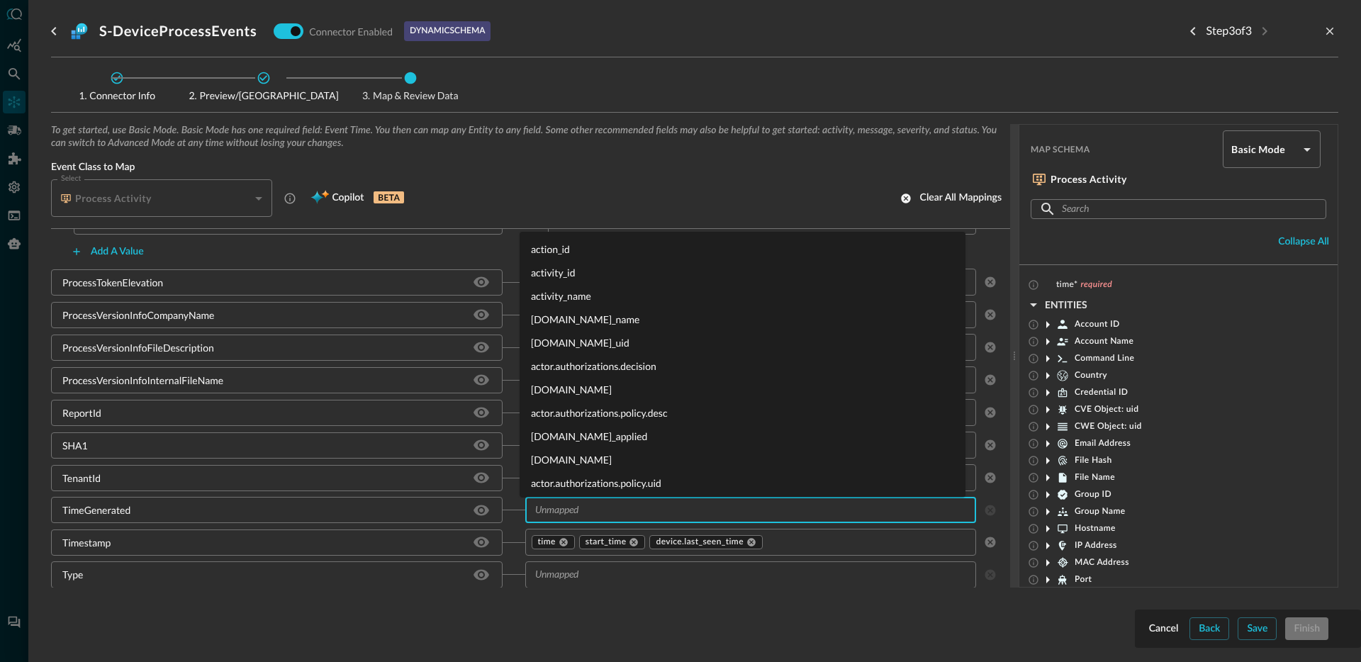
click at [682, 517] on input "text" at bounding box center [739, 510] width 420 height 18
type input "o"
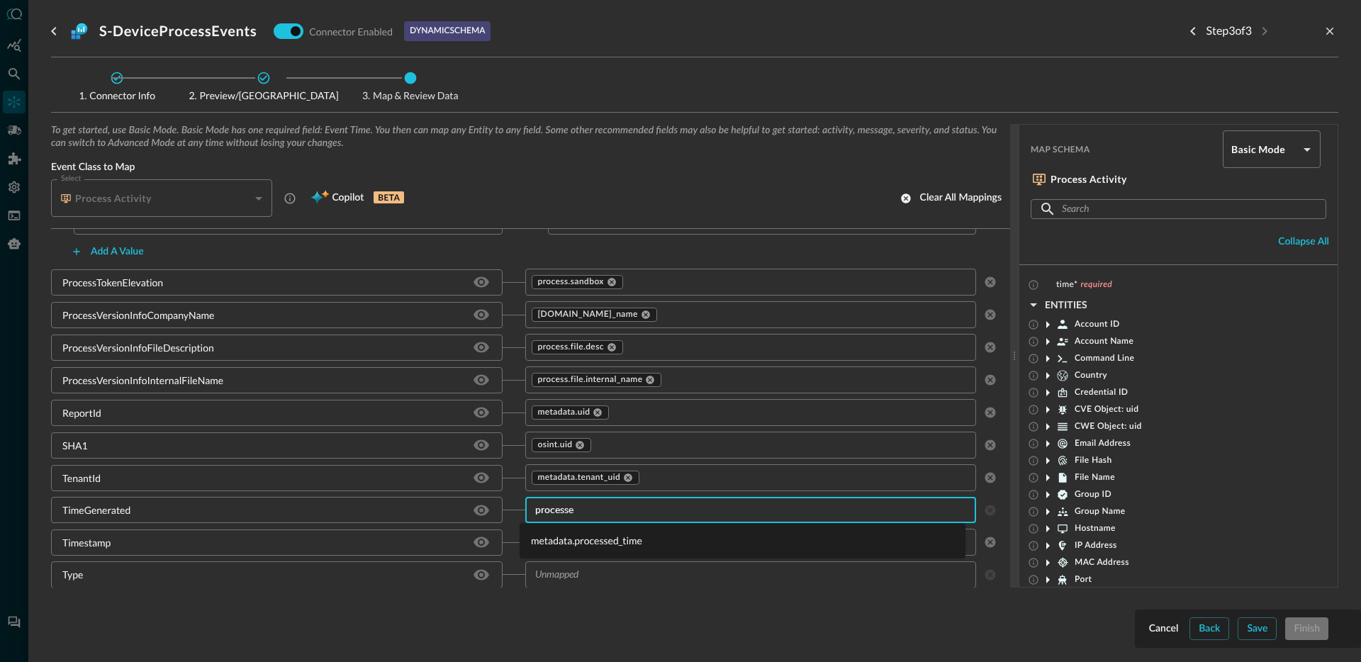
type input "processed"
click at [637, 535] on li "metadata.processed_time" at bounding box center [743, 540] width 446 height 23
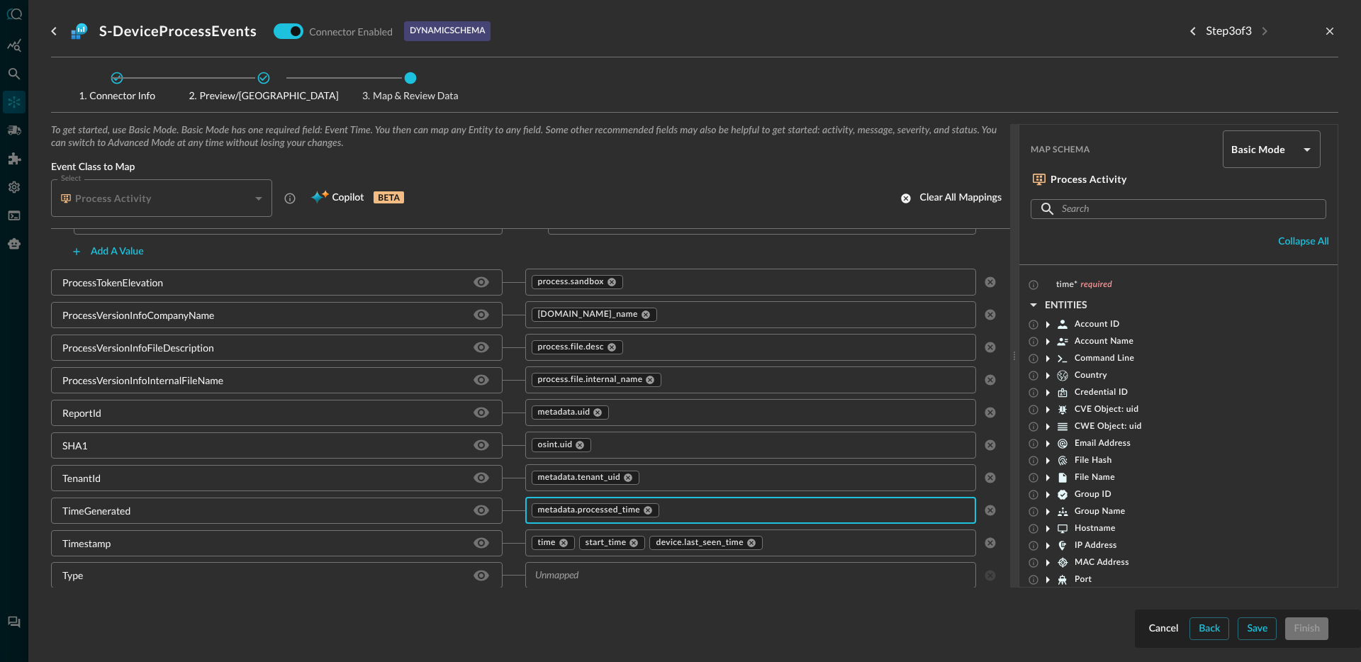
scroll to position [2325, 0]
click at [588, 576] on input "text" at bounding box center [739, 575] width 420 height 18
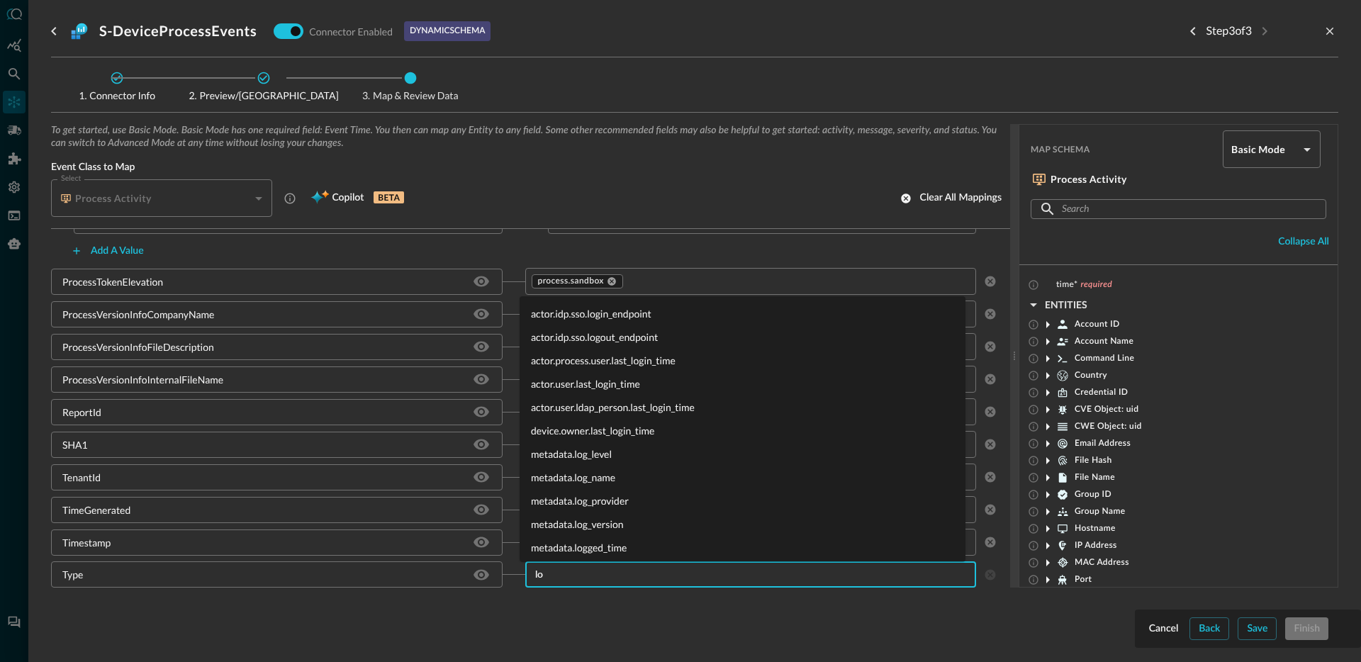
type input "l"
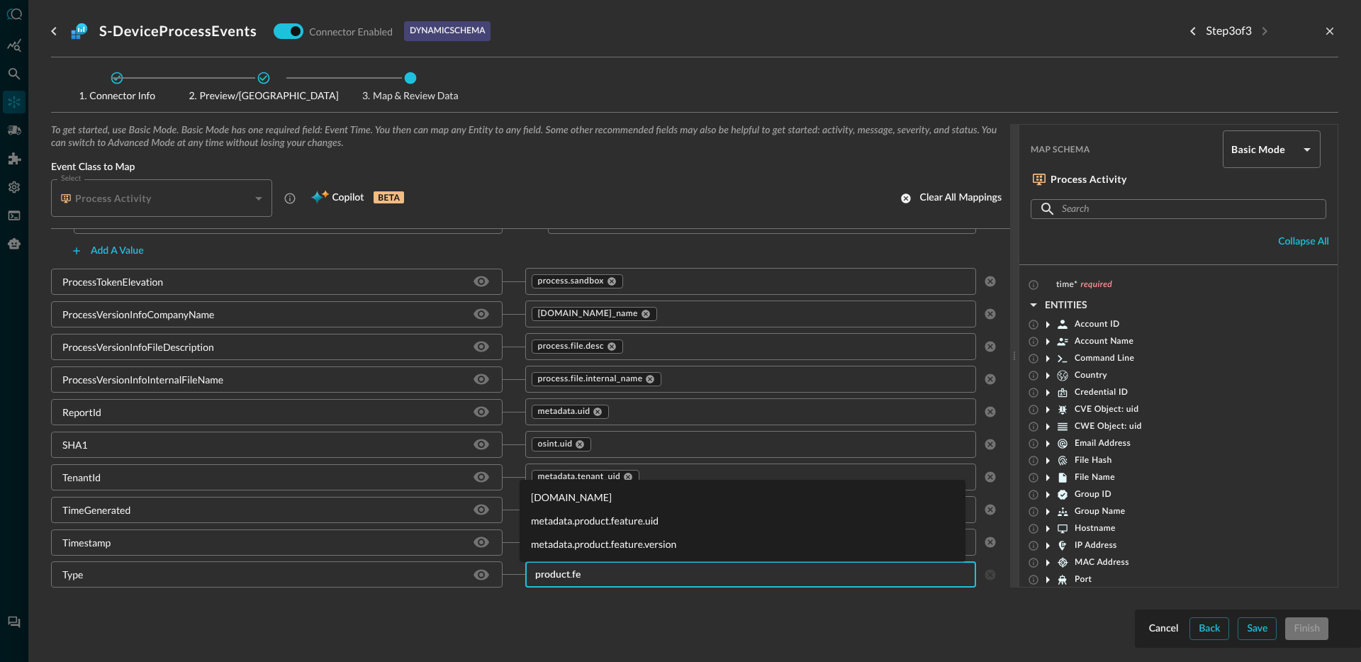
type input "product.fea"
click at [656, 493] on li "[DOMAIN_NAME]" at bounding box center [743, 496] width 446 height 23
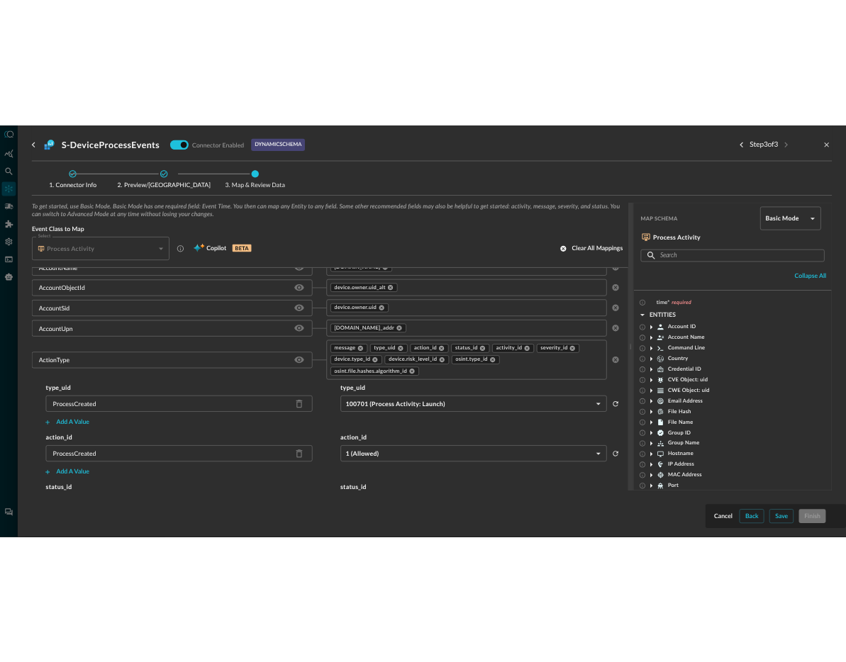
scroll to position [0, 0]
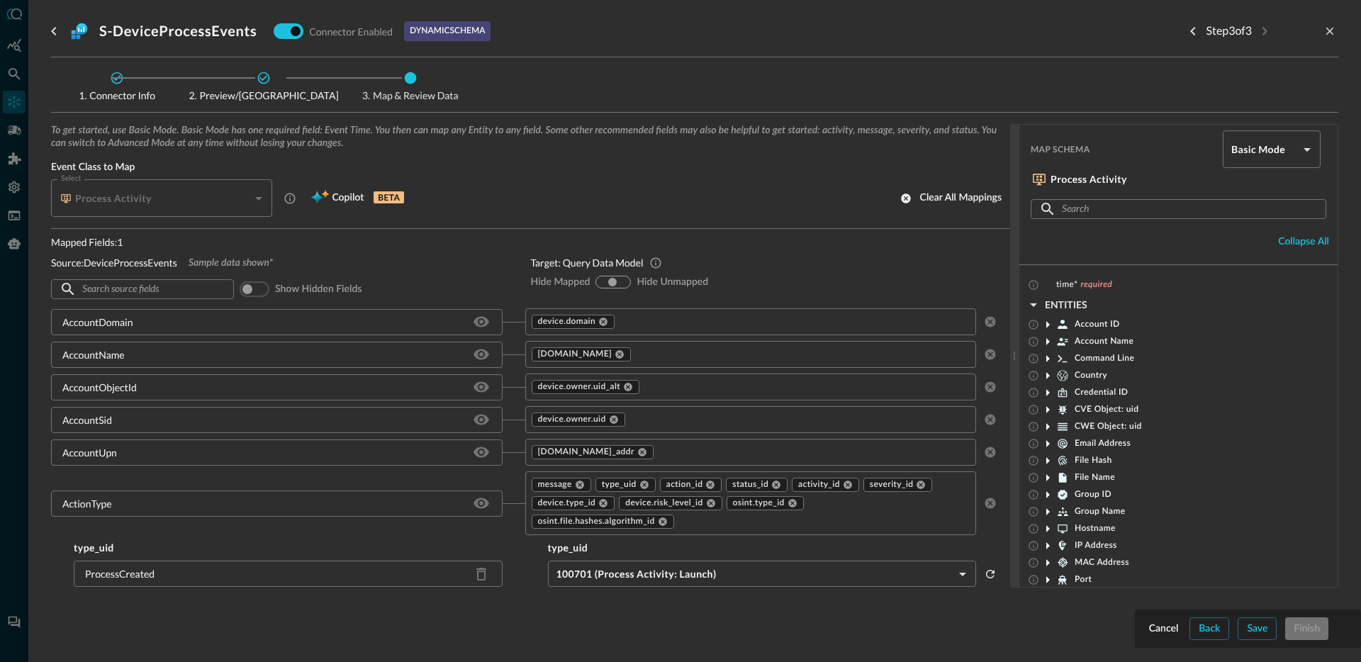
click at [1013, 84] on div "Connector Info Preview/Import Fields Map & Review Data" at bounding box center [694, 85] width 1287 height 32
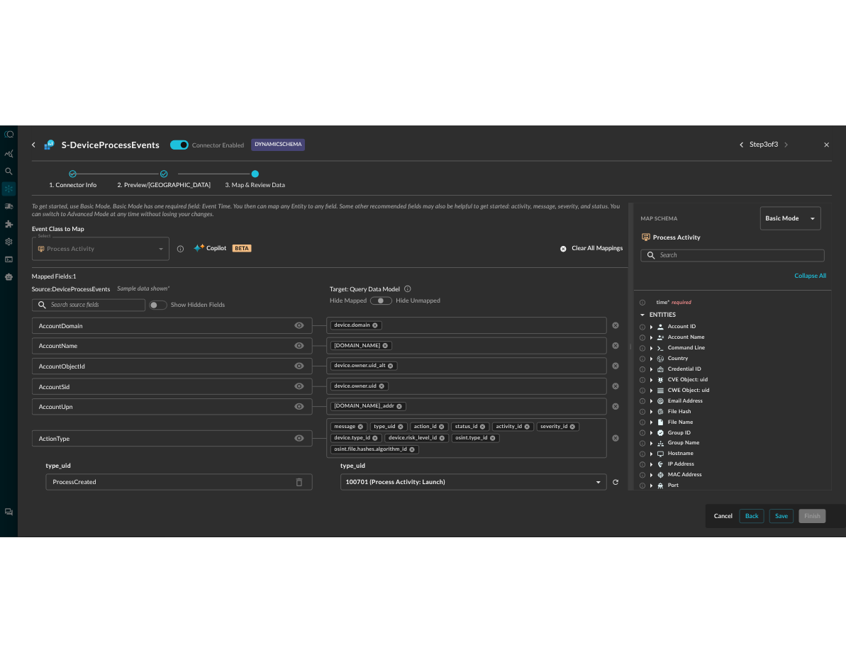
scroll to position [1491, 0]
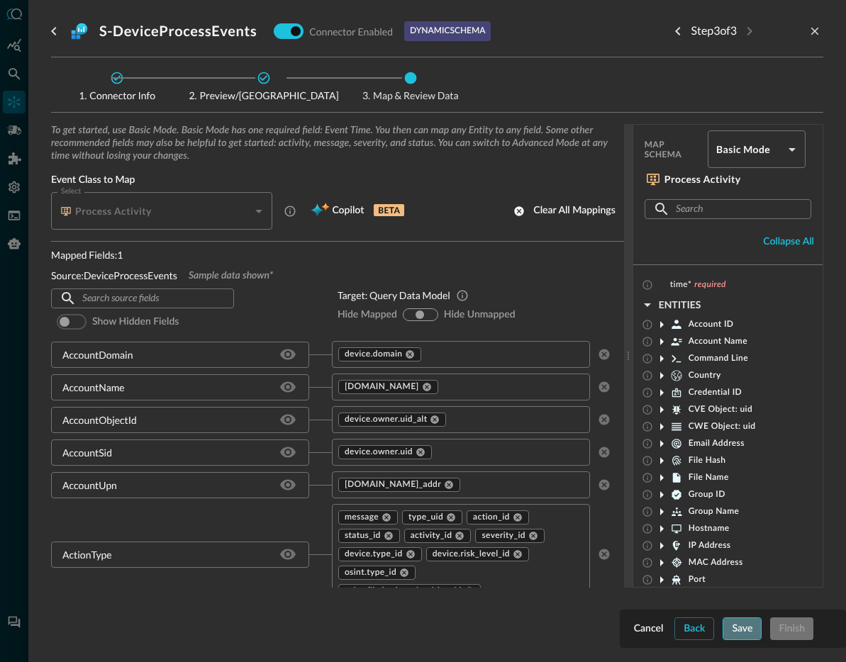
click at [739, 627] on div "Save" at bounding box center [741, 629] width 21 height 18
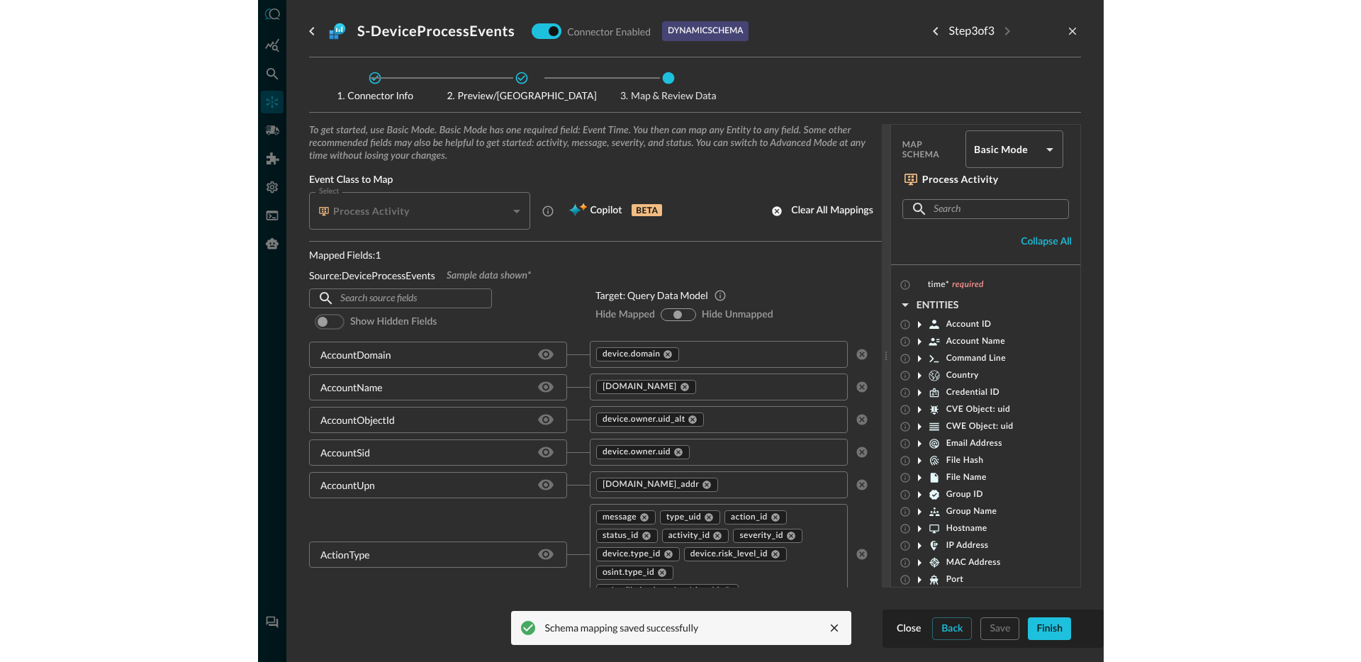
scroll to position [2486, 0]
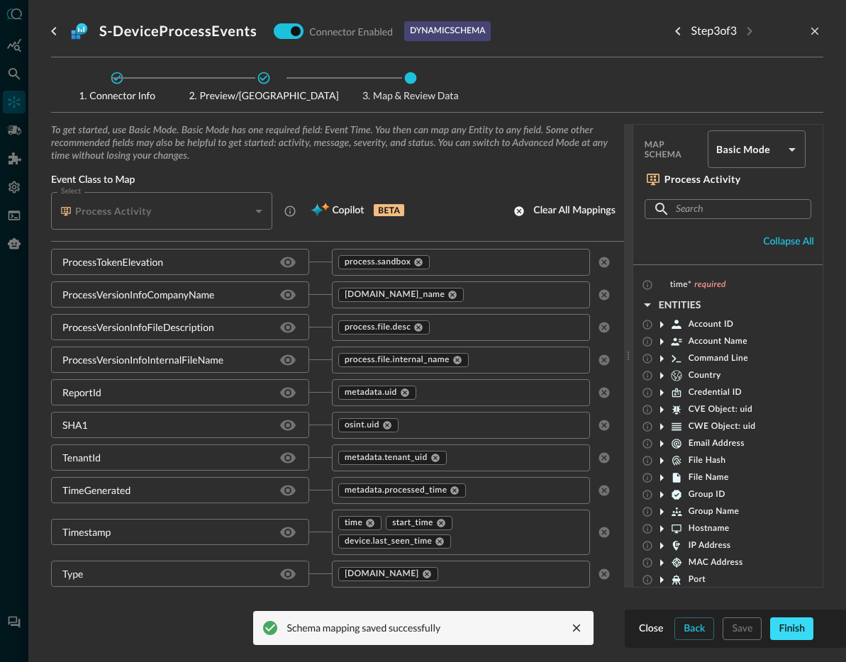
click at [798, 629] on div "Finish" at bounding box center [791, 629] width 26 height 18
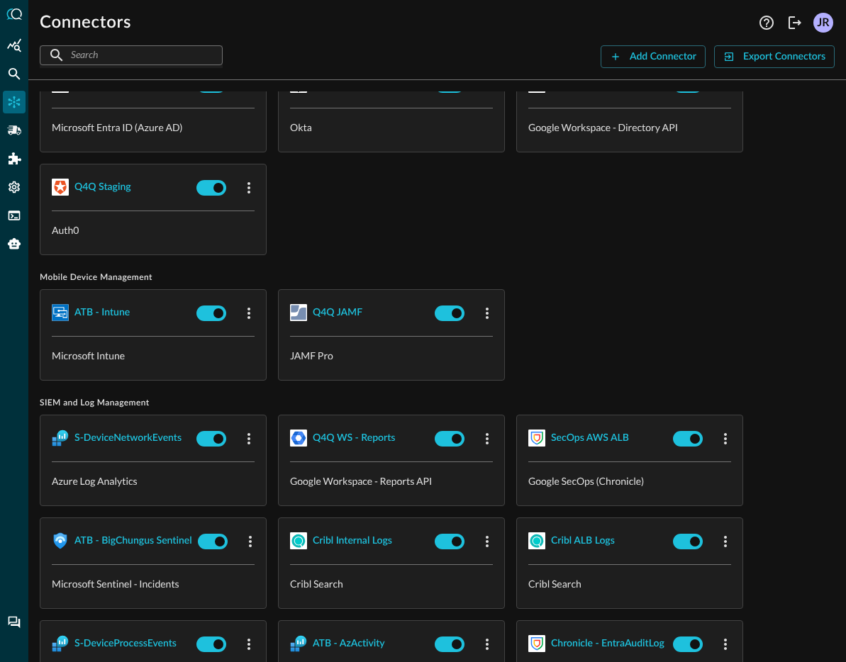
click at [542, 215] on div "ATB | Entra Microsoft Entra ID (Azure AD) Okta Test Tenant IDP Okta GW Q4Q Dire…" at bounding box center [437, 158] width 795 height 194
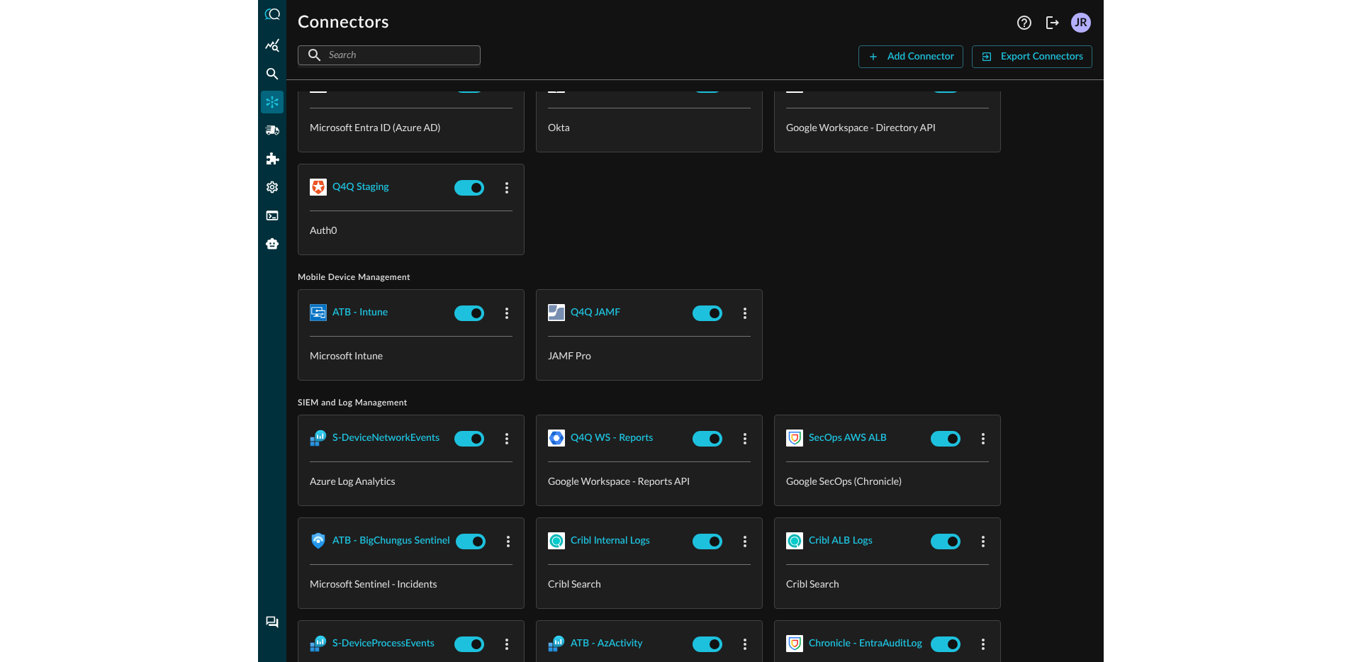
scroll to position [979, 0]
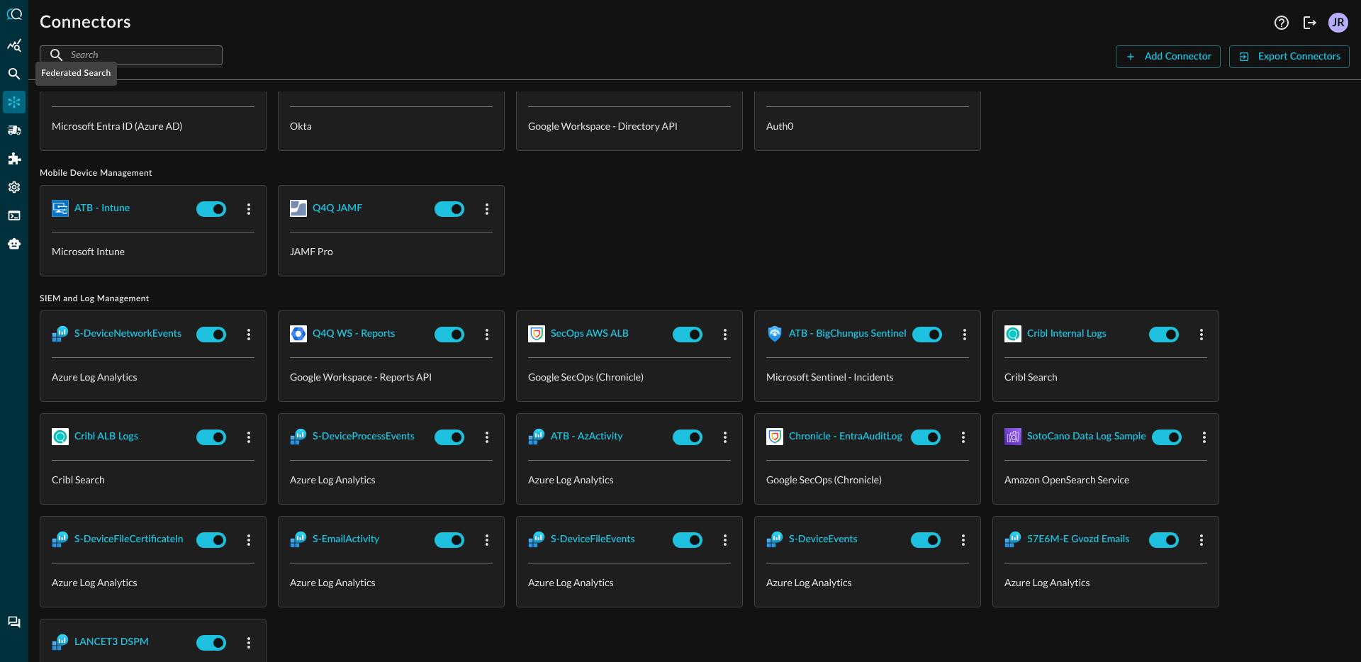
click at [18, 71] on icon "Federated Search" at bounding box center [14, 74] width 14 height 14
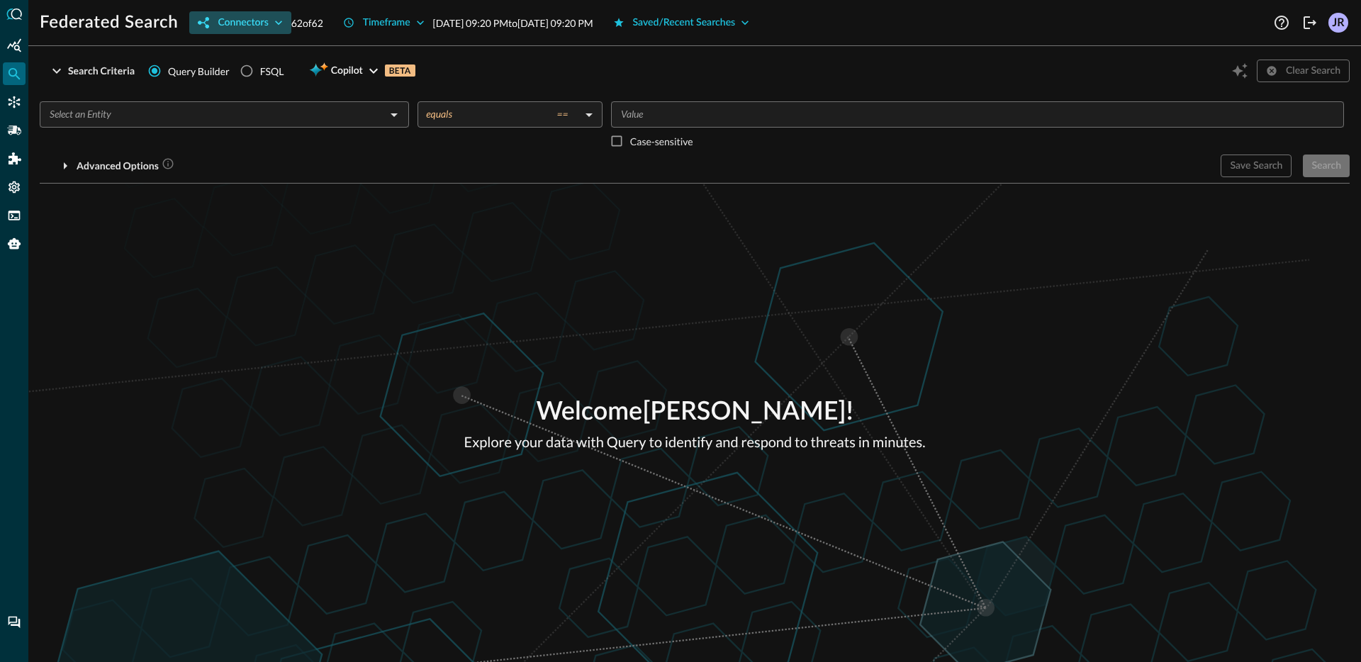
click at [252, 26] on div "Connectors" at bounding box center [243, 23] width 50 height 18
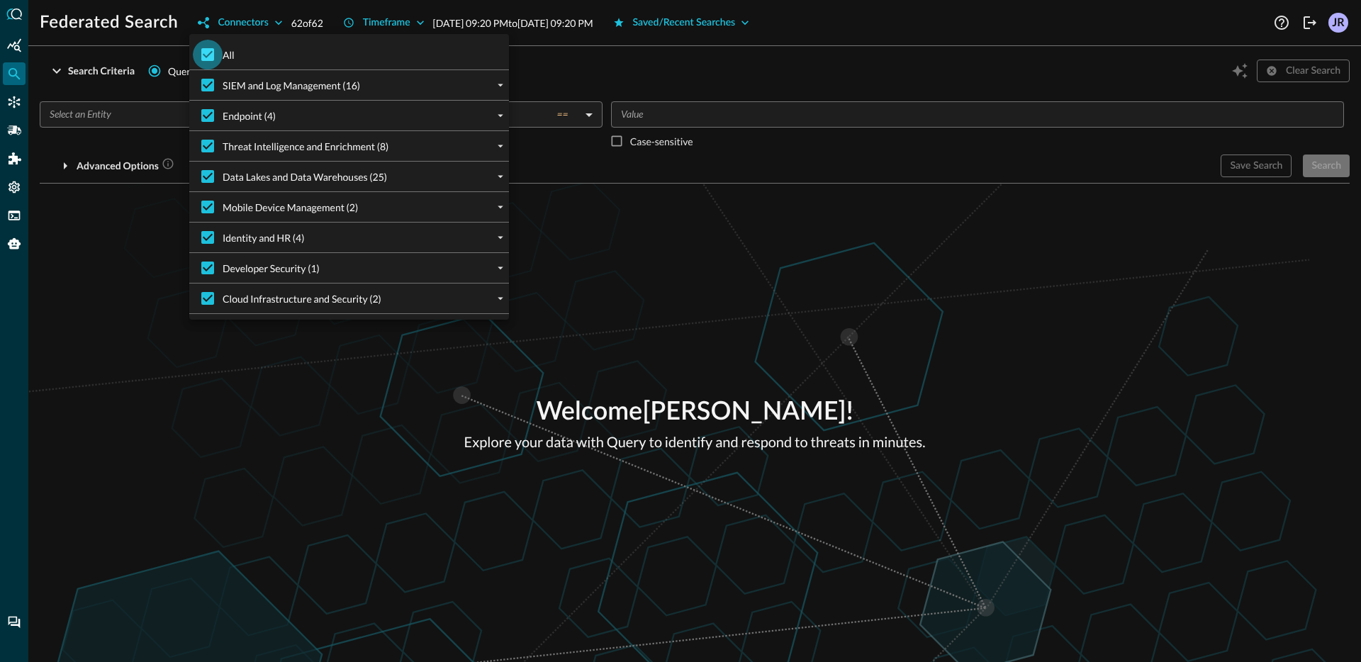
click at [219, 57] on input "All" at bounding box center [208, 55] width 30 height 30
checkbox input "false"
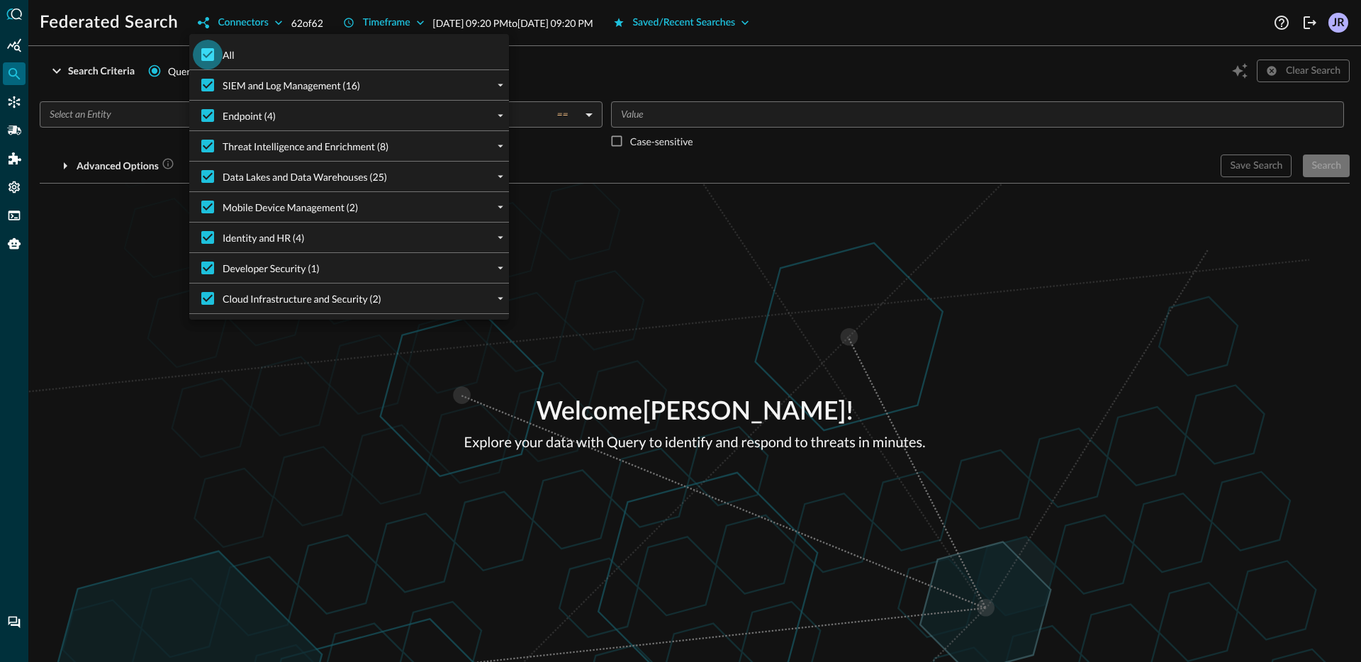
checkbox input "false"
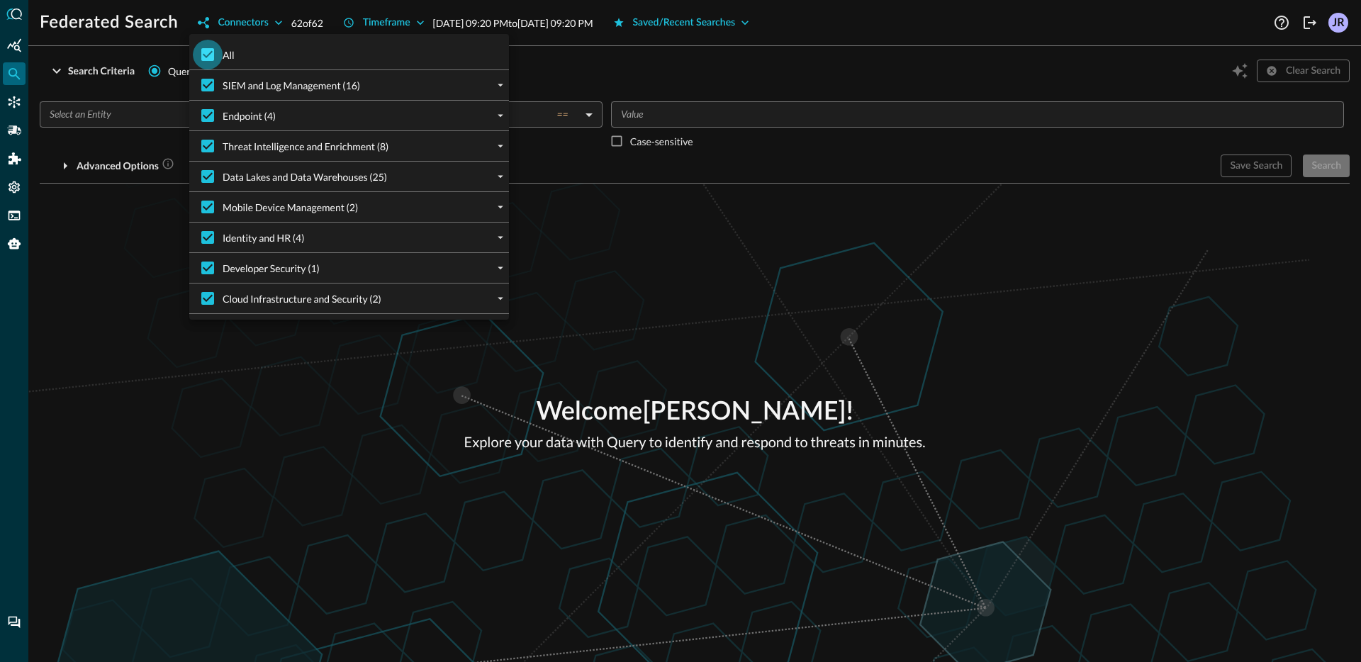
checkbox input "false"
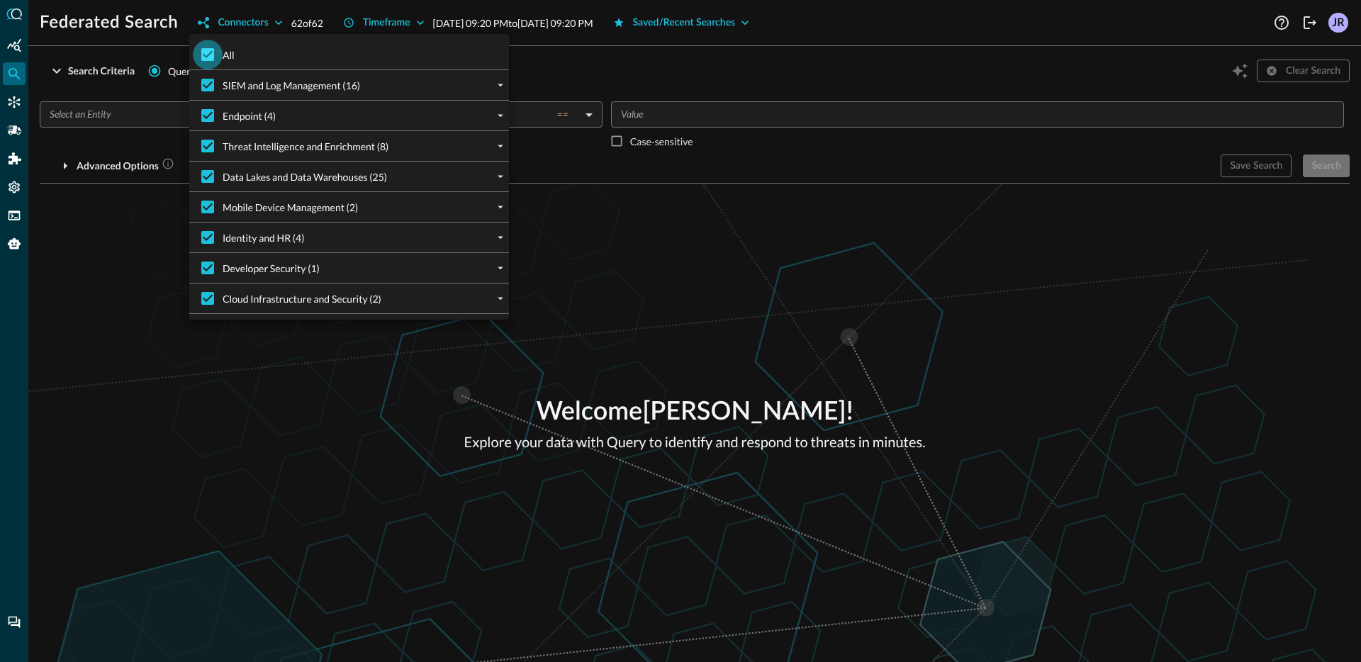
checkbox input "false"
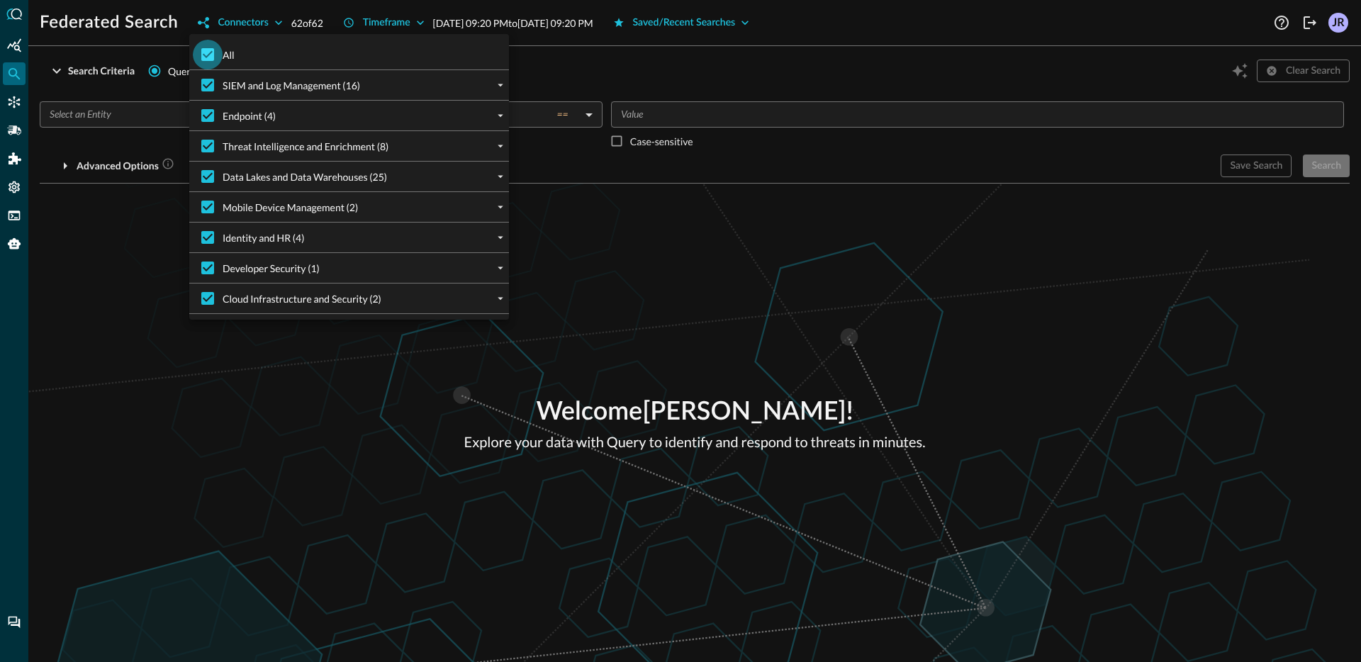
checkbox input "false"
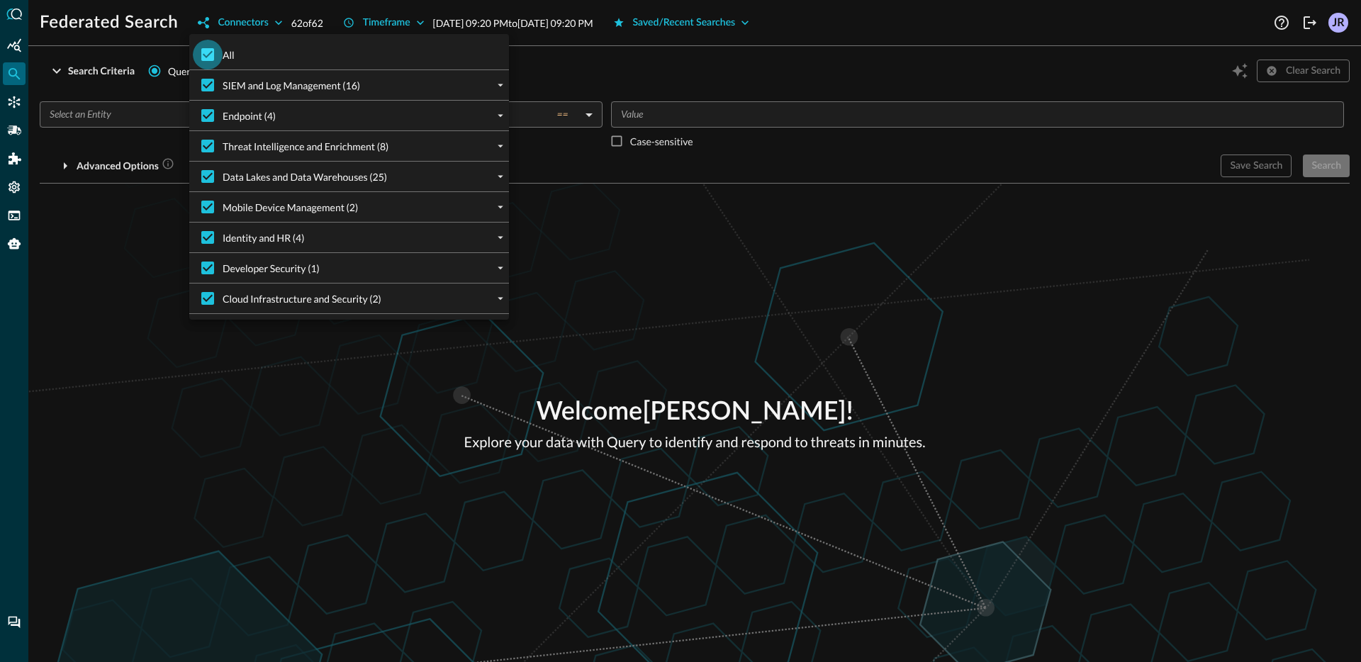
checkbox input "false"
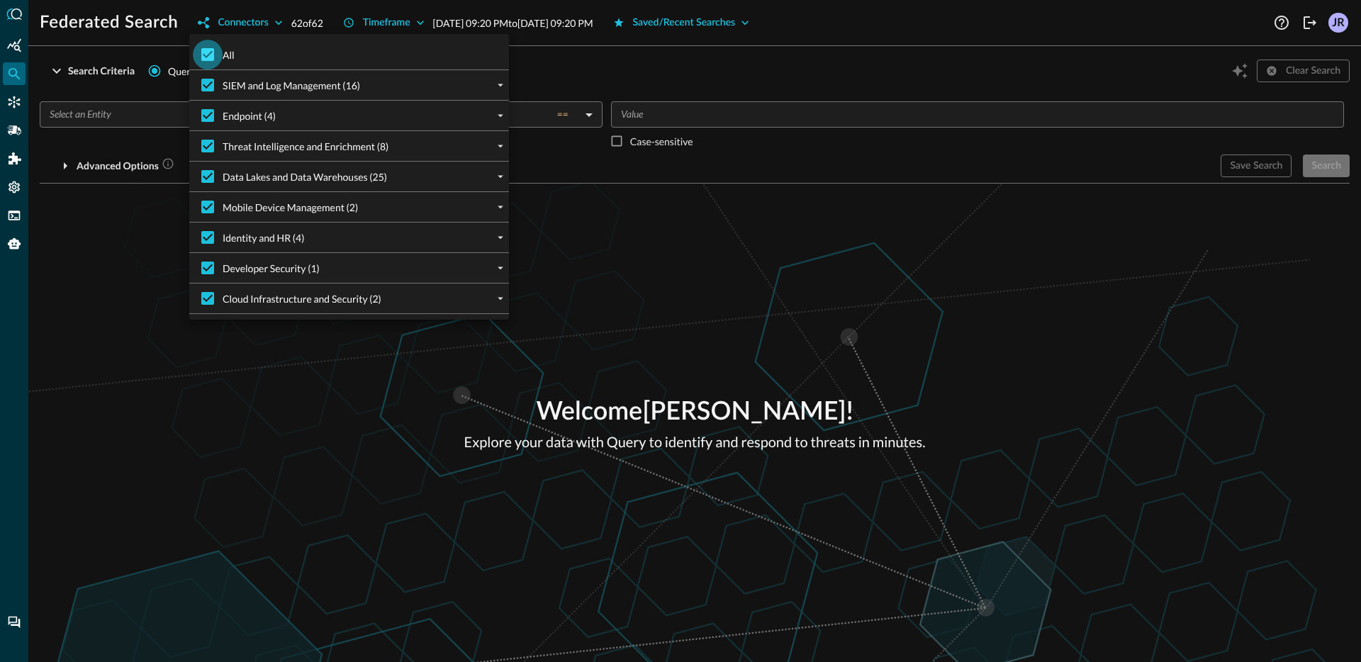
checkbox input "false"
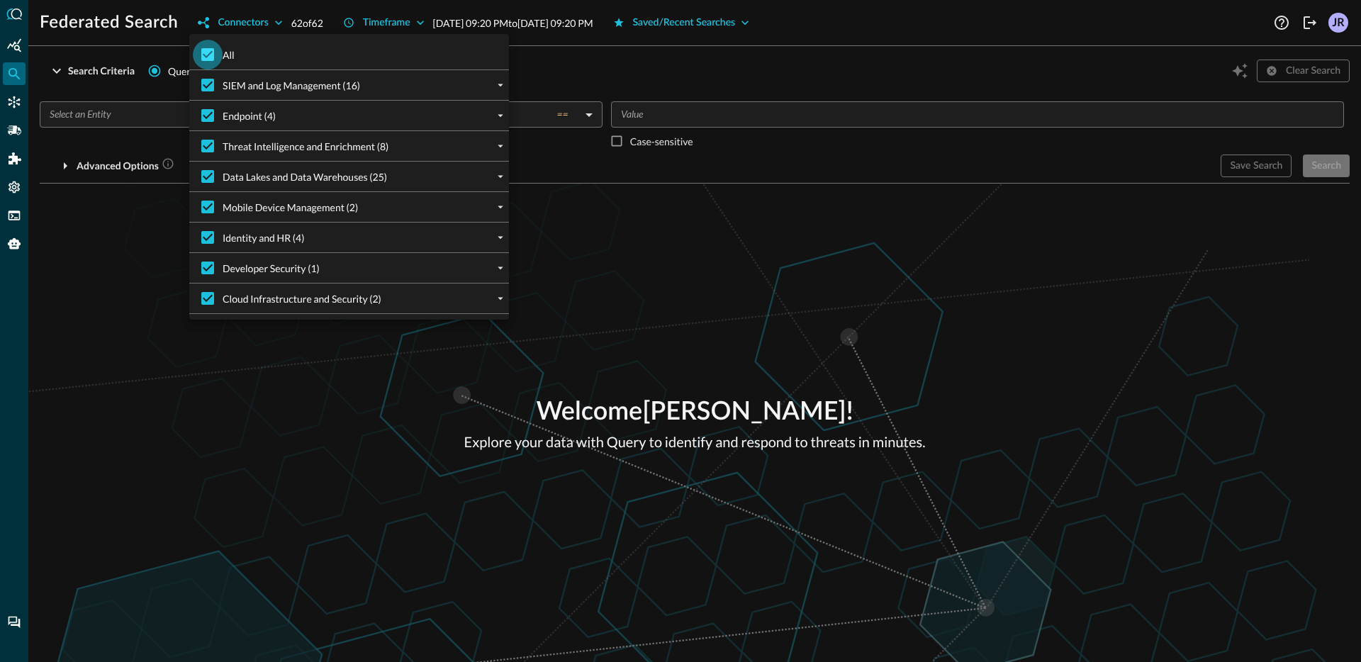
checkbox input "false"
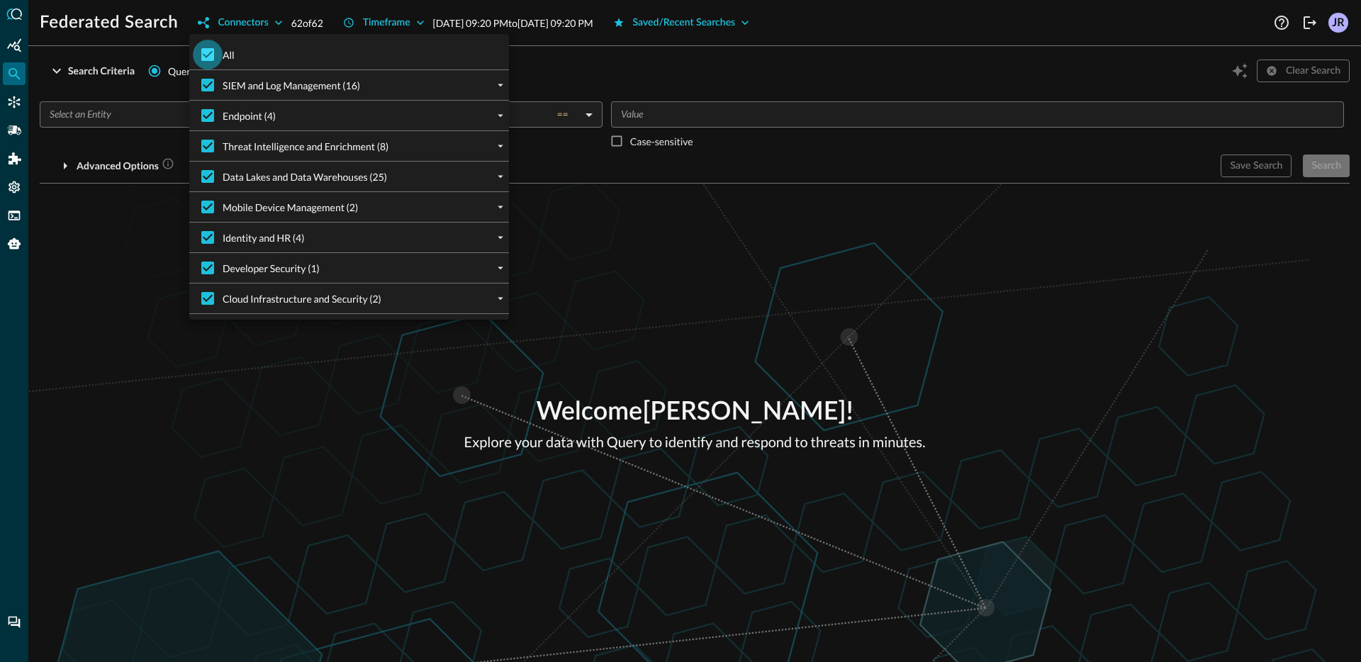
checkbox input "false"
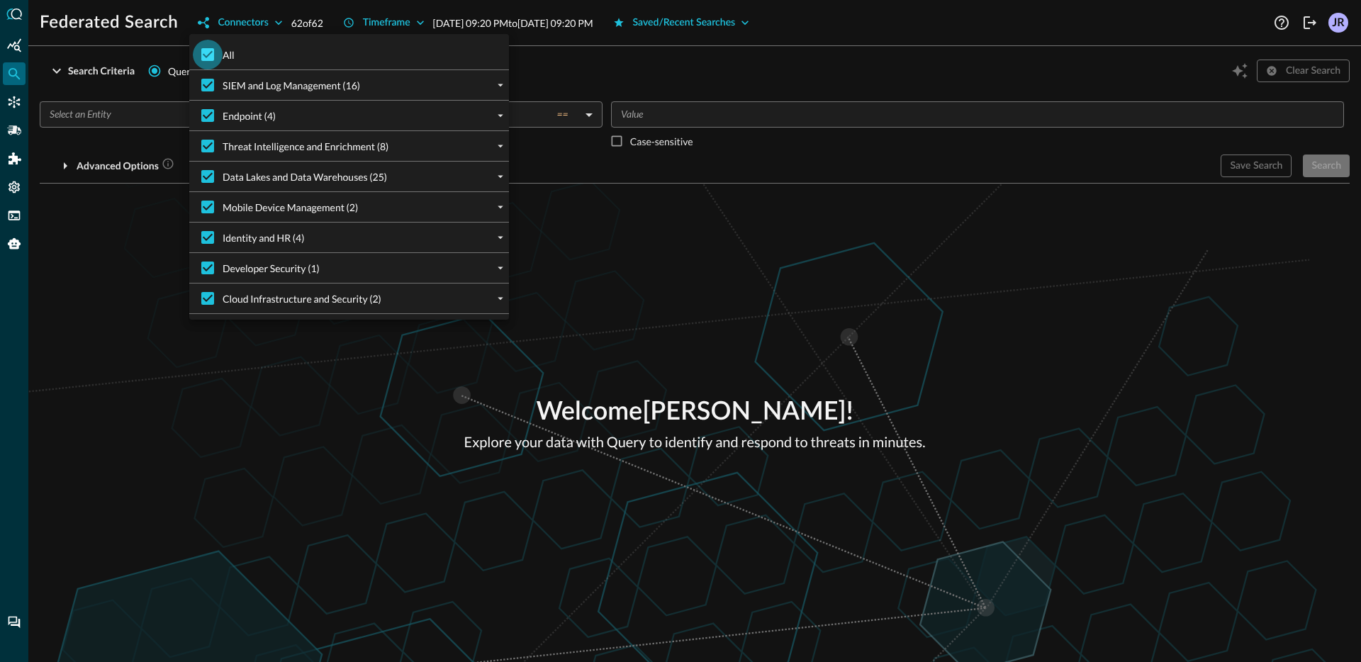
checkbox input "false"
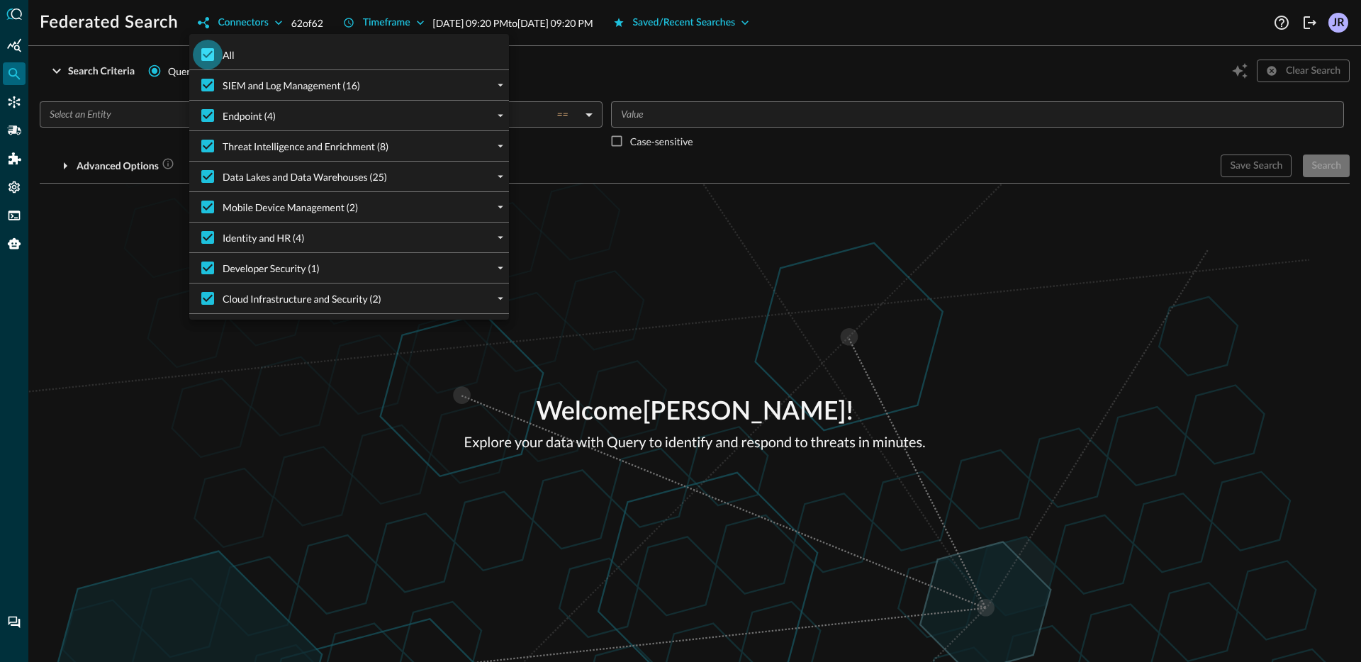
checkbox input "false"
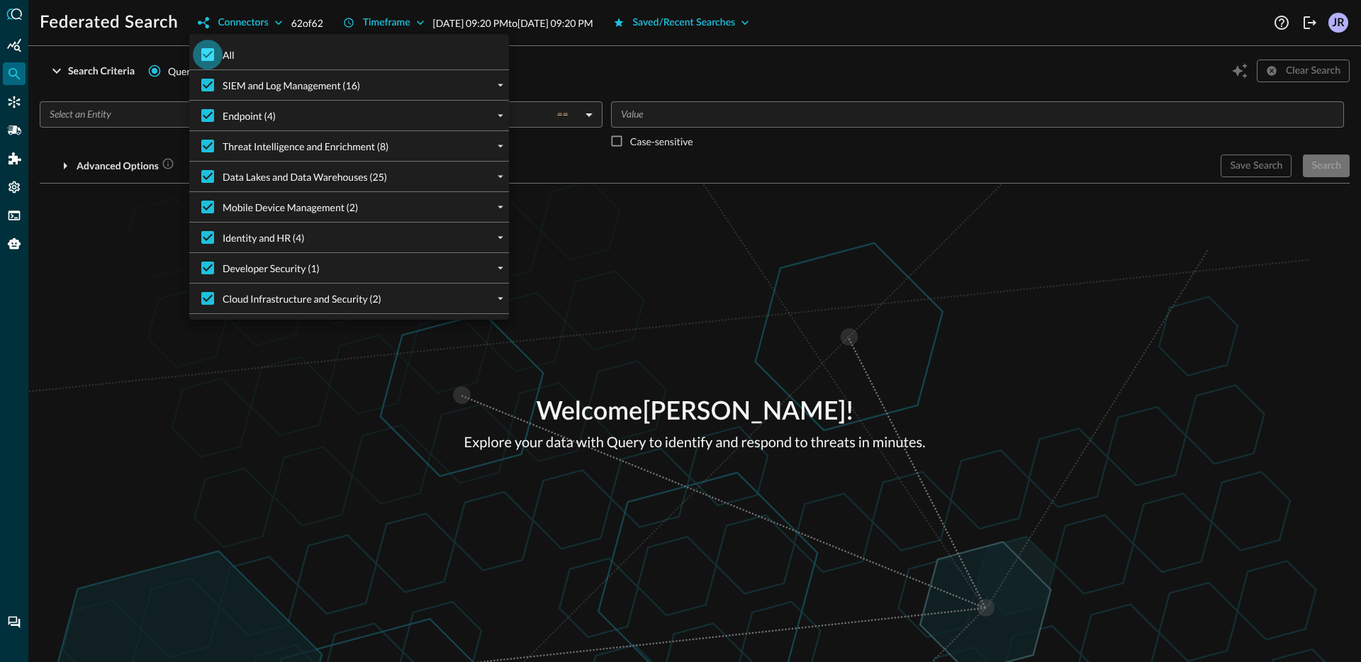
checkbox input "false"
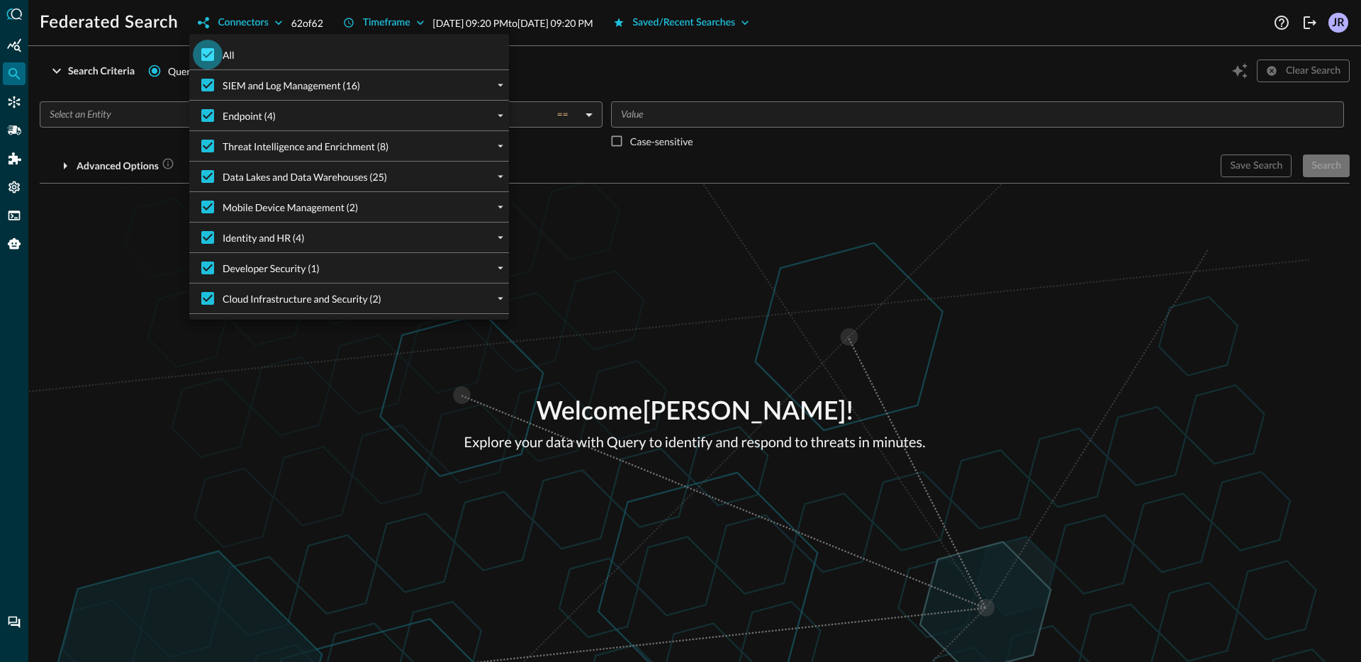
checkbox input "false"
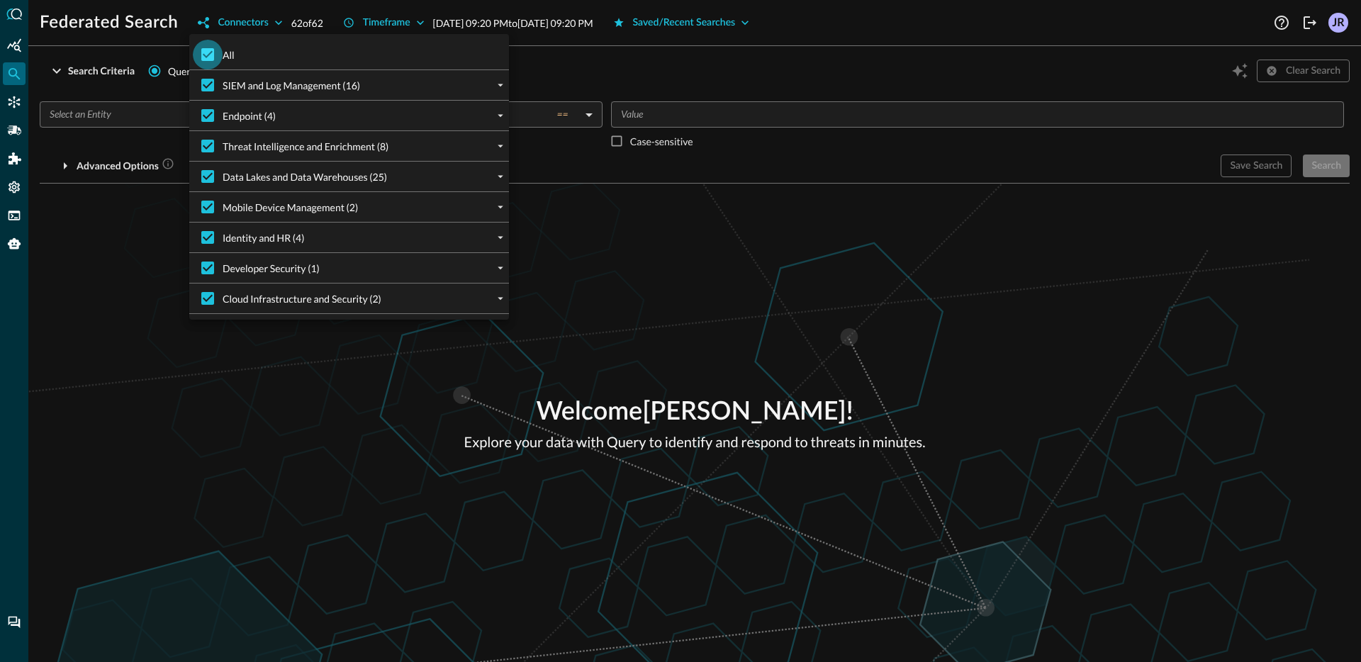
checkbox input "false"
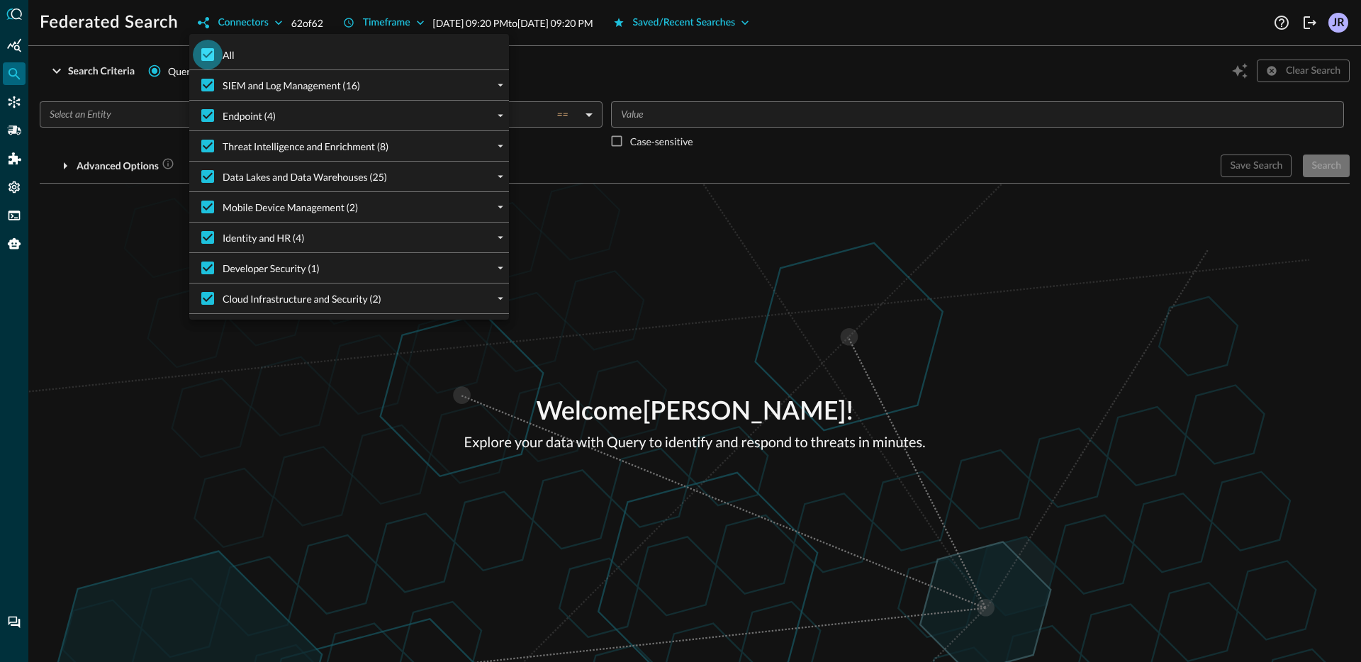
checkbox input "false"
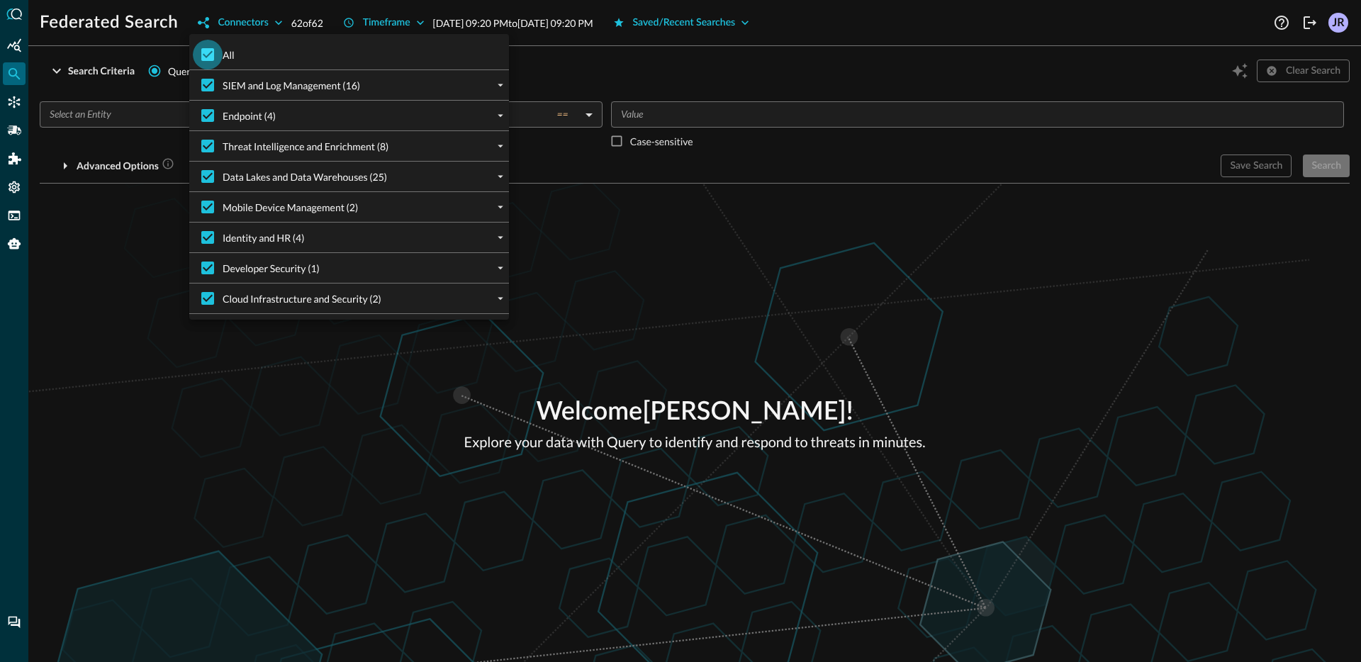
checkbox input "false"
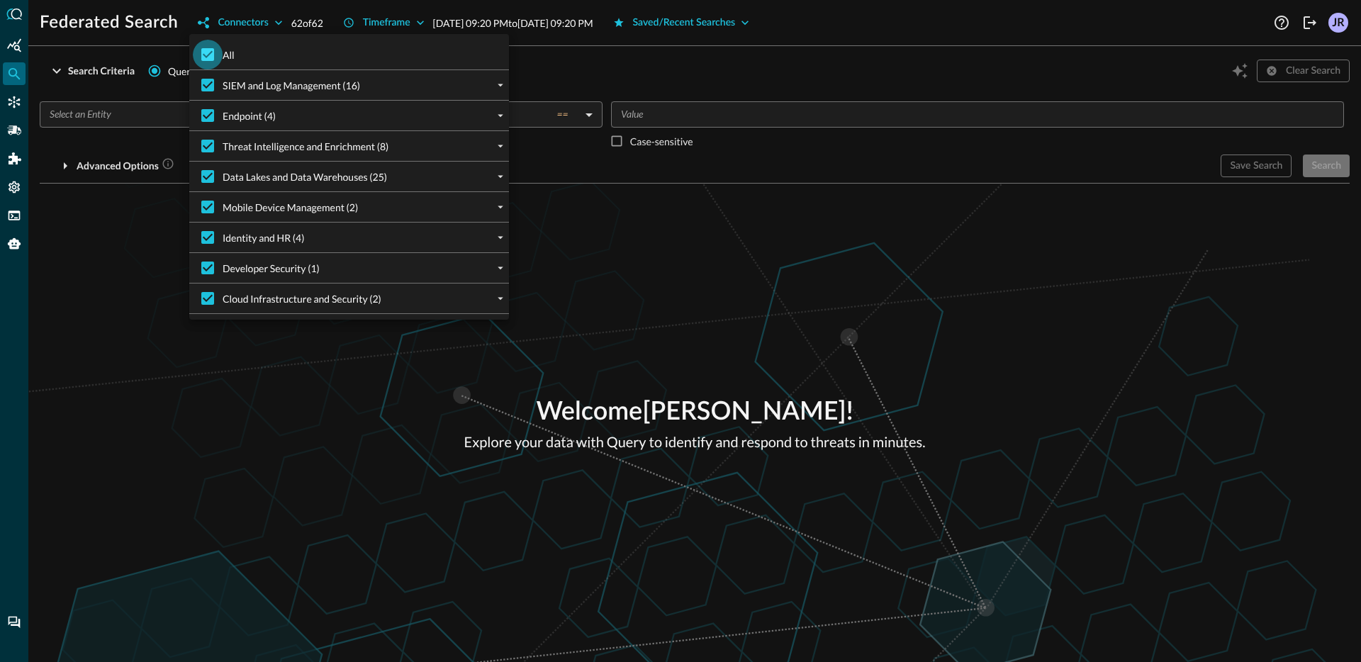
checkbox input "false"
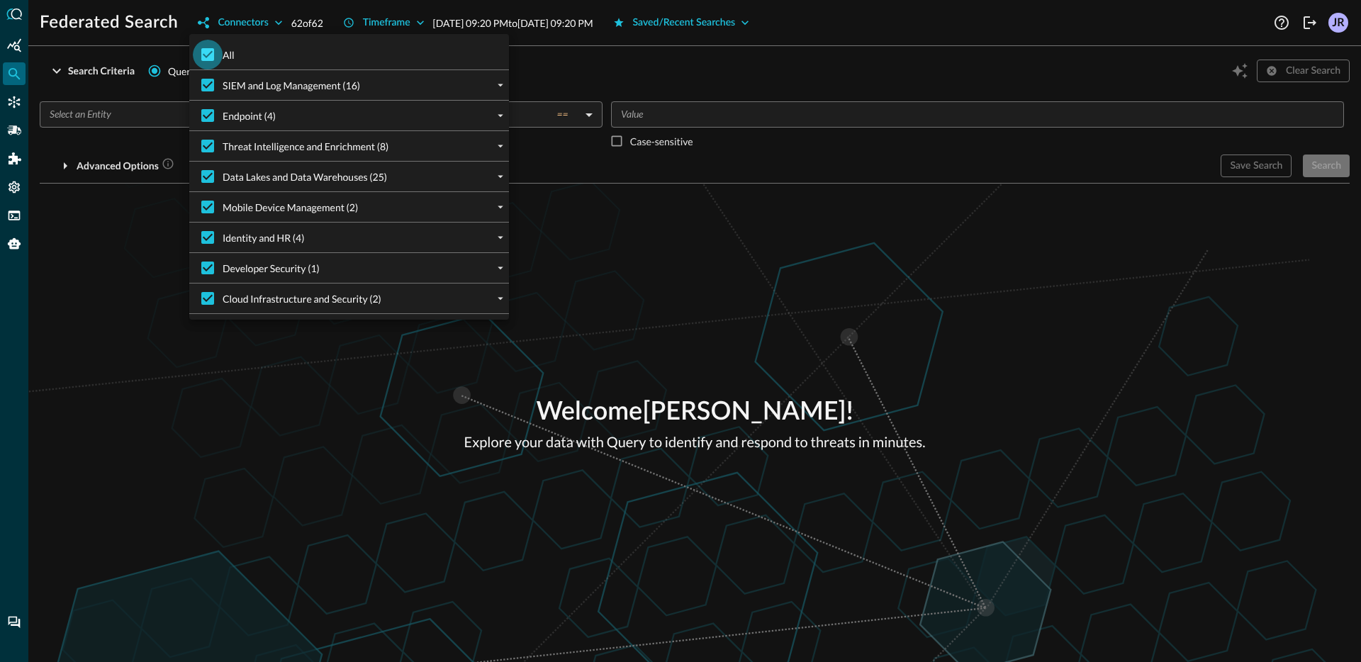
checkbox input "false"
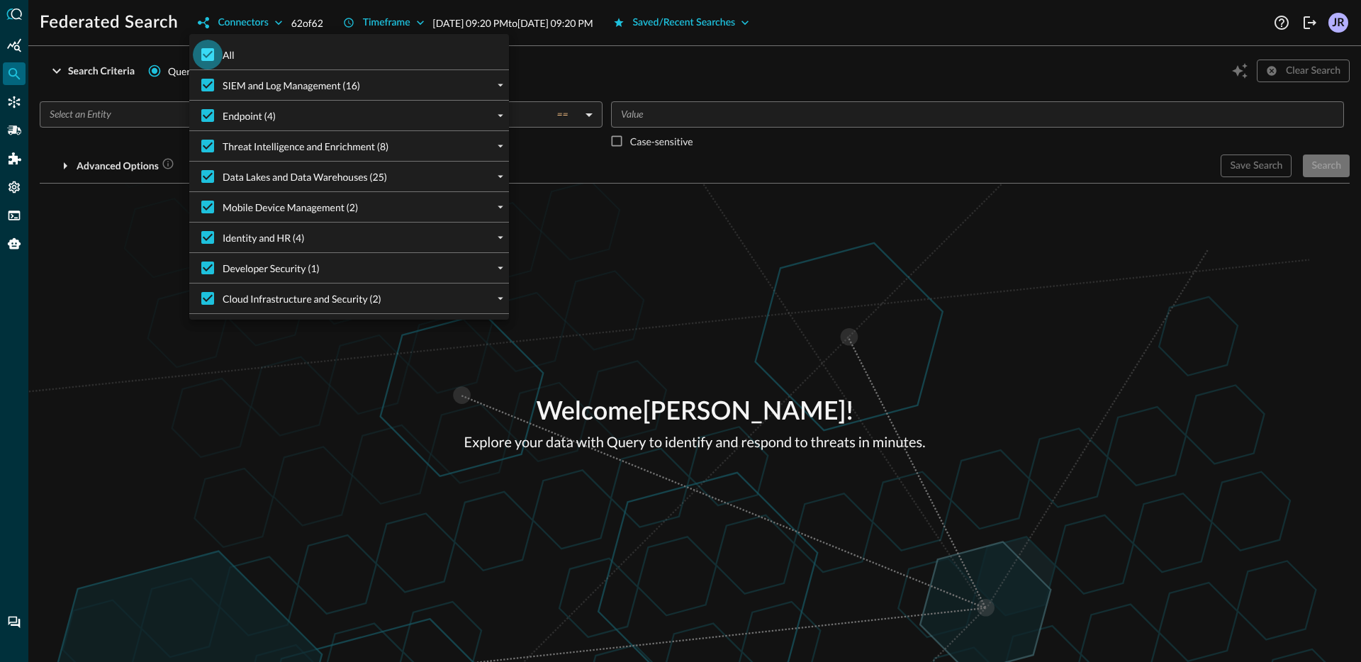
checkbox input "false"
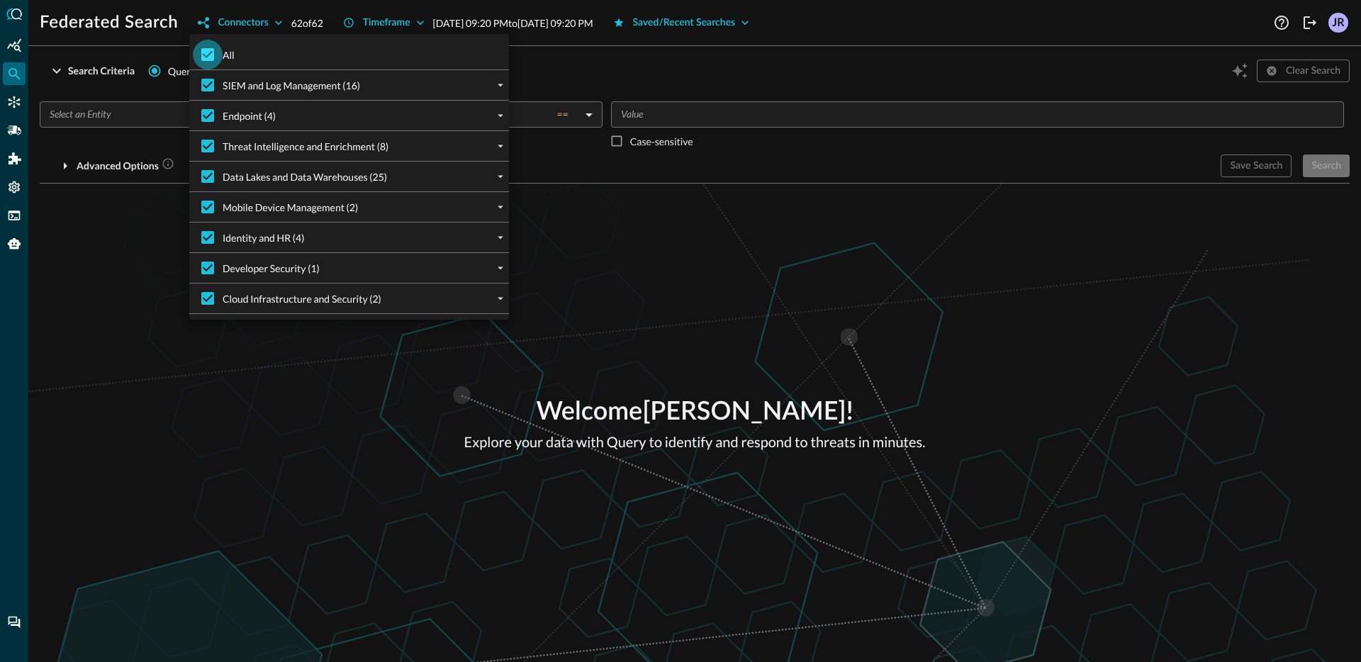
checkbox input "false"
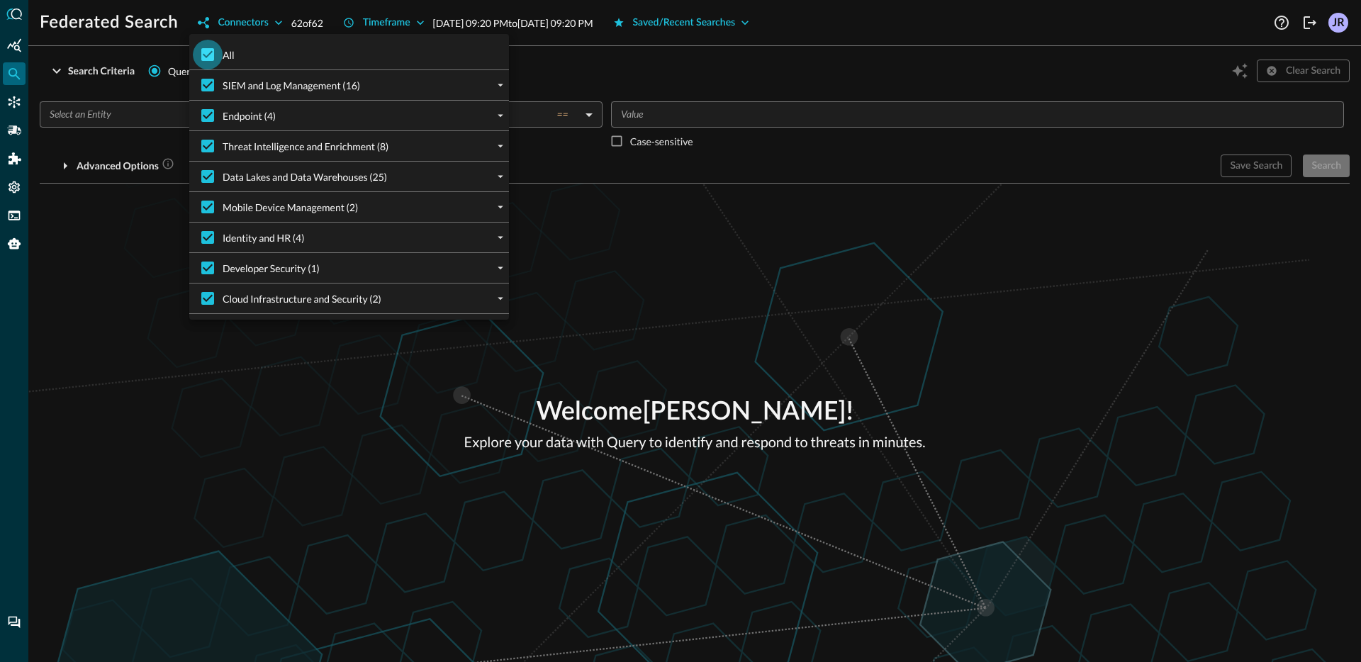
checkbox input "false"
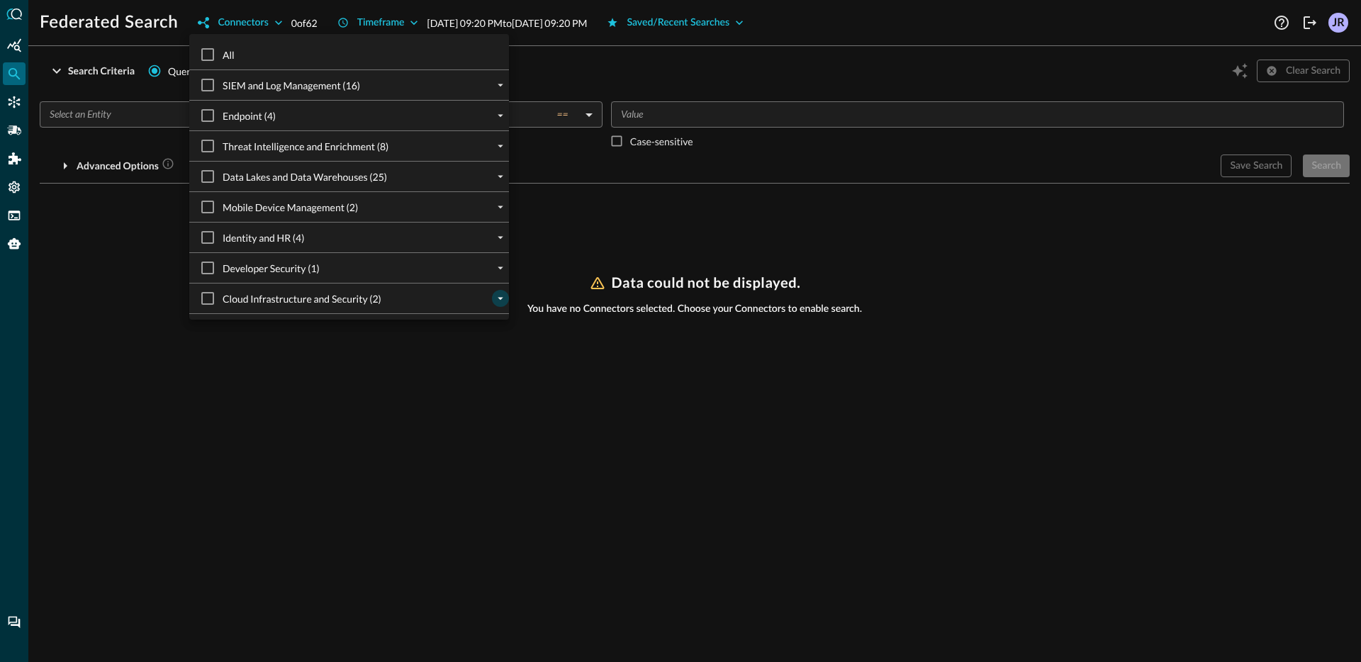
click at [505, 301] on icon "expand" at bounding box center [500, 298] width 13 height 13
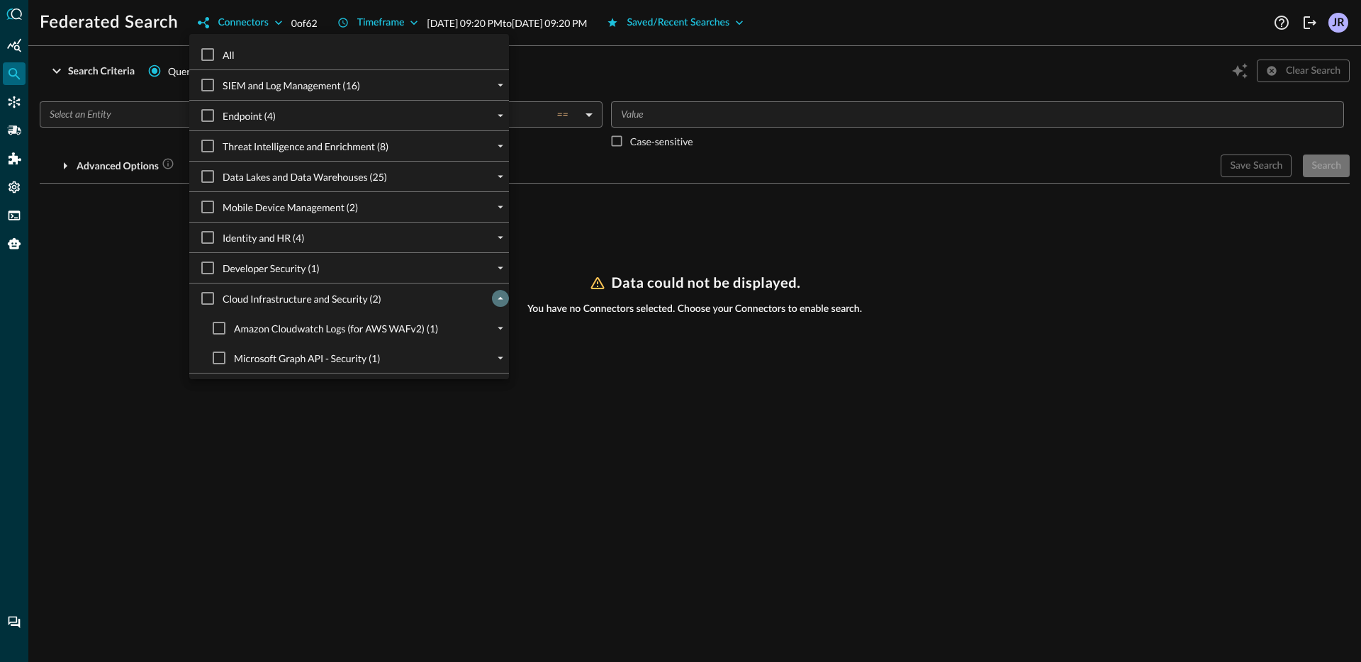
click at [503, 301] on icon "collapse" at bounding box center [500, 298] width 13 height 13
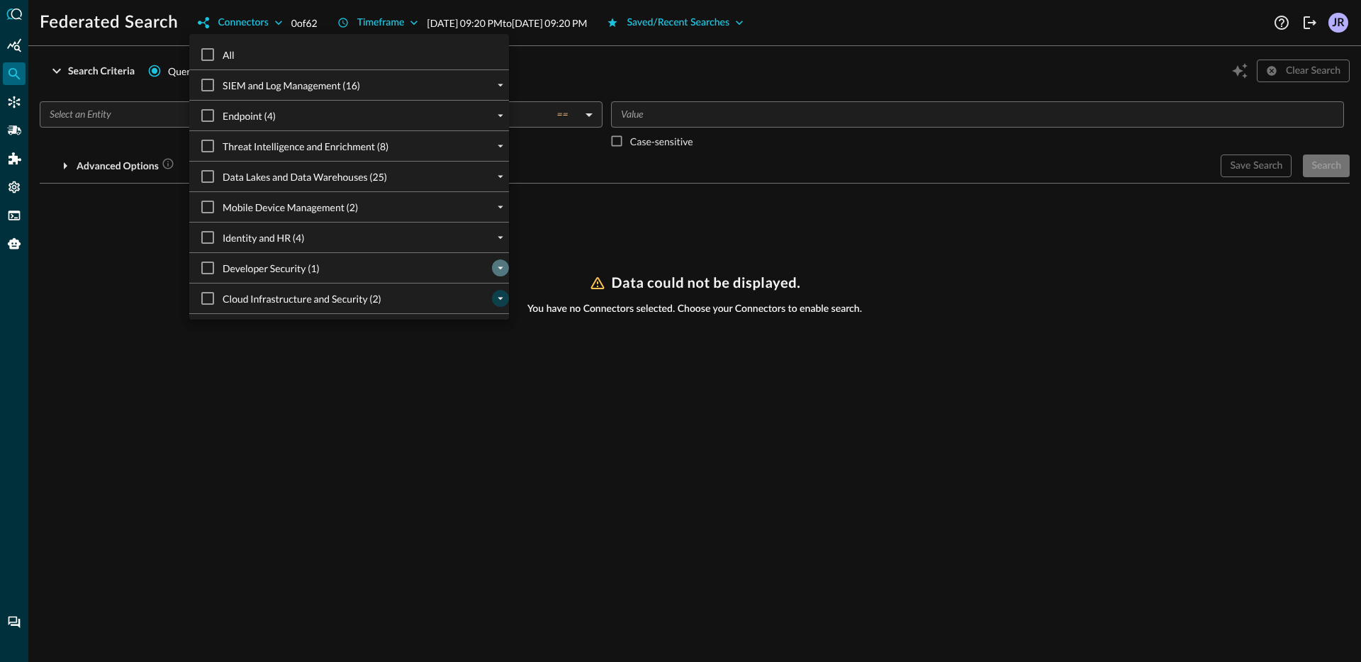
click at [501, 269] on icon "expand" at bounding box center [500, 268] width 13 height 13
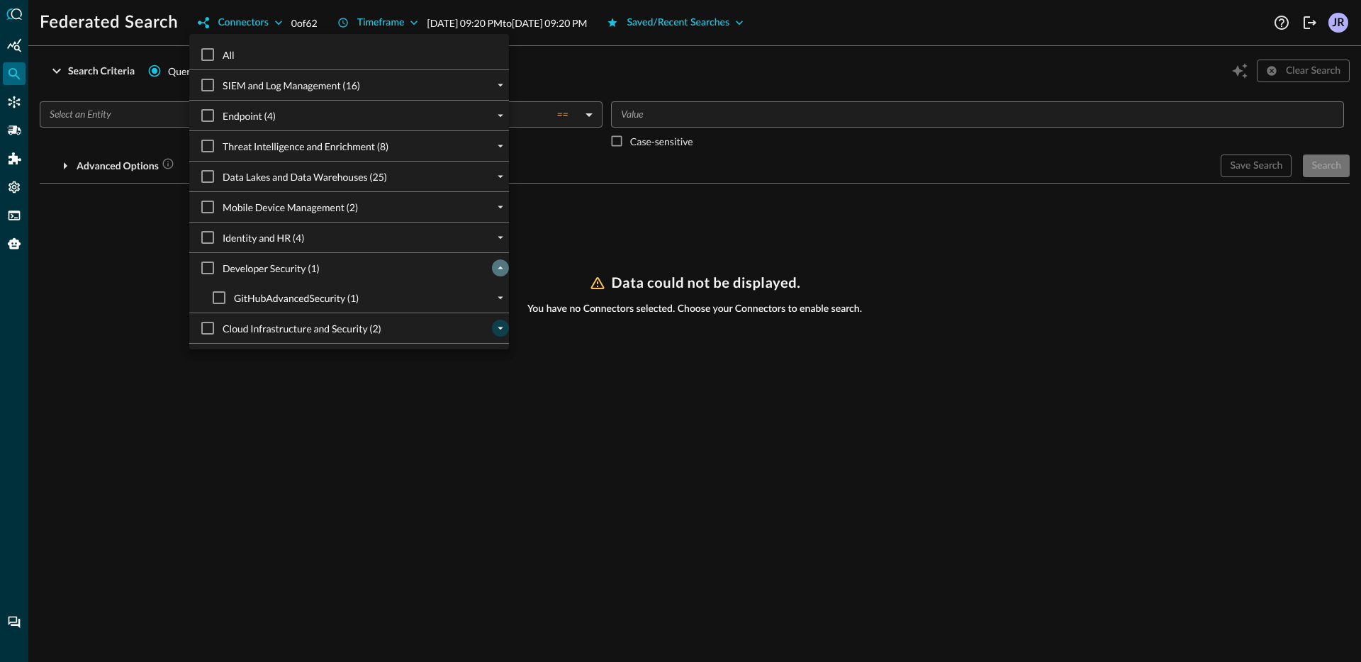
click at [501, 269] on icon "collapse" at bounding box center [500, 268] width 13 height 13
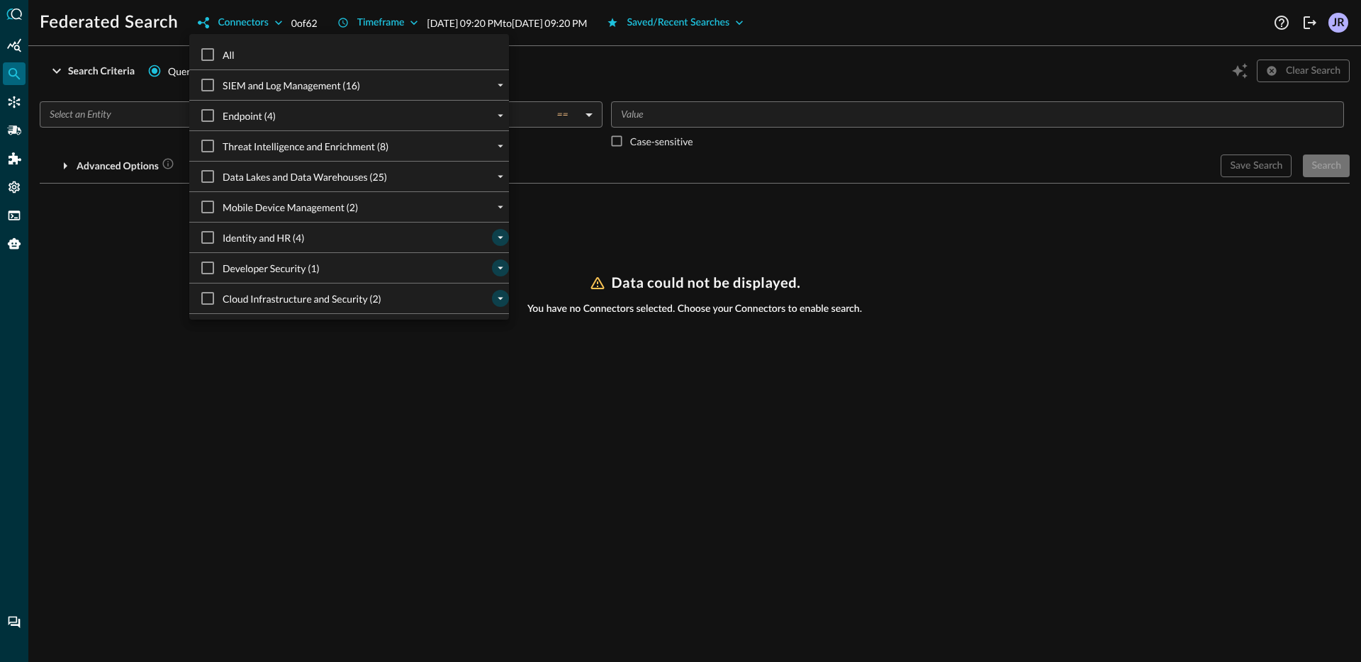
click at [494, 242] on icon "expand" at bounding box center [500, 237] width 13 height 13
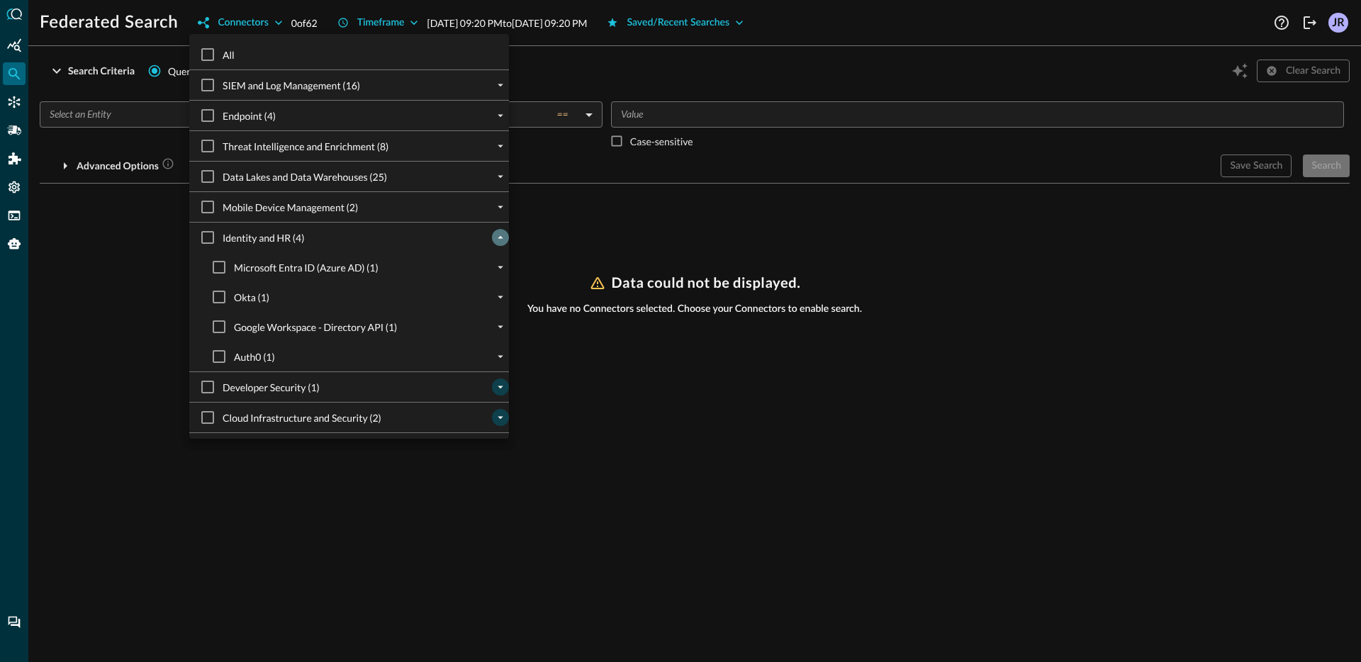
click at [494, 242] on icon "collapse" at bounding box center [500, 237] width 13 height 13
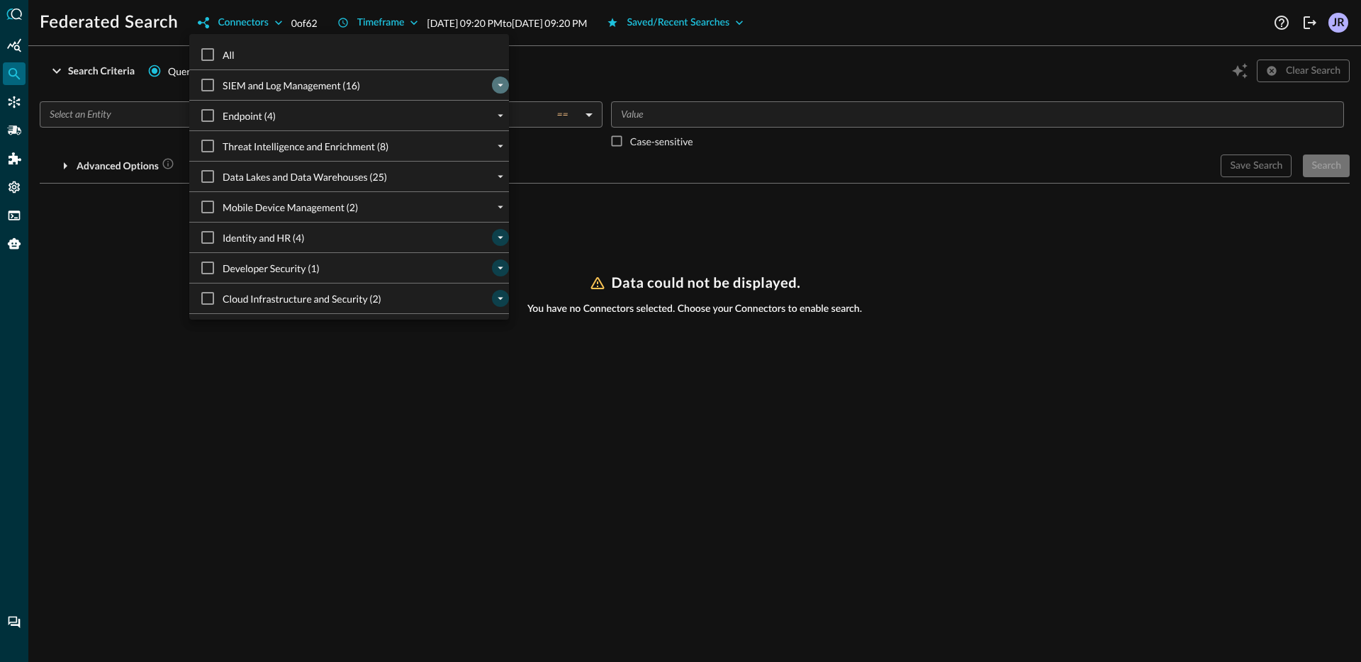
click at [502, 89] on icon "expand" at bounding box center [500, 85] width 13 height 13
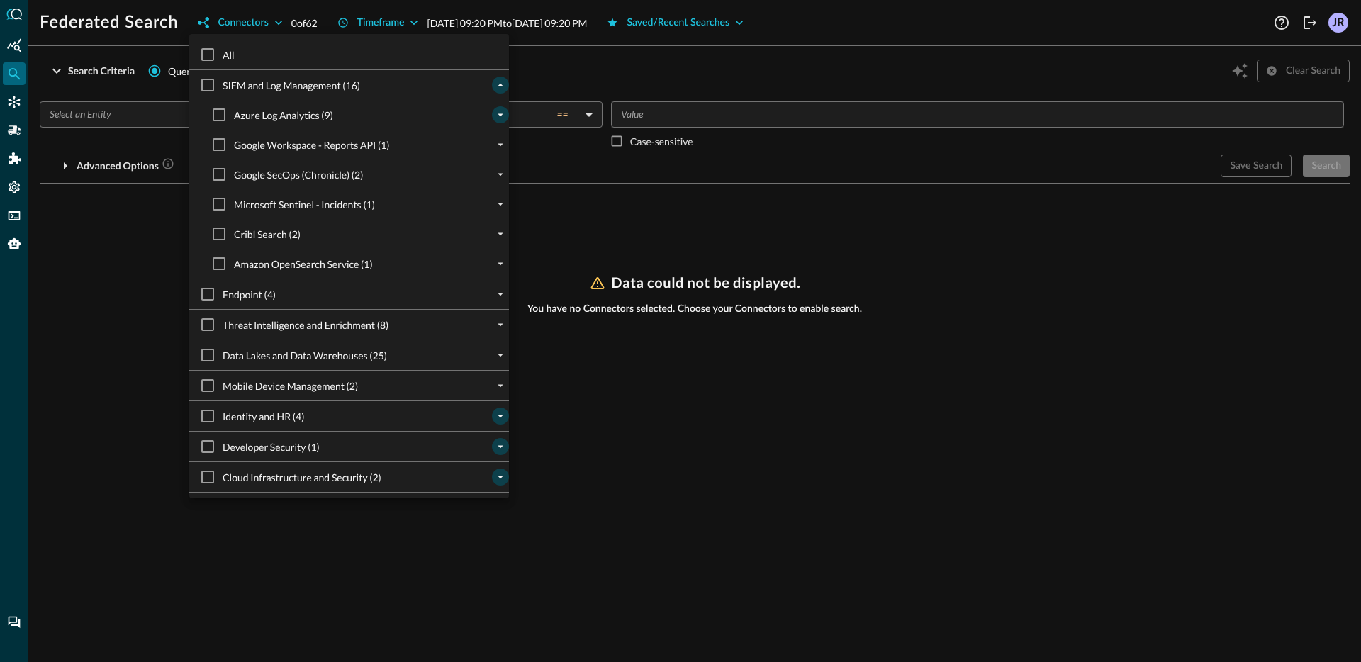
click at [498, 117] on icon "expand" at bounding box center [500, 114] width 13 height 13
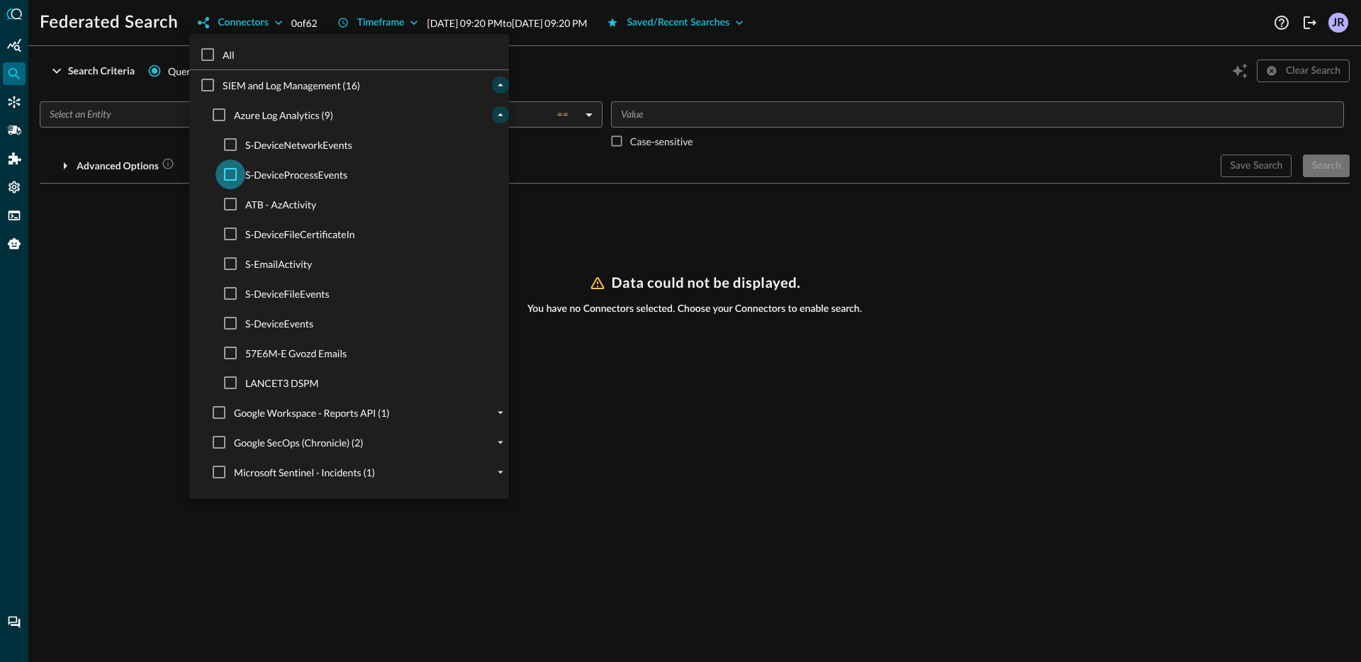
click at [228, 170] on input "S-DeviceProcessEvents" at bounding box center [230, 174] width 30 height 30
checkbox input "true"
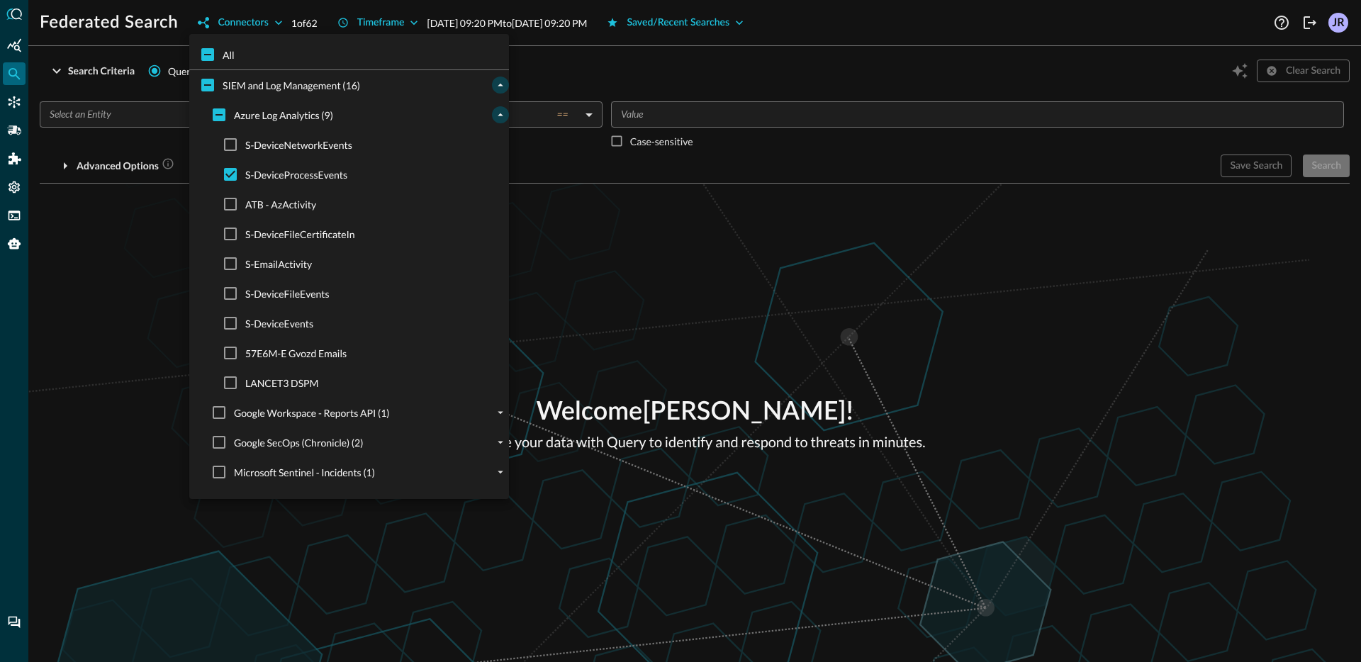
click at [108, 229] on div at bounding box center [680, 331] width 1361 height 662
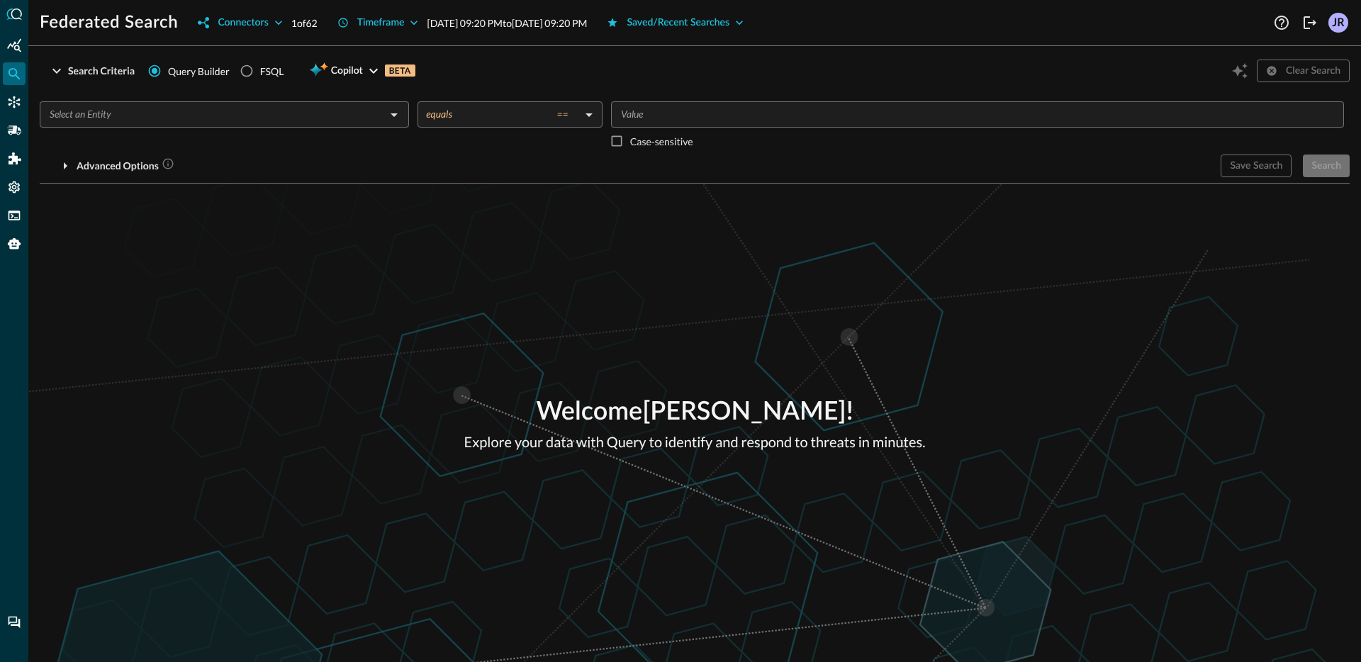
click at [132, 120] on input "text" at bounding box center [212, 115] width 337 height 18
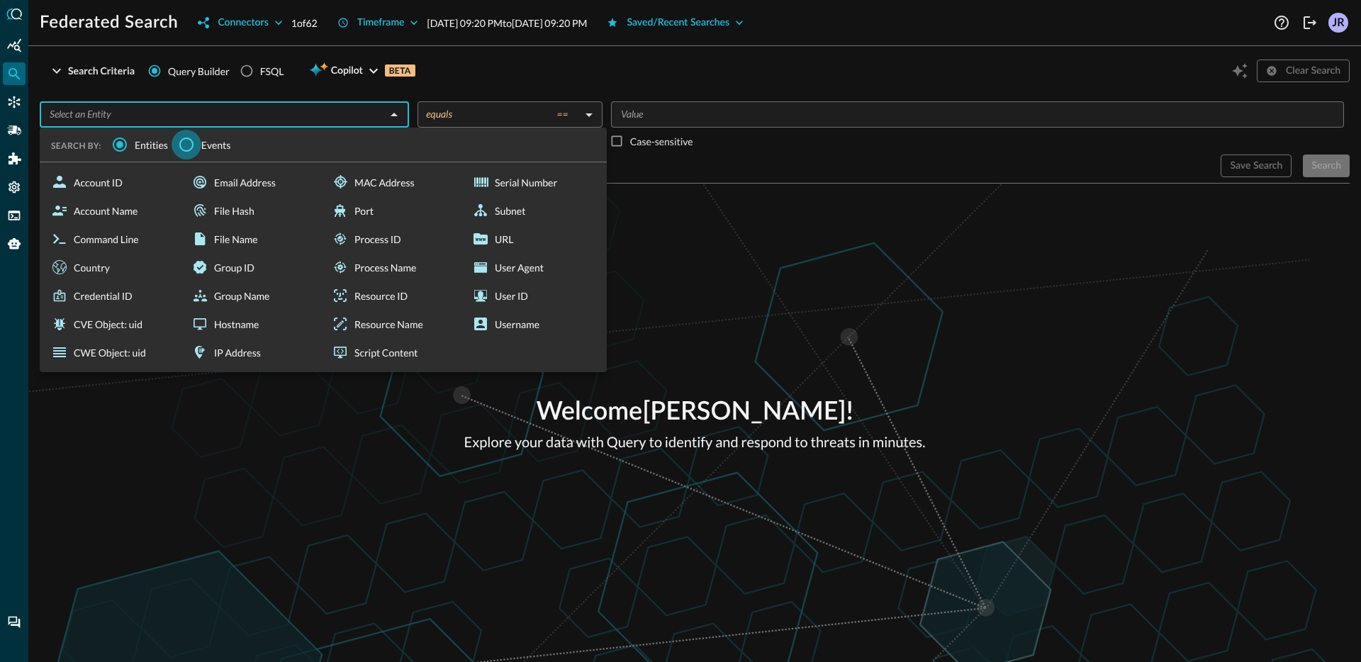
click at [188, 154] on input "Events" at bounding box center [187, 145] width 30 height 30
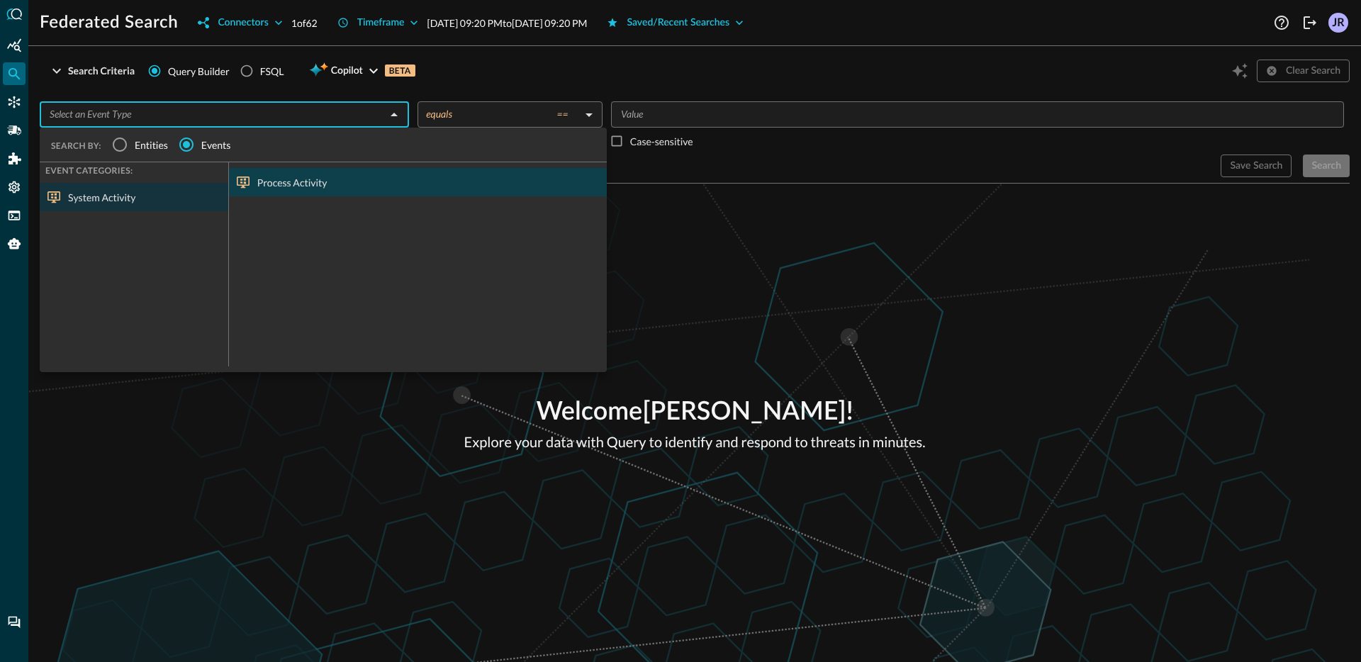
click at [264, 179] on div "Process Activity" at bounding box center [418, 182] width 378 height 28
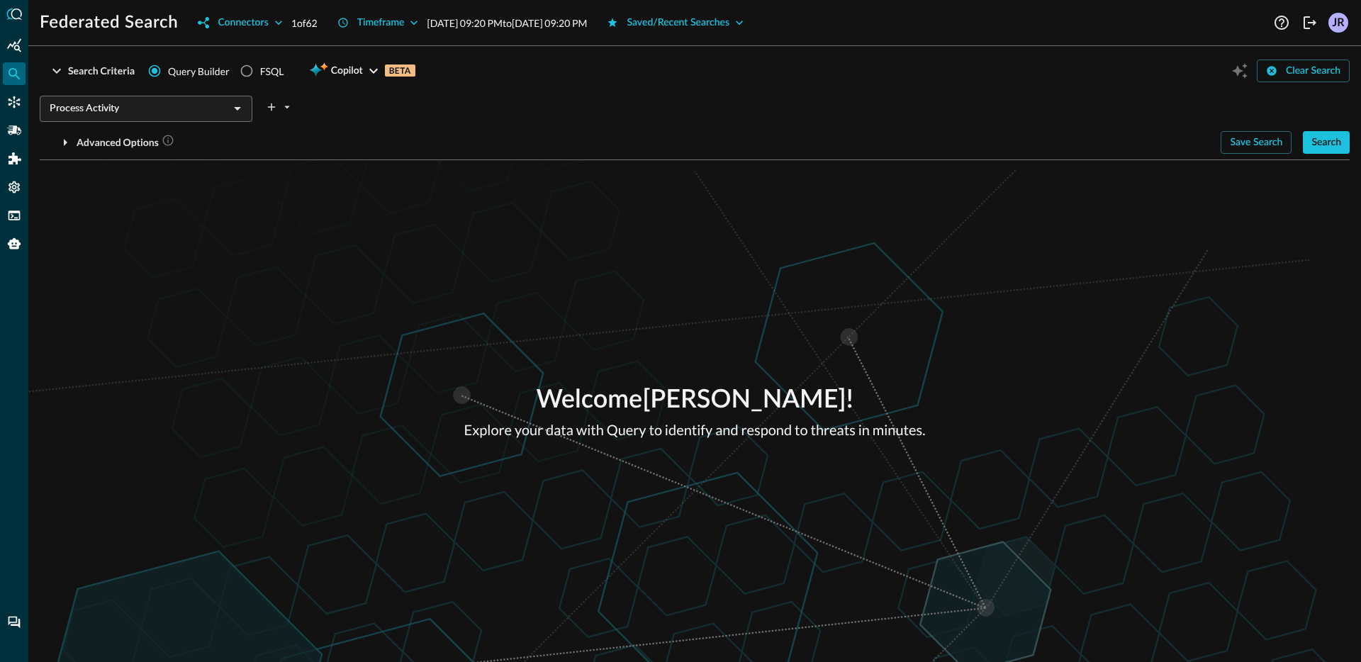
click at [800, 298] on div "Welcome Jonathan Rau ! Explore your data with Query to identify and respond to …" at bounding box center [694, 411] width 1332 height 502
click at [1322, 142] on div "Search" at bounding box center [1326, 143] width 30 height 18
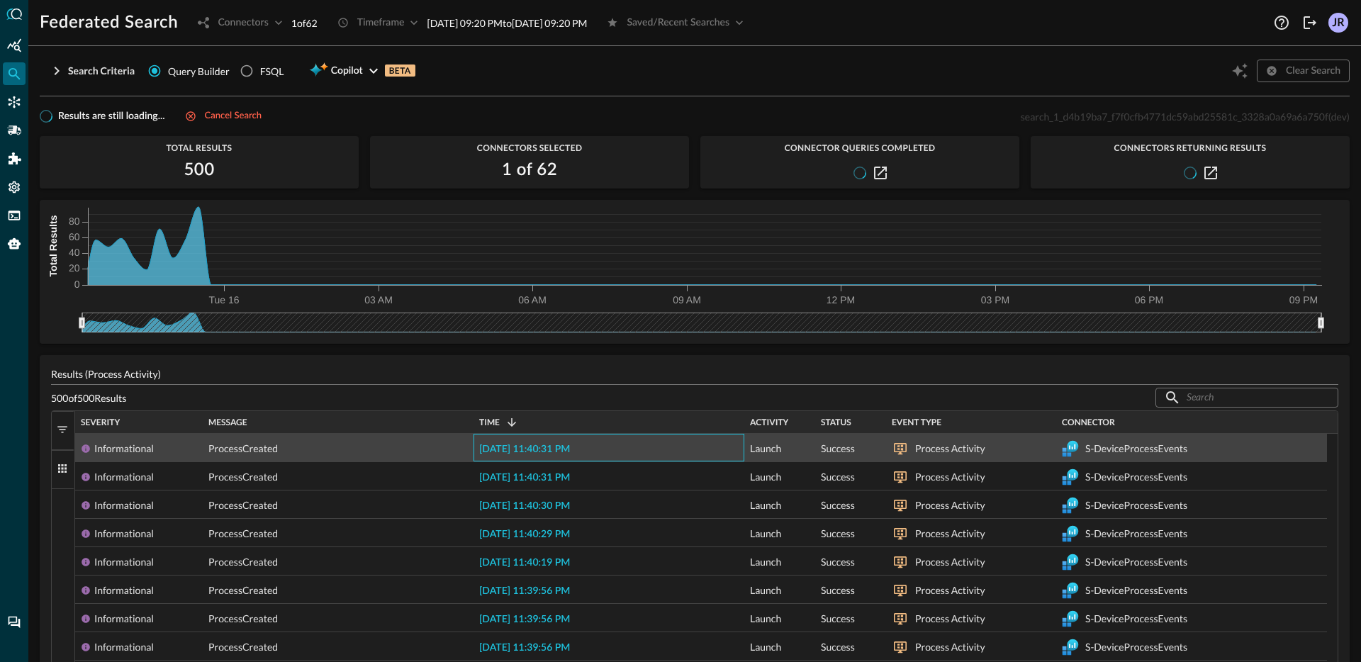
click at [488, 447] on span "2025-09-15 11:40:31 PM" at bounding box center [524, 449] width 91 height 10
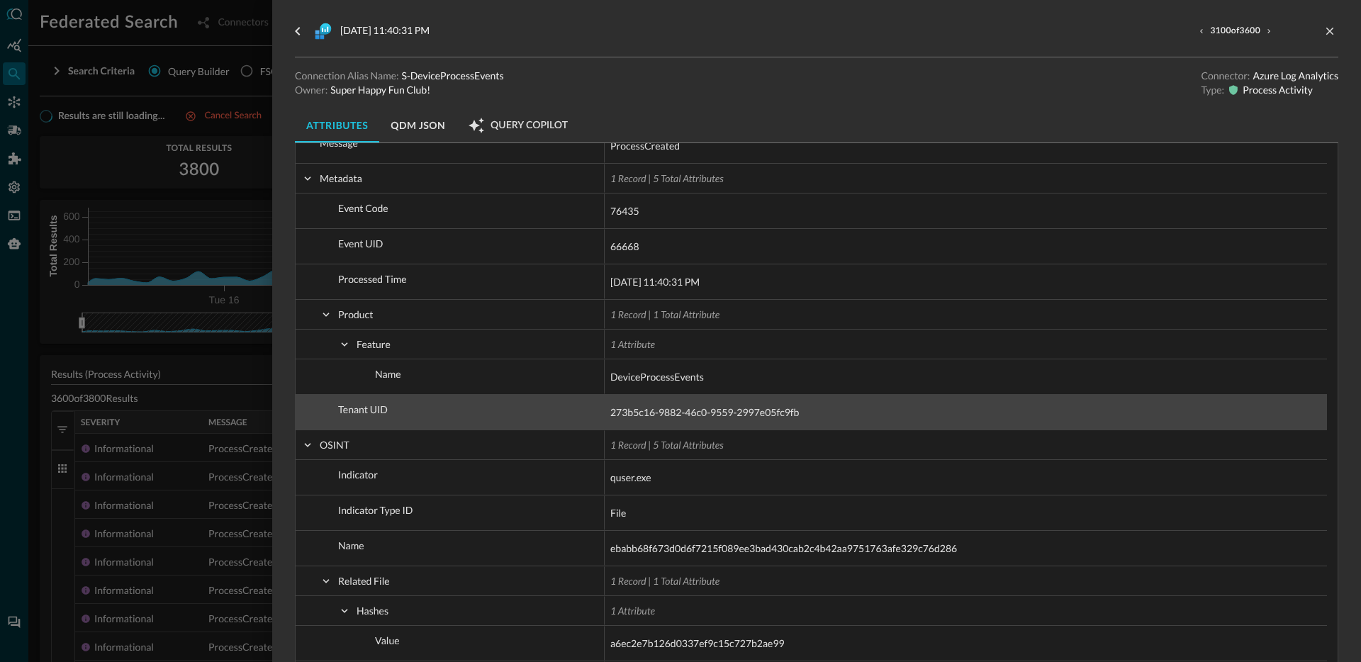
scroll to position [1596, 0]
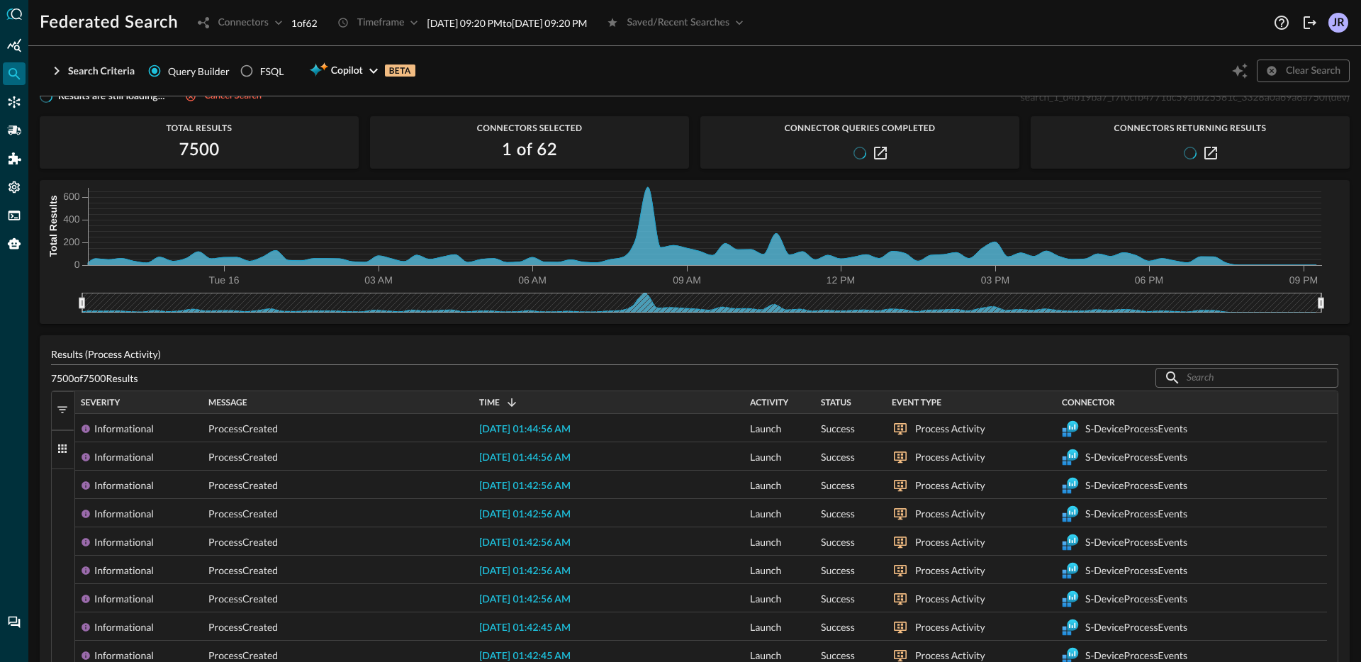
scroll to position [20, 0]
click at [647, 246] on icon at bounding box center [702, 226] width 1228 height 78
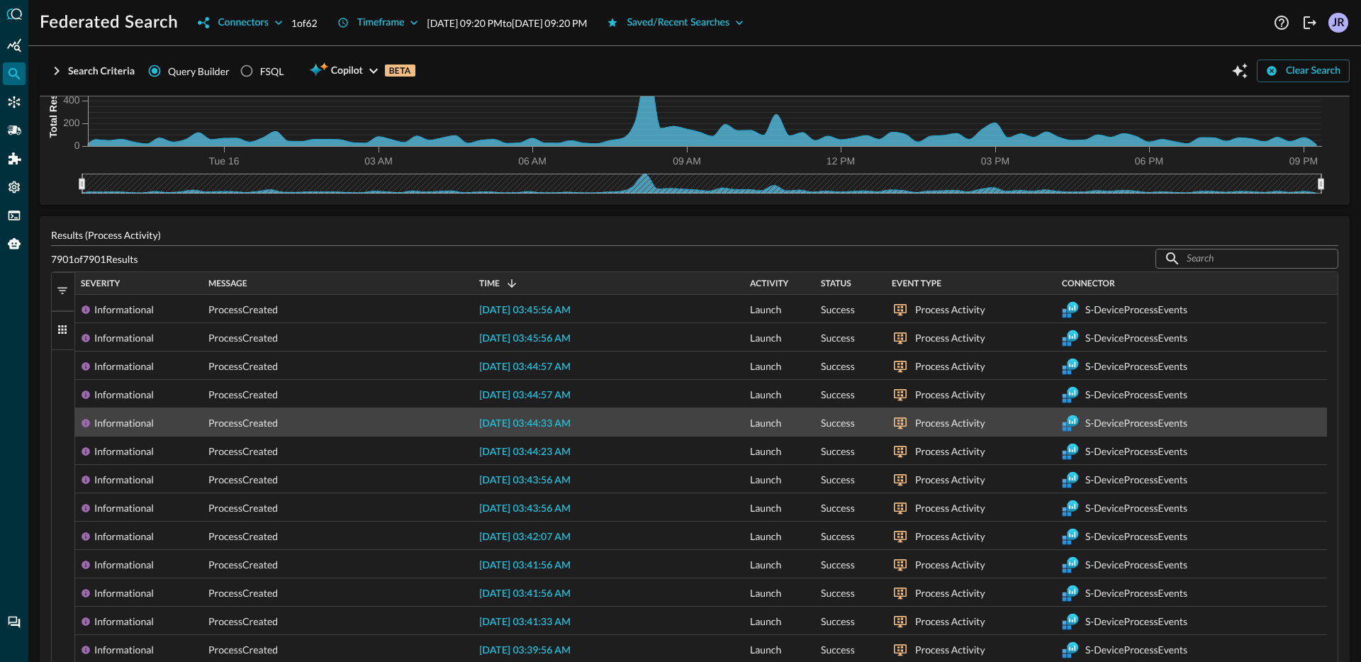
scroll to position [9, 0]
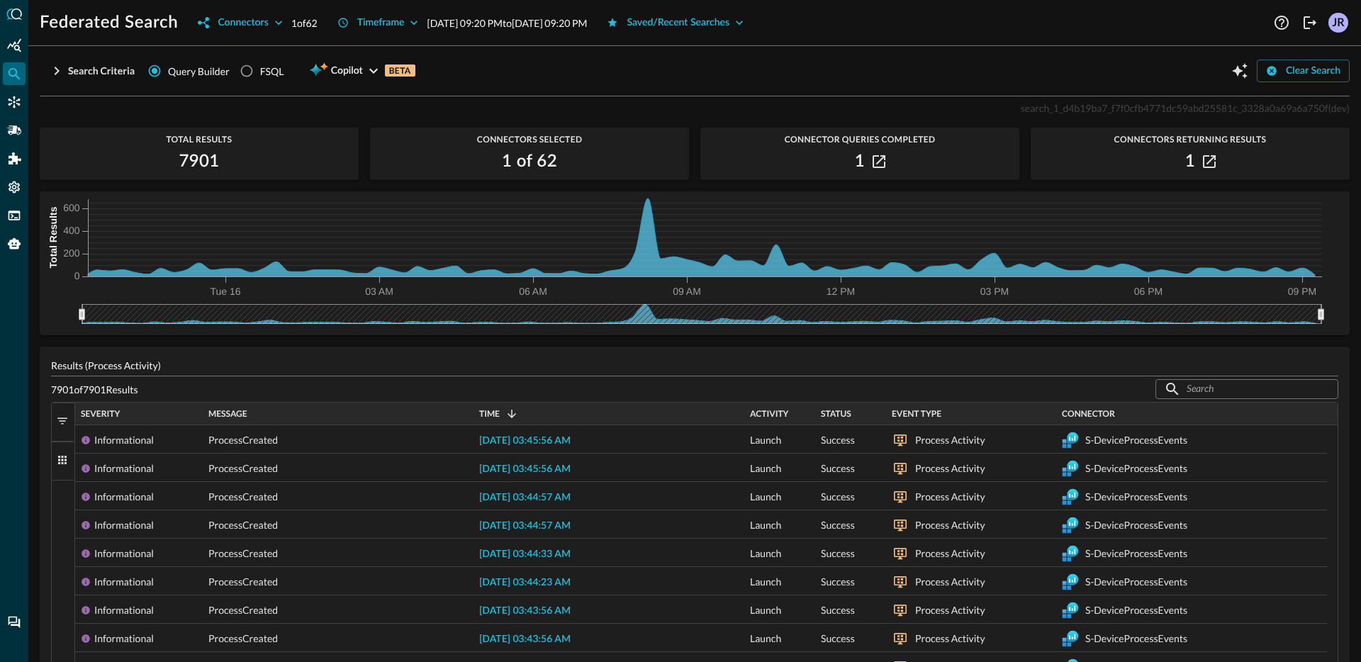
drag, startPoint x: 617, startPoint y: 309, endPoint x: 626, endPoint y: 313, distance: 9.5
click at [81, 314] on icon at bounding box center [82, 314] width 6 height 11
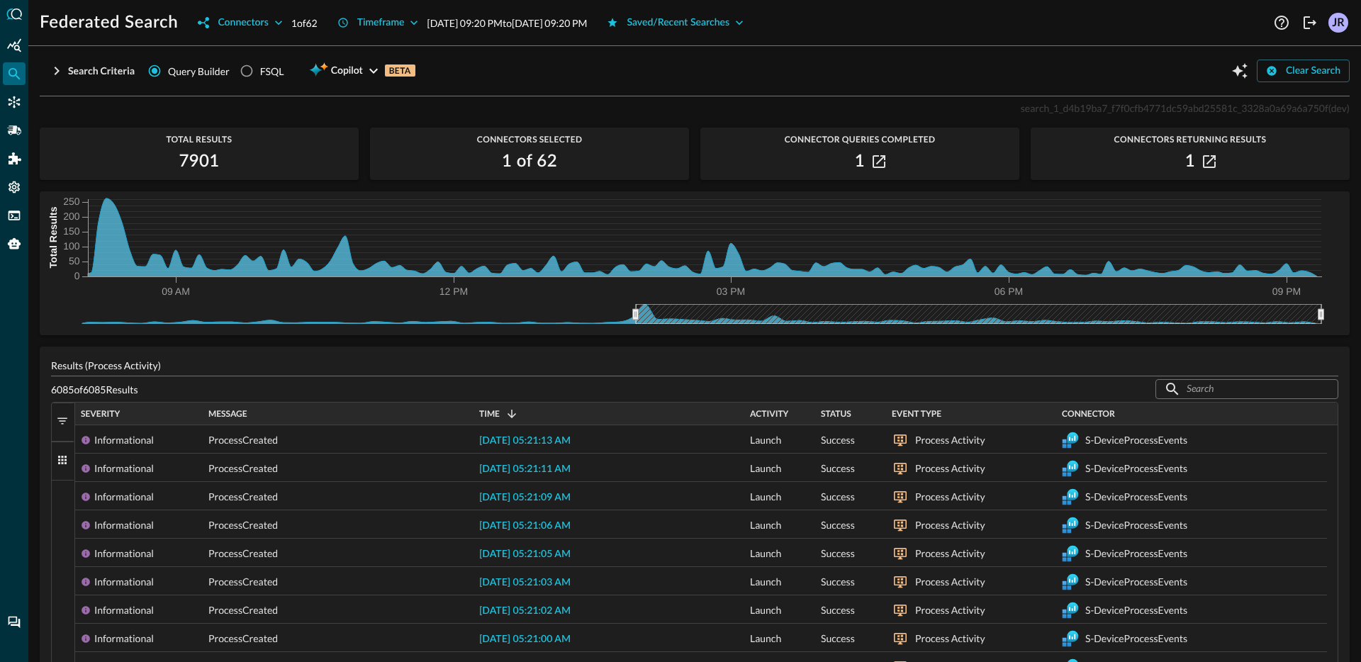
drag, startPoint x: 81, startPoint y: 314, endPoint x: 635, endPoint y: 322, distance: 554.3
click at [634, 320] on icon at bounding box center [636, 314] width 6 height 11
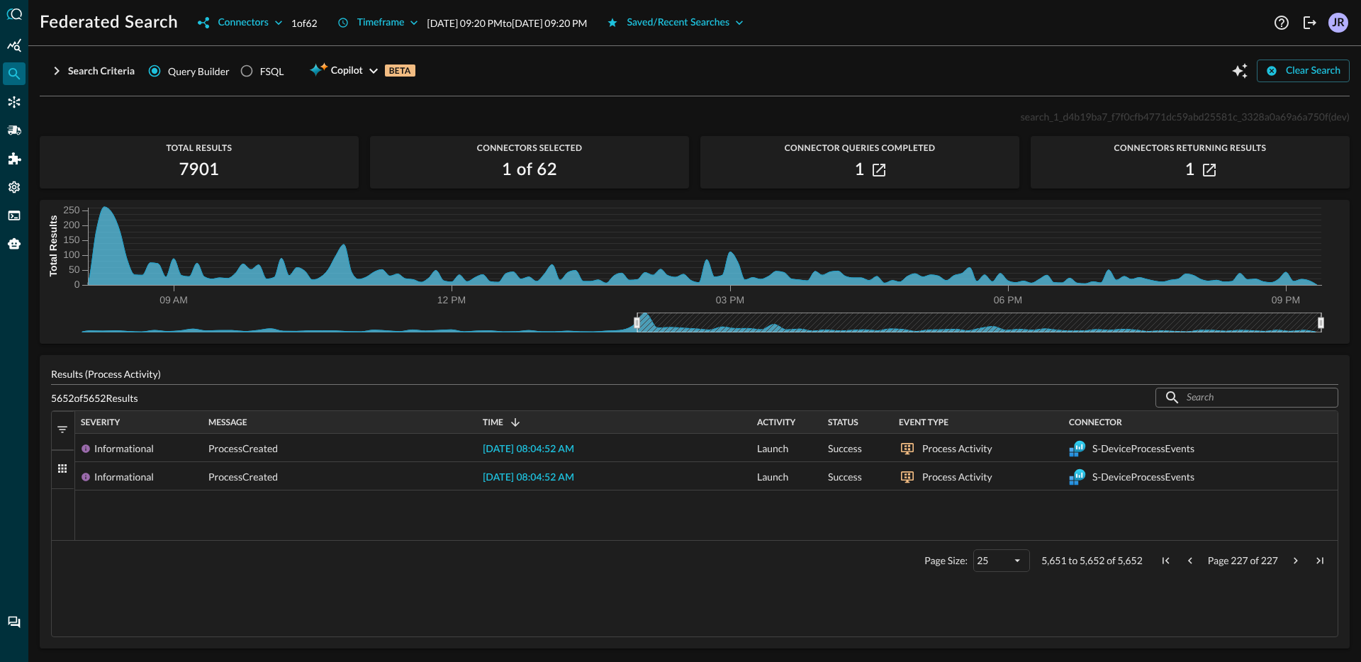
scroll to position [0, 0]
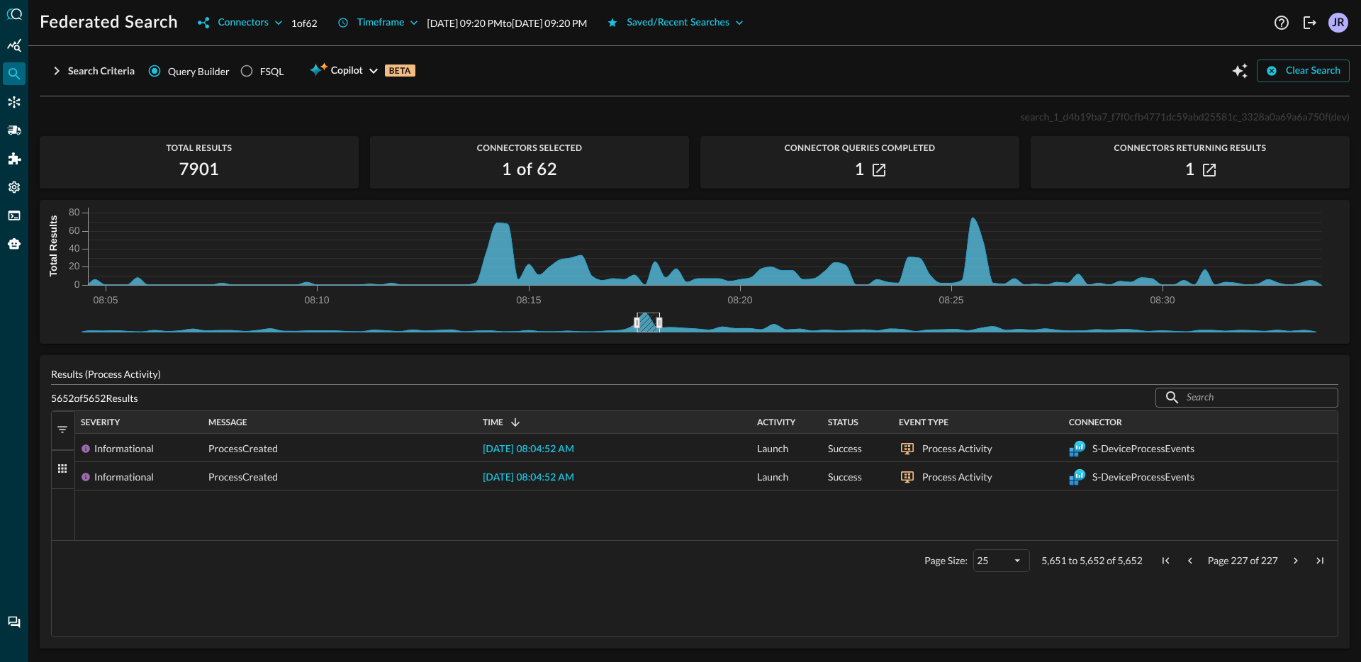
drag, startPoint x: 1320, startPoint y: 326, endPoint x: 658, endPoint y: 330, distance: 661.3
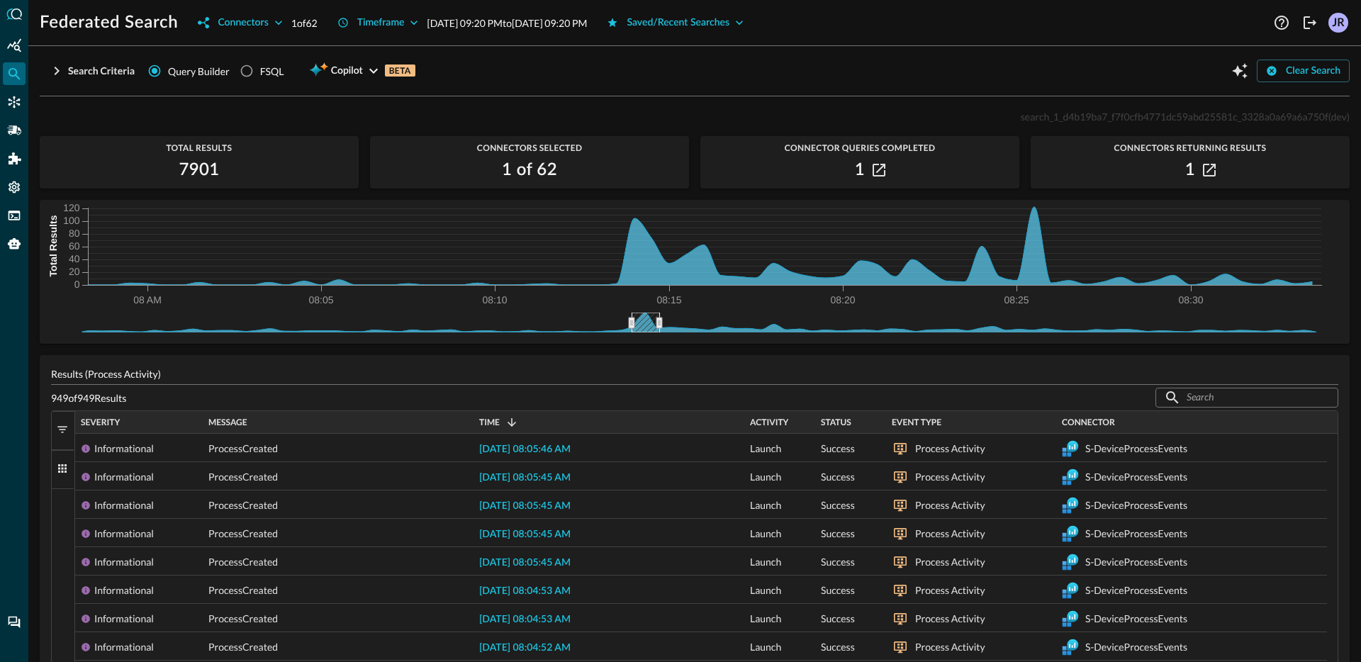
click at [634, 323] on icon at bounding box center [632, 323] width 6 height 11
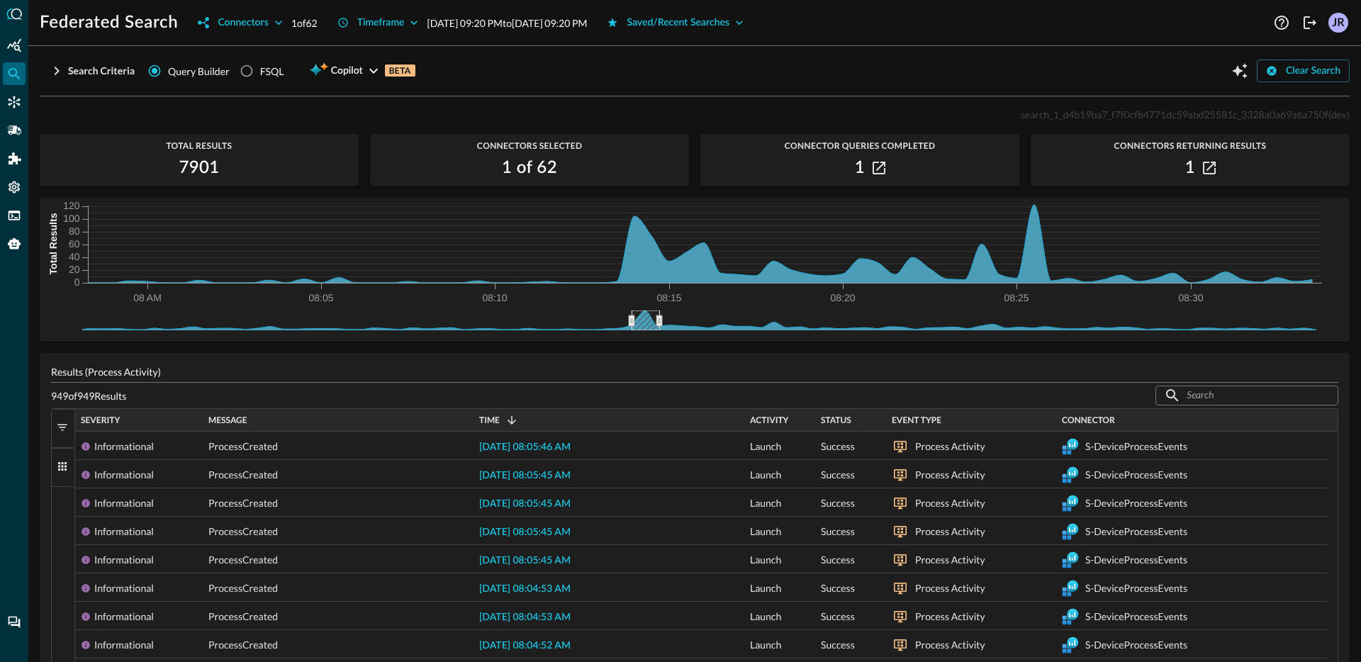
scroll to position [3, 0]
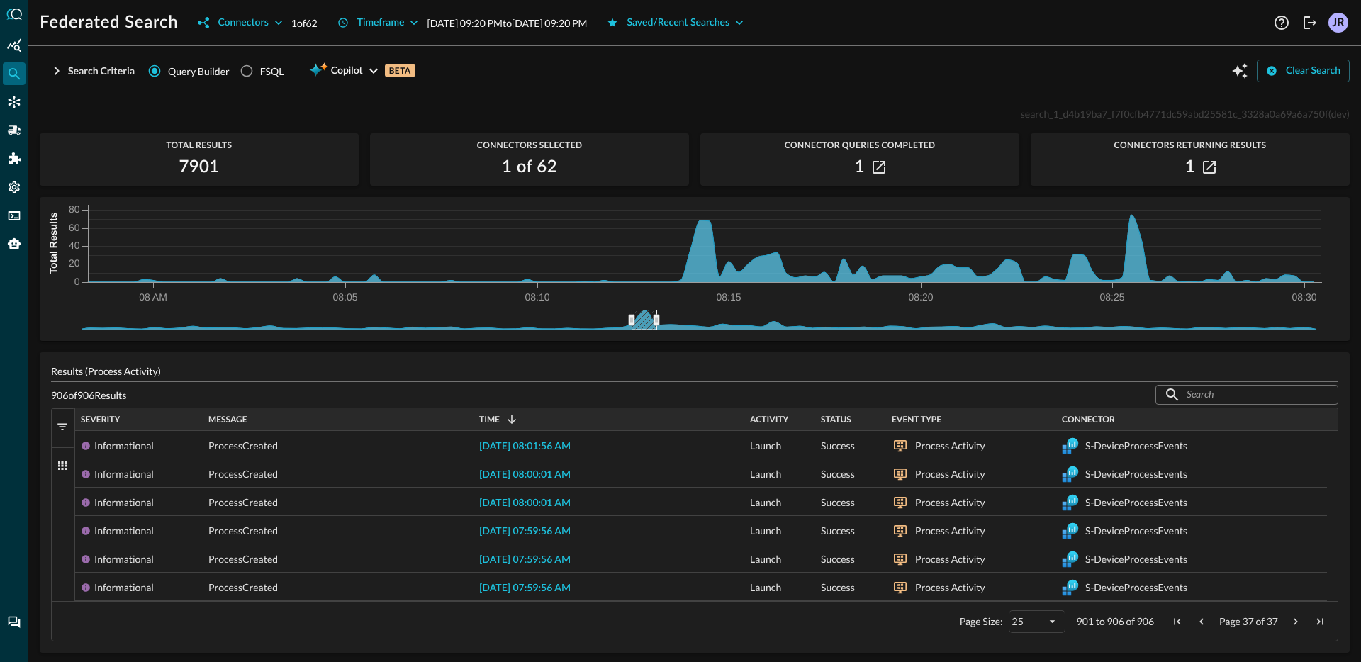
click at [658, 319] on icon at bounding box center [656, 320] width 6 height 11
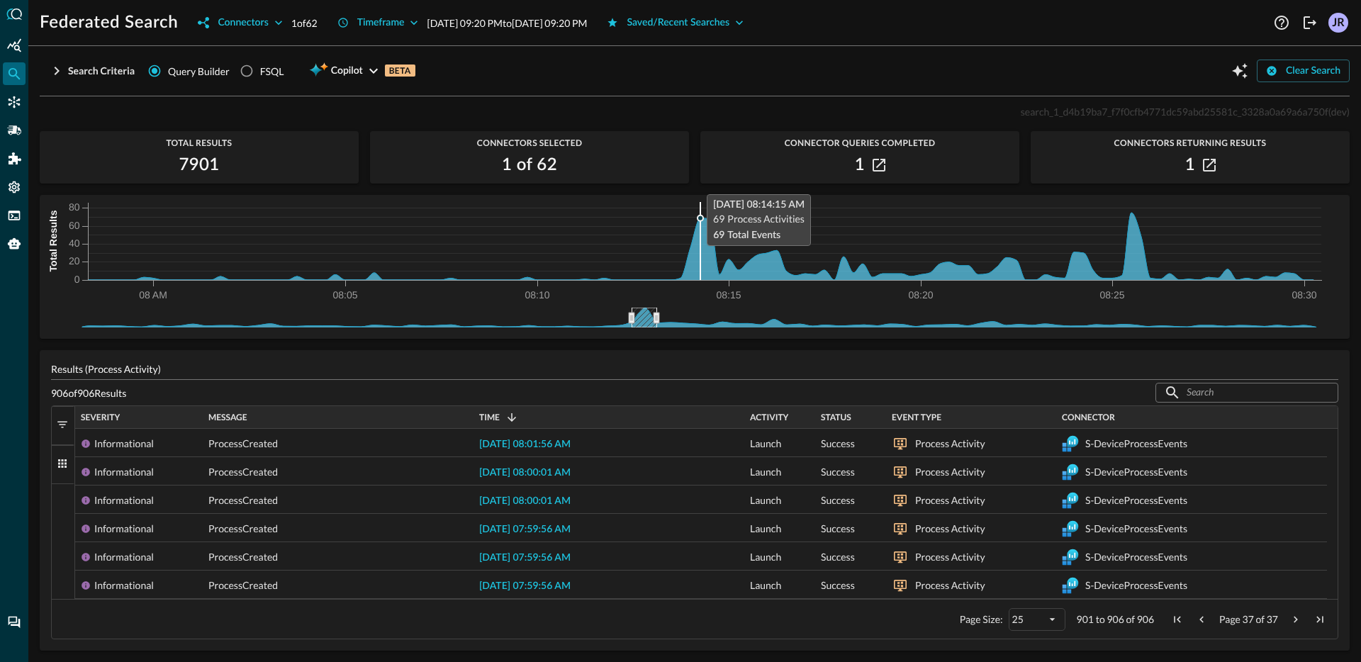
click at [698, 262] on icon at bounding box center [700, 246] width 1225 height 67
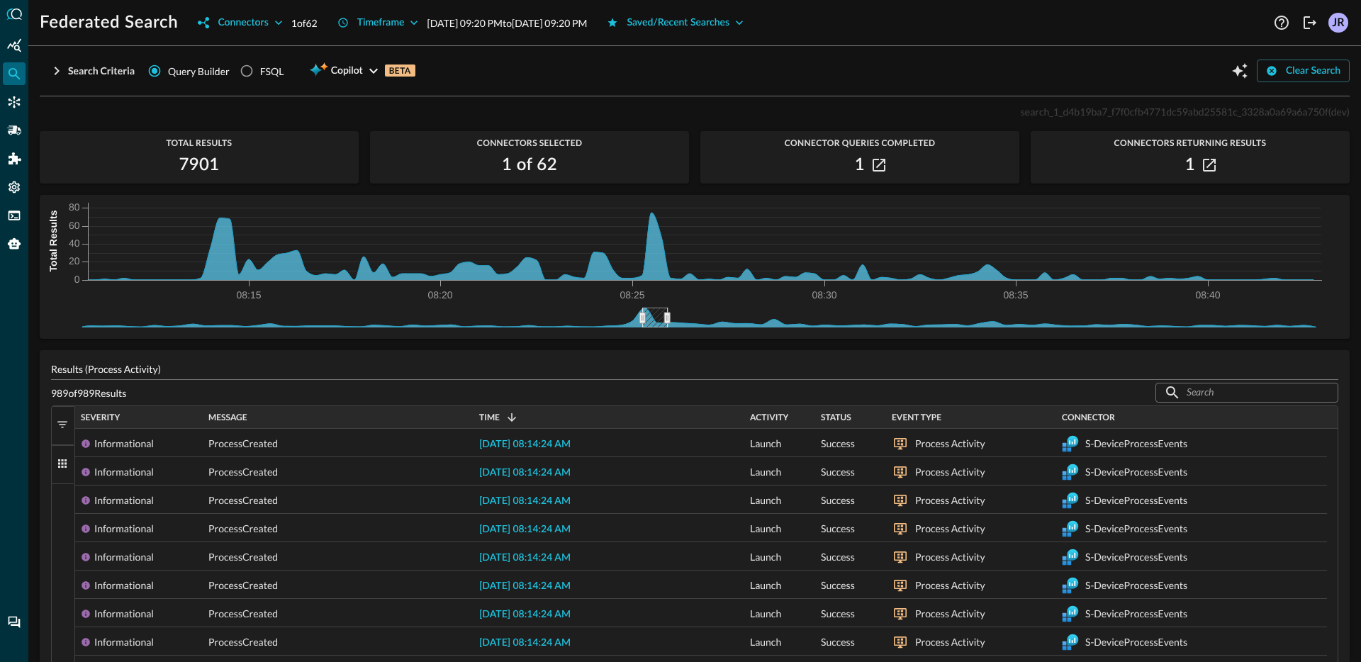
drag, startPoint x: 641, startPoint y: 321, endPoint x: 653, endPoint y: 322, distance: 11.4
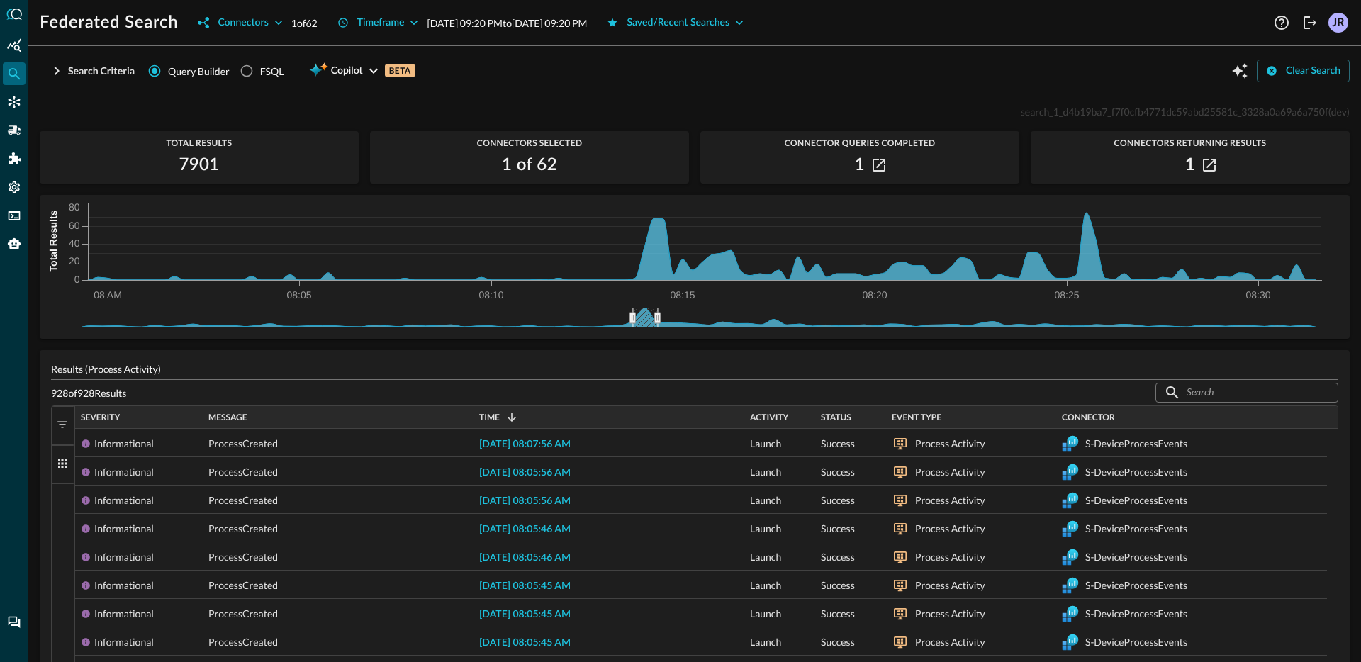
drag, startPoint x: 653, startPoint y: 322, endPoint x: 644, endPoint y: 322, distance: 9.2
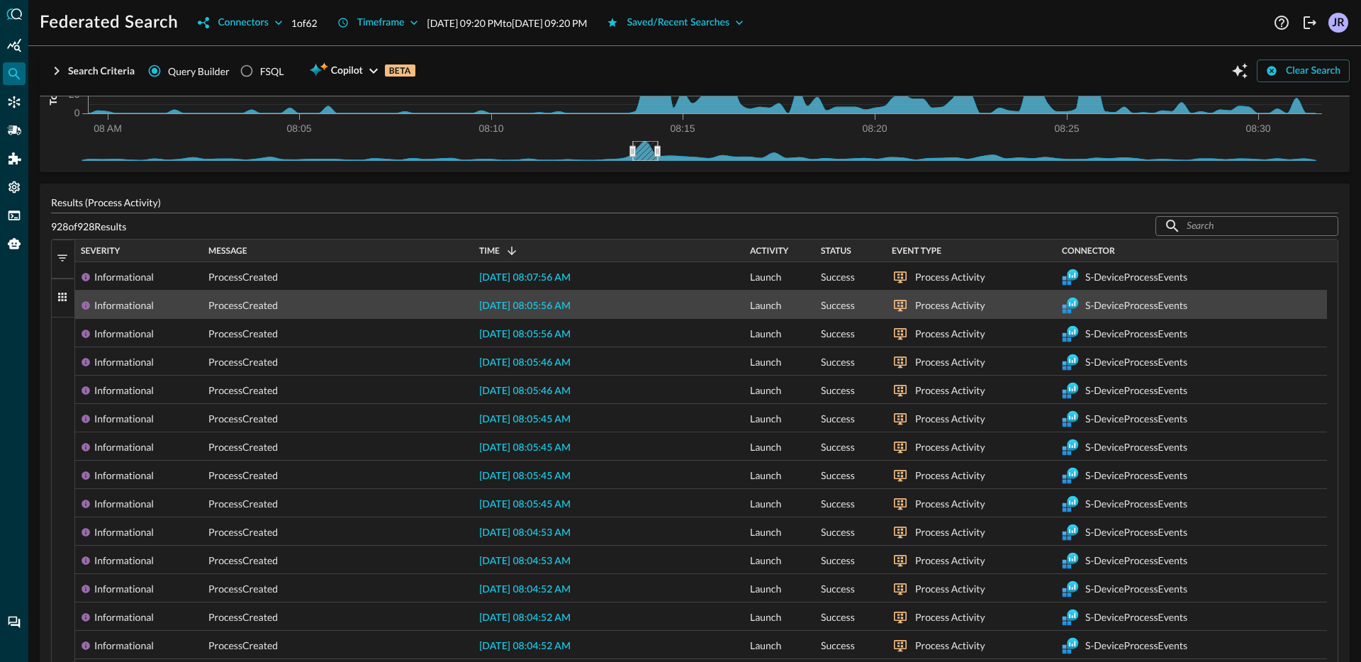
scroll to position [195, 0]
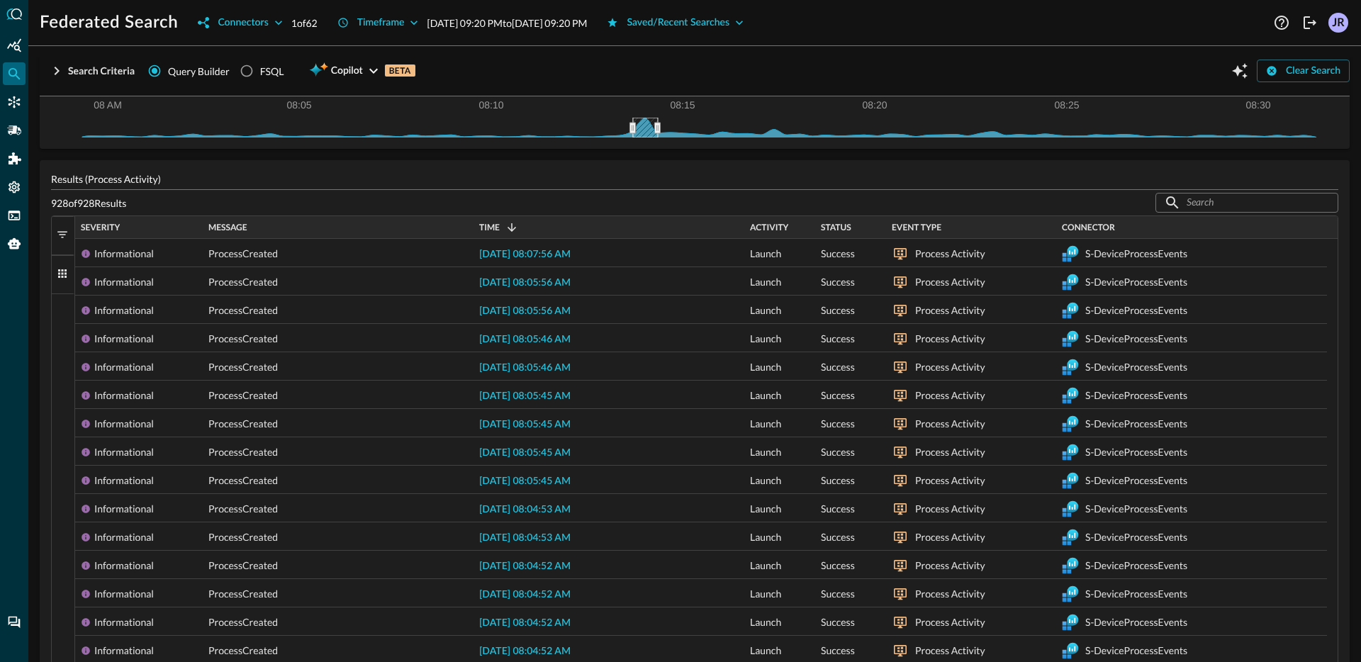
click at [57, 276] on span "button" at bounding box center [62, 273] width 13 height 13
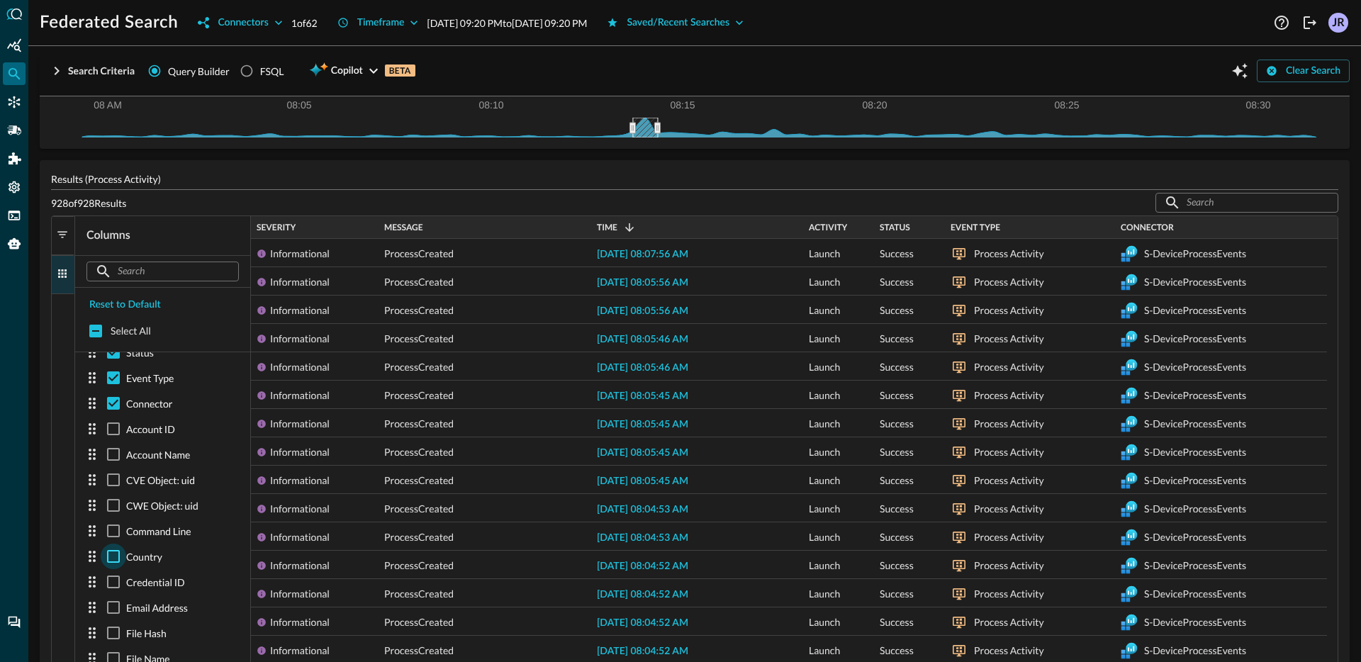
scroll to position [136, 0]
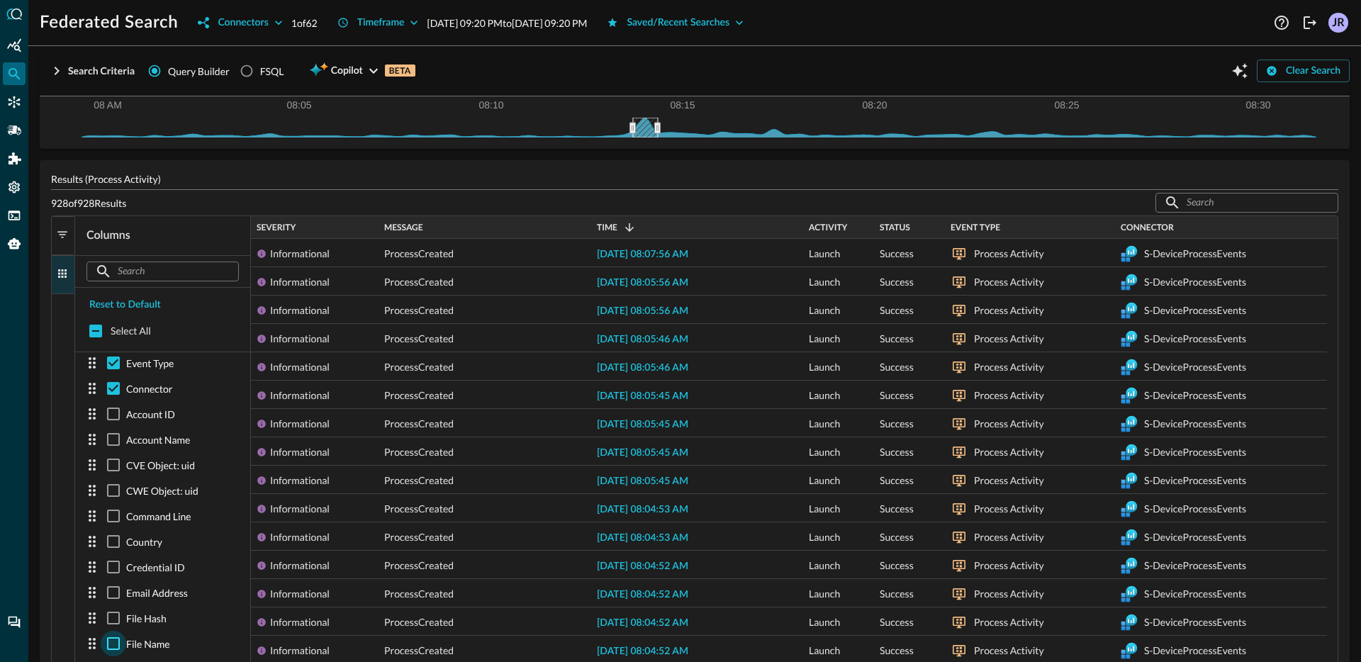
click at [111, 639] on input "checkbox" at bounding box center [114, 644] width 26 height 26
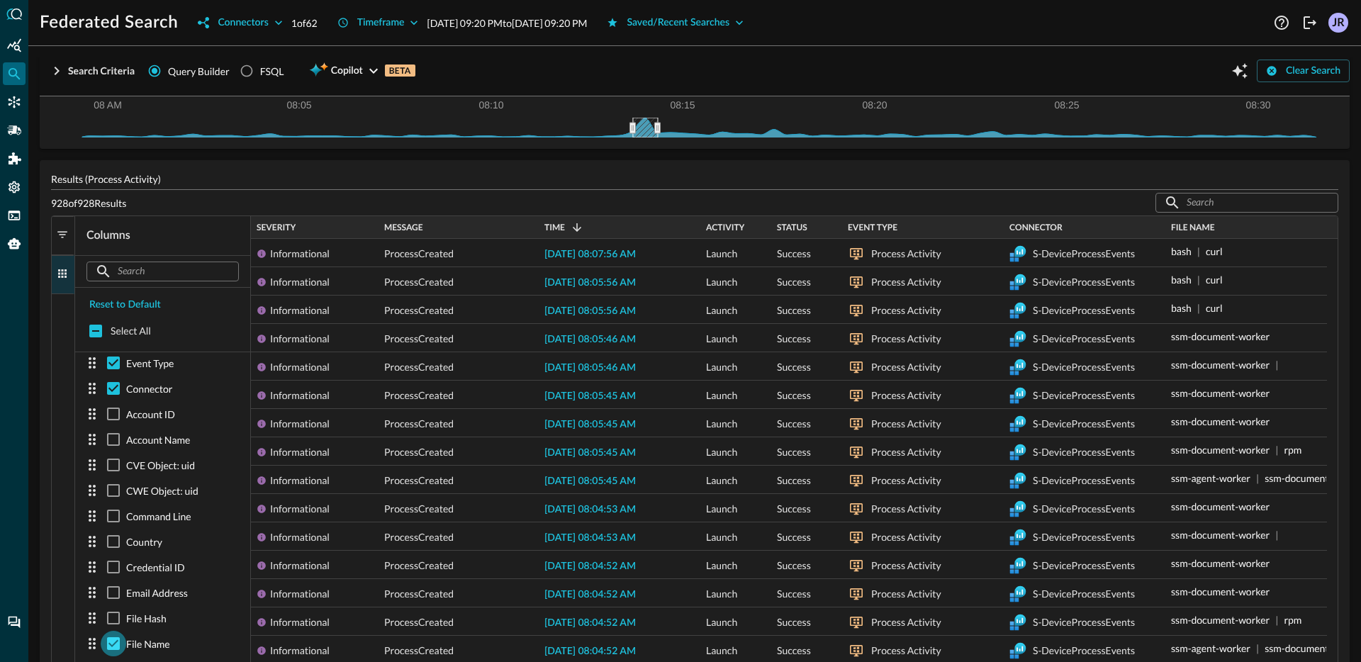
click at [116, 639] on input "checkbox" at bounding box center [114, 644] width 26 height 26
checkbox input "false"
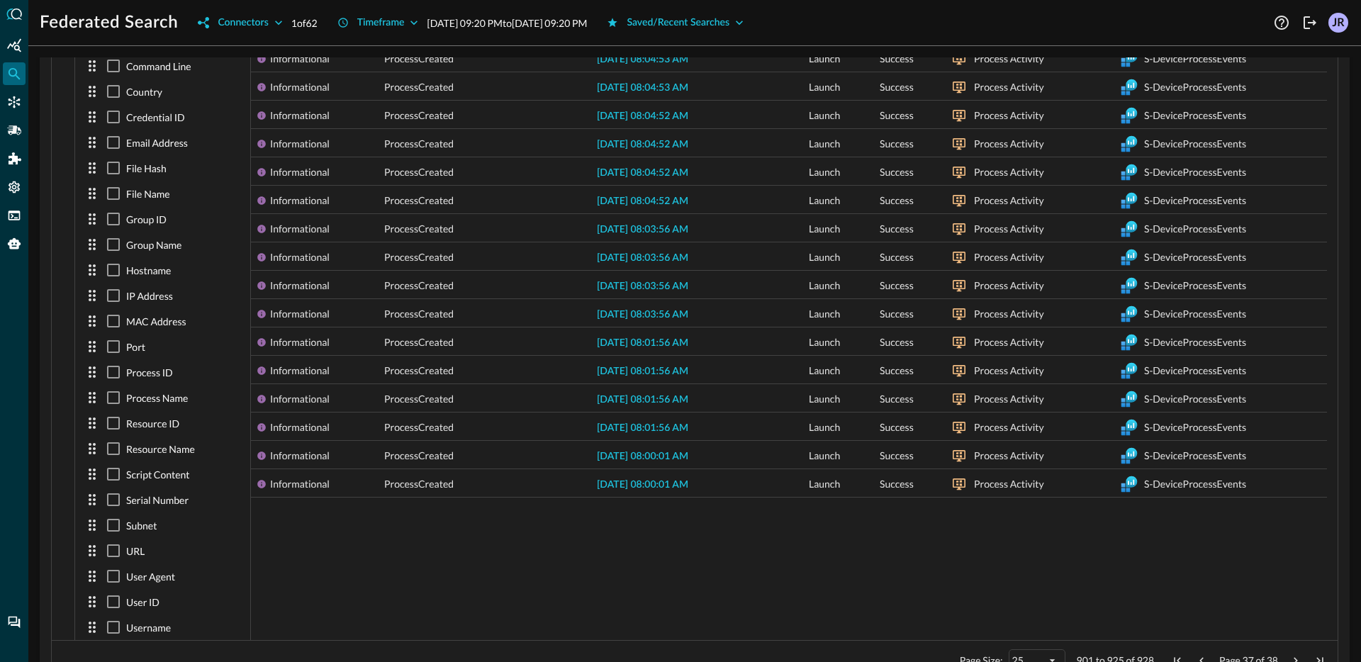
scroll to position [649, 0]
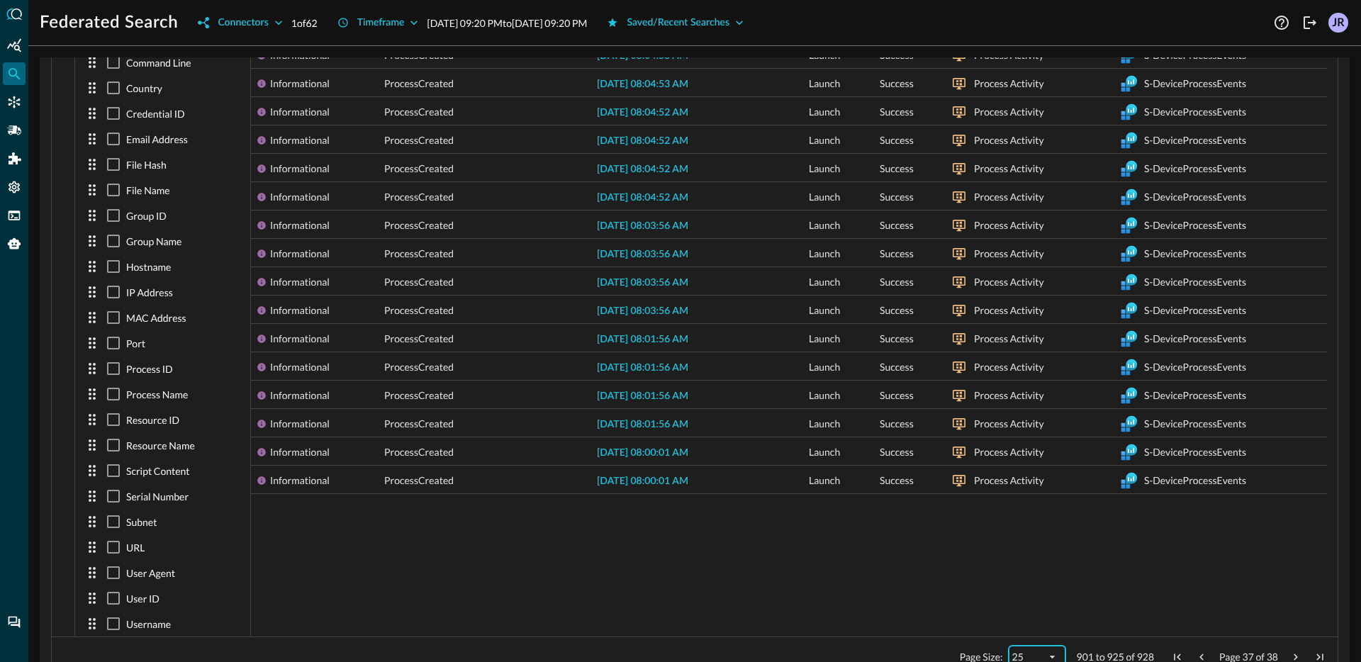
click at [1036, 648] on div "25" at bounding box center [1037, 657] width 57 height 23
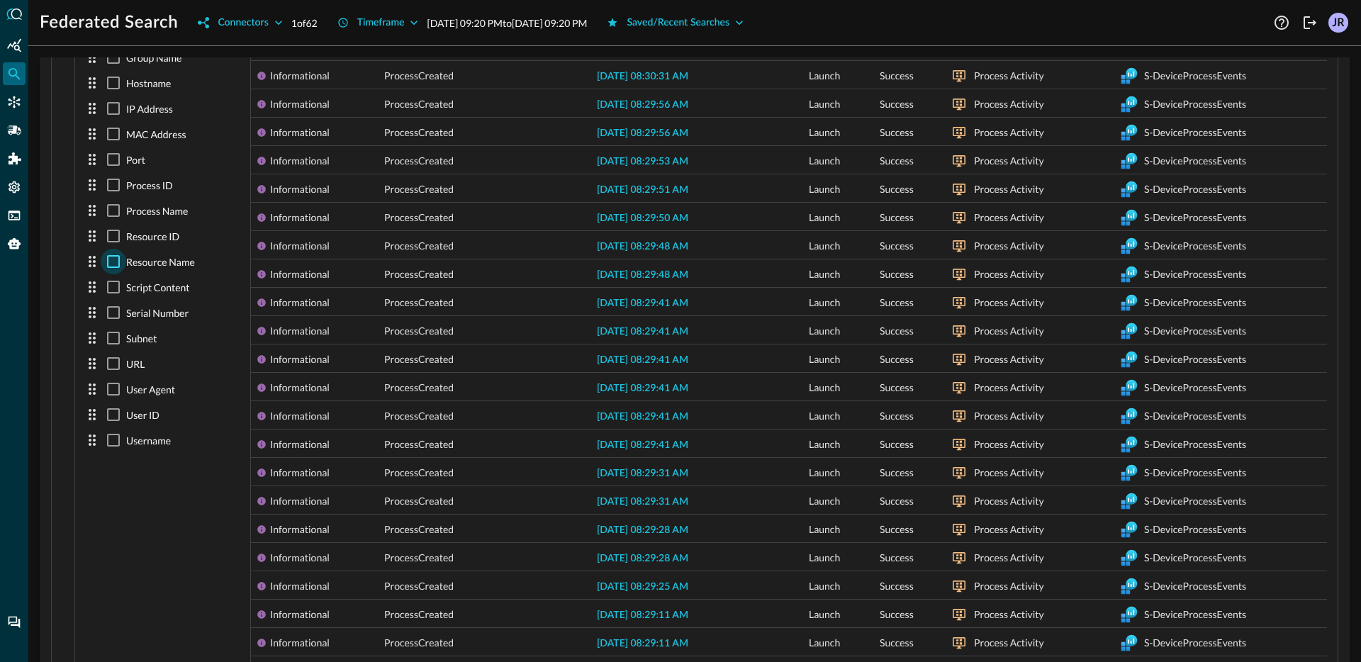
scroll to position [956, 0]
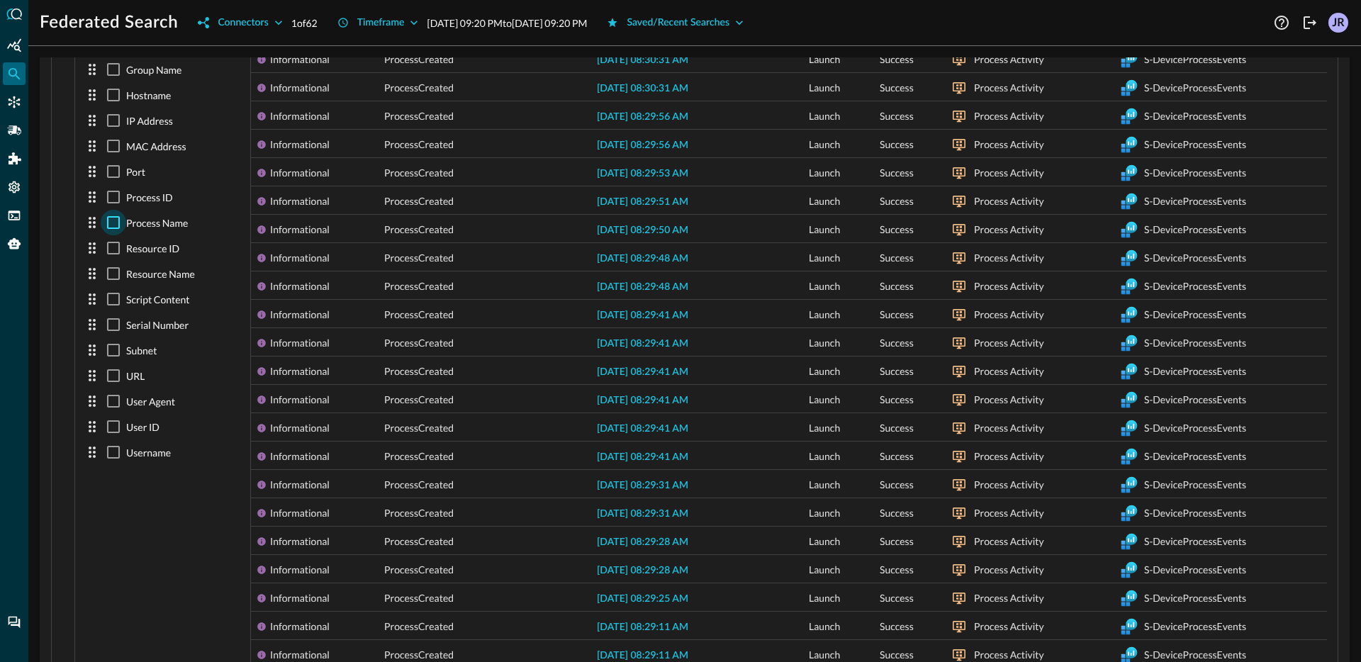
click at [111, 226] on input "checkbox" at bounding box center [114, 223] width 26 height 26
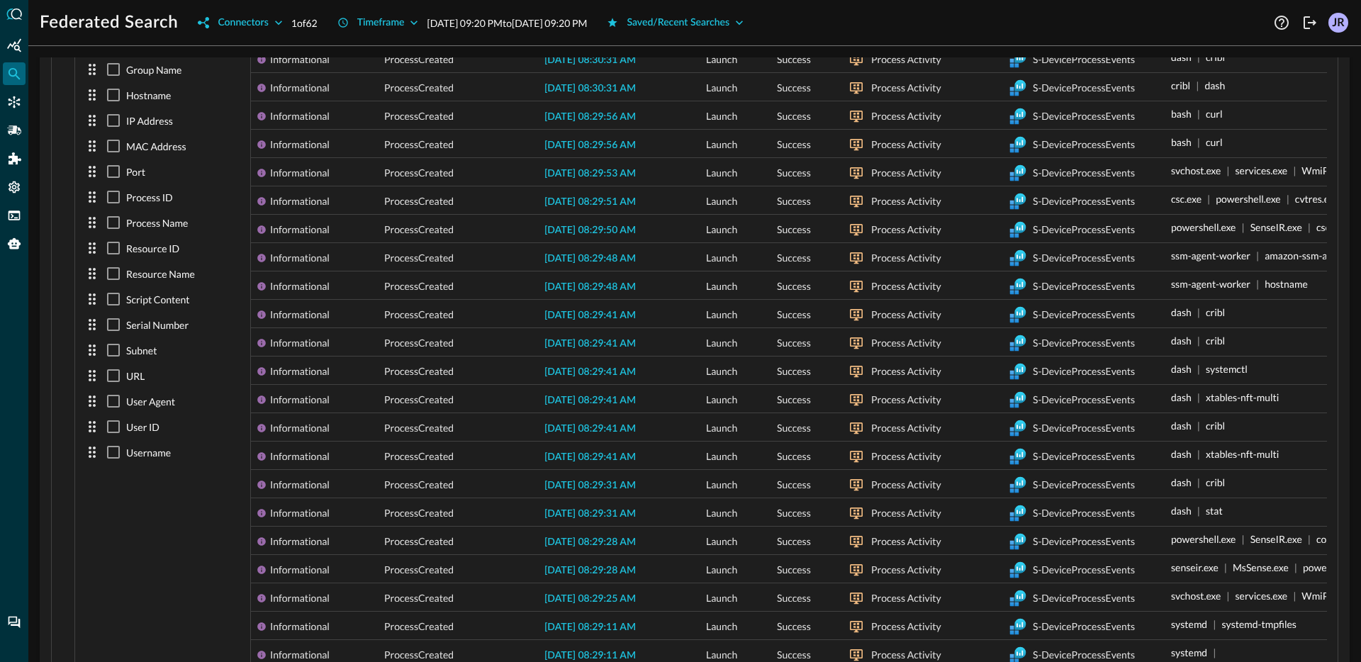
checkbox input "true"
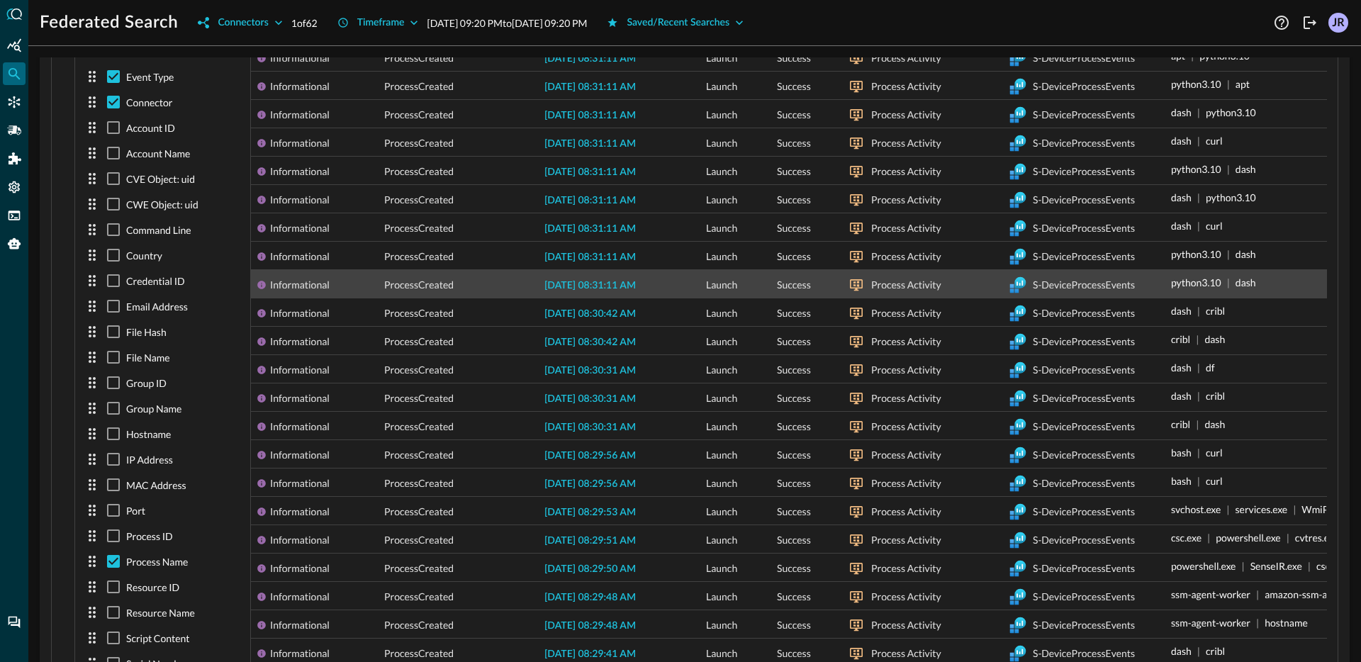
scroll to position [624, 0]
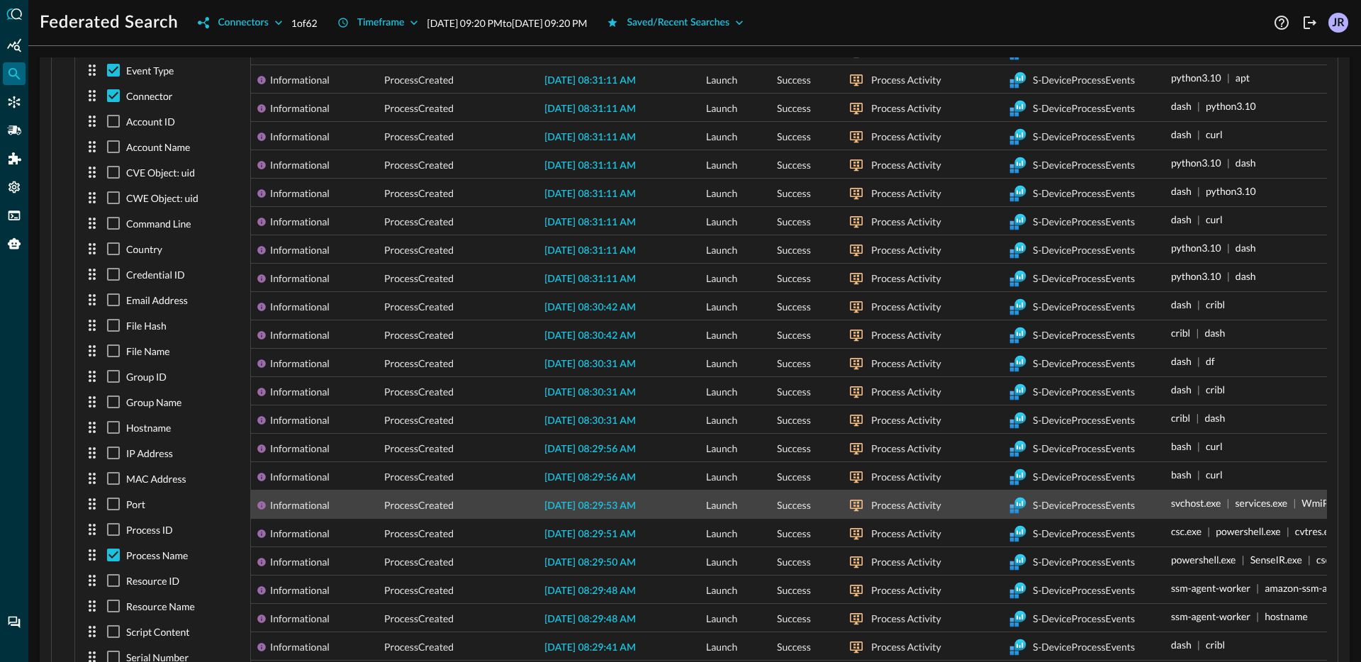
click at [564, 507] on span "2025-09-16 08:29:53 AM" at bounding box center [589, 506] width 91 height 10
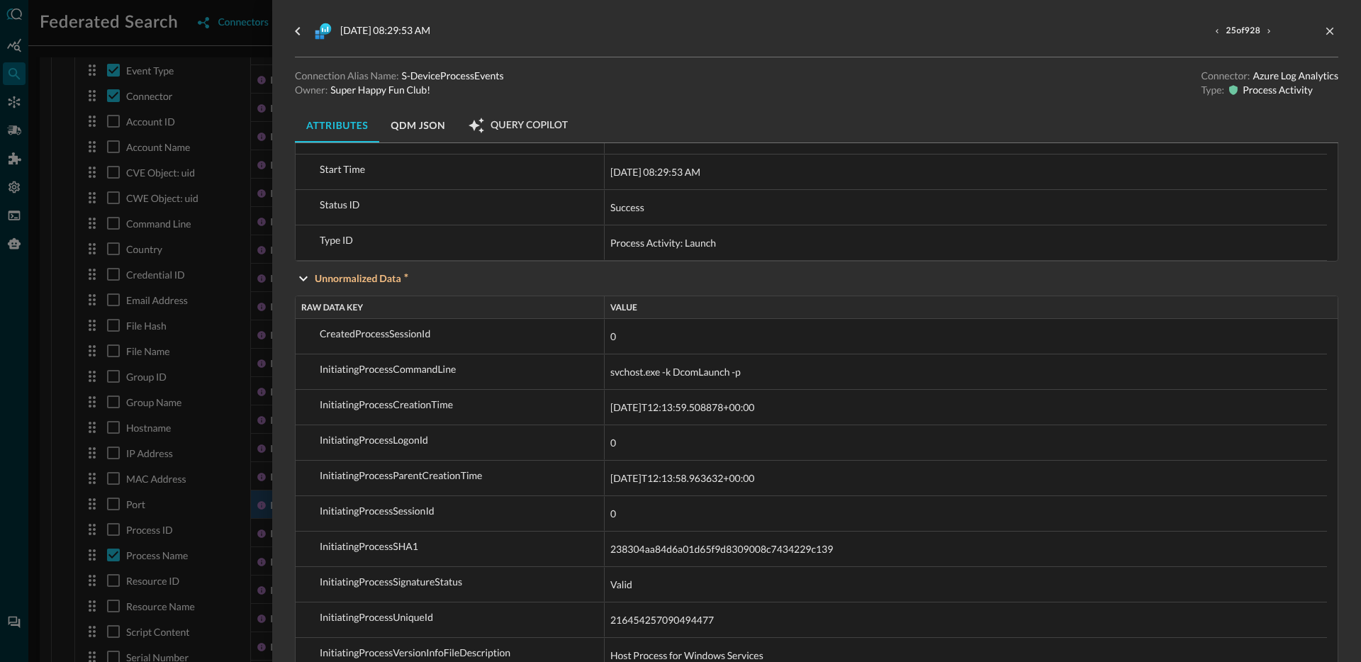
scroll to position [2414, 0]
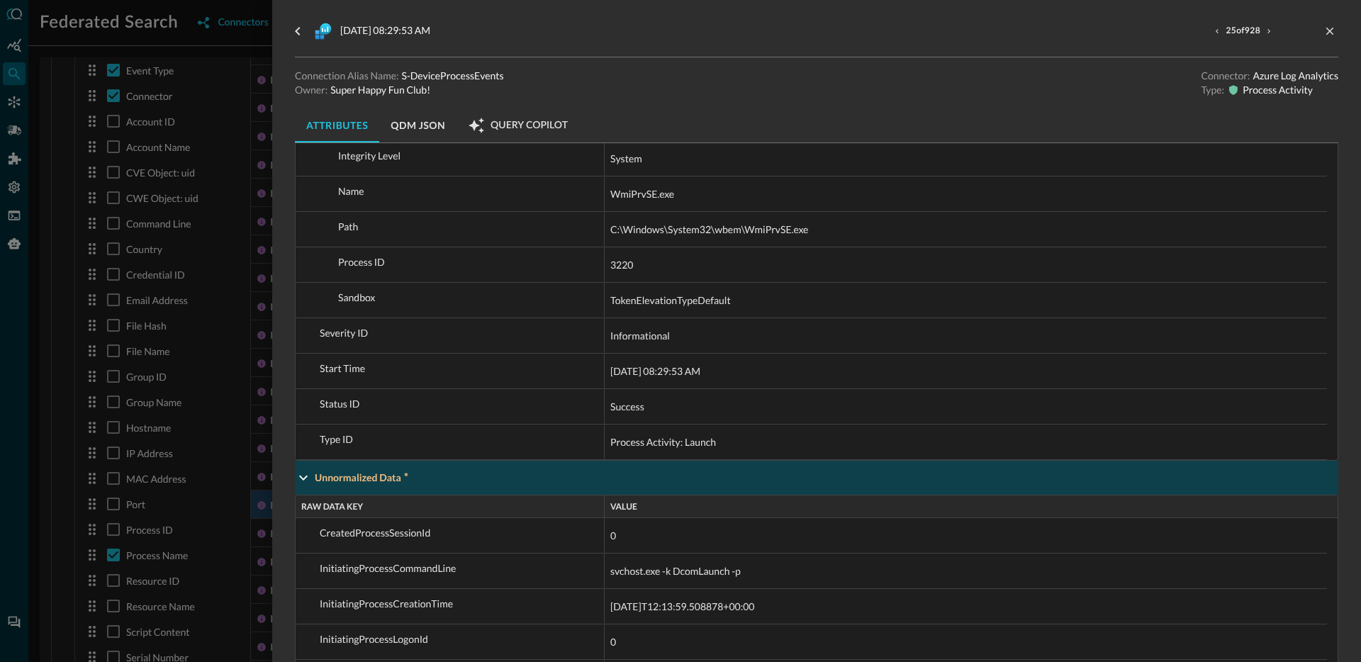
click at [354, 484] on p "Unnormalized Data" at bounding box center [362, 478] width 94 height 16
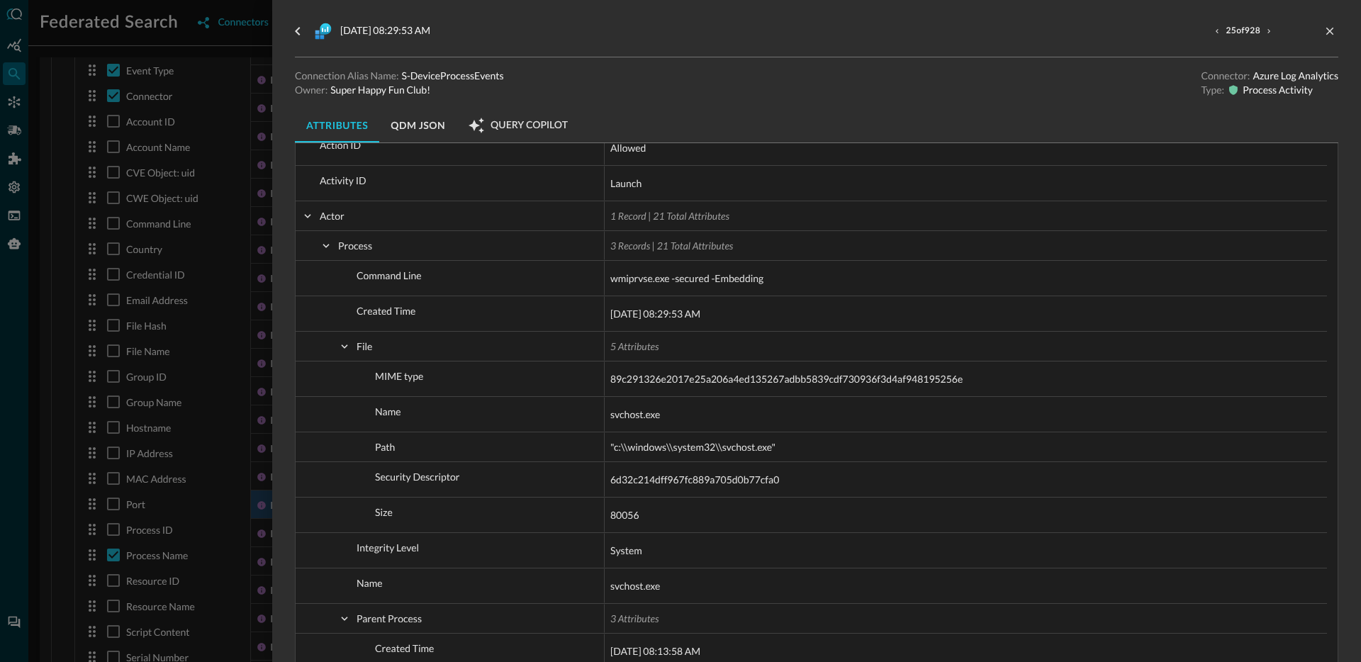
scroll to position [0, 0]
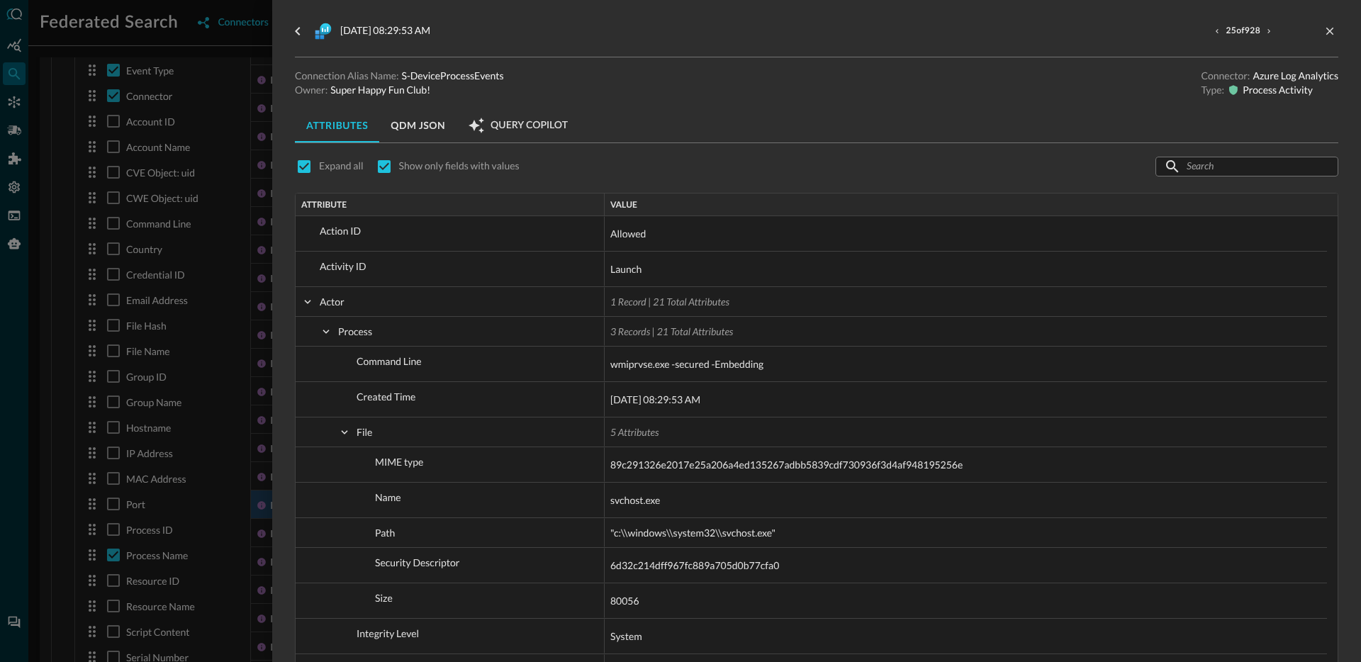
click at [516, 128] on span "Query Copilot" at bounding box center [528, 125] width 77 height 13
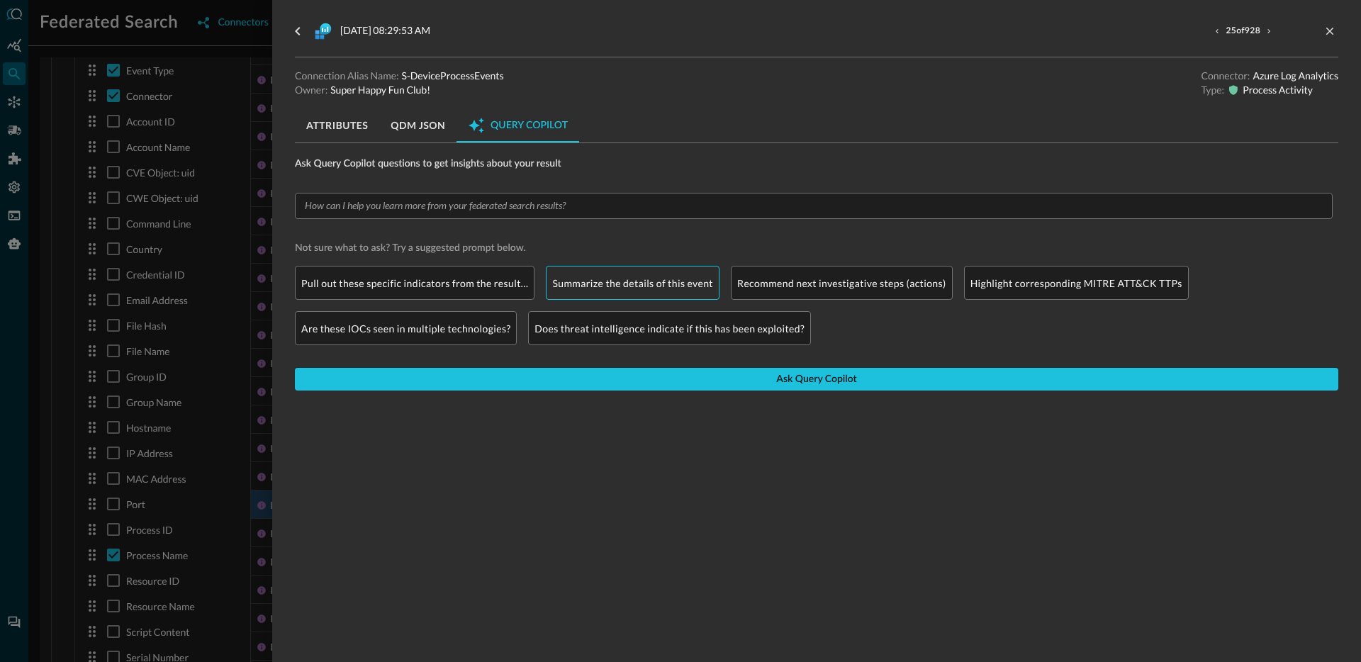
click at [665, 287] on p "Summarize the details of this event" at bounding box center [632, 283] width 161 height 15
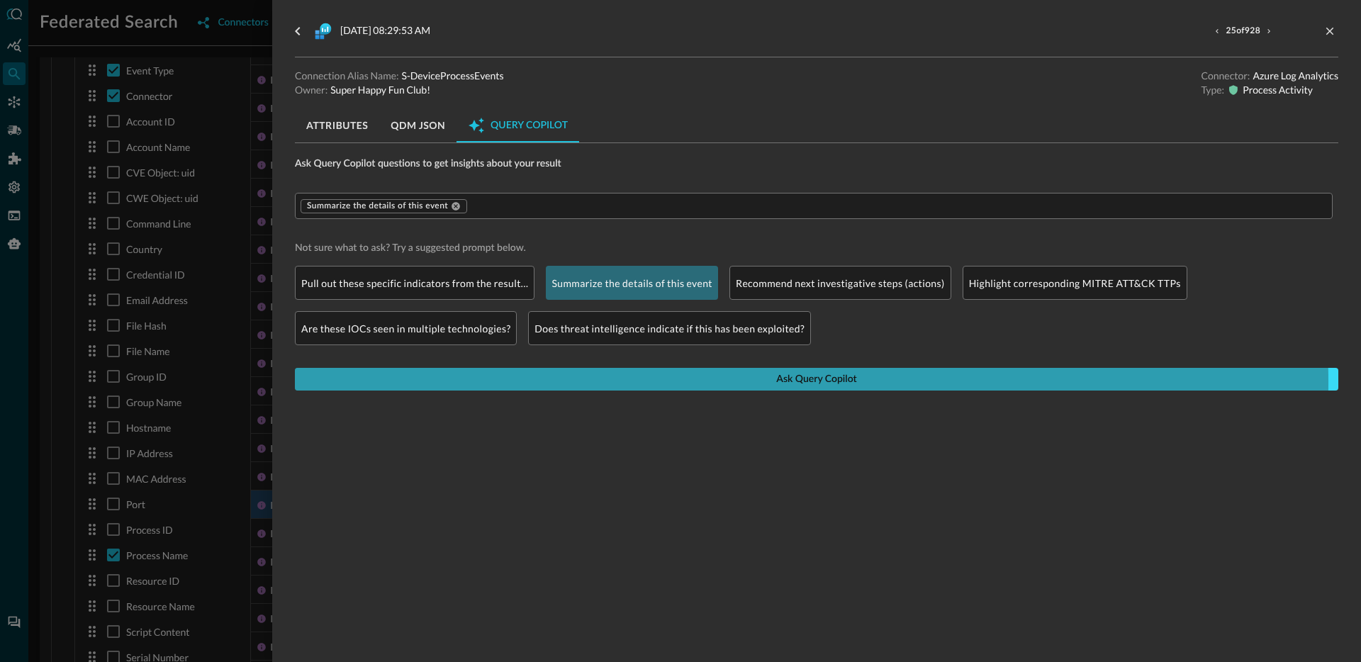
click at [731, 382] on button "Ask Query Copilot" at bounding box center [816, 379] width 1043 height 23
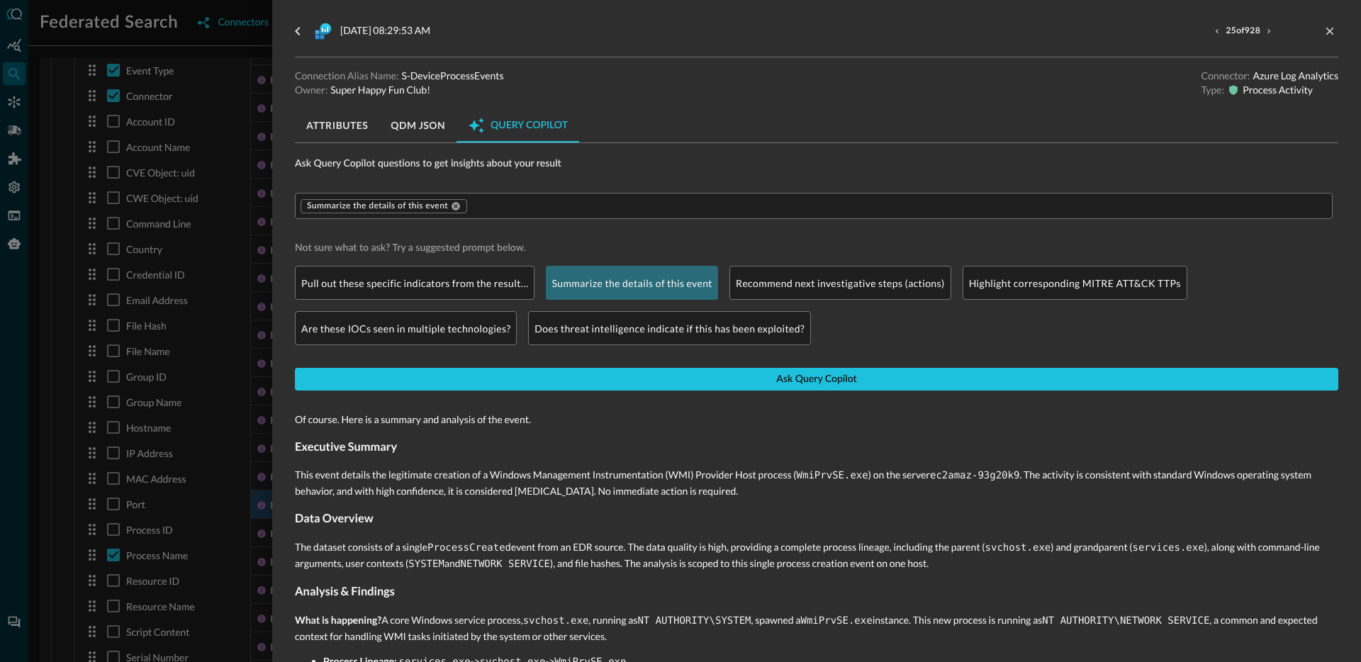
click at [206, 433] on div at bounding box center [680, 331] width 1361 height 662
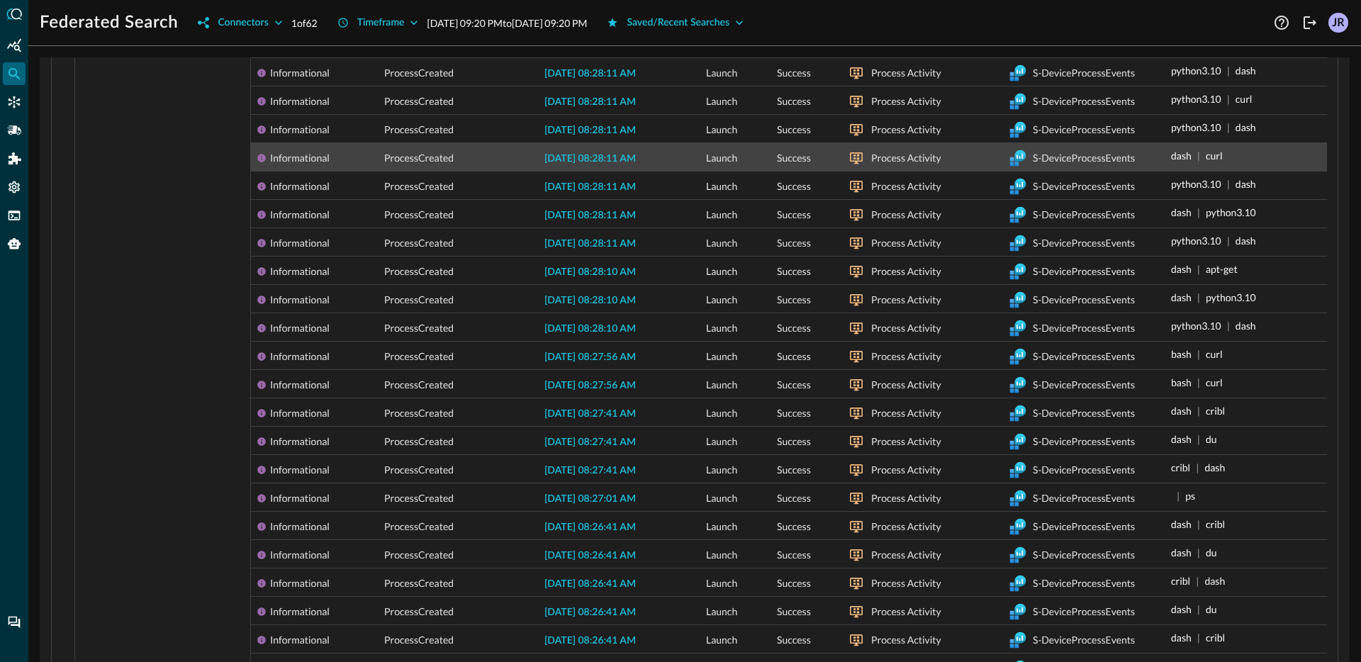
scroll to position [1822, 0]
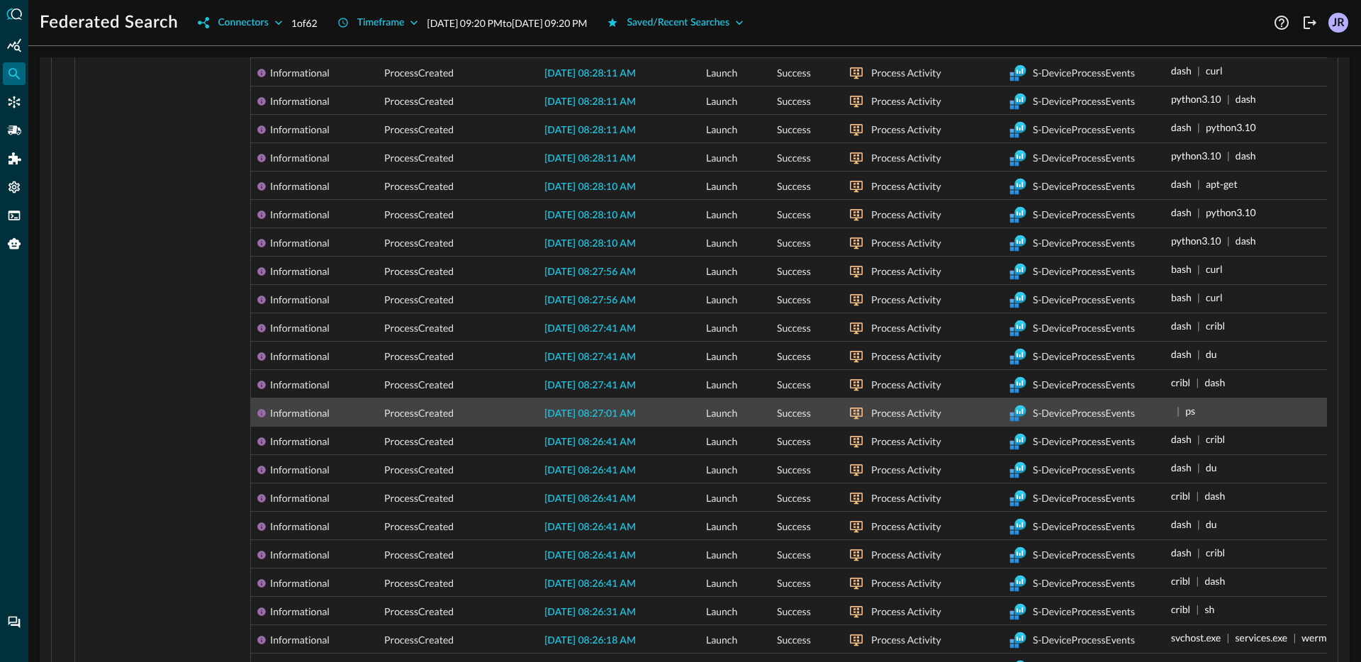
click at [602, 409] on span "2025-09-16 08:27:01 AM" at bounding box center [589, 414] width 91 height 10
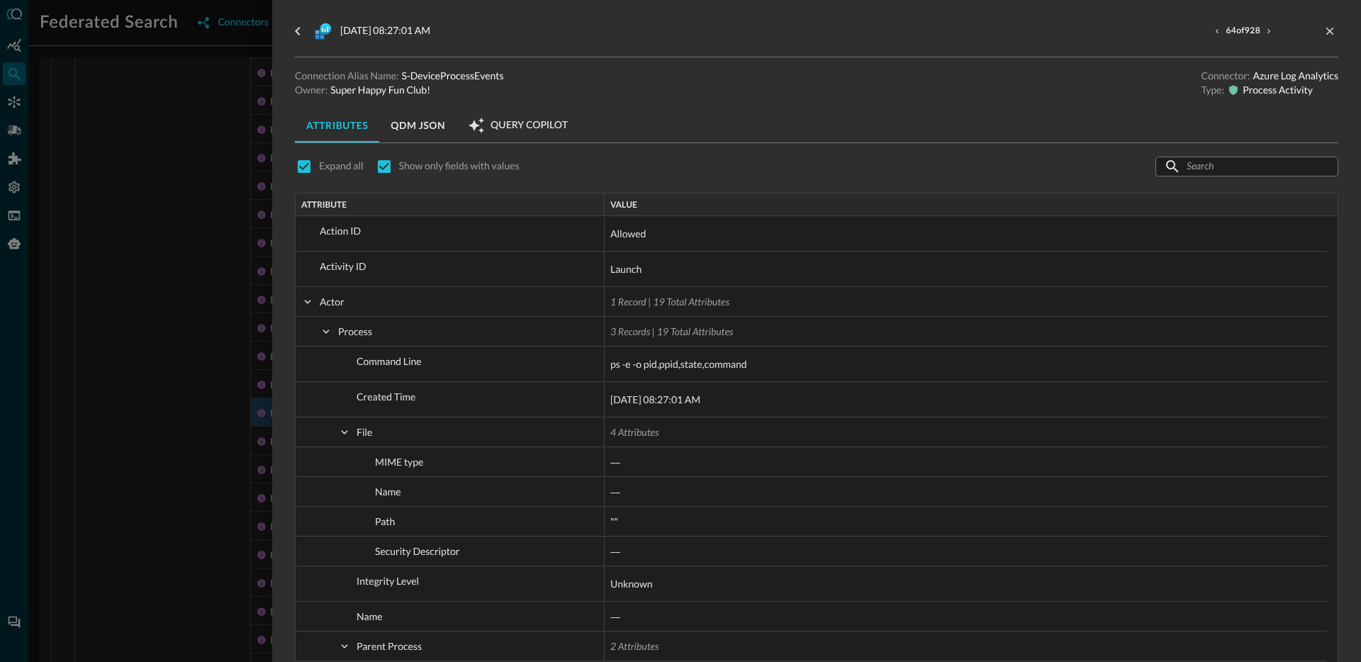
click at [189, 330] on div at bounding box center [680, 331] width 1361 height 662
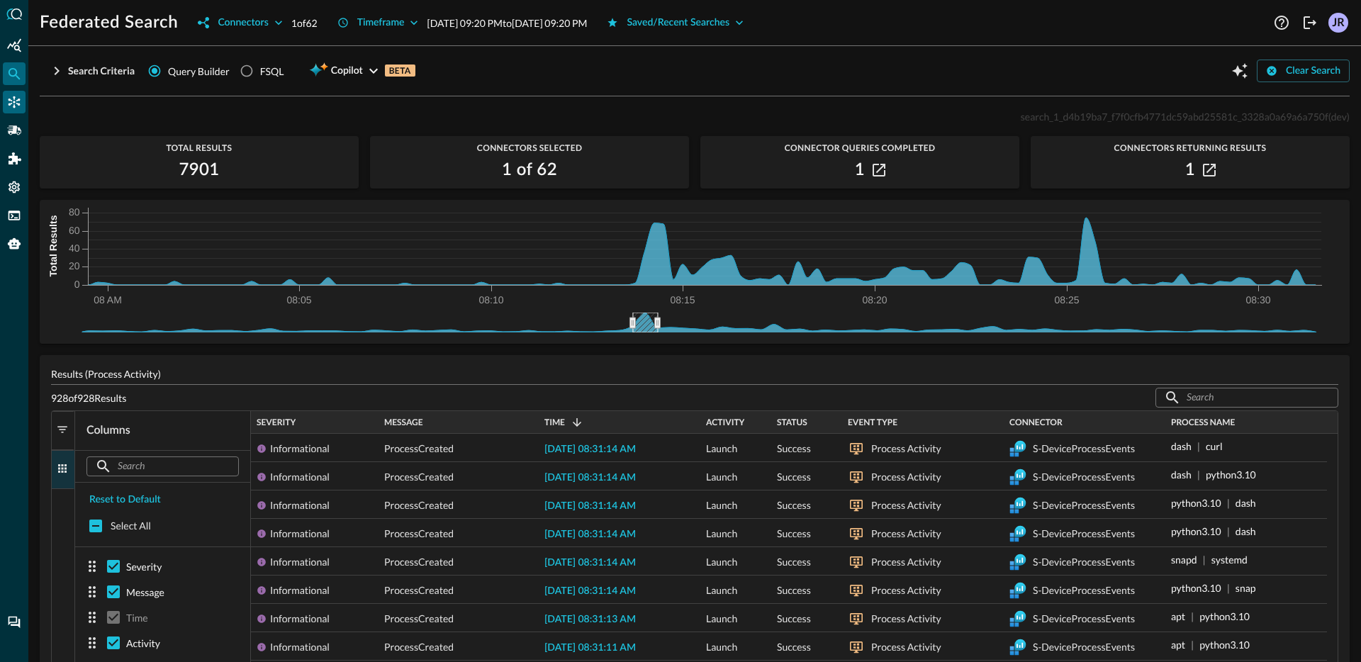
click at [21, 103] on div "Connectors" at bounding box center [14, 102] width 23 height 23
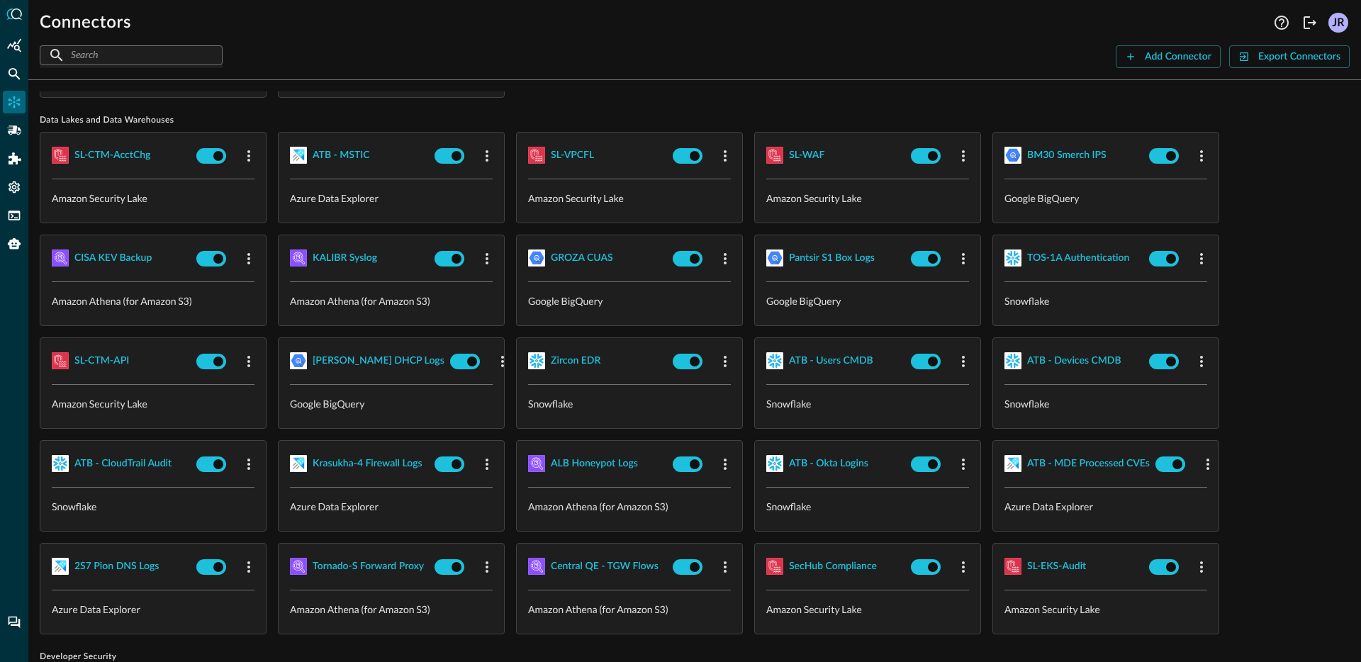
scroll to position [106, 0]
